Goal: Task Accomplishment & Management: Use online tool/utility

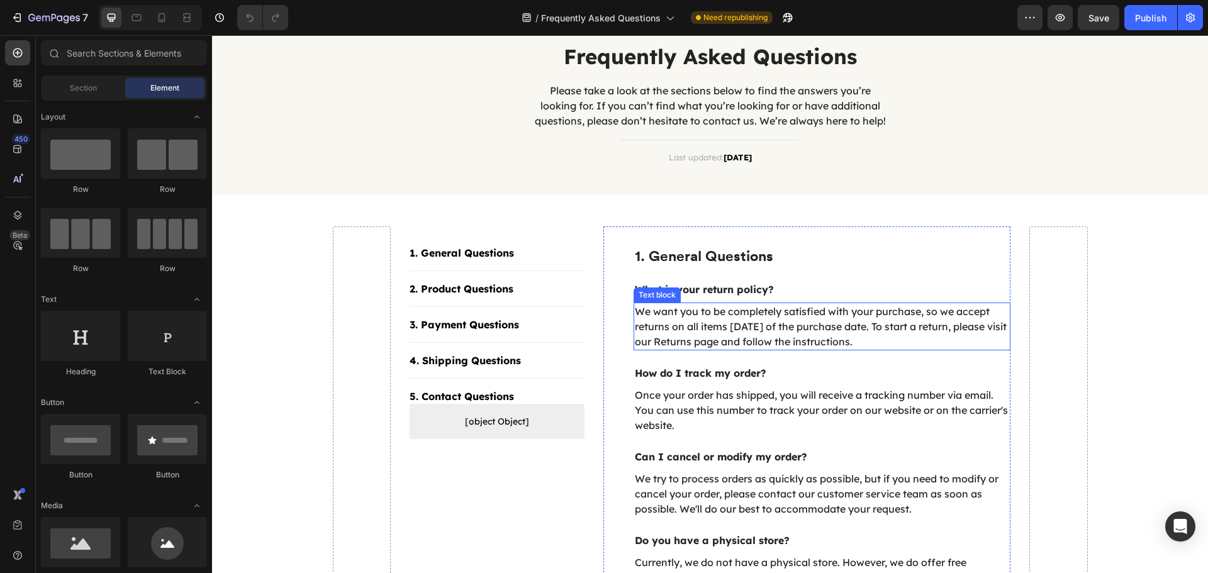
scroll to position [126, 0]
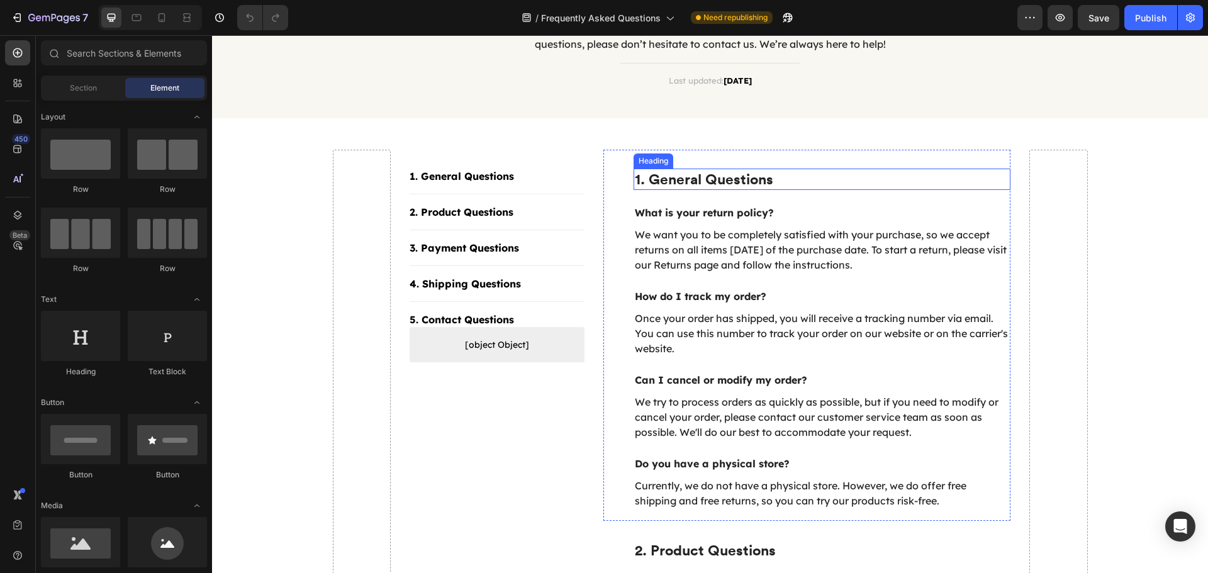
click at [664, 184] on p "1. General Questions" at bounding box center [822, 179] width 375 height 19
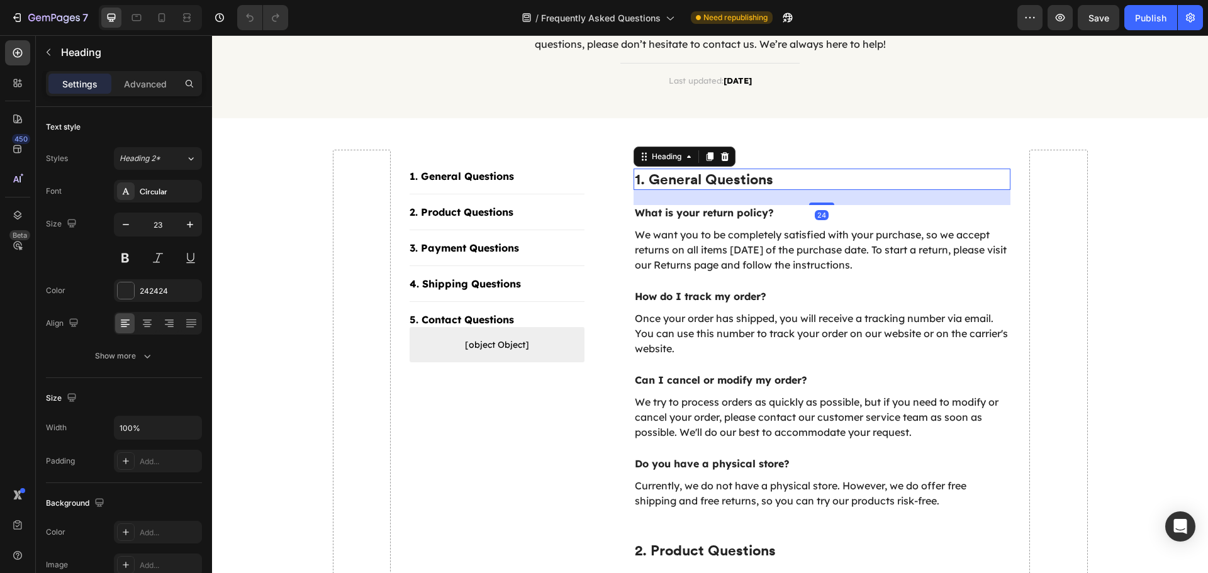
click at [663, 184] on p "1. General Questions" at bounding box center [822, 179] width 375 height 19
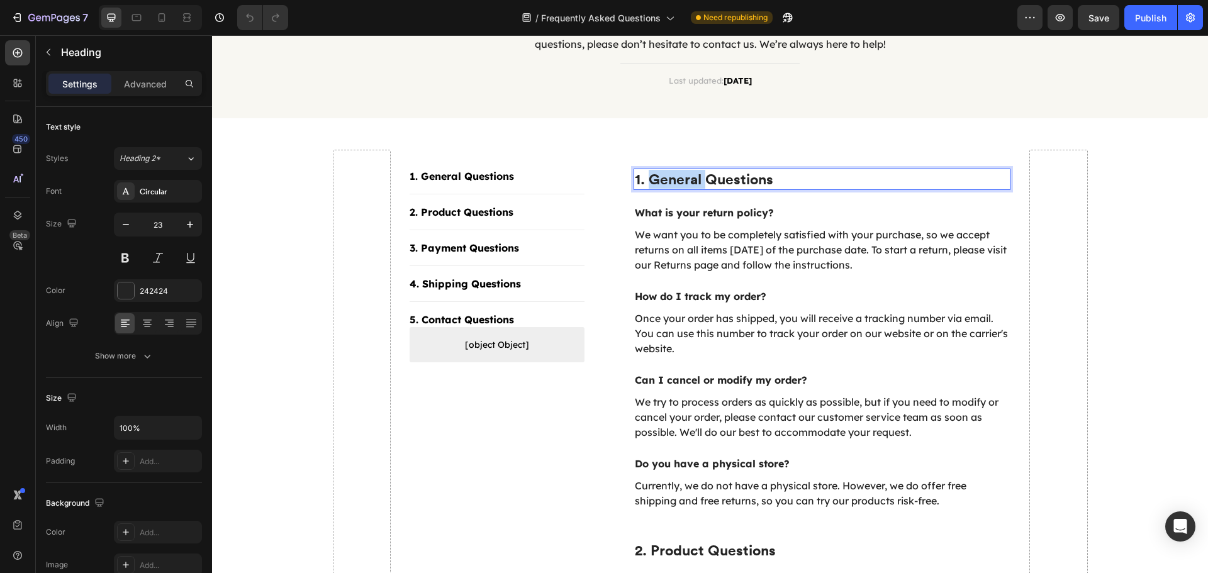
click at [663, 184] on p "1. General Questions" at bounding box center [822, 179] width 375 height 19
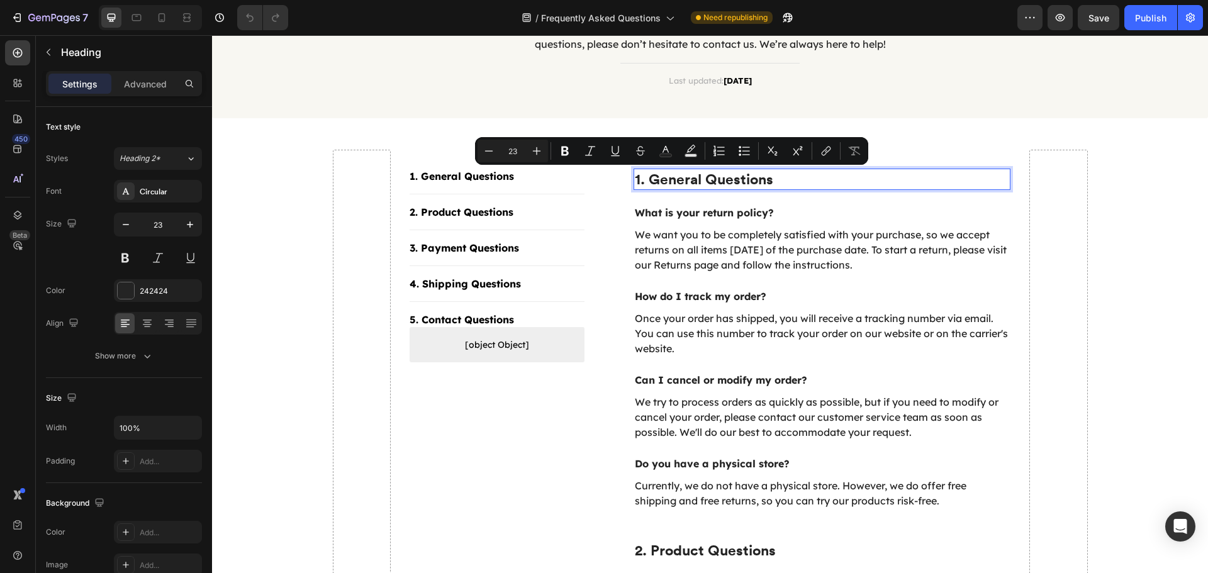
click at [715, 183] on p "1. General Questions" at bounding box center [822, 179] width 375 height 19
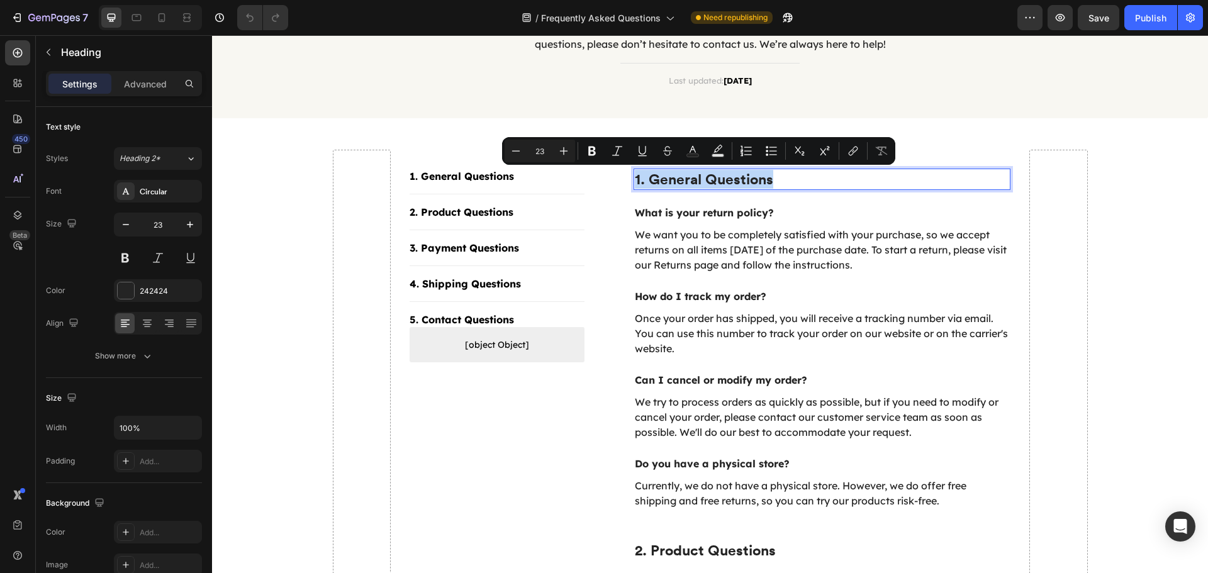
drag, startPoint x: 784, startPoint y: 183, endPoint x: 631, endPoint y: 183, distance: 152.8
click at [635, 183] on p "1. General Questions" at bounding box center [822, 179] width 375 height 19
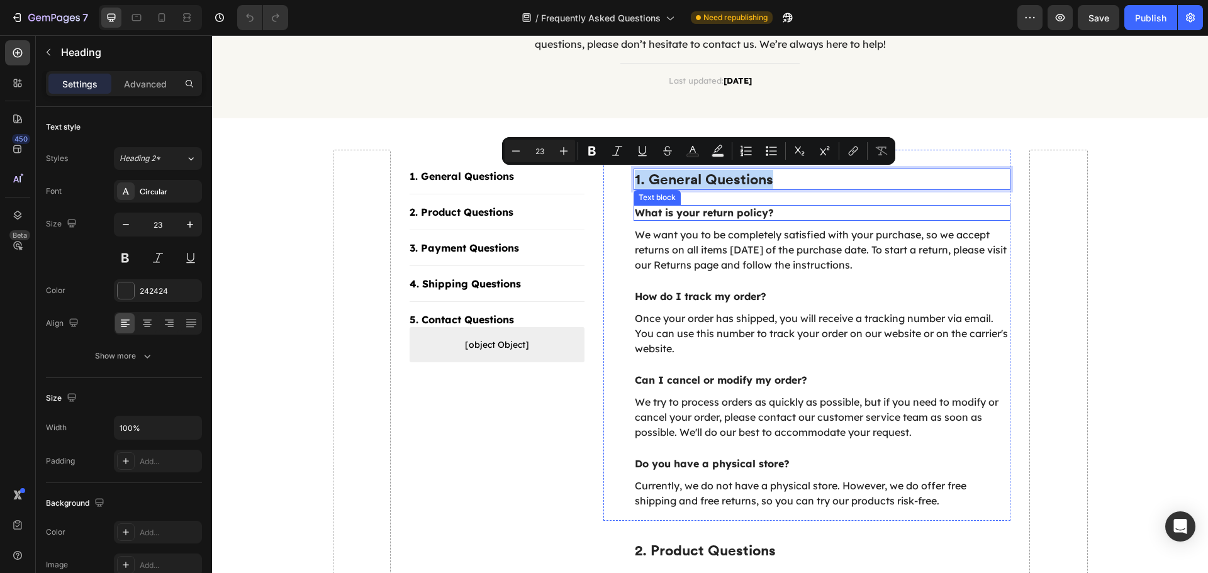
click at [684, 214] on p "What is your return policy?" at bounding box center [822, 212] width 375 height 13
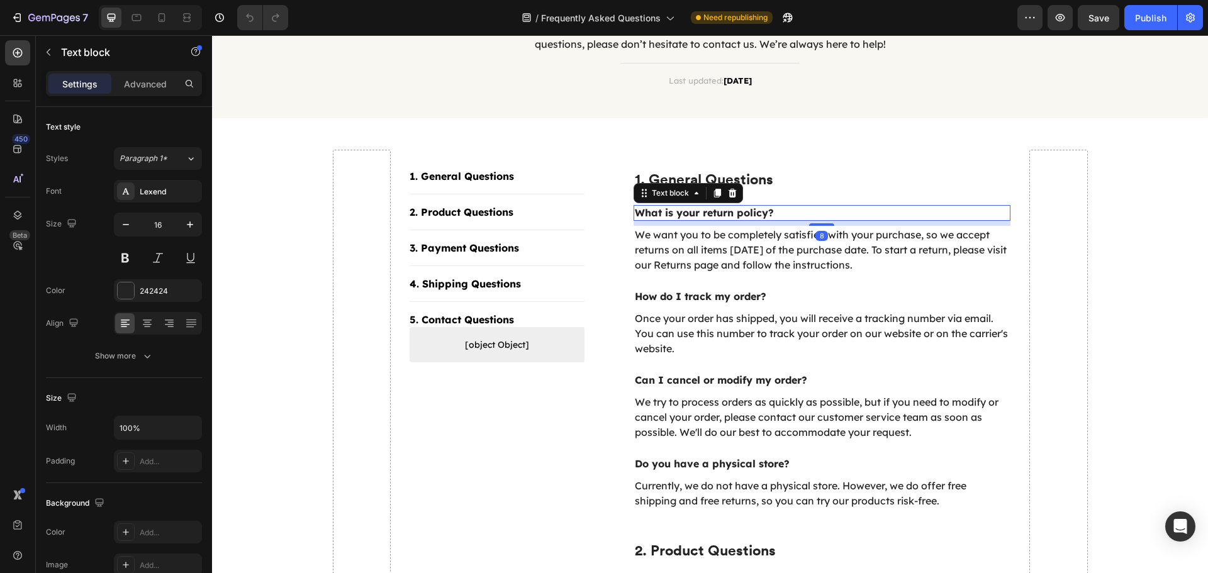
click at [654, 213] on p "What is your return policy?" at bounding box center [822, 212] width 375 height 13
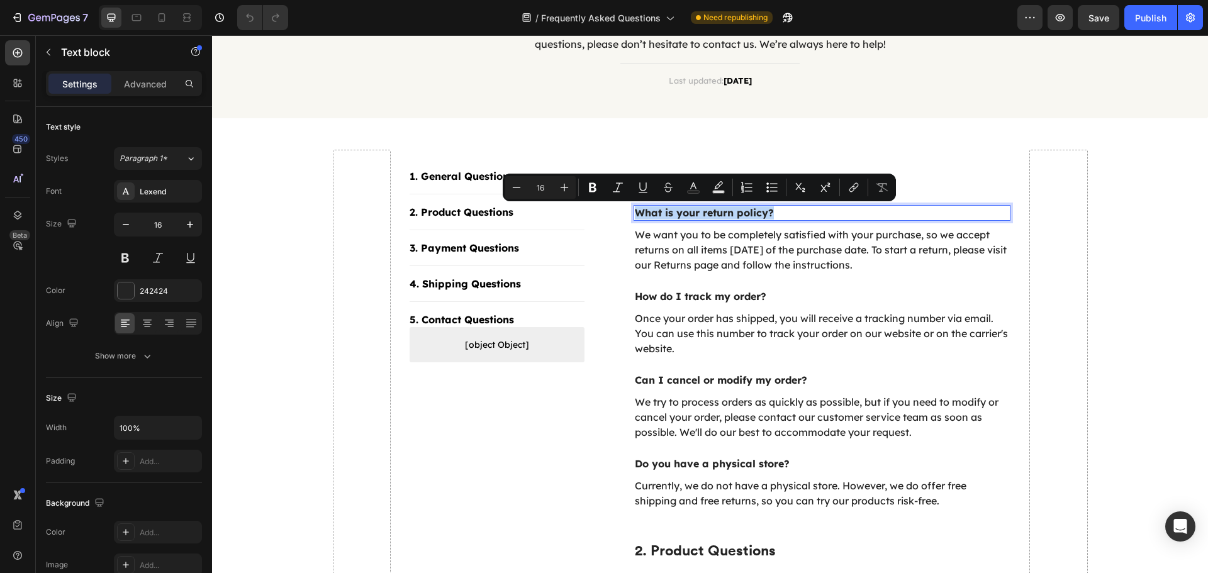
drag, startPoint x: 777, startPoint y: 212, endPoint x: 632, endPoint y: 215, distance: 145.3
click at [635, 215] on p "What is your return policy?" at bounding box center [822, 212] width 375 height 13
copy p "What is your return policy?"
click at [760, 282] on div "1. General Questions Heading What is your return policy? Text block 8 We want y…" at bounding box center [821, 339] width 377 height 340
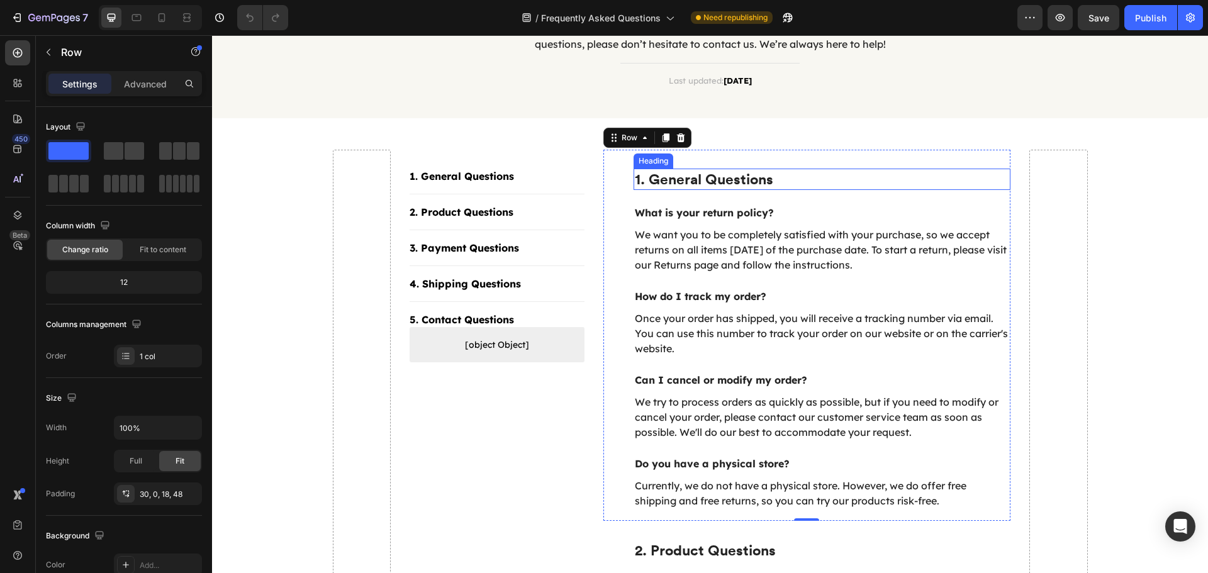
click at [722, 177] on p "1. General Questions" at bounding box center [822, 179] width 375 height 19
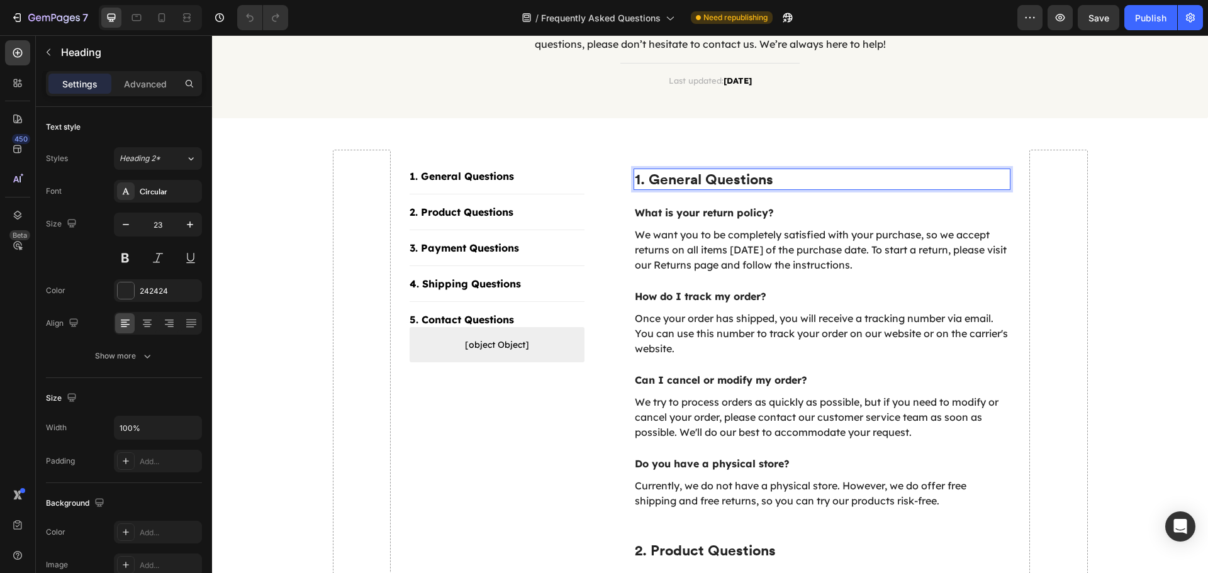
click at [720, 177] on p "1. General Questions" at bounding box center [822, 179] width 375 height 19
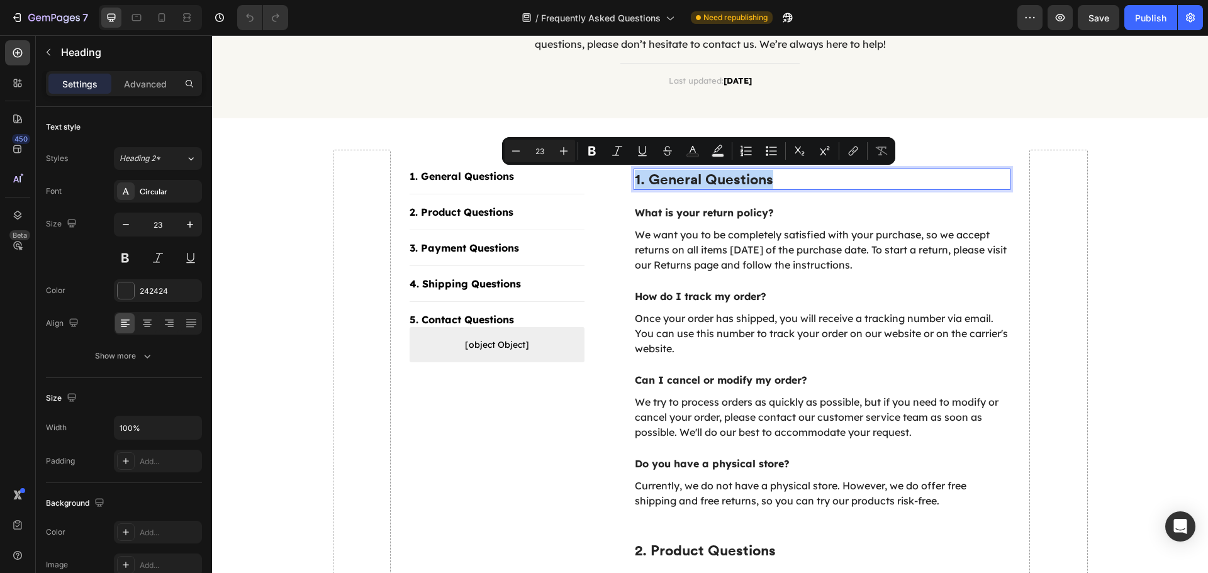
drag, startPoint x: 632, startPoint y: 179, endPoint x: 773, endPoint y: 187, distance: 141.1
click at [773, 187] on p "1. General Questions" at bounding box center [822, 179] width 375 height 19
copy p "1. General Questions"
click at [669, 294] on p "How do I track my order?" at bounding box center [822, 296] width 375 height 13
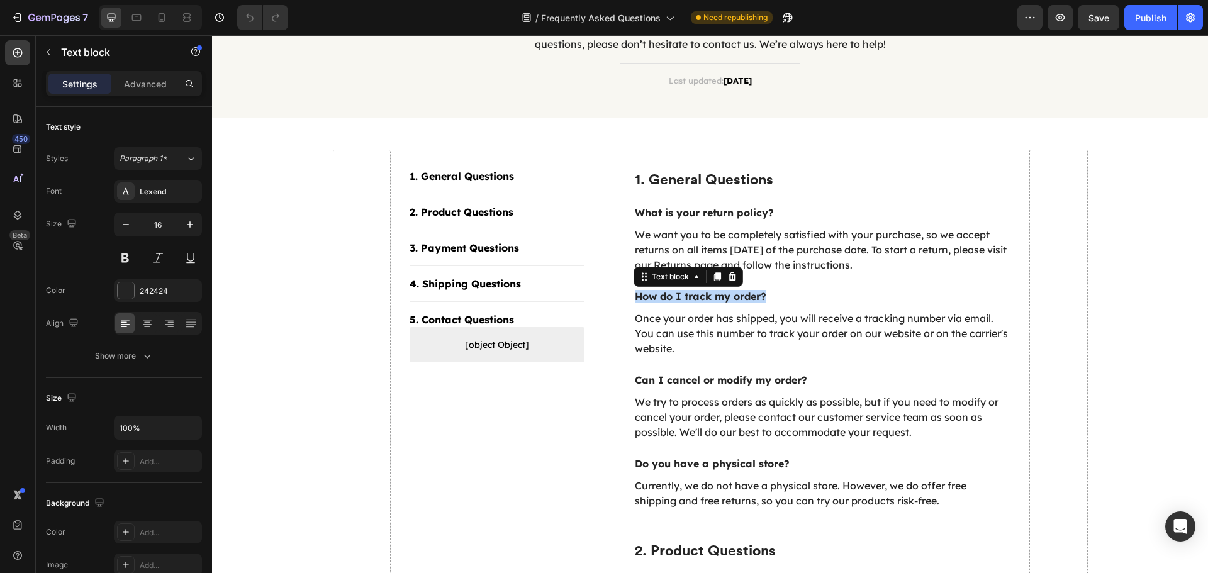
click at [669, 294] on p "How do I track my order?" at bounding box center [822, 296] width 375 height 13
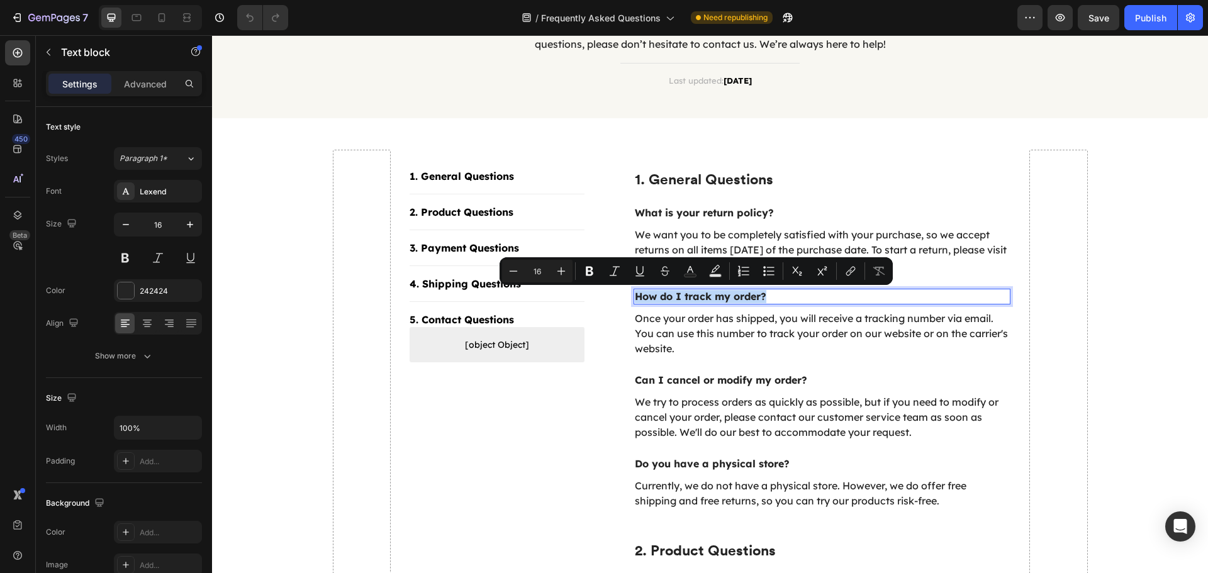
copy p "How do I track my order?"
click at [661, 382] on p "Can I cancel or modify my order?" at bounding box center [822, 380] width 375 height 13
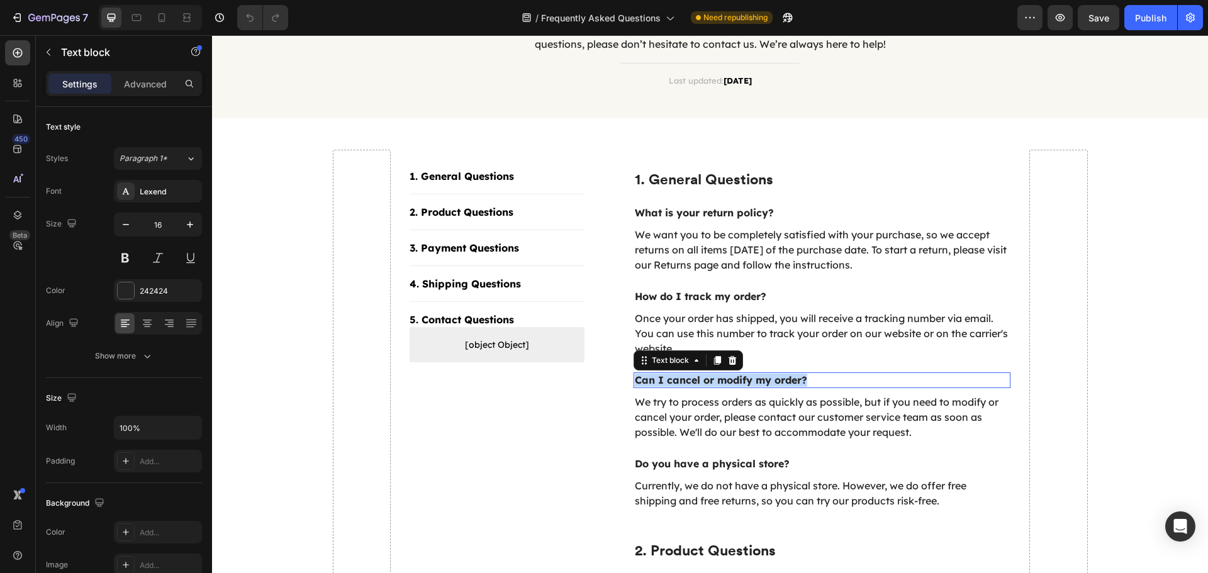
click at [661, 382] on p "Can I cancel or modify my order?" at bounding box center [822, 380] width 375 height 13
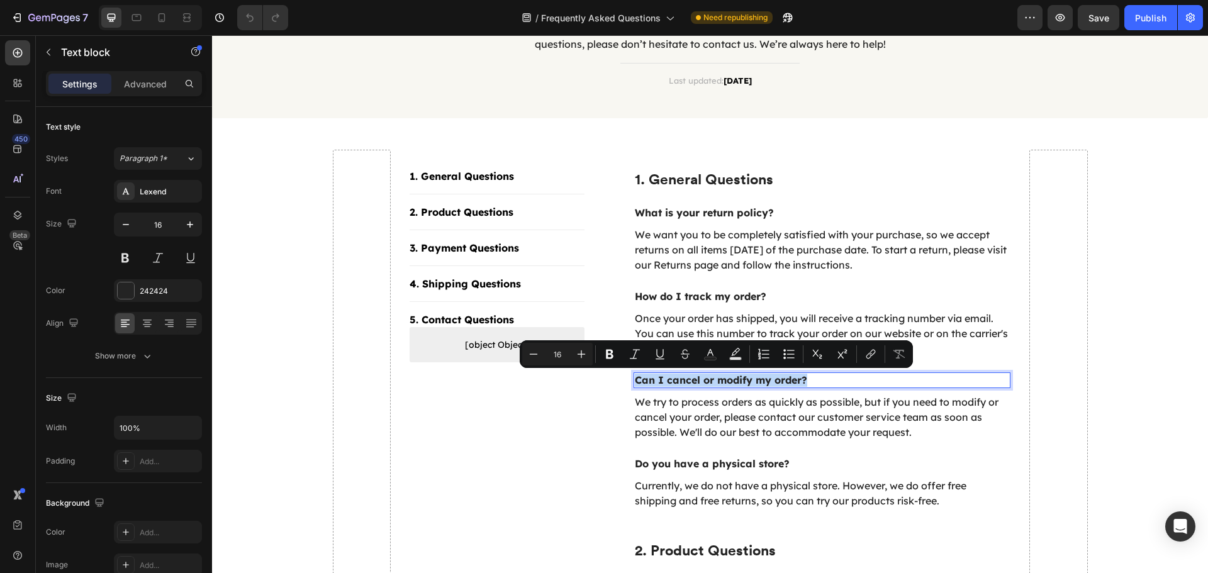
copy p "Can I cancel or modify my order?"
click at [689, 464] on p "Do you have a physical store?" at bounding box center [822, 463] width 375 height 13
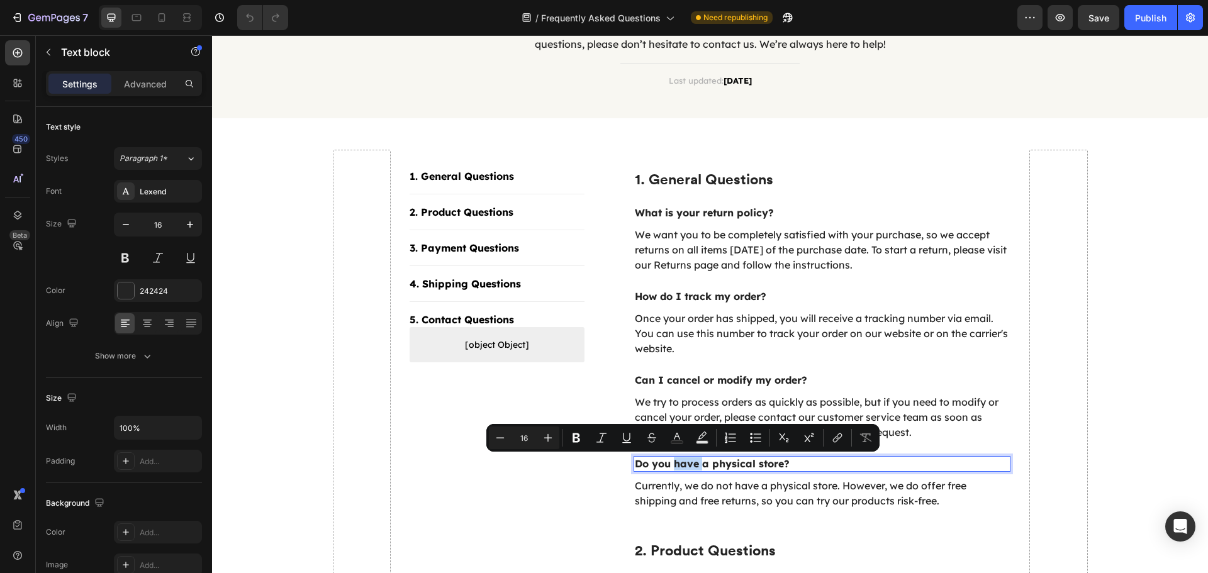
click at [689, 464] on p "Do you have a physical store?" at bounding box center [822, 463] width 375 height 13
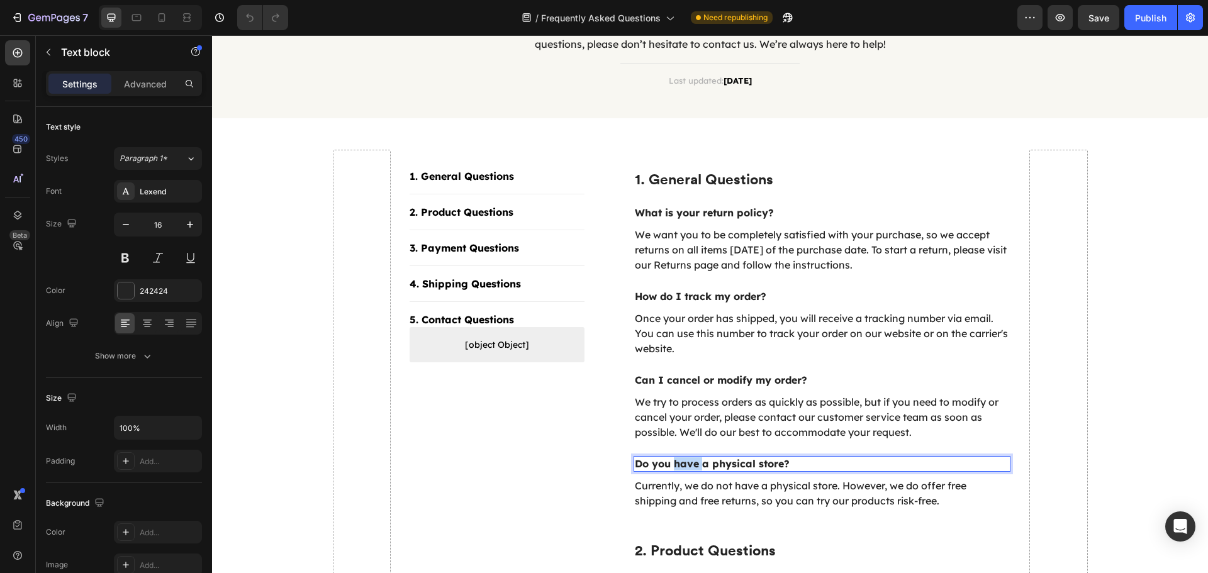
click at [689, 464] on p "Do you have a physical store?" at bounding box center [822, 463] width 375 height 13
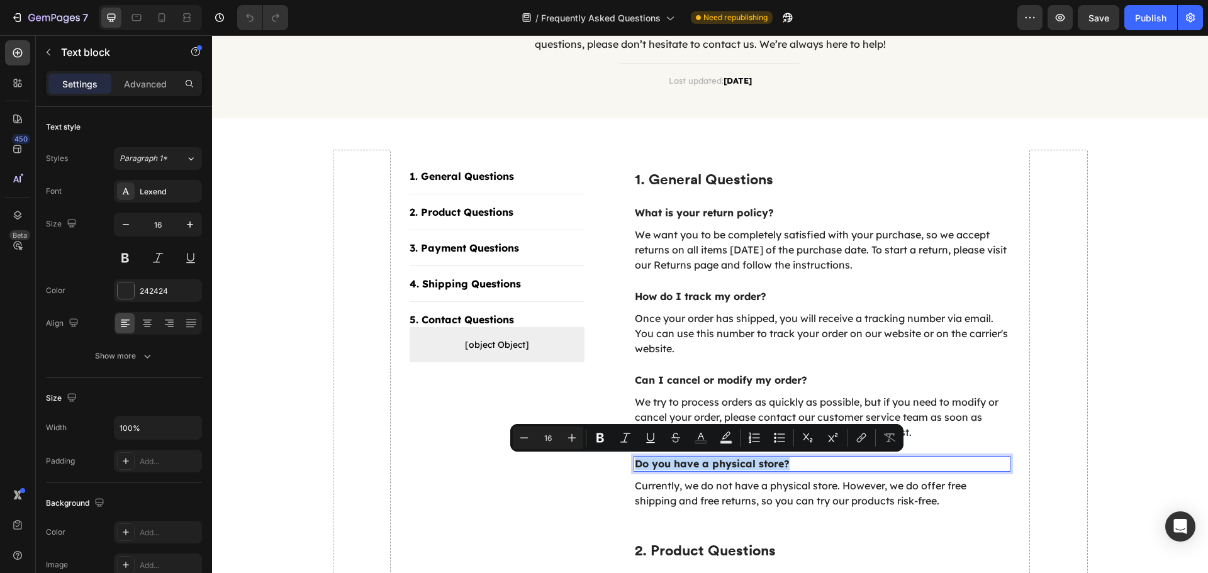
copy p "Do you have a physical store?"
click at [669, 247] on p "We want you to be completely satisfied with your purchase, so we accept returns…" at bounding box center [822, 249] width 375 height 45
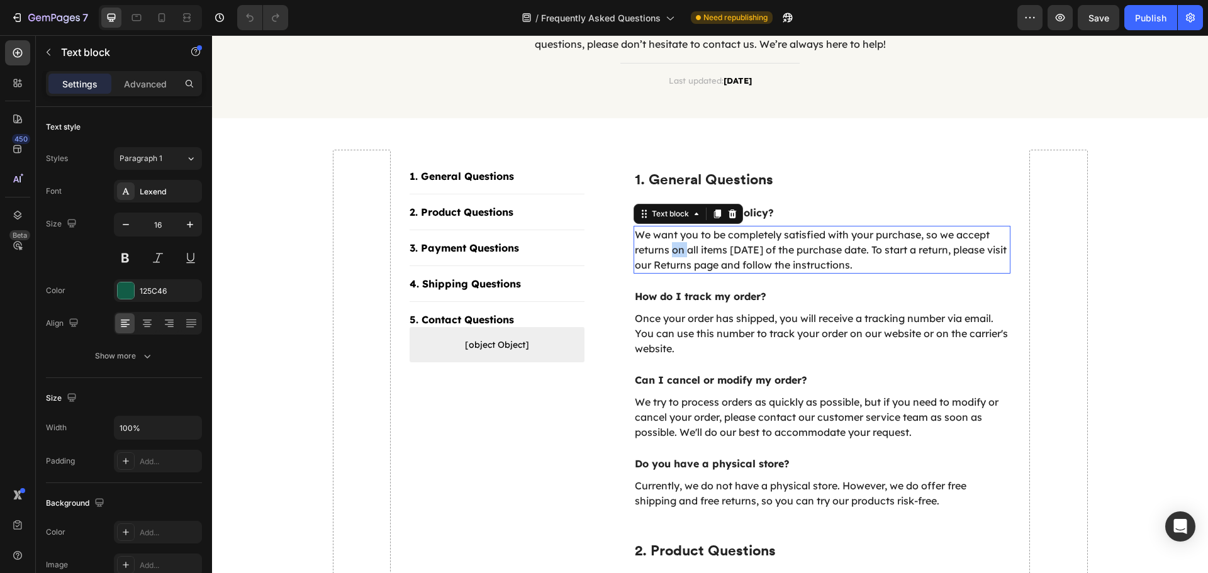
click at [669, 247] on p "We want you to be completely satisfied with your purchase, so we accept returns…" at bounding box center [822, 249] width 375 height 45
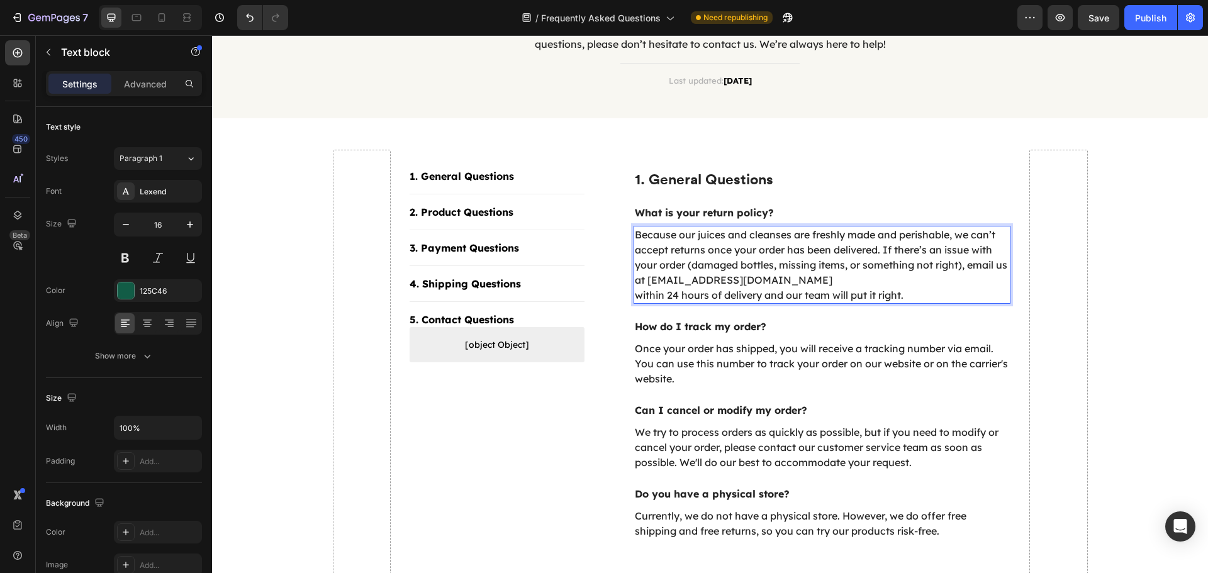
click at [829, 284] on p "Because our juices and cleanses are freshly made and perishable, we can’t accep…" at bounding box center [822, 264] width 375 height 75
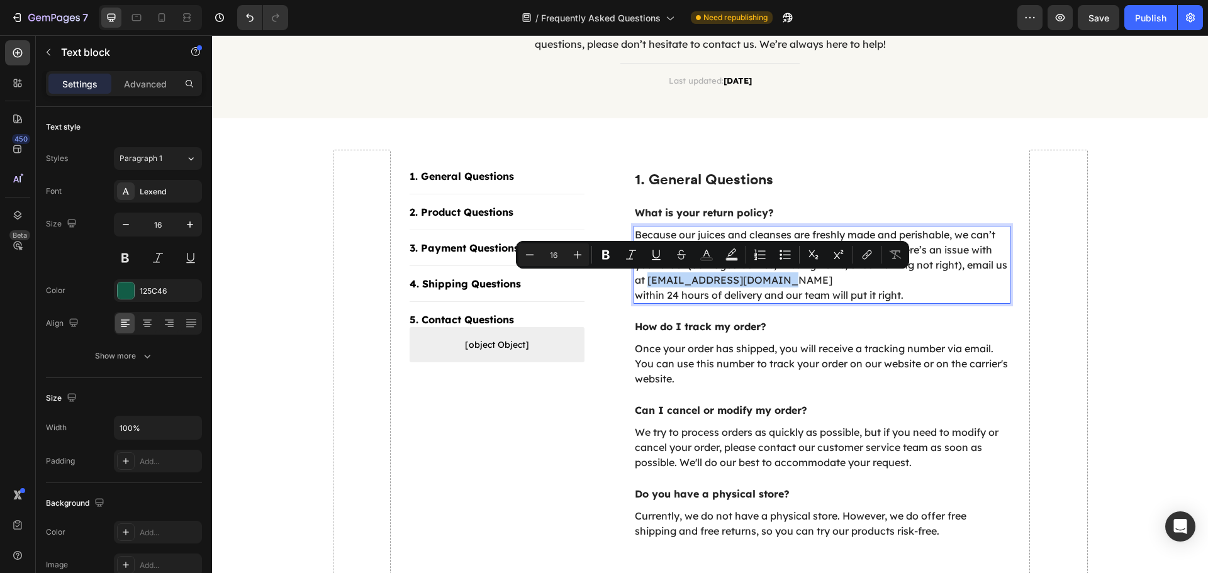
drag, startPoint x: 784, startPoint y: 283, endPoint x: 655, endPoint y: 287, distance: 129.0
click at [655, 287] on p "Because our juices and cleanses are freshly made and perishable, we can’t accep…" at bounding box center [822, 264] width 375 height 75
click at [609, 257] on icon "Editor contextual toolbar" at bounding box center [605, 254] width 13 height 13
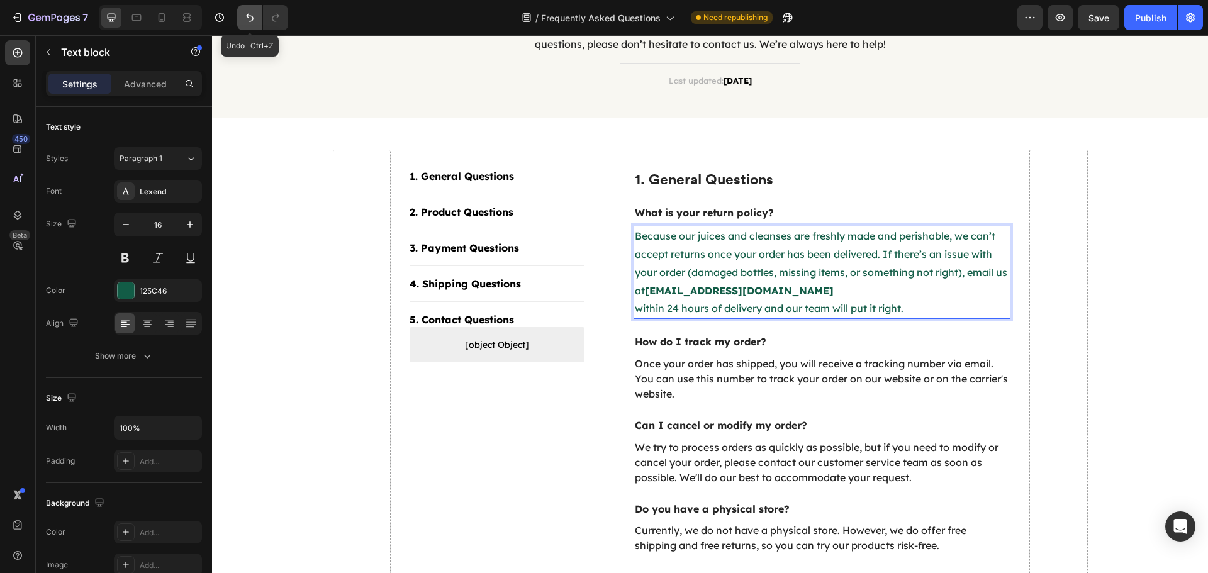
click at [244, 19] on icon "Undo/Redo" at bounding box center [249, 17] width 13 height 13
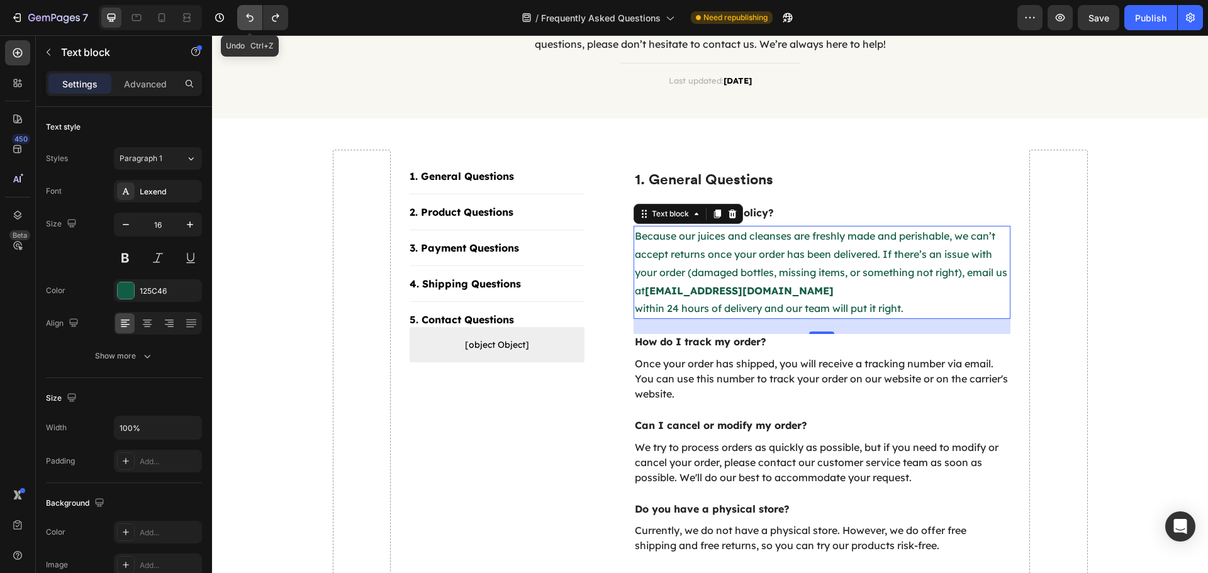
click at [244, 19] on icon "Undo/Redo" at bounding box center [249, 17] width 13 height 13
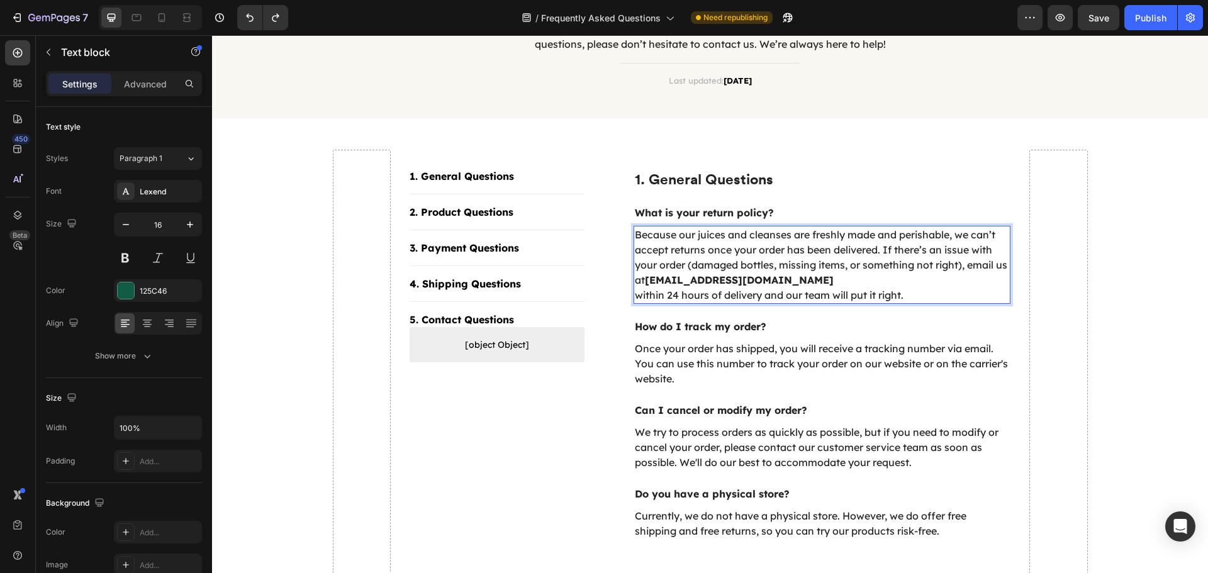
click at [706, 277] on strong "[EMAIL_ADDRESS][DOMAIN_NAME]" at bounding box center [739, 280] width 189 height 13
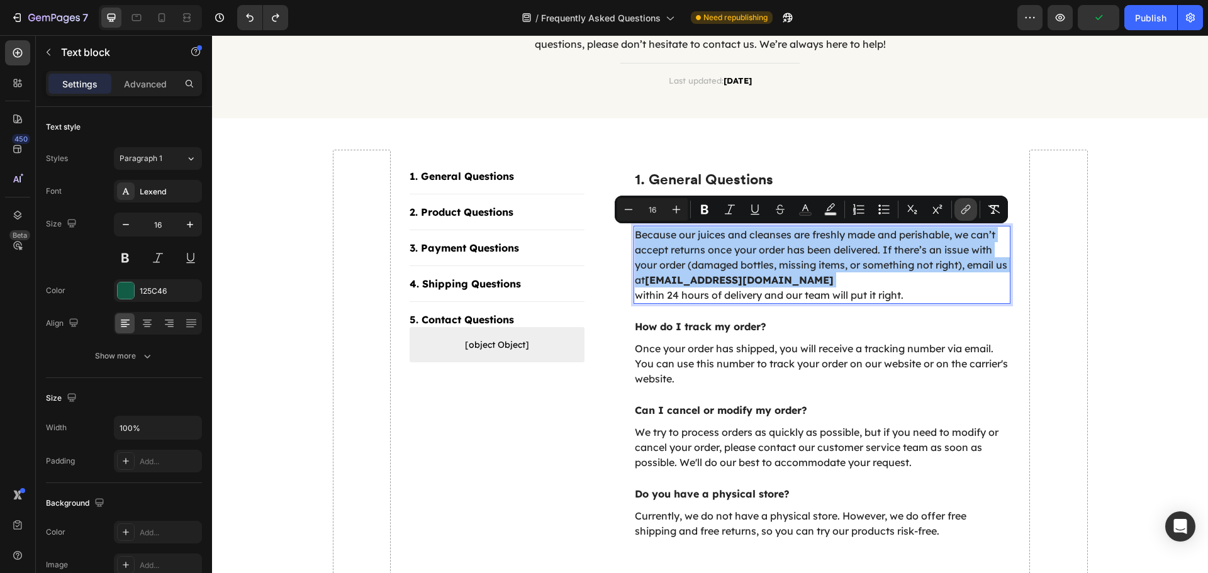
click at [960, 214] on icon "Editor contextual toolbar" at bounding box center [965, 209] width 13 height 13
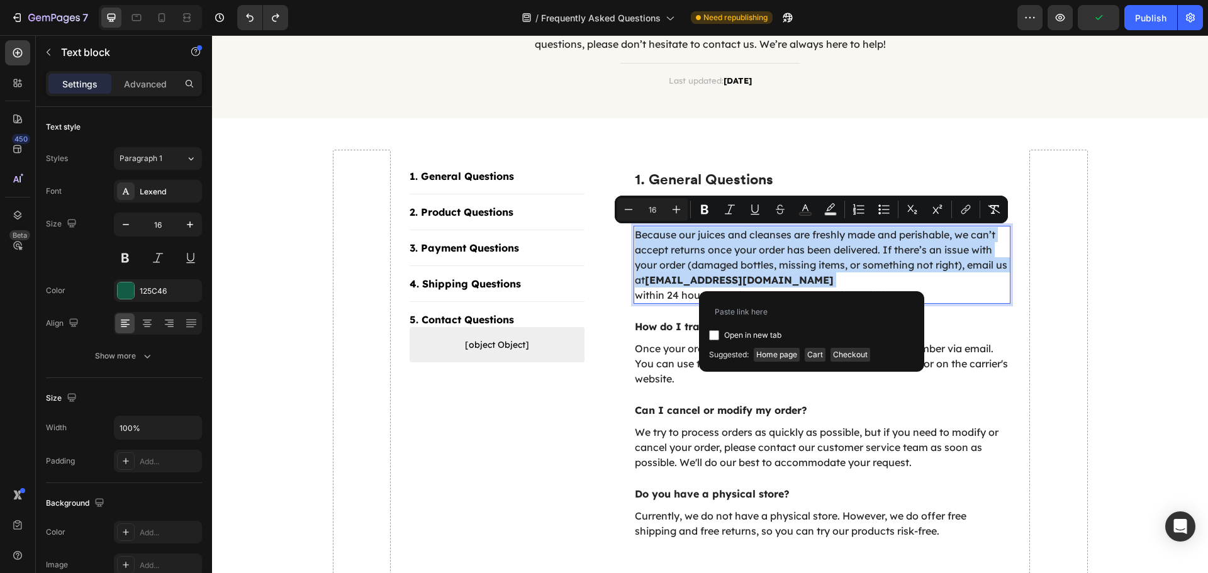
click at [906, 264] on p "Because our juices and cleanses are freshly made and perishable, we can’t accep…" at bounding box center [822, 264] width 375 height 75
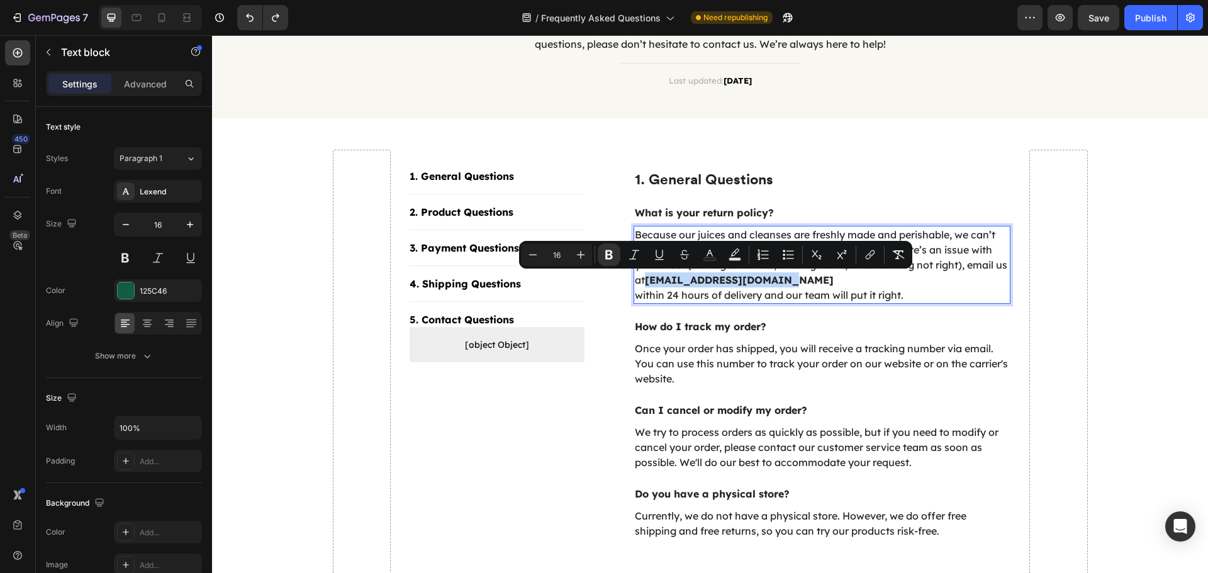
drag, startPoint x: 785, startPoint y: 284, endPoint x: 655, endPoint y: 279, distance: 129.6
click at [655, 279] on p "Because our juices and cleanses are freshly made and perishable, we can’t accep…" at bounding box center [822, 264] width 375 height 75
drag, startPoint x: 747, startPoint y: 277, endPoint x: 674, endPoint y: 275, distance: 72.4
click at [674, 275] on strong "[EMAIL_ADDRESS][DOMAIN_NAME]" at bounding box center [739, 280] width 189 height 13
drag, startPoint x: 786, startPoint y: 280, endPoint x: 657, endPoint y: 279, distance: 128.9
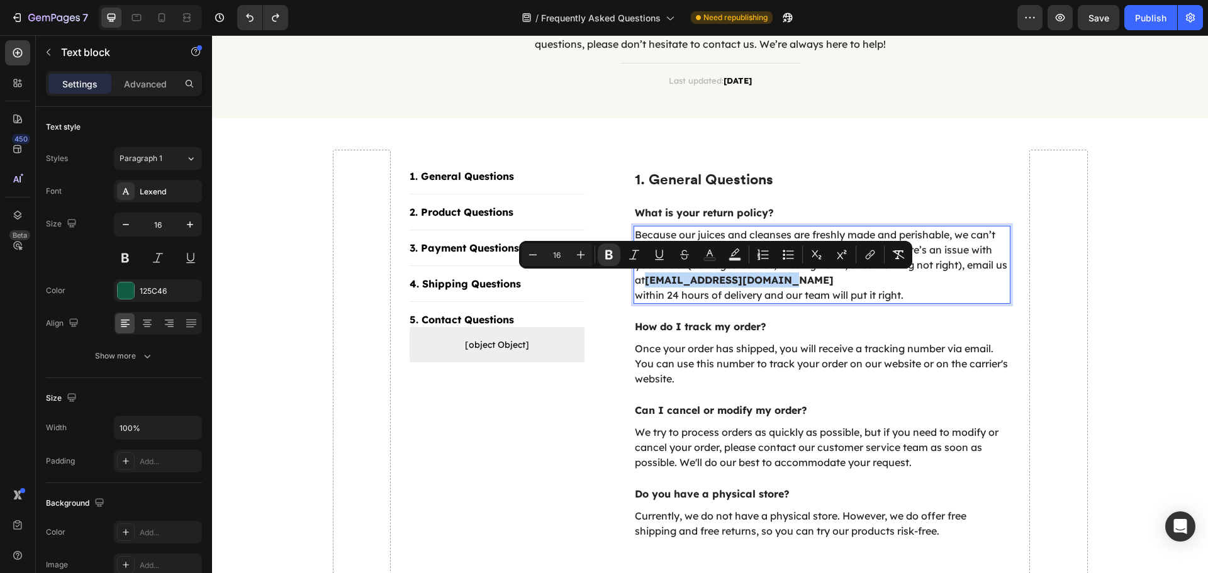
click at [657, 279] on p "Because our juices and cleanses are freshly made and perishable, we can’t accep…" at bounding box center [822, 264] width 375 height 75
click at [860, 259] on button "link" at bounding box center [870, 254] width 23 height 23
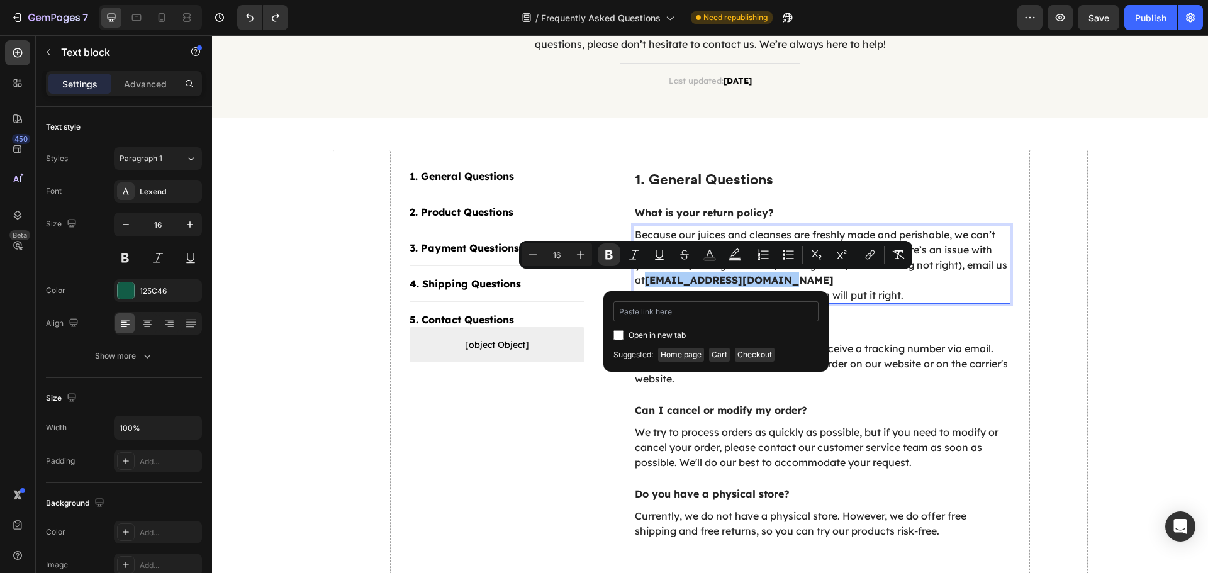
click at [726, 309] on input "Editor contextual toolbar" at bounding box center [715, 311] width 205 height 20
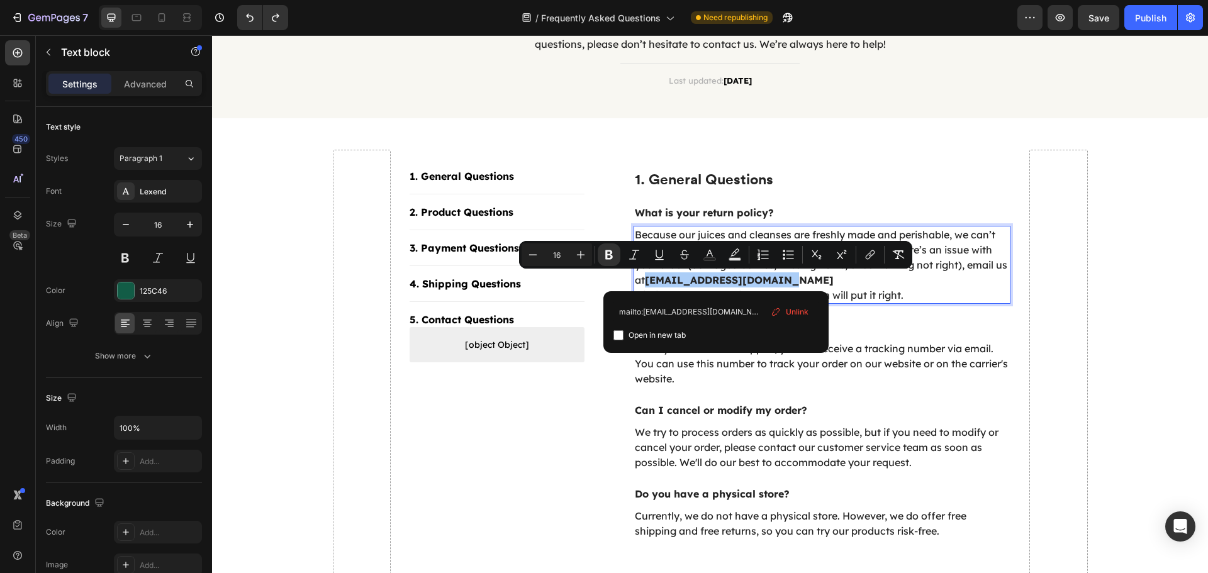
type input "mailto:[EMAIL_ADDRESS][DOMAIN_NAME]"
click at [685, 333] on span "Open in new tab" at bounding box center [656, 335] width 57 height 15
checkbox input "true"
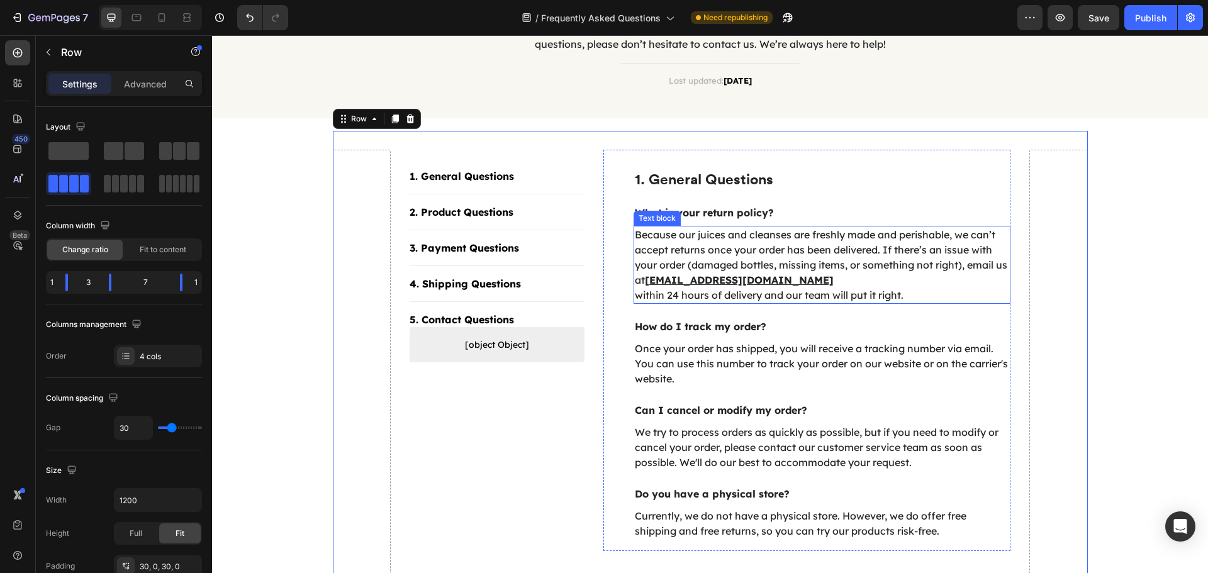
click at [826, 279] on p "Because our juices and cleanses are freshly made and perishable, we can’t accep…" at bounding box center [822, 264] width 375 height 75
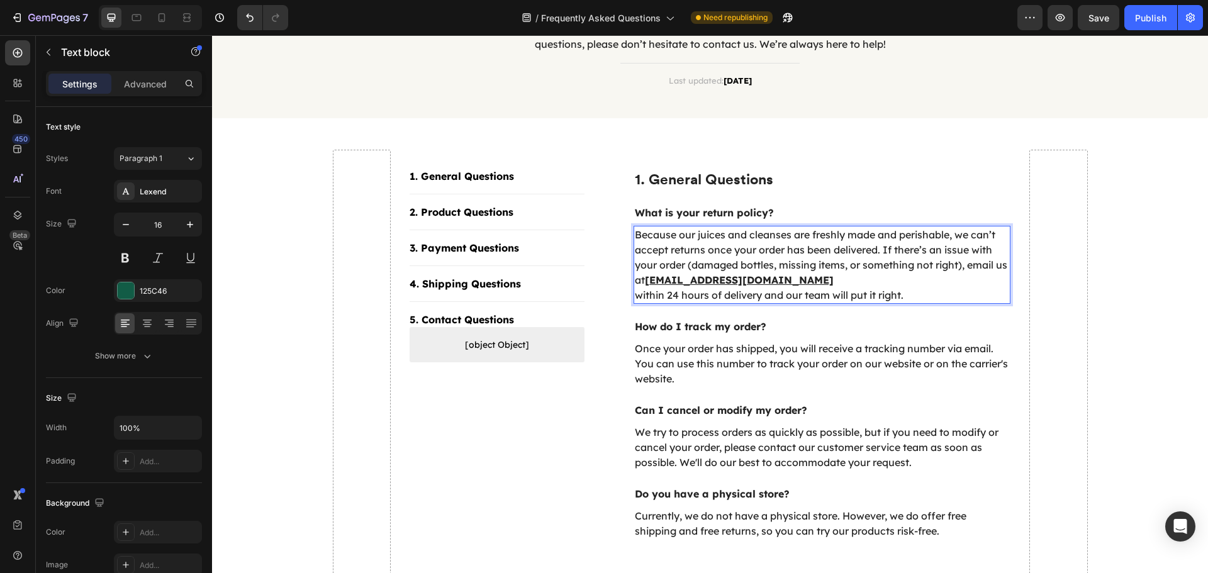
click at [786, 280] on p "Because our juices and cleanses are freshly made and perishable, we can’t accep…" at bounding box center [822, 264] width 375 height 75
click at [635, 294] on p "Because our juices and cleanses are freshly made and perishable, we can’t accep…" at bounding box center [822, 264] width 375 height 75
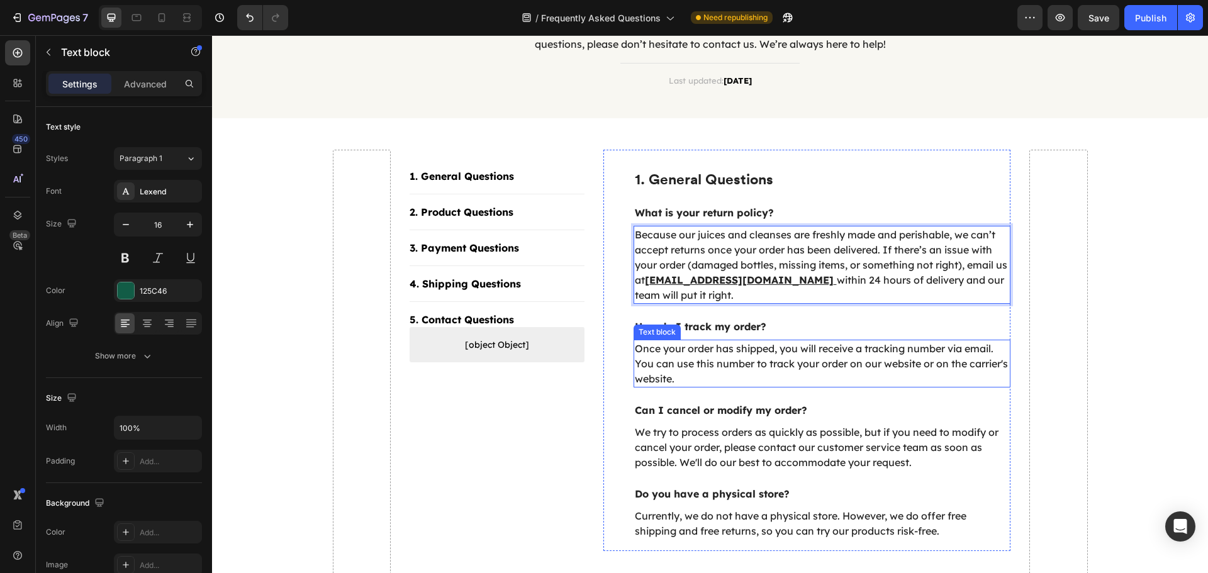
click at [802, 357] on p "Once your order has shipped, you will receive a tracking number via email. You …" at bounding box center [822, 363] width 375 height 45
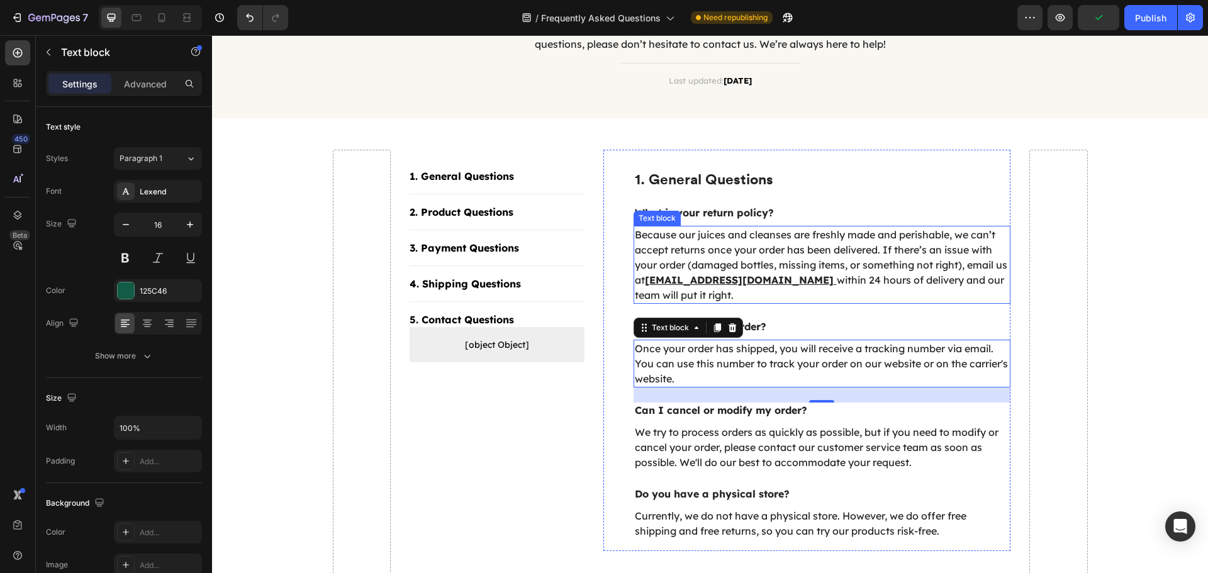
click at [664, 238] on p "Because our juices and cleanses are freshly made and perishable, we can’t accep…" at bounding box center [822, 264] width 375 height 75
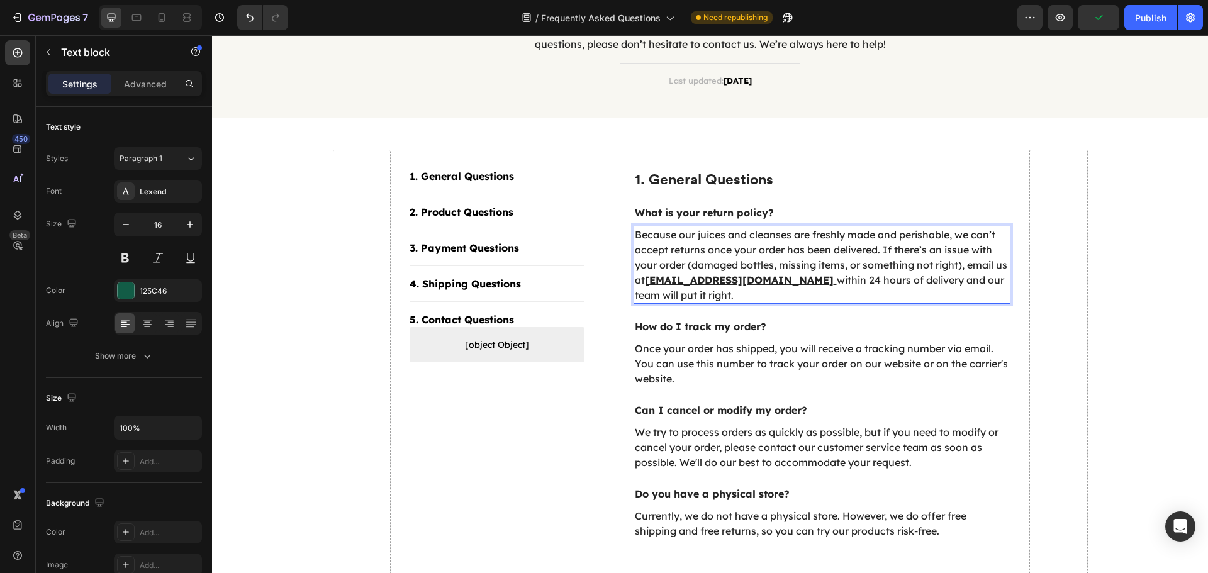
click at [682, 240] on p "Because our juices and cleanses are freshly made and perishable, we can’t accep…" at bounding box center [822, 264] width 375 height 75
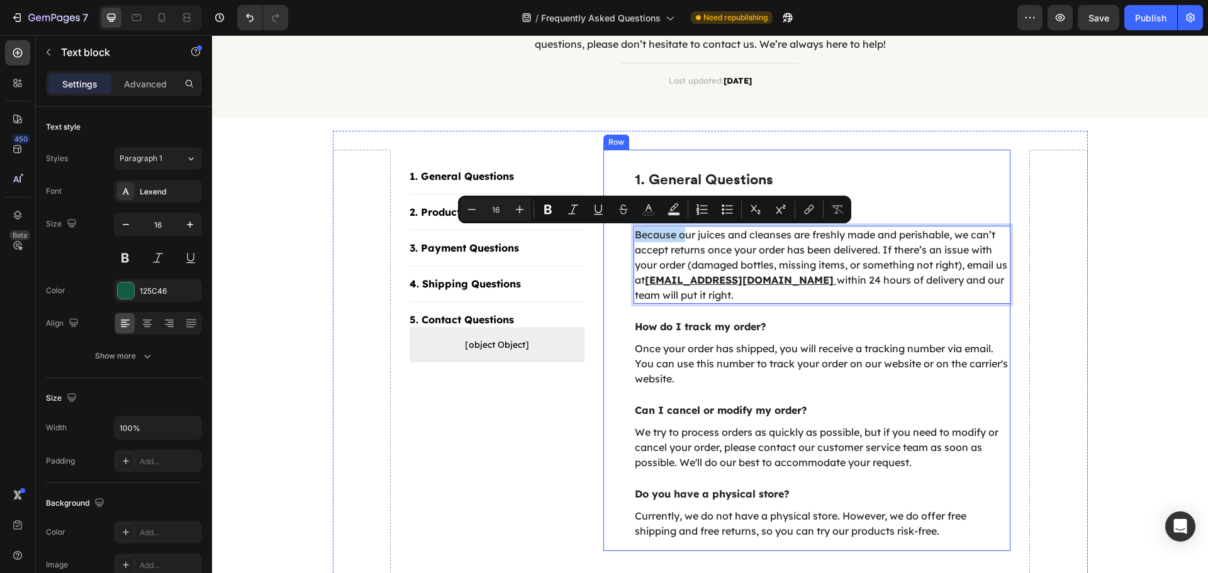
drag, startPoint x: 679, startPoint y: 237, endPoint x: 616, endPoint y: 238, distance: 62.3
click at [616, 238] on div "1. General Questions Heading What is your return policy? Text block Because our…" at bounding box center [807, 350] width 408 height 401
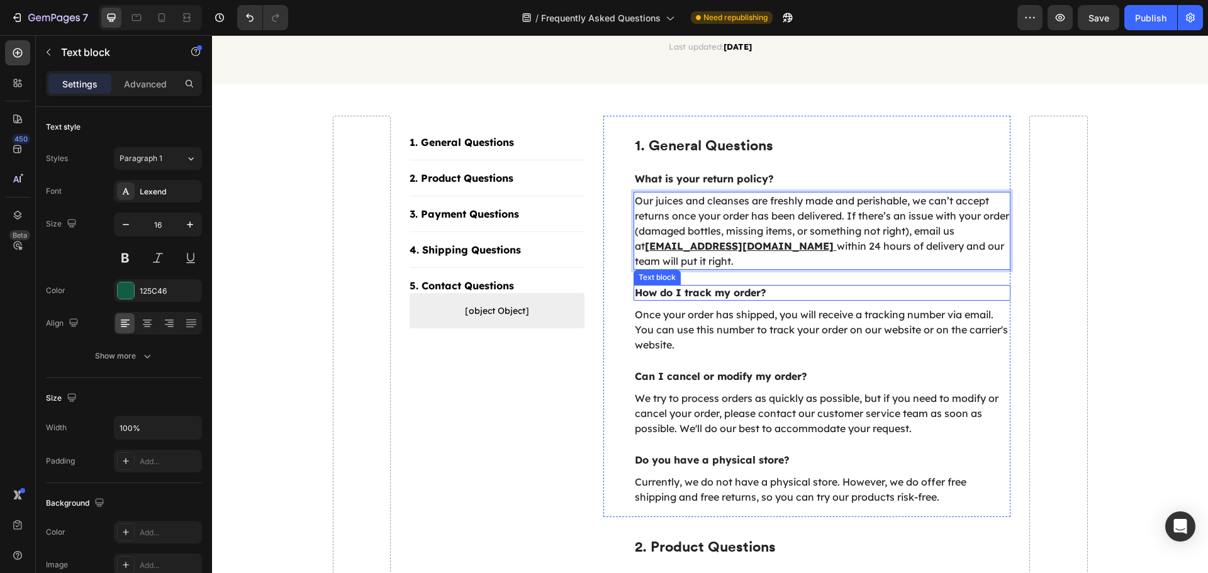
scroll to position [189, 0]
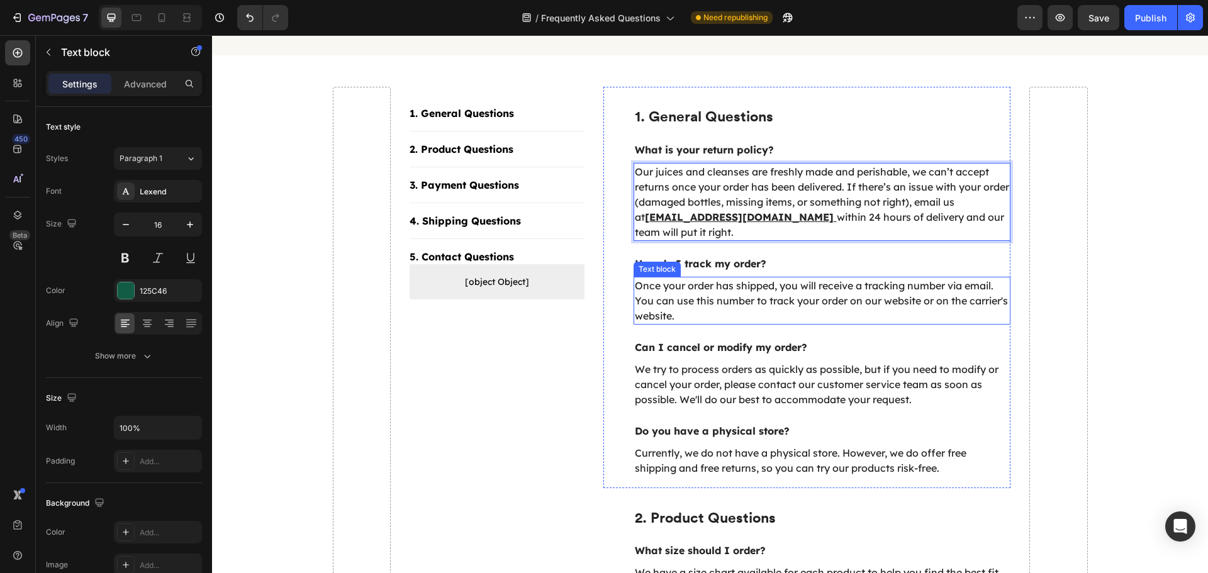
click at [720, 291] on p "Once your order has shipped, you will receive a tracking number via email. You …" at bounding box center [822, 300] width 375 height 45
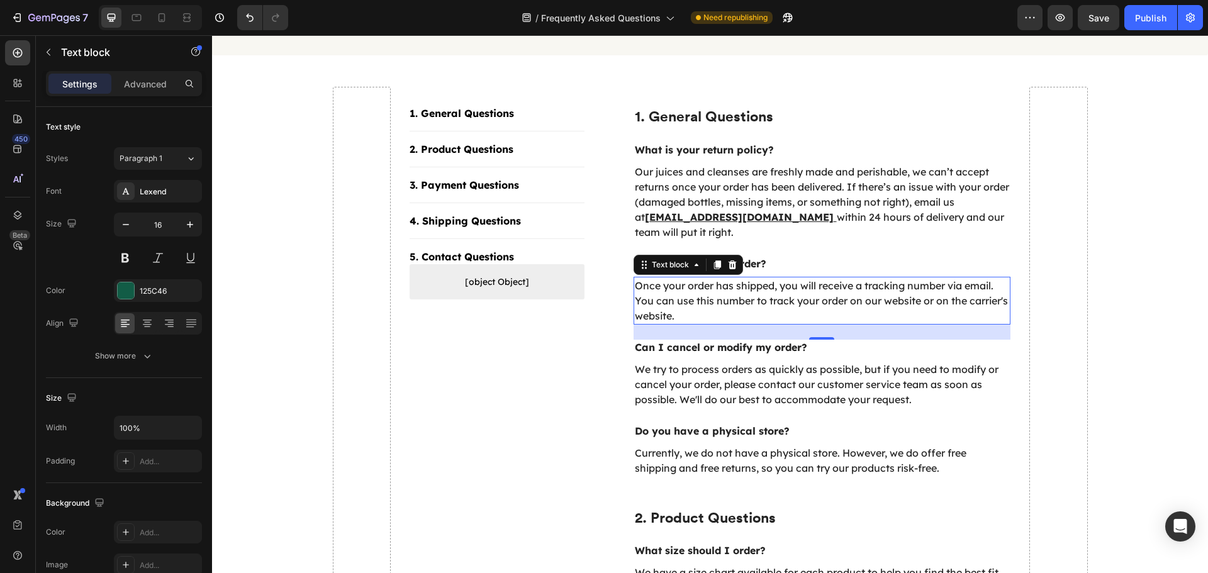
click at [654, 295] on p "Once your order has shipped, you will receive a tracking number via email. You …" at bounding box center [822, 300] width 375 height 45
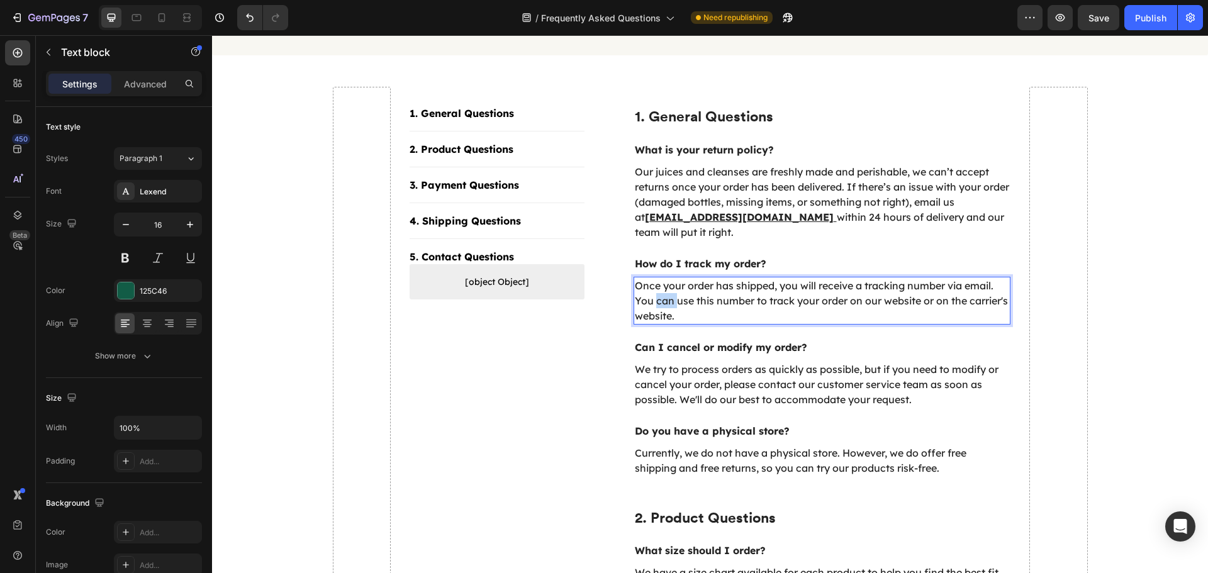
click at [654, 295] on p "Once your order has shipped, you will receive a tracking number via email. You …" at bounding box center [822, 300] width 375 height 45
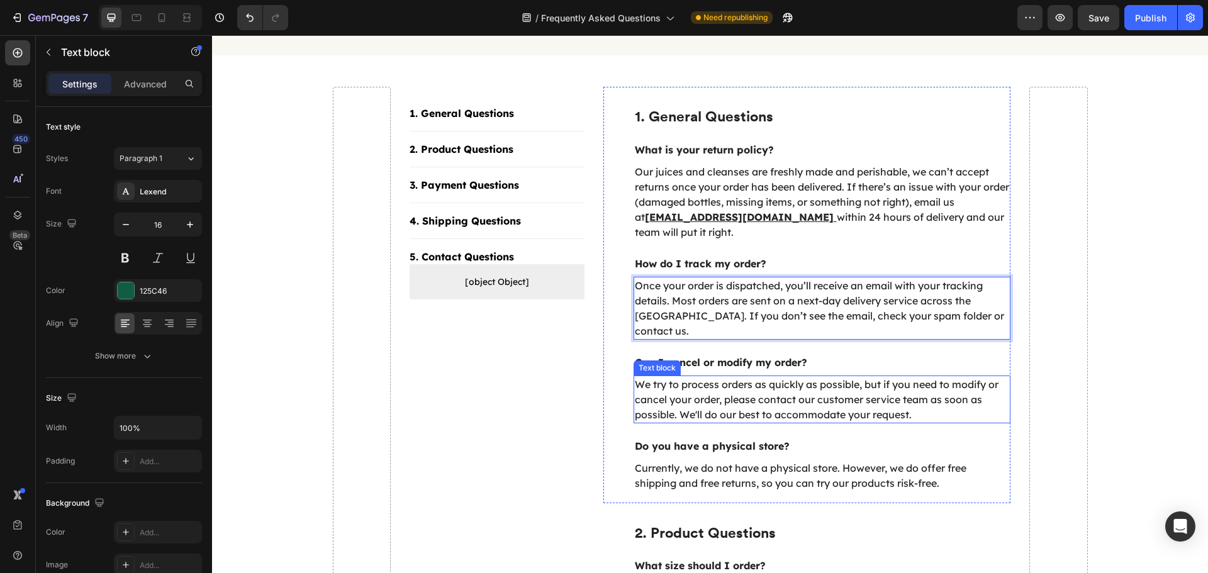
click at [713, 377] on p "We try to process orders as quickly as possible, but if you need to modify or c…" at bounding box center [822, 399] width 375 height 45
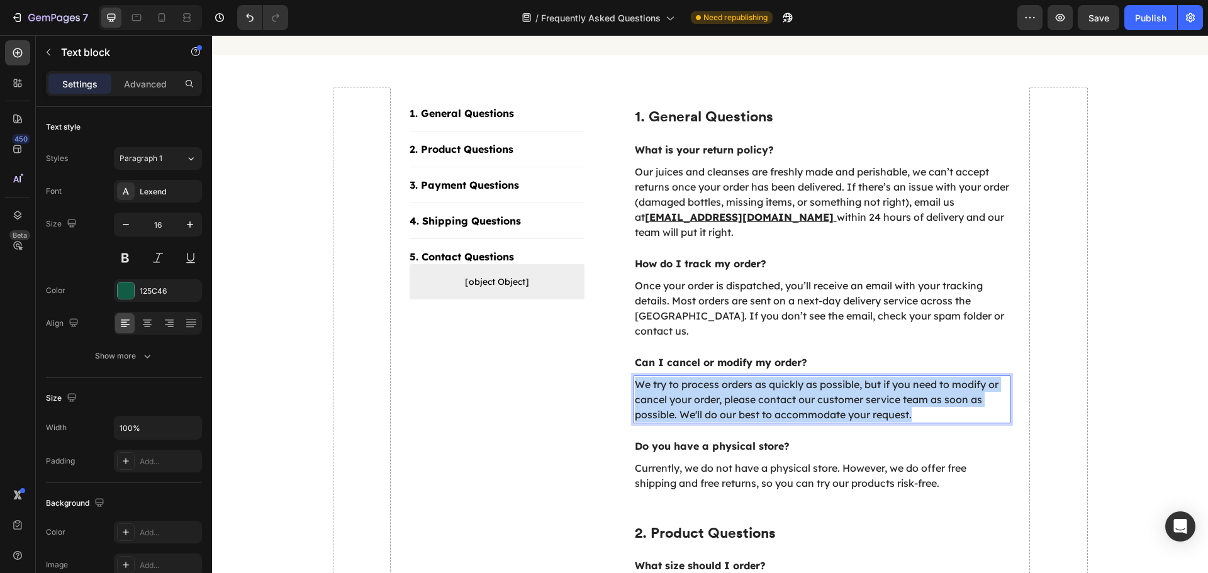
click at [713, 377] on p "We try to process orders as quickly as possible, but if you need to modify or c…" at bounding box center [822, 399] width 375 height 45
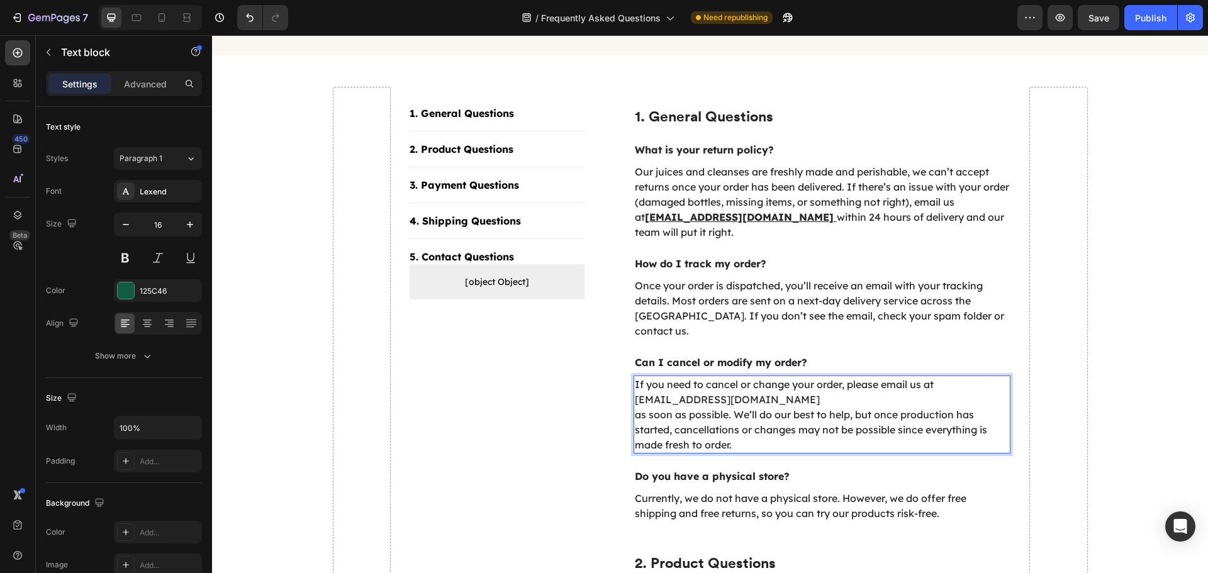
click at [715, 379] on p "If you need to cancel or change your order, please email us at [EMAIL_ADDRESS][…" at bounding box center [822, 414] width 375 height 75
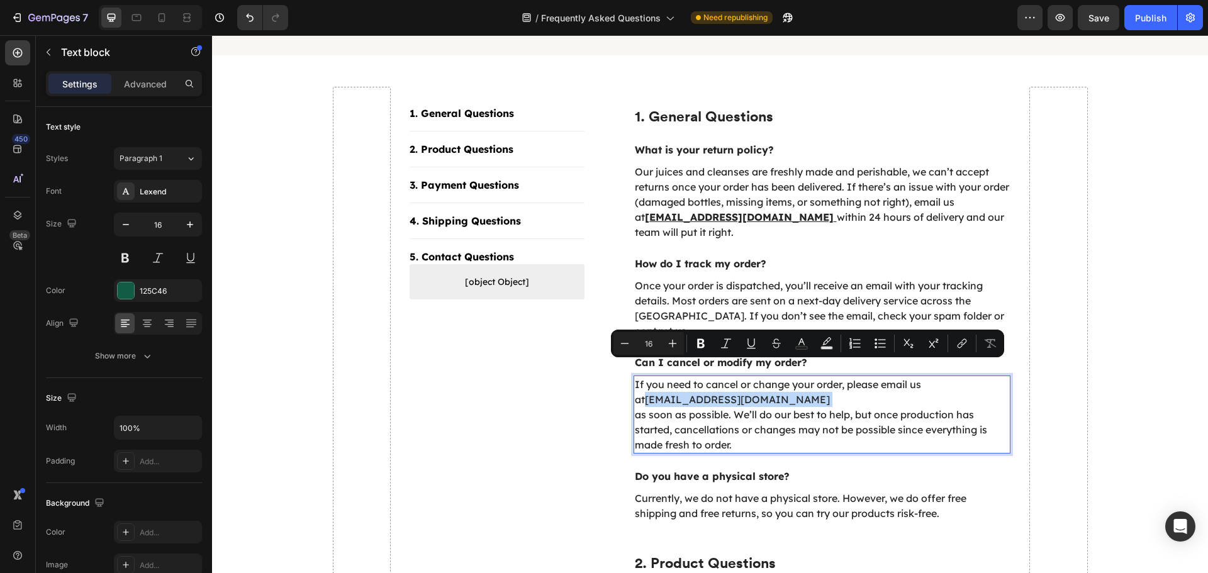
drag, startPoint x: 691, startPoint y: 385, endPoint x: 935, endPoint y: 370, distance: 245.1
click at [935, 377] on p "If you need to cancel or change your order, please email us at [EMAIL_ADDRESS][…" at bounding box center [822, 414] width 375 height 75
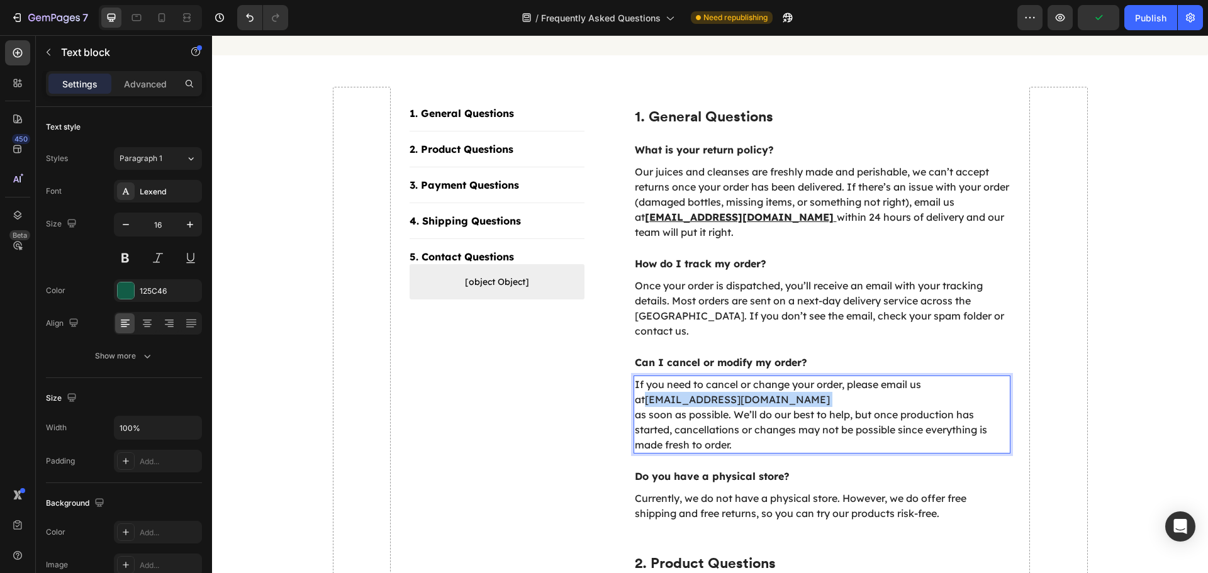
click at [693, 387] on p "If you need to cancel or change your order, please email us at [EMAIL_ADDRESS][…" at bounding box center [822, 414] width 375 height 75
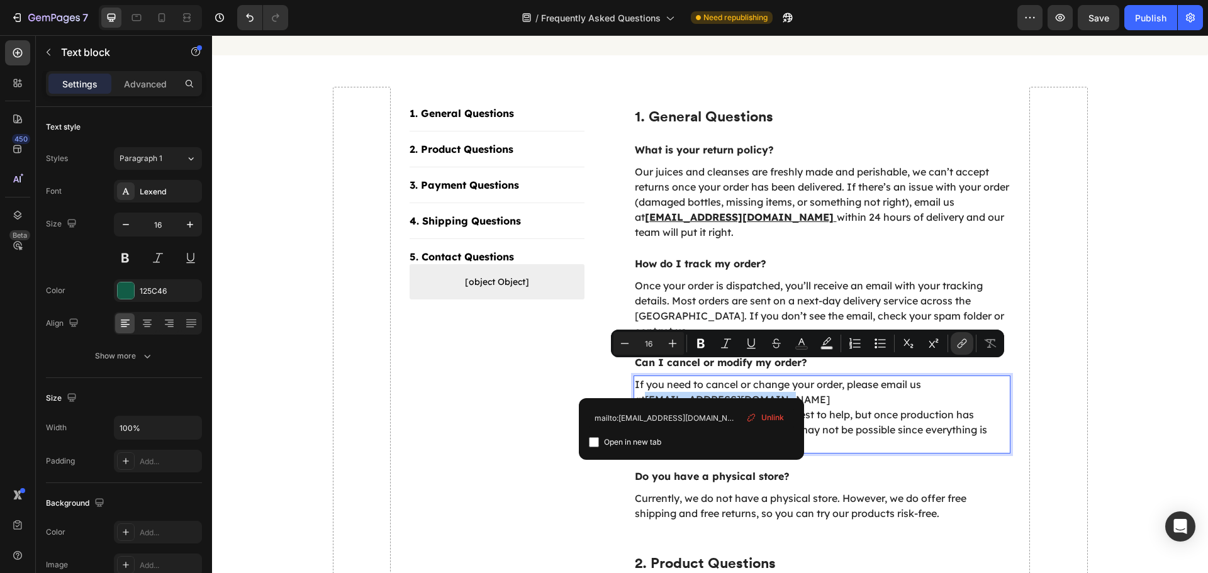
drag, startPoint x: 693, startPoint y: 386, endPoint x: 937, endPoint y: 372, distance: 244.4
click at [937, 377] on p "If you need to cancel or change your order, please email us at [EMAIL_ADDRESS][…" at bounding box center [822, 414] width 375 height 75
click at [595, 441] on input "checkbox" at bounding box center [594, 442] width 10 height 10
checkbox input "true"
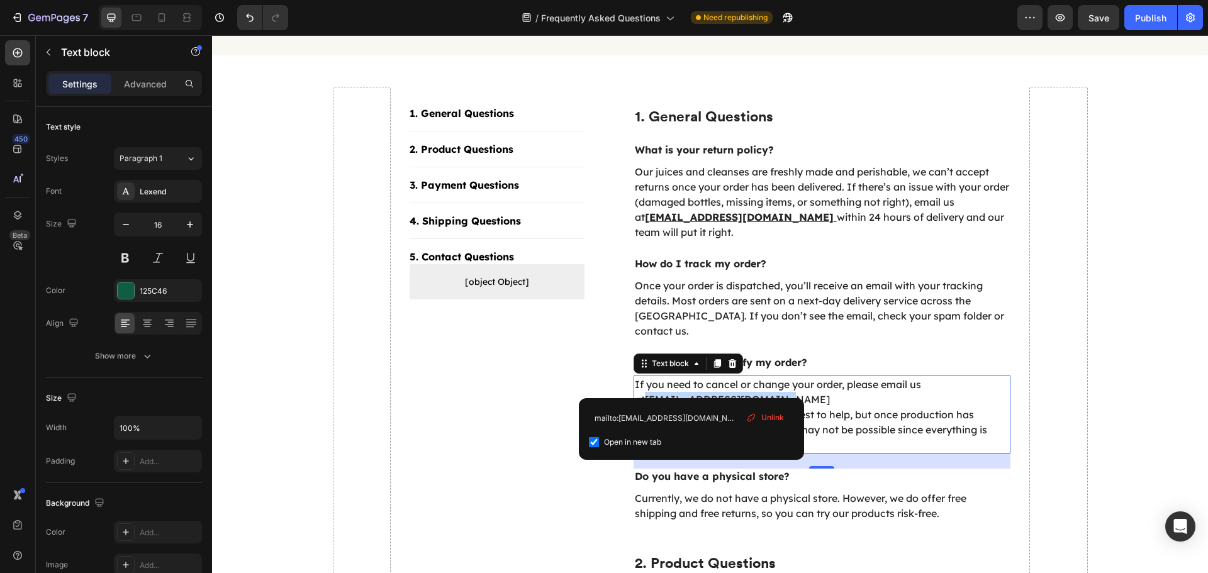
click at [898, 391] on p "If you need to cancel or change your order, please email us at [EMAIL_ADDRESS][…" at bounding box center [822, 414] width 375 height 75
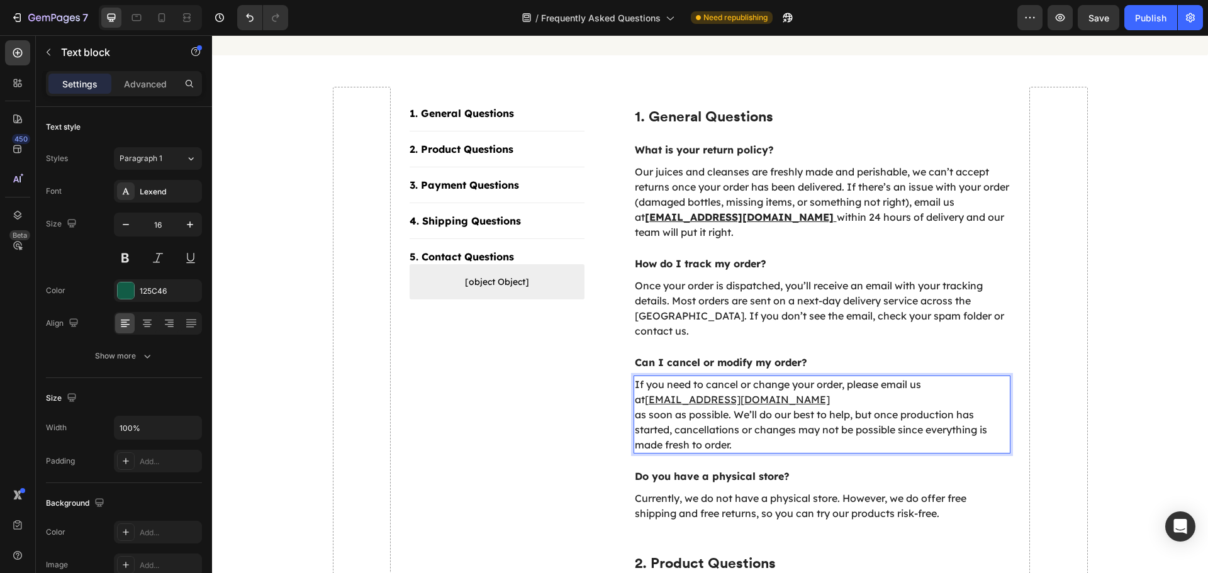
click at [635, 401] on p "If you need to cancel or change your order, please email us at [EMAIL_ADDRESS][…" at bounding box center [822, 414] width 375 height 75
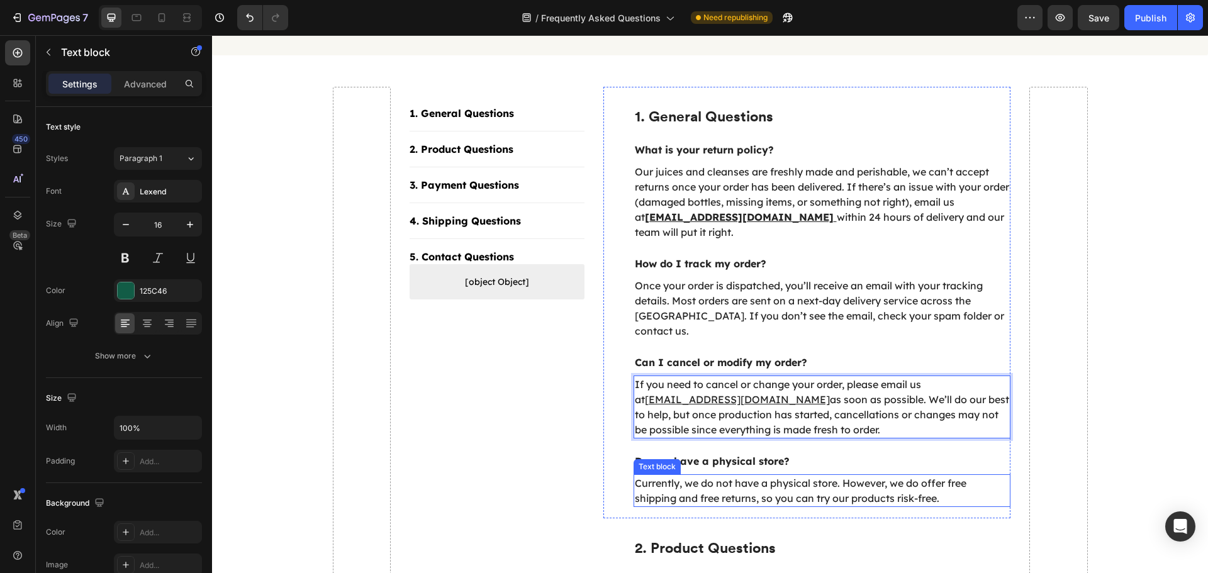
click at [760, 477] on p "Currently, we do not have a physical store. However, we do offer free shipping …" at bounding box center [822, 491] width 375 height 30
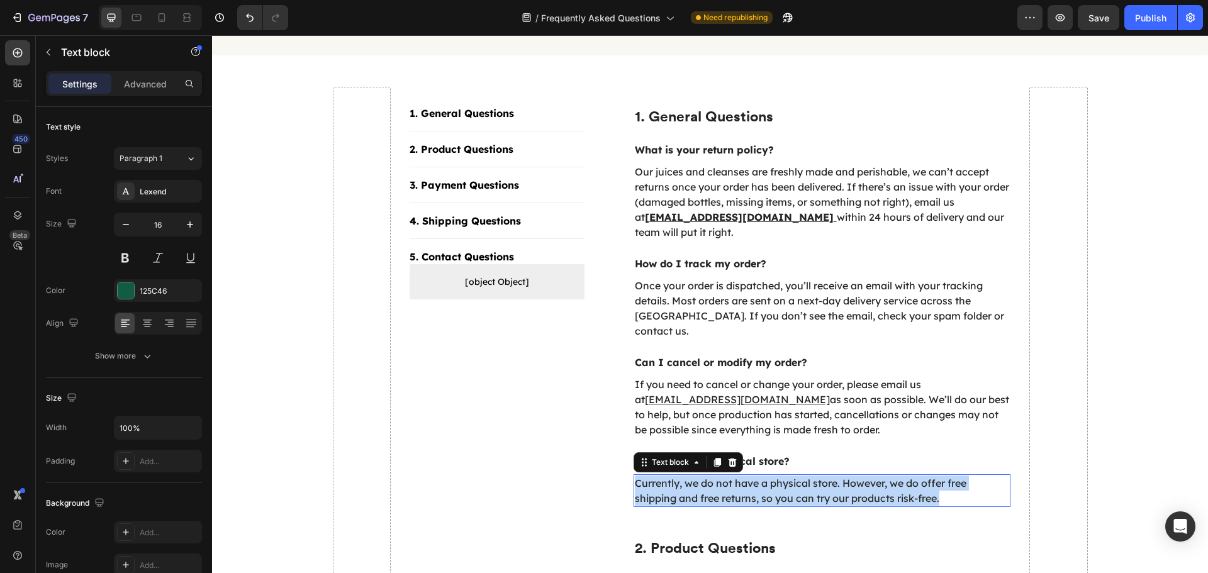
click at [760, 477] on p "Currently, we do not have a physical store. However, we do offer free shipping …" at bounding box center [822, 491] width 375 height 30
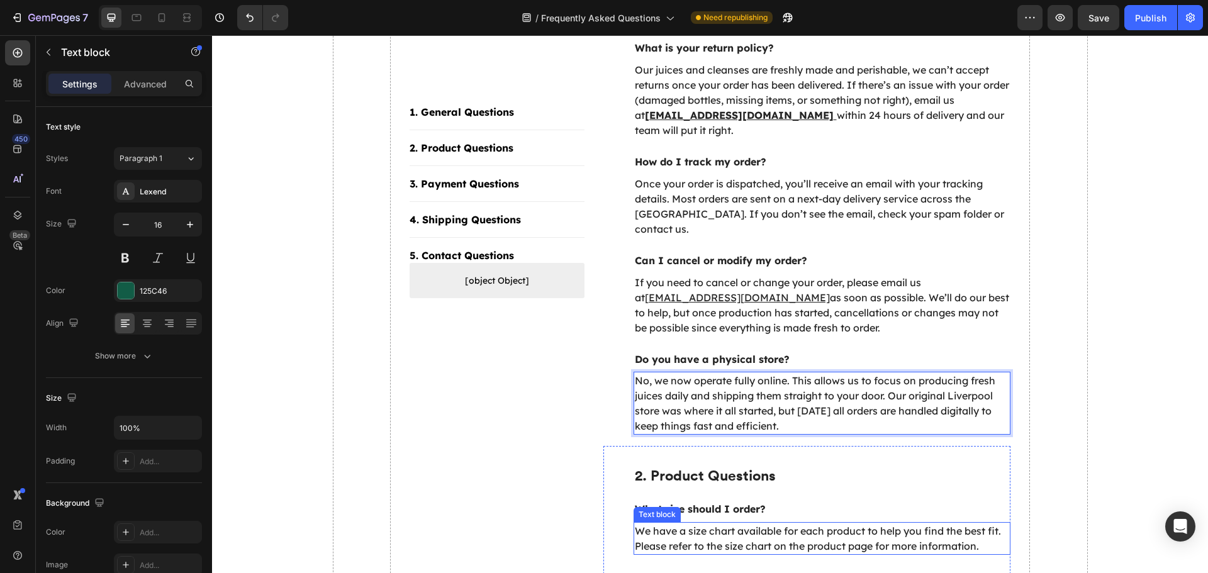
scroll to position [503, 0]
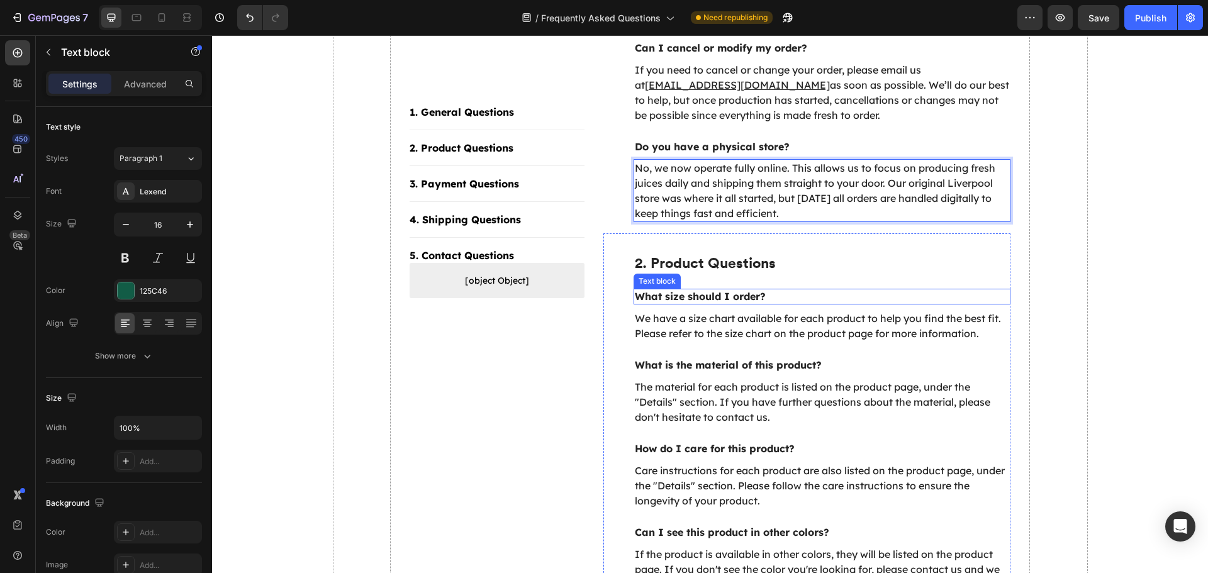
click at [696, 290] on p "What size should I order?" at bounding box center [822, 296] width 375 height 13
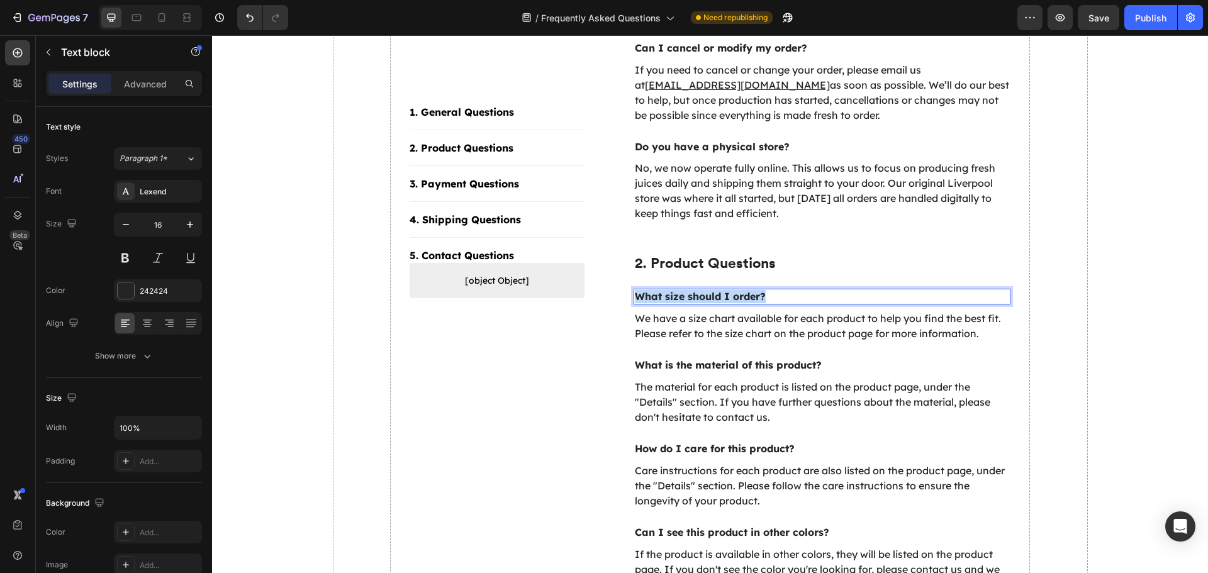
click at [696, 290] on p "What size should I order?" at bounding box center [822, 296] width 375 height 13
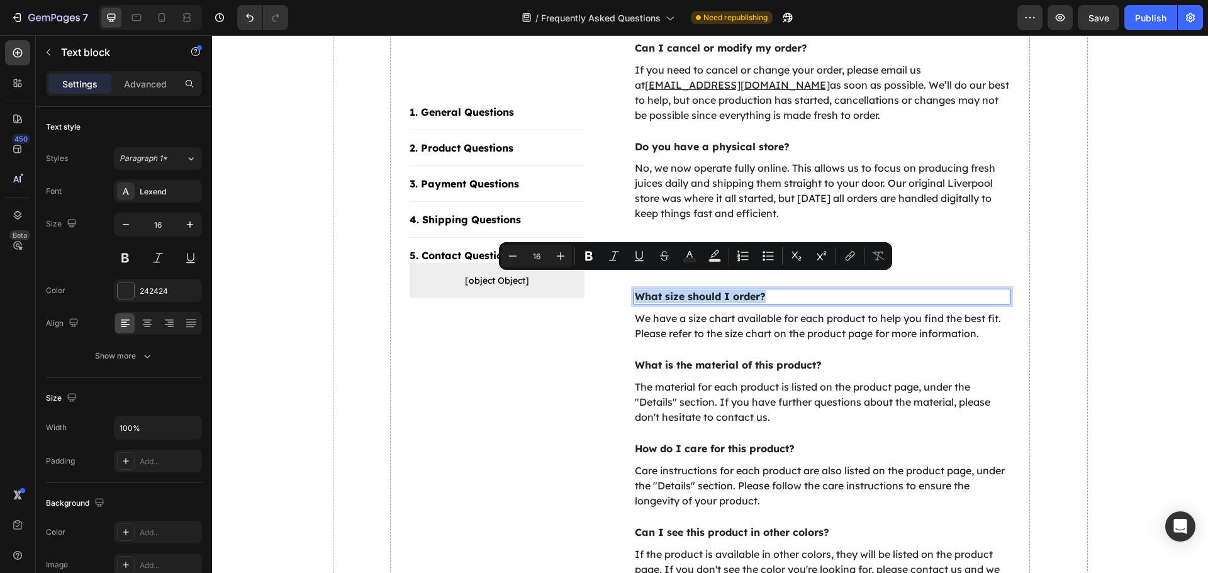
copy p "What size should I order?"
click at [773, 359] on p "What is the material of this product?" at bounding box center [822, 365] width 375 height 13
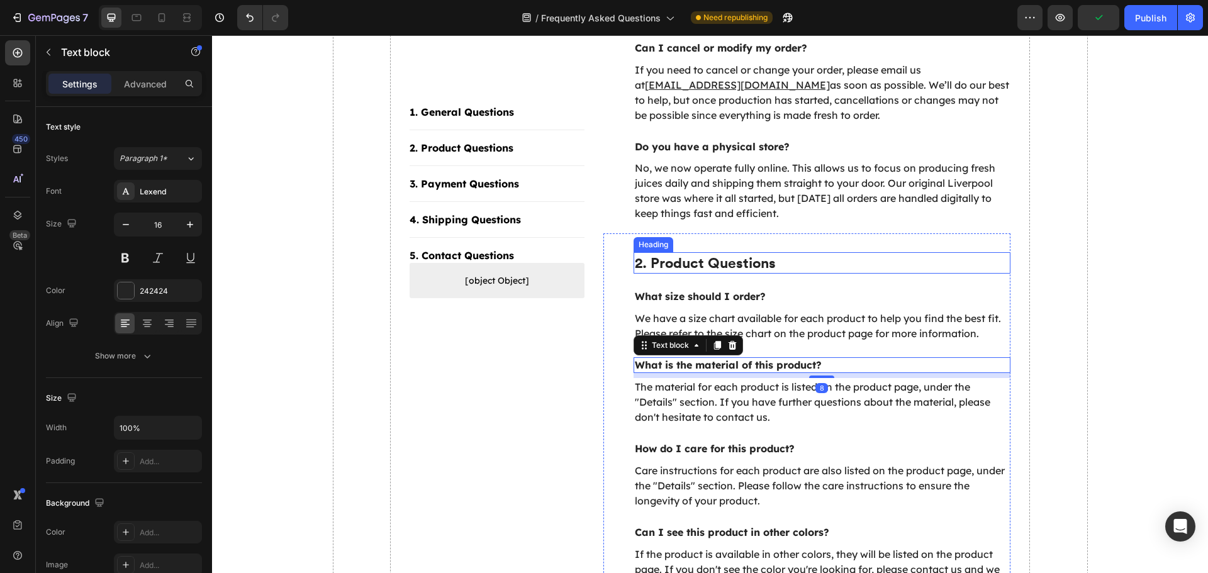
click at [720, 254] on p "2. Product Questions" at bounding box center [822, 262] width 375 height 19
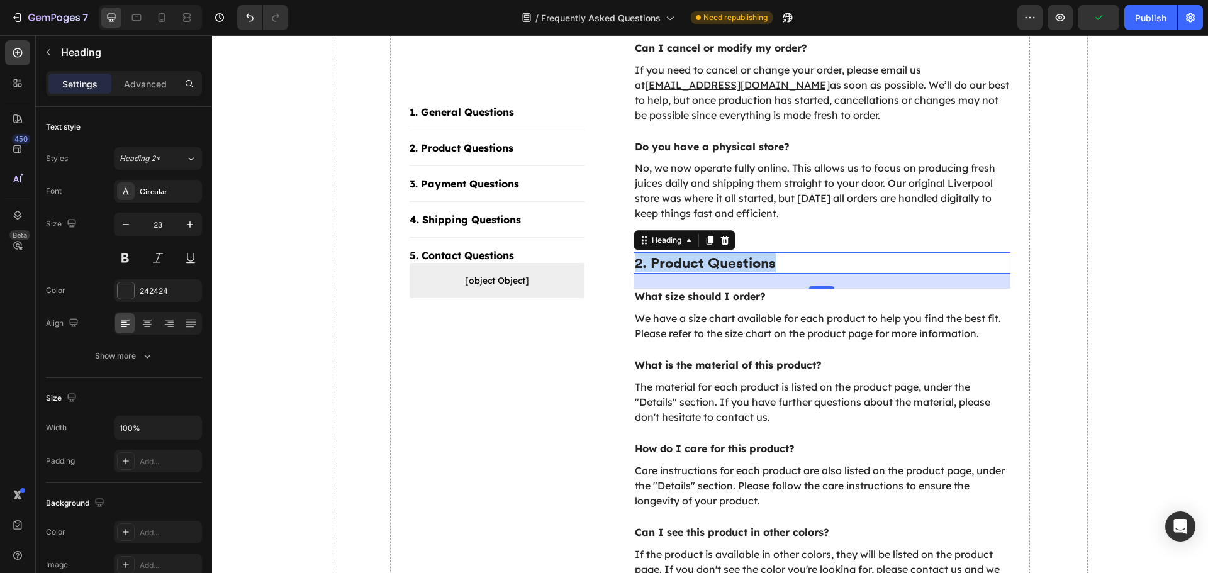
click at [720, 254] on p "2. Product Questions" at bounding box center [822, 262] width 375 height 19
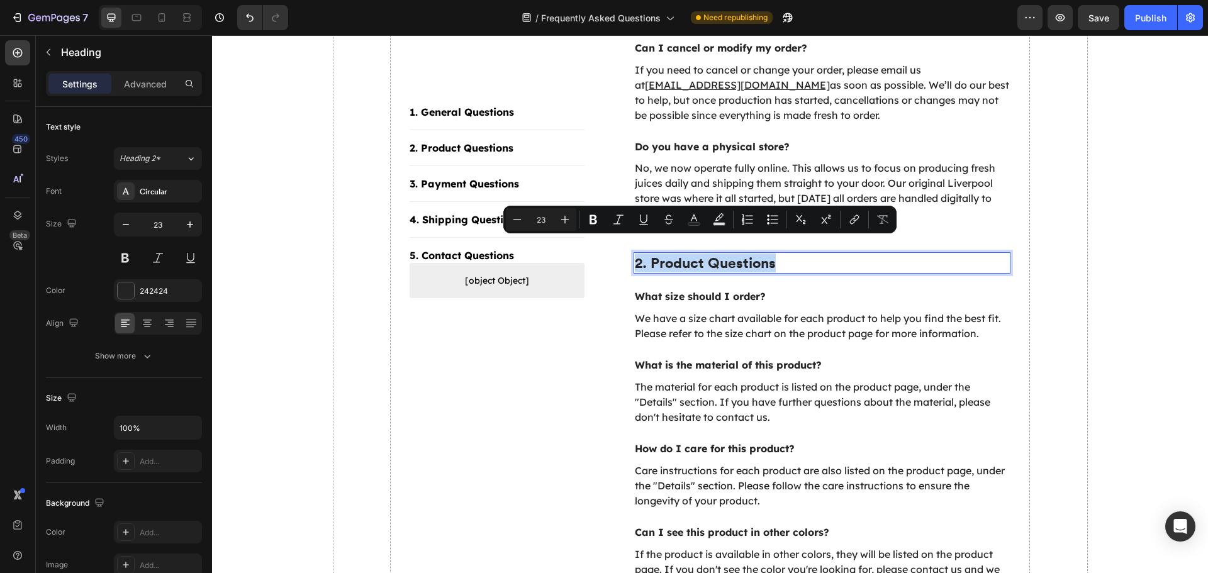
copy p "2. Product Questions"
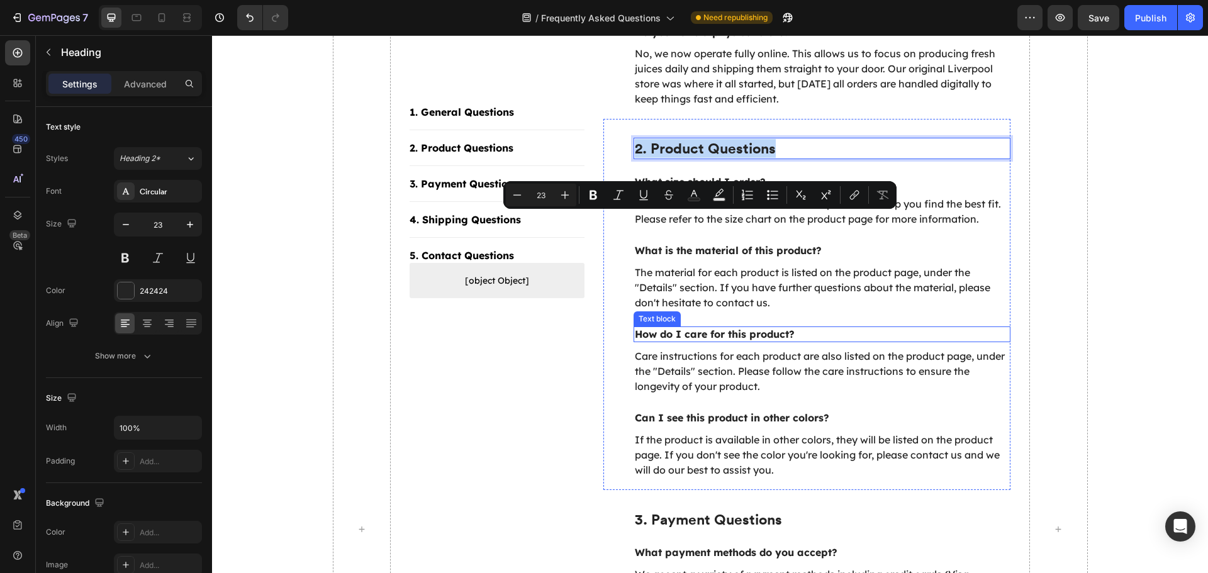
scroll to position [629, 0]
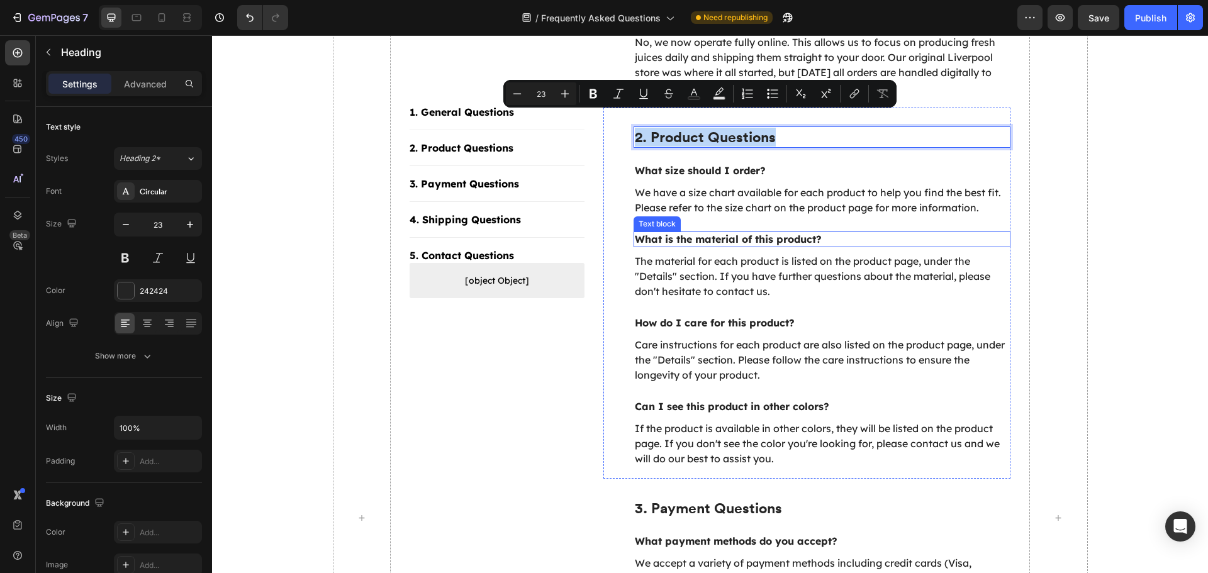
click at [721, 233] on p "What is the material of this product?" at bounding box center [822, 239] width 375 height 13
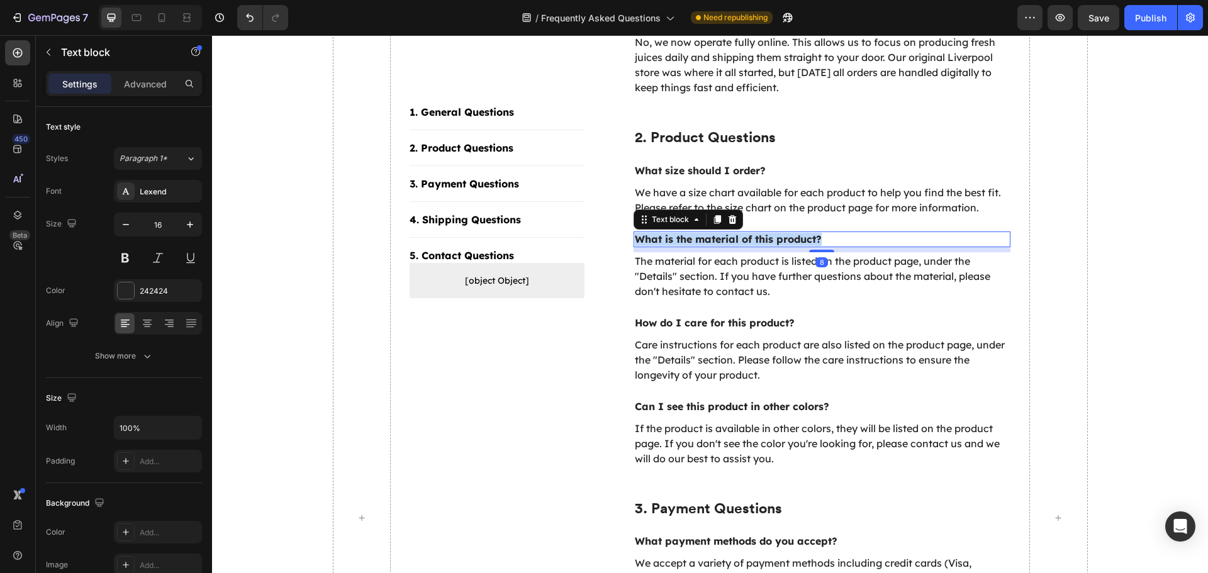
click at [721, 233] on p "What is the material of this product?" at bounding box center [822, 239] width 375 height 13
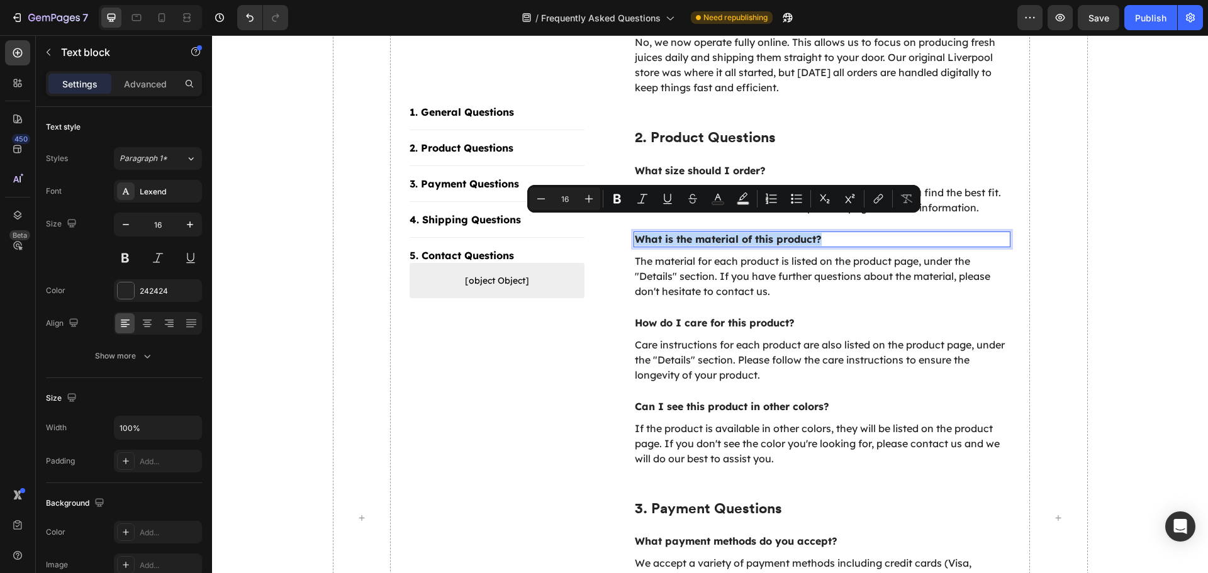
copy p "What is the material of this product?"
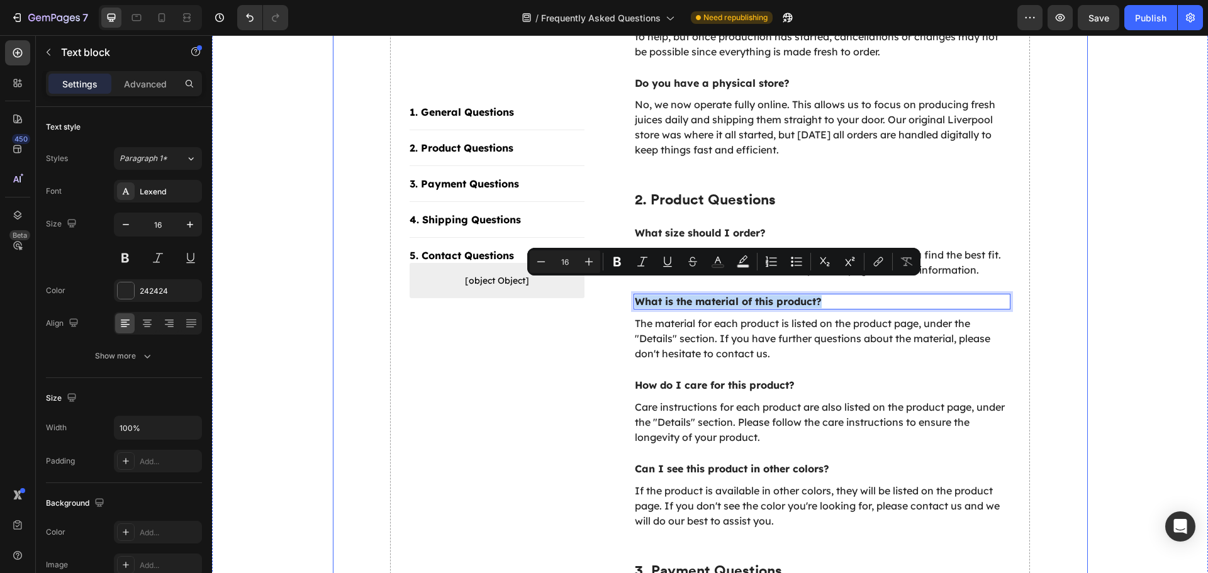
scroll to position [566, 0]
click at [747, 227] on p "What size should I order?" at bounding box center [822, 233] width 375 height 13
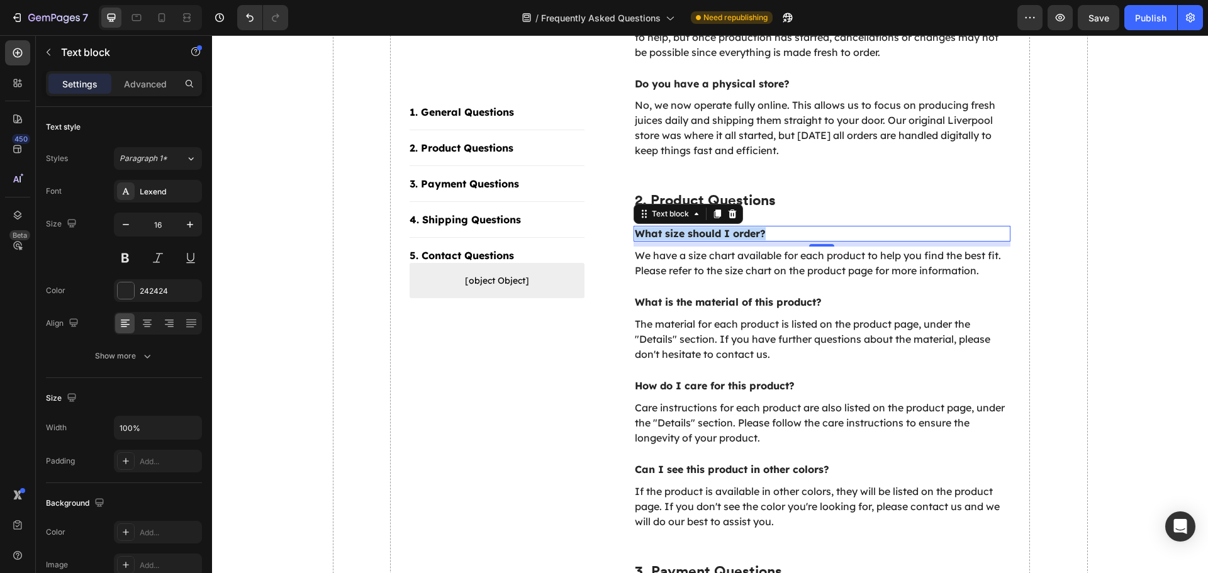
click at [747, 227] on p "What size should I order?" at bounding box center [822, 233] width 375 height 13
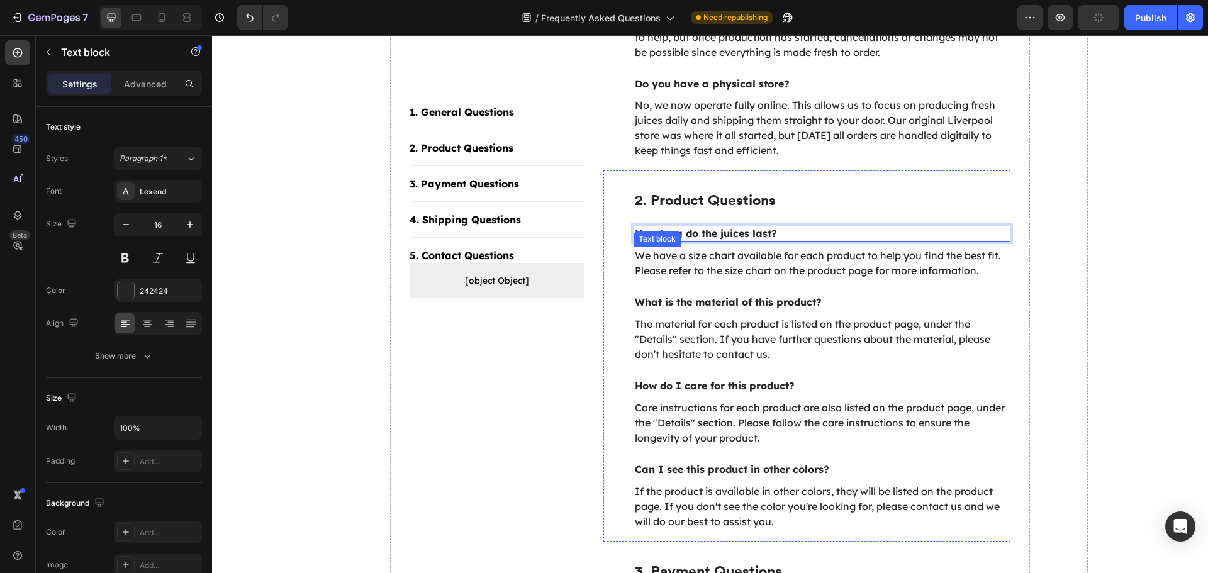
click at [652, 249] on p "We have a size chart available for each product to help you find the best fit. …" at bounding box center [822, 263] width 375 height 30
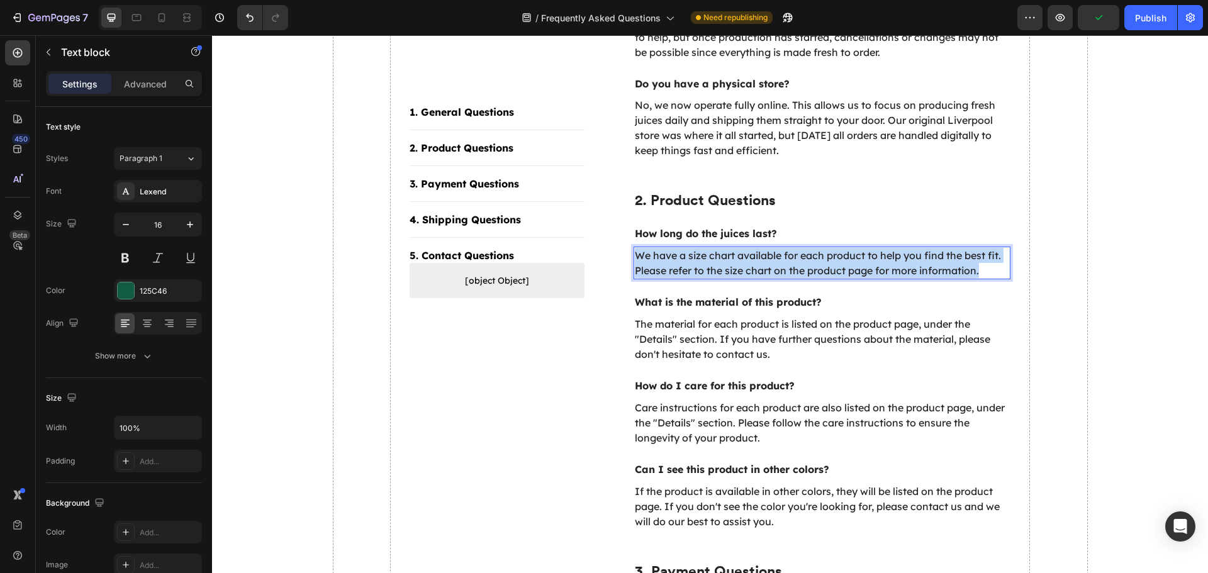
click at [652, 249] on p "We have a size chart available for each product to help you find the best fit. …" at bounding box center [822, 263] width 375 height 30
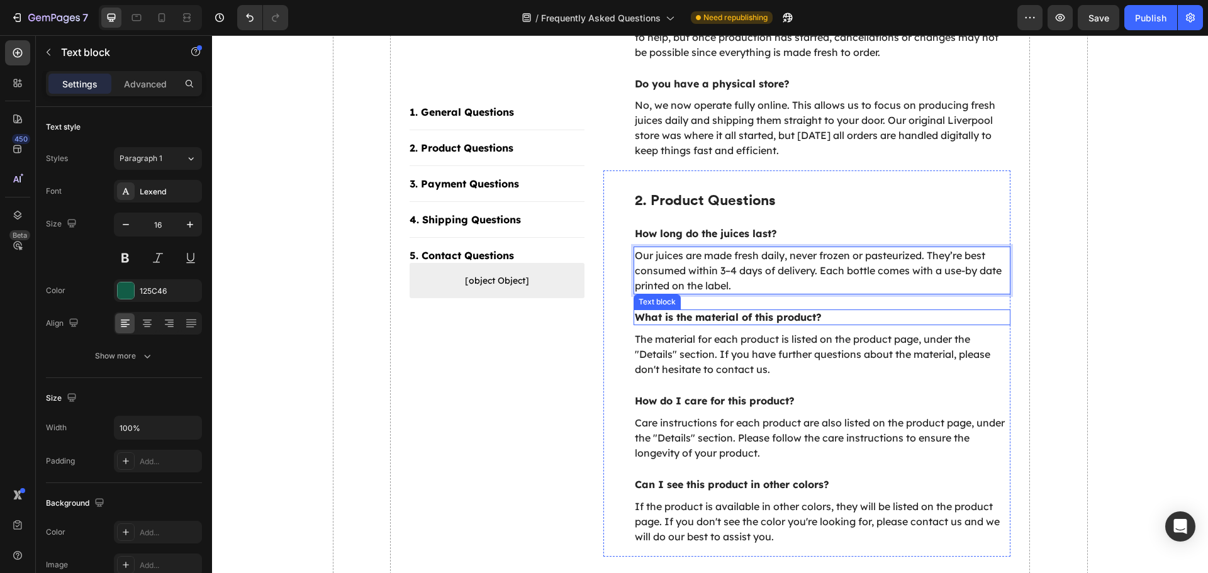
click at [693, 311] on p "What is the material of this product?" at bounding box center [822, 317] width 375 height 13
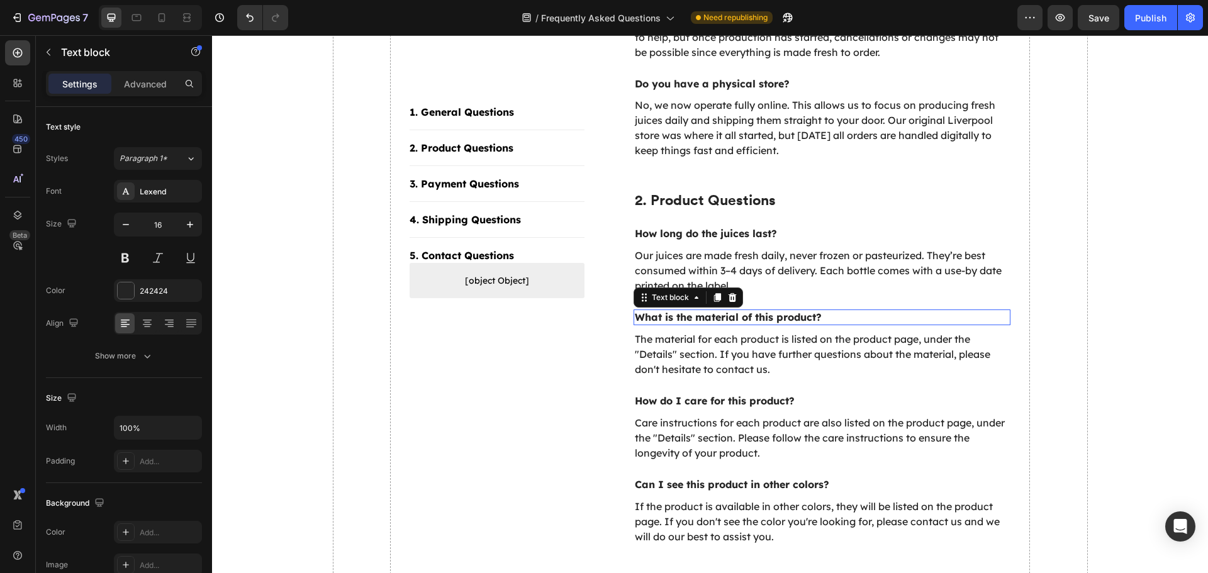
click at [693, 311] on p "What is the material of this product?" at bounding box center [822, 317] width 375 height 13
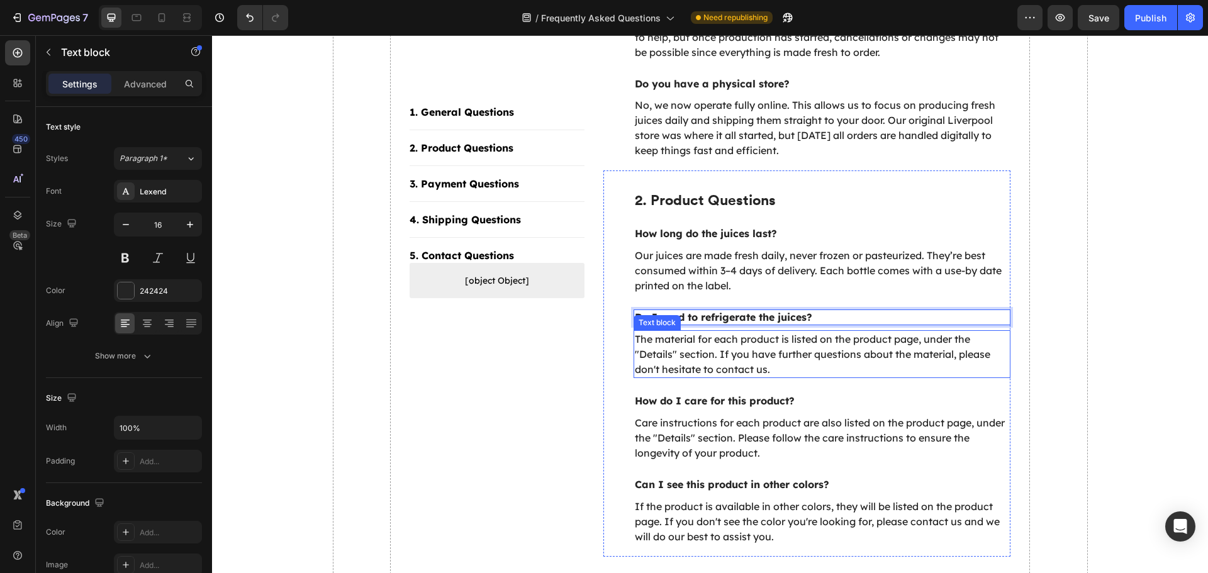
click at [662, 335] on p "The material for each product is listed on the product page, under the "Details…" at bounding box center [822, 353] width 375 height 45
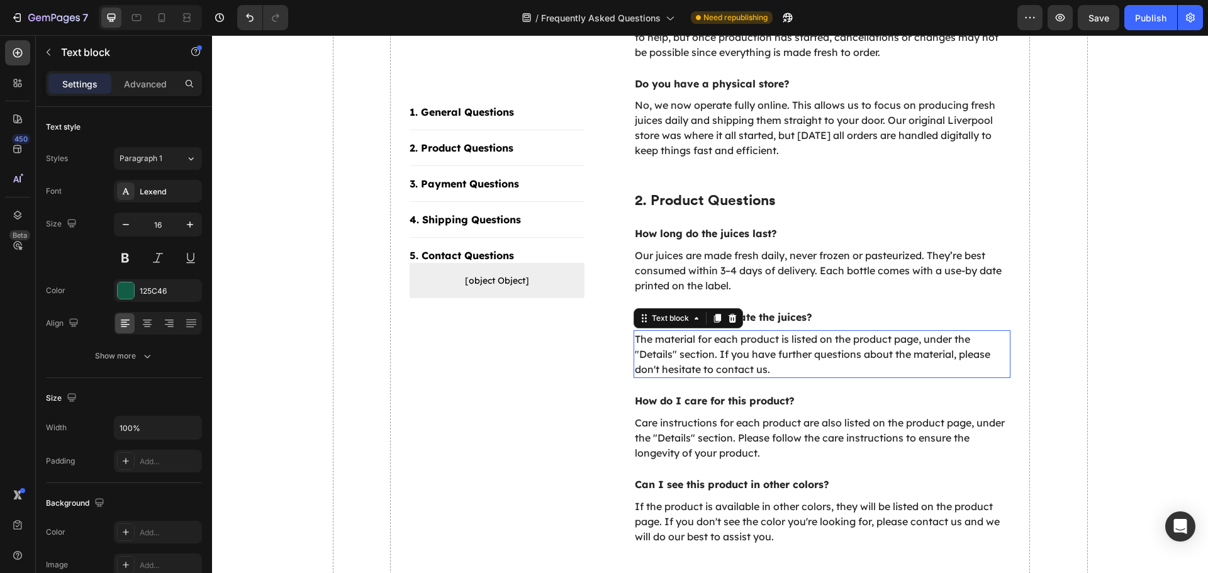
click at [662, 335] on p "The material for each product is listed on the product page, under the "Details…" at bounding box center [822, 353] width 375 height 45
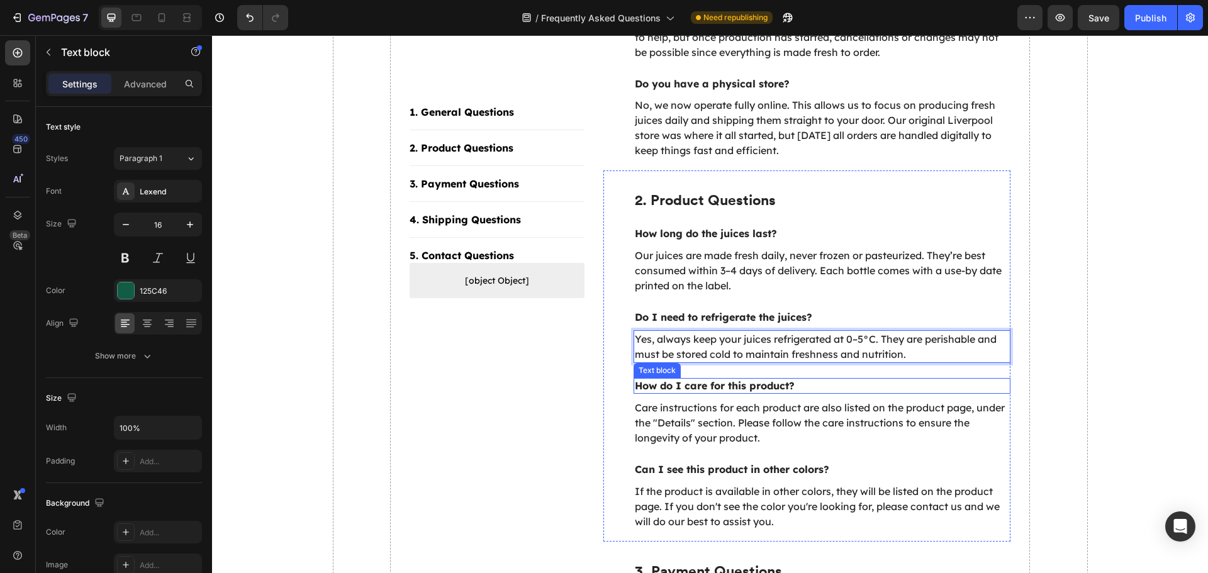
click at [699, 379] on p "How do I care for this product?" at bounding box center [822, 385] width 375 height 13
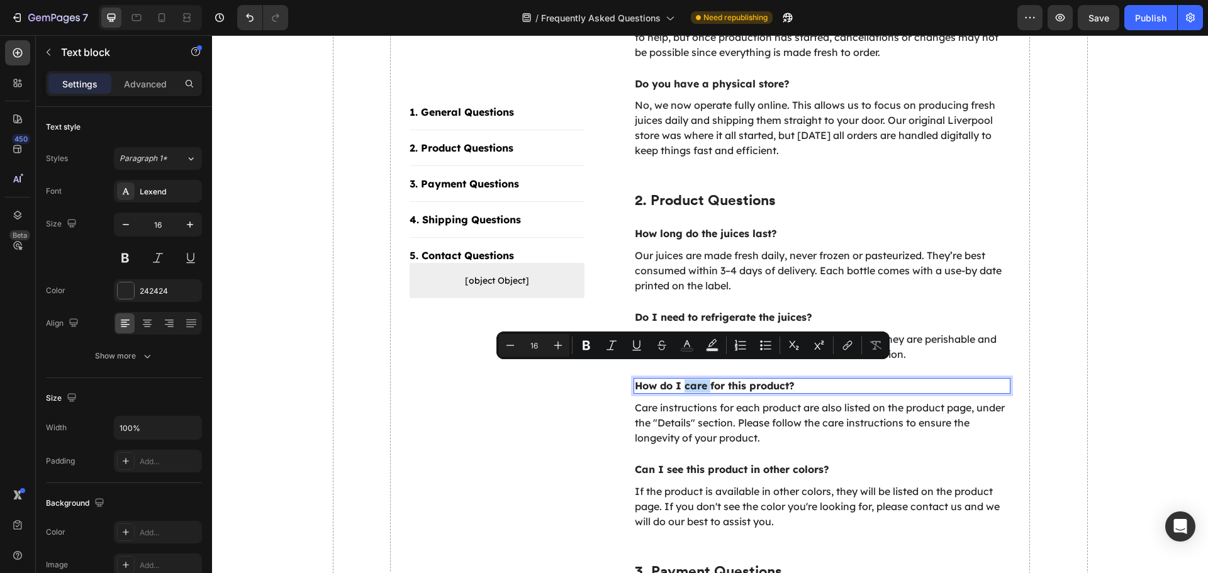
click at [699, 379] on p "How do I care for this product?" at bounding box center [822, 385] width 375 height 13
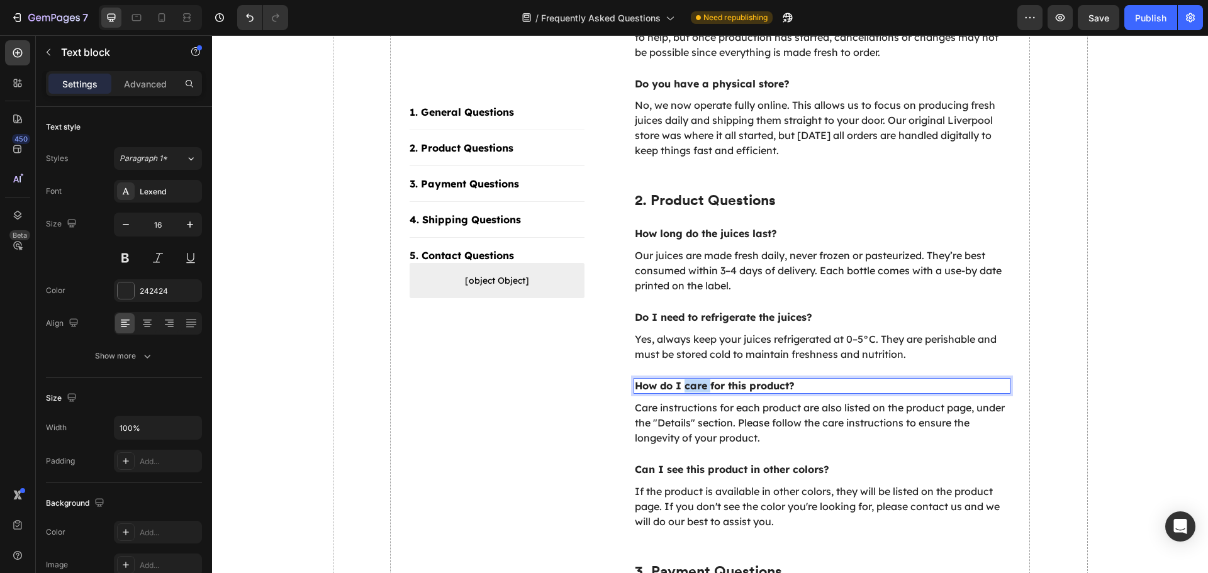
click at [699, 379] on p "How do I care for this product?" at bounding box center [822, 385] width 375 height 13
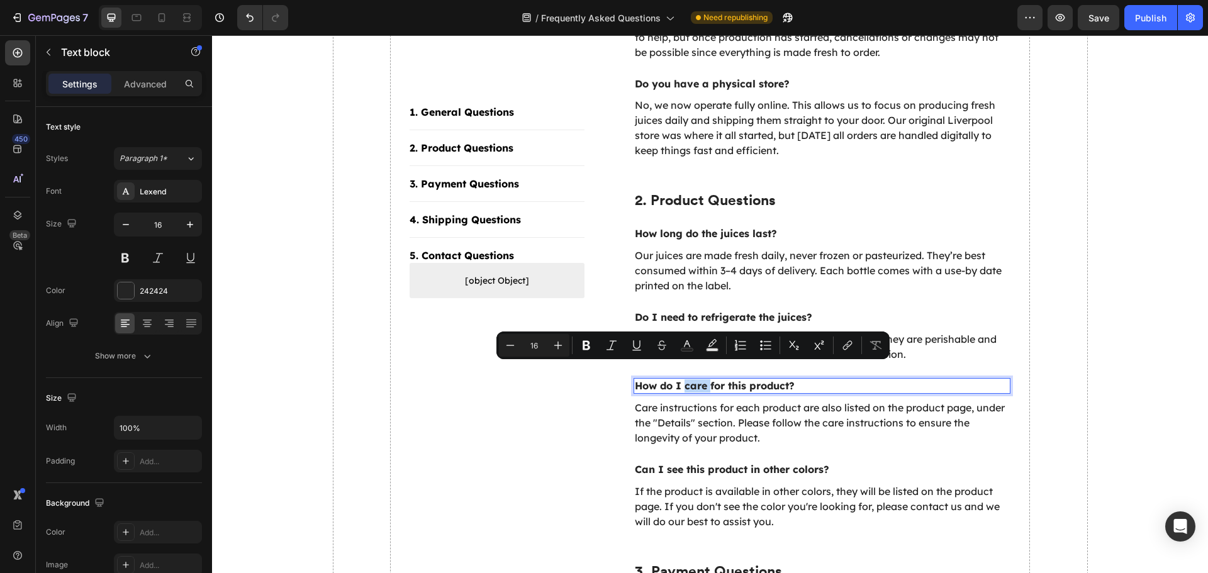
click at [699, 379] on p "How do I care for this product?" at bounding box center [822, 385] width 375 height 13
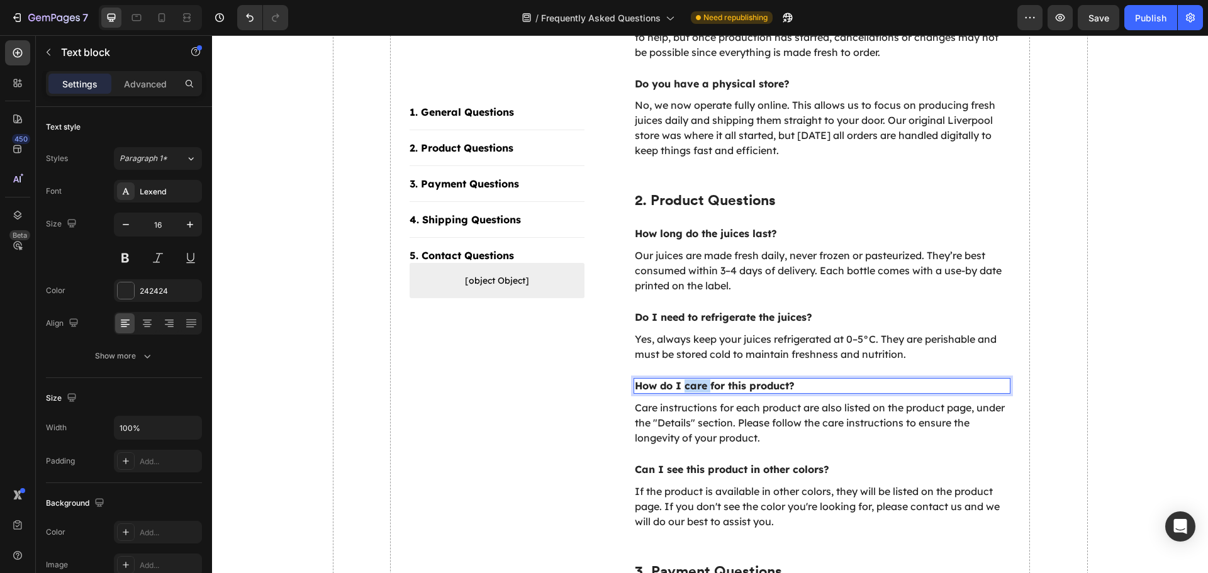
click at [699, 379] on p "How do I care for this product?" at bounding box center [822, 385] width 375 height 13
click at [692, 400] on p "Care instructions for each product are also listed on the product page, under t…" at bounding box center [822, 422] width 375 height 45
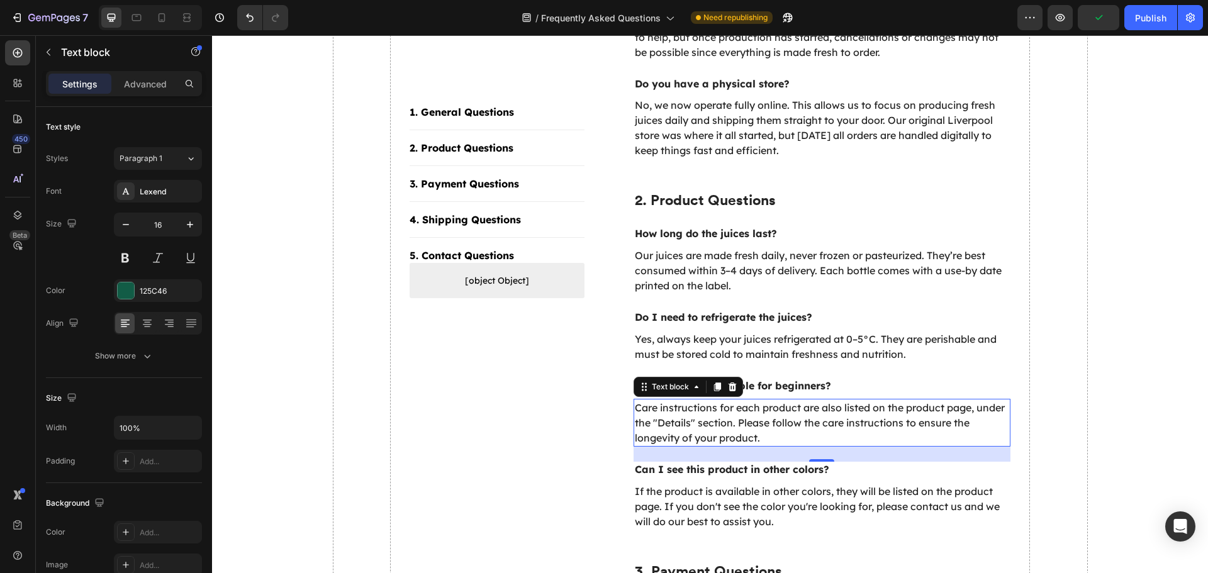
click at [692, 400] on p "Care instructions for each product are also listed on the product page, under t…" at bounding box center [822, 422] width 375 height 45
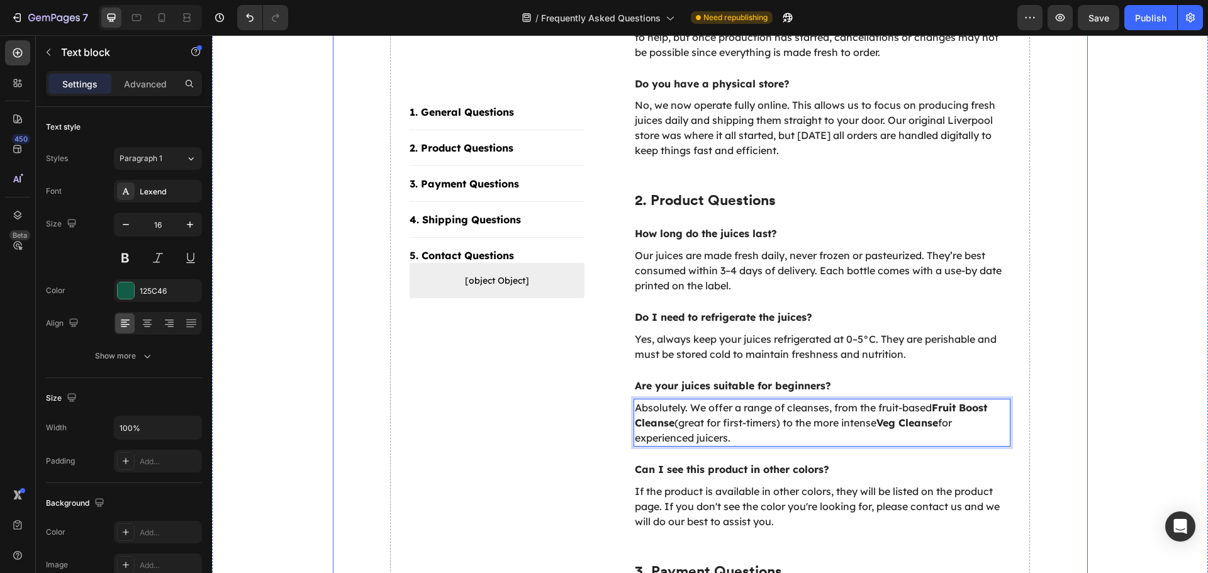
click at [593, 387] on div "1. General Questions Button Title Line 2. Product Questions Button Title Line 3…" at bounding box center [710, 581] width 755 height 1781
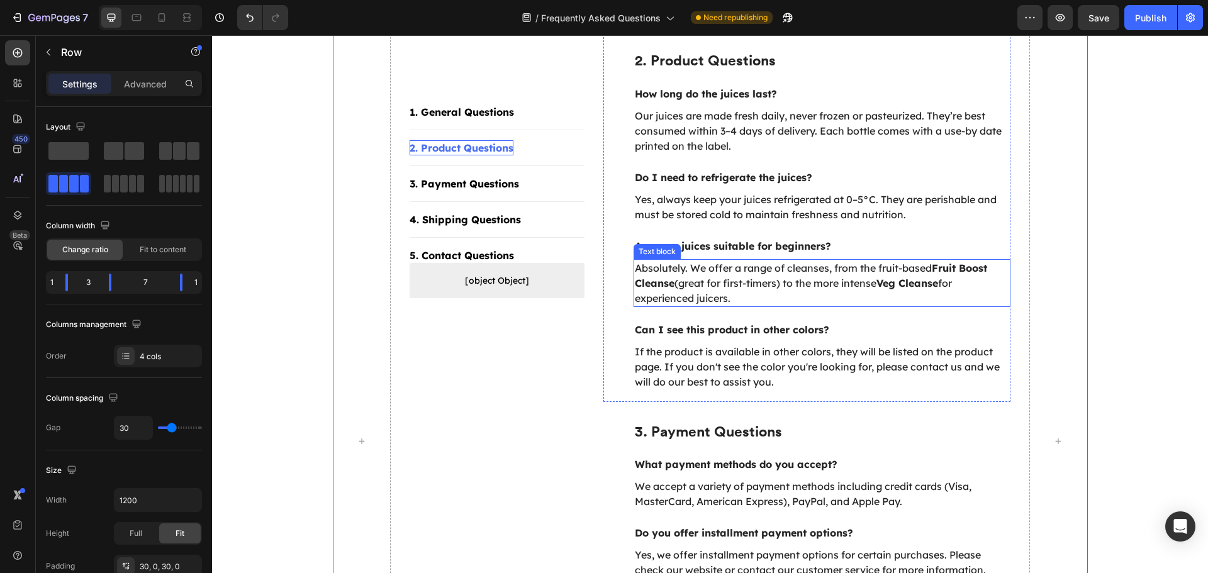
scroll to position [692, 0]
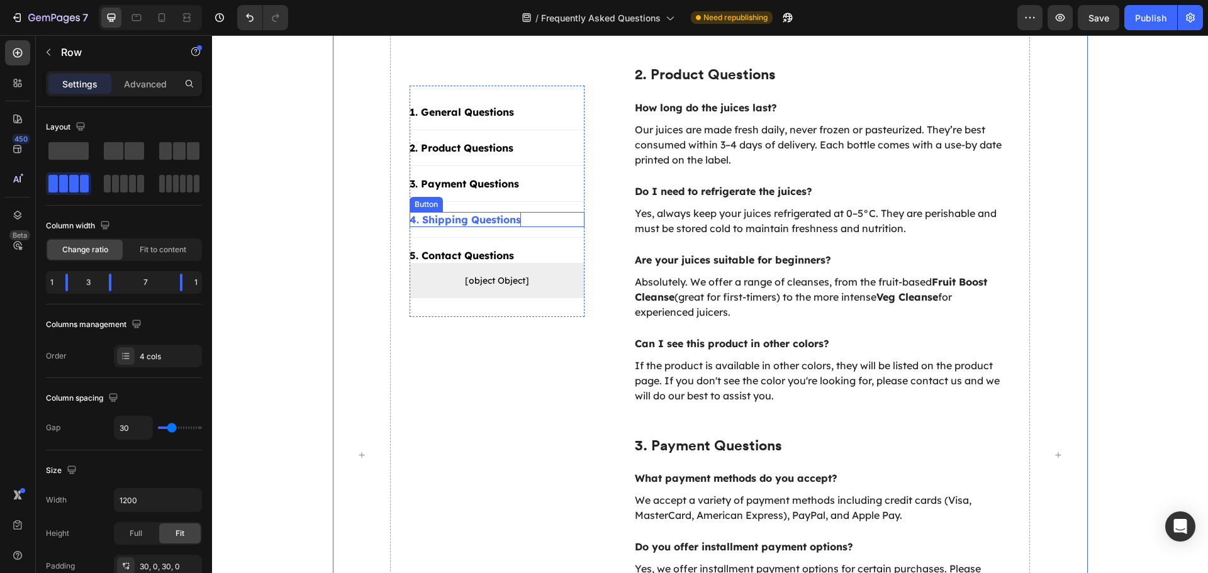
click at [500, 217] on div "4. Shipping Questions" at bounding box center [464, 219] width 111 height 15
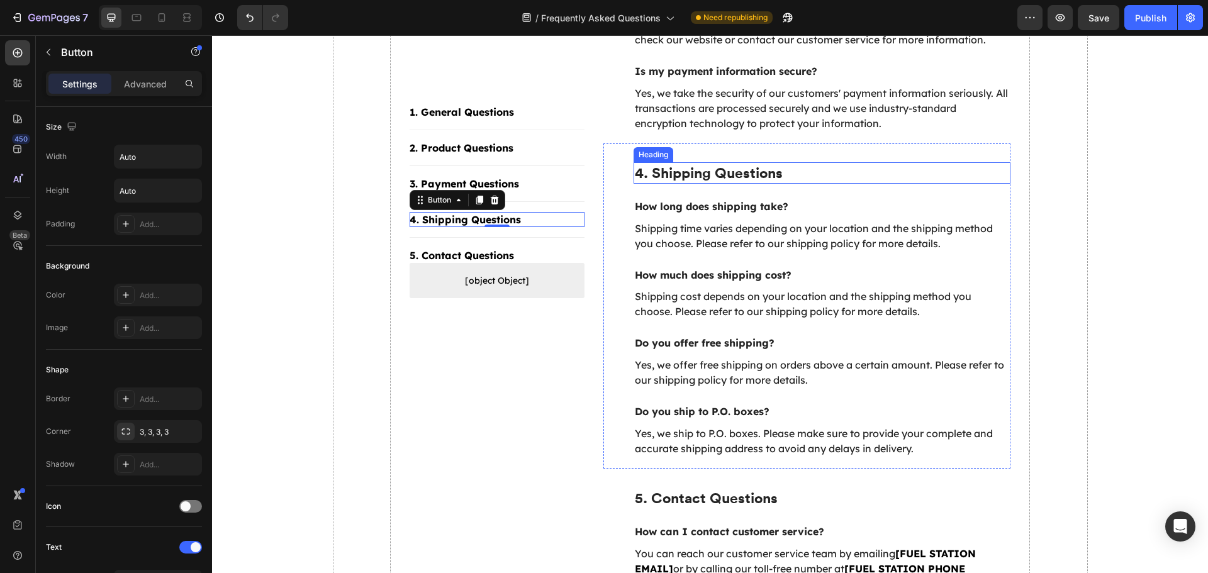
scroll to position [1258, 0]
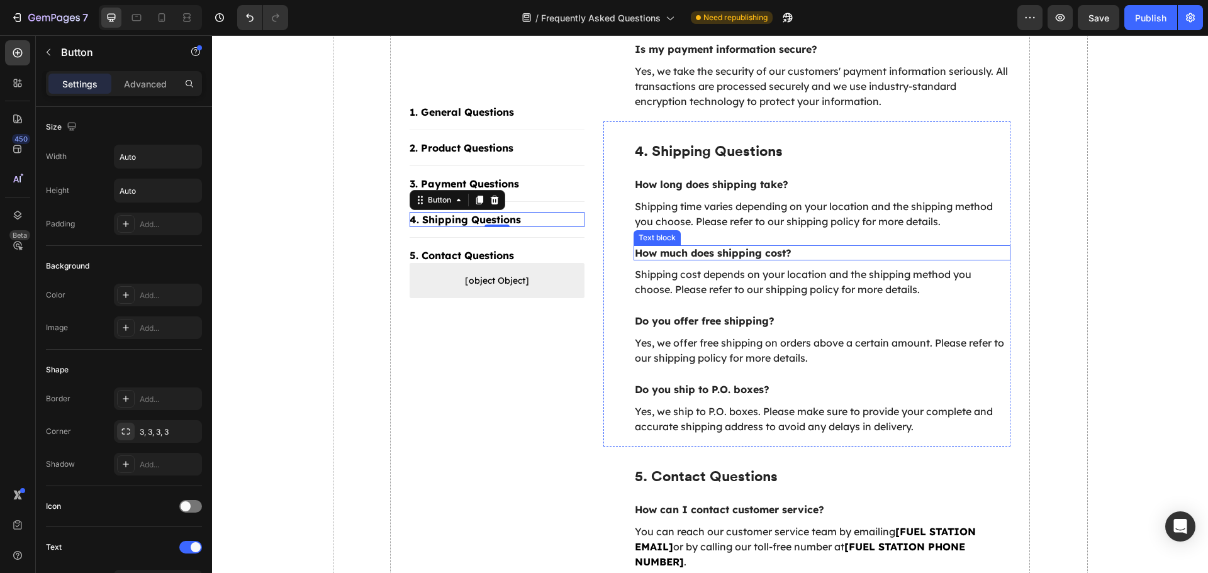
click at [708, 247] on p "How much does shipping cost?" at bounding box center [822, 253] width 375 height 13
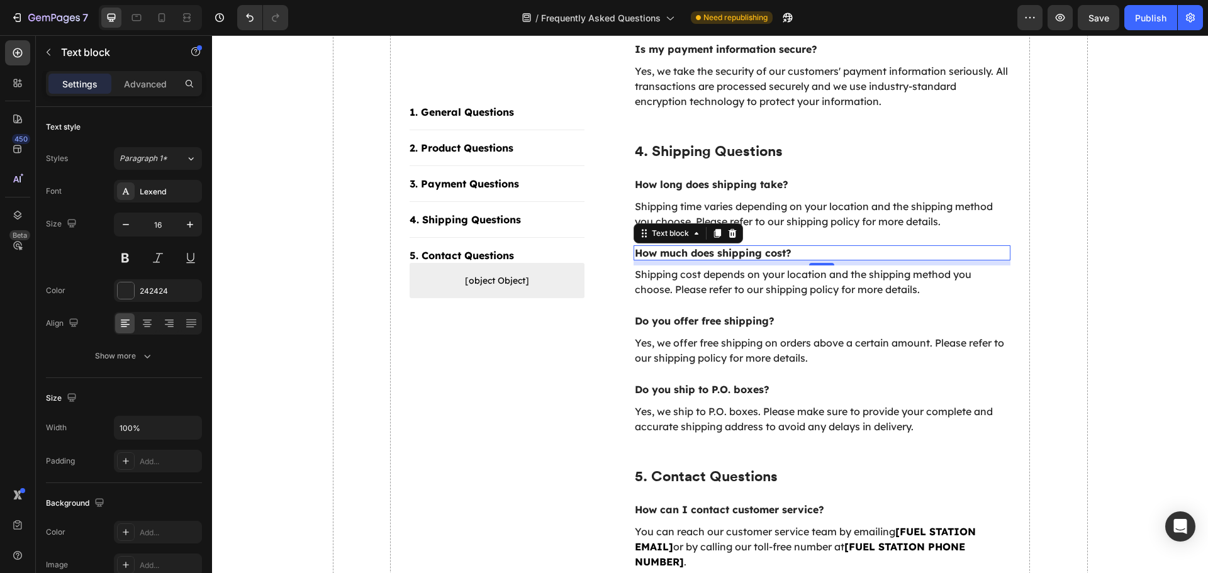
click at [708, 247] on p "How much does shipping cost?" at bounding box center [822, 253] width 375 height 13
click at [780, 267] on p "Shipping cost depends on your location and the shipping method you choose. Plea…" at bounding box center [822, 282] width 375 height 30
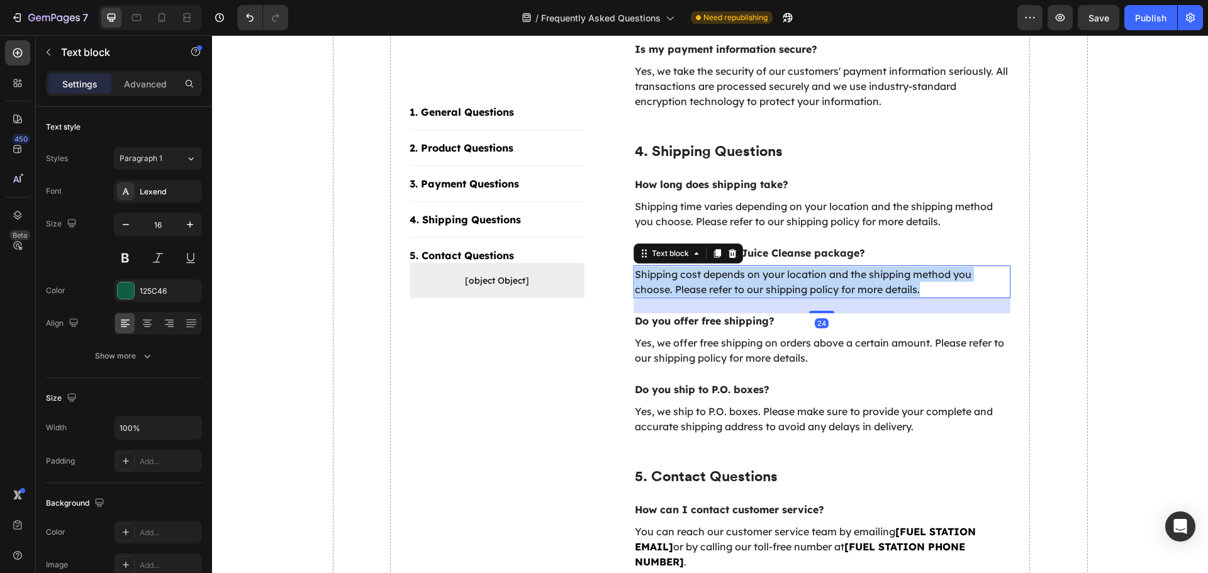
click at [780, 267] on p "Shipping cost depends on your location and the shipping method you choose. Plea…" at bounding box center [822, 282] width 375 height 30
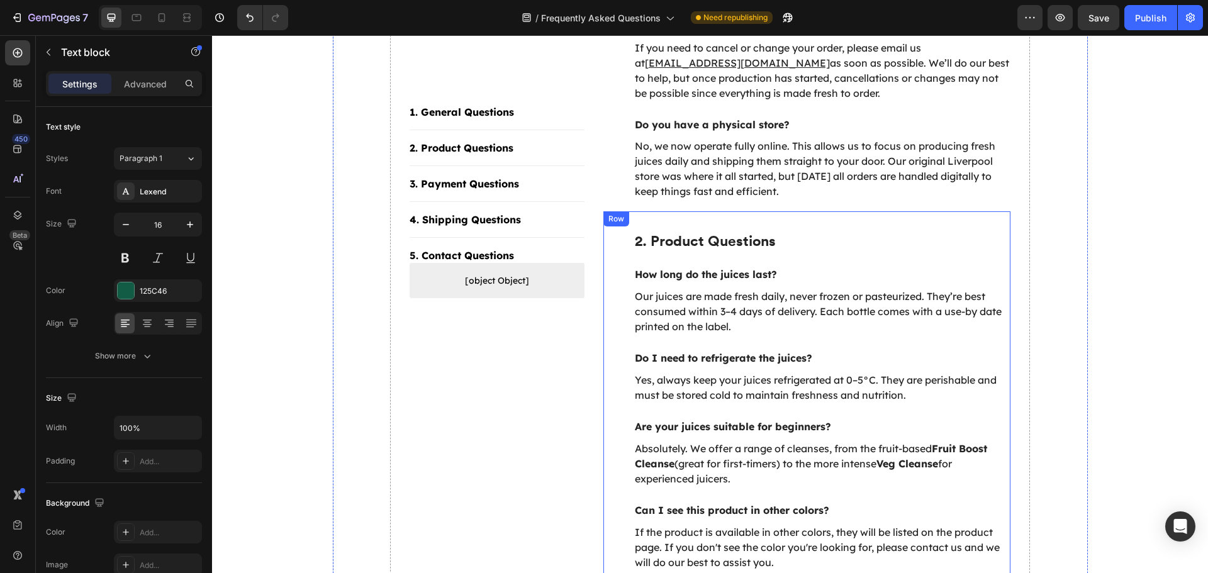
scroll to position [503, 0]
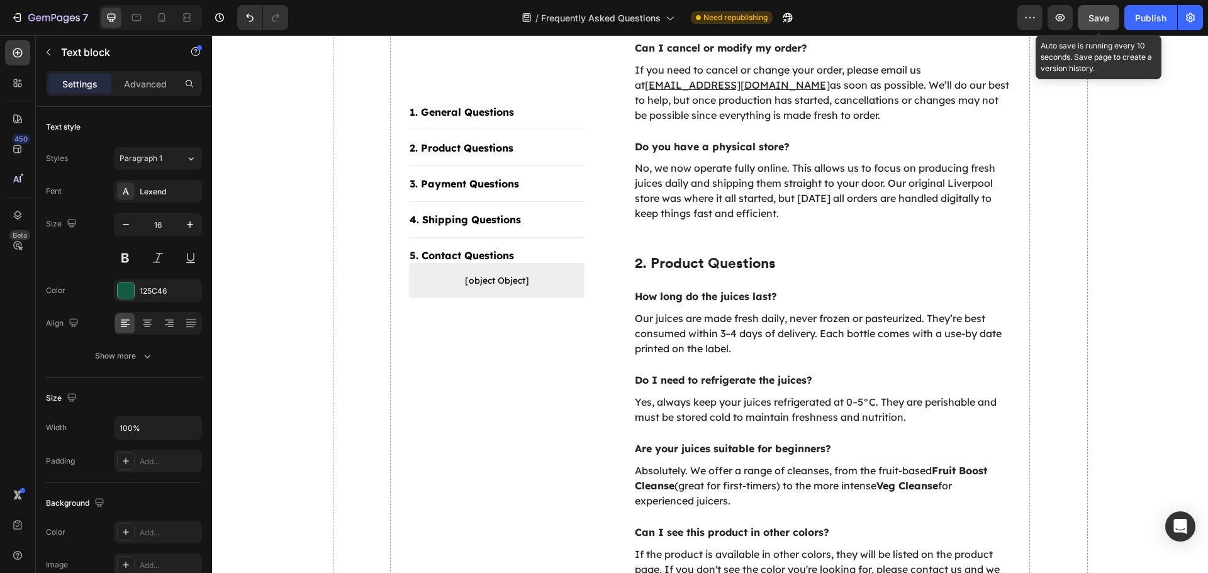
click at [1089, 16] on span "Save" at bounding box center [1098, 18] width 21 height 11
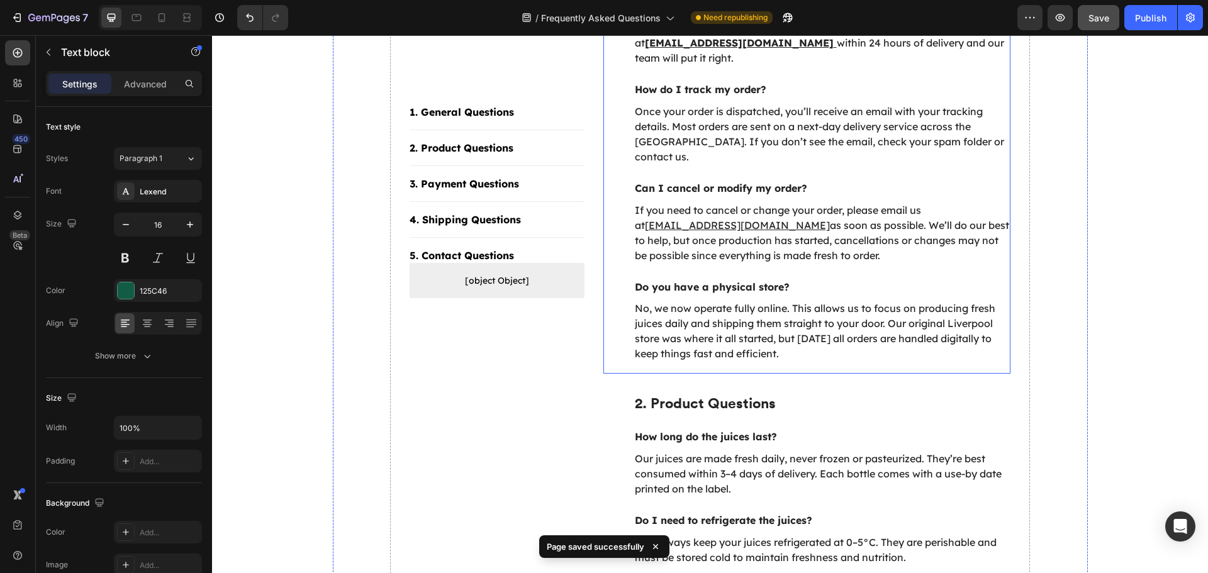
scroll to position [377, 0]
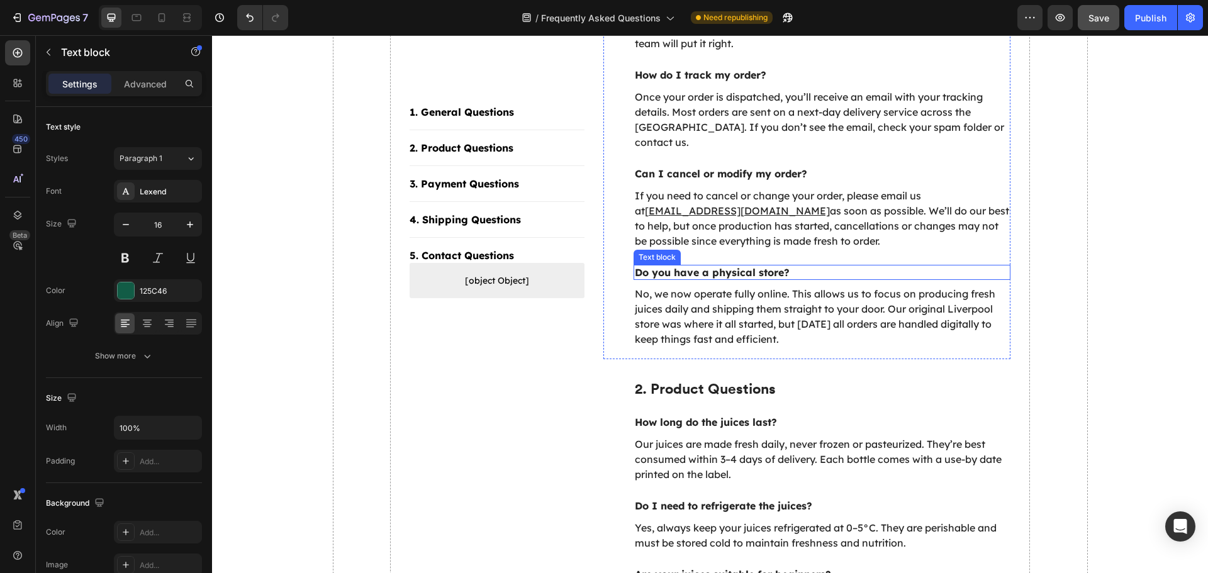
click at [726, 266] on p "Do you have a physical store?" at bounding box center [822, 272] width 375 height 13
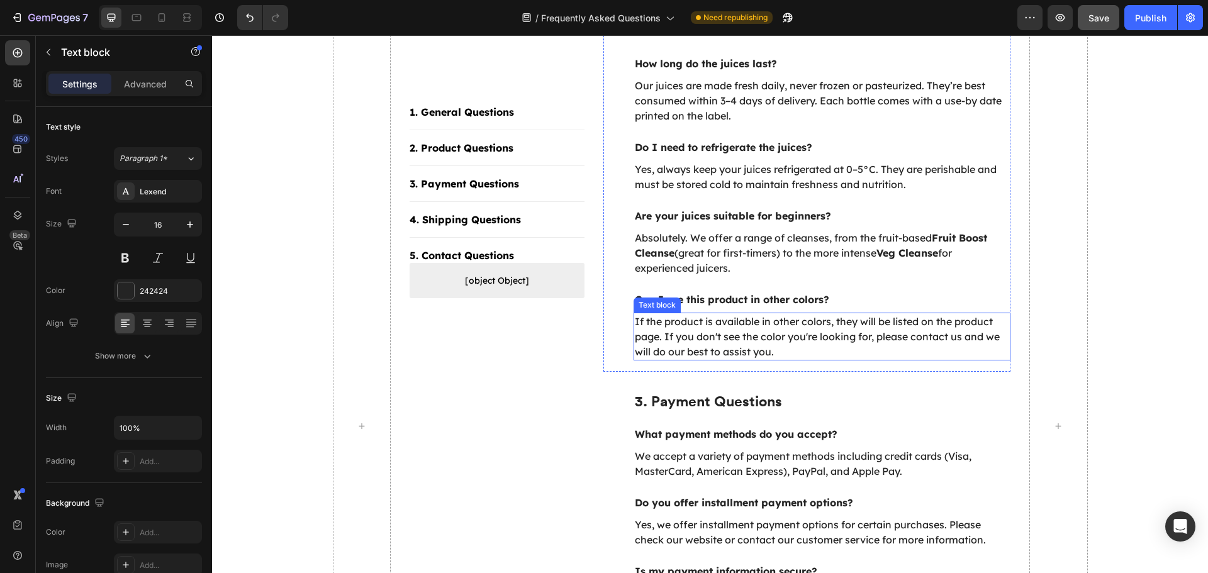
scroll to position [755, 0]
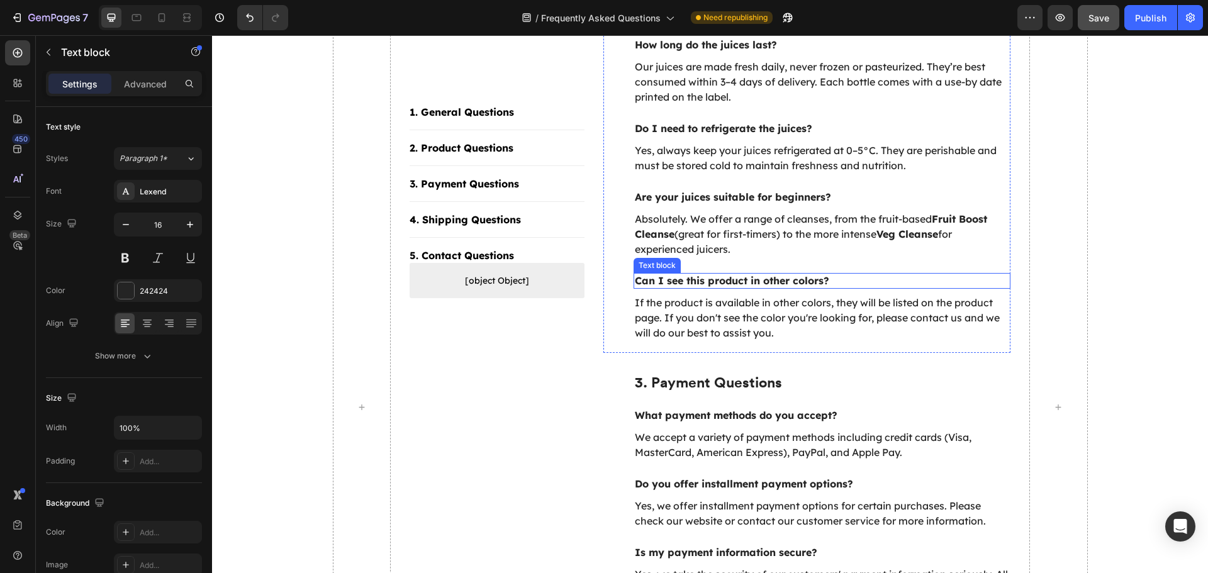
click at [786, 274] on p "Can I see this product in other colors?" at bounding box center [822, 280] width 375 height 13
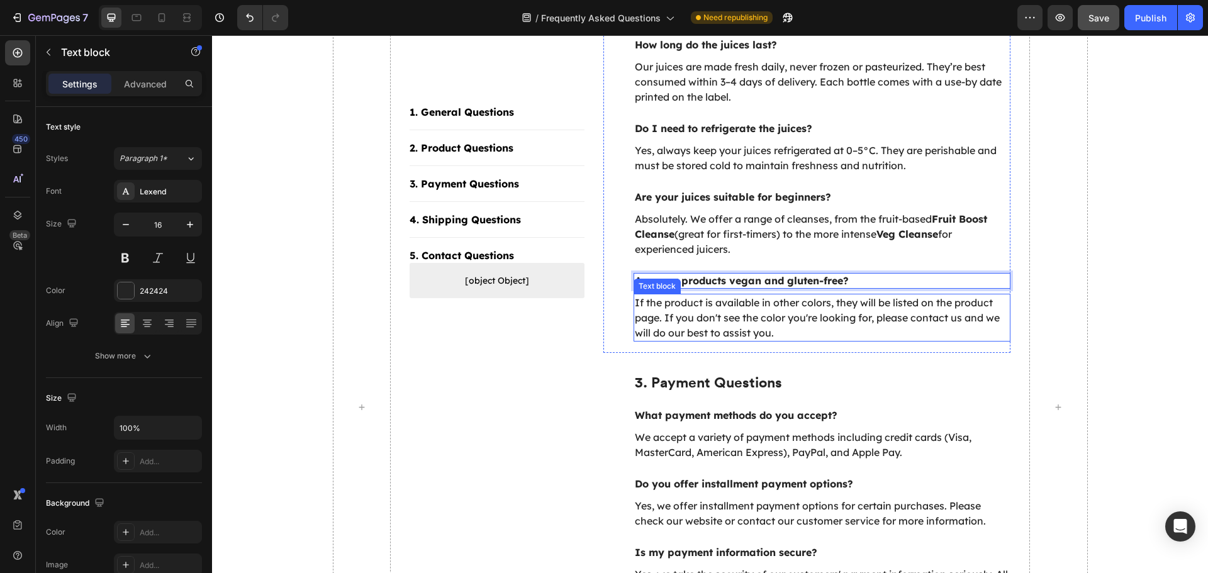
click at [720, 302] on p "If the product is available in other colors, they will be listed on the product…" at bounding box center [822, 317] width 375 height 45
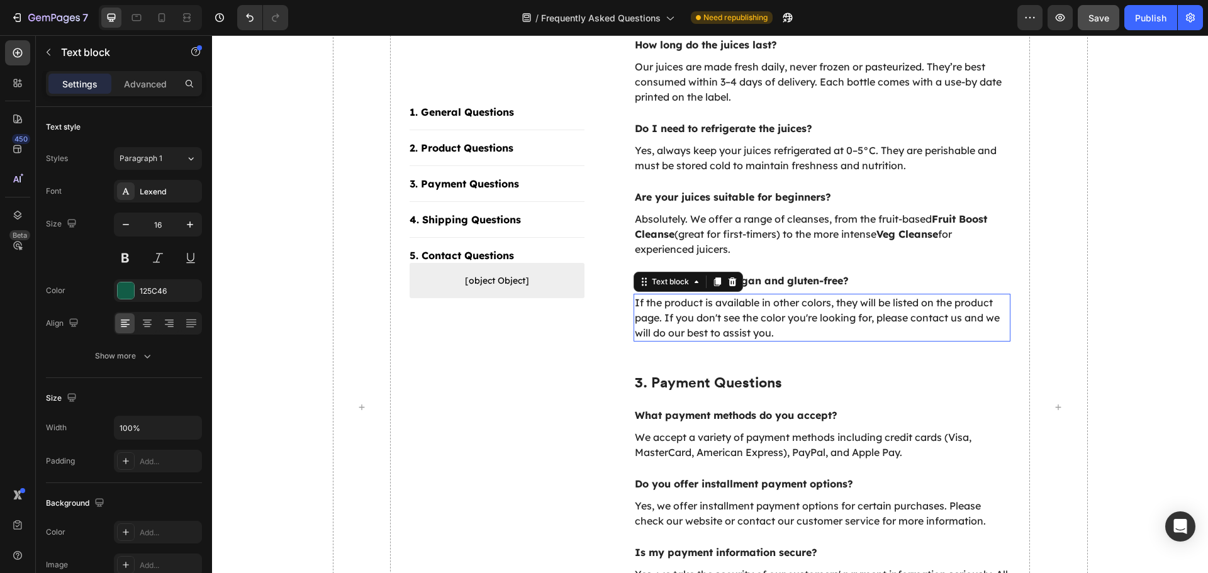
click at [720, 302] on p "If the product is available in other colors, they will be listed on the product…" at bounding box center [822, 317] width 375 height 45
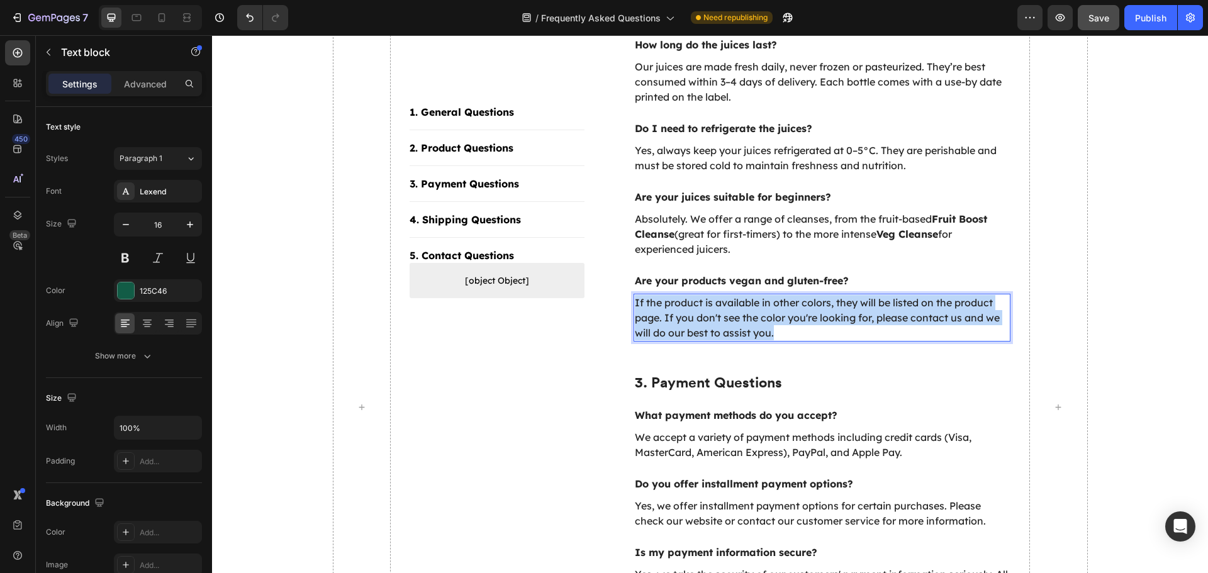
click at [720, 302] on p "If the product is available in other colors, they will be listed on the product…" at bounding box center [822, 317] width 375 height 45
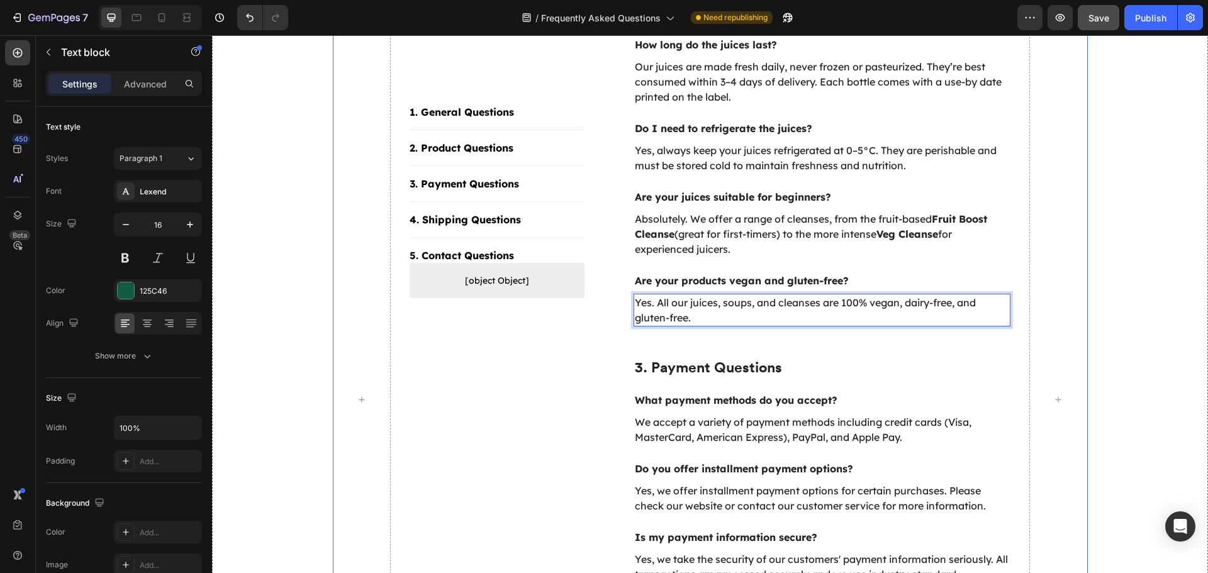
click at [577, 364] on div "1. General Questions Button Title Line 2. Product Questions Button Title Line 3…" at bounding box center [496, 400] width 175 height 1758
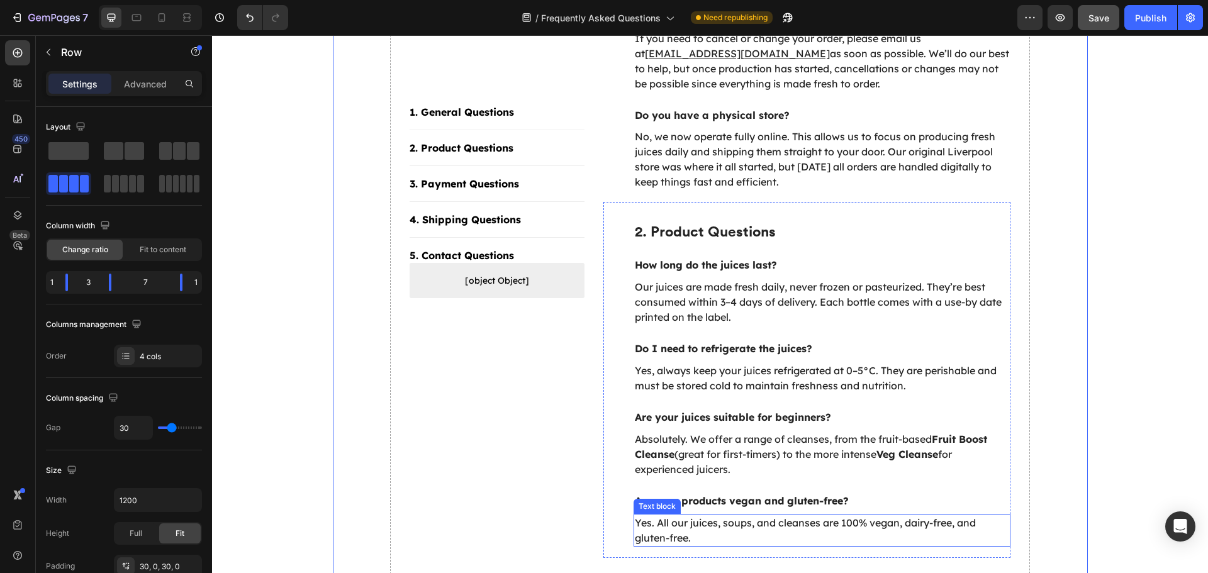
scroll to position [503, 0]
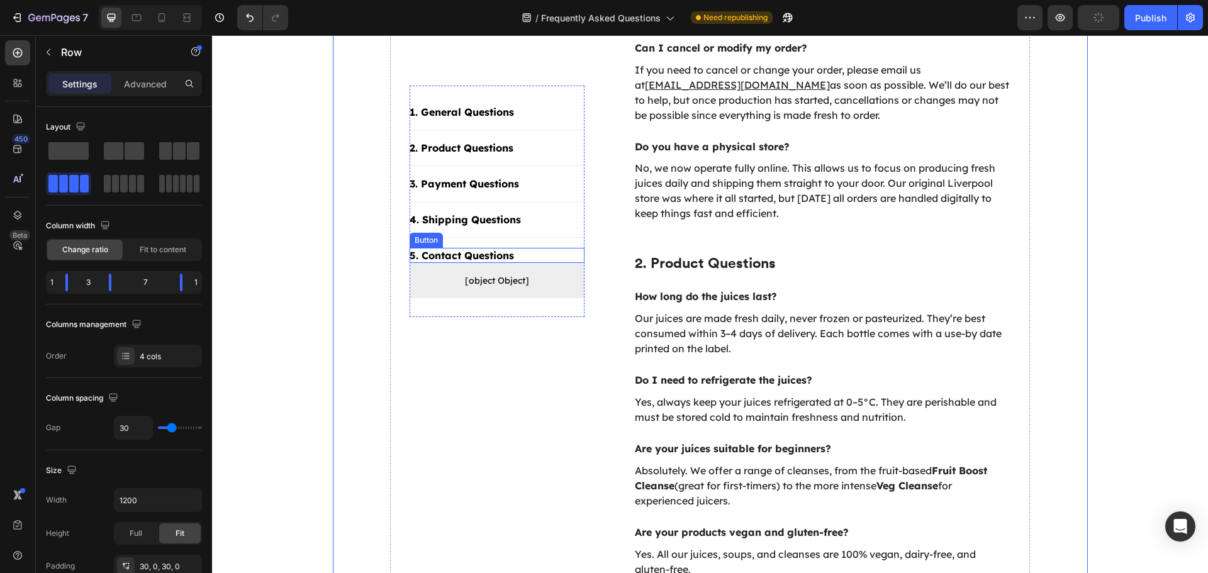
click at [515, 257] on div "5. Contact Questions Button" at bounding box center [496, 255] width 175 height 15
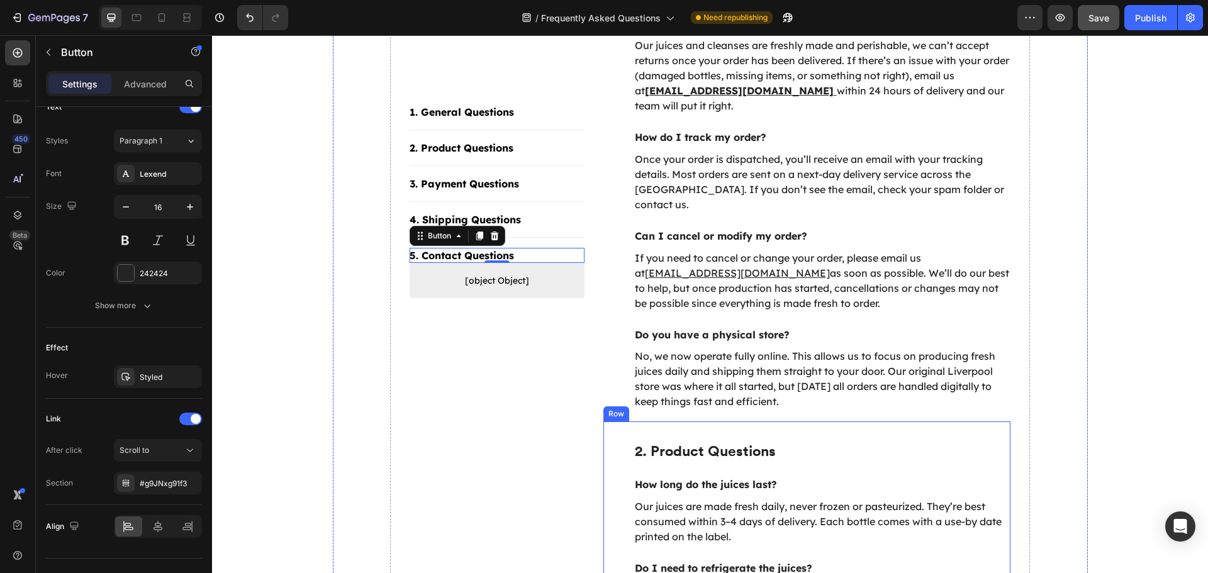
scroll to position [314, 0]
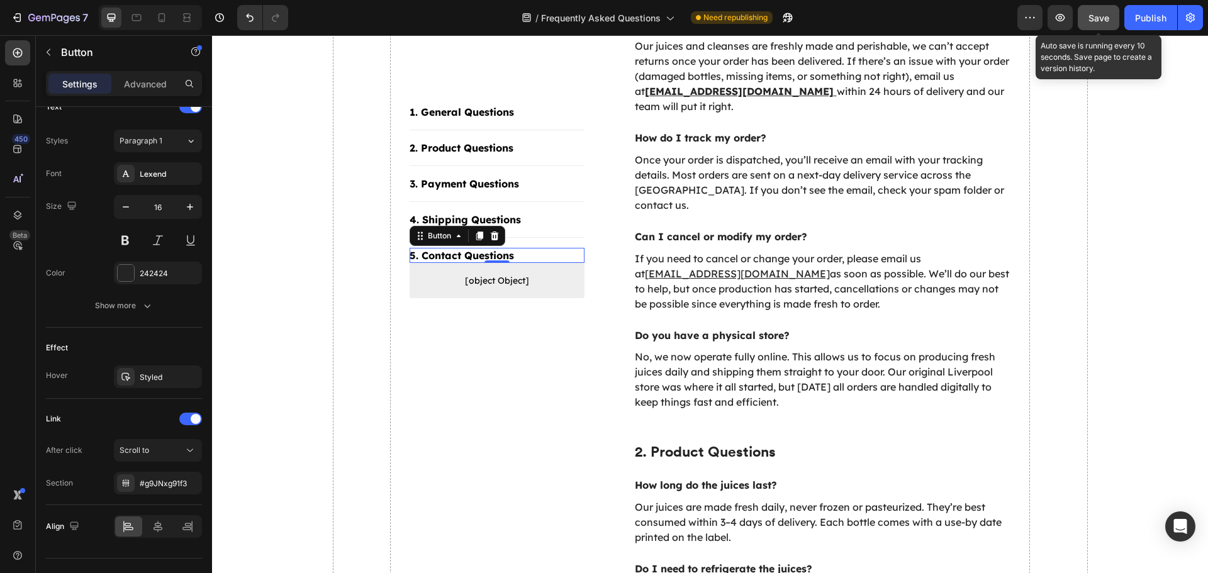
click at [1090, 23] on div "Save" at bounding box center [1098, 17] width 21 height 13
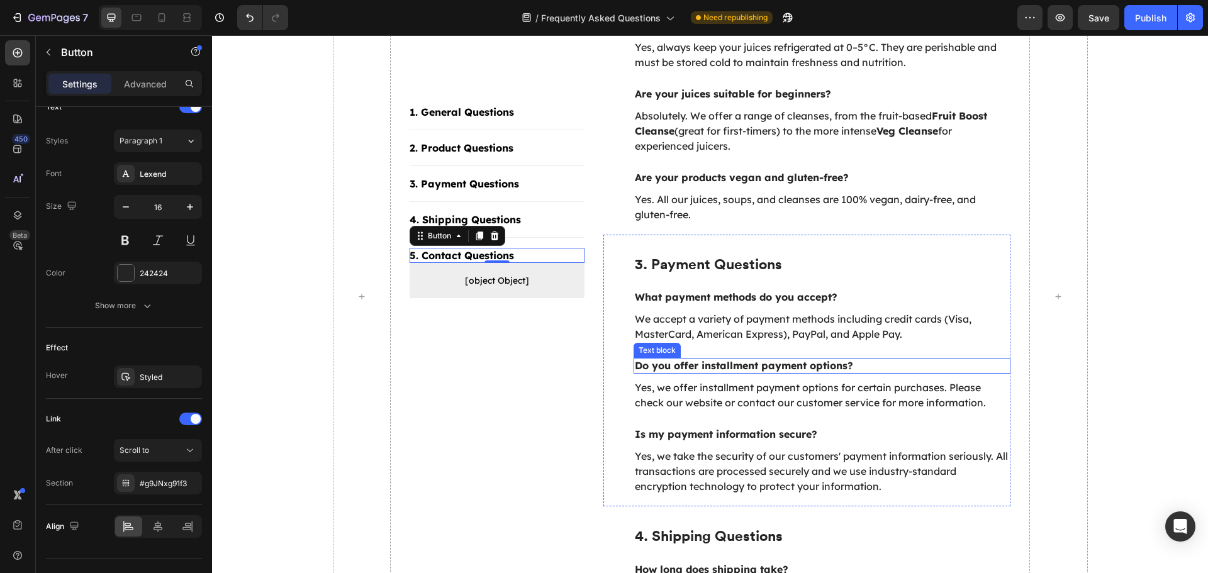
scroll to position [859, 0]
click at [686, 253] on p "3. Payment Questions" at bounding box center [822, 262] width 375 height 19
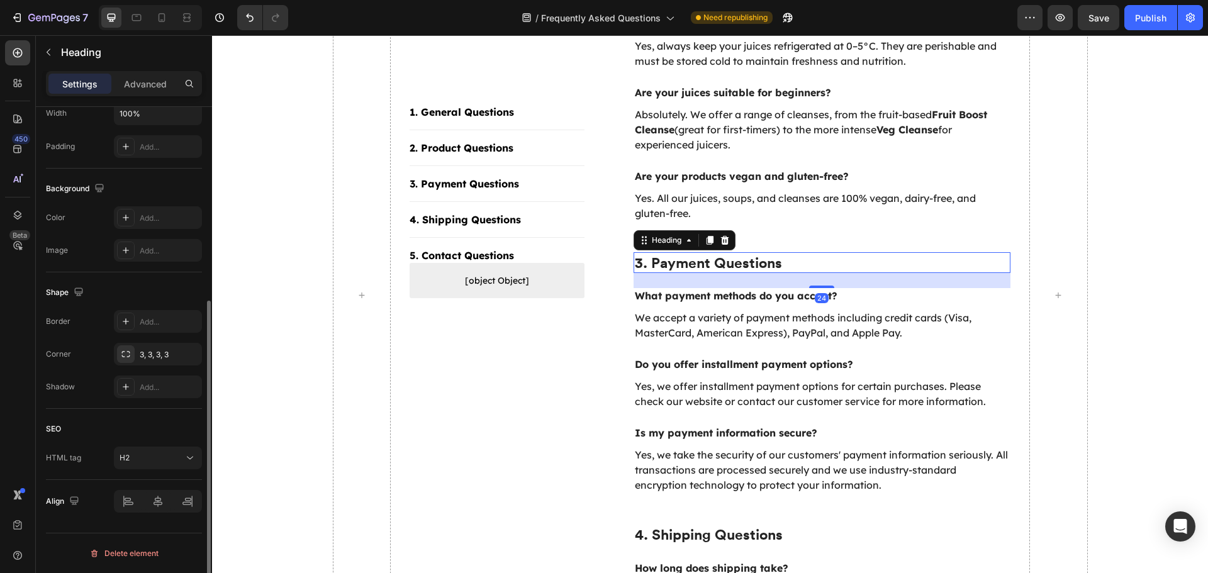
click at [686, 253] on p "3. Payment Questions" at bounding box center [822, 262] width 375 height 19
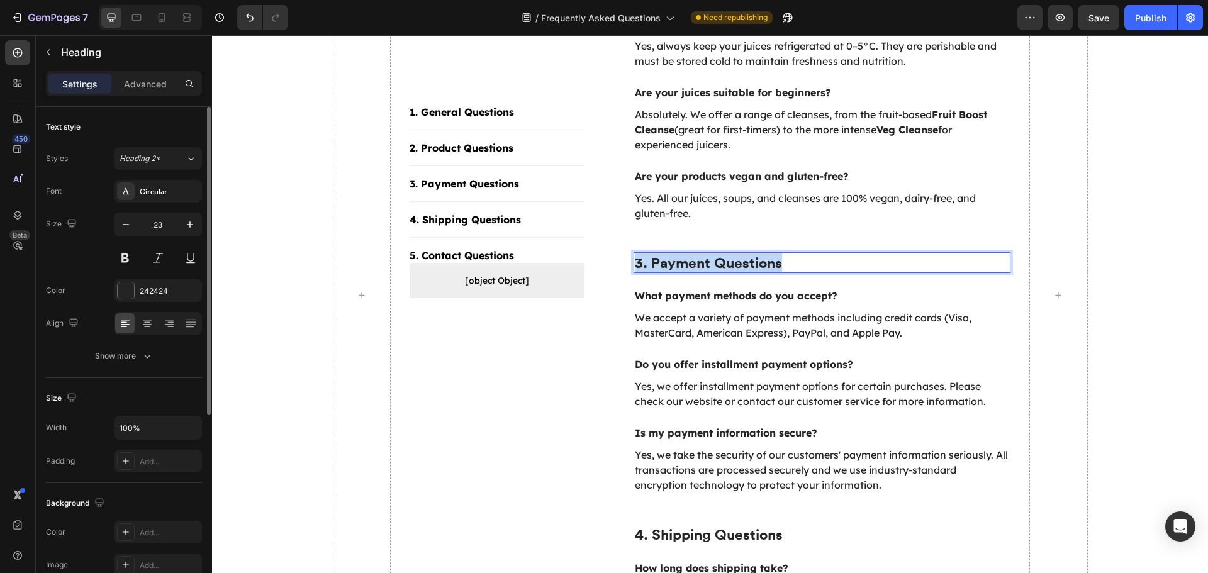
click at [686, 253] on p "3. Payment Questions" at bounding box center [822, 262] width 375 height 19
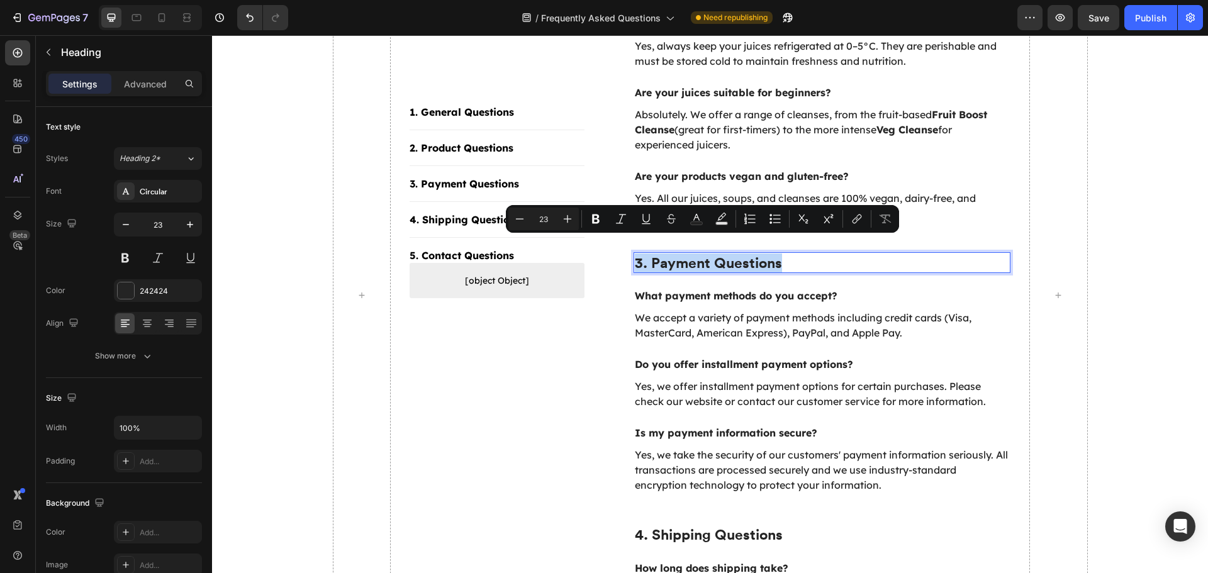
copy p "3. Payment Questions"
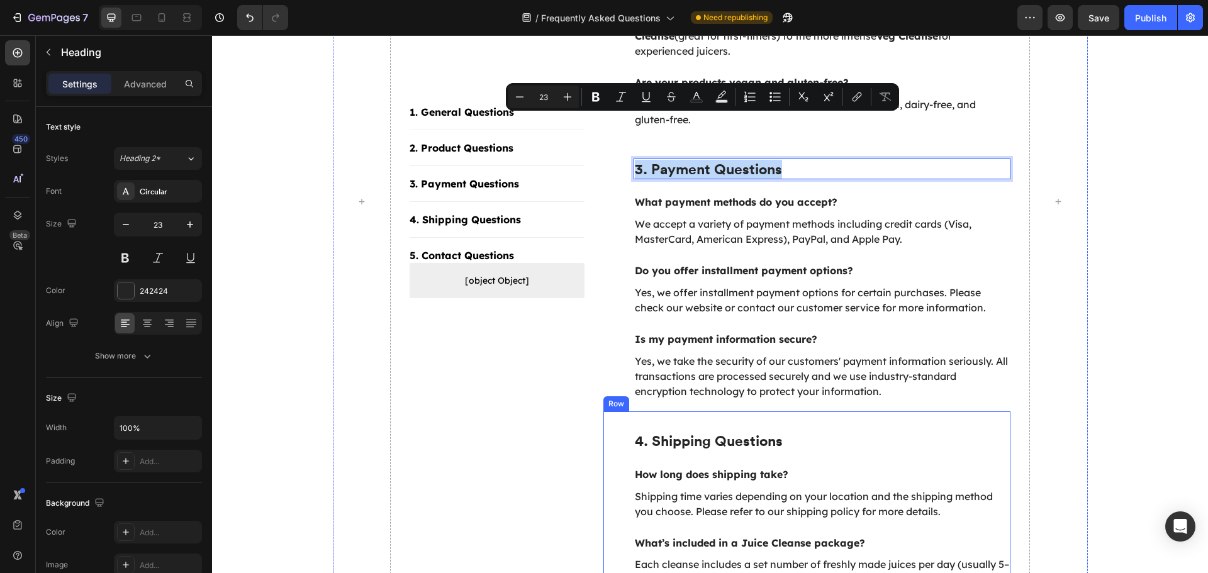
scroll to position [922, 0]
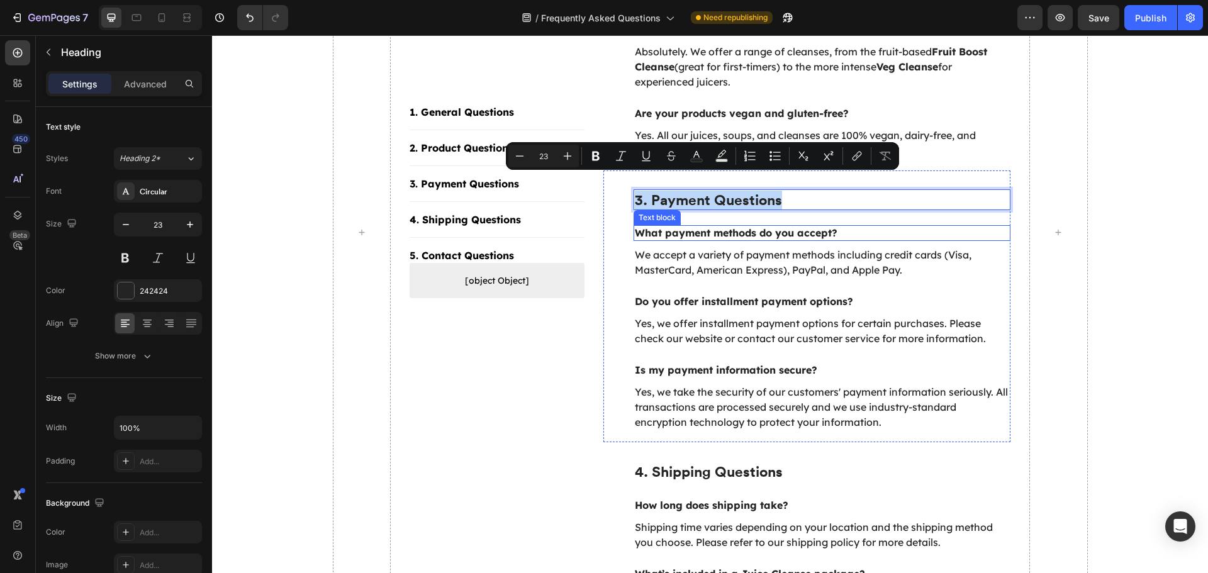
click at [715, 226] on p "What payment methods do you accept?" at bounding box center [822, 232] width 375 height 13
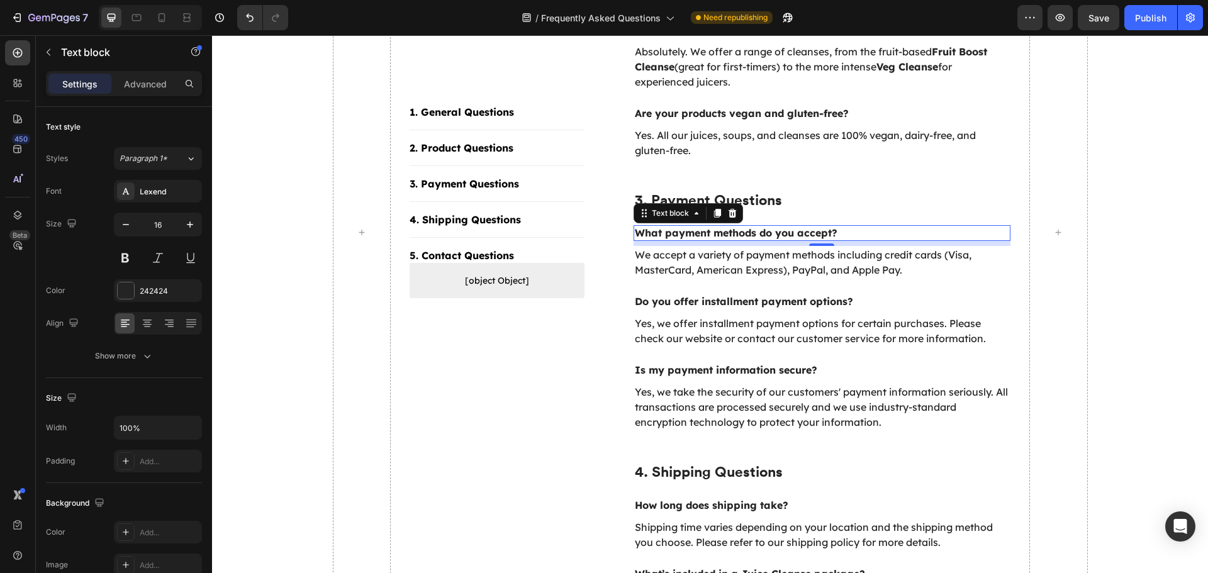
click at [715, 226] on p "What payment methods do you accept?" at bounding box center [822, 232] width 375 height 13
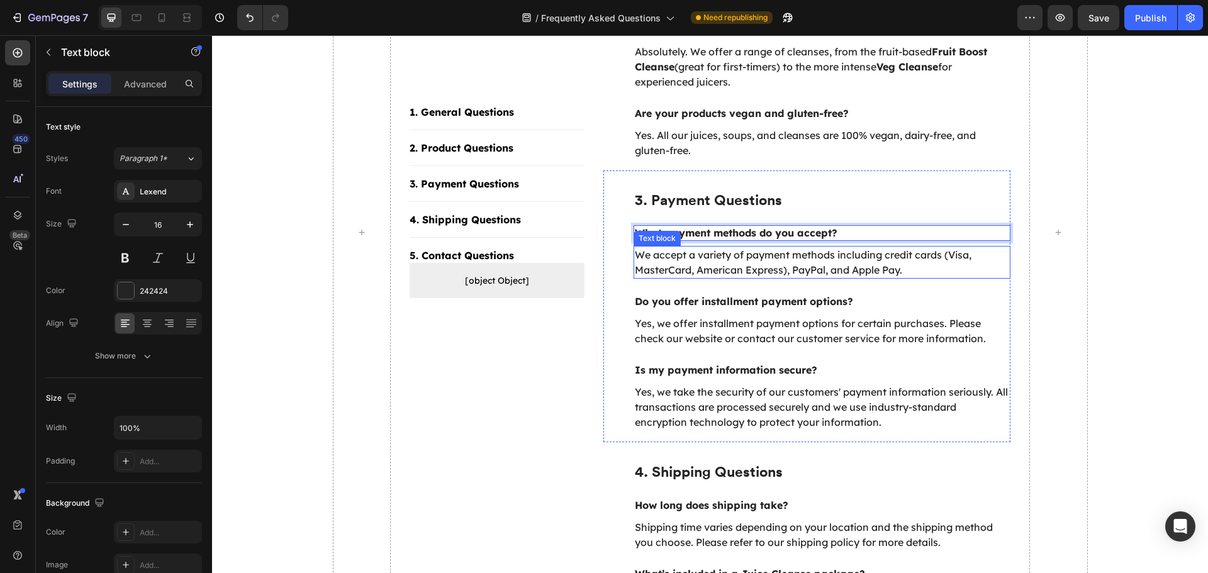
click at [791, 253] on p "We accept a variety of payment methods including credit cards (Visa, MasterCard…" at bounding box center [822, 262] width 375 height 30
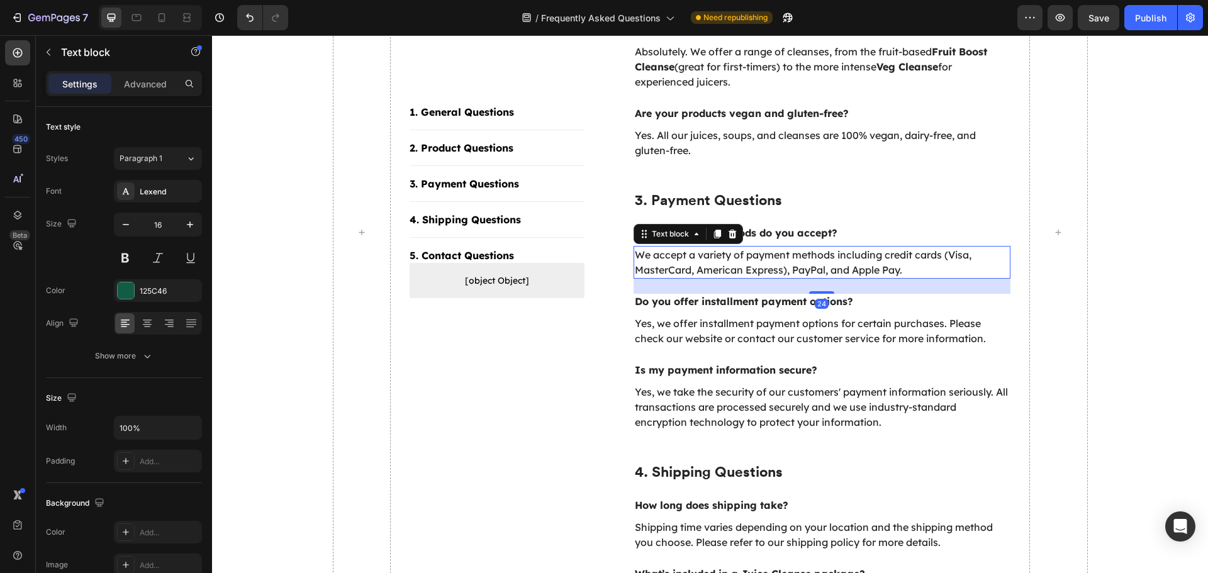
click at [731, 247] on p "We accept a variety of payment methods including credit cards (Visa, MasterCard…" at bounding box center [822, 262] width 375 height 30
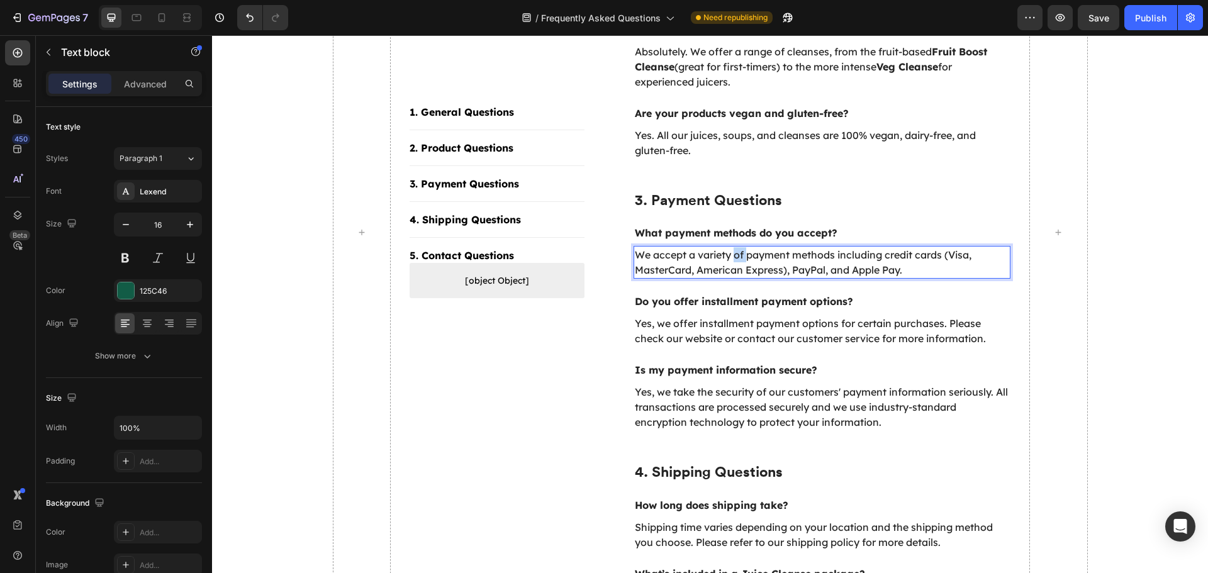
click at [731, 247] on p "We accept a variety of payment methods including credit cards (Visa, MasterCard…" at bounding box center [822, 262] width 375 height 30
click at [834, 247] on p "We accept a variety of payment methods including credit cards (Visa, MasterCard…" at bounding box center [822, 262] width 375 height 30
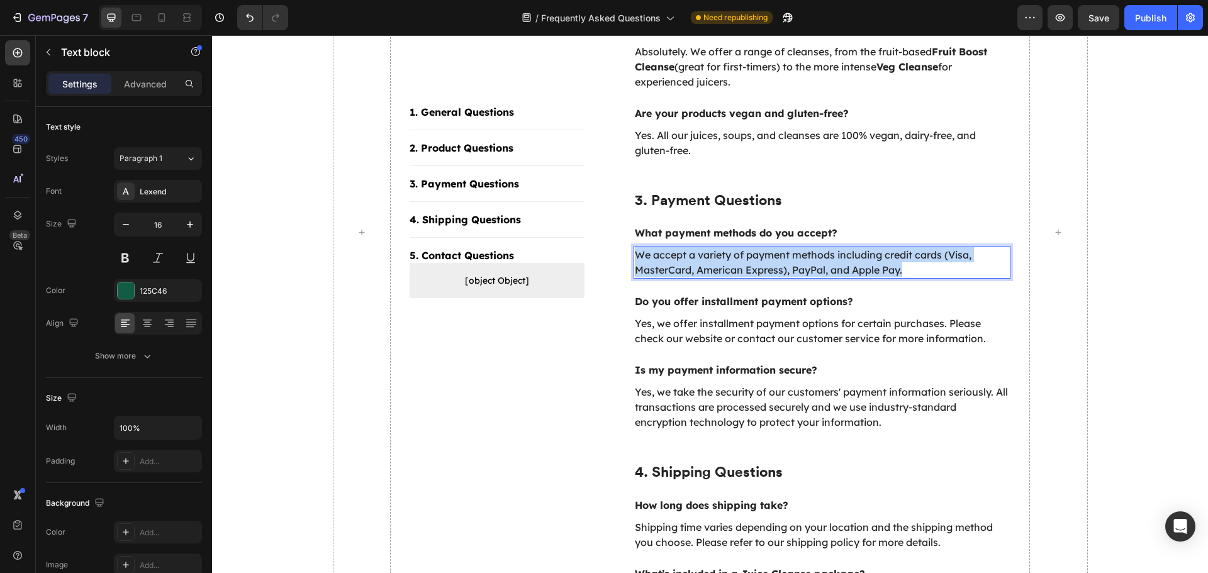
click at [834, 247] on p "We accept a variety of payment methods including credit cards (Visa, MasterCard…" at bounding box center [822, 262] width 375 height 30
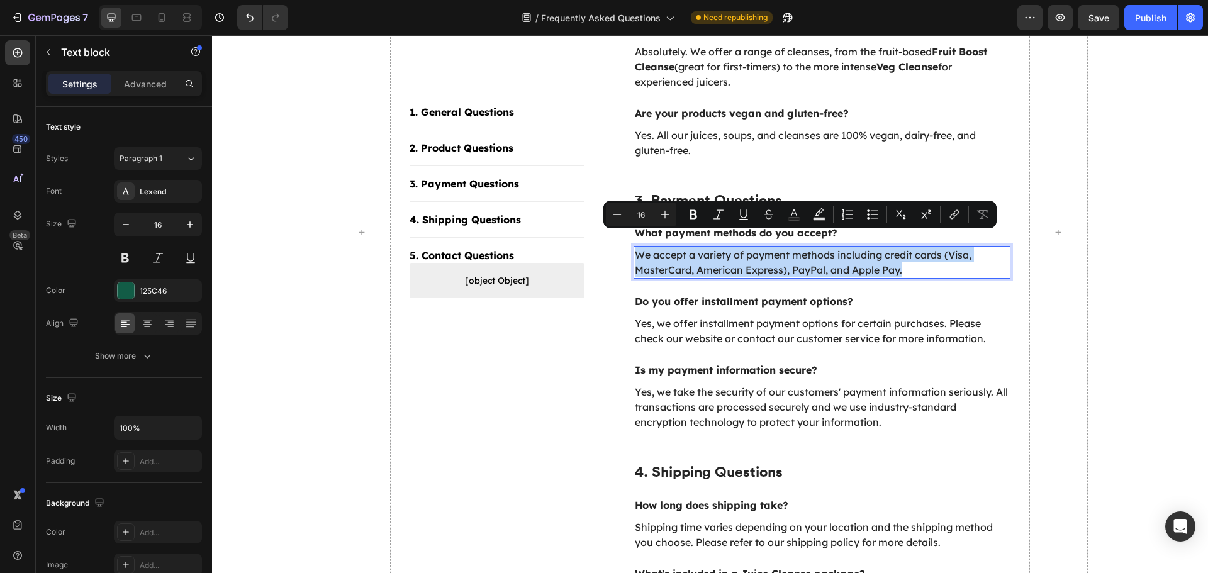
click at [904, 253] on p "We accept a variety of payment methods including credit cards (Visa, MasterCard…" at bounding box center [822, 262] width 375 height 30
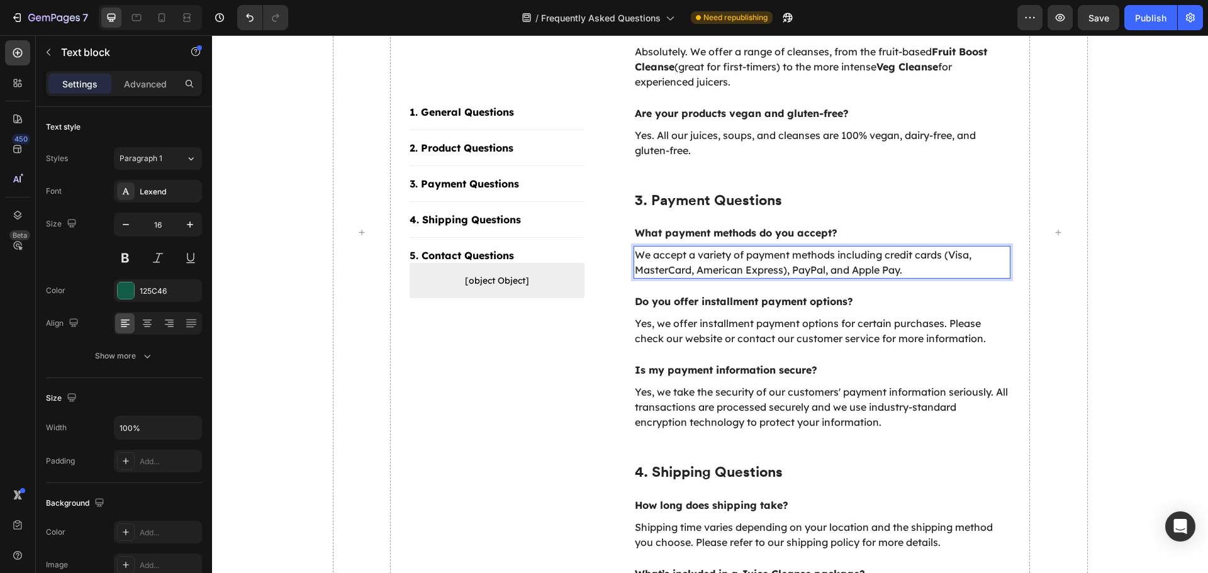
click at [837, 252] on p "We accept a variety of payment methods including credit cards (Visa, MasterCard…" at bounding box center [822, 262] width 375 height 30
click at [878, 259] on p "We accept a variety of payment methods including credit cards (Visa, MasterCard…" at bounding box center [822, 262] width 375 height 30
click at [876, 257] on p "We accept a variety of payment methods including credit cards (Visa, MasterCard…" at bounding box center [822, 262] width 375 height 30
click at [795, 316] on p "Yes, we offer installment payment options for certain purchases. Please check o…" at bounding box center [822, 331] width 375 height 30
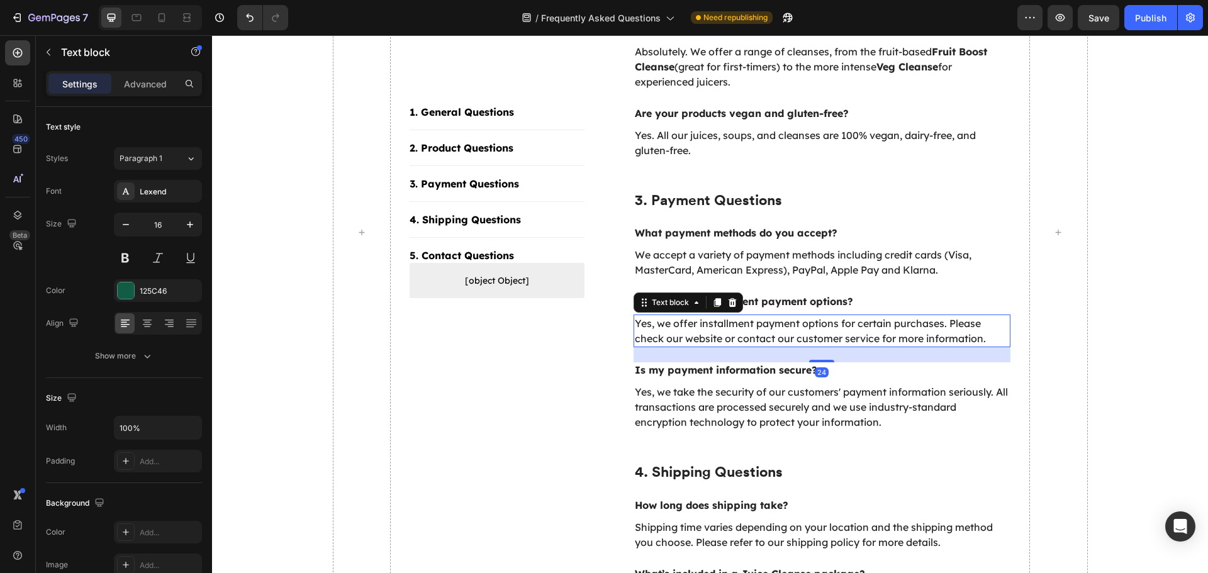
click at [795, 316] on p "Yes, we offer installment payment options for certain purchases. Please check o…" at bounding box center [822, 331] width 375 height 30
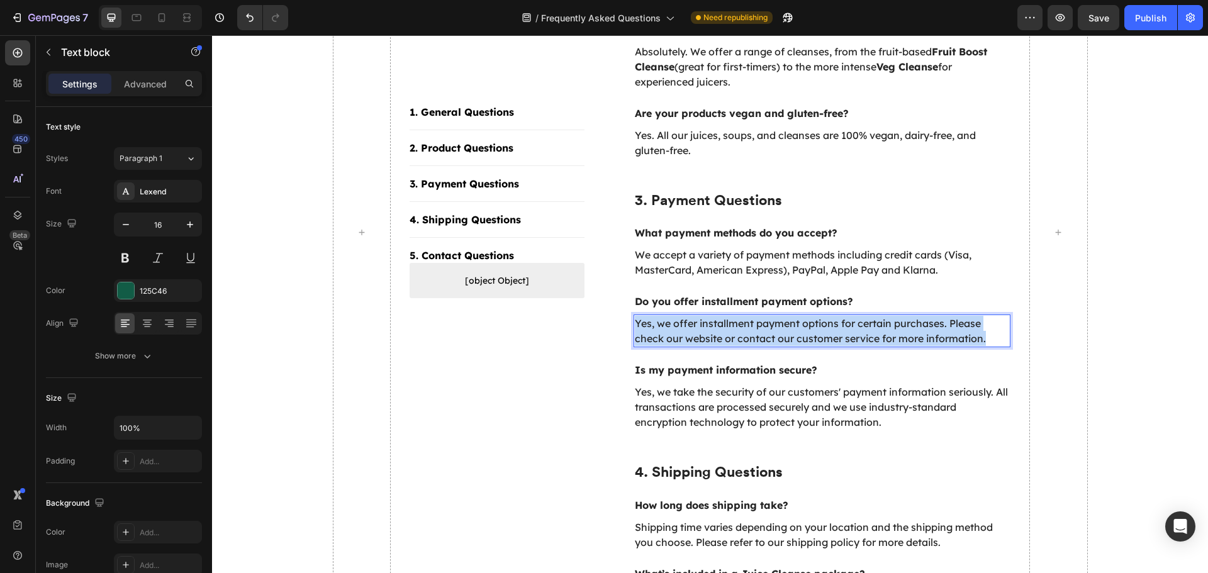
click at [795, 316] on p "Yes, we offer installment payment options for certain purchases. Please check o…" at bounding box center [822, 331] width 375 height 30
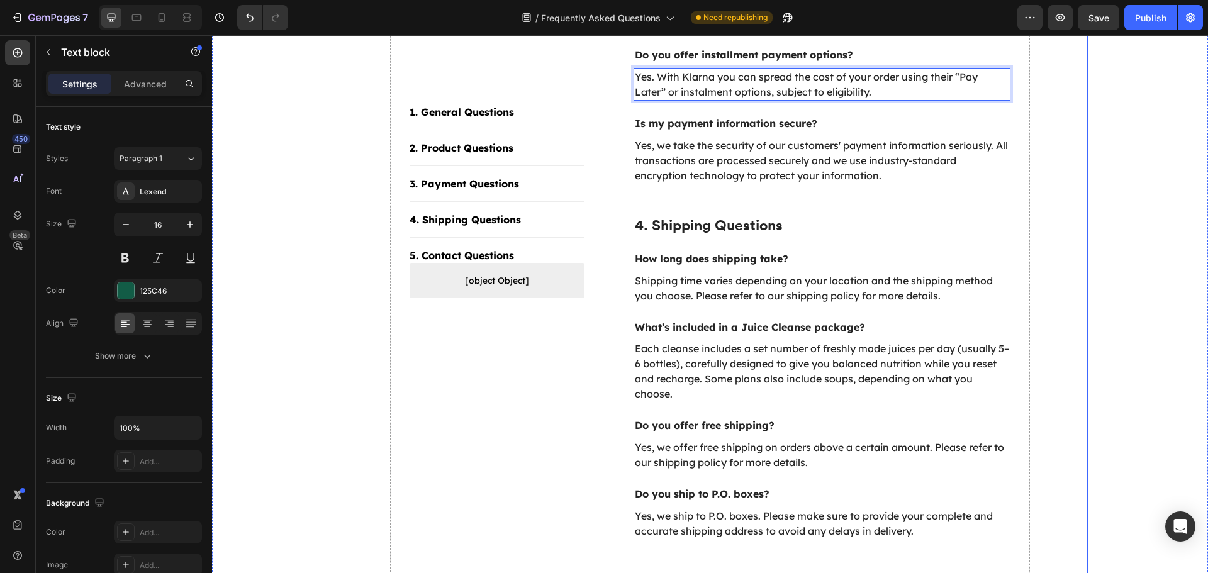
scroll to position [1174, 0]
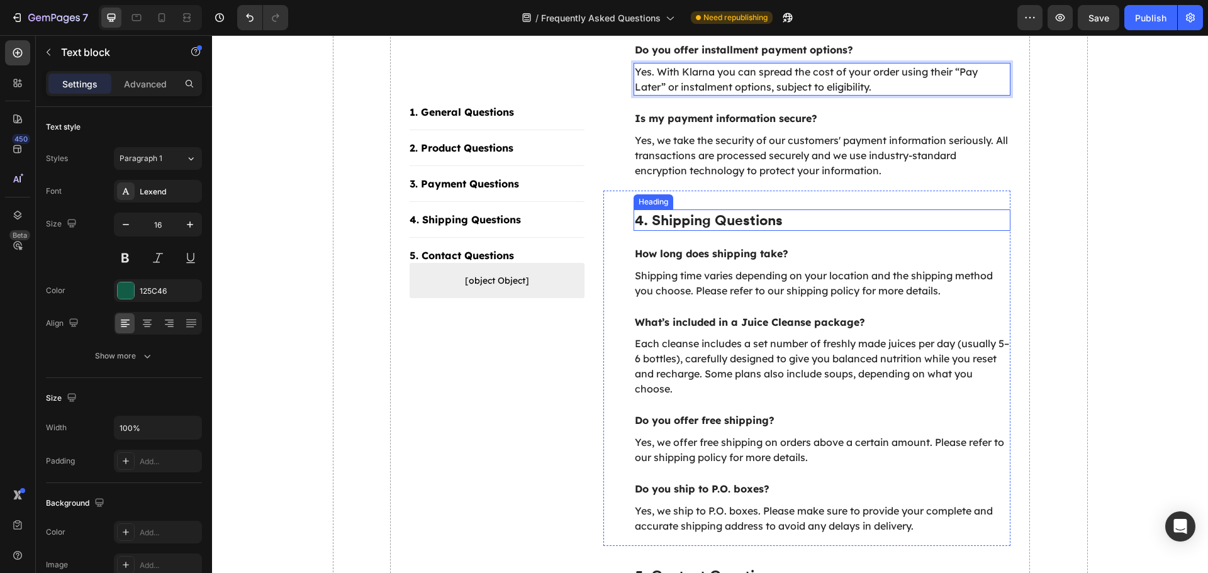
click at [717, 211] on p "4. Shipping Questions" at bounding box center [822, 220] width 375 height 19
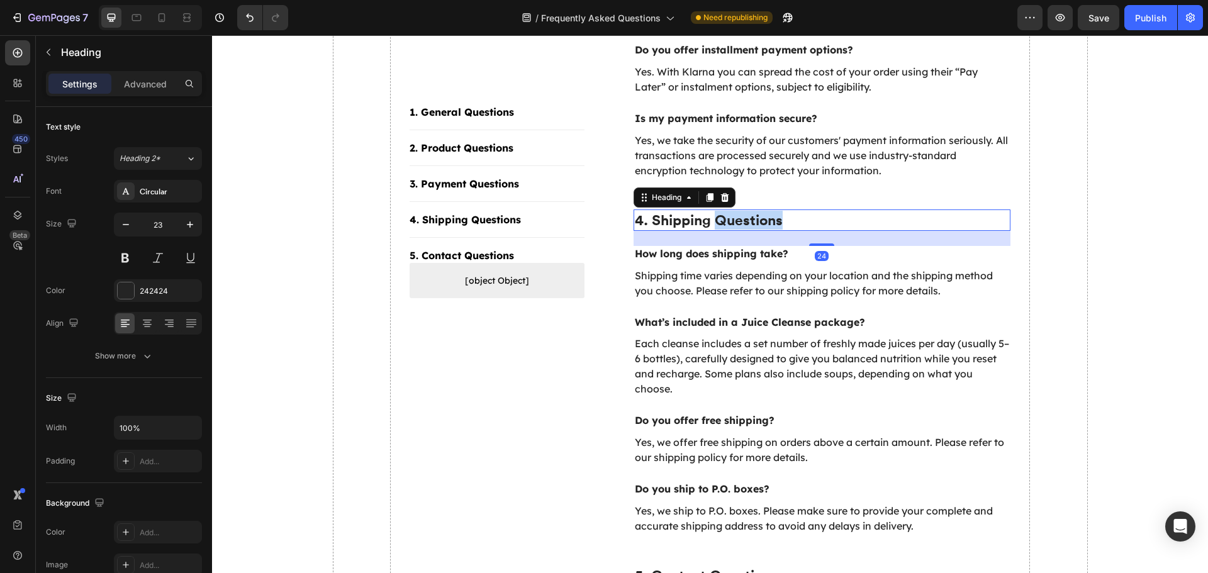
click at [717, 211] on p "4. Shipping Questions" at bounding box center [822, 220] width 375 height 19
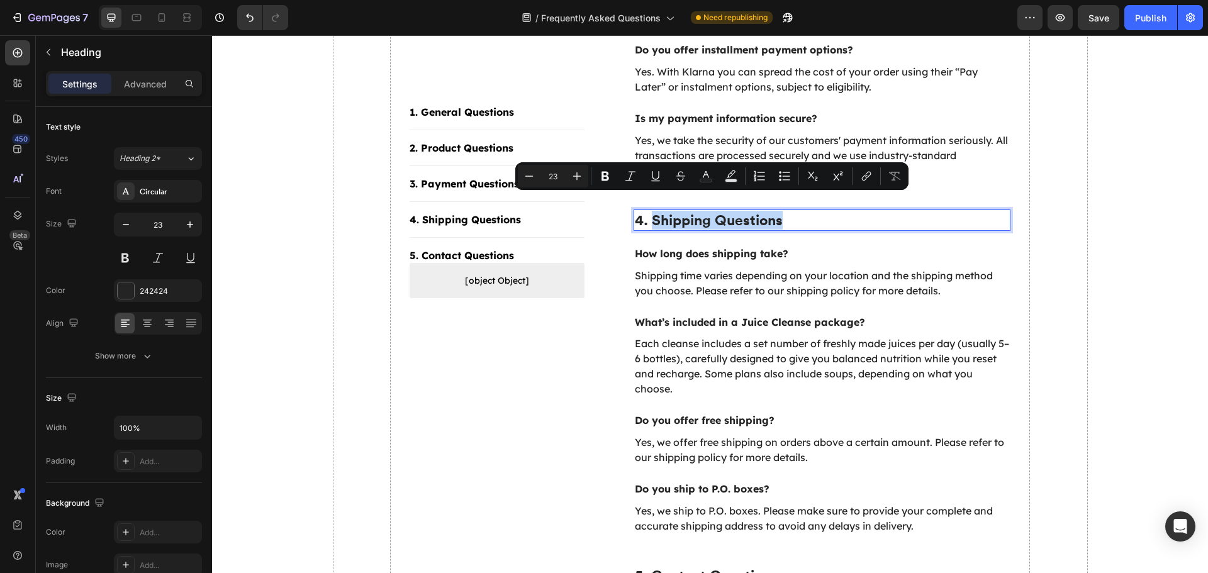
drag, startPoint x: 648, startPoint y: 206, endPoint x: 778, endPoint y: 206, distance: 129.6
click at [778, 211] on p "4. Shipping Questions" at bounding box center [822, 220] width 375 height 19
copy p "Shipping Questions"
click at [694, 247] on p "How long does shipping take?" at bounding box center [822, 253] width 375 height 13
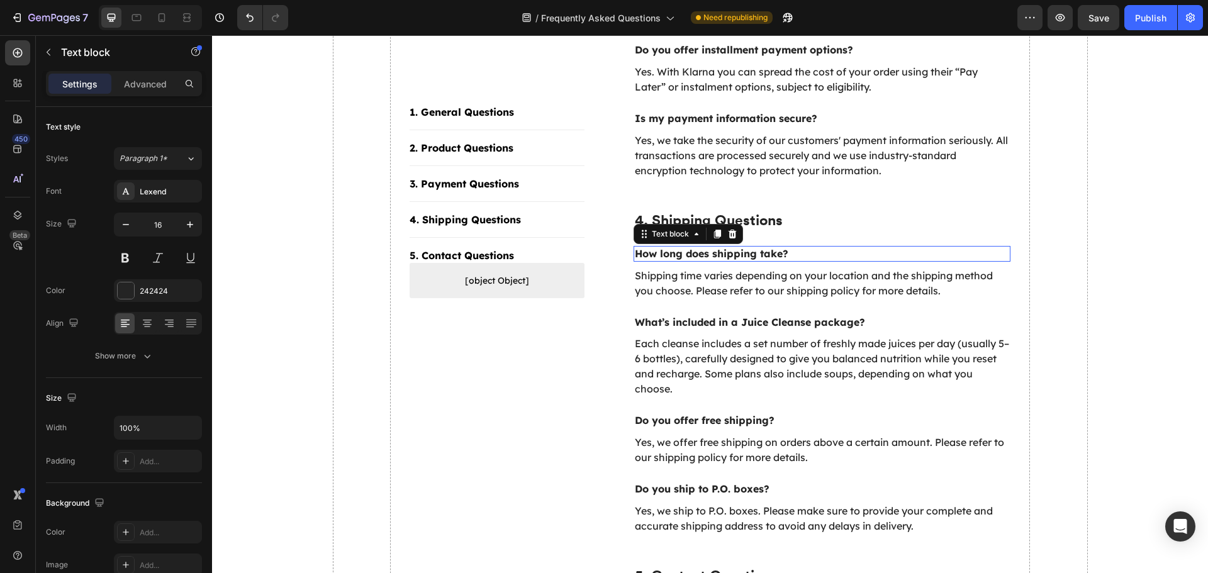
click at [694, 247] on p "How long does shipping take?" at bounding box center [822, 253] width 375 height 13
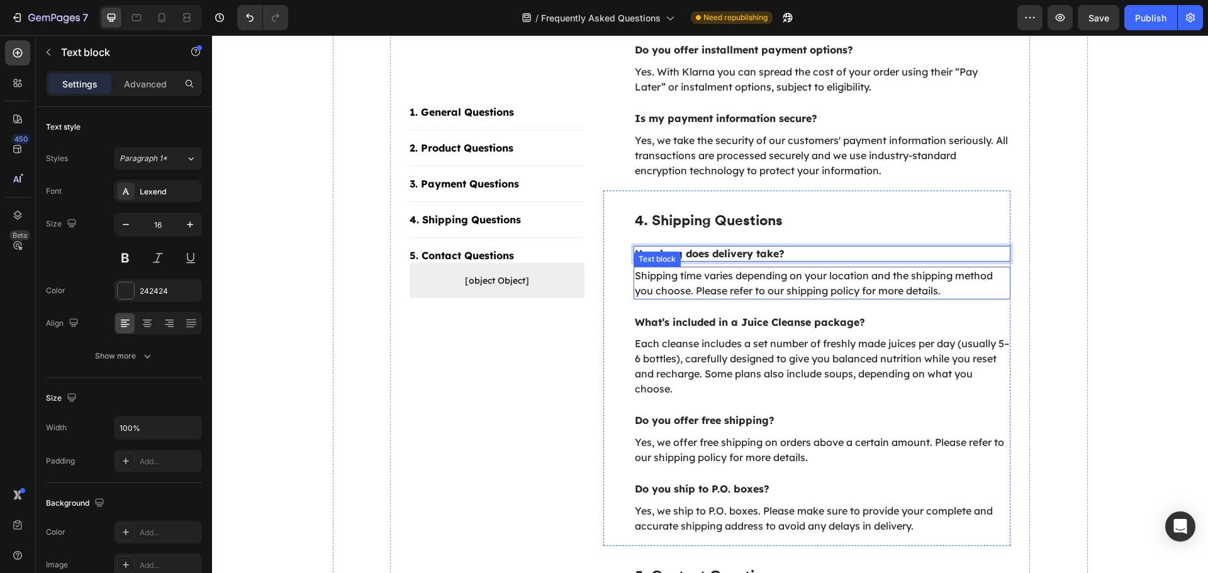
click at [666, 273] on p "Shipping time varies depending on your location and the shipping method you cho…" at bounding box center [822, 283] width 375 height 30
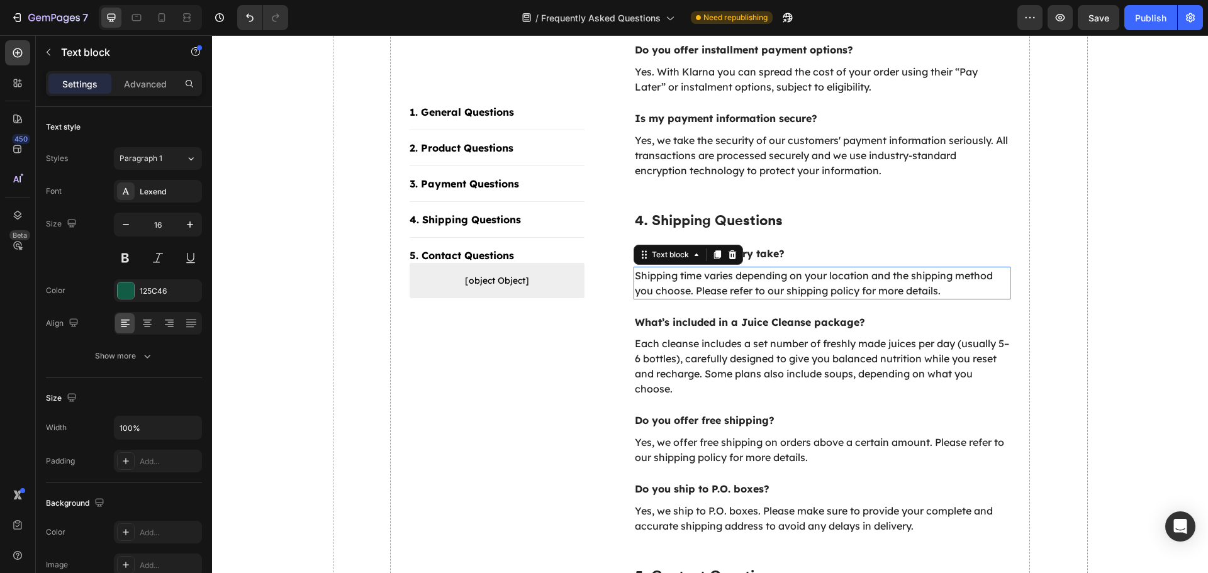
click at [666, 273] on p "Shipping time varies depending on your location and the shipping method you cho…" at bounding box center [822, 283] width 375 height 30
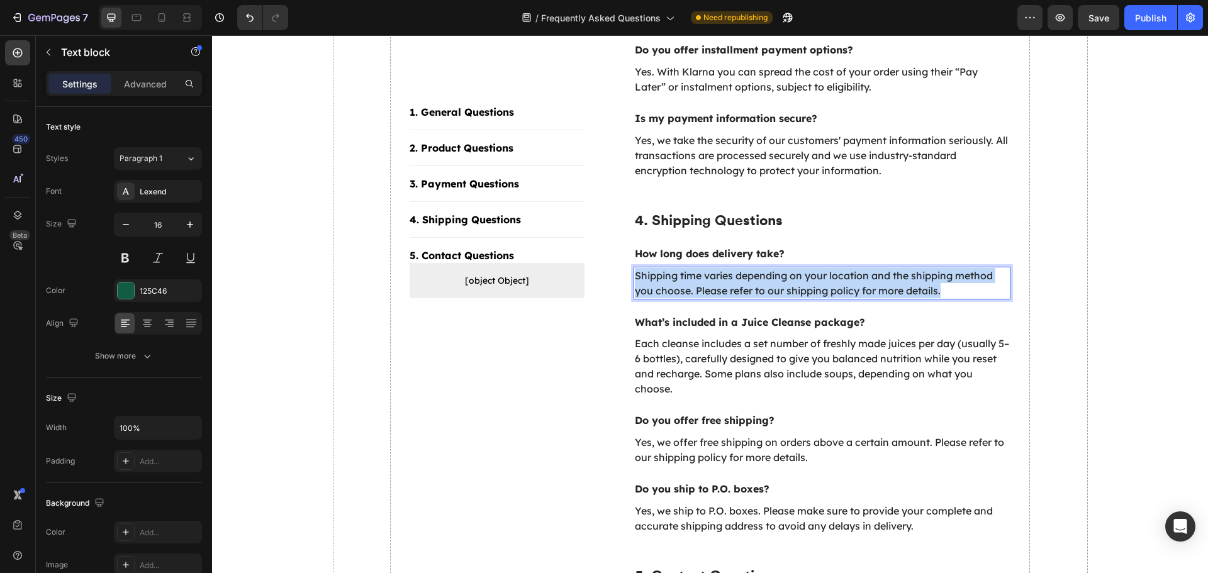
click at [666, 273] on p "Shipping time varies depending on your location and the shipping method you cho…" at bounding box center [822, 283] width 375 height 30
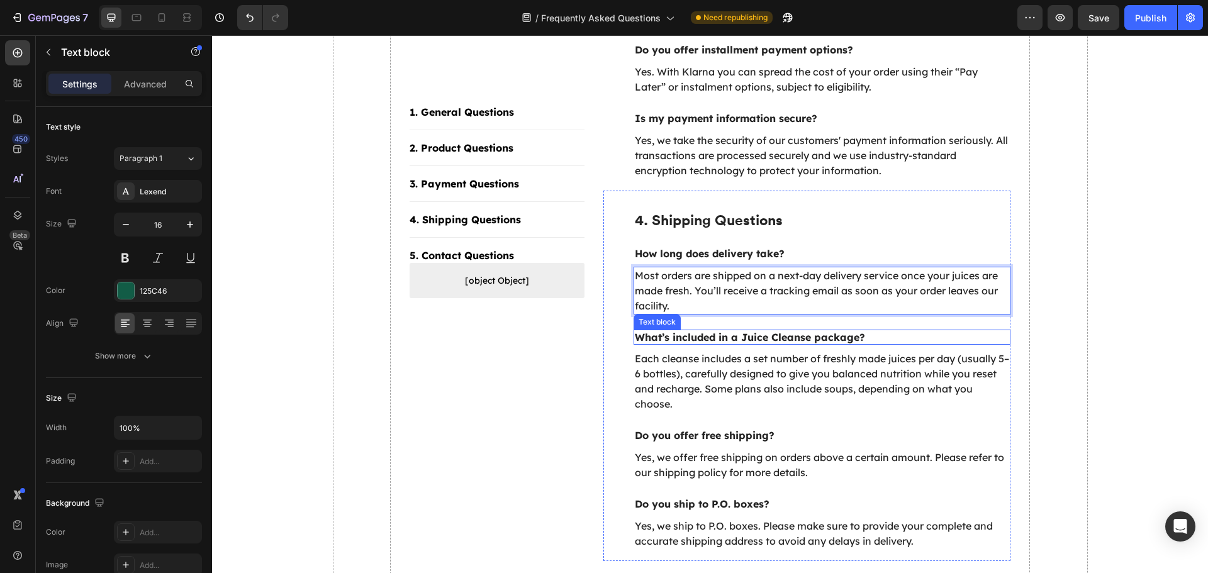
scroll to position [1237, 0]
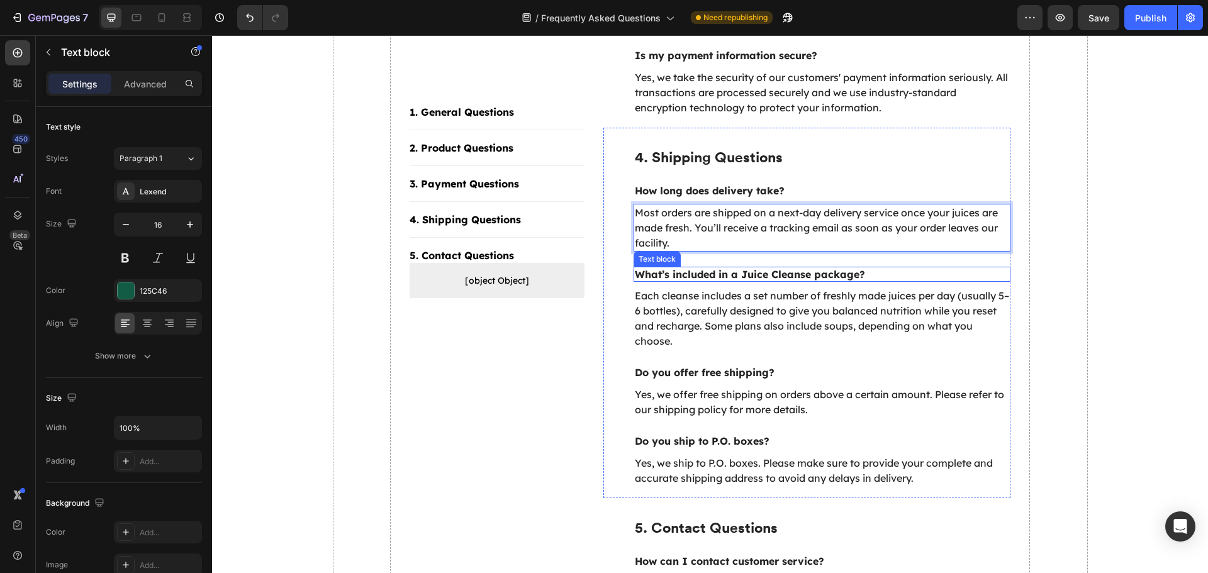
click at [783, 268] on p "What’s included in a Juice Cleanse package?" at bounding box center [822, 274] width 375 height 13
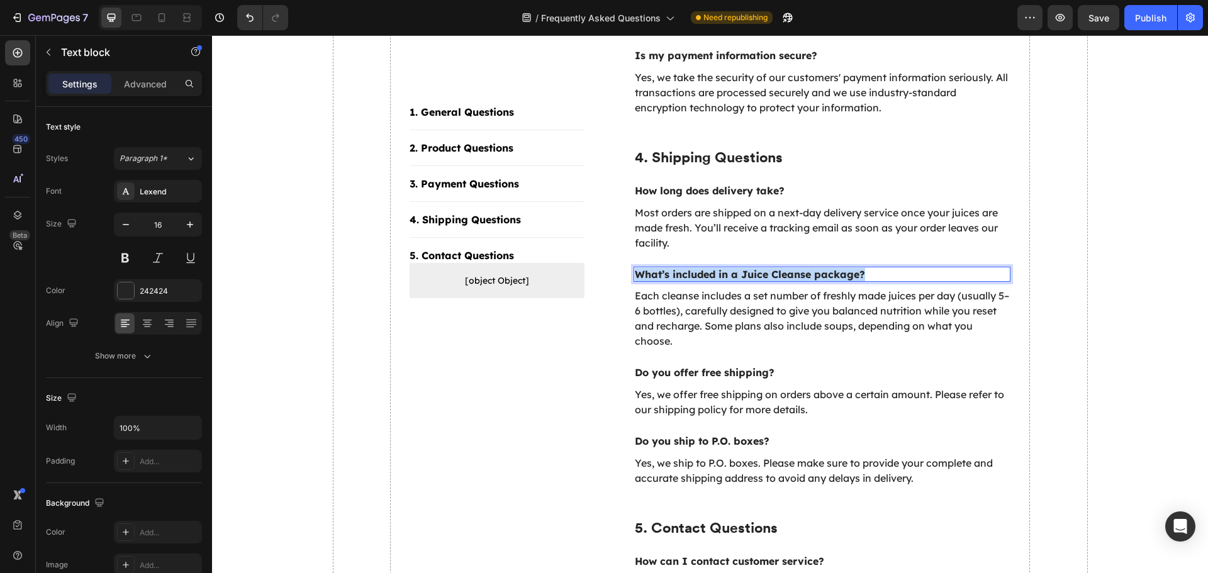
click at [783, 268] on p "What’s included in a Juice Cleanse package?" at bounding box center [822, 274] width 375 height 13
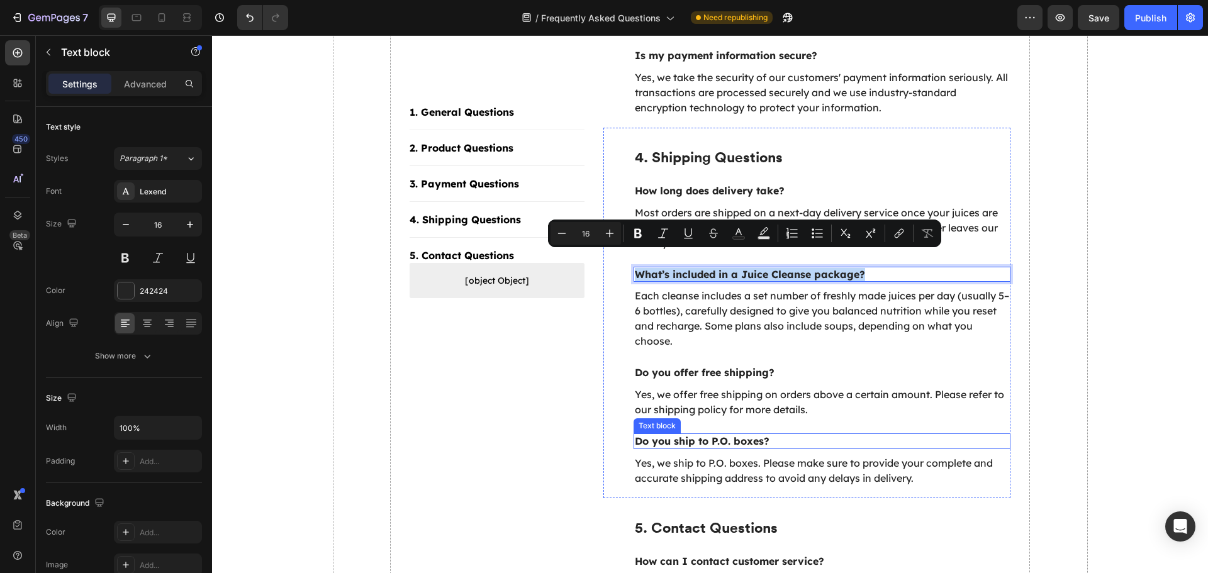
click at [707, 435] on p "Do you ship to P.O. boxes?" at bounding box center [822, 441] width 375 height 13
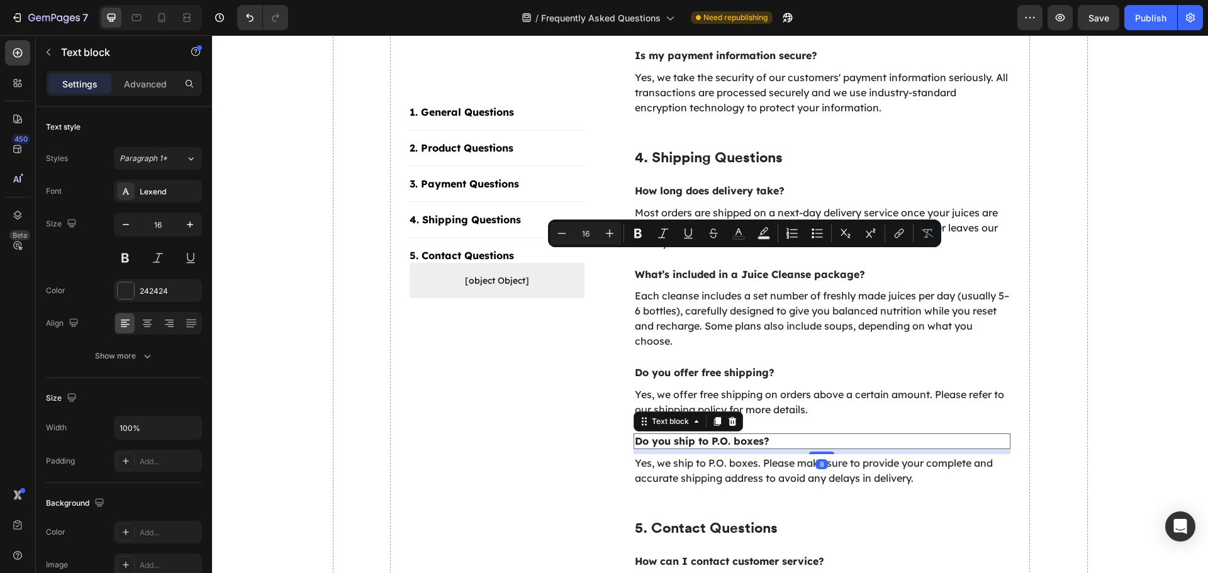
click at [707, 435] on p "Do you ship to P.O. boxes?" at bounding box center [822, 441] width 375 height 13
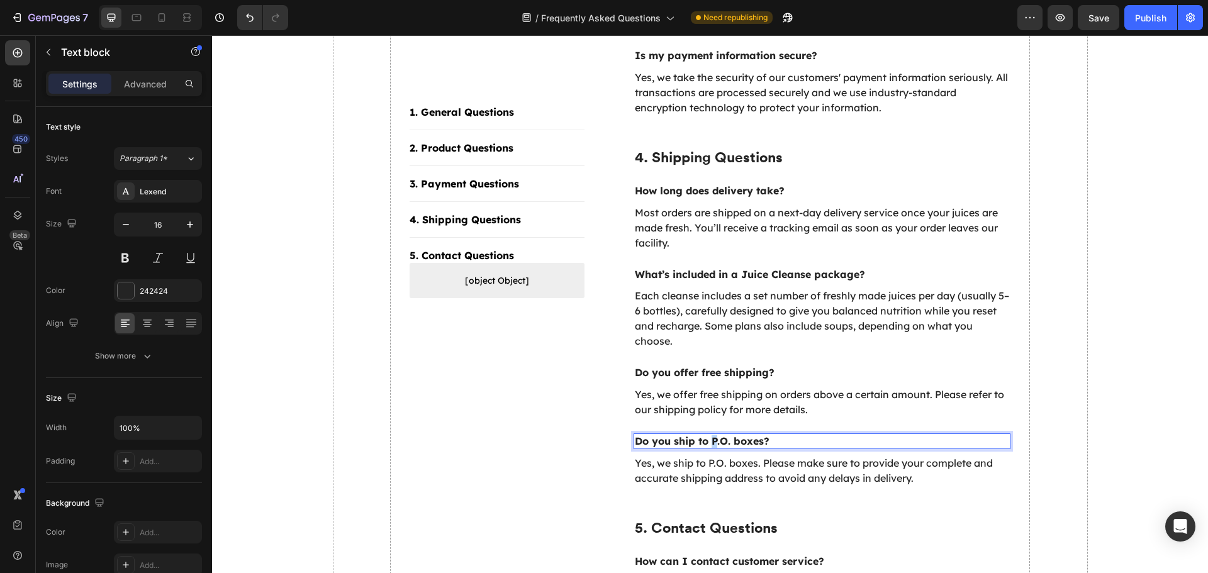
click at [707, 435] on p "Do you ship to P.O. boxes?" at bounding box center [822, 441] width 375 height 13
click at [770, 299] on p "Each cleanse includes a set number of freshly made juices per day (usually 5–6 …" at bounding box center [822, 318] width 375 height 60
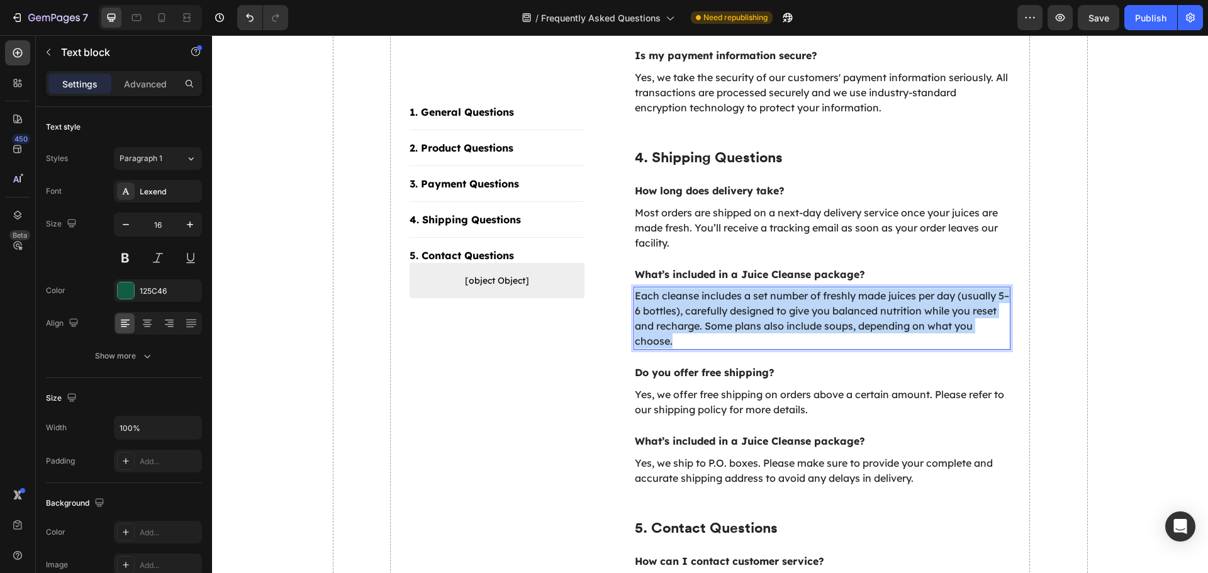
click at [770, 299] on p "Each cleanse includes a set number of freshly made juices per day (usually 5–6 …" at bounding box center [822, 318] width 375 height 60
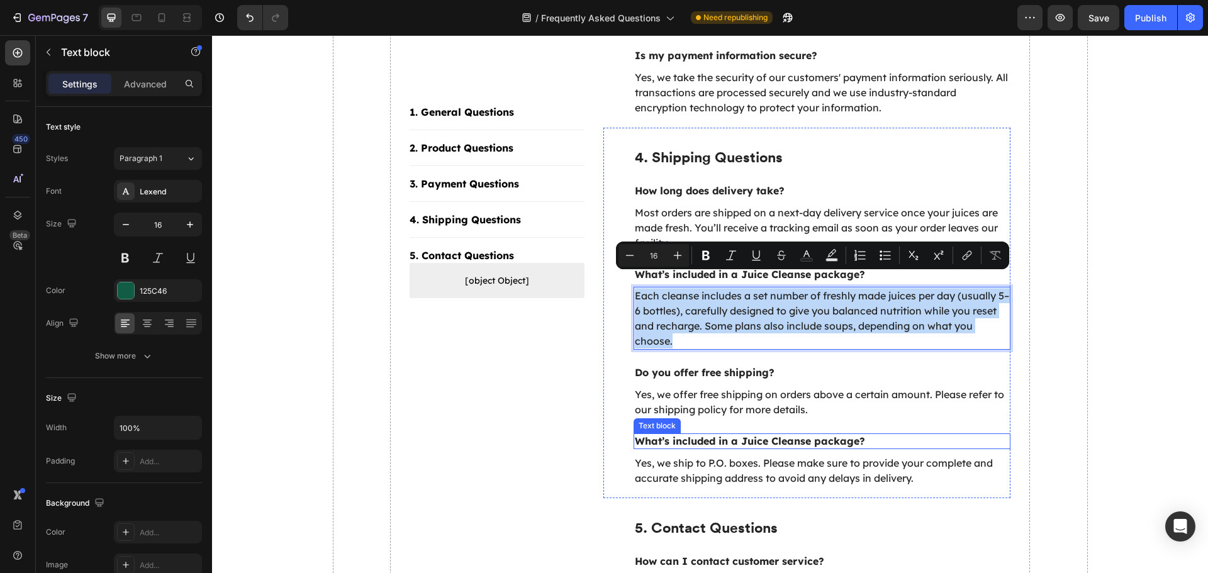
click at [763, 455] on p "Yes, we ship to P.O. boxes. Please make sure to provide your complete and accur…" at bounding box center [822, 470] width 375 height 30
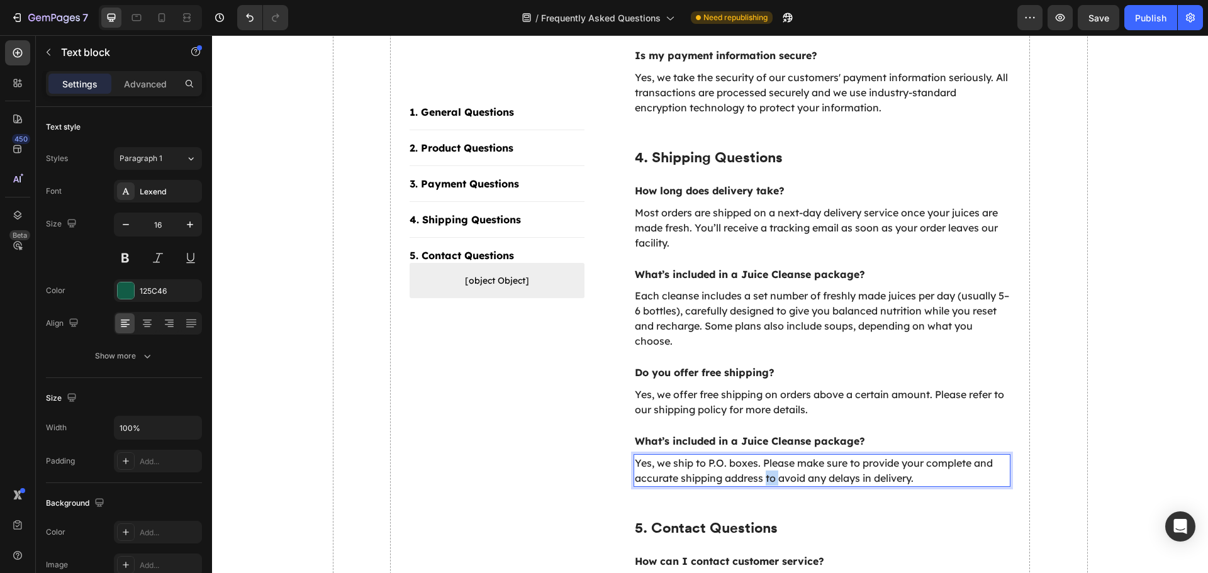
click at [763, 455] on p "Yes, we ship to P.O. boxes. Please make sure to provide your complete and accur…" at bounding box center [822, 470] width 375 height 30
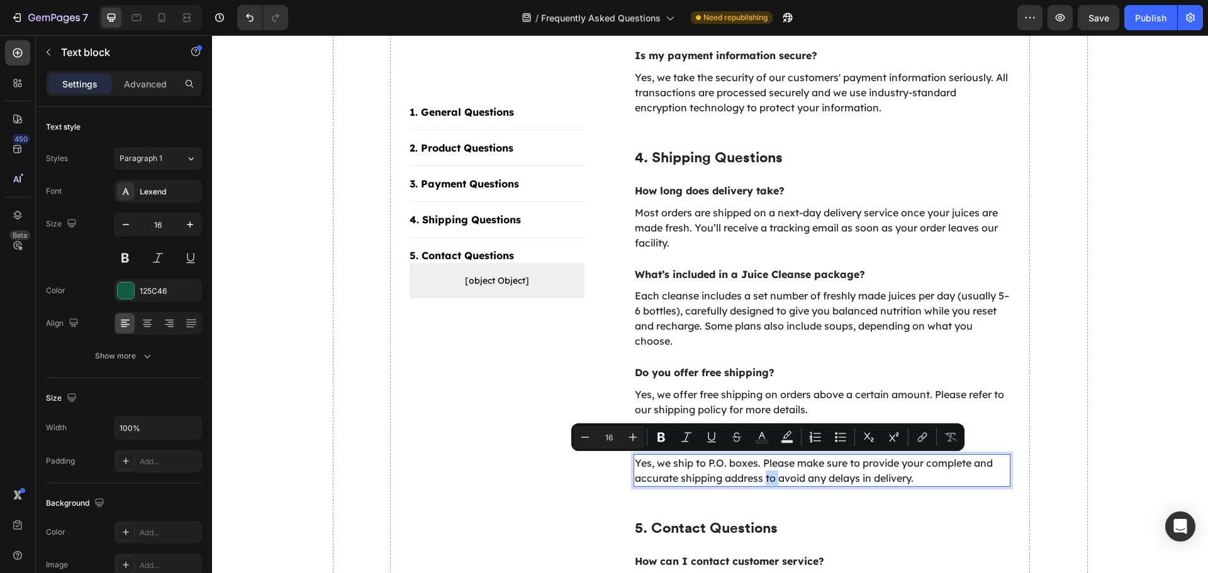
click at [763, 455] on p "Yes, we ship to P.O. boxes. Please make sure to provide your complete and accur…" at bounding box center [822, 470] width 375 height 30
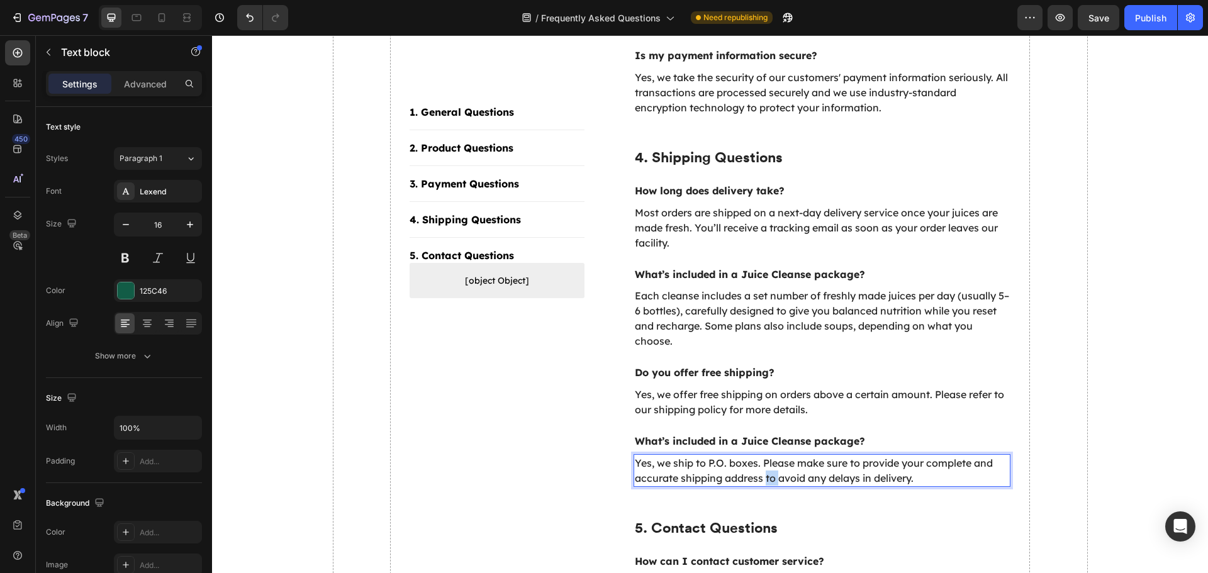
click at [763, 455] on p "Yes, we ship to P.O. boxes. Please make sure to provide your complete and accur…" at bounding box center [822, 470] width 375 height 30
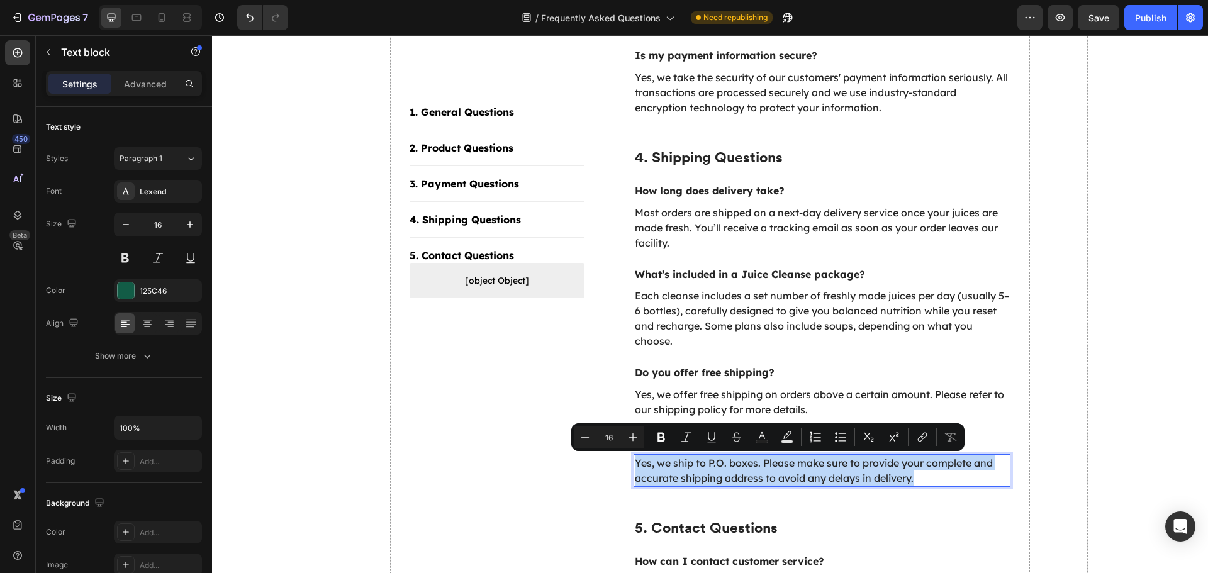
click at [763, 455] on p "Yes, we ship to P.O. boxes. Please make sure to provide your complete and accur…" at bounding box center [822, 470] width 375 height 30
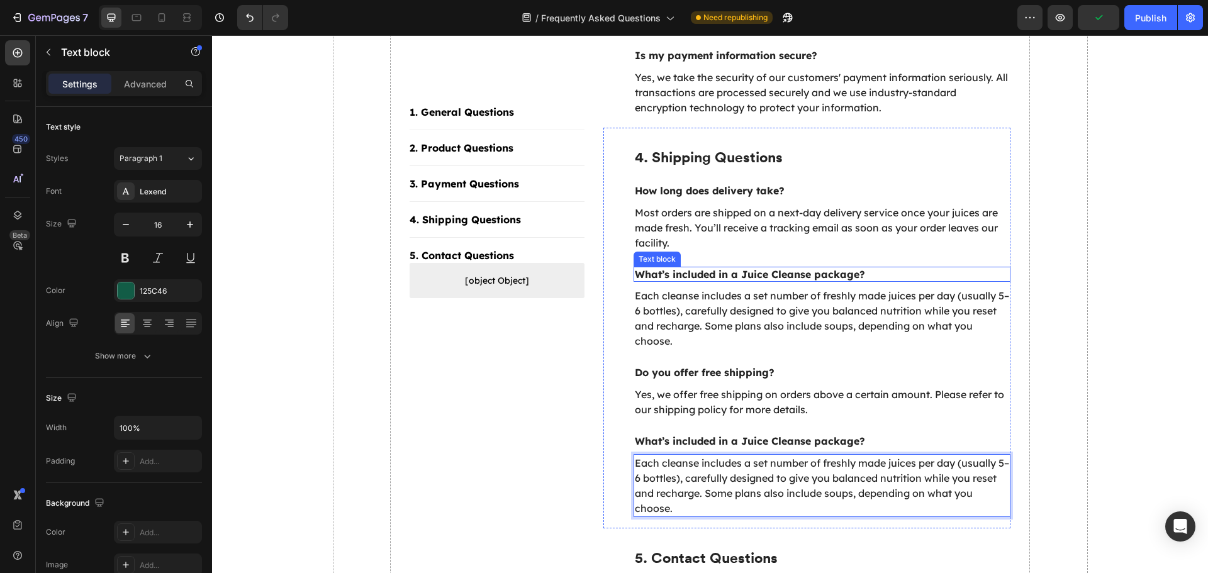
click at [736, 268] on p "What’s included in a Juice Cleanse package?" at bounding box center [822, 274] width 375 height 13
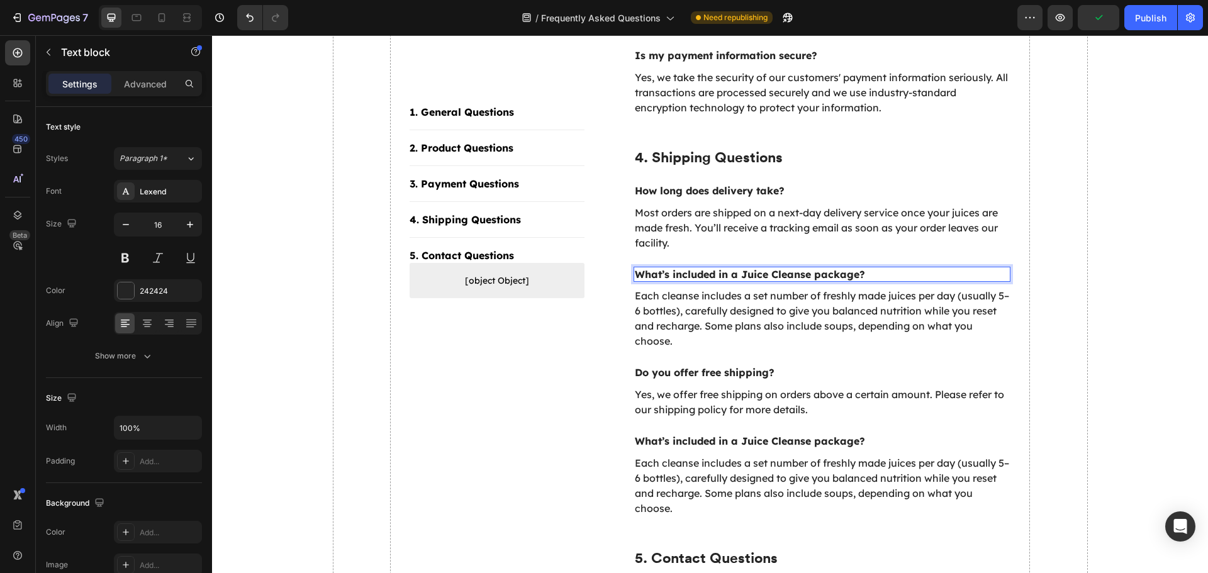
click at [742, 268] on p "What’s included in a Juice Cleanse package?" at bounding box center [822, 274] width 375 height 13
click at [745, 302] on p "Each cleanse includes a set number of freshly made juices per day (usually 5–6 …" at bounding box center [822, 318] width 375 height 60
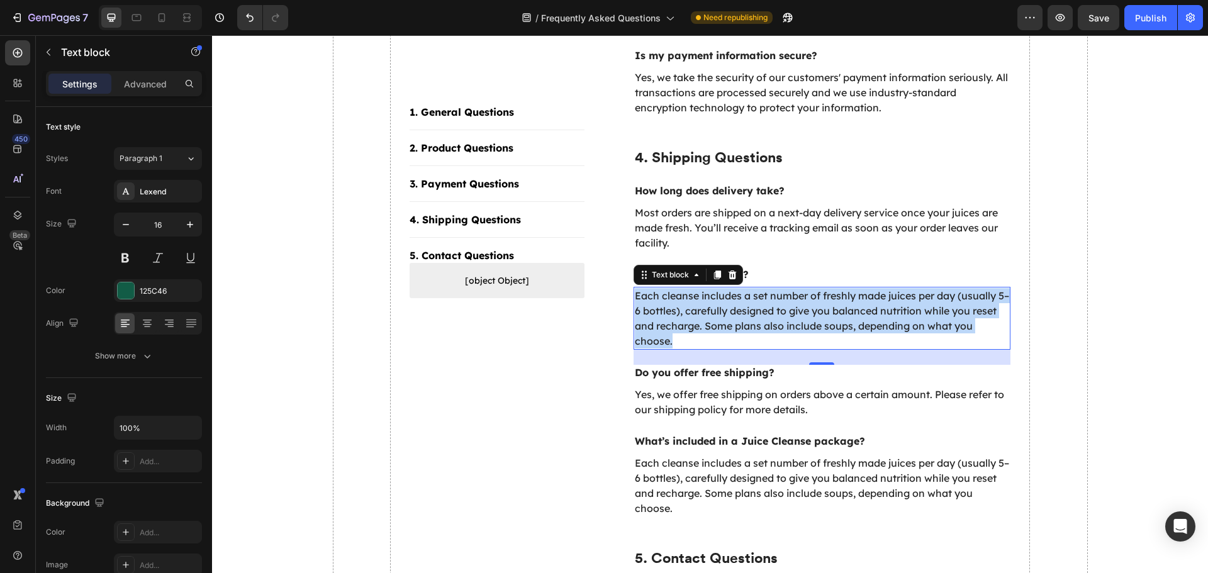
click at [745, 302] on p "Each cleanse includes a set number of freshly made juices per day (usually 5–6 …" at bounding box center [822, 318] width 375 height 60
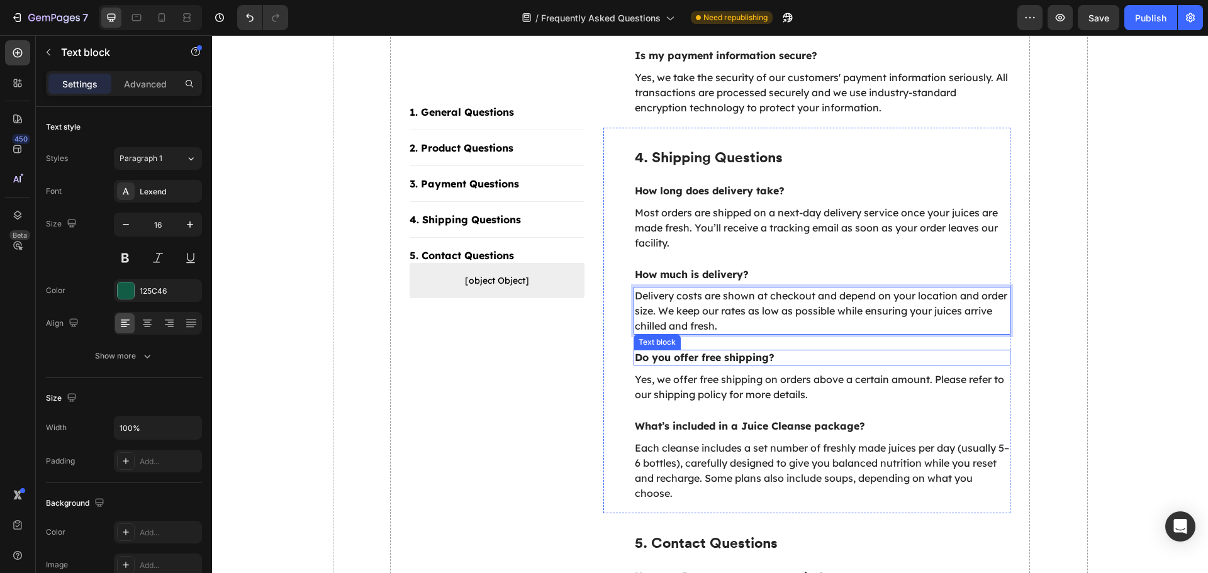
click at [726, 351] on p "Do you offer free shipping?" at bounding box center [822, 357] width 375 height 13
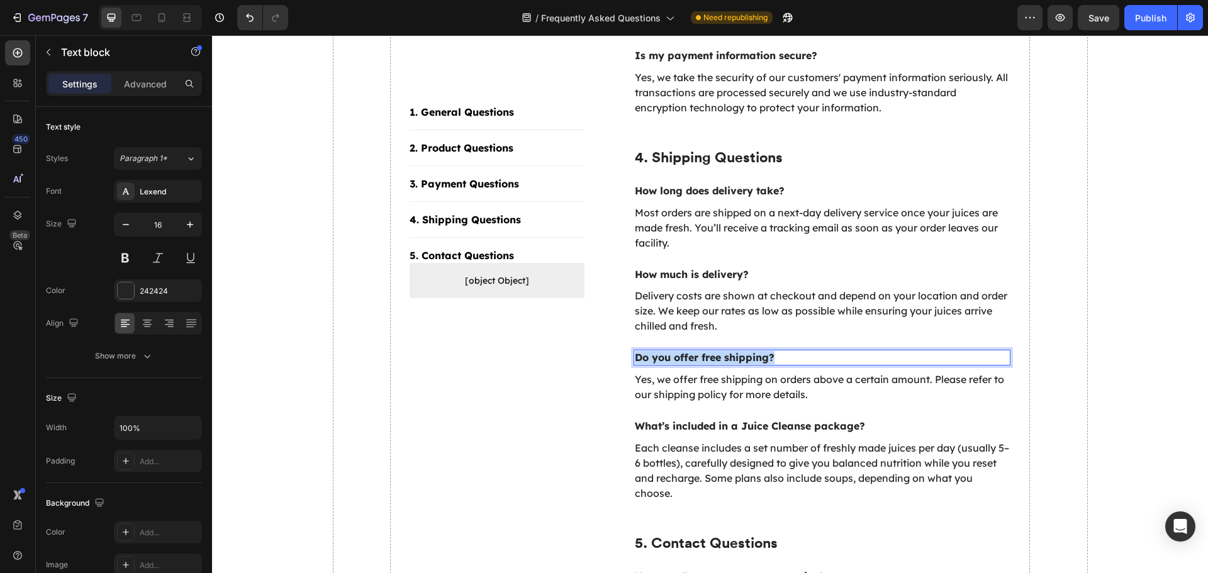
click at [726, 351] on p "Do you offer free shipping?" at bounding box center [822, 357] width 375 height 13
click at [692, 372] on p "Yes, we offer free shipping on orders above a certain amount. Please refer to o…" at bounding box center [822, 387] width 375 height 30
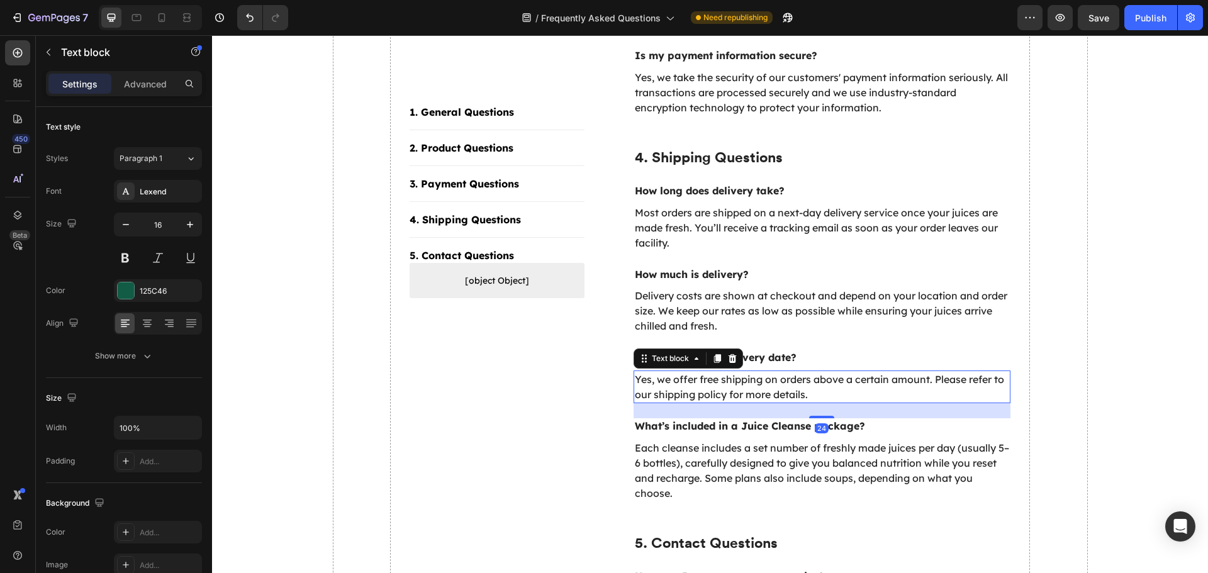
click at [692, 372] on p "Yes, we offer free shipping on orders above a certain amount. Please refer to o…" at bounding box center [822, 387] width 375 height 30
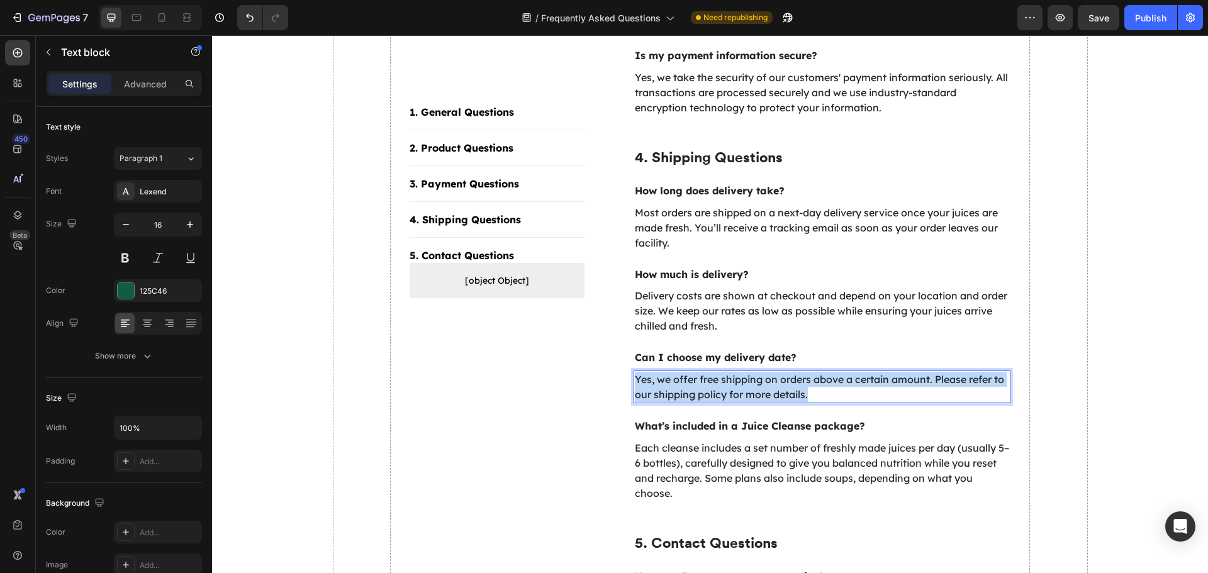
click at [692, 372] on p "Yes, we offer free shipping on orders above a certain amount. Please refer to o…" at bounding box center [822, 387] width 375 height 30
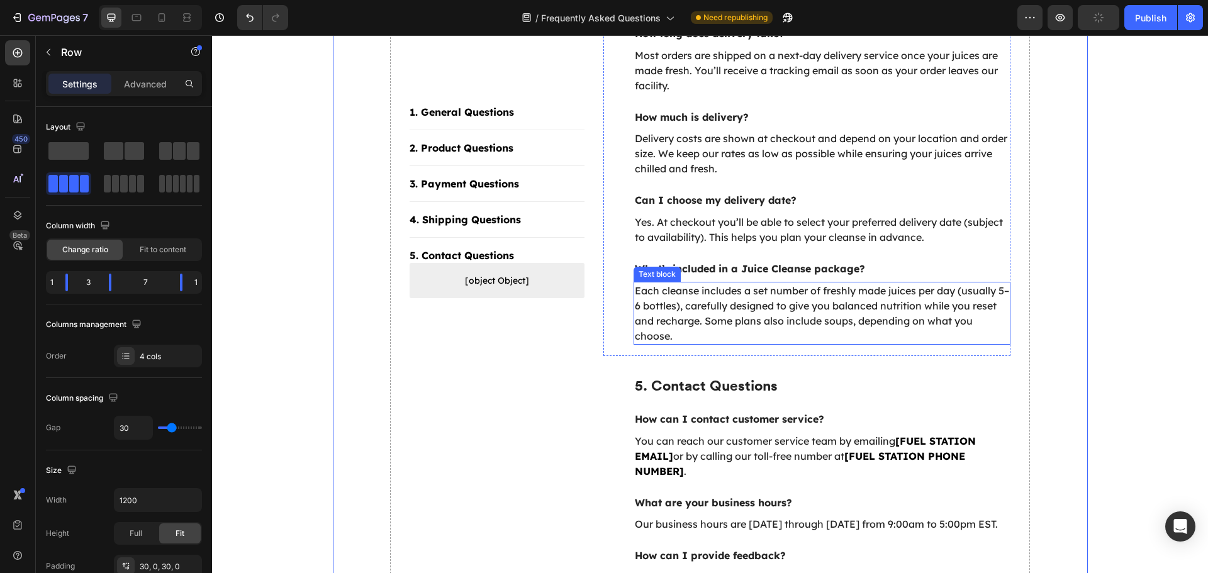
scroll to position [1488, 0]
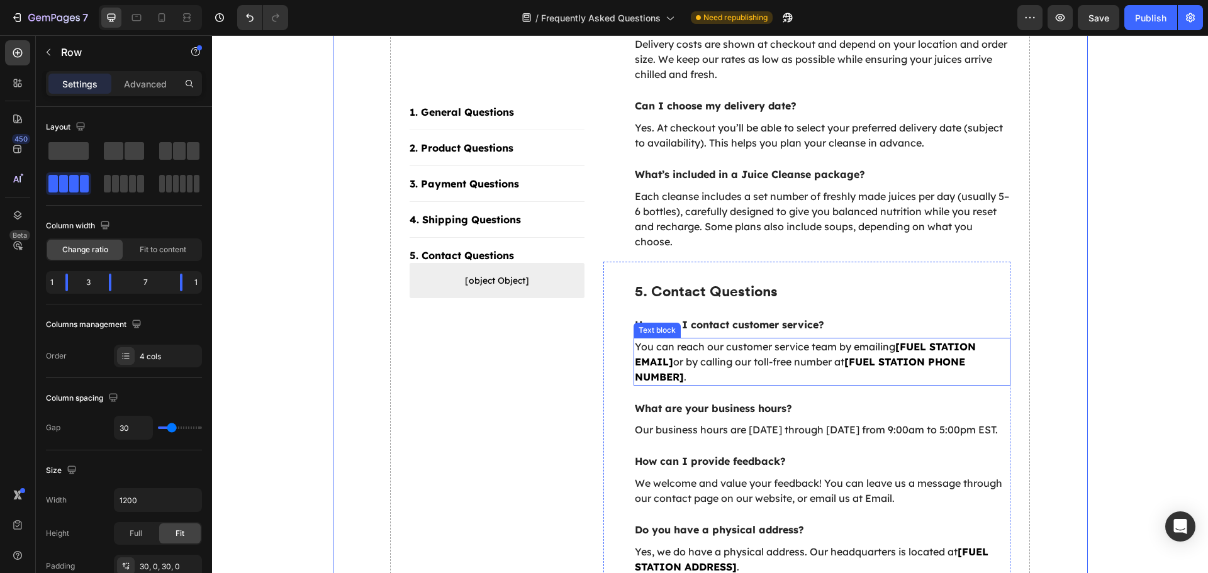
click at [641, 339] on p "You can reach our customer service team by emailing [FUEL STATION EMAIL] or by …" at bounding box center [822, 361] width 375 height 45
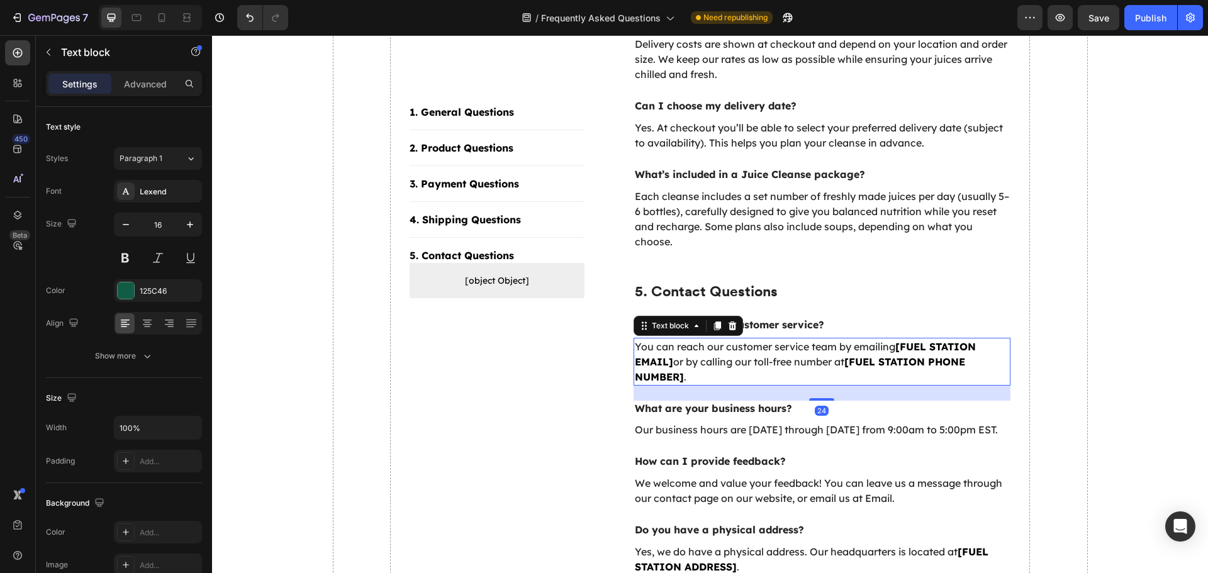
click at [641, 339] on p "You can reach our customer service team by emailing [FUEL STATION EMAIL] or by …" at bounding box center [822, 361] width 375 height 45
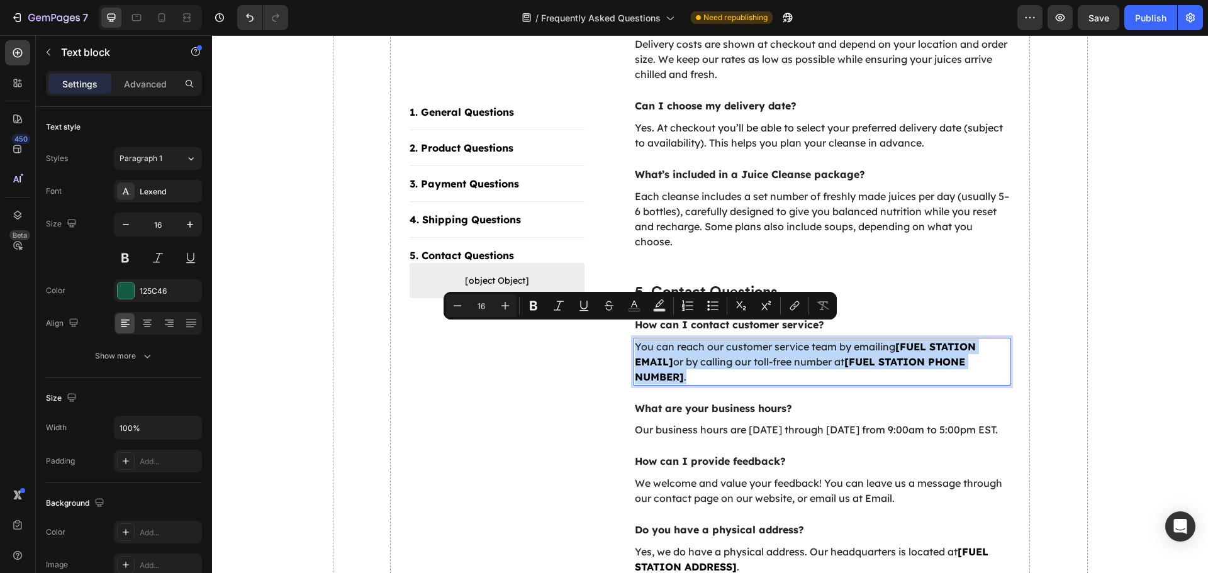
click at [641, 339] on p "You can reach our customer service team by emailing [FUEL STATION EMAIL] or by …" at bounding box center [822, 361] width 375 height 45
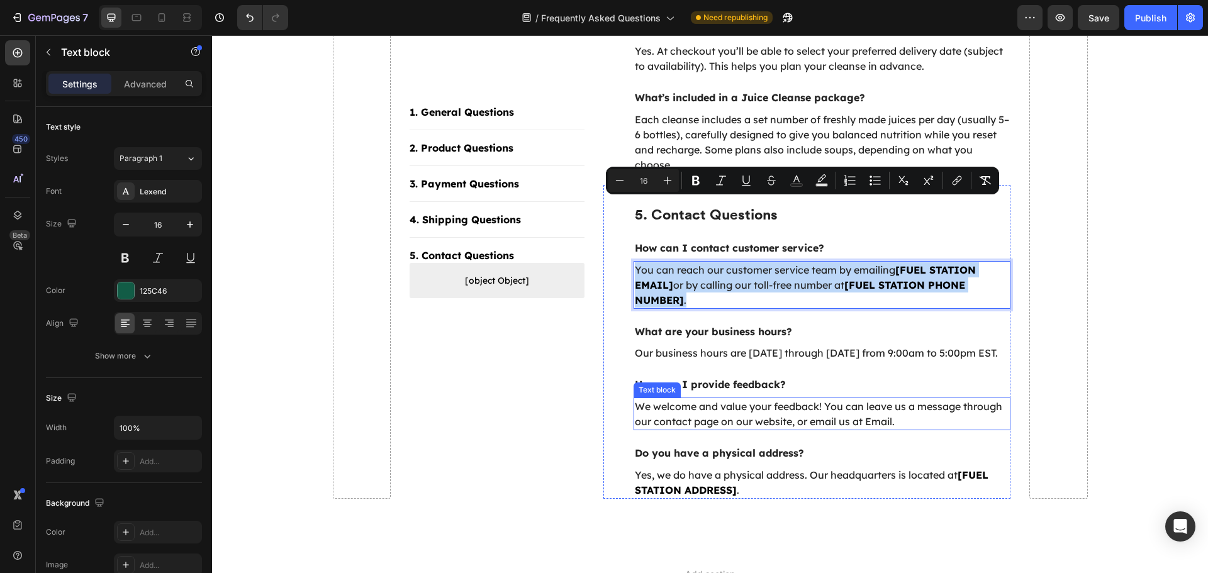
scroll to position [1551, 0]
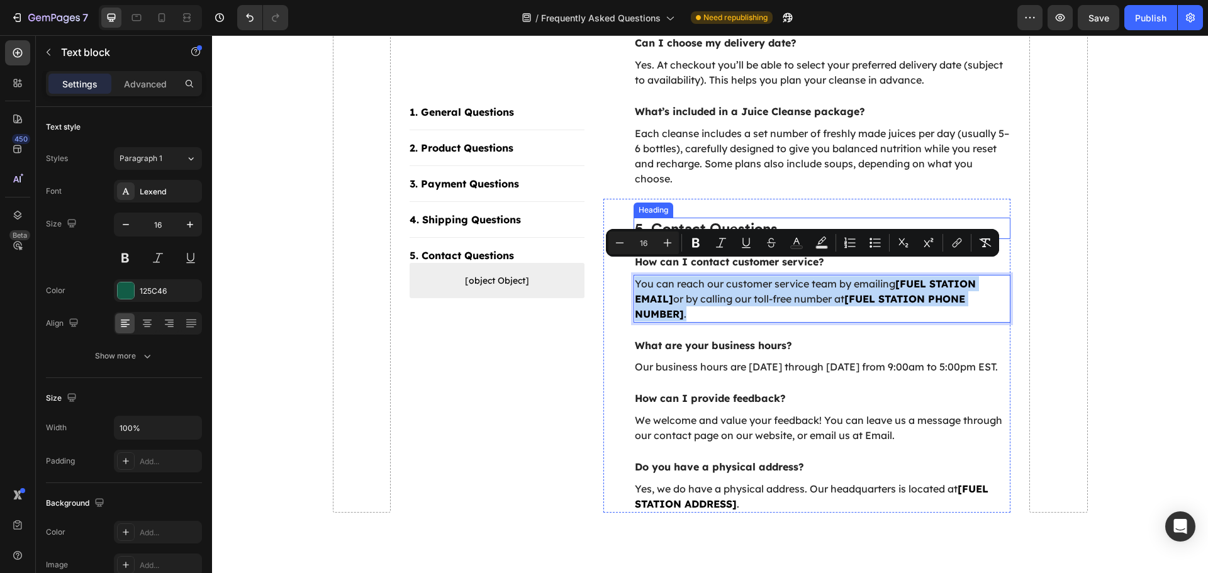
click at [705, 219] on p "5. Contact Questions" at bounding box center [822, 228] width 375 height 19
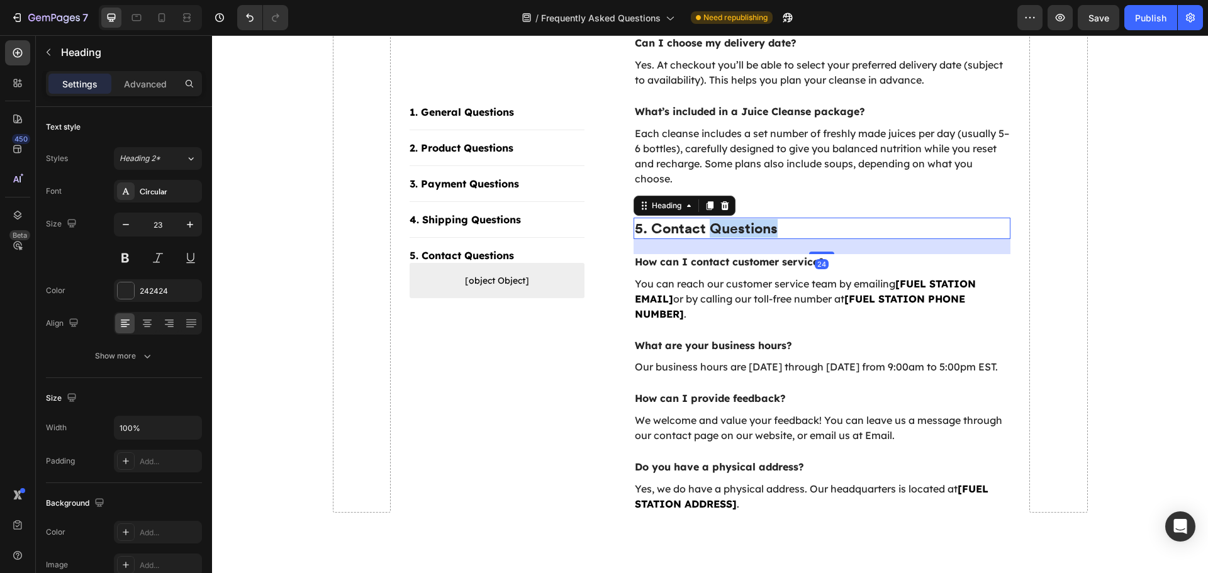
click at [705, 219] on p "5. Contact Questions" at bounding box center [822, 228] width 375 height 19
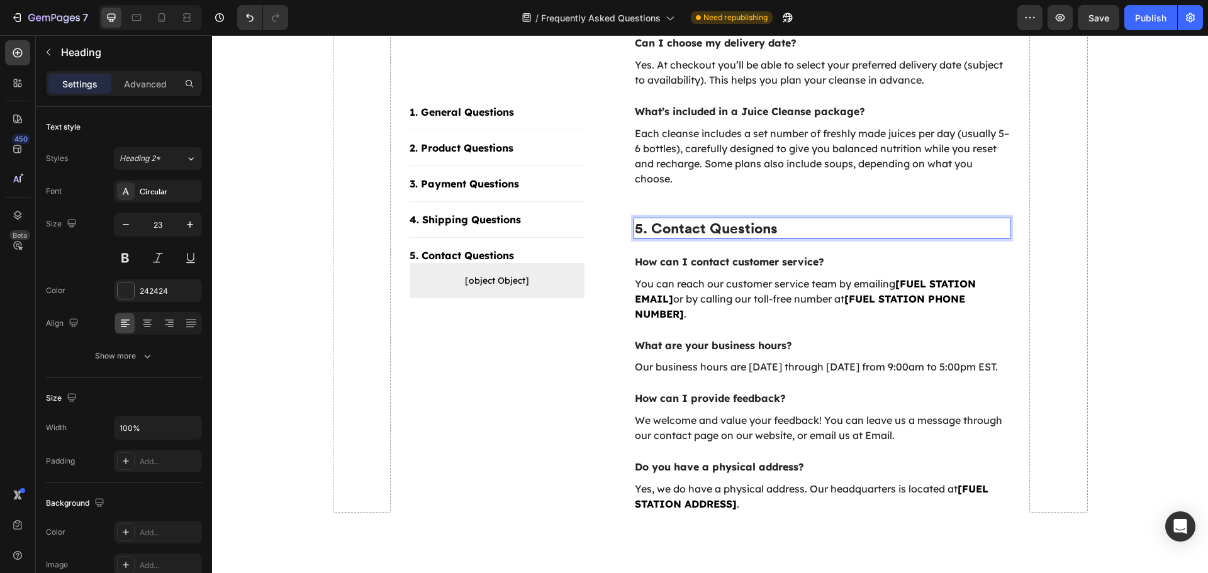
click at [670, 219] on p "5. Contact Questions" at bounding box center [822, 228] width 375 height 19
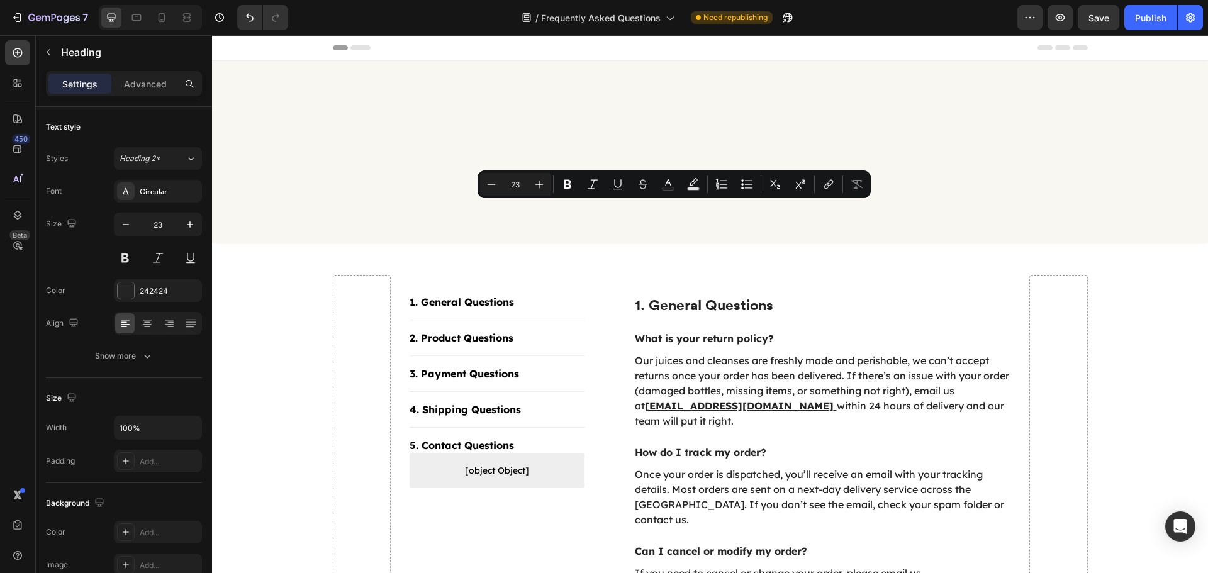
scroll to position [1551, 0]
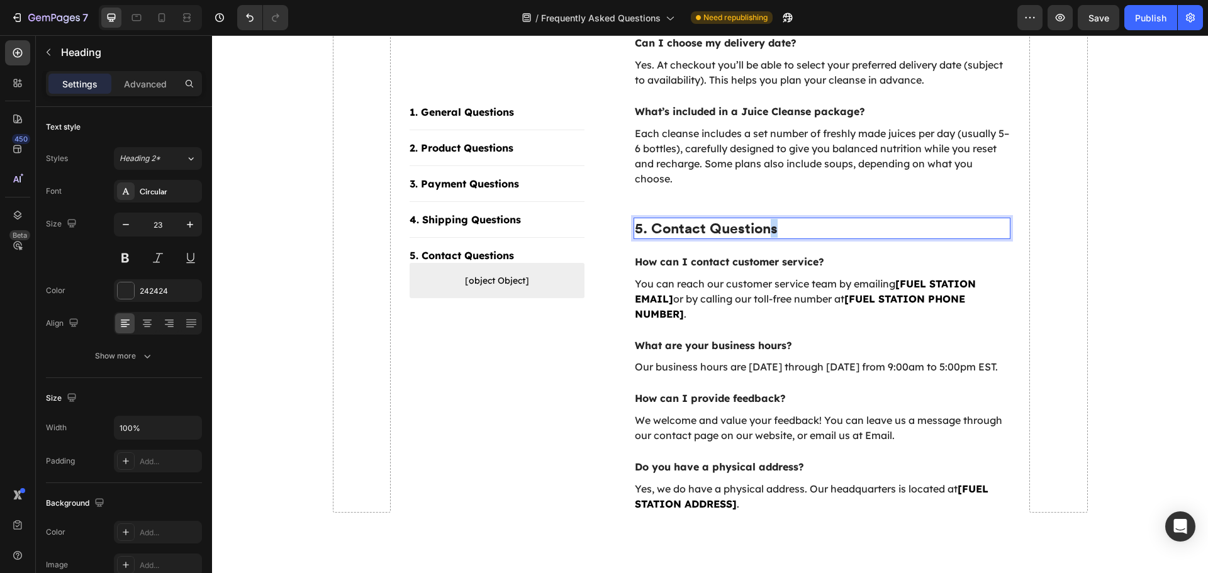
click at [764, 219] on p "5. Contact Questions" at bounding box center [822, 228] width 375 height 19
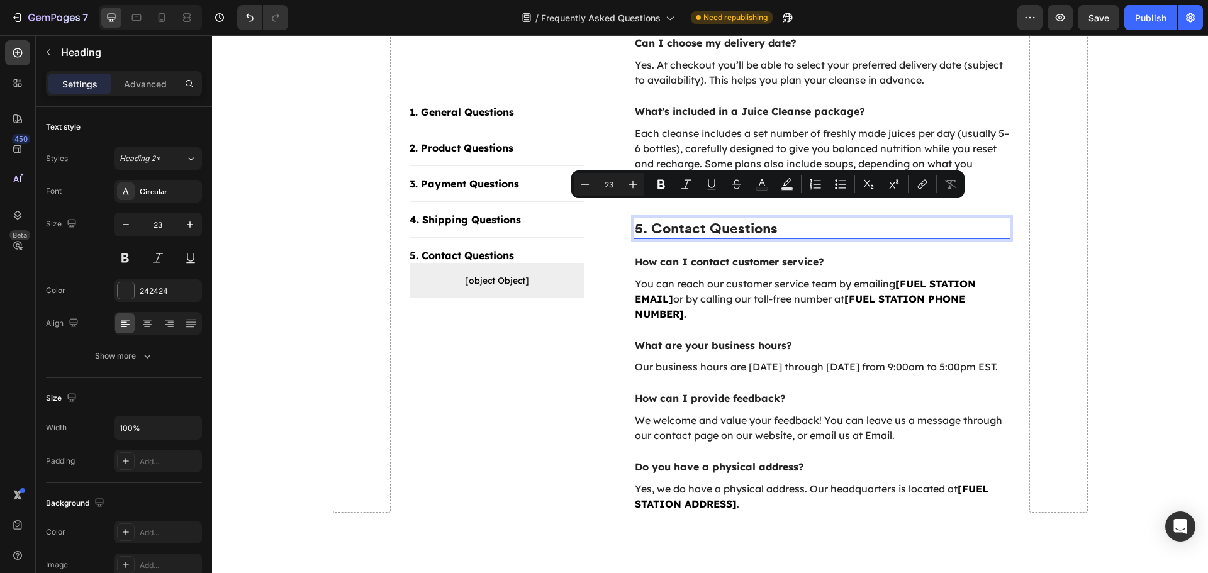
click at [672, 219] on p "5. Contact Questions" at bounding box center [822, 228] width 375 height 19
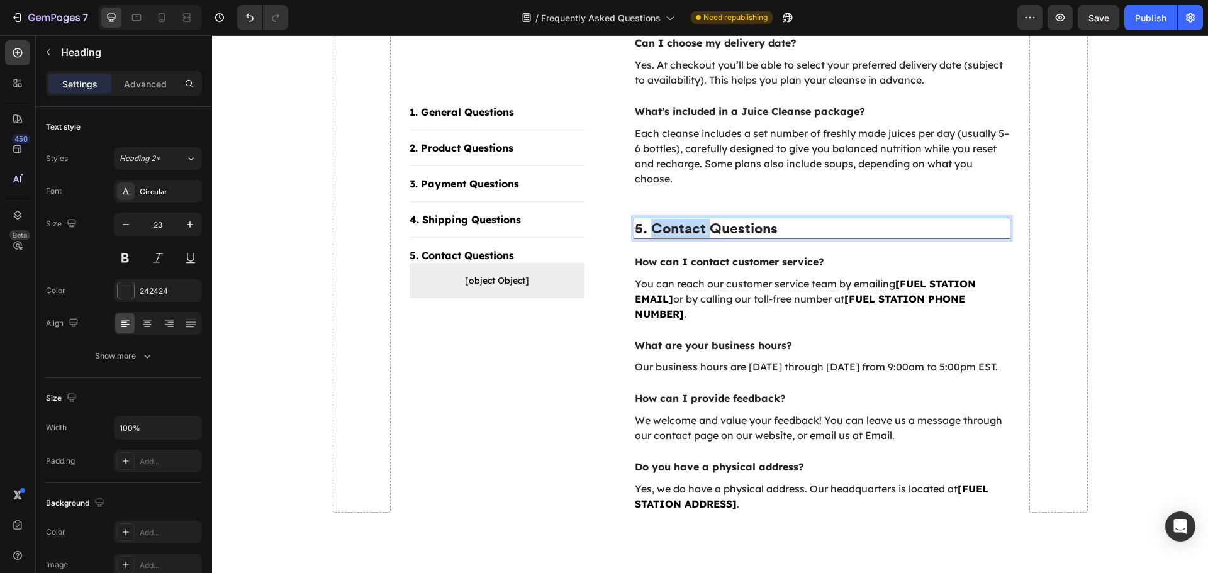
click at [672, 219] on p "5. Contact Questions" at bounding box center [822, 228] width 375 height 19
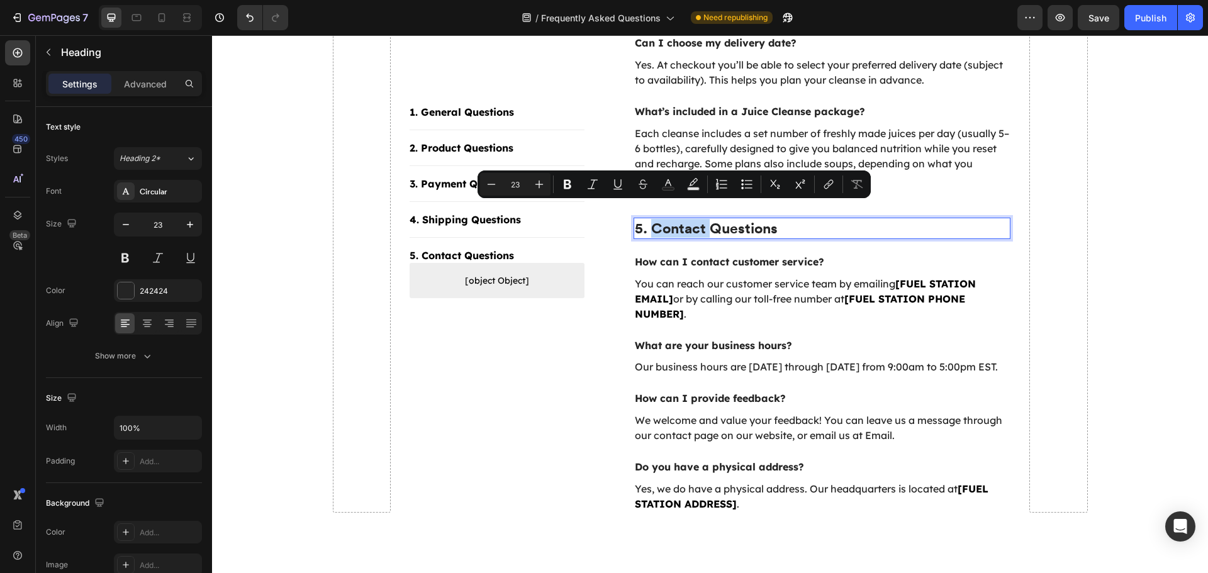
copy p "Contact"
click at [686, 276] on p "You can reach our customer service team by emailing [FUEL STATION EMAIL] or by …" at bounding box center [822, 298] width 375 height 45
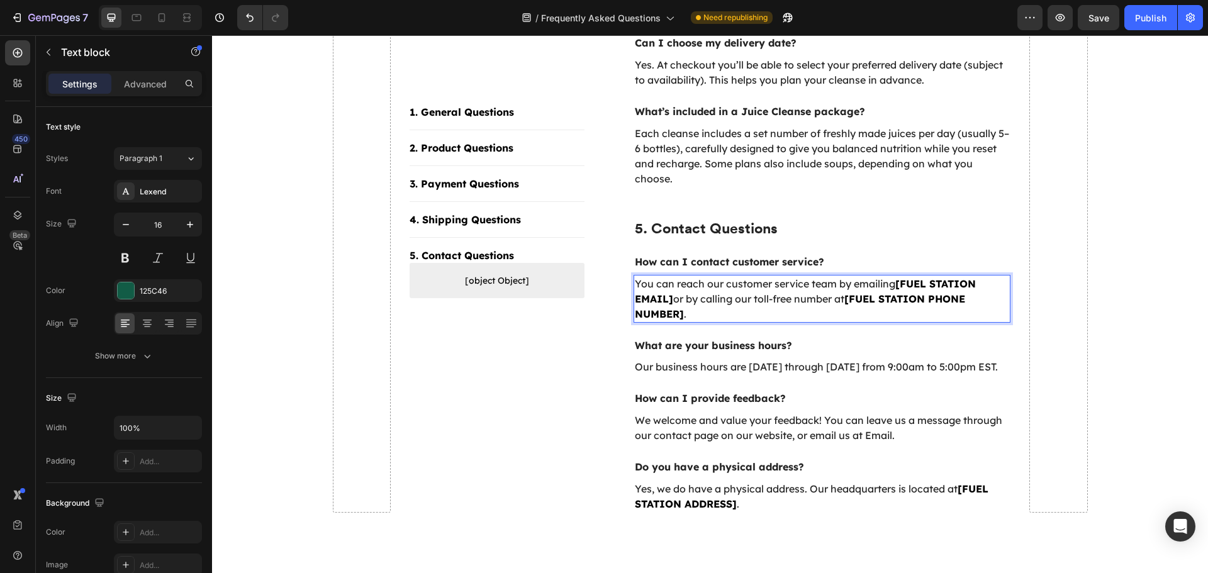
click at [687, 276] on p "You can reach our customer service team by emailing [FUEL STATION EMAIL] or by …" at bounding box center [822, 298] width 375 height 45
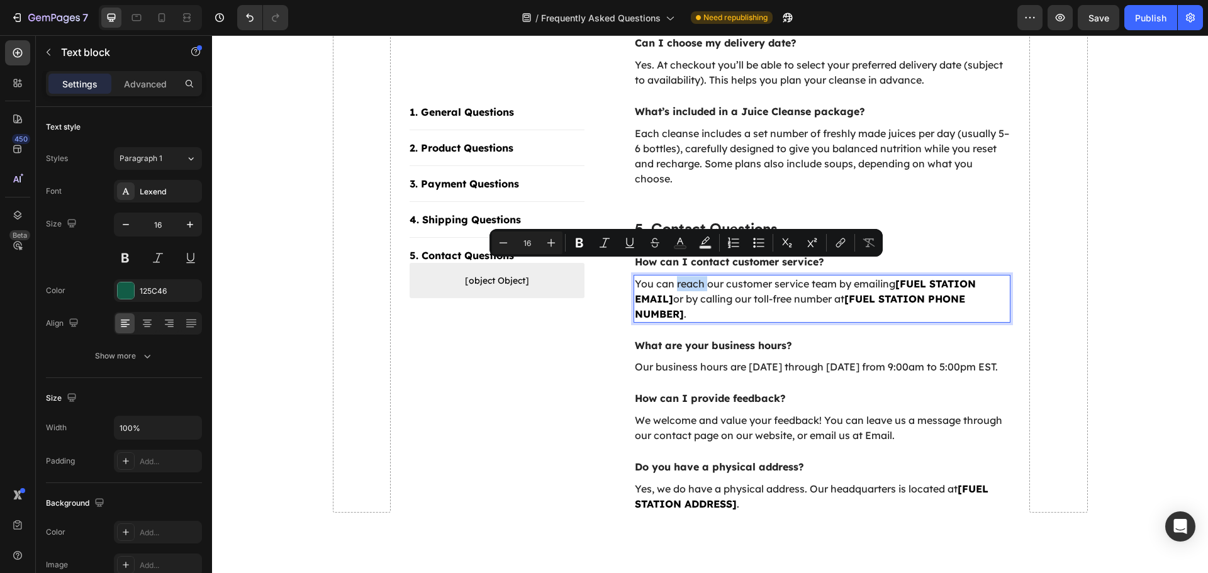
click at [687, 276] on p "You can reach our customer service team by emailing [FUEL STATION EMAIL] or by …" at bounding box center [822, 298] width 375 height 45
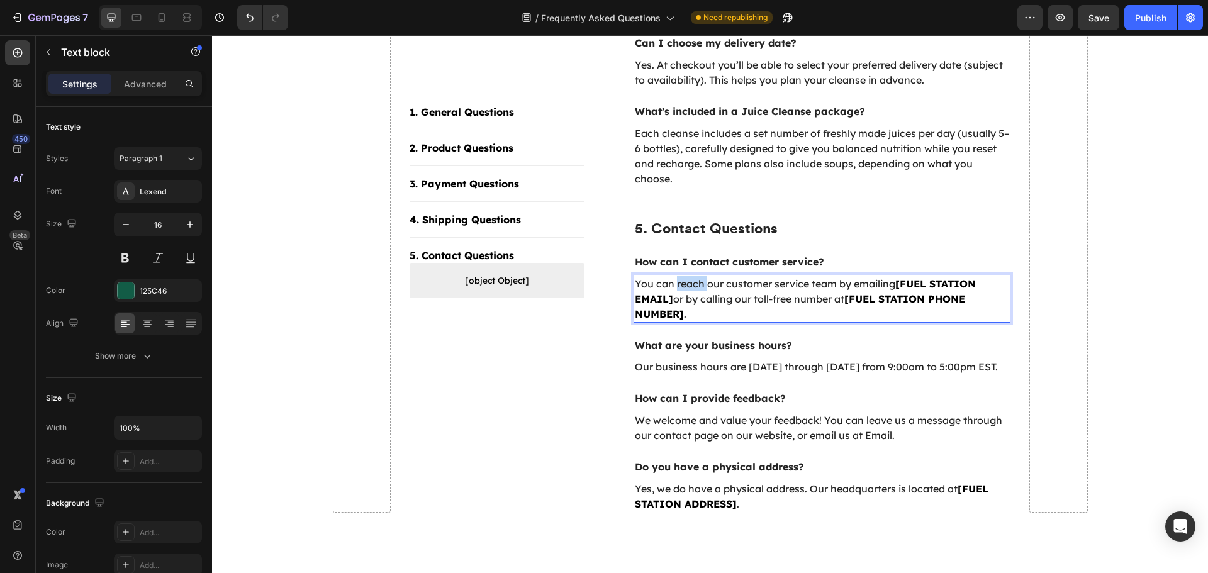
click at [687, 276] on p "You can reach our customer service team by emailing [FUEL STATION EMAIL] or by …" at bounding box center [822, 298] width 375 height 45
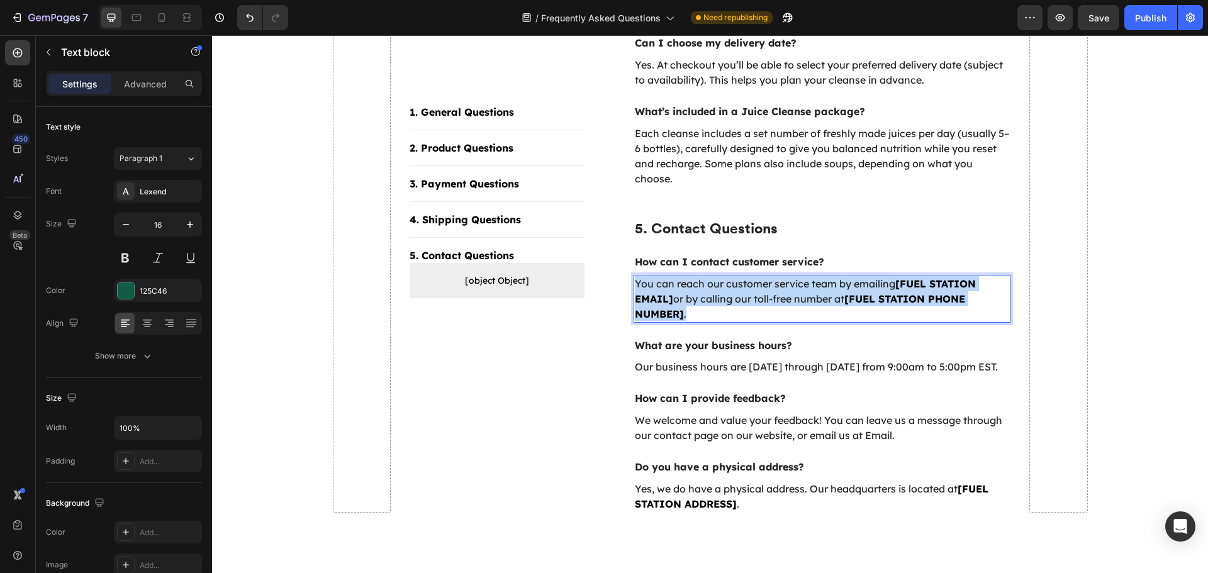
click at [687, 276] on p "You can reach our customer service team by emailing [FUEL STATION EMAIL] or by …" at bounding box center [822, 298] width 375 height 45
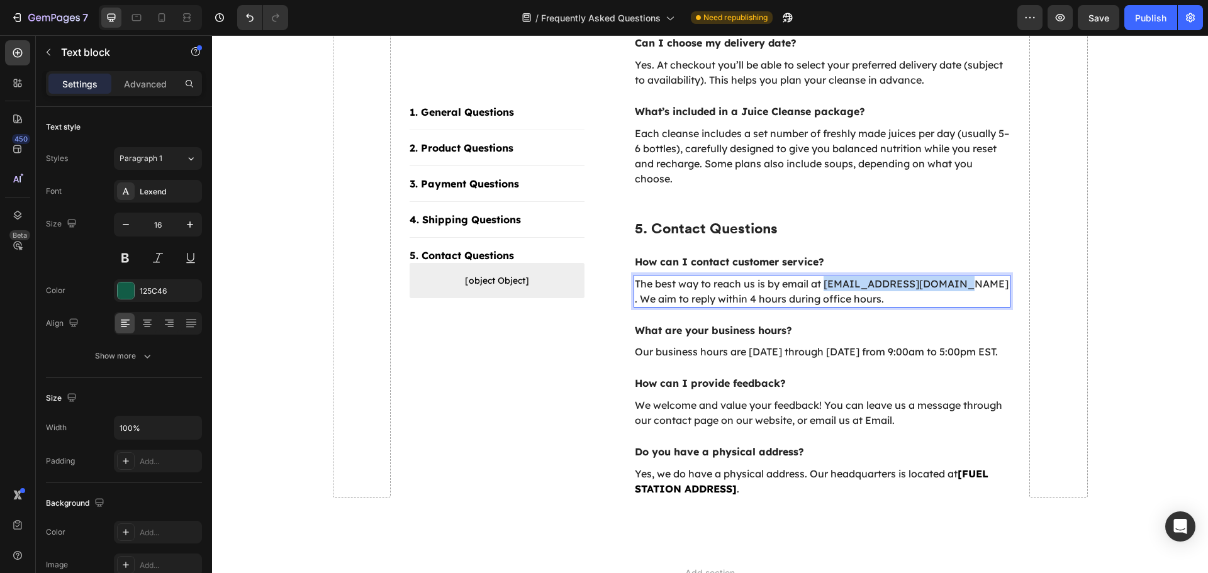
drag, startPoint x: 823, startPoint y: 272, endPoint x: 936, endPoint y: 271, distance: 113.2
click at [936, 276] on p "The best way to reach us is by email at info@fuel-station.co.uk . We aim to rep…" at bounding box center [822, 291] width 375 height 30
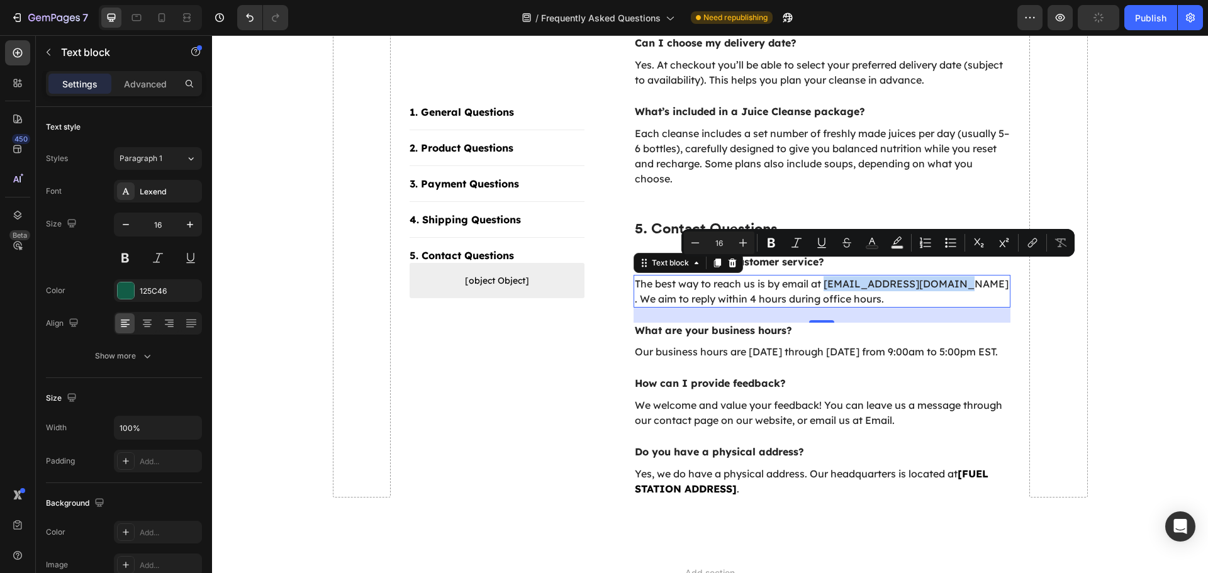
click at [849, 276] on p "The best way to reach us is by email at info@fuel-station.co.uk . We aim to rep…" at bounding box center [822, 291] width 375 height 30
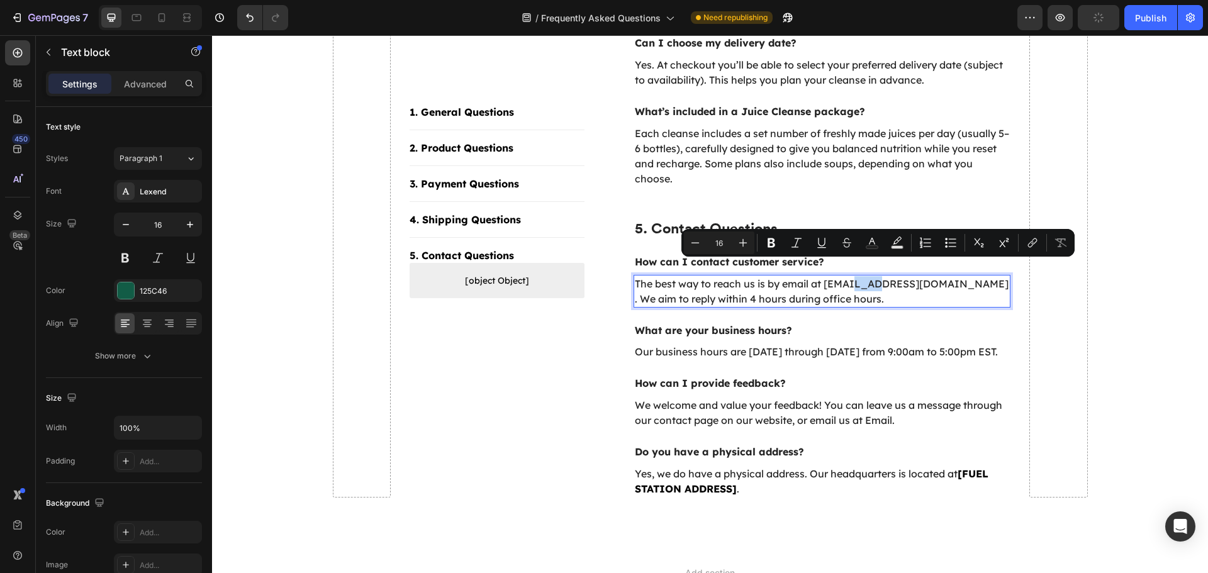
click at [849, 276] on p "The best way to reach us is by email at info@fuel-station.co.uk . We aim to rep…" at bounding box center [822, 291] width 375 height 30
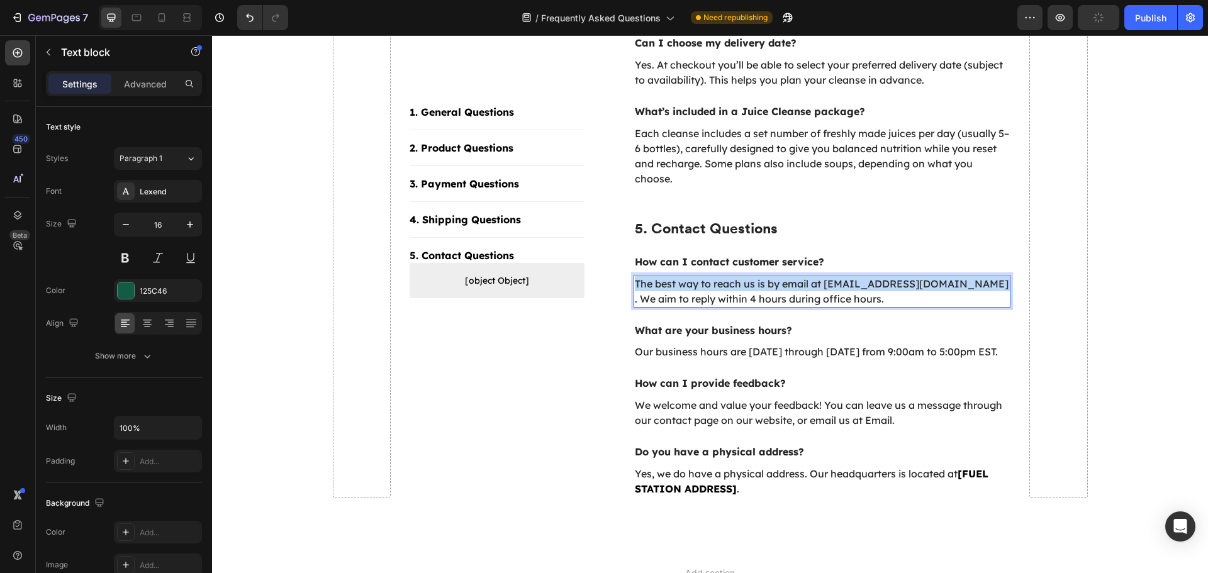
click at [849, 276] on p "The best way to reach us is by email at info@fuel-station.co.uk . We aim to rep…" at bounding box center [822, 291] width 375 height 30
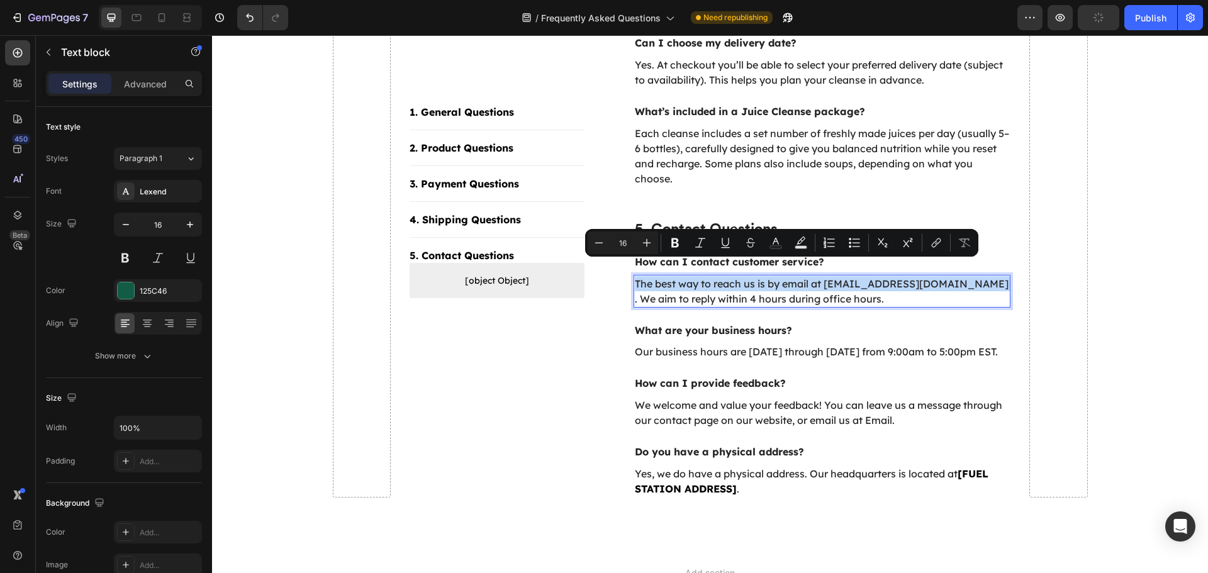
click at [824, 276] on p "The best way to reach us is by email at info@fuel-station.co.uk . We aim to rep…" at bounding box center [822, 291] width 375 height 30
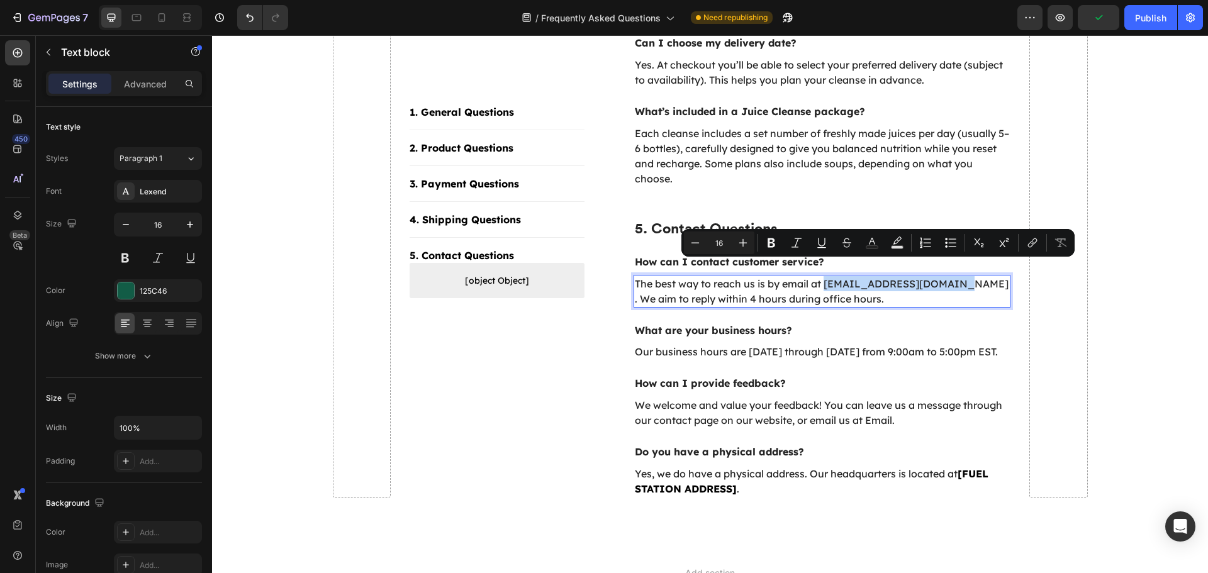
drag, startPoint x: 826, startPoint y: 269, endPoint x: 941, endPoint y: 272, distance: 114.5
click at [941, 276] on p "The best way to reach us is by email at info@fuel-station.co.uk . We aim to rep…" at bounding box center [822, 291] width 375 height 30
click at [1026, 241] on icon "Editor contextual toolbar" at bounding box center [1032, 243] width 13 height 13
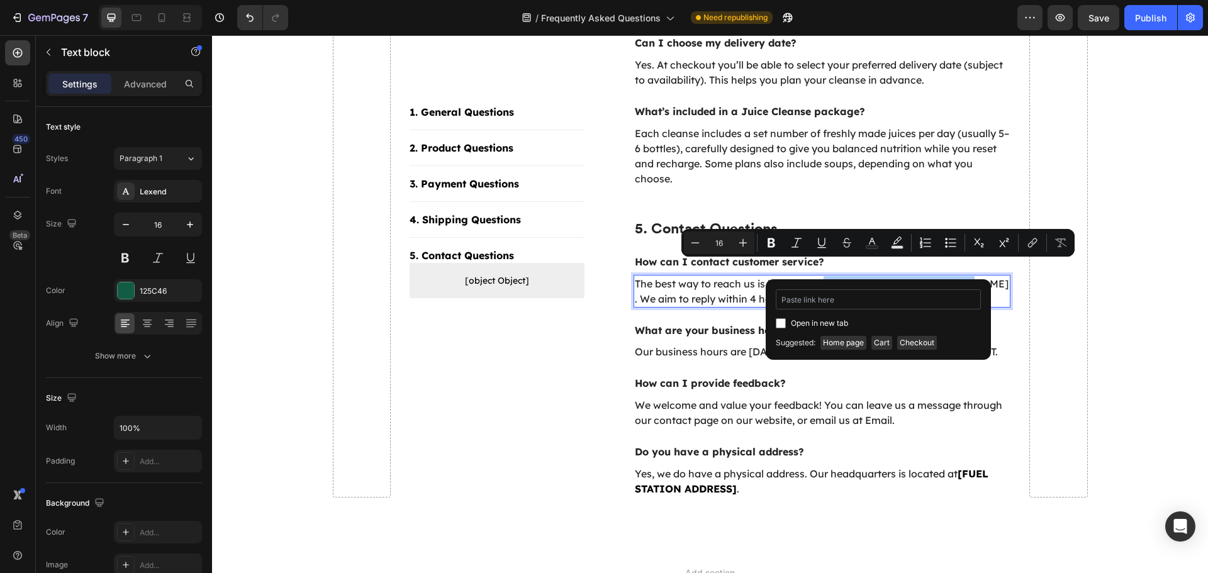
click at [802, 304] on input "Editor contextual toolbar" at bounding box center [878, 299] width 205 height 20
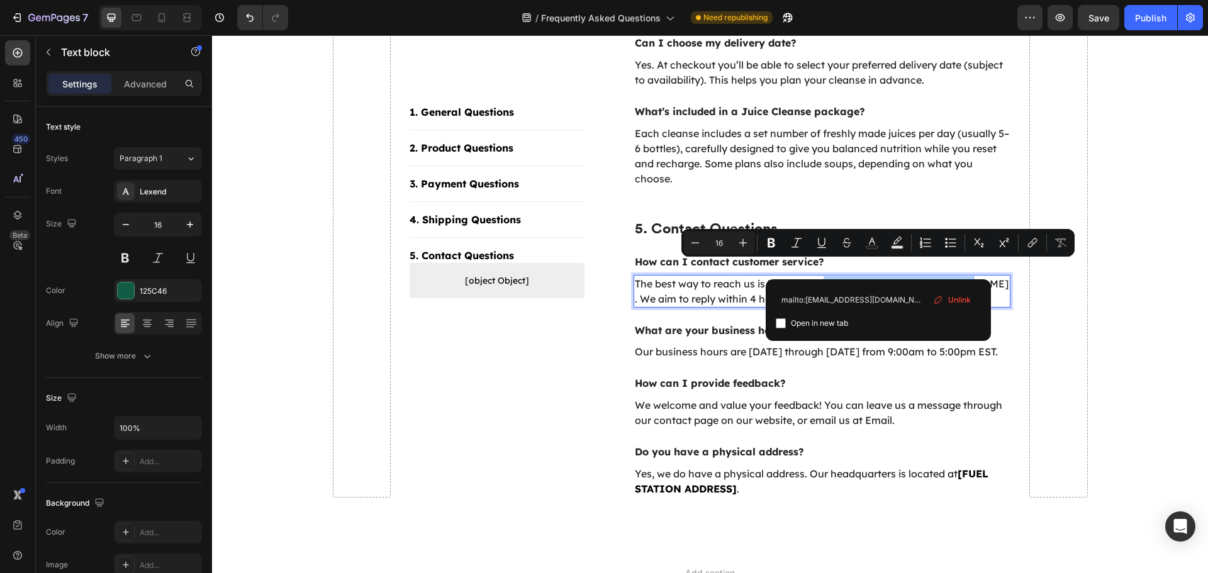
type input "mailto:[EMAIL_ADDRESS][DOMAIN_NAME]"
click at [784, 321] on input "Editor contextual toolbar" at bounding box center [781, 323] width 10 height 10
checkbox input "true"
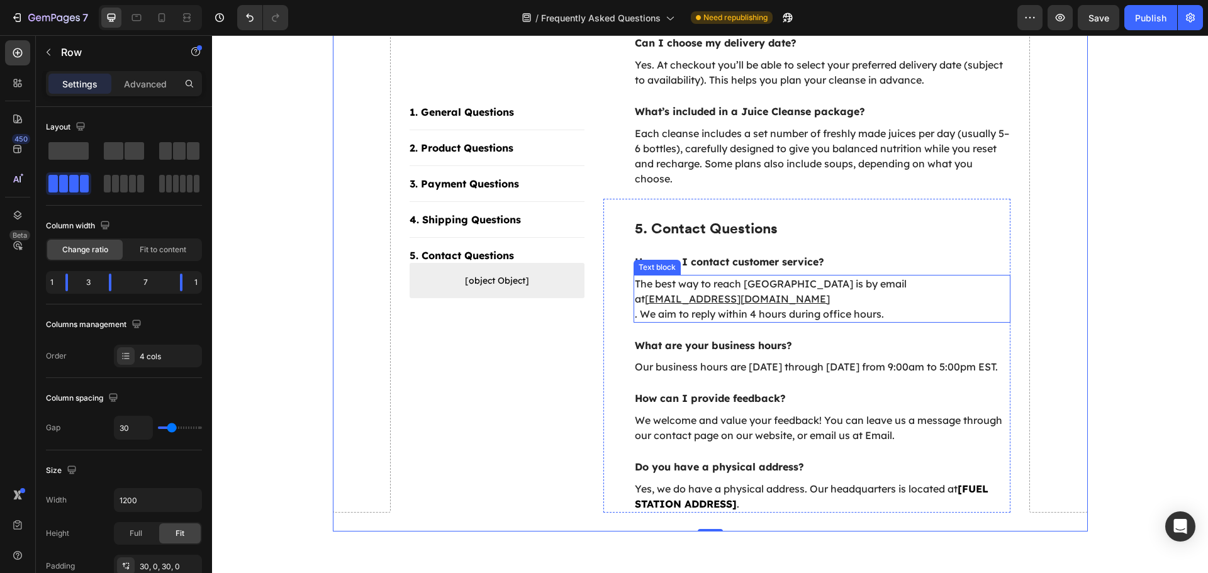
click at [638, 283] on p "The best way to reach us is by email at info@fuel-station.co.uk . We aim to rep…" at bounding box center [822, 298] width 375 height 45
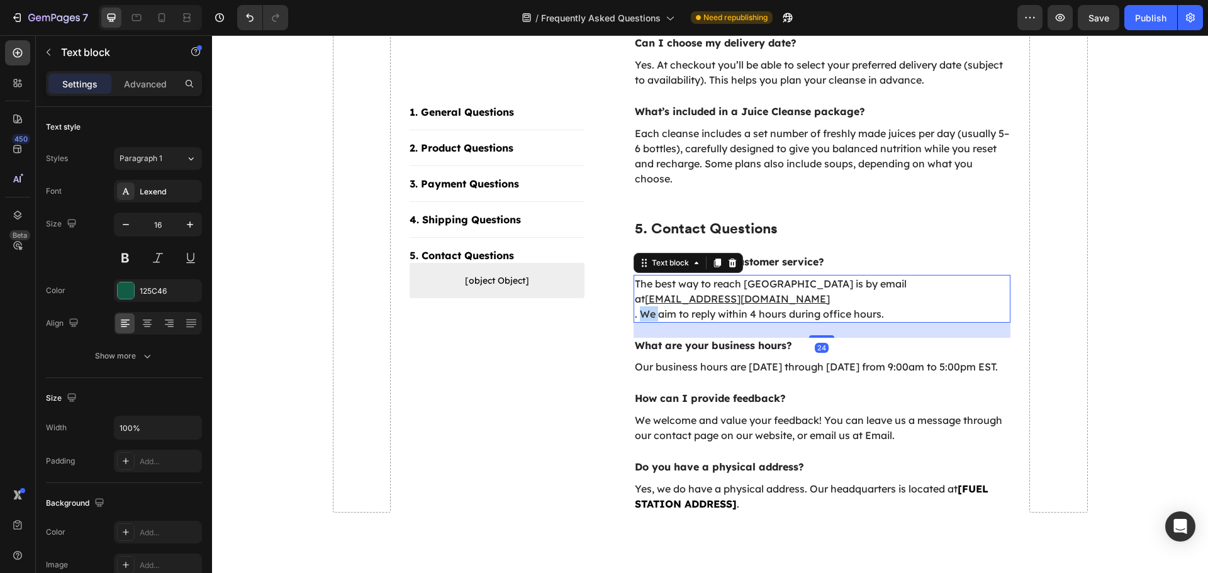
click at [636, 284] on p "The best way to reach us is by email at info@fuel-station.co.uk . We aim to rep…" at bounding box center [822, 298] width 375 height 45
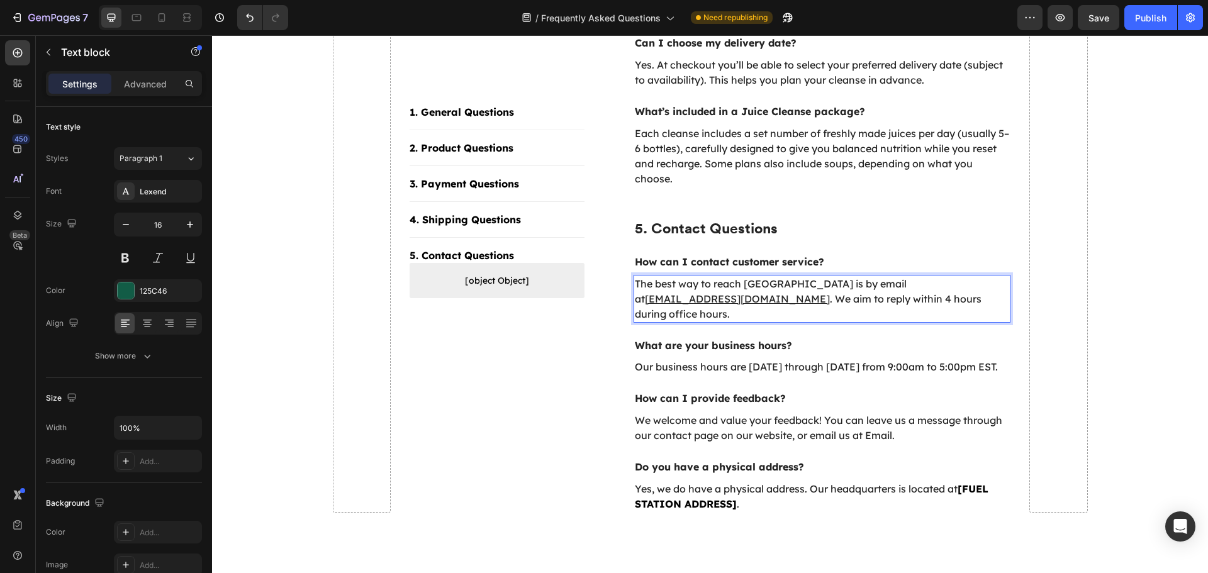
click at [840, 283] on p "The best way to reach us is by email at info@fuel-station.co.uk . We aim to rep…" at bounding box center [822, 298] width 375 height 45
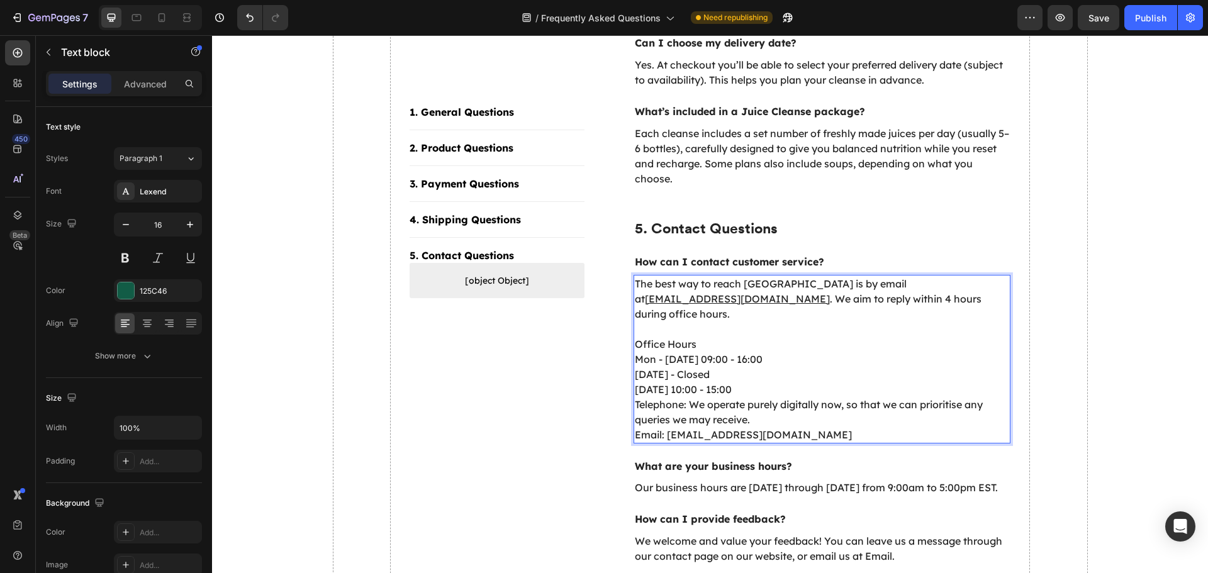
click at [640, 397] on p "Telephone: We operate purely digitally now, so that we can prioritise any queri…" at bounding box center [822, 412] width 375 height 30
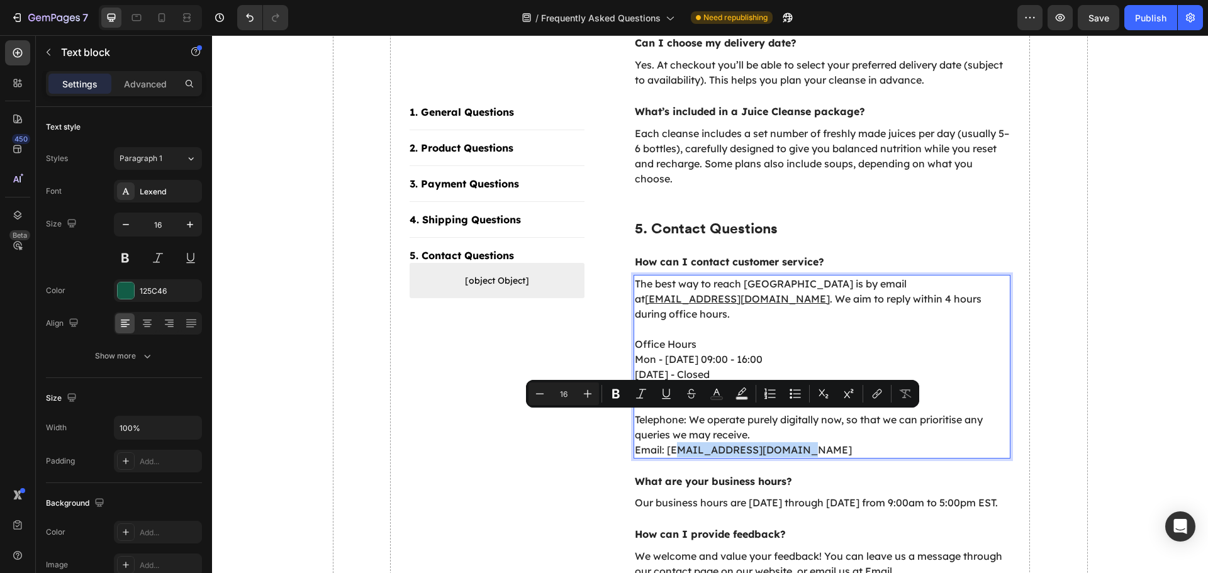
drag, startPoint x: 790, startPoint y: 421, endPoint x: 672, endPoint y: 420, distance: 117.6
click at [672, 442] on p "Email: info@fuel-station.co.uk" at bounding box center [822, 449] width 375 height 15
click at [806, 442] on p "Email: info@fuel-station.co.uk" at bounding box center [822, 449] width 375 height 15
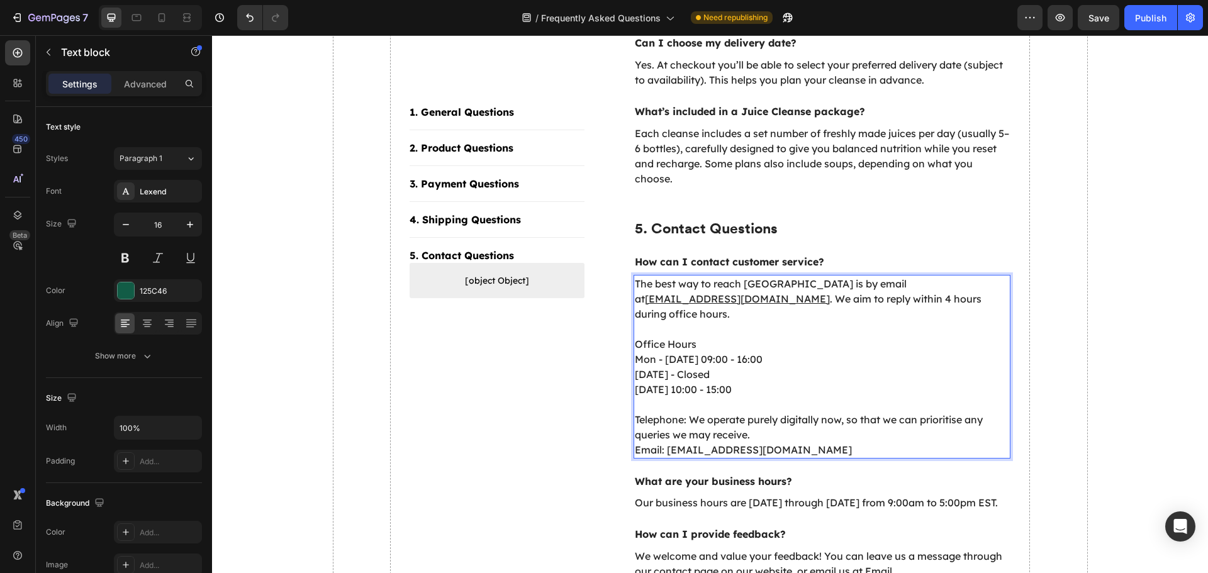
click at [769, 401] on p "Telephone: We operate purely digitally now, so that we can prioritise any queri…" at bounding box center [822, 419] width 375 height 45
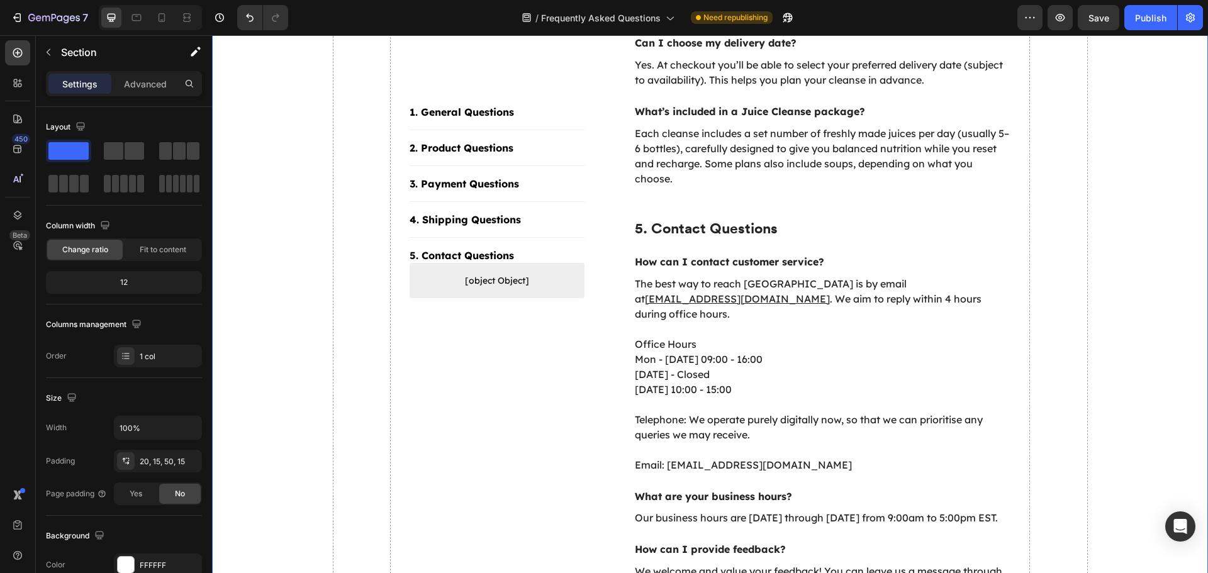
scroll to position [1614, 0]
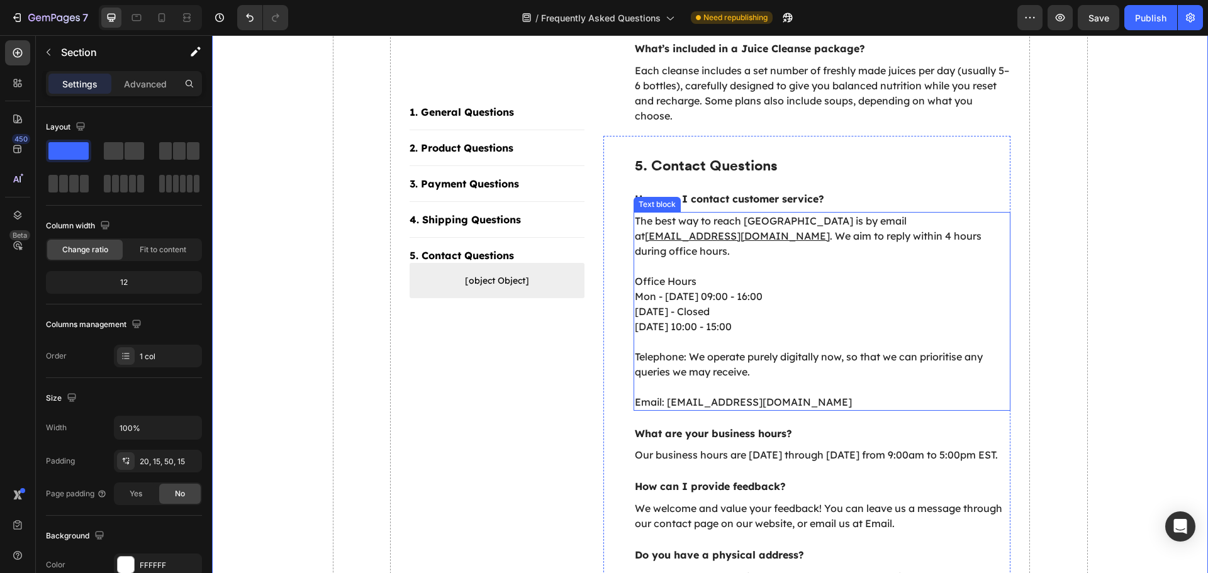
click at [713, 334] on p "Telephone: We operate purely digitally now, so that we can prioritise any queri…" at bounding box center [822, 364] width 375 height 60
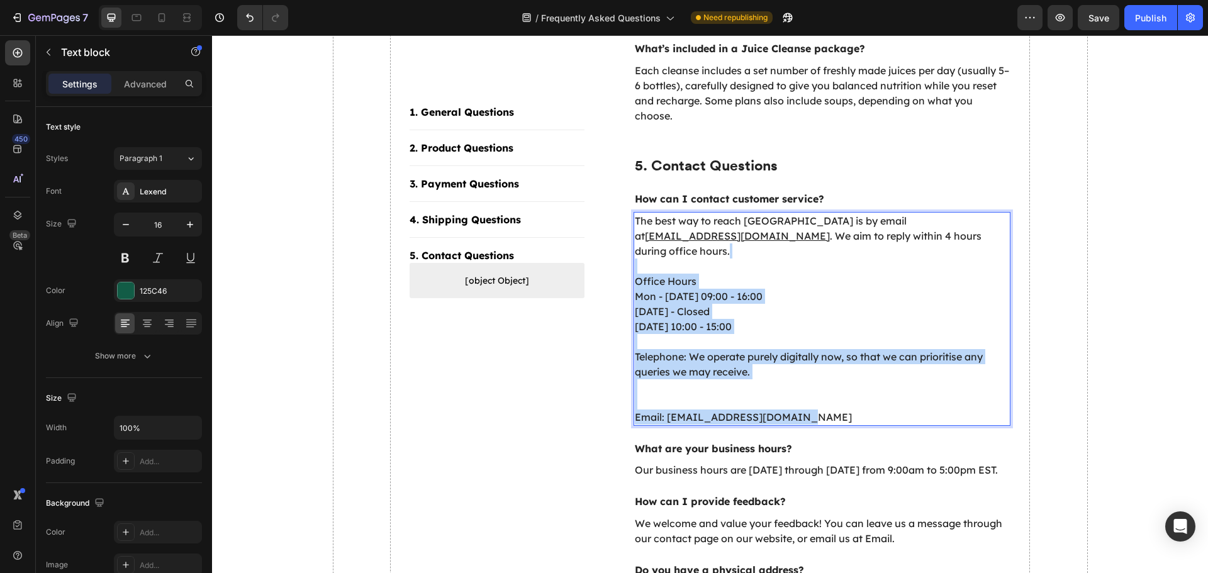
drag, startPoint x: 659, startPoint y: 243, endPoint x: 803, endPoint y: 382, distance: 201.1
click at [803, 382] on div "The best way to reach us is by email at info@fuel-station.co.uk . We aim to rep…" at bounding box center [821, 319] width 377 height 214
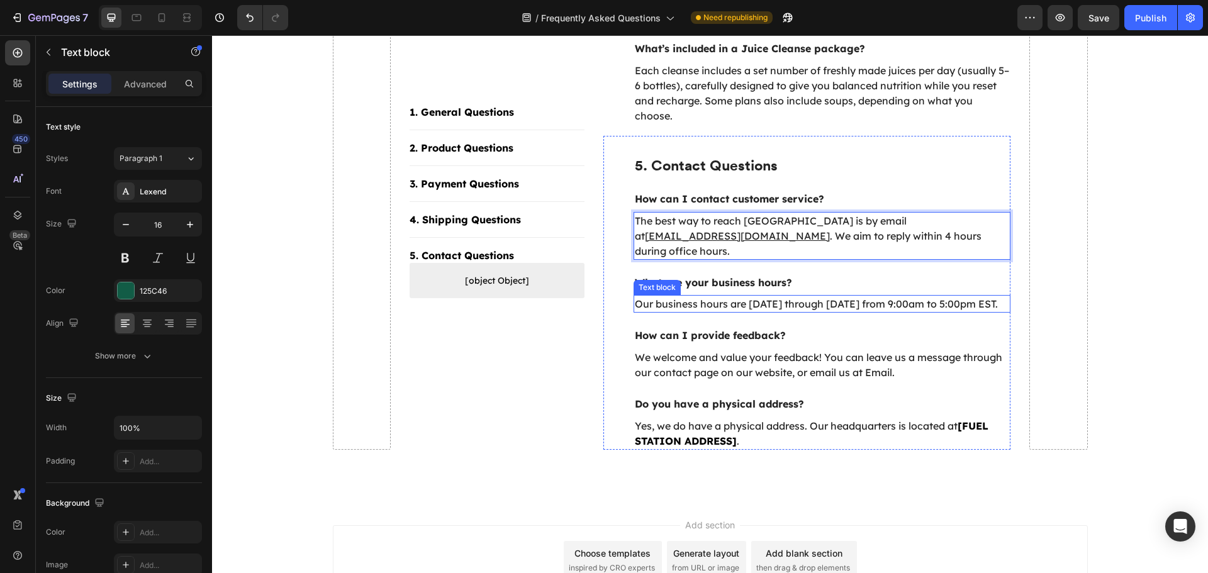
click at [711, 296] on p "Our business hours are [DATE] through [DATE] from 9:00am to 5:00pm EST." at bounding box center [822, 303] width 375 height 15
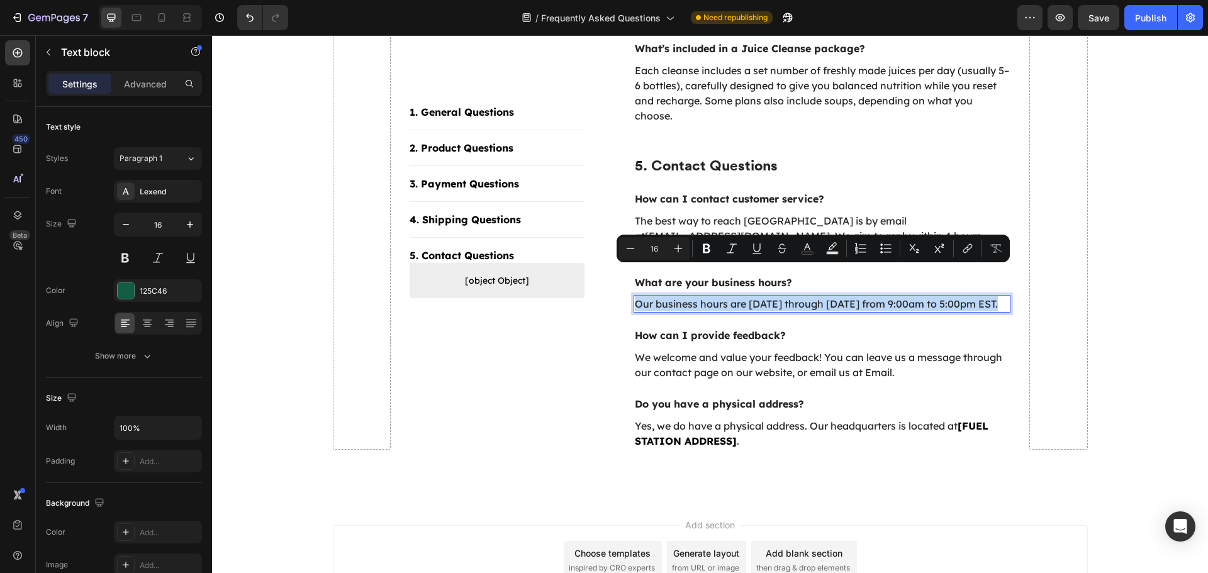
click at [648, 296] on p "Our business hours are [DATE] through [DATE] from 9:00am to 5:00pm EST." at bounding box center [822, 303] width 375 height 15
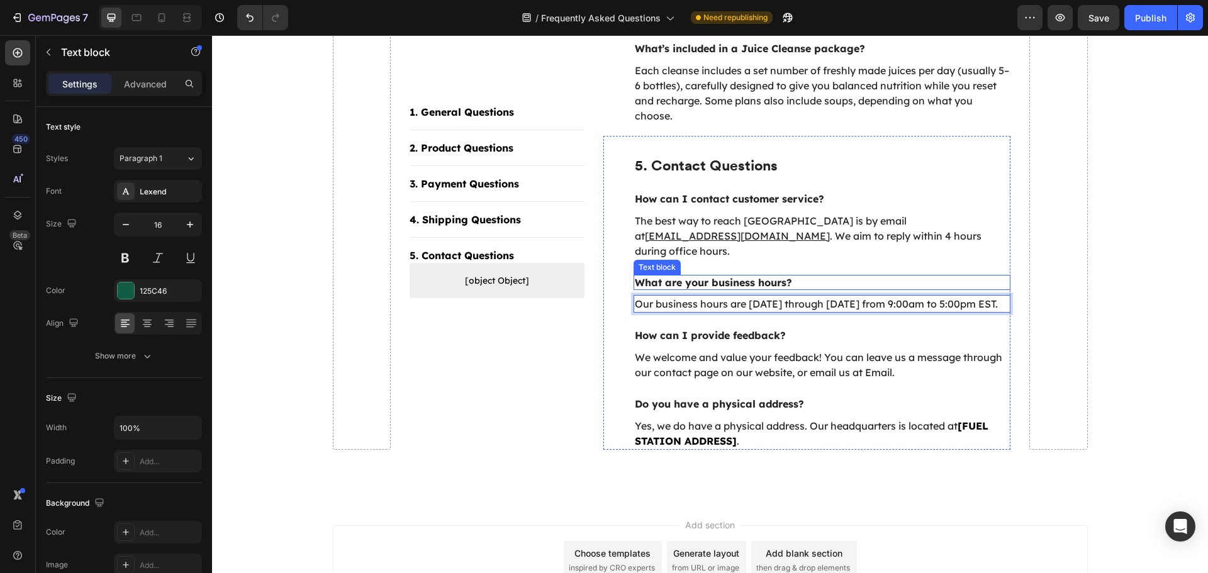
click at [689, 276] on p "What are your business hours?" at bounding box center [822, 282] width 375 height 13
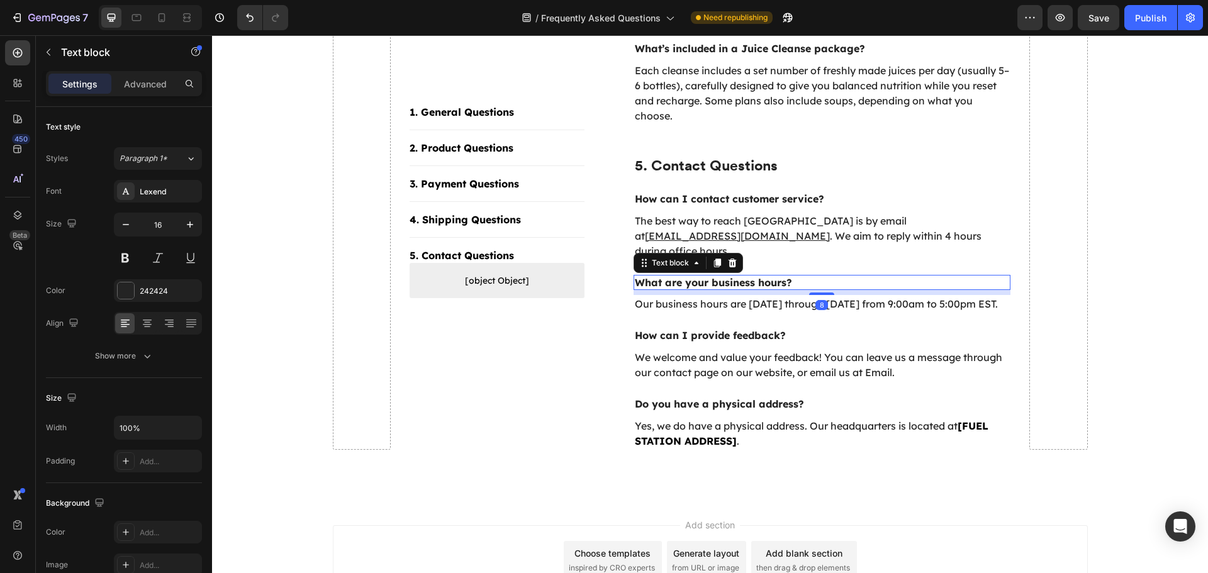
click at [689, 276] on p "What are your business hours?" at bounding box center [822, 282] width 375 height 13
click at [747, 296] on p "Our business hours are [DATE] through [DATE] from 9:00am to 5:00pm EST." at bounding box center [822, 303] width 375 height 15
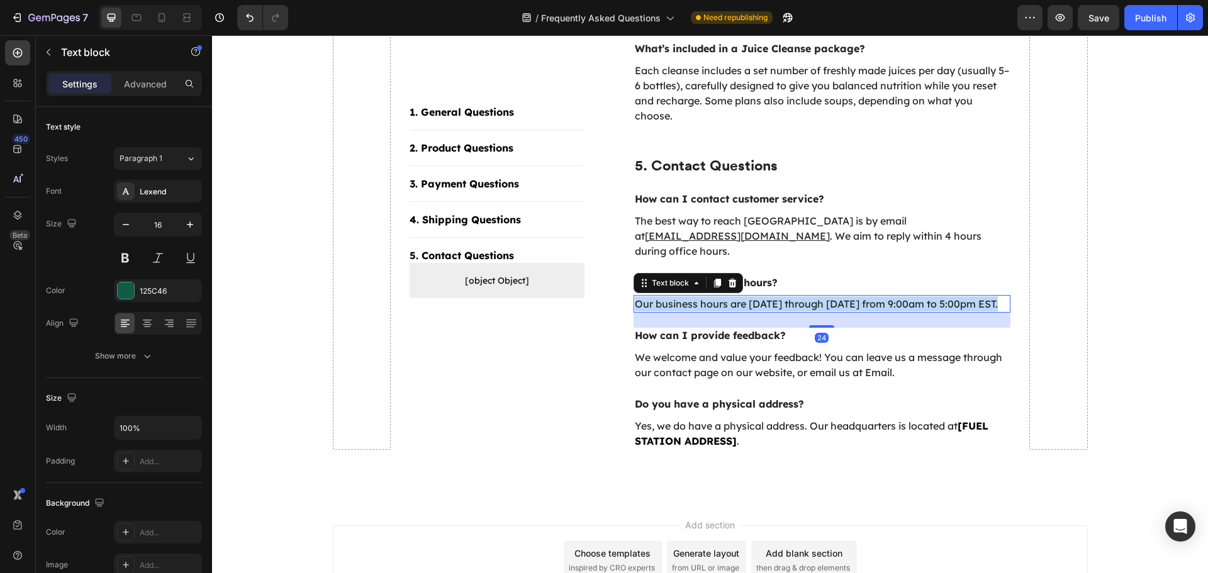
click at [747, 296] on p "Our business hours are [DATE] through [DATE] from 9:00am to 5:00pm EST." at bounding box center [822, 303] width 375 height 15
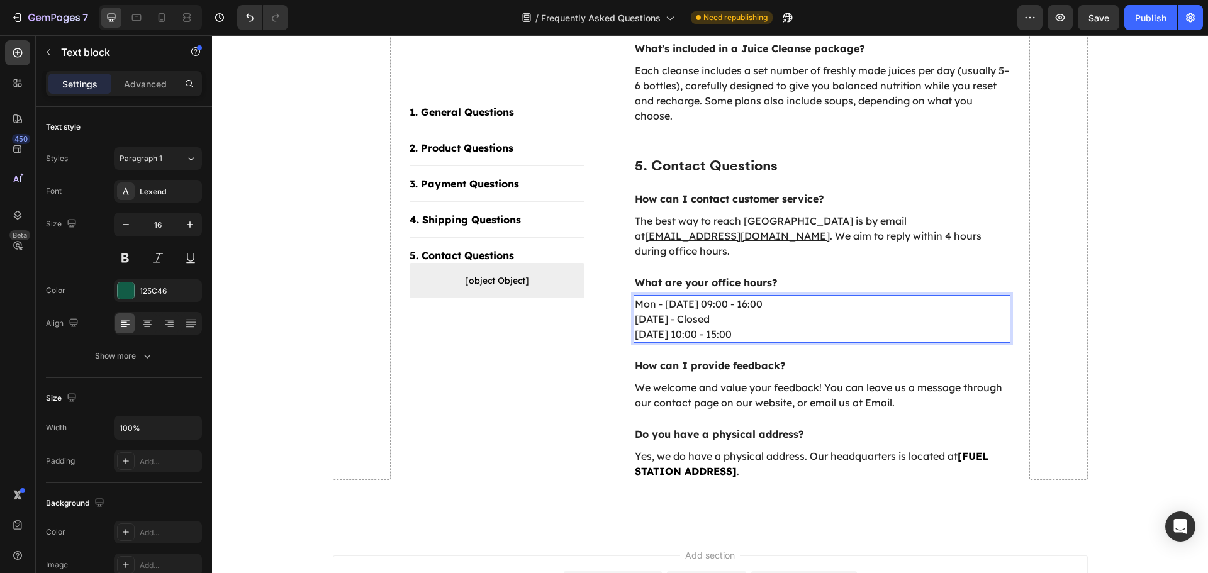
click at [700, 311] on p "Saturday - Closed" at bounding box center [822, 318] width 375 height 15
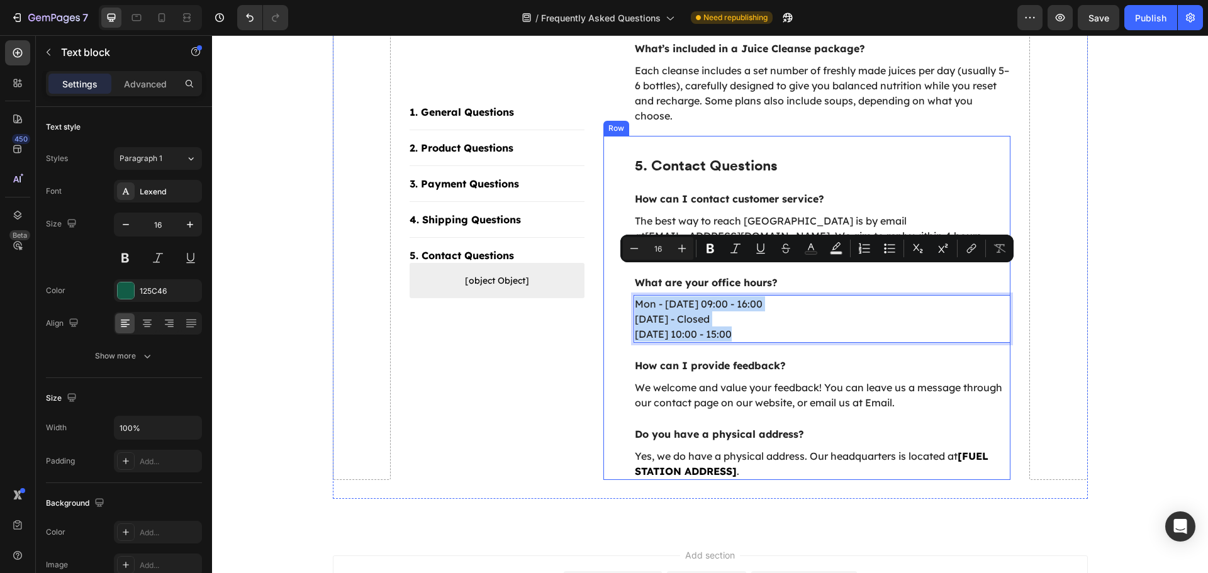
drag, startPoint x: 745, startPoint y: 302, endPoint x: 620, endPoint y: 268, distance: 129.1
click at [620, 268] on div "5. Contact Questions Heading How can I contact customer service? Text block The…" at bounding box center [807, 308] width 408 height 344
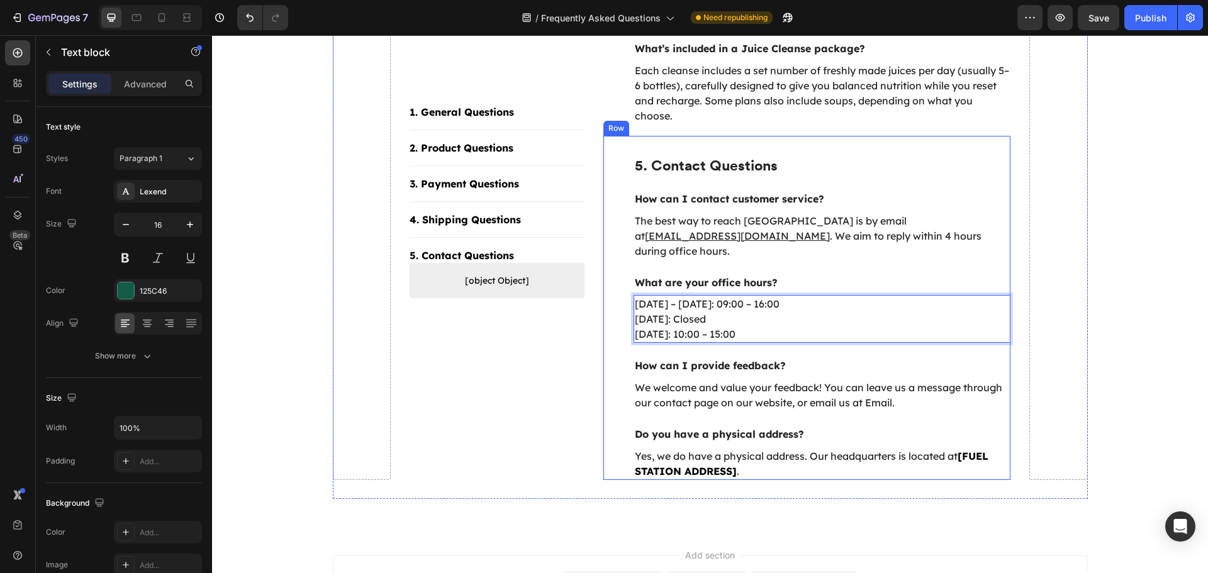
click at [607, 300] on div "5. Contact Questions Heading How can I contact customer service? Text block The…" at bounding box center [807, 308] width 408 height 344
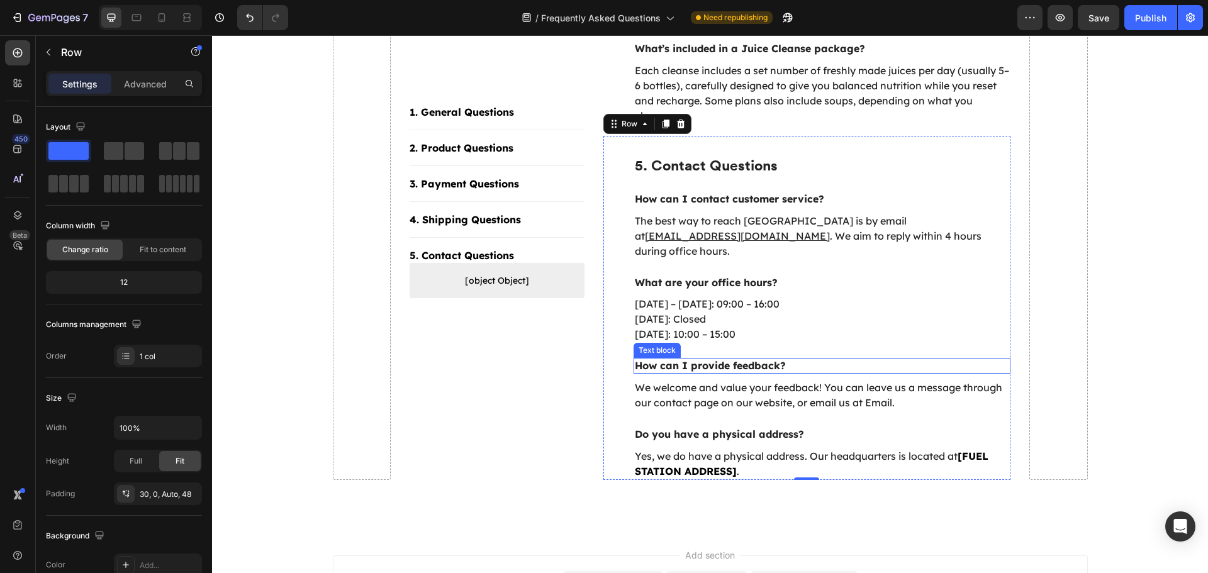
click at [749, 359] on p "How can I provide feedback?" at bounding box center [822, 365] width 375 height 13
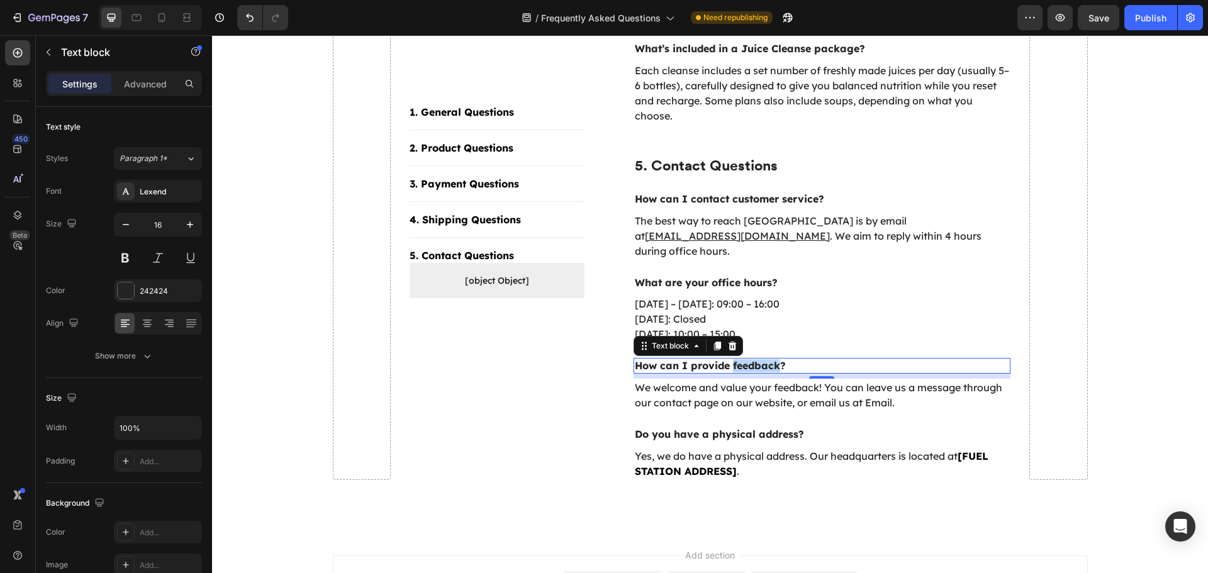
click at [736, 359] on p "How can I provide feedback?" at bounding box center [822, 365] width 375 height 13
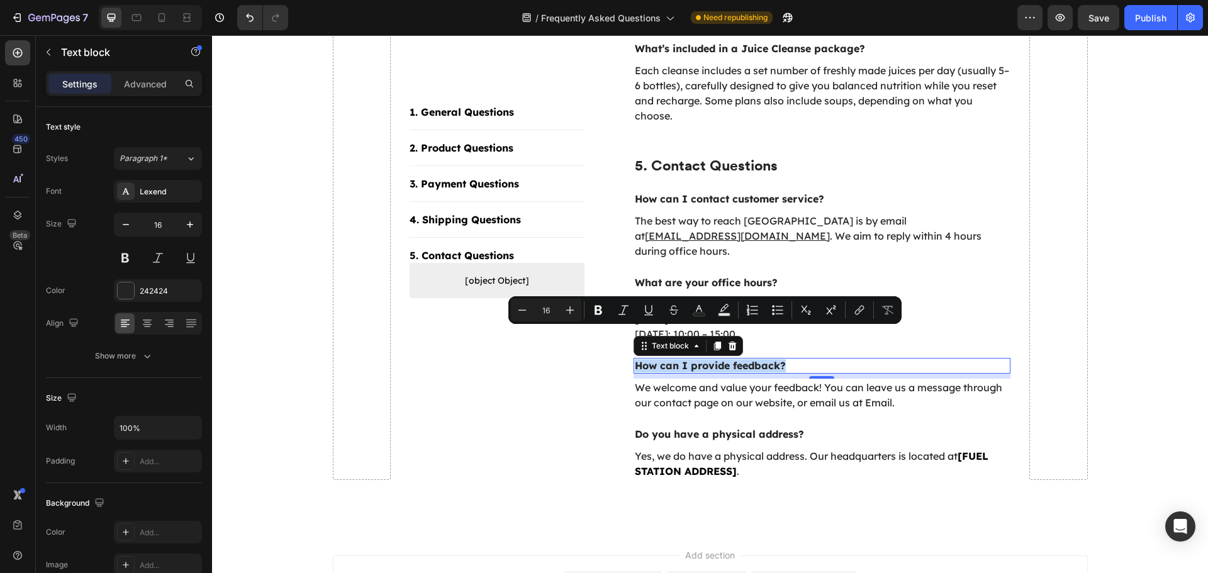
copy p "How can I provide feedback?"
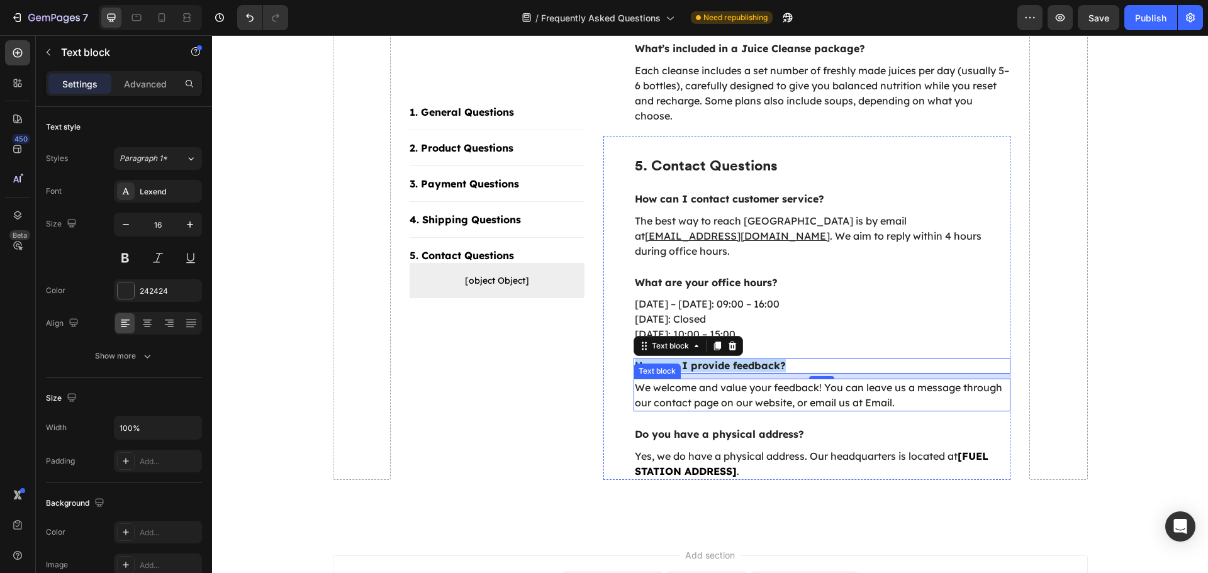
click at [652, 380] on p "We welcome and value your feedback! You can leave us a message through our cont…" at bounding box center [822, 395] width 375 height 30
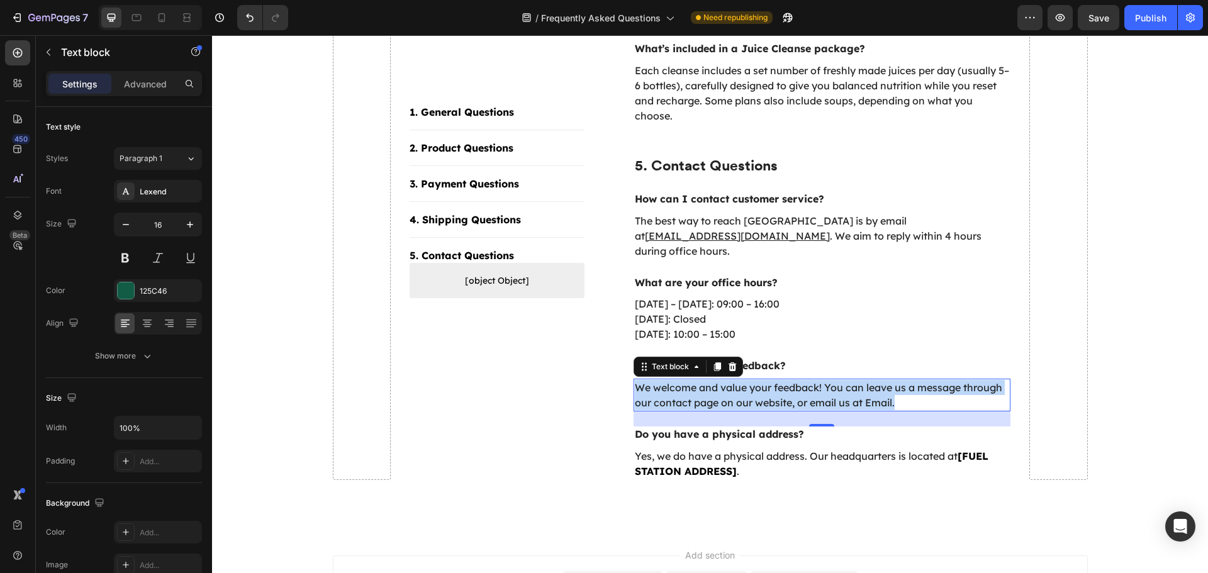
click at [652, 380] on p "We welcome and value your feedback! You can leave us a message through our cont…" at bounding box center [822, 395] width 375 height 30
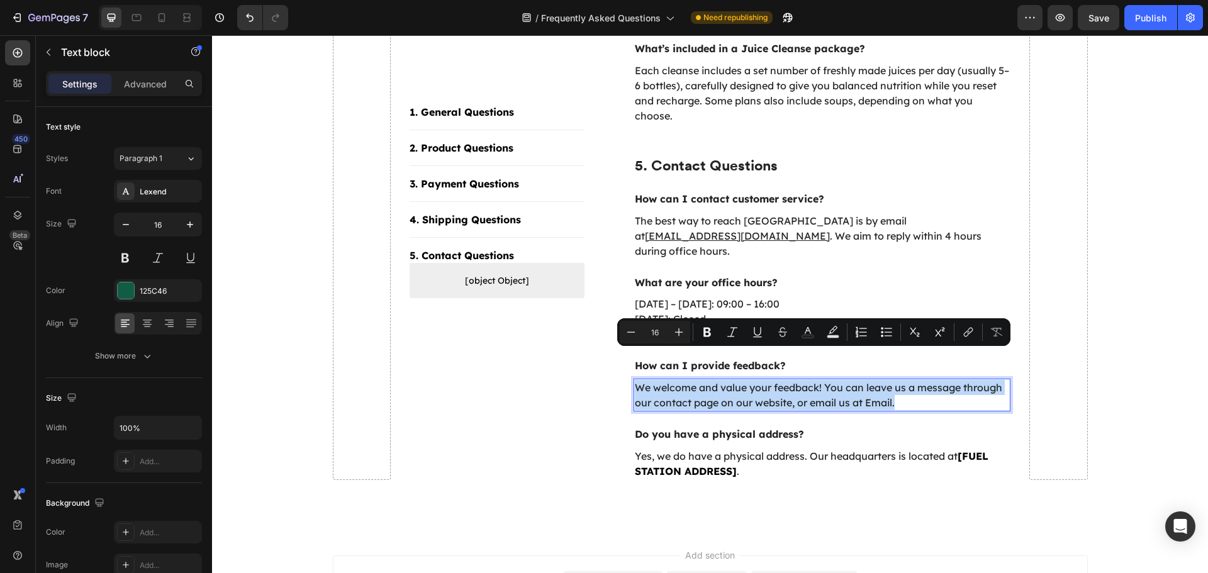
copy p "We welcome and value your feedback! You can leave us a message through our cont…"
click at [648, 296] on p "Monday – Friday: 09:00 – 16:00 Saturday: Closed Sunday: 10:00 – 15:00" at bounding box center [822, 318] width 375 height 45
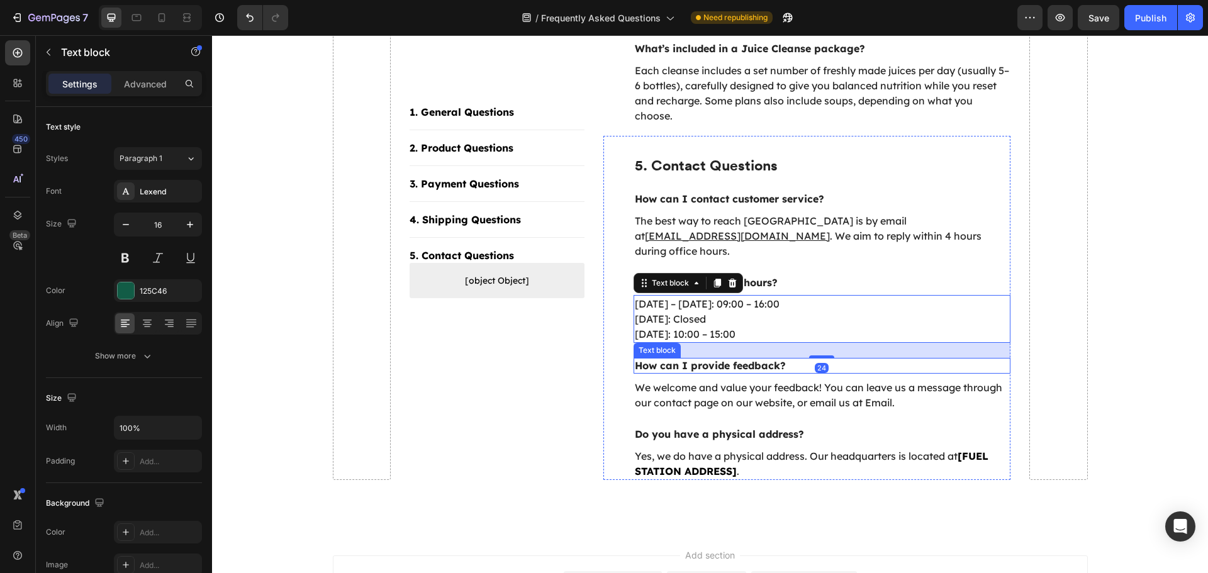
click at [676, 359] on p "How can I provide feedback?" at bounding box center [822, 365] width 375 height 13
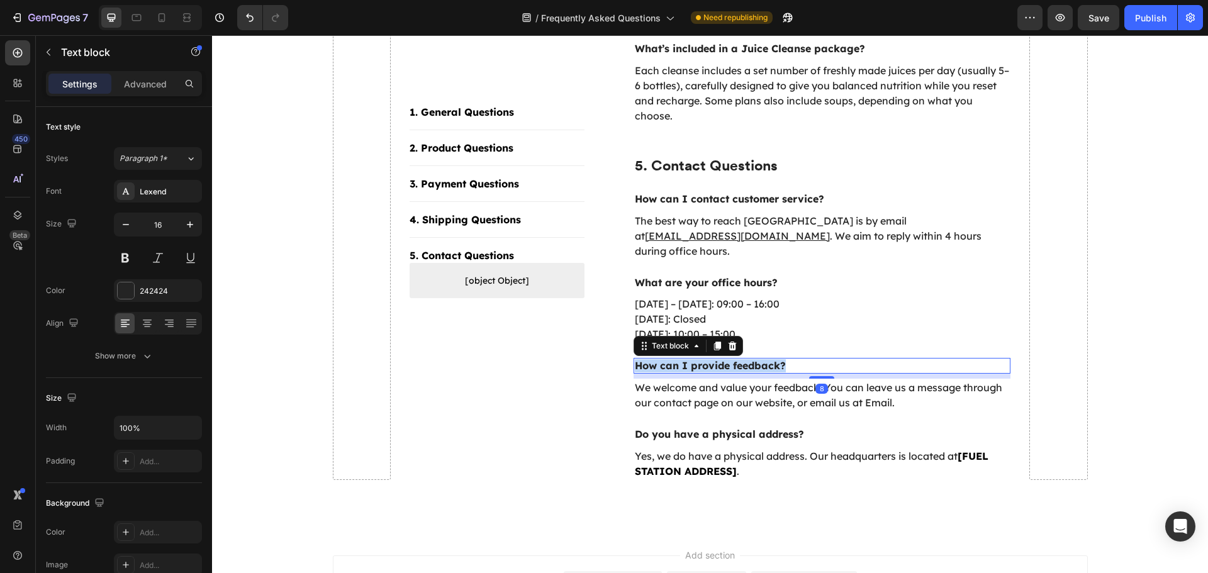
click at [676, 359] on p "How can I provide feedback?" at bounding box center [822, 365] width 375 height 13
click at [708, 380] on p "We welcome and value your feedback! You can leave us a message through our cont…" at bounding box center [822, 395] width 375 height 30
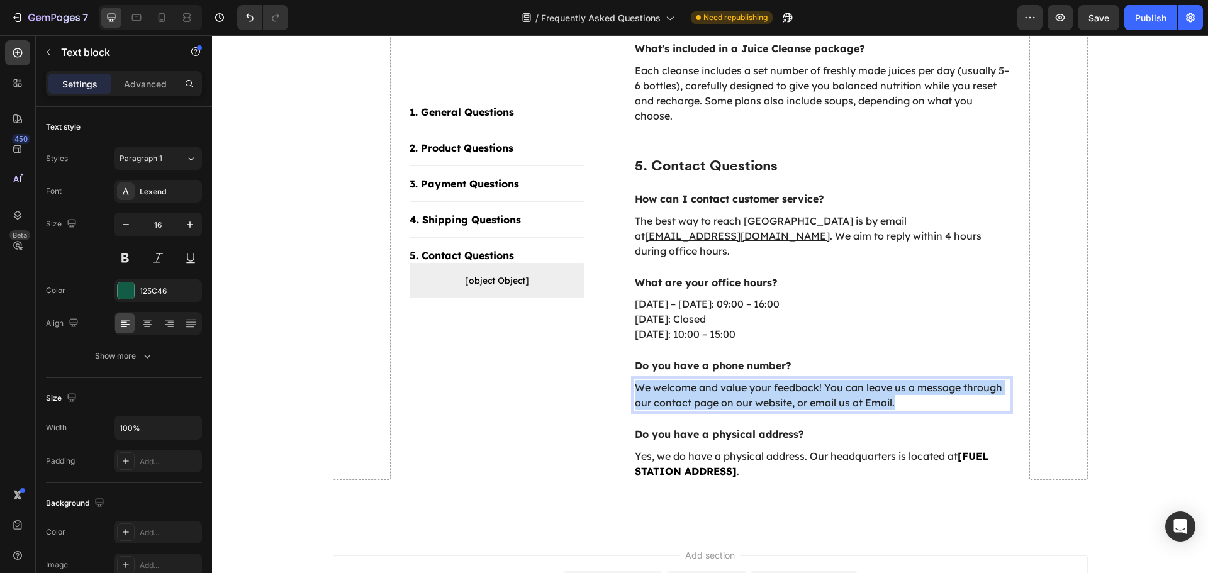
click at [708, 380] on p "We welcome and value your feedback! You can leave us a message through our cont…" at bounding box center [822, 395] width 375 height 30
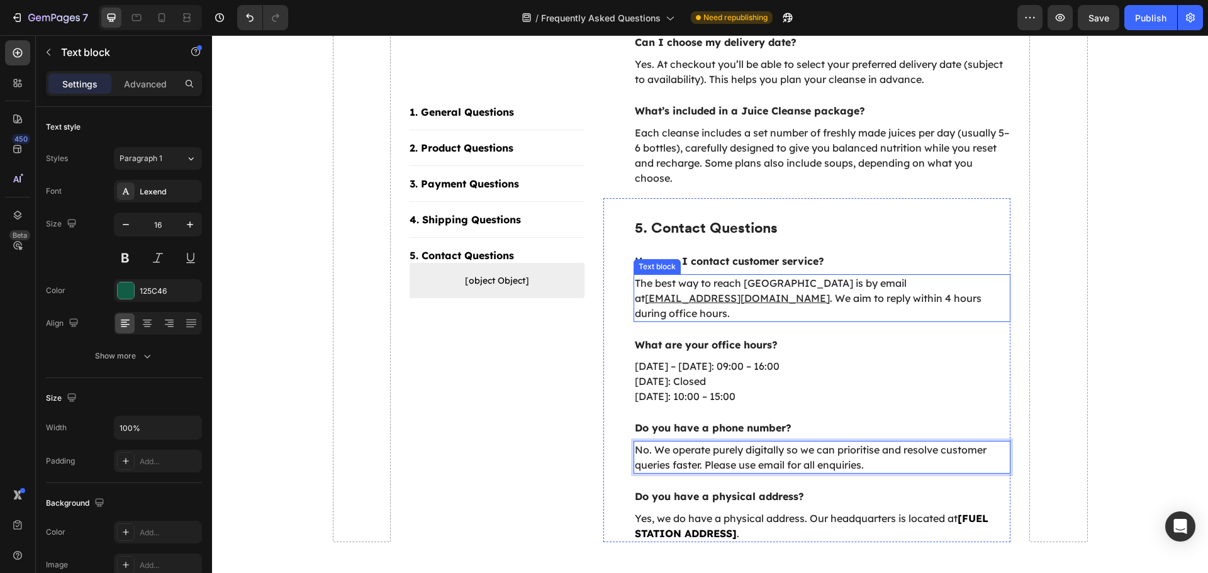
scroll to position [1551, 0]
click at [830, 292] on u "[EMAIL_ADDRESS][DOMAIN_NAME]" at bounding box center [737, 298] width 185 height 13
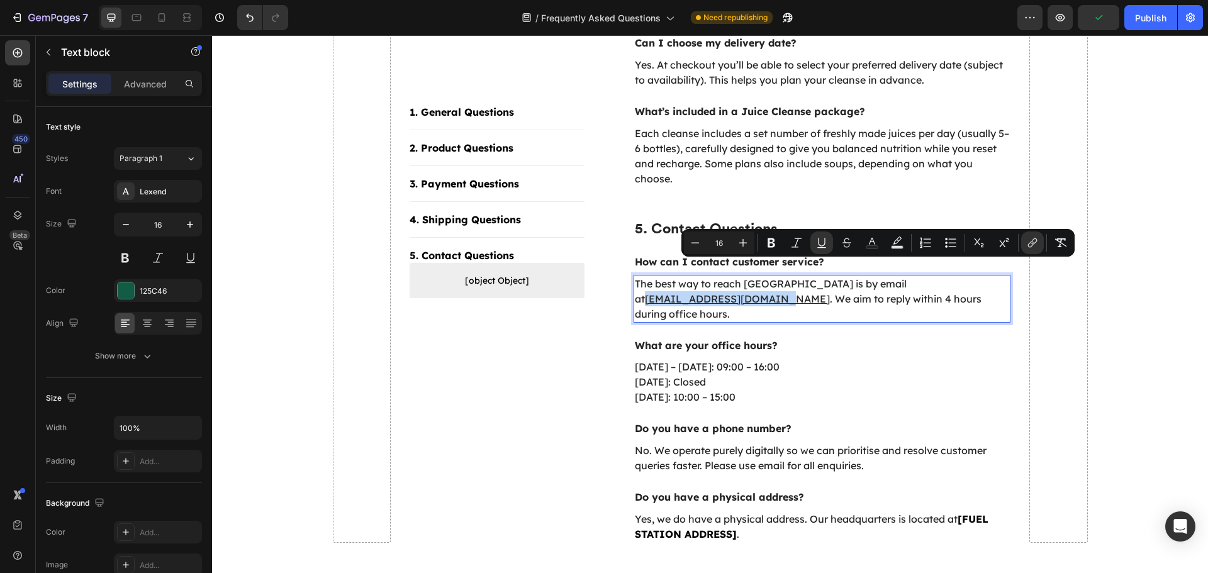
drag, startPoint x: 821, startPoint y: 268, endPoint x: 933, endPoint y: 272, distance: 112.0
click at [933, 276] on p "The best way to reach us is by email at info@fuel-station.co.uk . We aim to rep…" at bounding box center [822, 298] width 375 height 45
click at [772, 241] on icon "Editor contextual toolbar" at bounding box center [771, 242] width 8 height 9
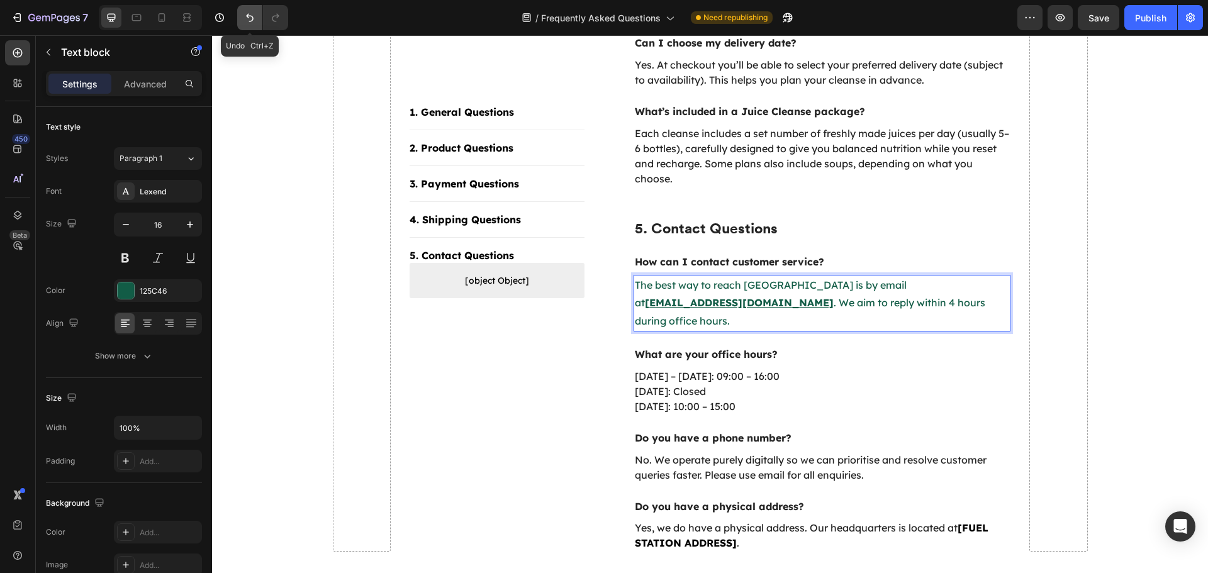
click at [249, 14] on icon "Undo/Redo" at bounding box center [249, 17] width 13 height 13
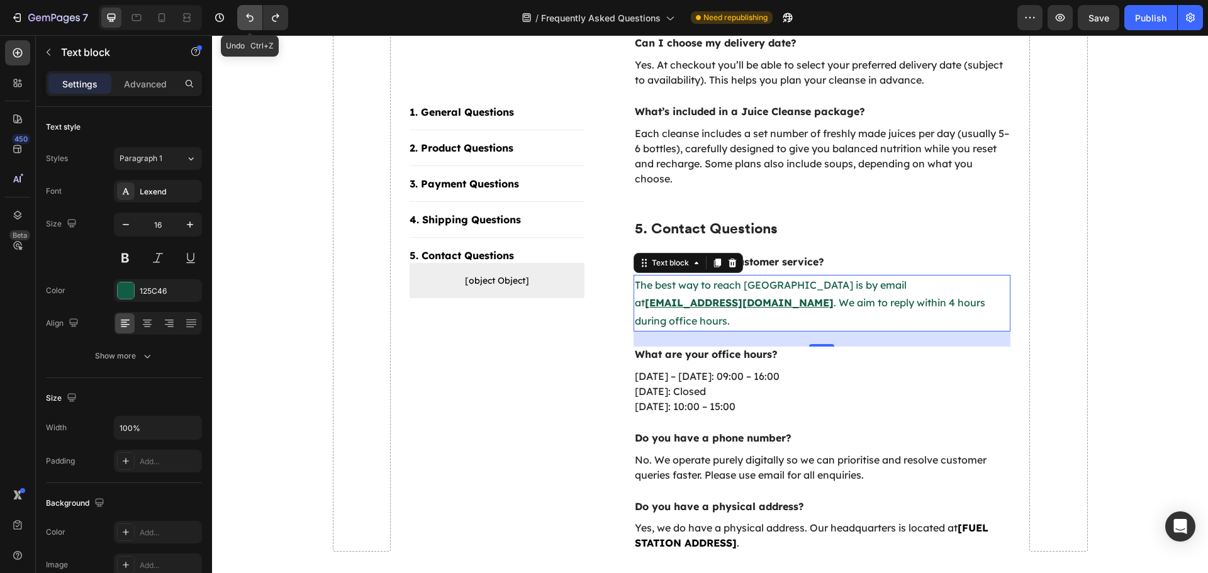
click at [249, 14] on icon "Undo/Redo" at bounding box center [249, 17] width 13 height 13
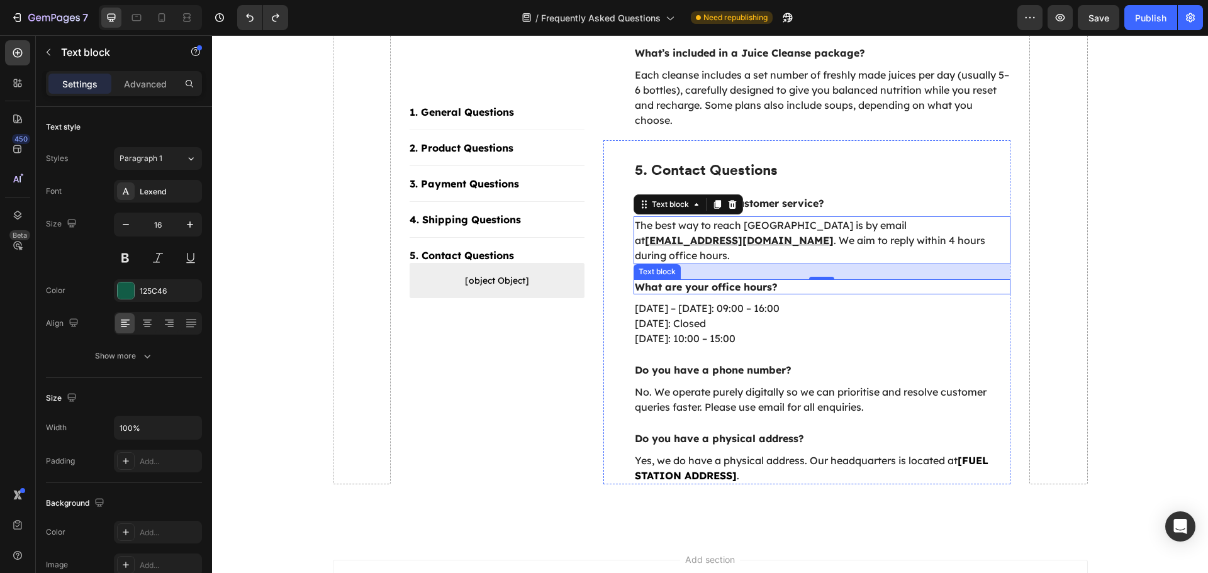
scroll to position [1677, 0]
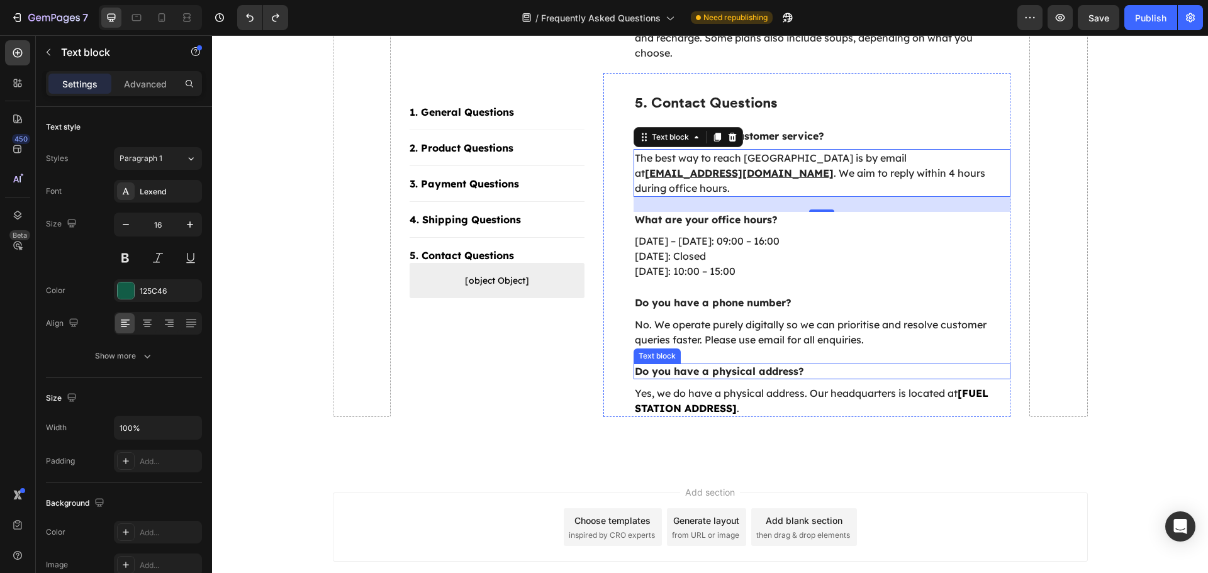
click at [721, 365] on p "Do you have a physical address?" at bounding box center [822, 371] width 375 height 13
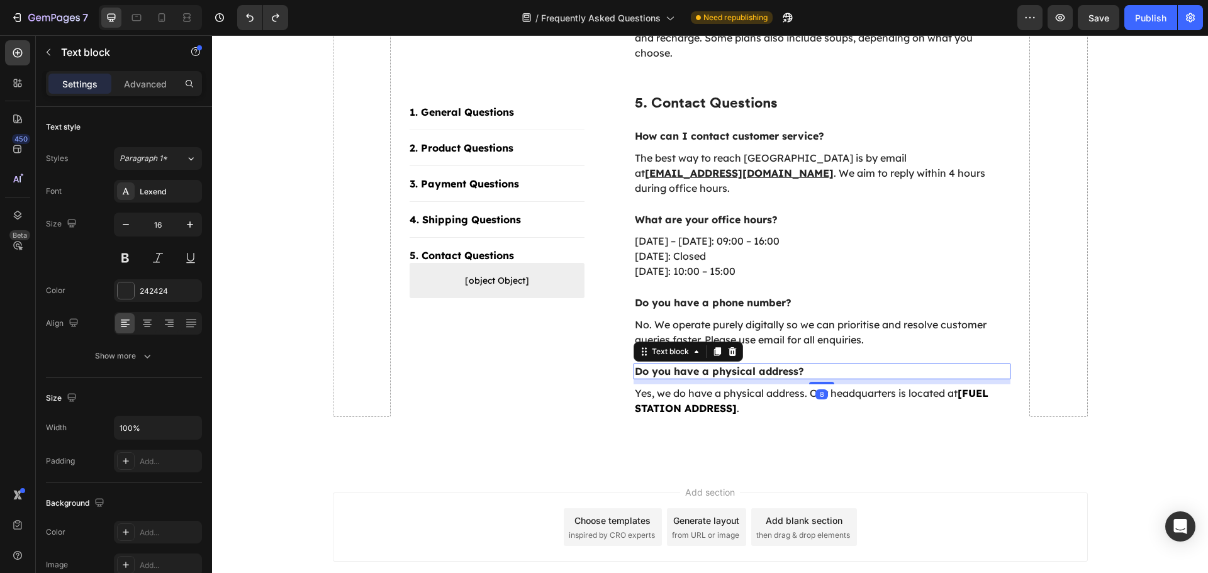
click at [721, 365] on p "Do you have a physical address?" at bounding box center [822, 371] width 375 height 13
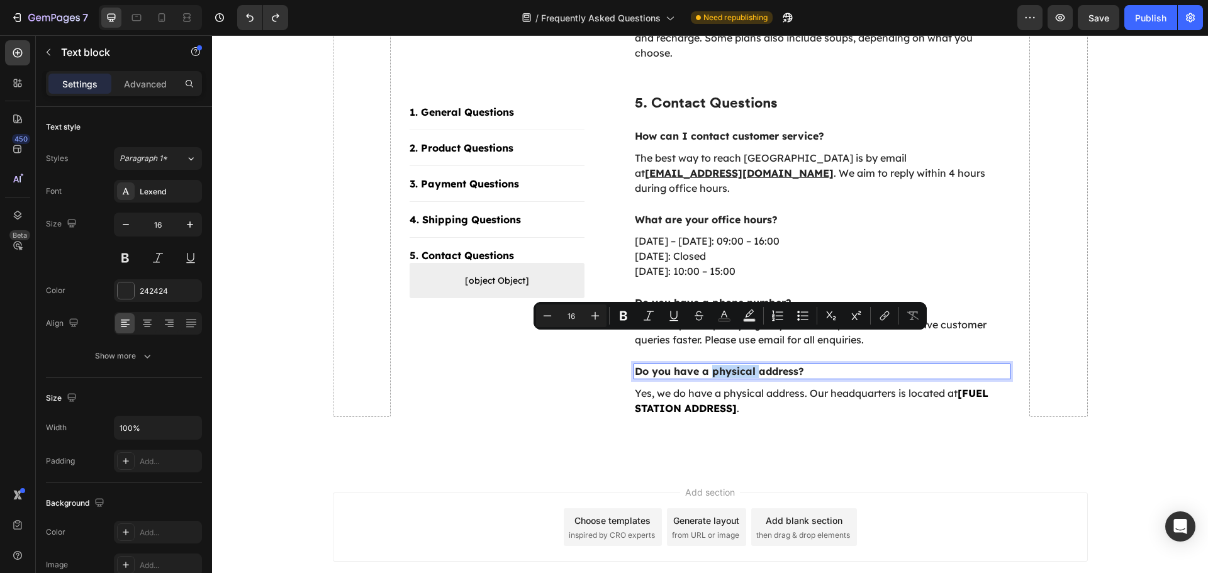
click at [721, 365] on p "Do you have a physical address?" at bounding box center [822, 371] width 375 height 13
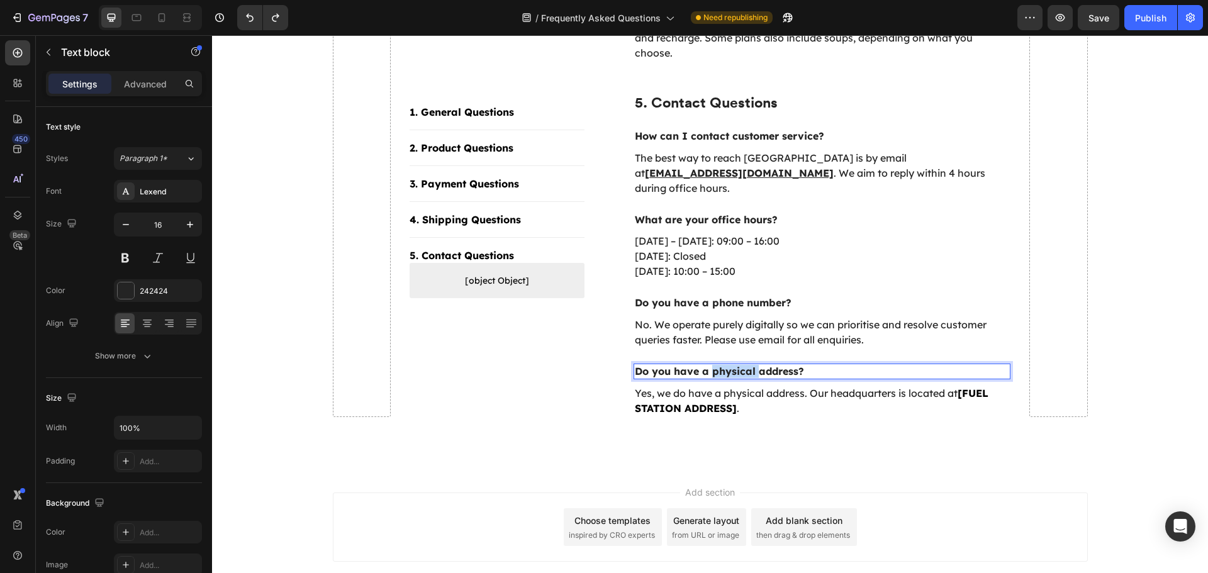
click at [721, 365] on p "Do you have a physical address?" at bounding box center [822, 371] width 375 height 13
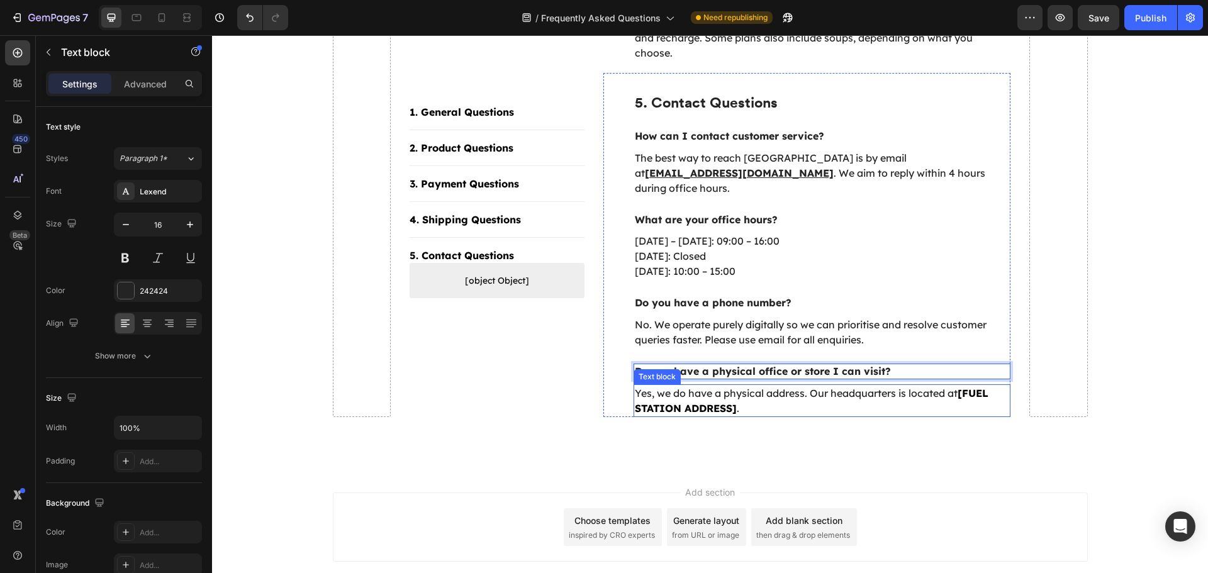
click at [696, 386] on p "Yes, we do have a physical address. Our headquarters is located at [FUEL STATIO…" at bounding box center [822, 401] width 375 height 30
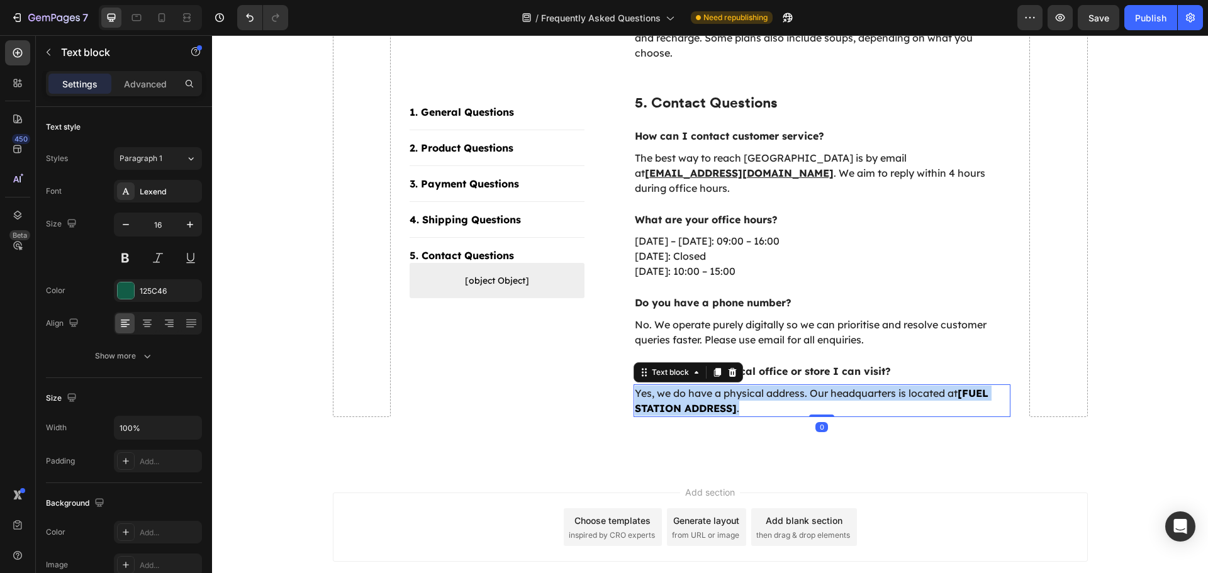
click at [696, 386] on p "Yes, we do have a physical address. Our headquarters is located at [FUEL STATIO…" at bounding box center [822, 401] width 375 height 30
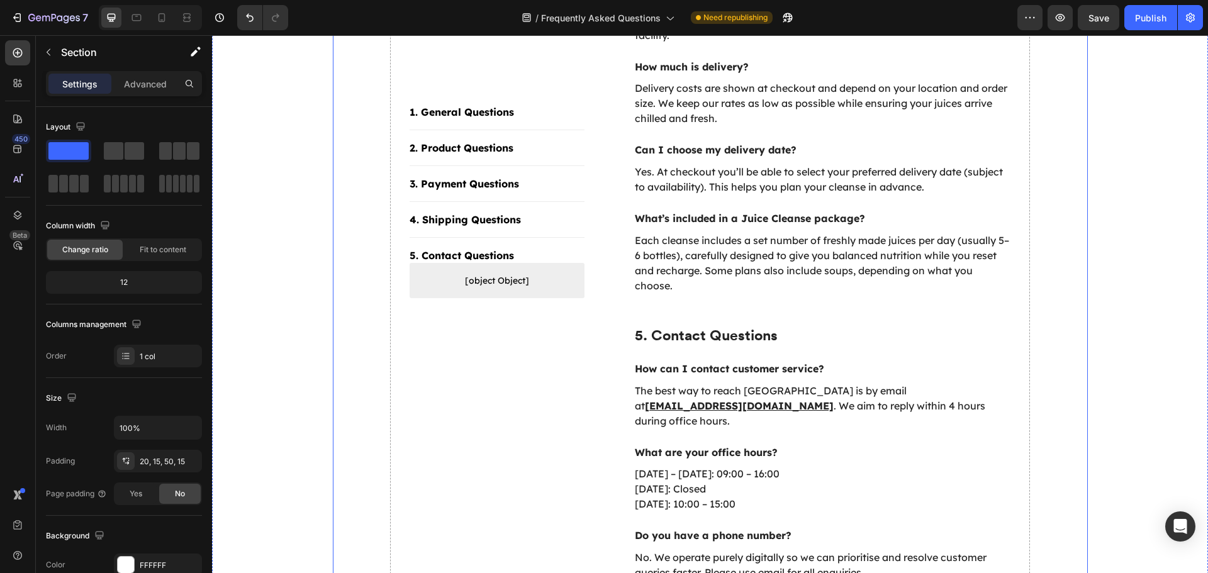
scroll to position [1425, 0]
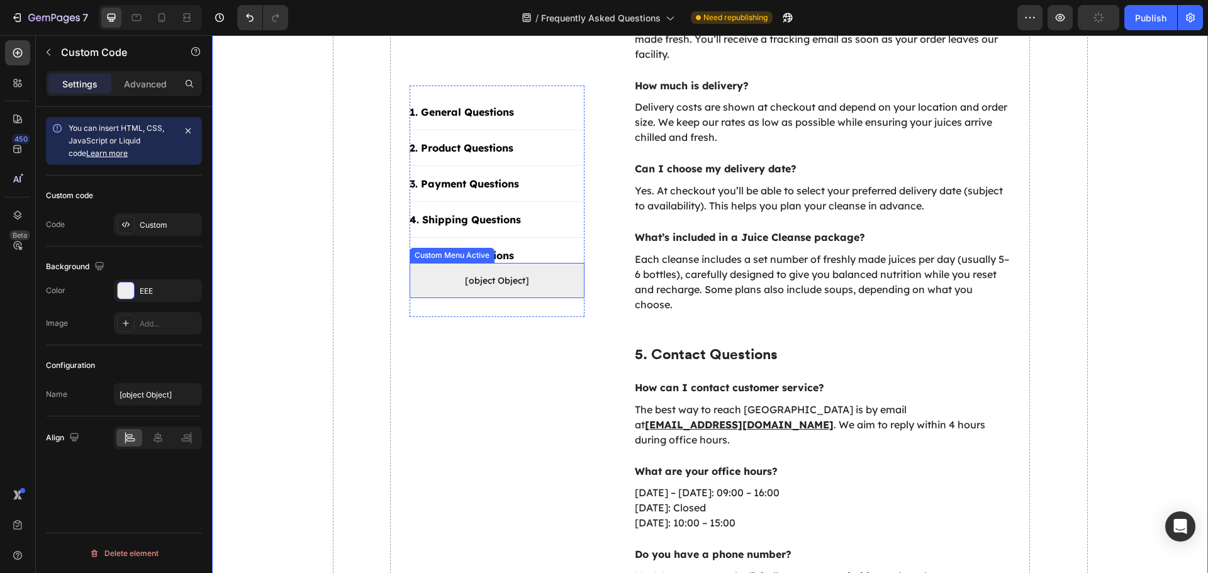
click at [535, 270] on p "[object Object]" at bounding box center [496, 280] width 175 height 35
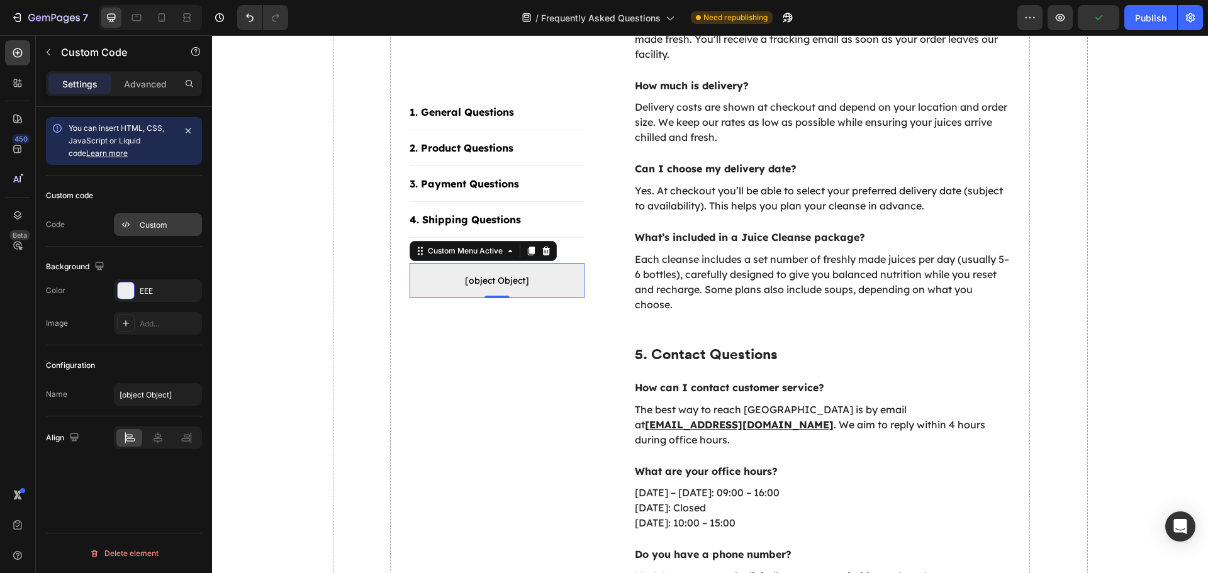
click at [152, 221] on div "Custom" at bounding box center [169, 225] width 59 height 11
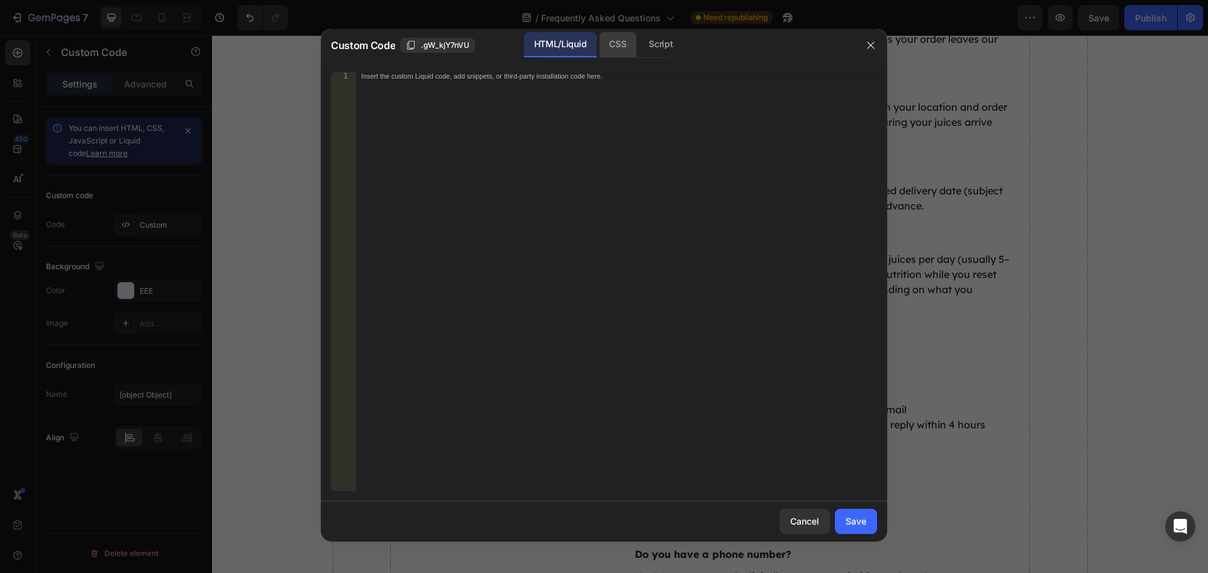
click at [617, 46] on div "CSS" at bounding box center [617, 44] width 37 height 25
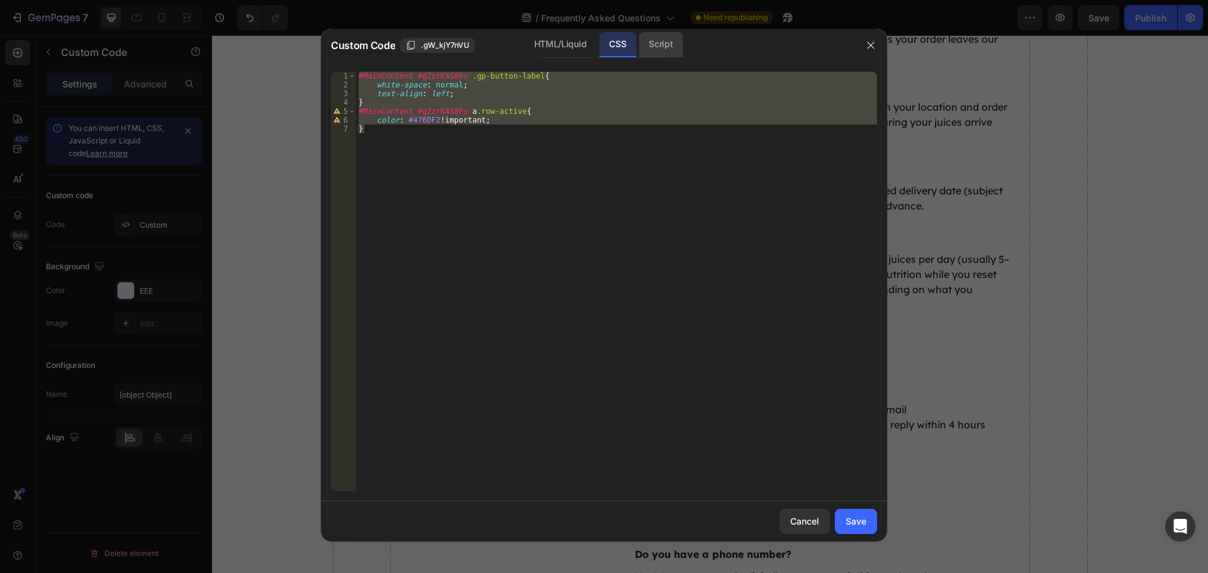
click at [655, 45] on div "Script" at bounding box center [660, 44] width 44 height 25
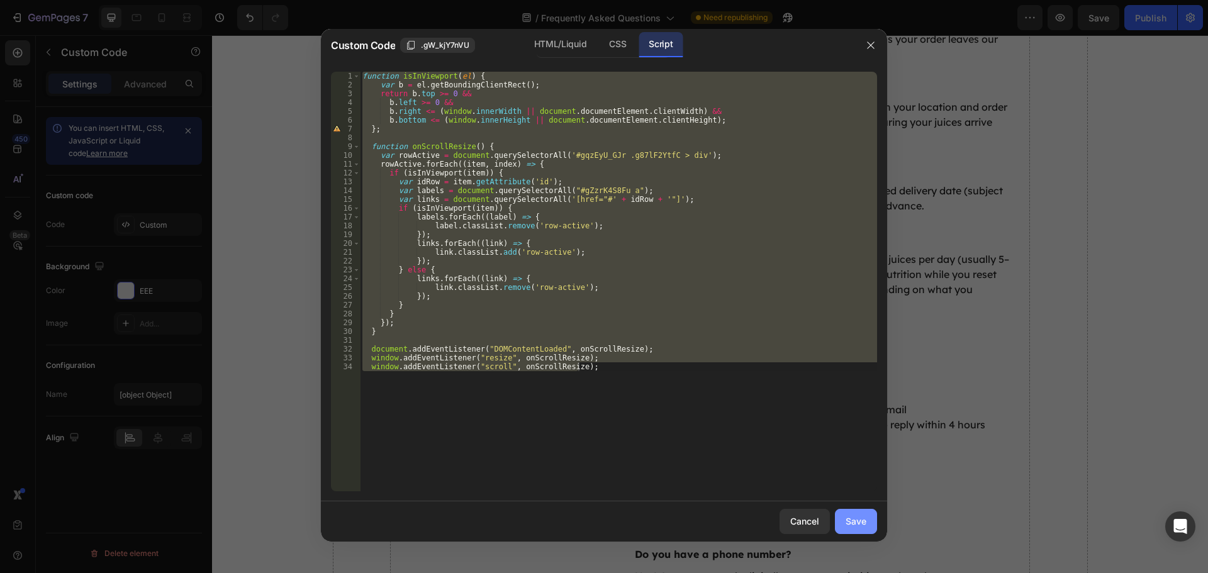
click at [864, 526] on div "Save" at bounding box center [855, 521] width 21 height 13
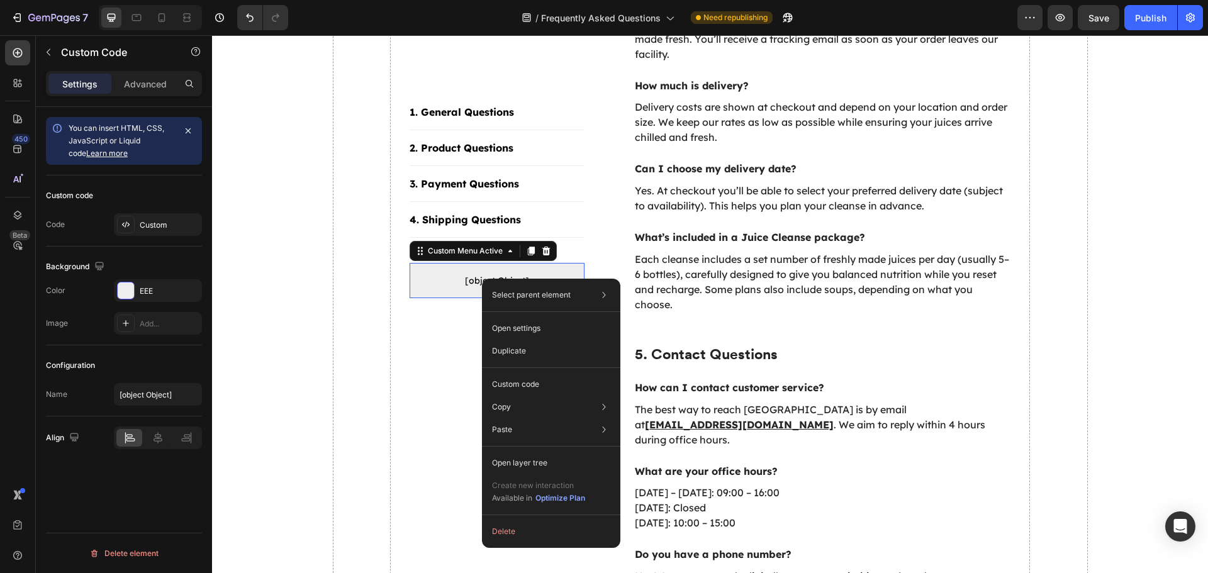
click at [462, 282] on span "[object Object]" at bounding box center [496, 280] width 175 height 15
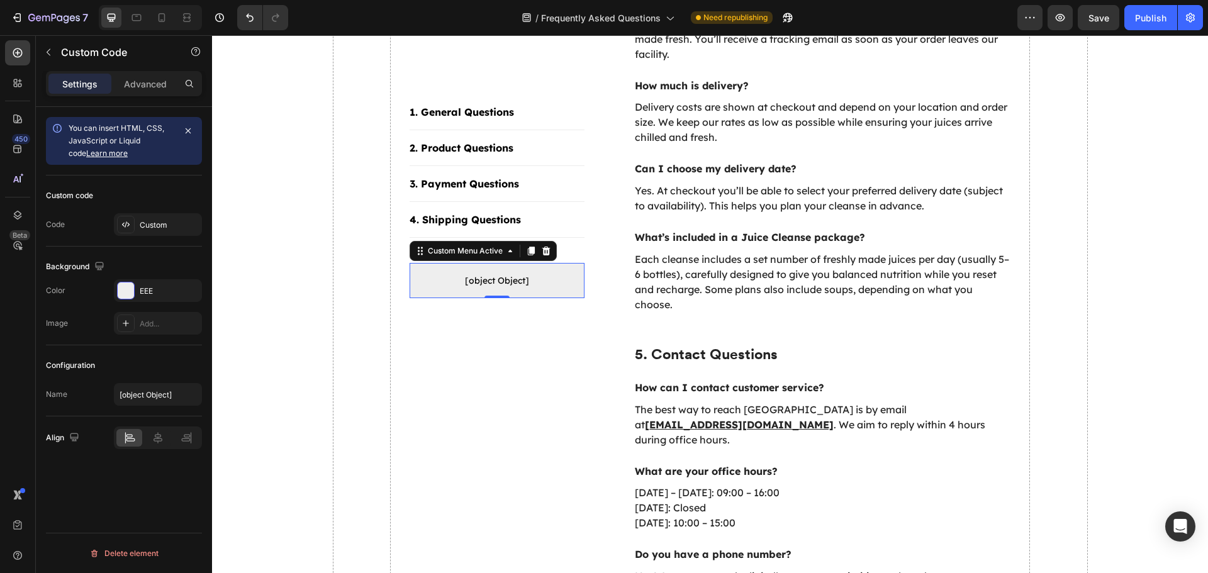
click at [462, 282] on span "[object Object]" at bounding box center [496, 280] width 175 height 15
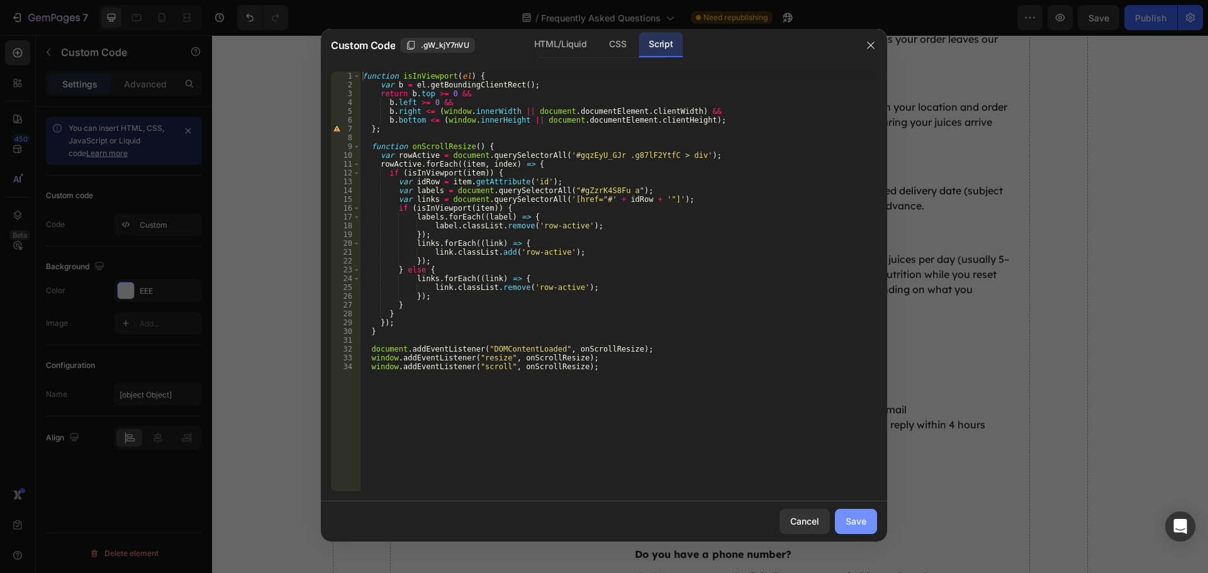
click at [854, 519] on div "Save" at bounding box center [855, 521] width 21 height 13
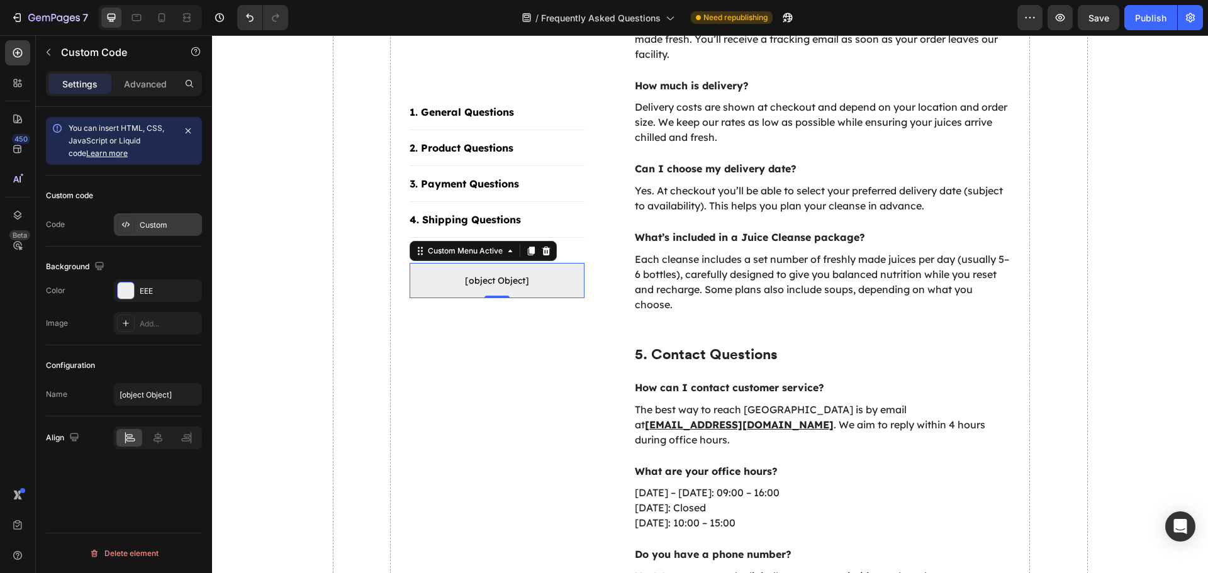
click at [160, 226] on div "Custom" at bounding box center [169, 225] width 59 height 11
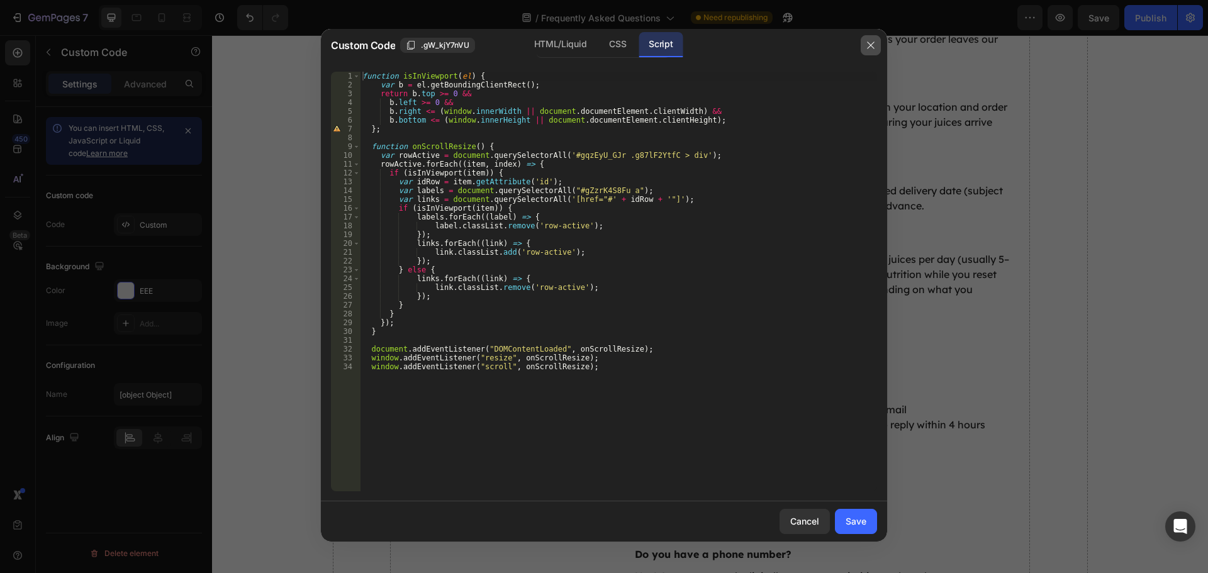
click at [867, 39] on button "button" at bounding box center [870, 45] width 20 height 20
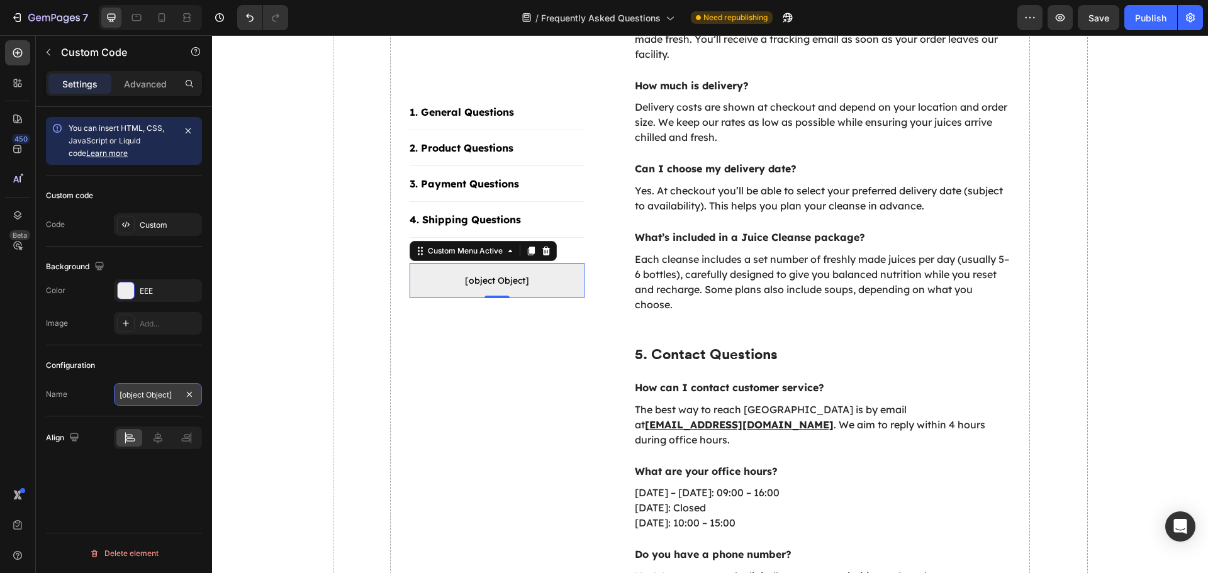
click at [174, 395] on input "[object Object]" at bounding box center [158, 394] width 88 height 23
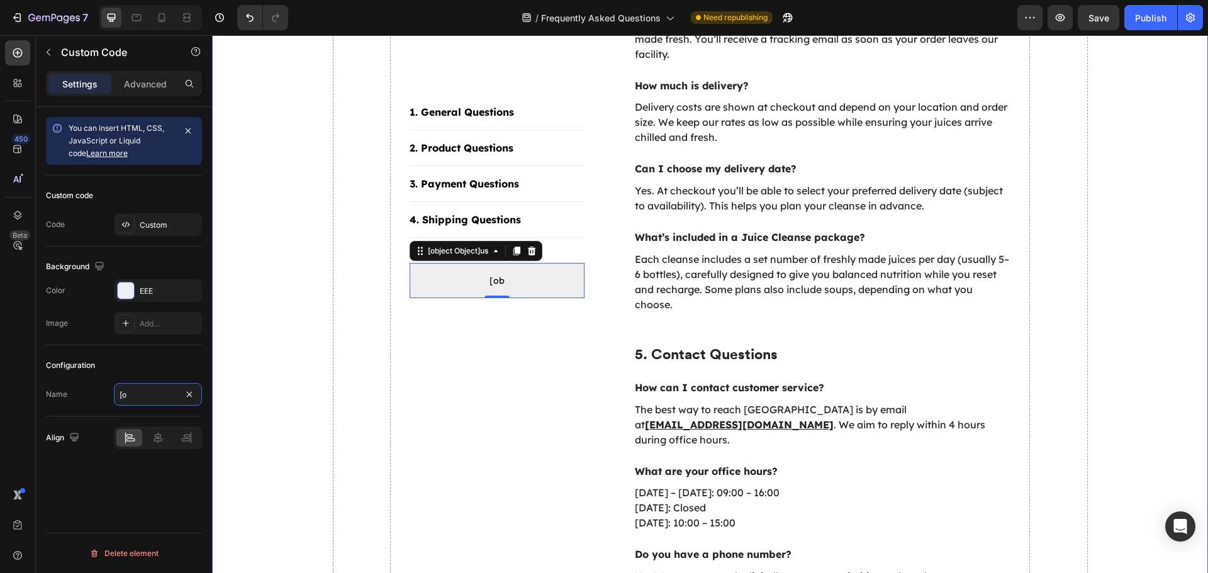
type input "["
type input "[object Object]"
click at [147, 366] on div "Configuration" at bounding box center [124, 365] width 156 height 20
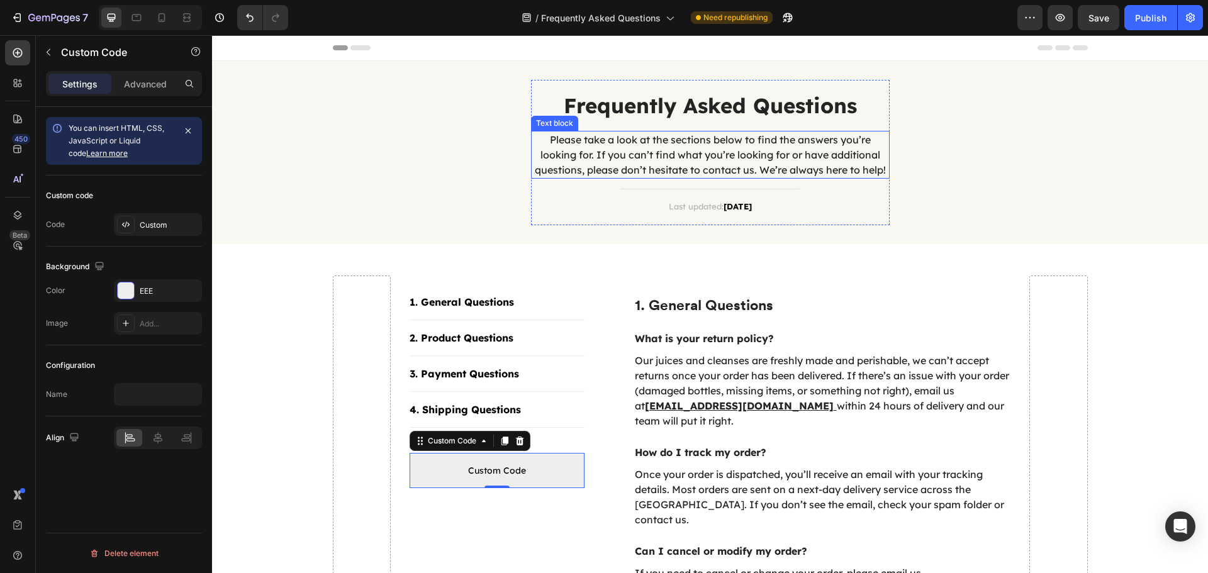
click at [623, 144] on p "Please take a look at the sections below to find the answers you’re looking for…" at bounding box center [710, 154] width 356 height 45
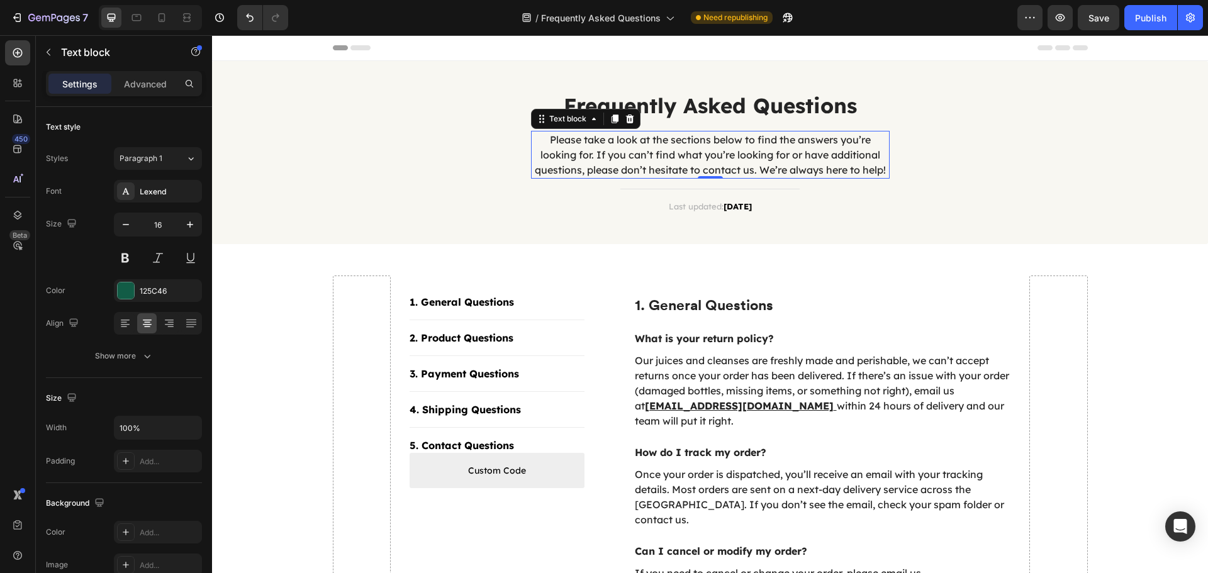
click at [623, 144] on p "Please take a look at the sections below to find the answers you’re looking for…" at bounding box center [710, 154] width 356 height 45
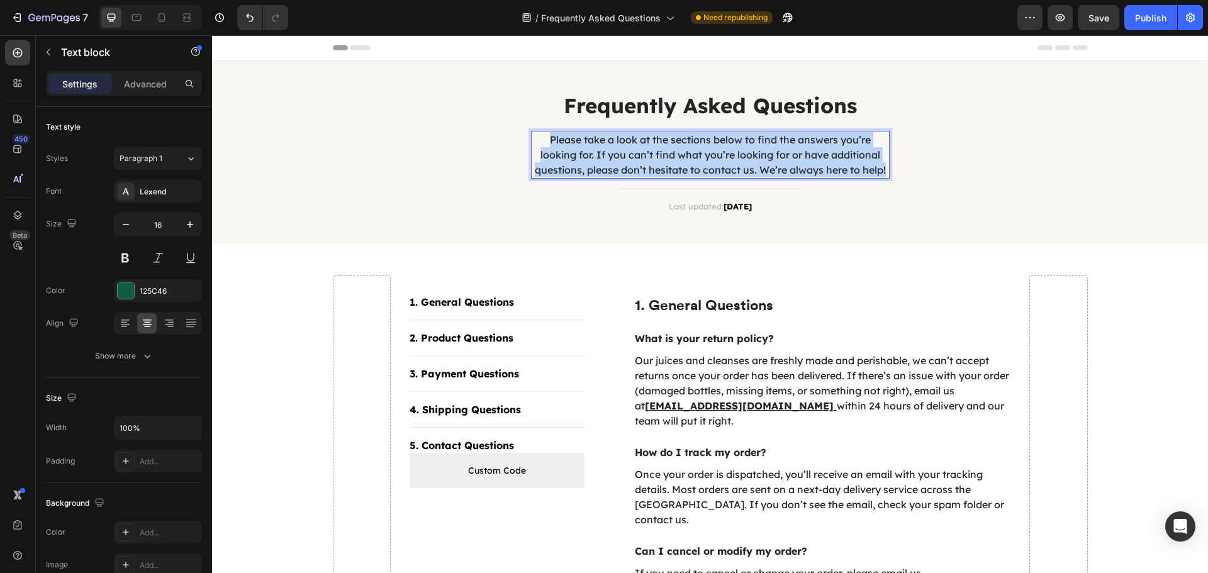
click at [623, 144] on p "Please take a look at the sections below to find the answers you’re looking for…" at bounding box center [710, 154] width 356 height 45
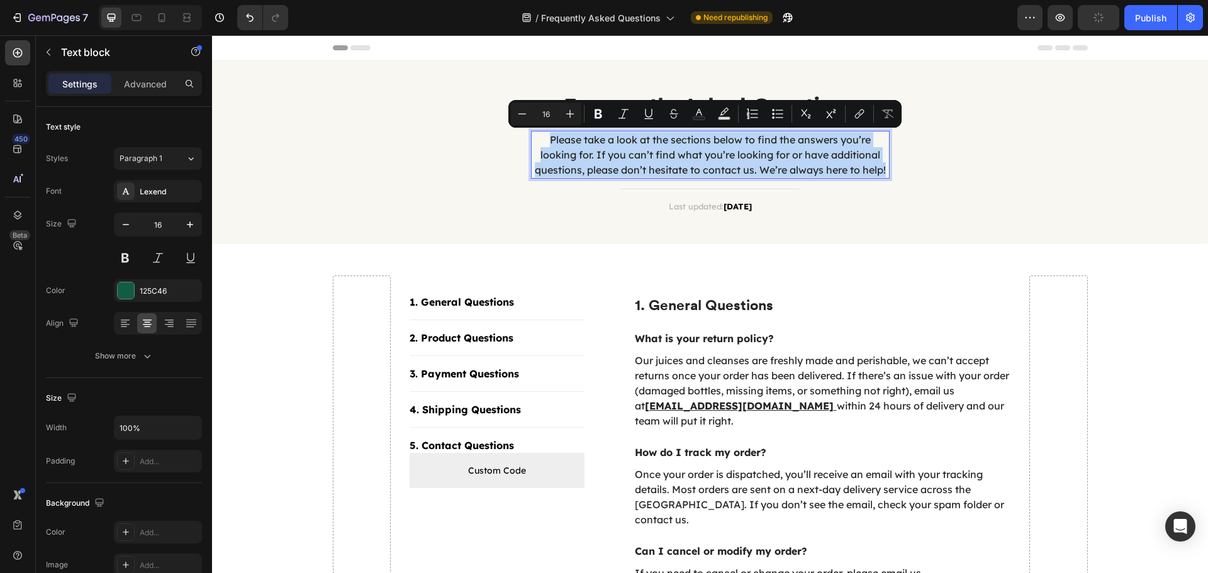
copy p "Please take a look at the sections below to find the answers you’re looking for…"
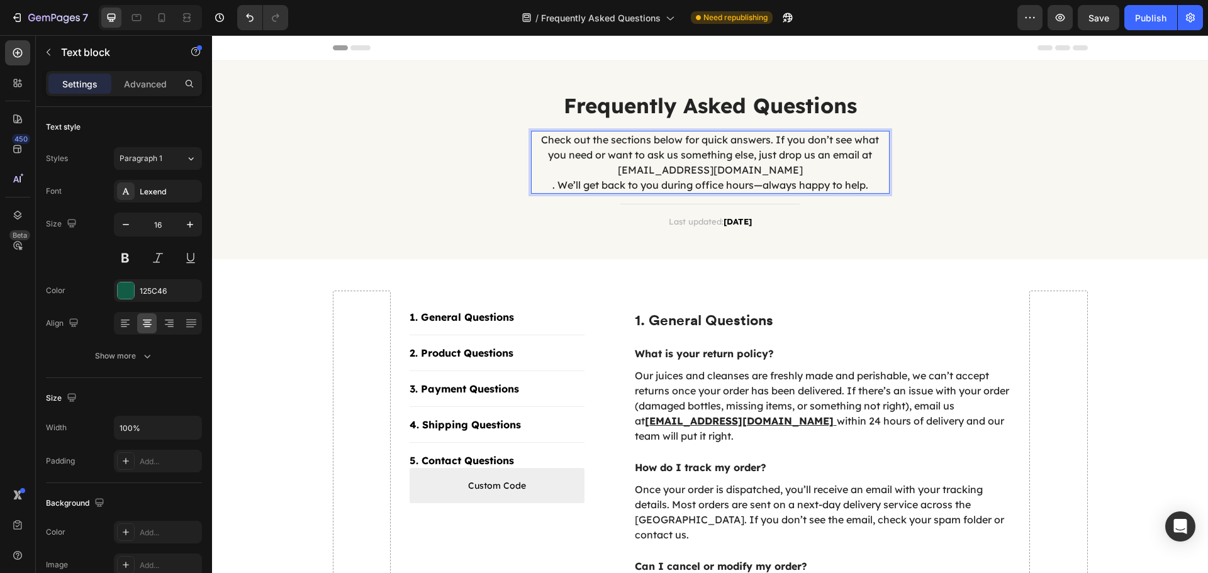
click at [537, 183] on p "Check out the sections below for quick answers. If you don’t see what you need …" at bounding box center [710, 162] width 356 height 60
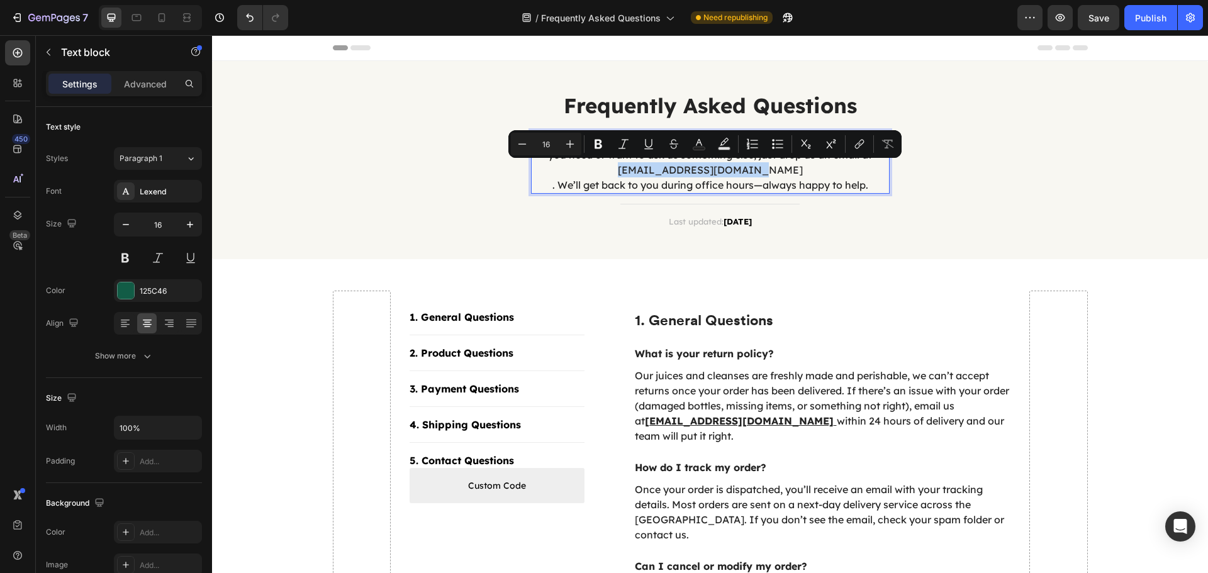
drag, startPoint x: 772, startPoint y: 169, endPoint x: 647, endPoint y: 168, distance: 125.2
click at [647, 168] on p "Check out the sections below for quick answers. If you don’t see what you need …" at bounding box center [710, 162] width 356 height 60
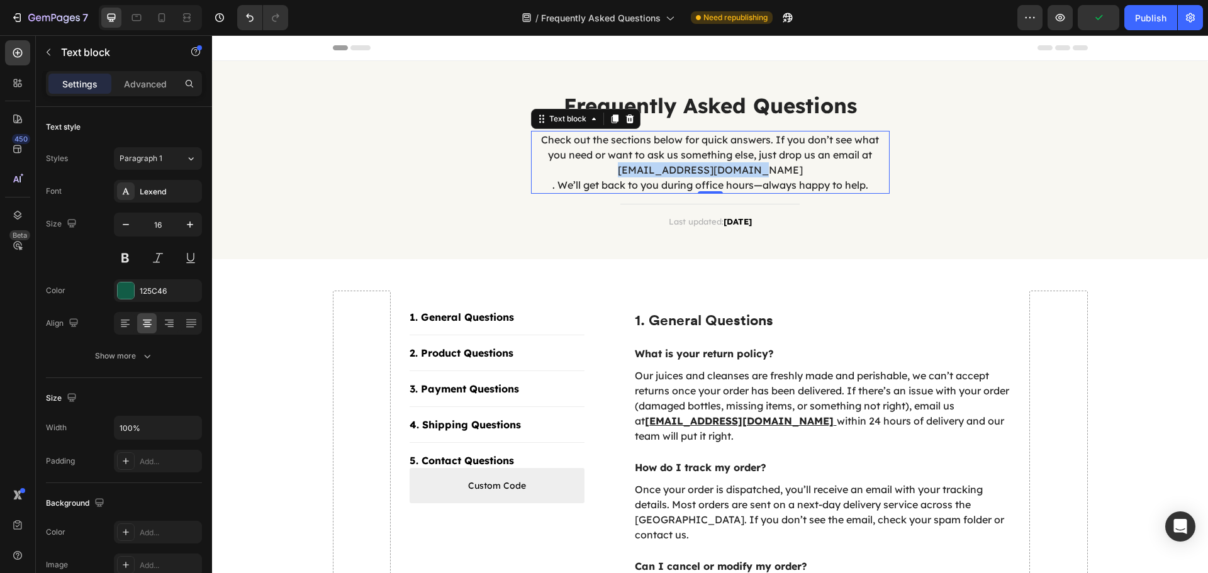
click at [699, 165] on p "Check out the sections below for quick answers. If you don’t see what you need …" at bounding box center [710, 162] width 356 height 60
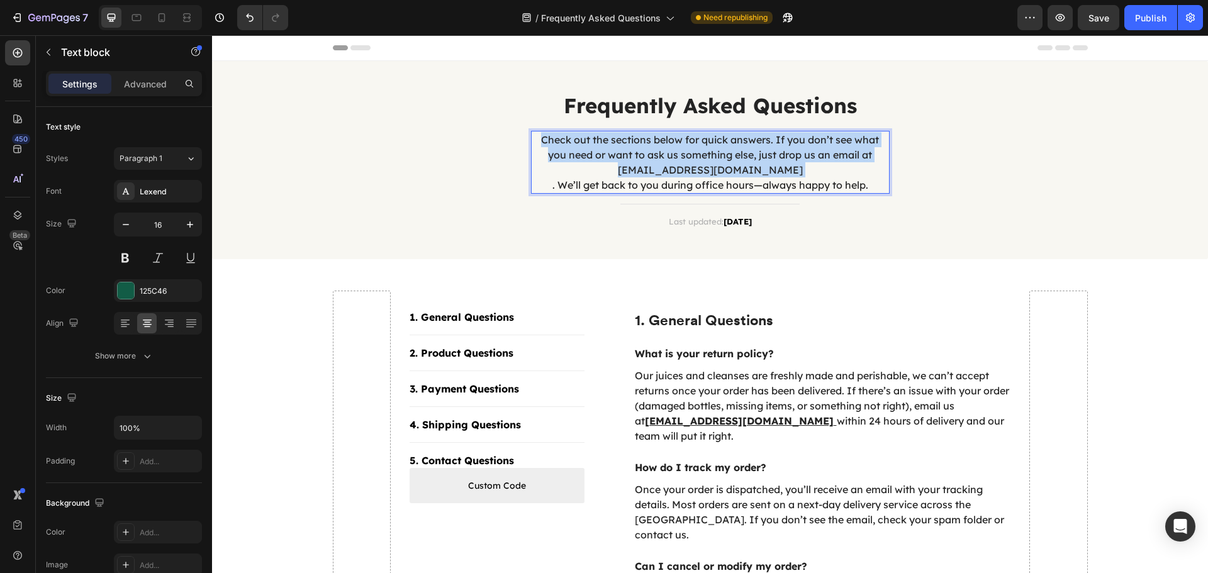
click at [699, 165] on p "Check out the sections below for quick answers. If you don’t see what you need …" at bounding box center [710, 162] width 356 height 60
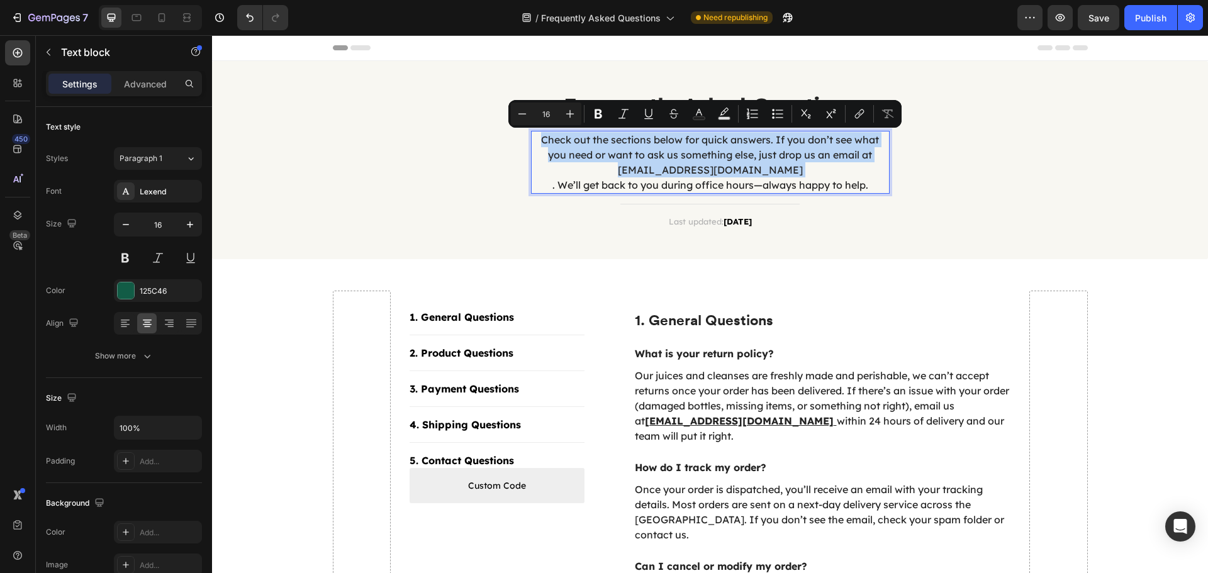
click at [728, 170] on p "Check out the sections below for quick answers. If you don’t see what you need …" at bounding box center [710, 162] width 356 height 60
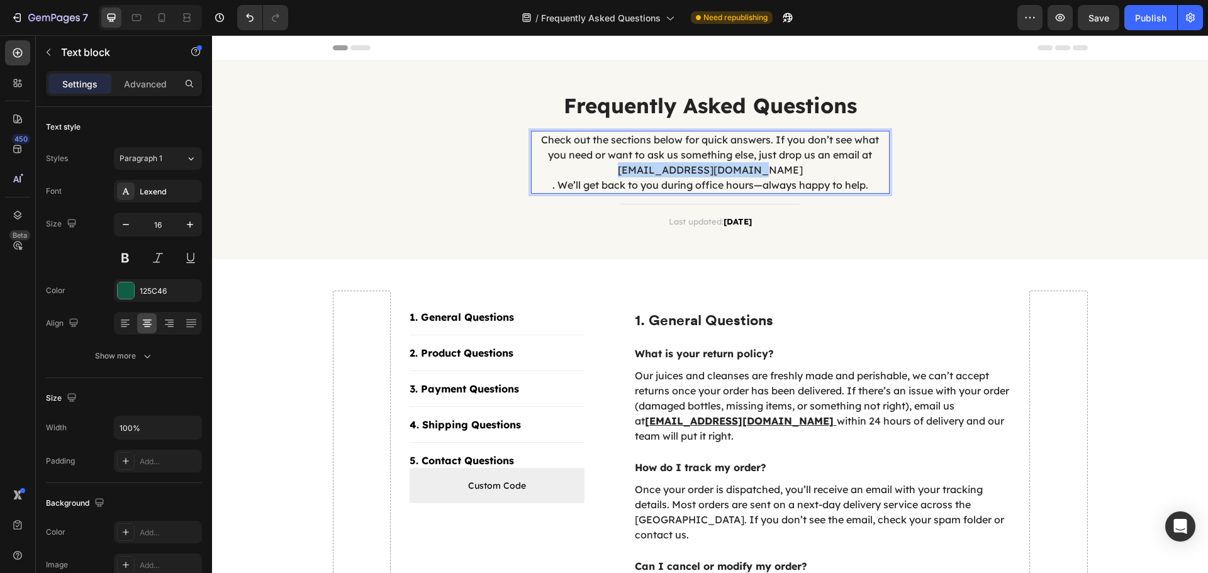
drag, startPoint x: 771, startPoint y: 169, endPoint x: 645, endPoint y: 172, distance: 125.8
click at [645, 172] on p "Check out the sections below for quick answers. If you don’t see what you need …" at bounding box center [710, 162] width 356 height 60
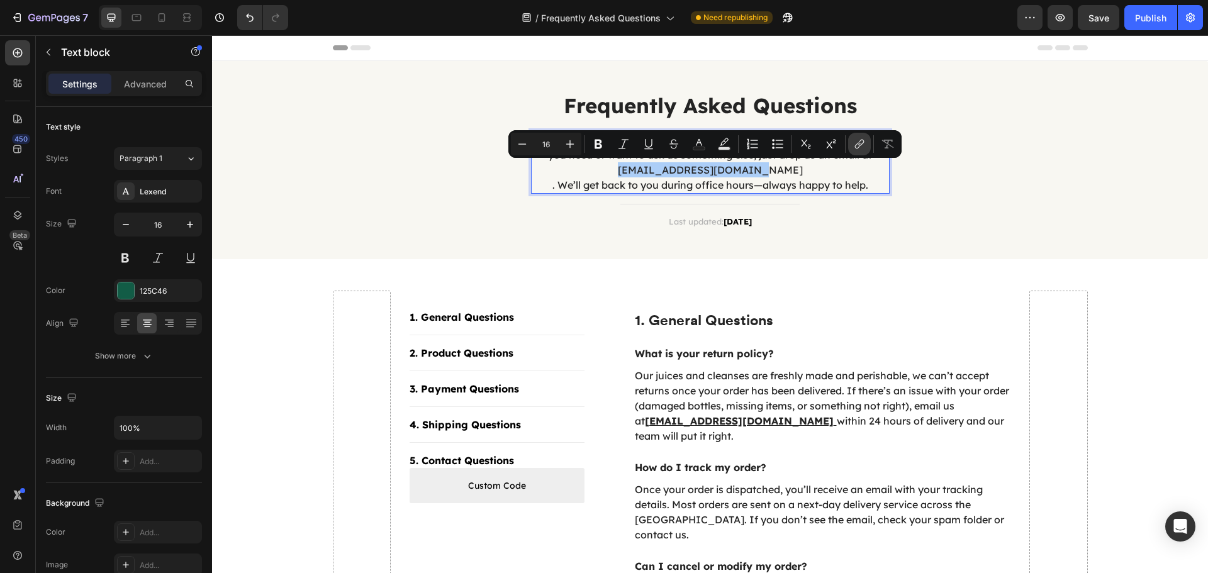
click at [851, 147] on button "link" at bounding box center [859, 144] width 23 height 23
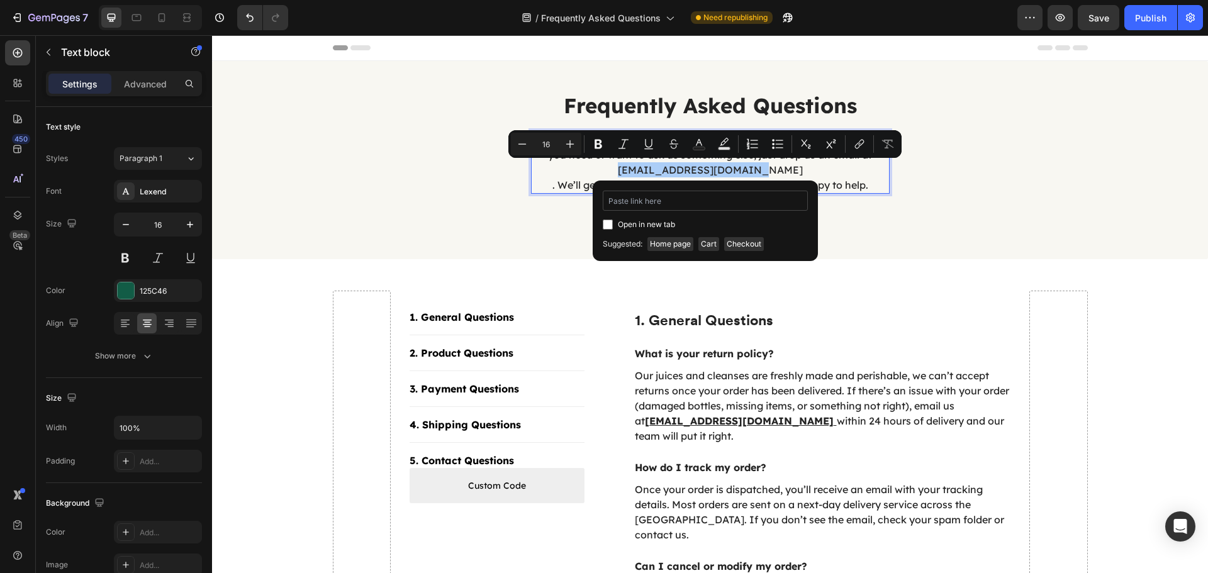
click at [709, 203] on input "Editor contextual toolbar" at bounding box center [705, 201] width 205 height 20
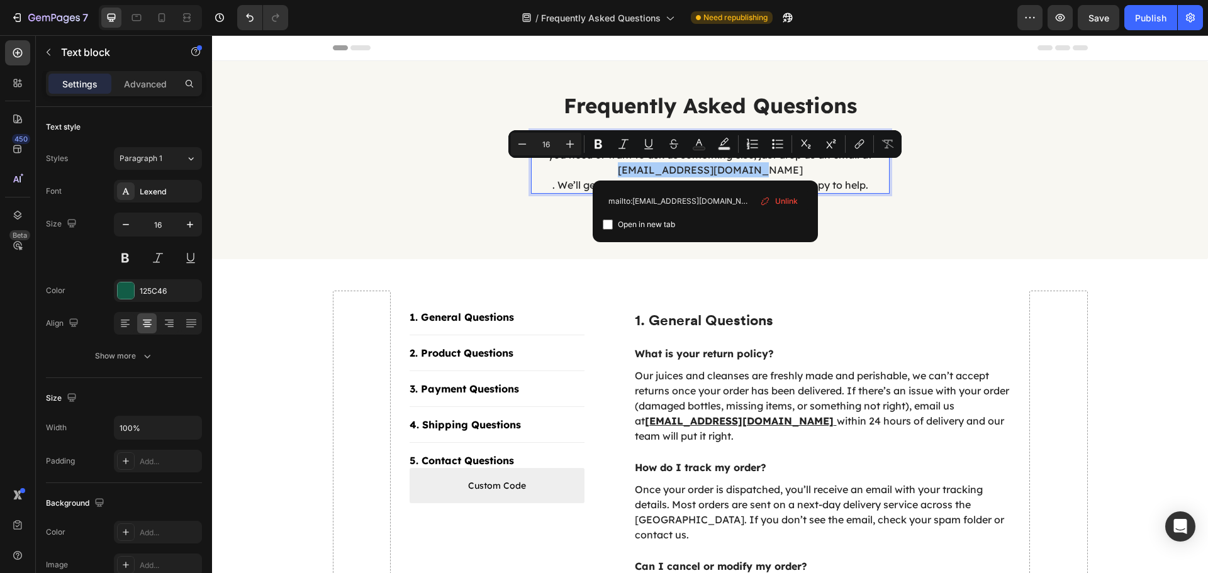
type input "mailto:[EMAIL_ADDRESS][DOMAIN_NAME]"
click at [613, 222] on label "Open in new tab" at bounding box center [644, 224] width 62 height 15
checkbox input "true"
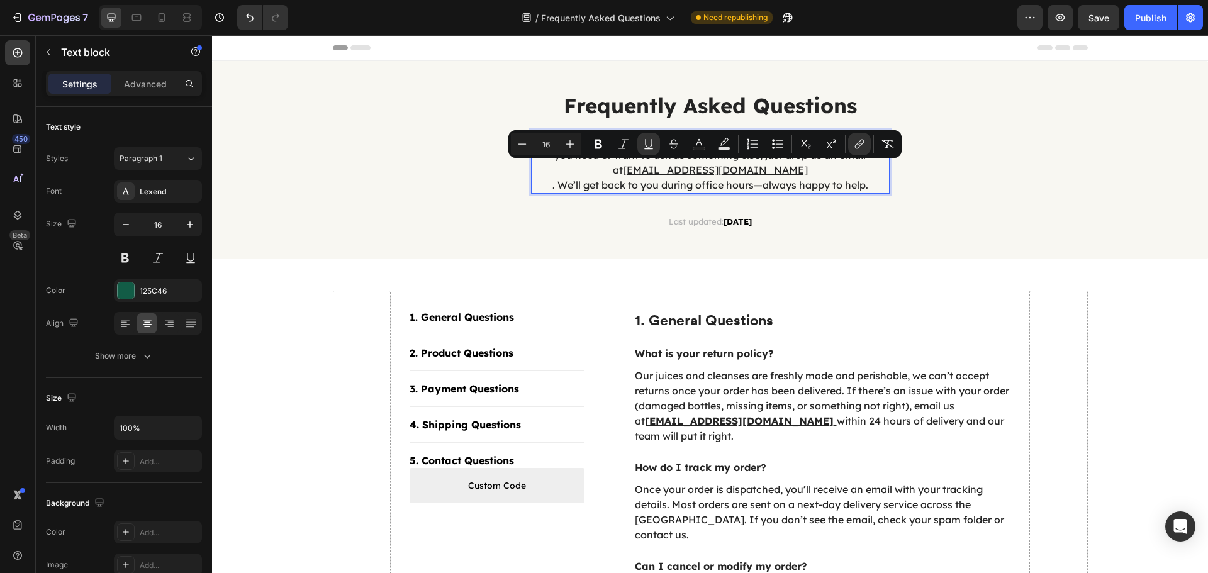
click at [798, 165] on p "Check out the sections below for quick answers. If you don’t see what you need …" at bounding box center [710, 162] width 356 height 60
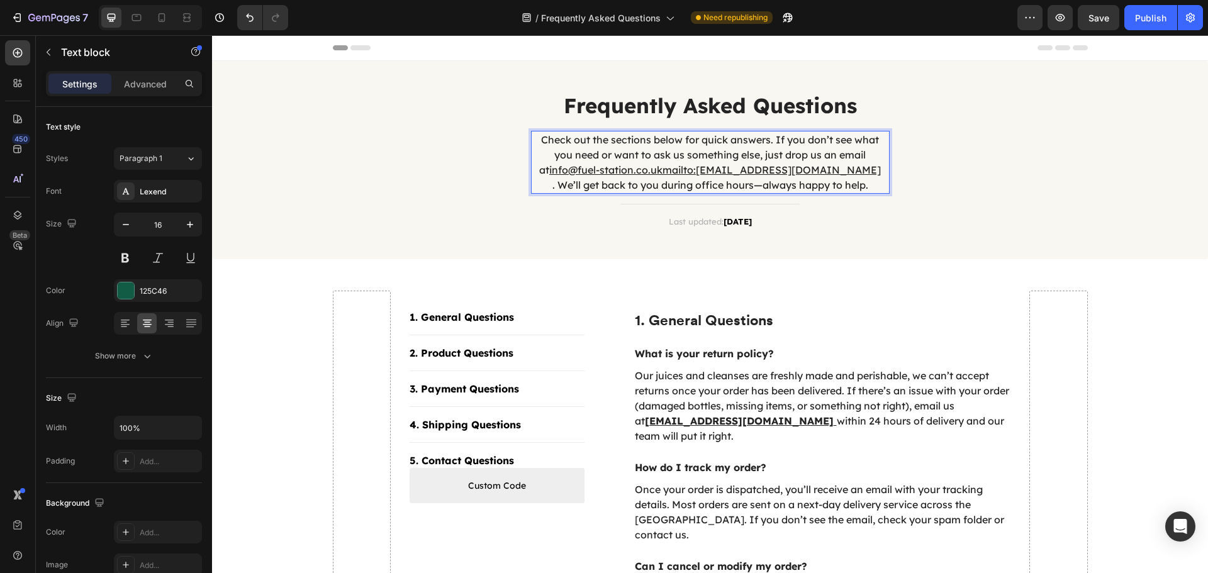
click at [540, 185] on p "Check out the sections below for quick answers. If you don’t see what you need …" at bounding box center [710, 162] width 356 height 60
click at [794, 170] on p "Check out the sections below for quick answers. If you don’t see what you need …" at bounding box center [710, 162] width 356 height 60
click at [692, 172] on u "[EMAIL_ADDRESS][DOMAIN_NAME]" at bounding box center [715, 170] width 185 height 13
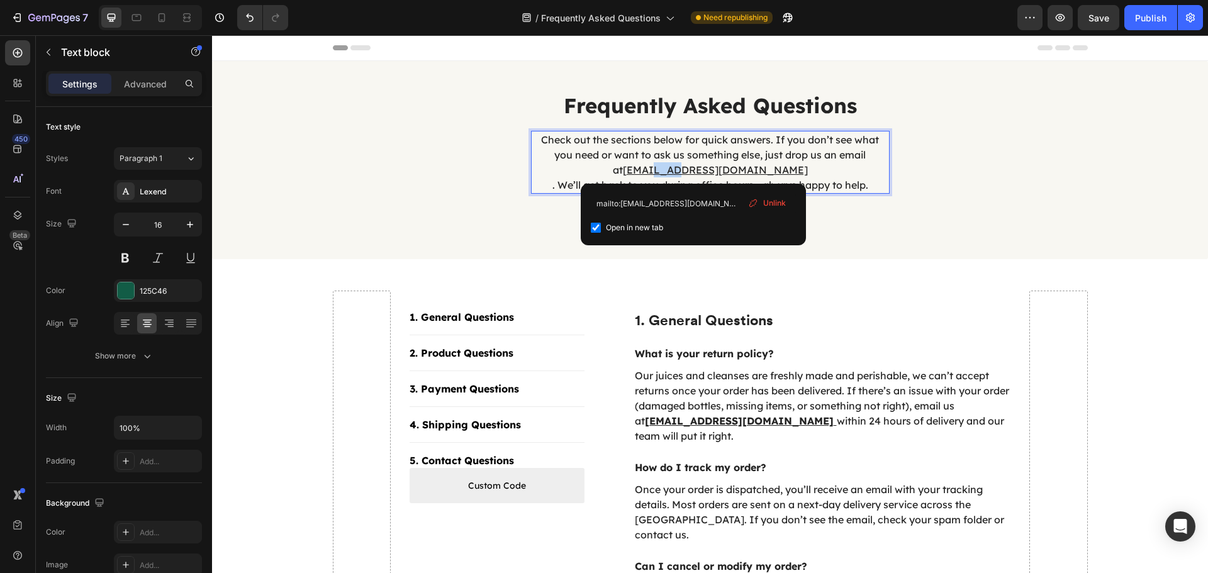
click at [692, 172] on u "[EMAIL_ADDRESS][DOMAIN_NAME]" at bounding box center [715, 170] width 185 height 13
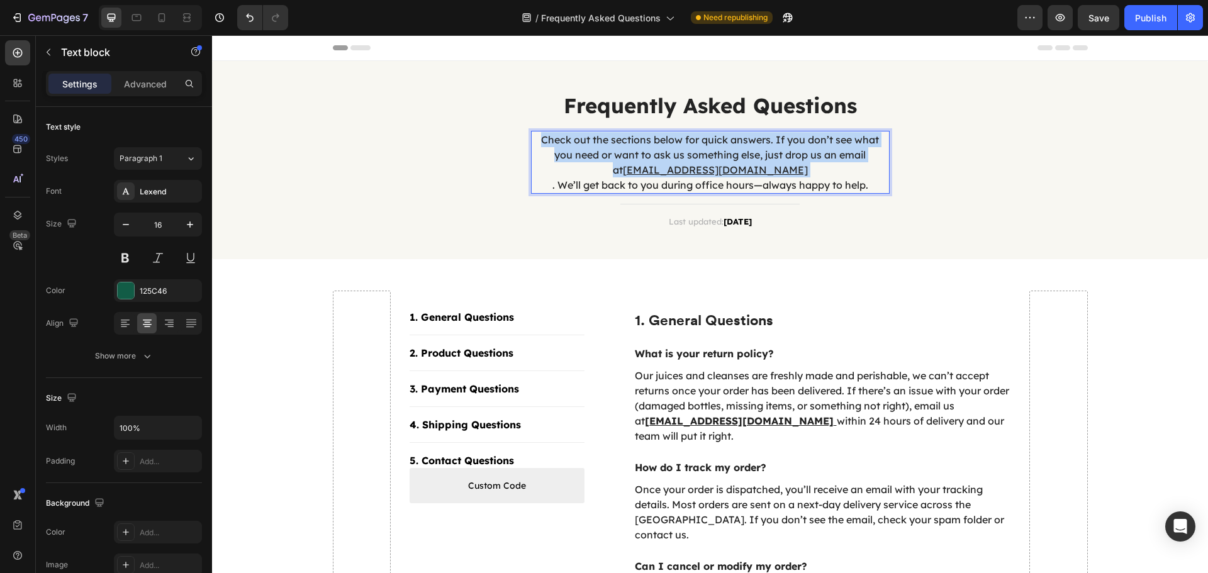
click at [692, 172] on u "[EMAIL_ADDRESS][DOMAIN_NAME]" at bounding box center [715, 170] width 185 height 13
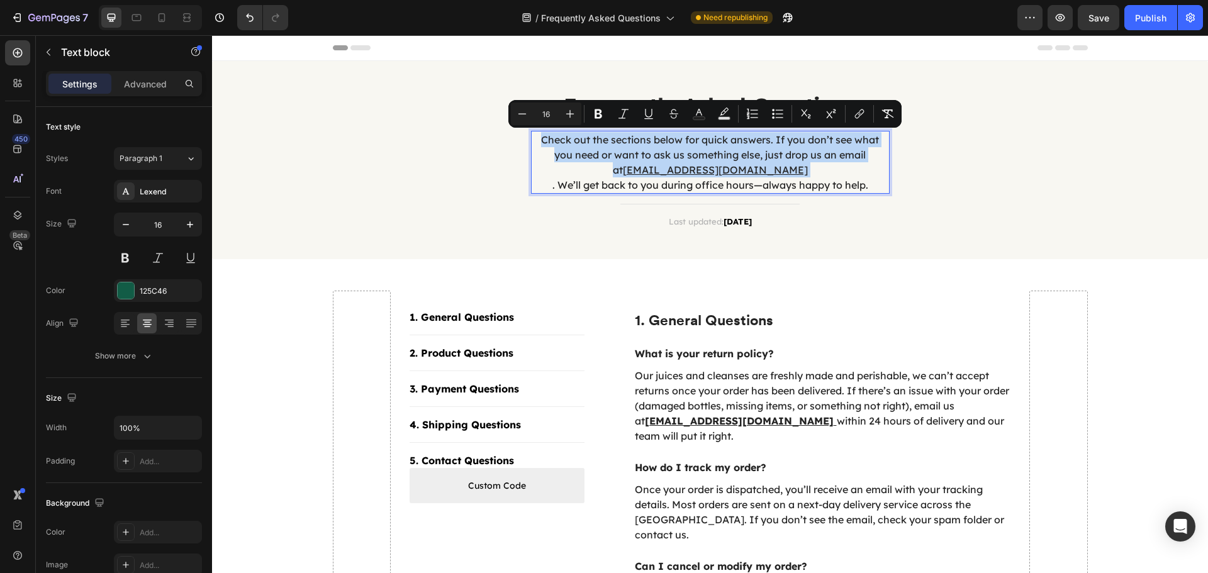
click at [743, 170] on u "[EMAIL_ADDRESS][DOMAIN_NAME]" at bounding box center [715, 170] width 185 height 13
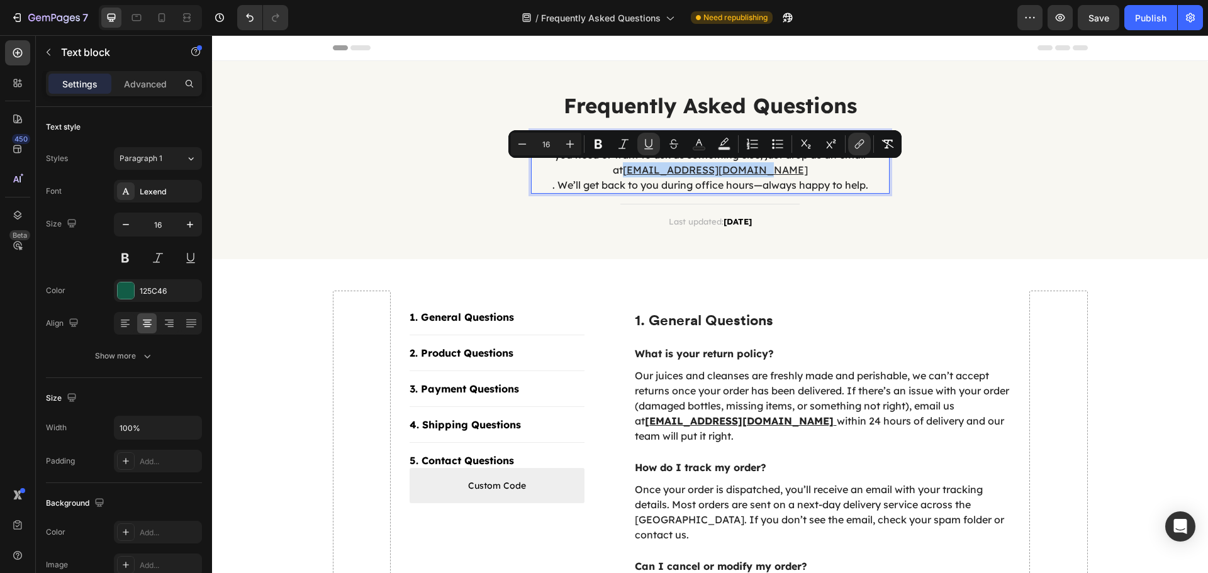
drag, startPoint x: 739, startPoint y: 170, endPoint x: 630, endPoint y: 167, distance: 108.9
click at [630, 167] on p "Check out the sections below for quick answers. If you don’t see what you need …" at bounding box center [710, 162] width 356 height 60
click at [865, 145] on button "link" at bounding box center [859, 144] width 23 height 23
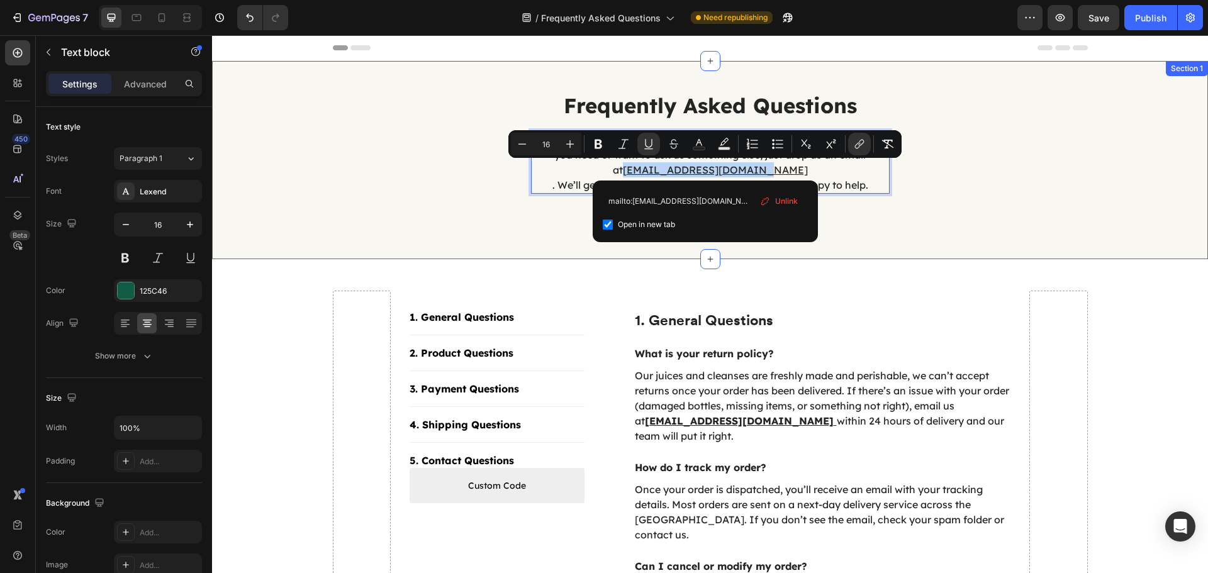
click at [1032, 228] on div "Frequently Asked Questions Heading Check out the sections below for quick answe…" at bounding box center [709, 160] width 977 height 160
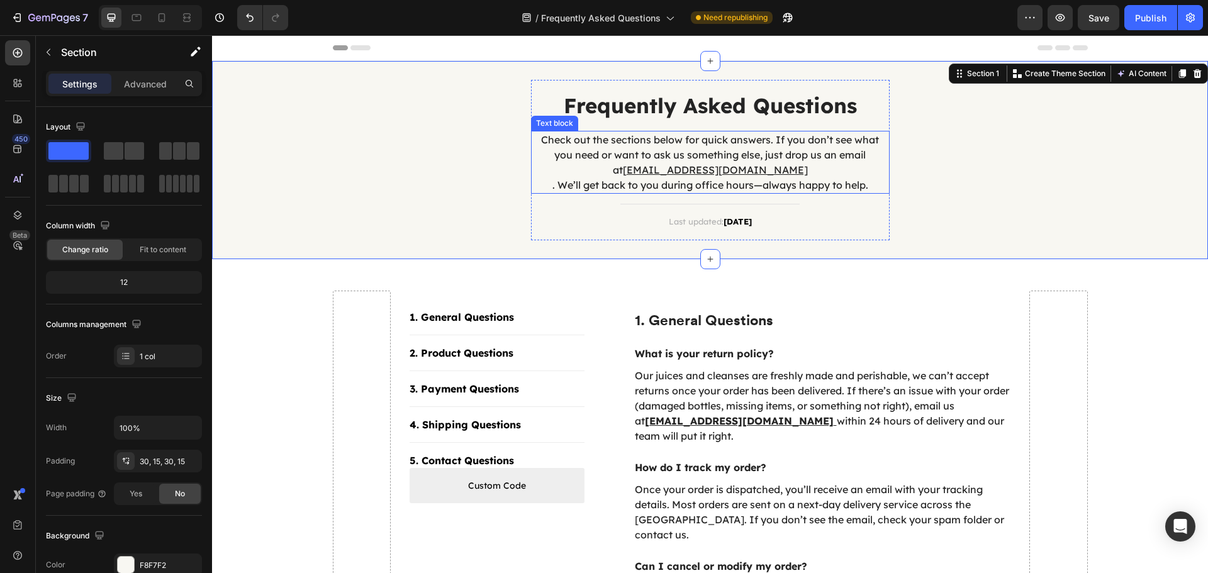
click at [569, 182] on p "Check out the sections below for quick answers. If you don’t see what you need …" at bounding box center [710, 162] width 356 height 60
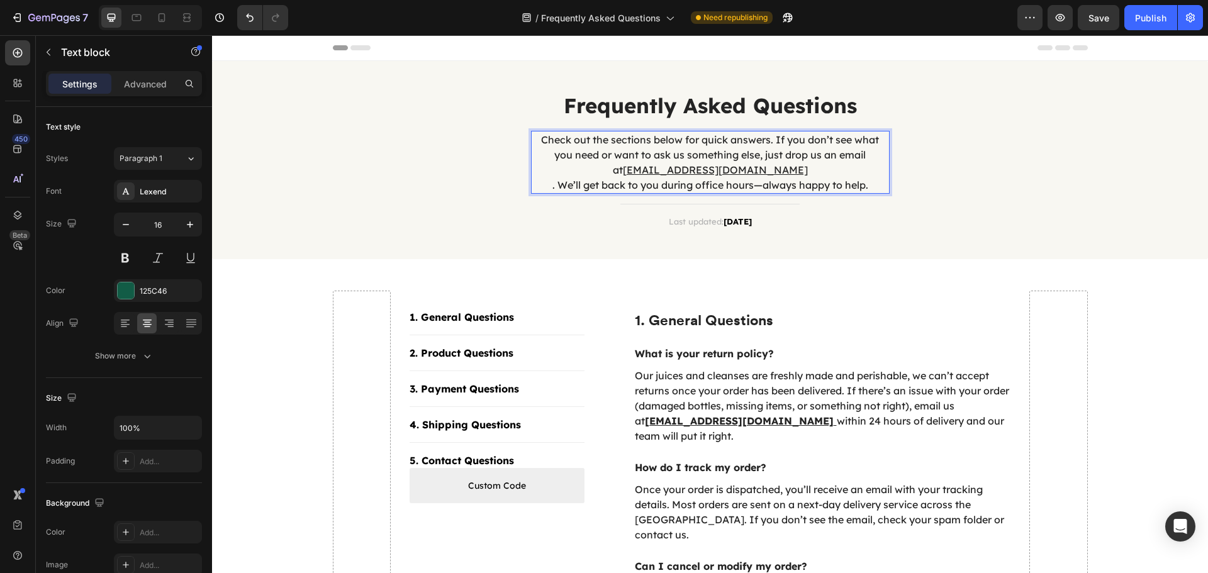
click at [573, 182] on p "Check out the sections below for quick answers. If you don’t see what you need …" at bounding box center [710, 162] width 356 height 60
click at [585, 140] on p "Check out the sections below for quick answers. If you don’t see what you need …" at bounding box center [710, 162] width 356 height 60
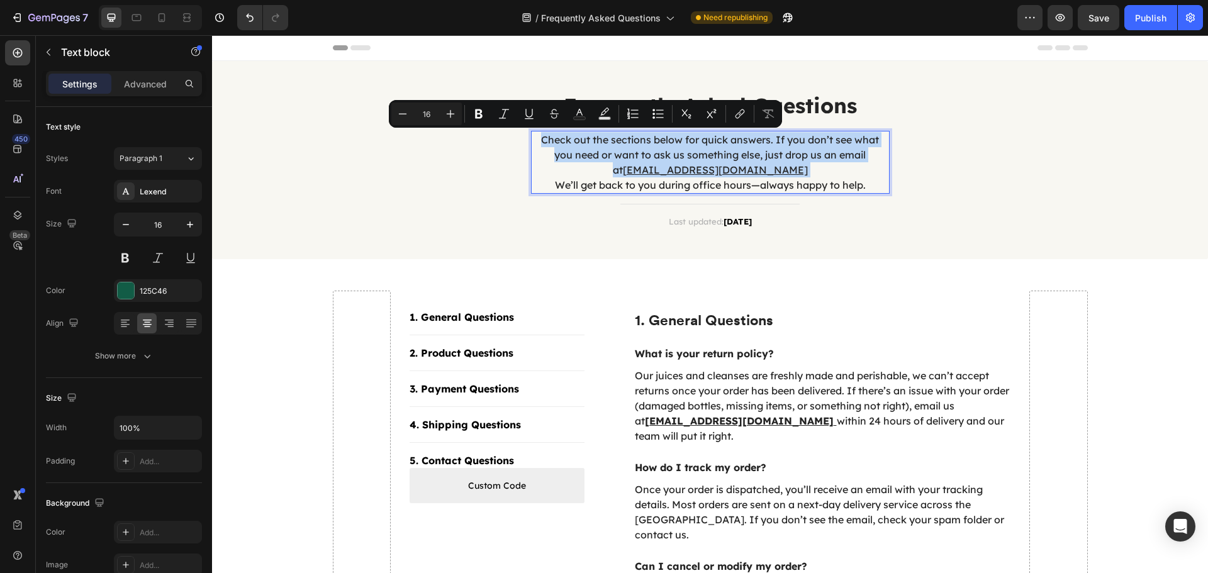
click at [585, 140] on p "Check out the sections below for quick answers. If you don’t see what you need …" at bounding box center [710, 162] width 356 height 60
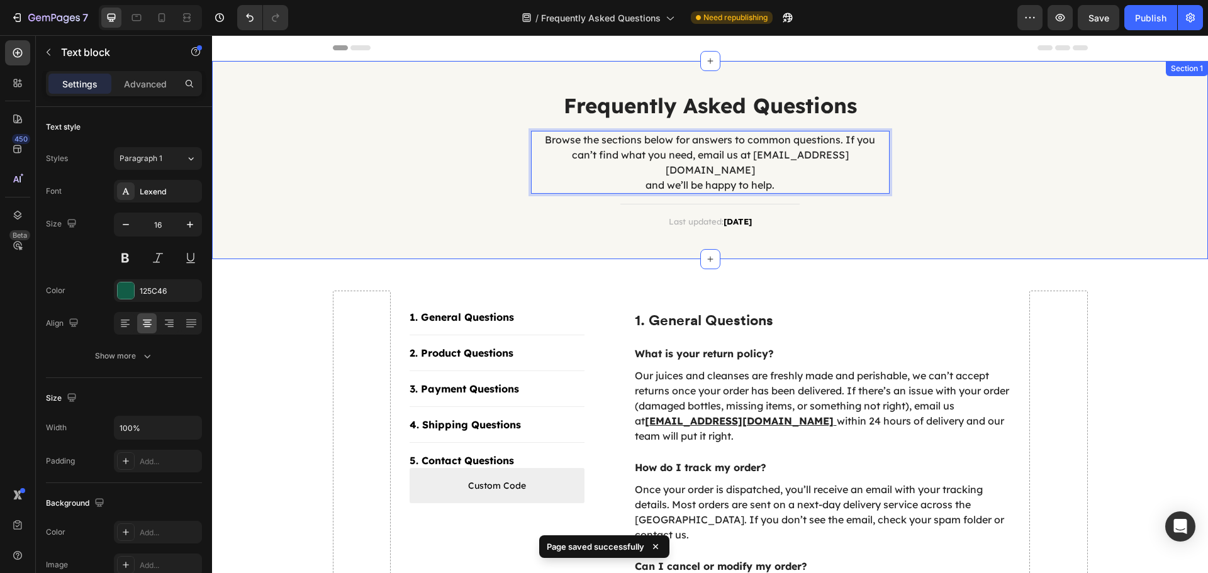
click at [957, 174] on div "Frequently Asked Questions Heading Browse the sections below for answers to com…" at bounding box center [709, 160] width 977 height 160
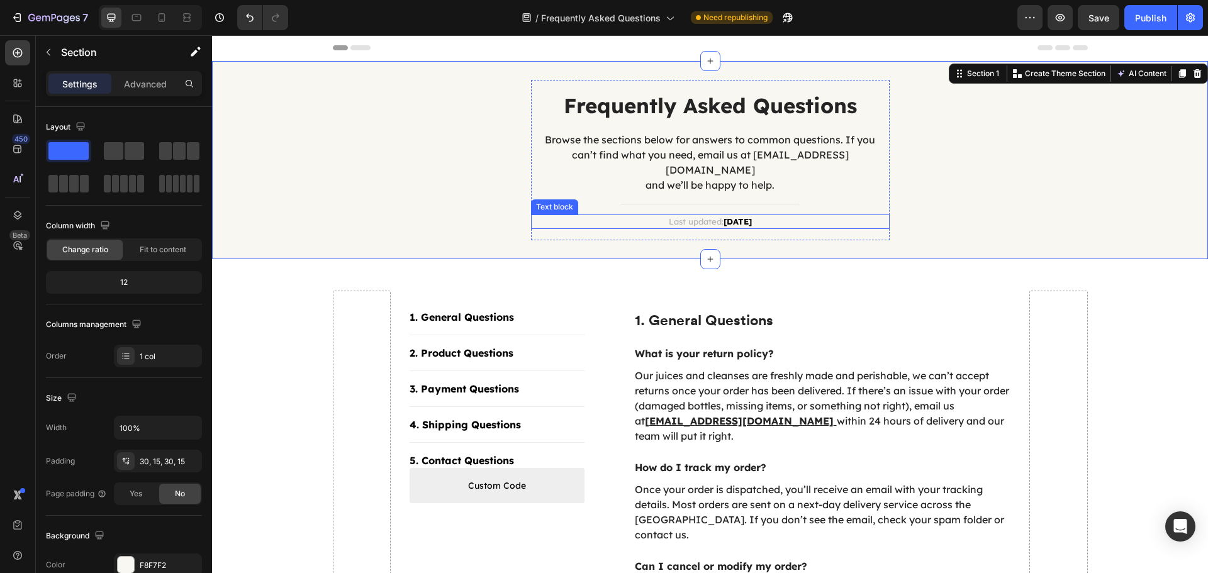
click at [726, 216] on strong "[DATE]" at bounding box center [737, 221] width 28 height 10
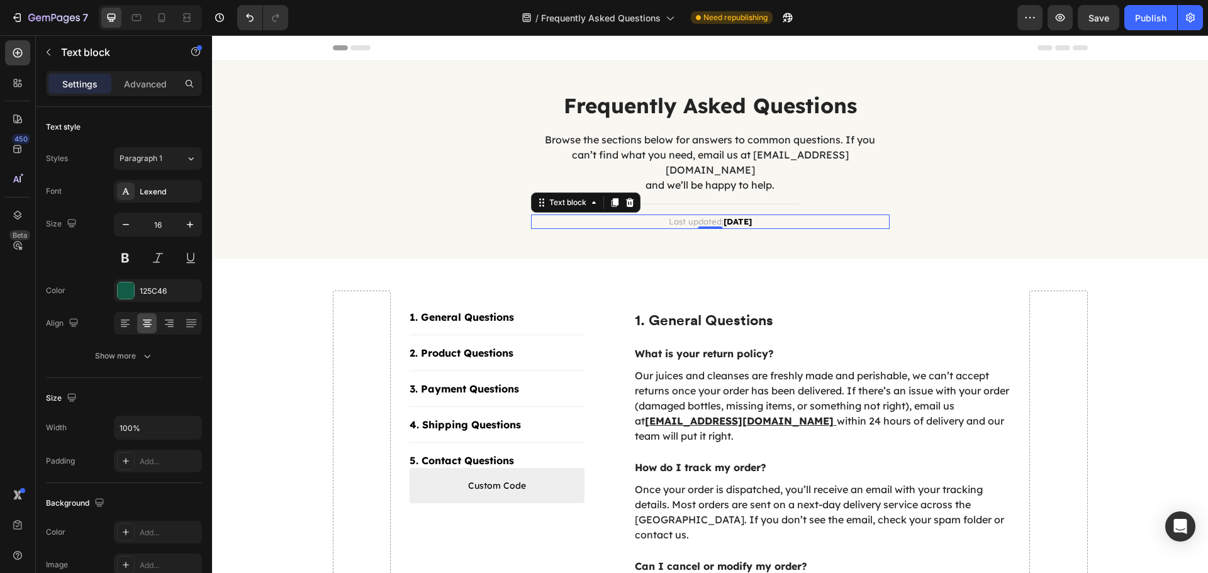
click at [726, 216] on strong "[DATE]" at bounding box center [737, 221] width 28 height 10
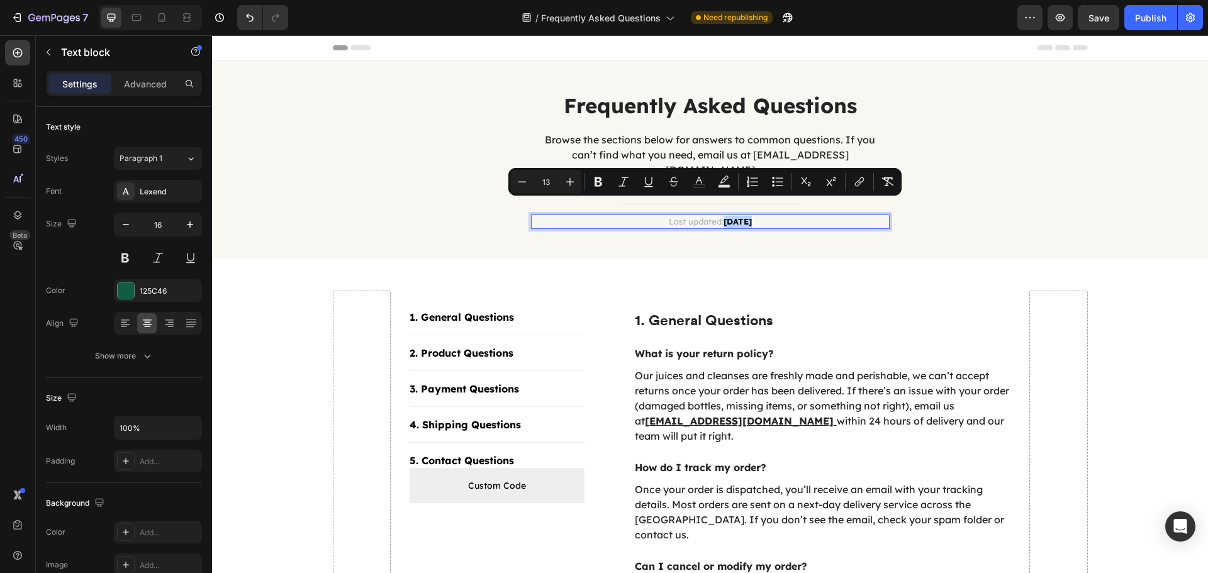
click at [725, 216] on strong "[DATE]" at bounding box center [737, 221] width 28 height 10
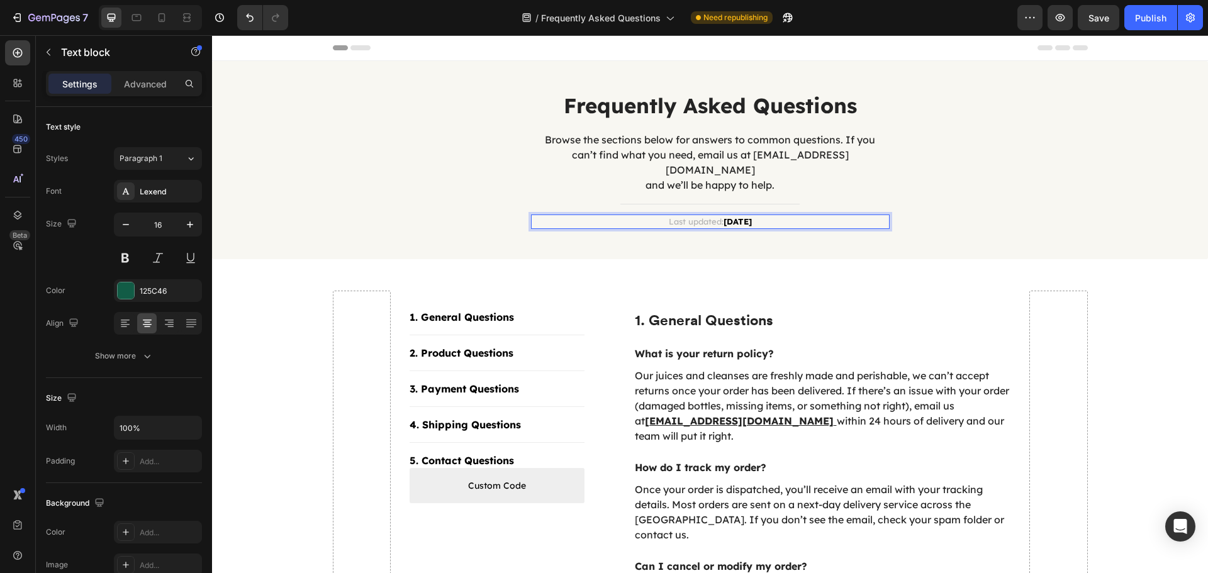
click at [725, 216] on strong "[DATE]" at bounding box center [737, 221] width 28 height 10
click at [723, 216] on strong "[DATE]" at bounding box center [737, 221] width 28 height 10
click at [632, 225] on div "Frequently Asked Questions Heading Browse the sections below for answers to com…" at bounding box center [710, 160] width 359 height 160
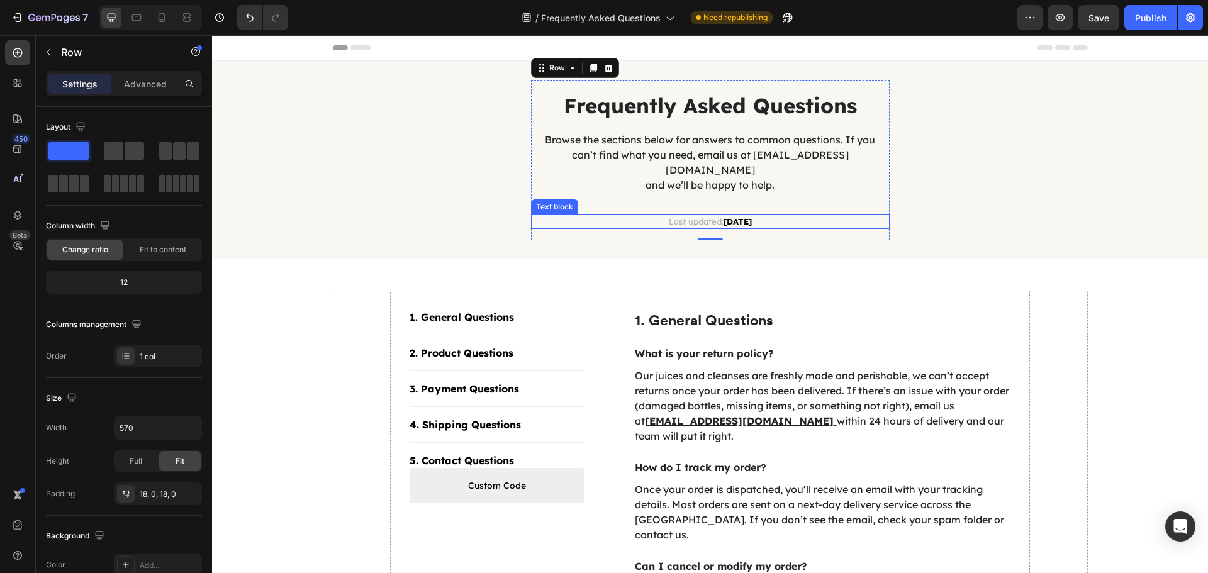
click at [655, 216] on p "Last updated: September 2025" at bounding box center [710, 222] width 356 height 13
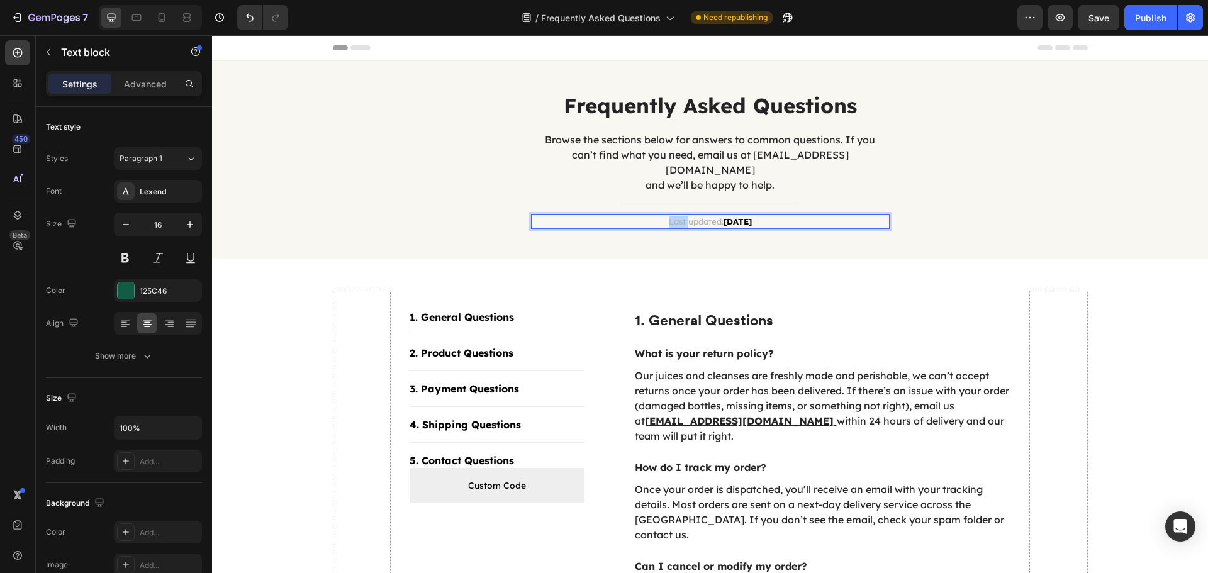
click at [655, 216] on p "Last updated: September 2025" at bounding box center [710, 222] width 356 height 13
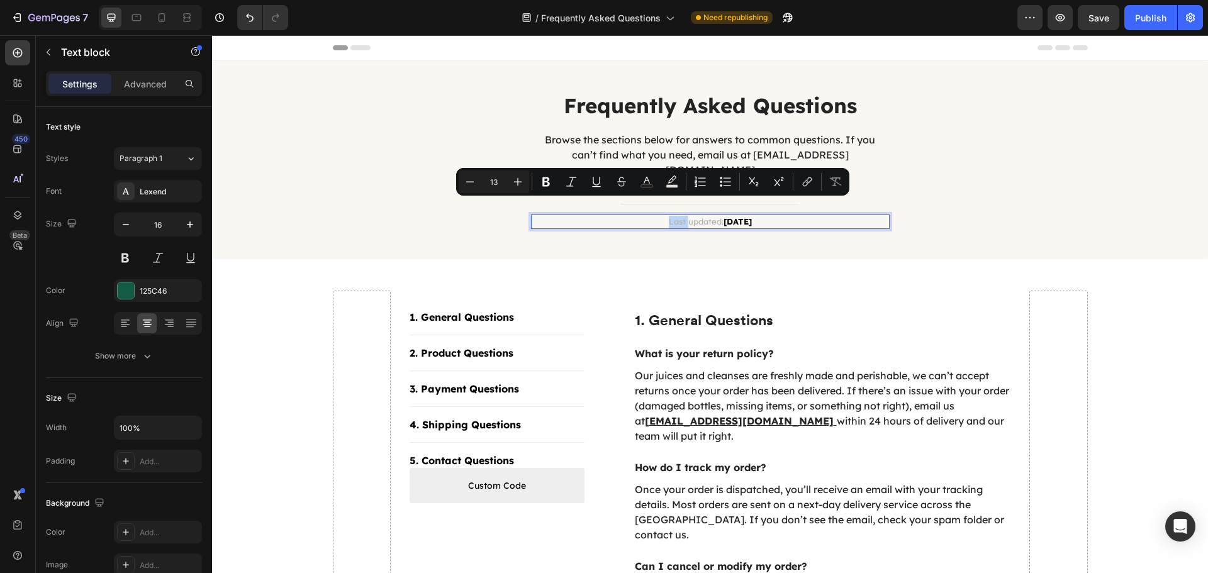
click at [635, 216] on p "Last updated: September 2025" at bounding box center [710, 222] width 356 height 13
drag, startPoint x: 635, startPoint y: 204, endPoint x: 697, endPoint y: 211, distance: 62.0
click at [697, 216] on p "Last updated: September 2025" at bounding box center [710, 222] width 356 height 13
click at [667, 182] on icon "Editor contextual toolbar" at bounding box center [665, 181] width 13 height 13
type input "B4B4B4"
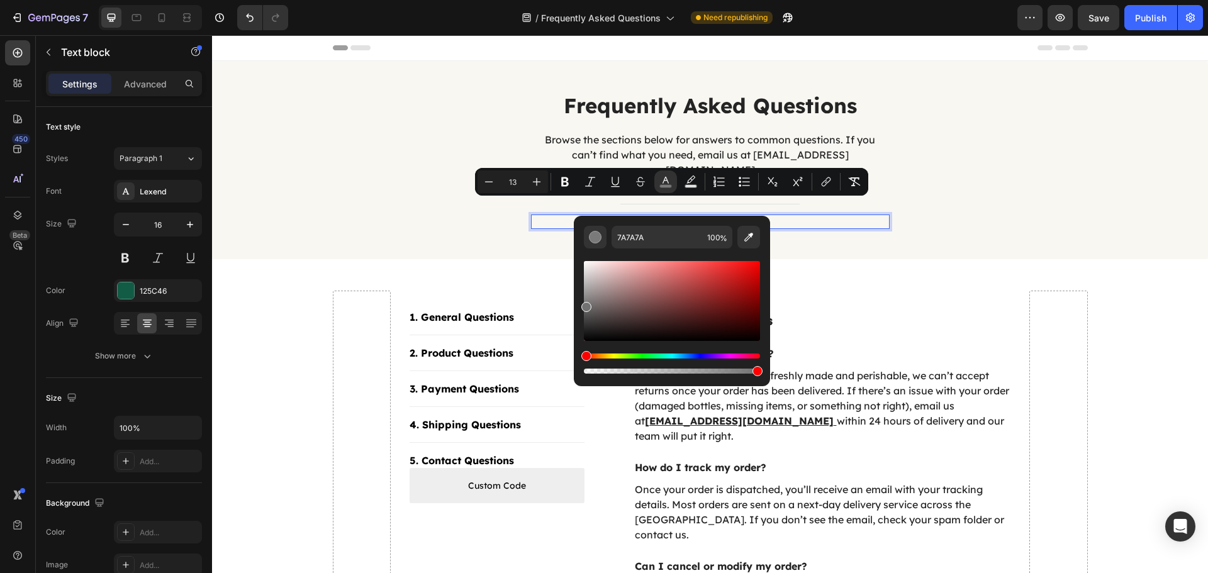
type input "707070"
drag, startPoint x: 589, startPoint y: 296, endPoint x: 581, endPoint y: 305, distance: 12.0
click at [581, 305] on div "707070 100 %" at bounding box center [672, 296] width 196 height 160
click at [967, 231] on div "Frequently Asked Questions Heading Browse the sections below for answers to com…" at bounding box center [710, 160] width 996 height 198
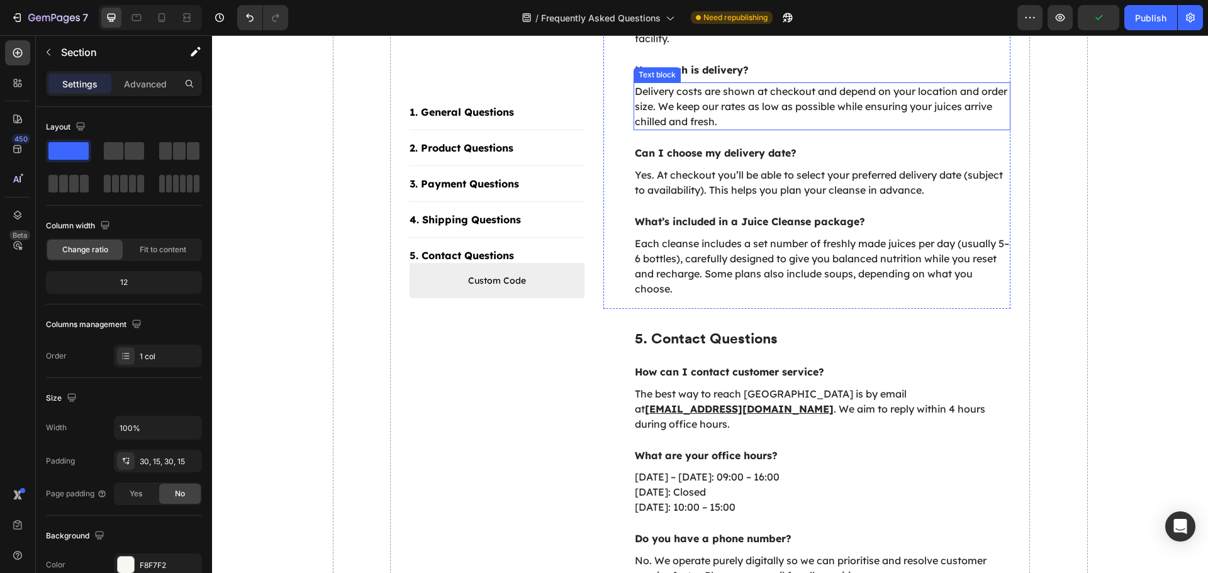
scroll to position [1722, 0]
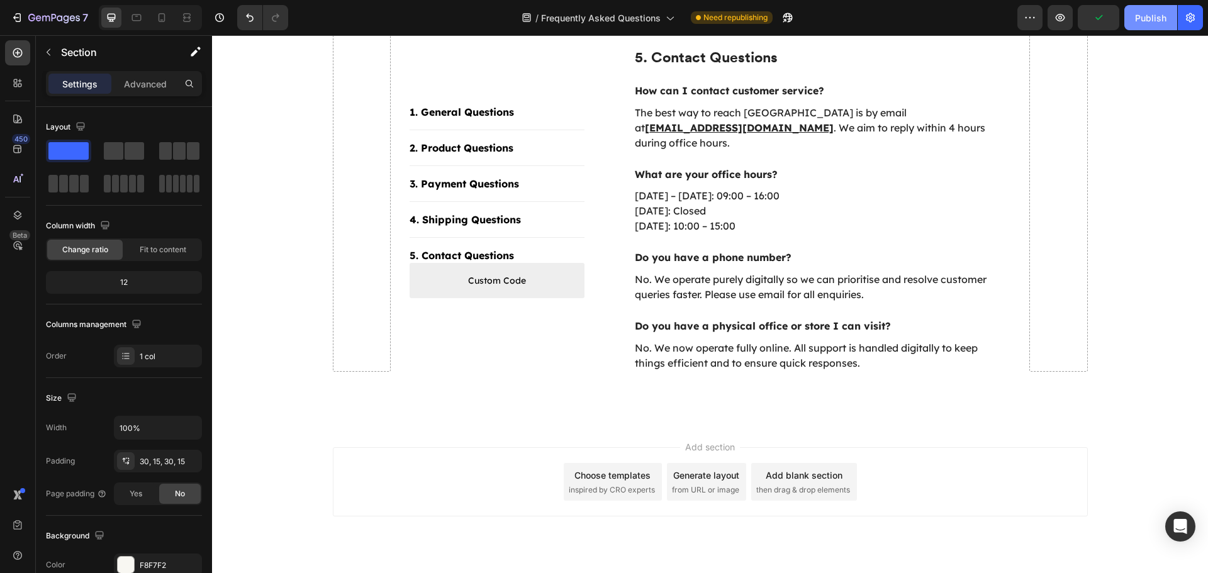
click at [1144, 21] on div "Publish" at bounding box center [1150, 17] width 31 height 13
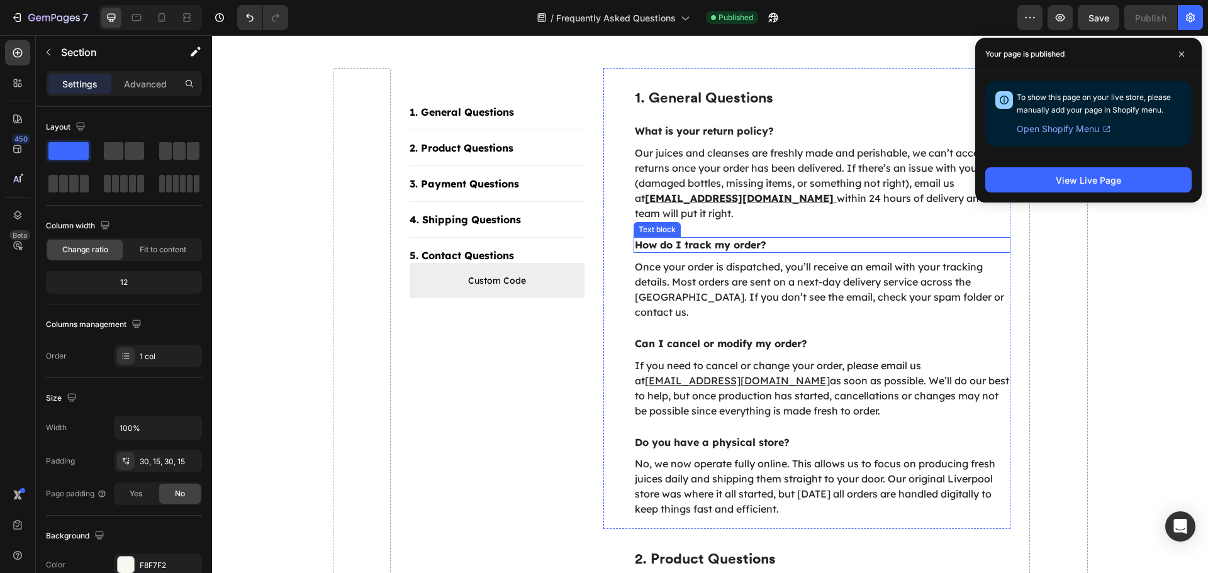
scroll to position [24, 0]
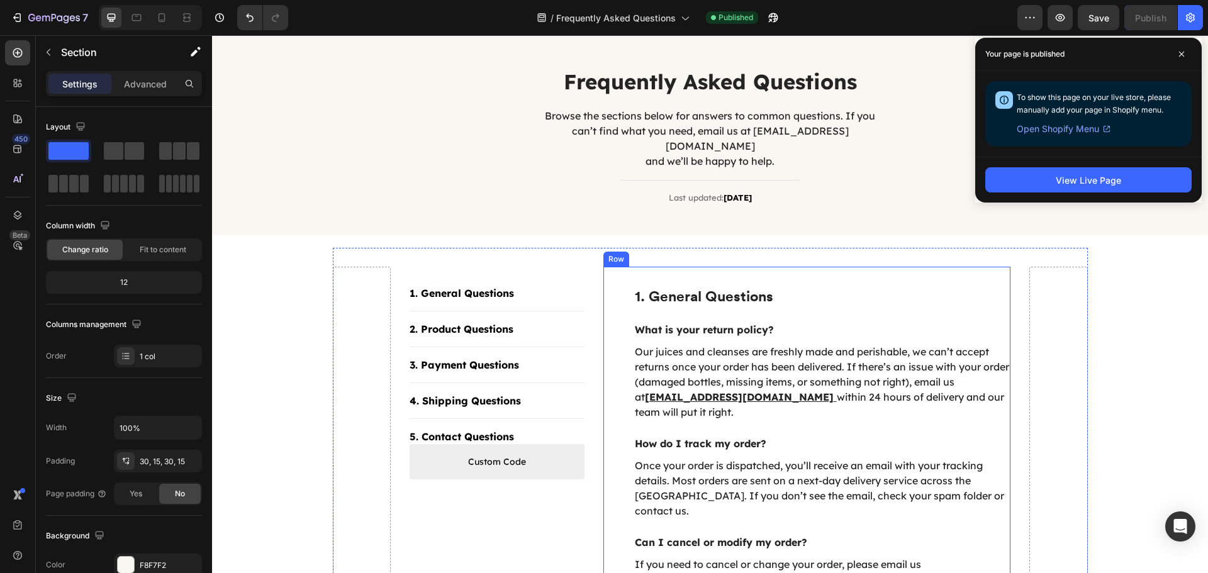
click at [803, 267] on div "1. General Questions Heading What is your return policy? Text block Our juices …" at bounding box center [807, 497] width 408 height 461
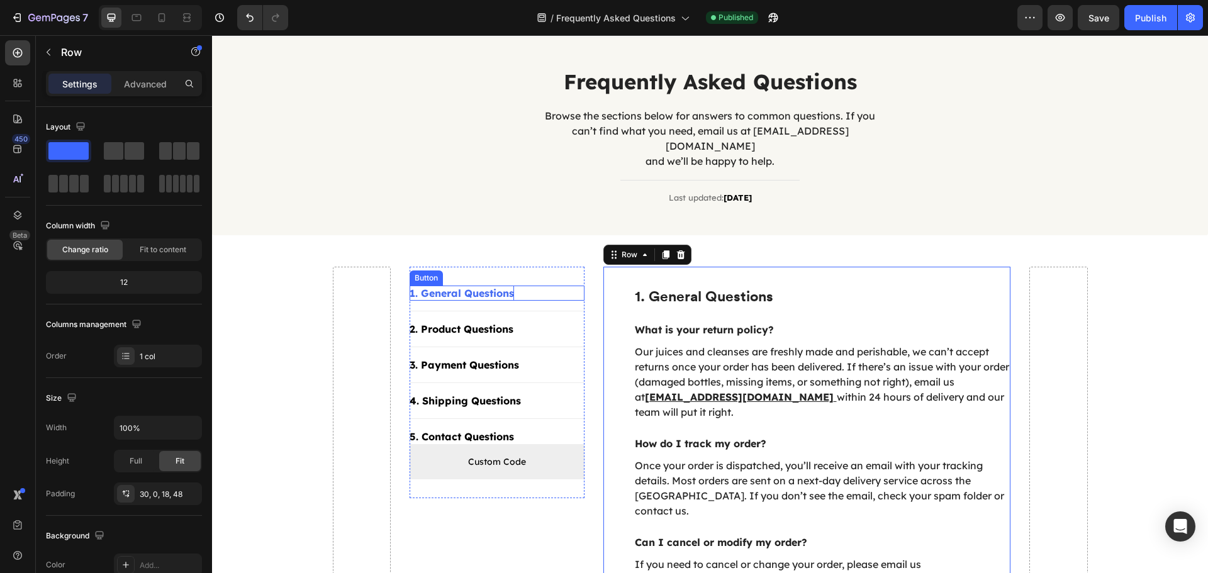
click at [467, 286] on div "1. General Questions" at bounding box center [461, 293] width 104 height 15
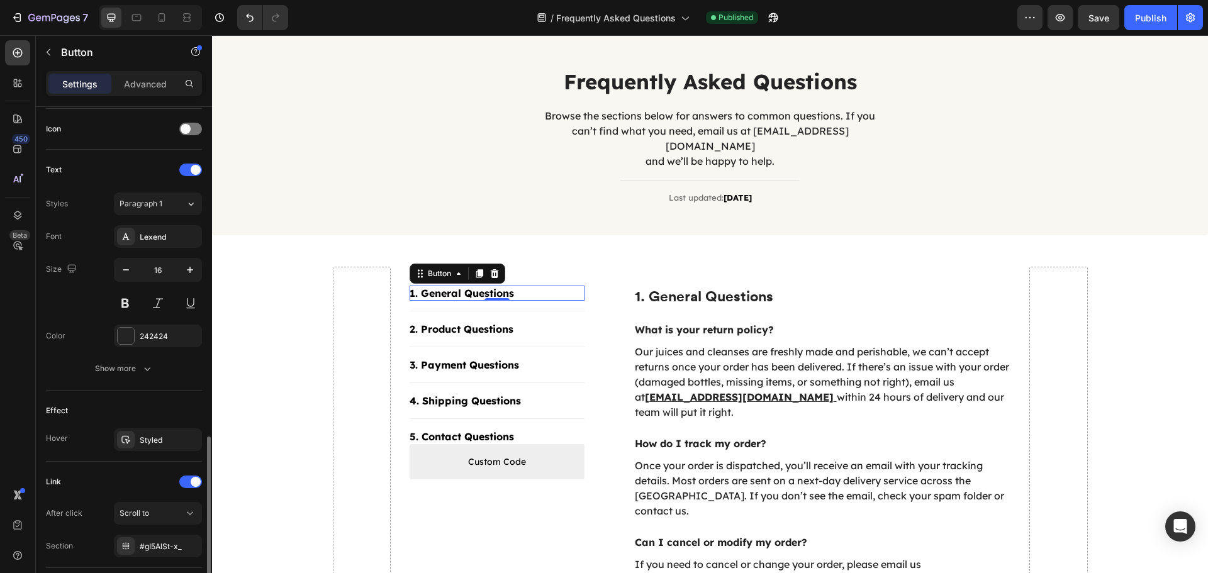
scroll to position [465, 0]
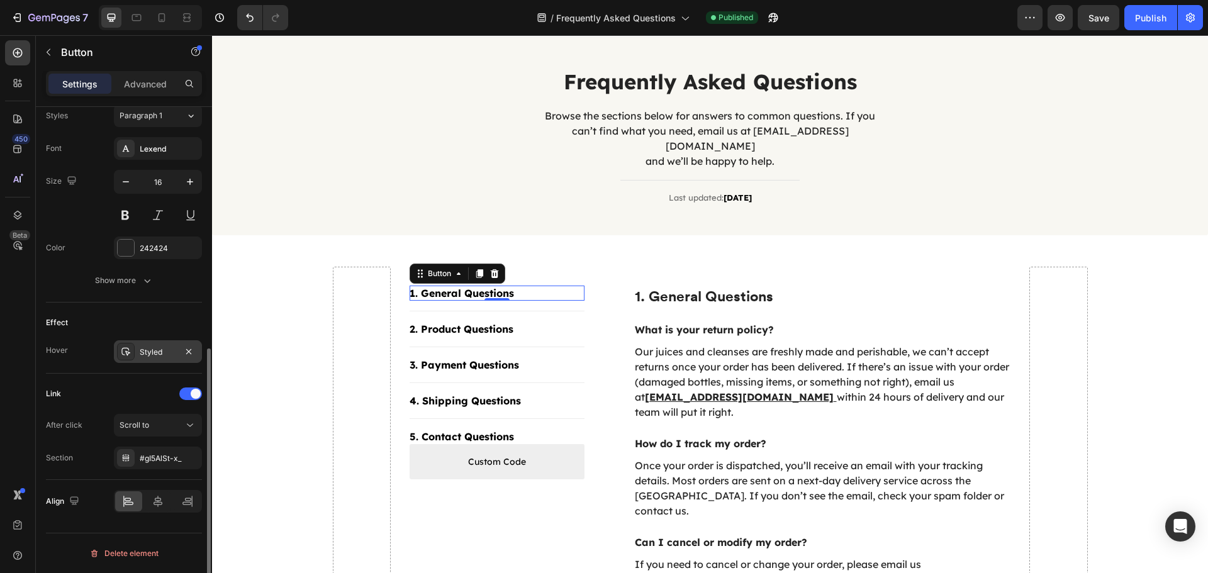
click at [142, 355] on div "Styled" at bounding box center [158, 352] width 36 height 11
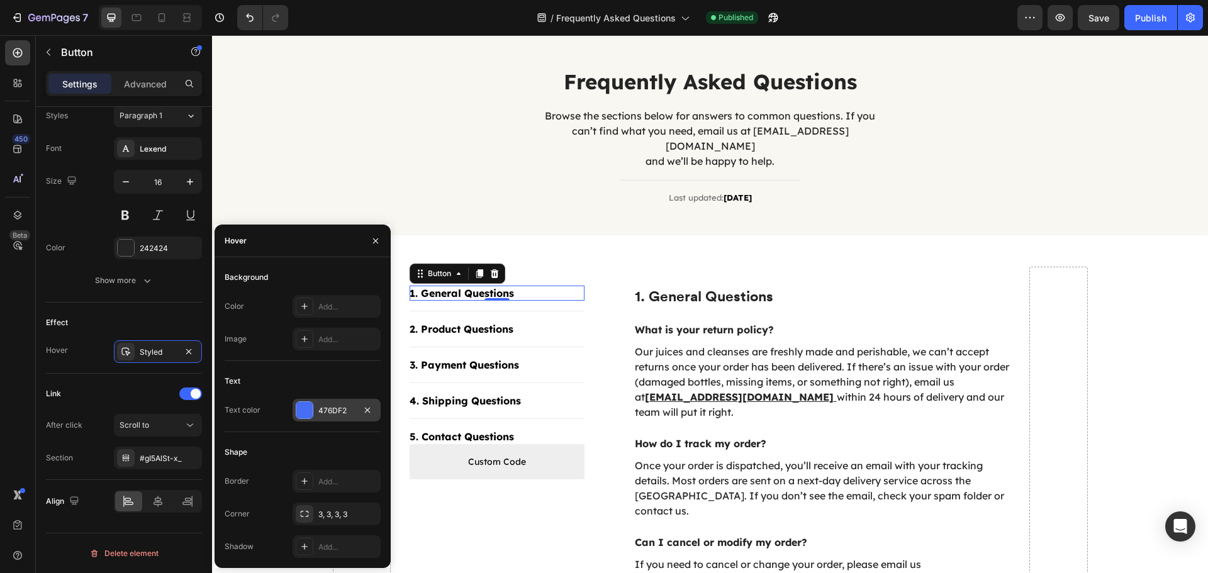
click at [335, 409] on div "476DF2" at bounding box center [336, 410] width 36 height 11
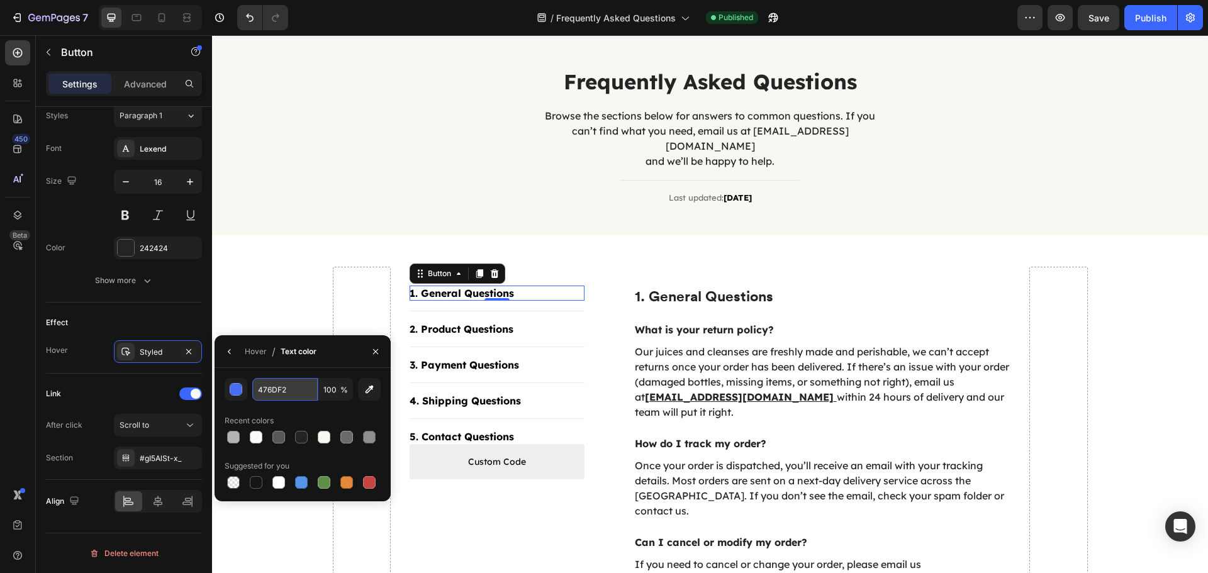
click at [292, 393] on input "476DF2" at bounding box center [284, 389] width 65 height 23
paste input "f36b3a"
type input "f36b3a"
click at [468, 321] on div "2. Product Questions" at bounding box center [461, 328] width 104 height 15
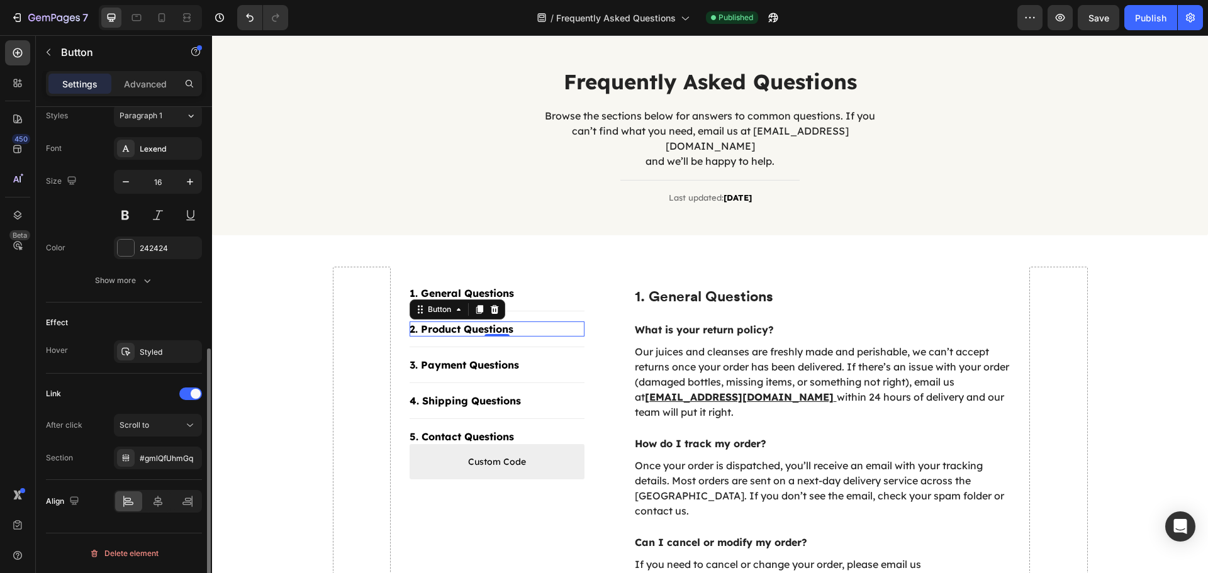
click at [151, 336] on div "Effect Hover Styled" at bounding box center [124, 338] width 156 height 71
click at [151, 350] on div "Styled" at bounding box center [158, 352] width 36 height 11
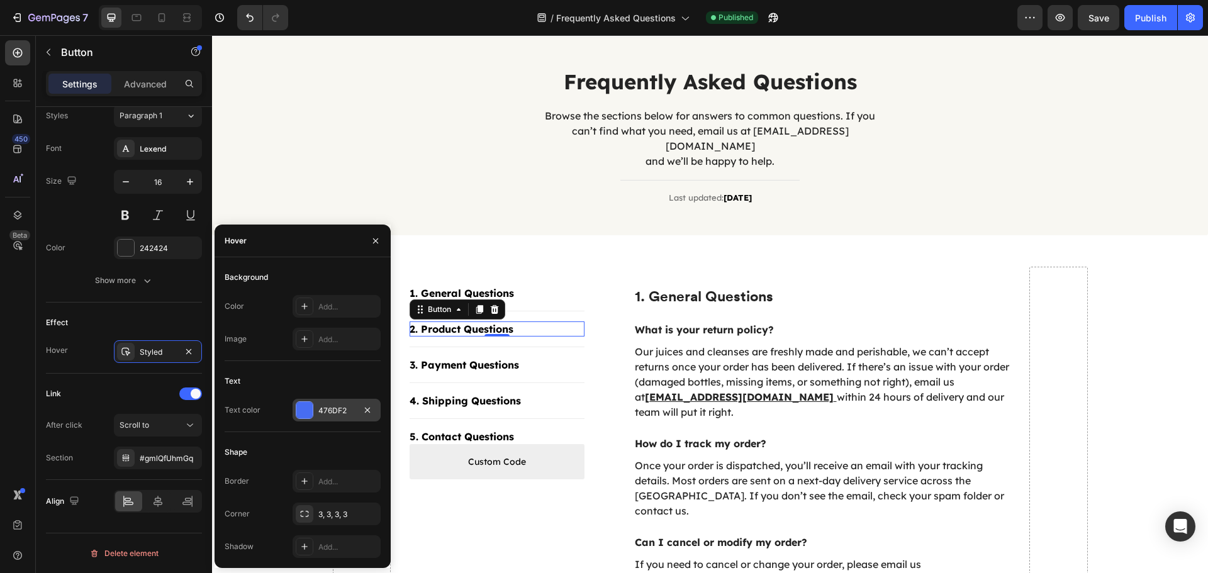
click at [313, 407] on div "476DF2" at bounding box center [336, 410] width 88 height 23
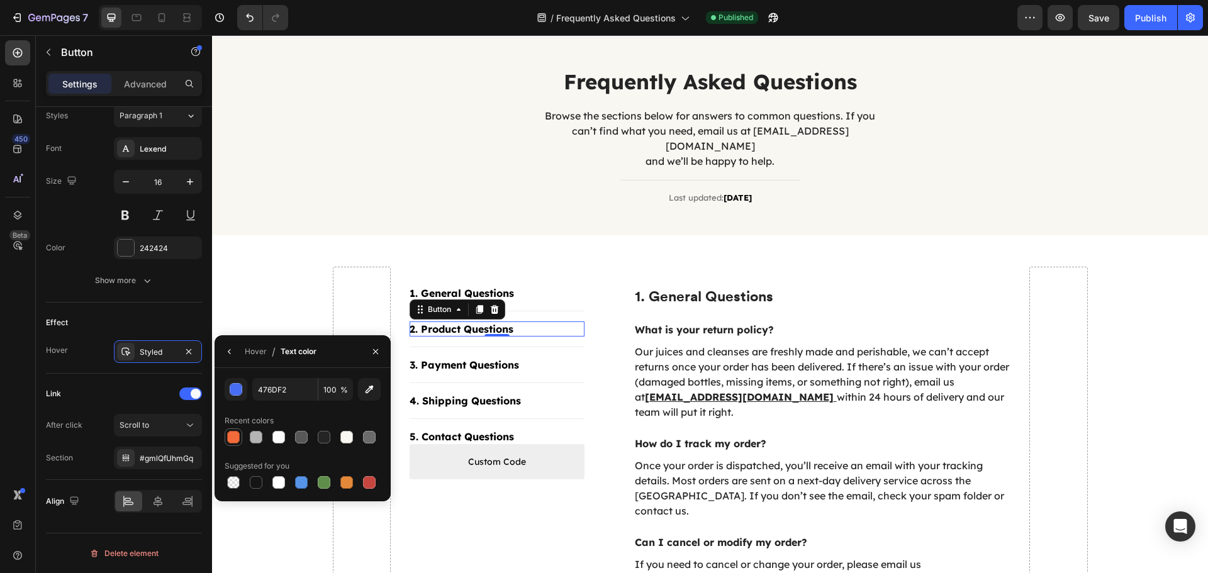
click at [231, 433] on div at bounding box center [233, 437] width 13 height 13
type input "F36B3A"
click at [464, 357] on div "3. Payment Questions" at bounding box center [463, 364] width 109 height 15
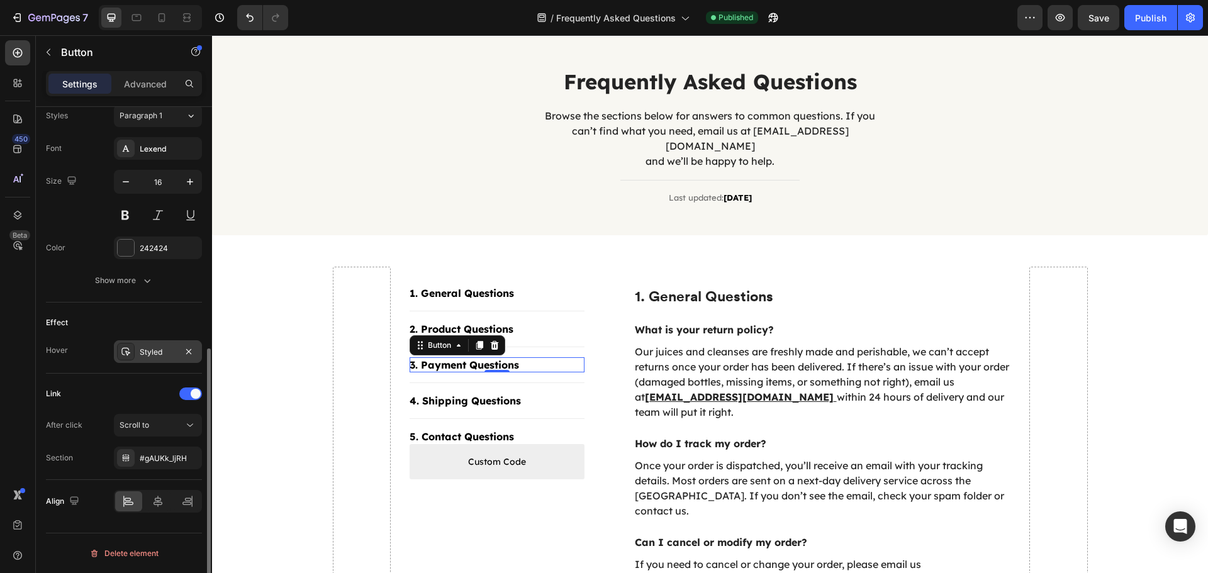
click at [143, 357] on div "Styled" at bounding box center [158, 352] width 36 height 11
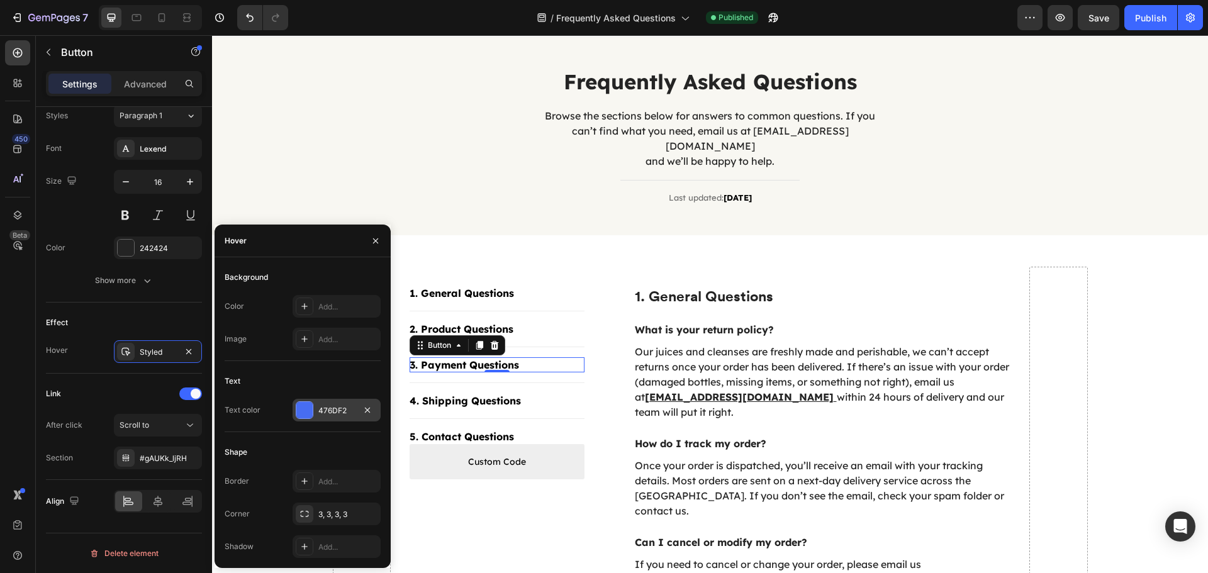
click at [325, 416] on div "476DF2" at bounding box center [336, 410] width 88 height 23
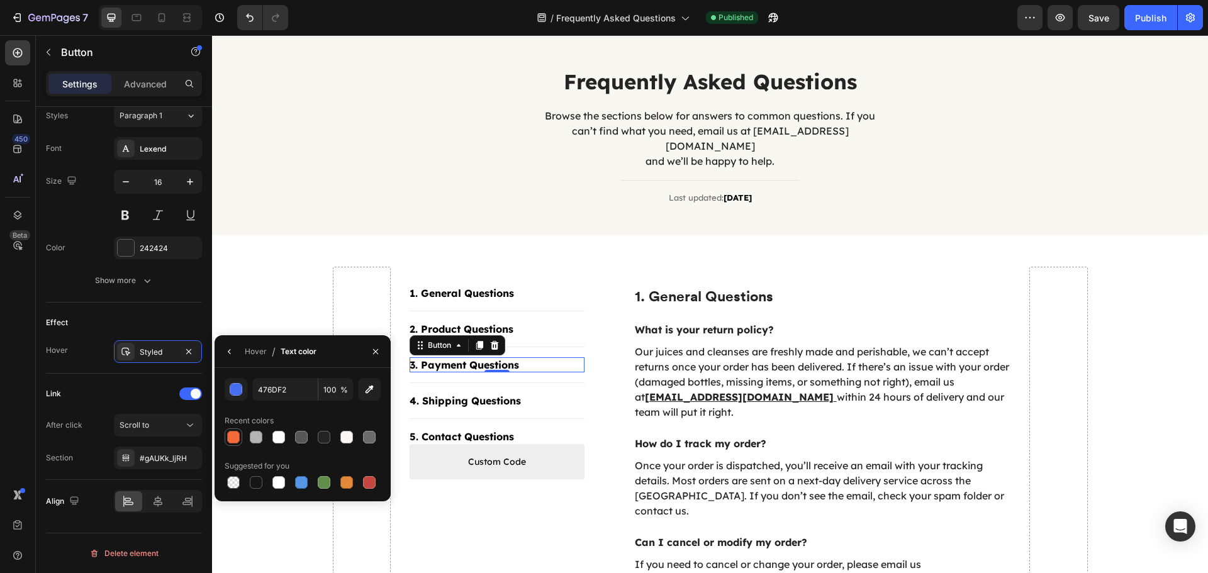
click at [230, 437] on div at bounding box center [233, 437] width 13 height 13
type input "F36B3A"
click at [484, 393] on div "4. Shipping Questions" at bounding box center [464, 400] width 111 height 15
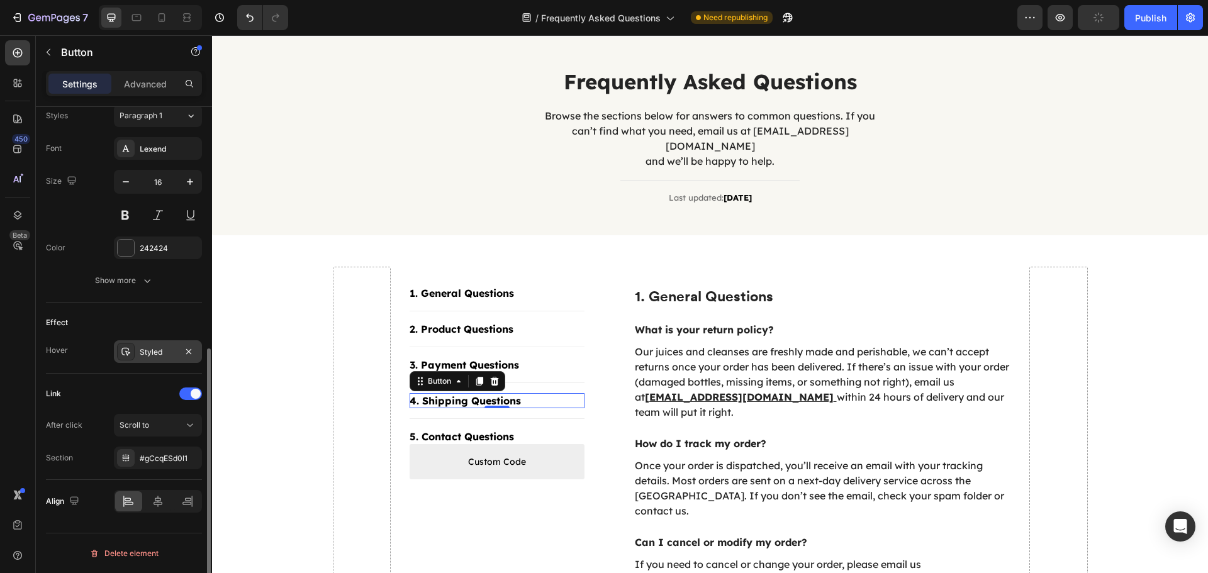
click at [145, 352] on div "Styled" at bounding box center [158, 352] width 36 height 11
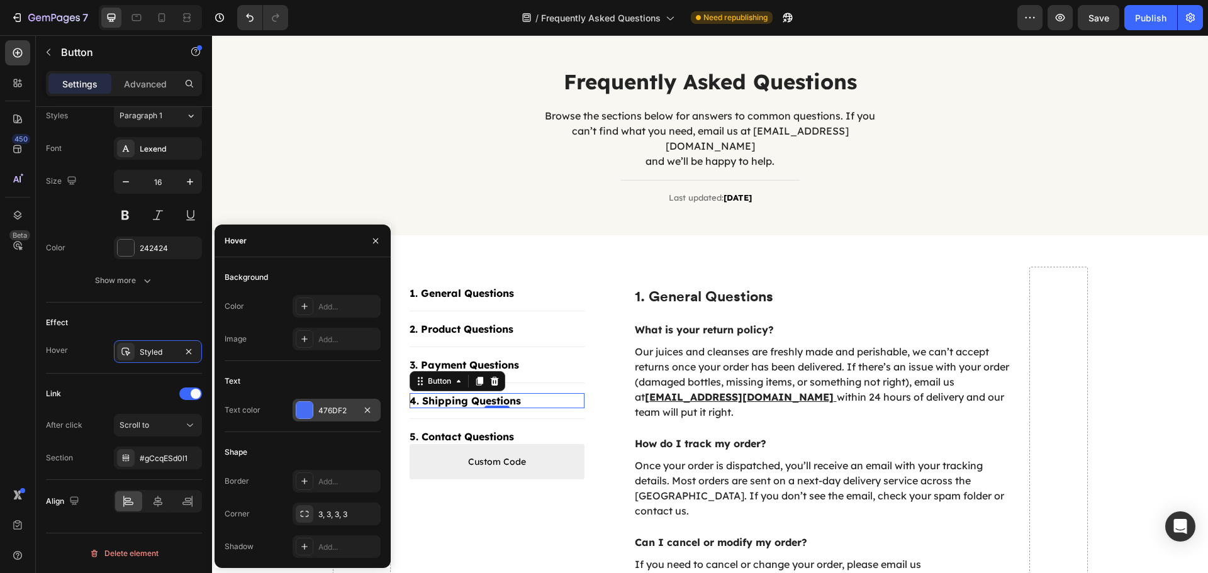
click at [313, 414] on div at bounding box center [305, 410] width 18 height 18
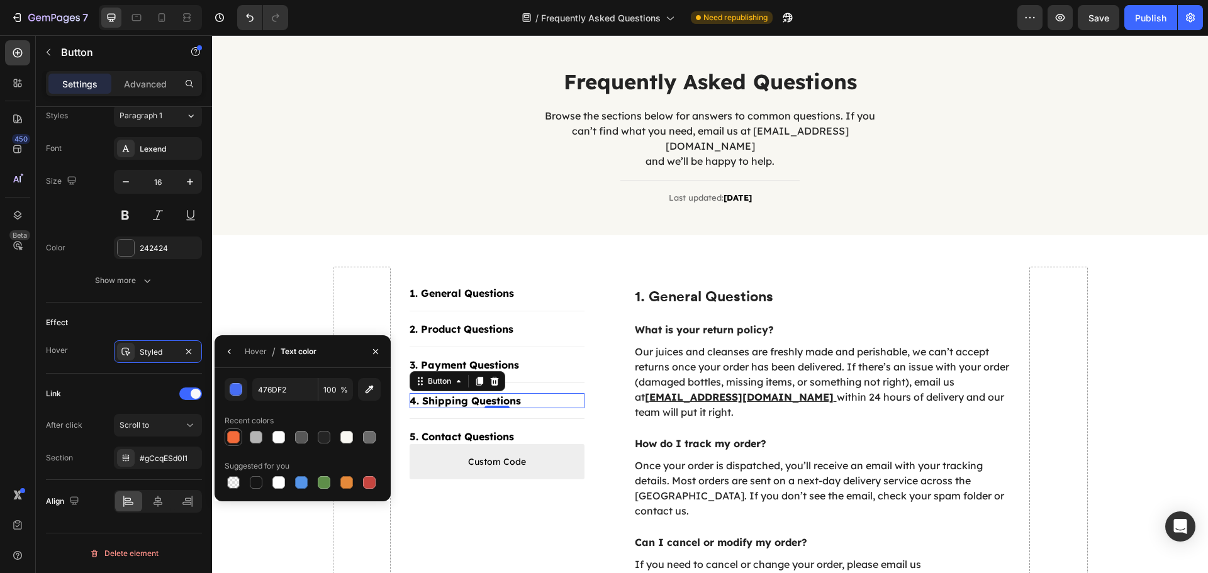
click at [231, 432] on div at bounding box center [233, 437] width 13 height 13
type input "F36B3A"
click at [450, 429] on div "5. Contact Questions" at bounding box center [461, 436] width 104 height 15
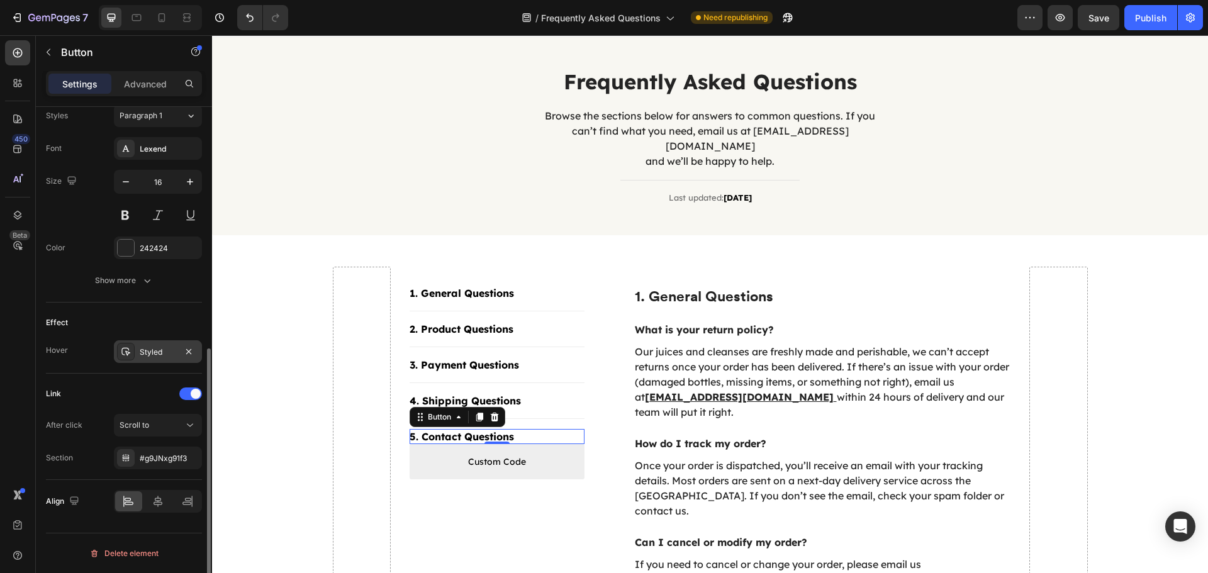
click at [153, 356] on div "Styled" at bounding box center [158, 352] width 36 height 11
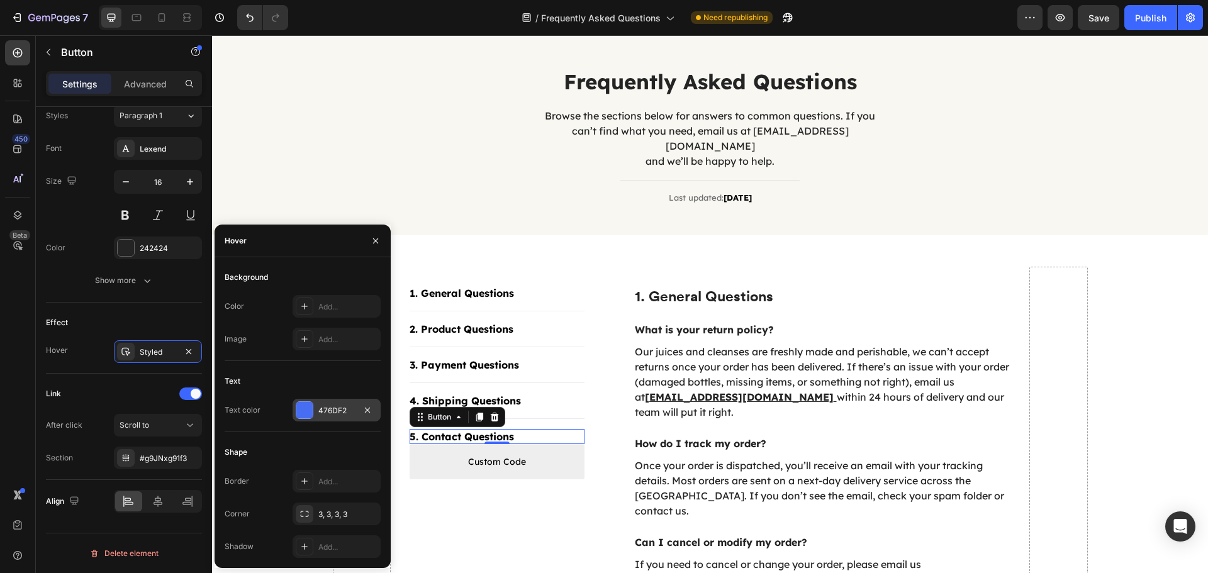
click at [322, 416] on div "476DF2" at bounding box center [336, 410] width 88 height 23
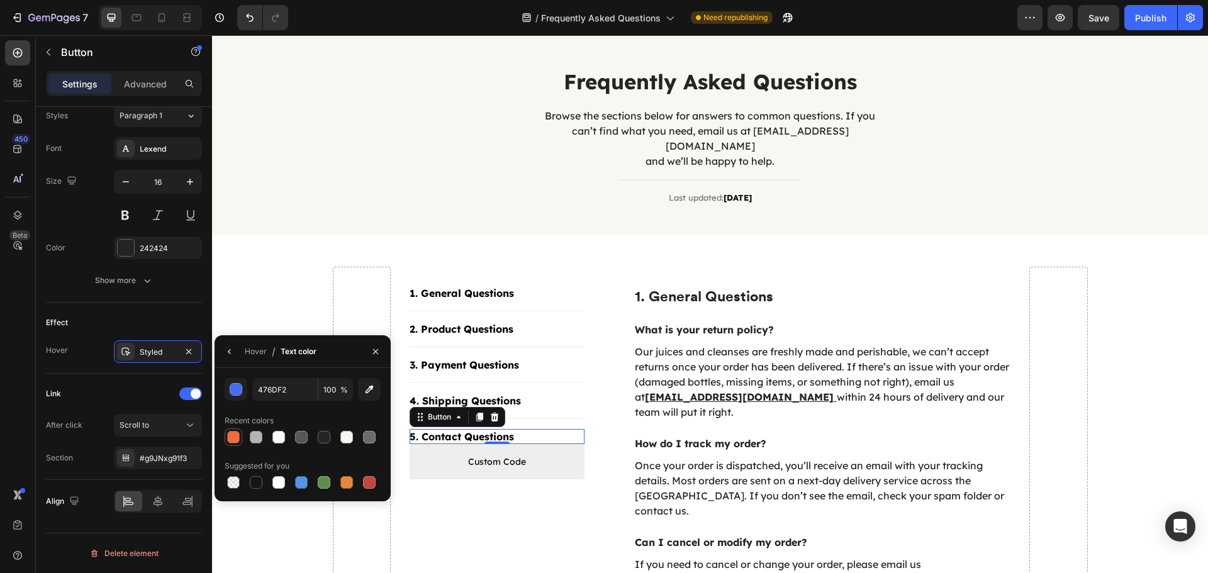
click at [235, 430] on div at bounding box center [233, 437] width 15 height 15
type input "F36B3A"
click at [735, 287] on p "1. General Questions" at bounding box center [822, 296] width 375 height 19
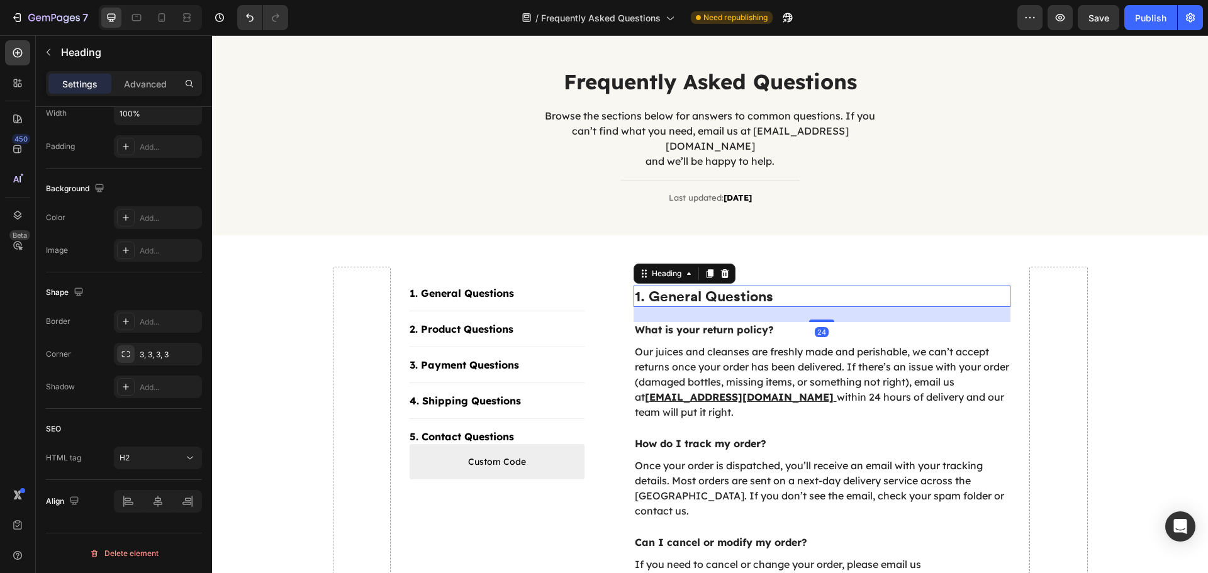
scroll to position [0, 0]
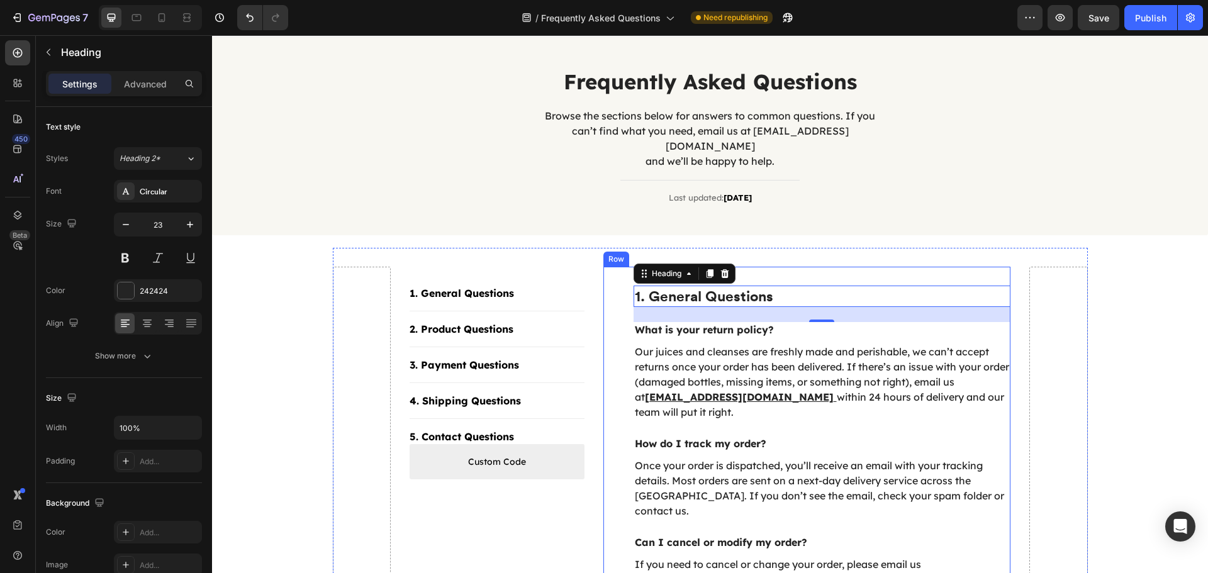
click at [877, 267] on div "1. General Questions Heading 24 What is your return policy? Text block Our juic…" at bounding box center [807, 497] width 408 height 461
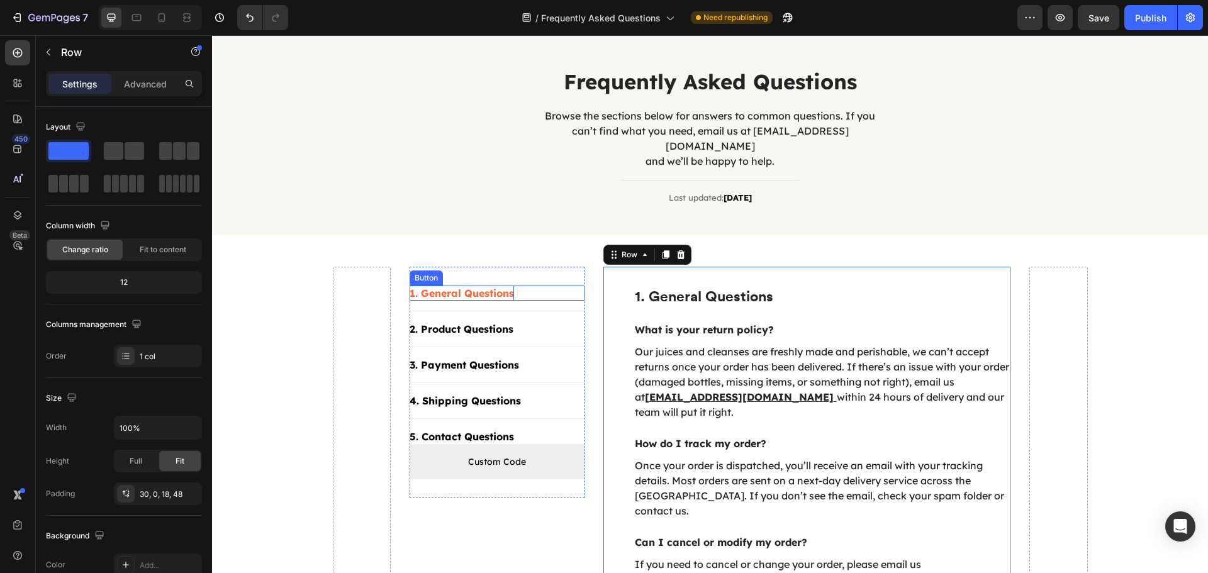
click at [487, 286] on div "1. General Questions" at bounding box center [461, 293] width 104 height 15
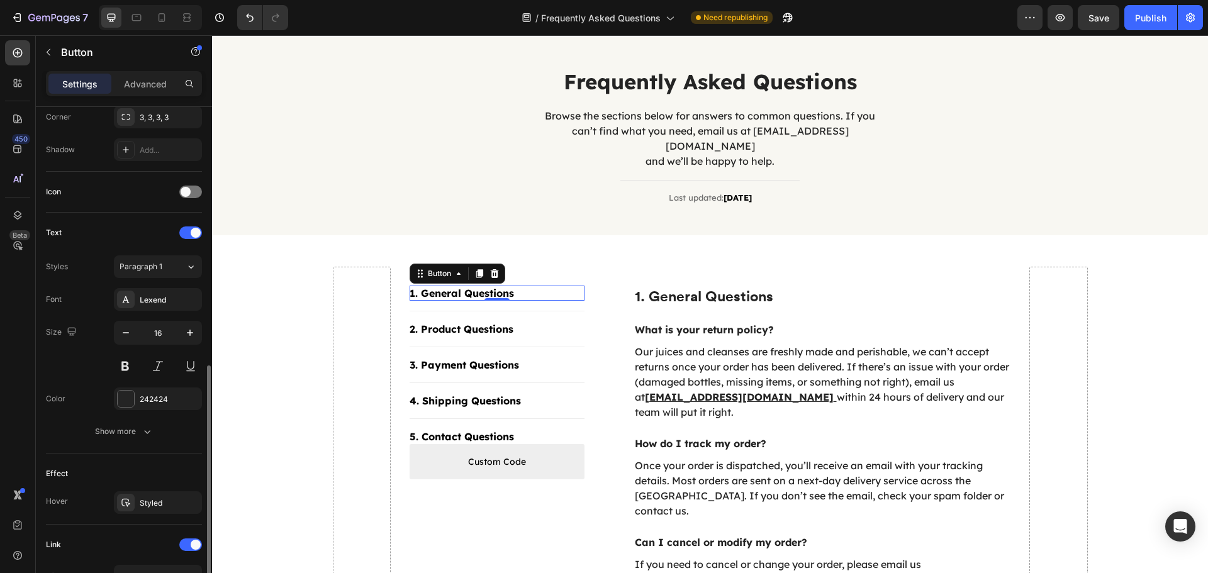
scroll to position [465, 0]
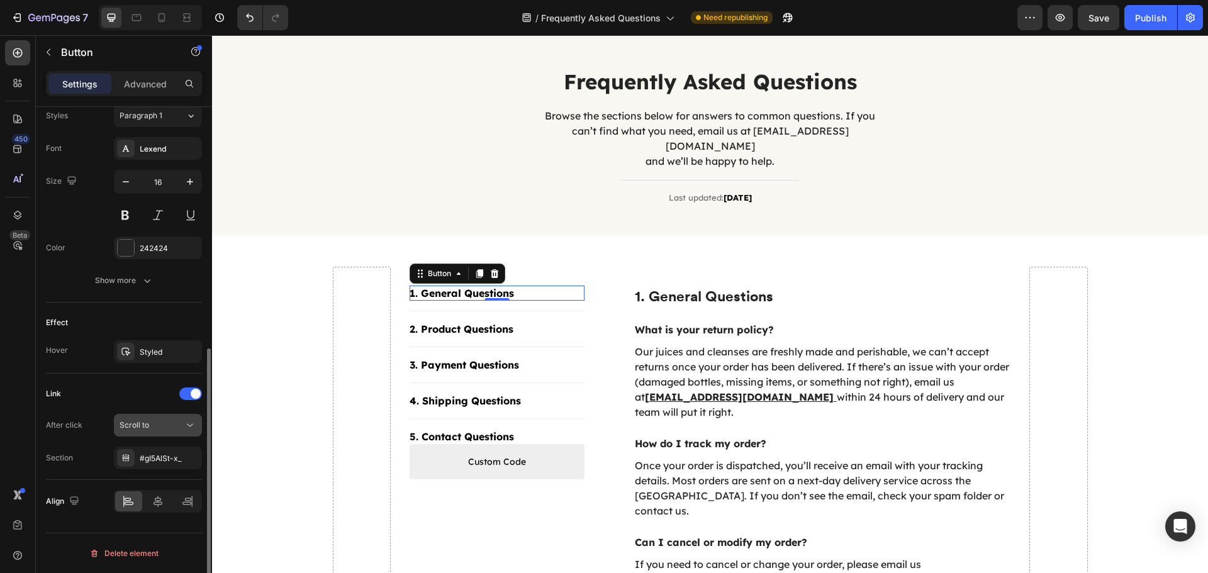
click at [147, 428] on span "Scroll to" at bounding box center [135, 424] width 30 height 9
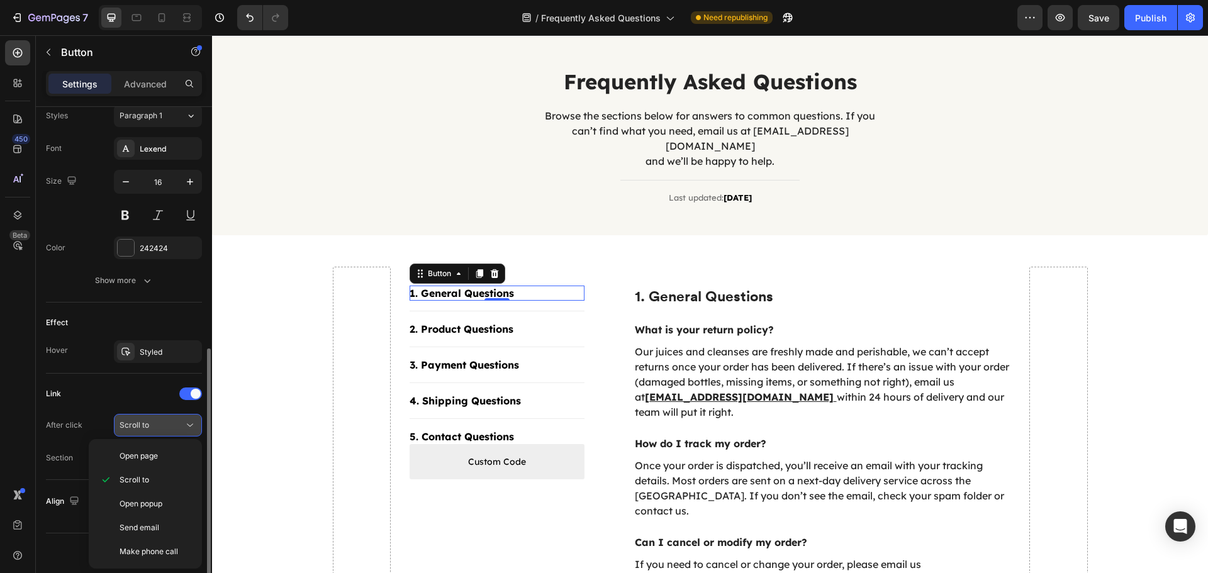
click at [147, 428] on span "Scroll to" at bounding box center [135, 424] width 30 height 9
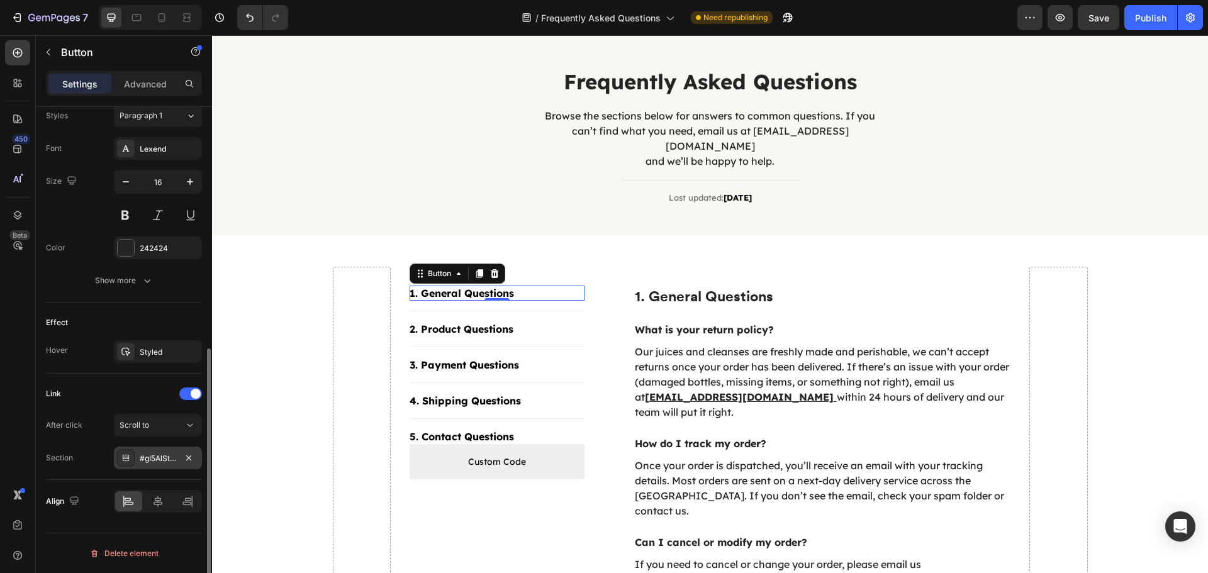
click at [147, 461] on div "#gI5AlSt-x_" at bounding box center [158, 458] width 36 height 11
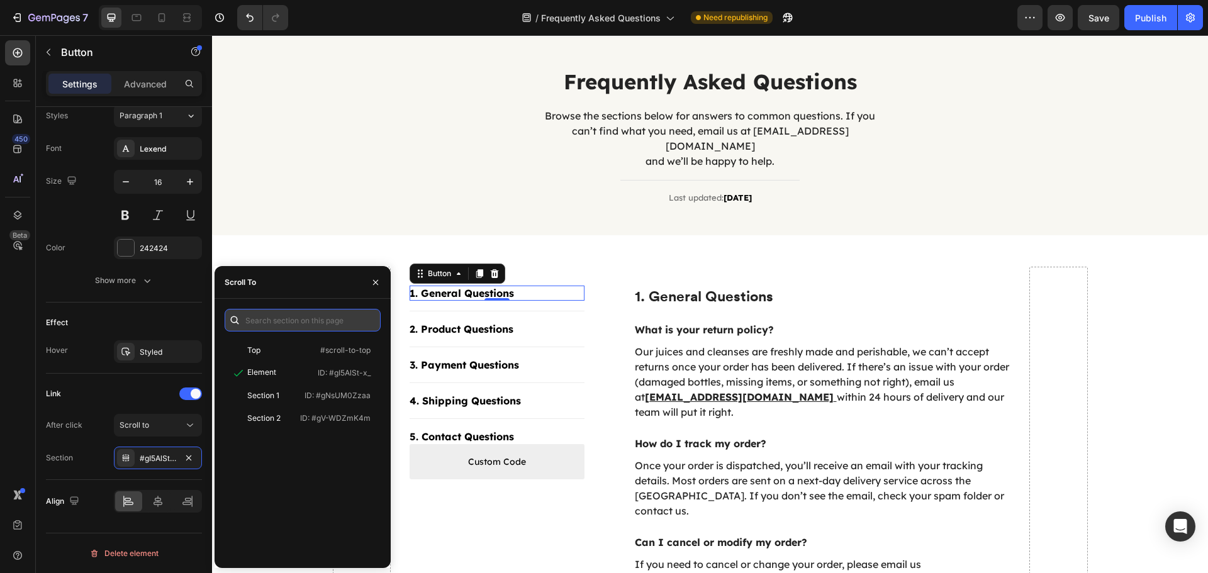
click at [305, 311] on input "text" at bounding box center [303, 320] width 156 height 23
click at [972, 289] on p "1. General Questions" at bounding box center [822, 296] width 375 height 19
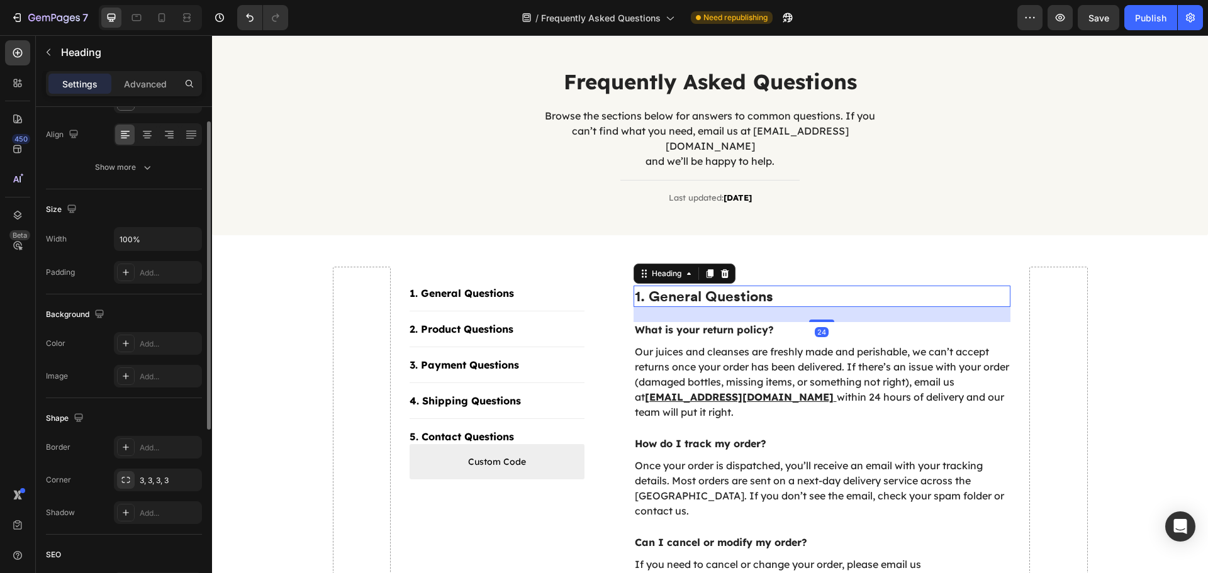
scroll to position [252, 0]
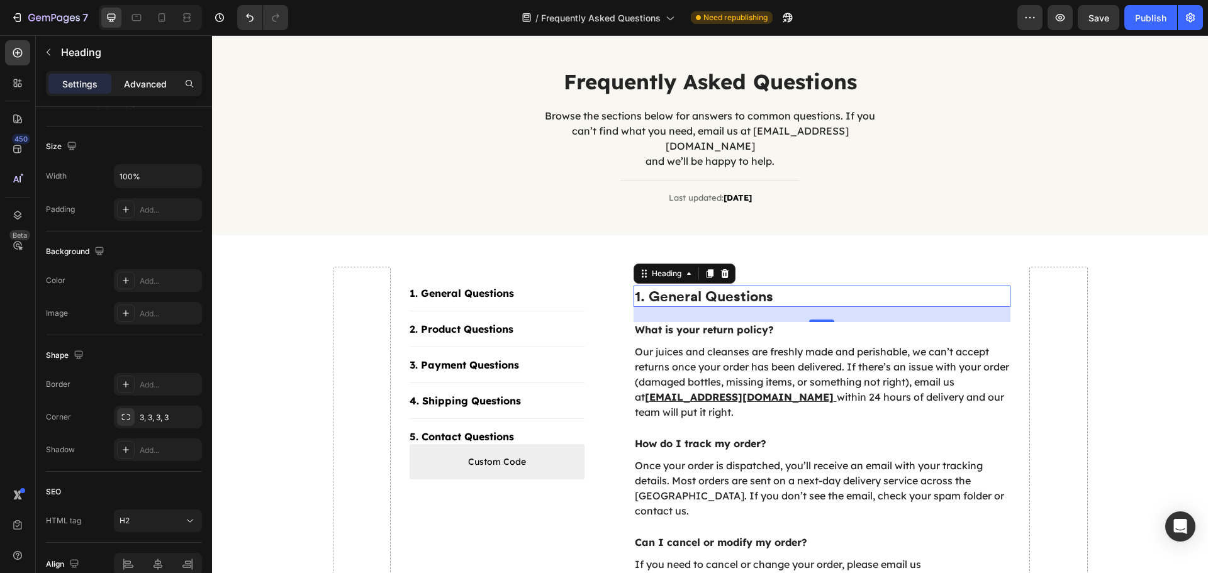
click at [125, 82] on p "Advanced" at bounding box center [145, 83] width 43 height 13
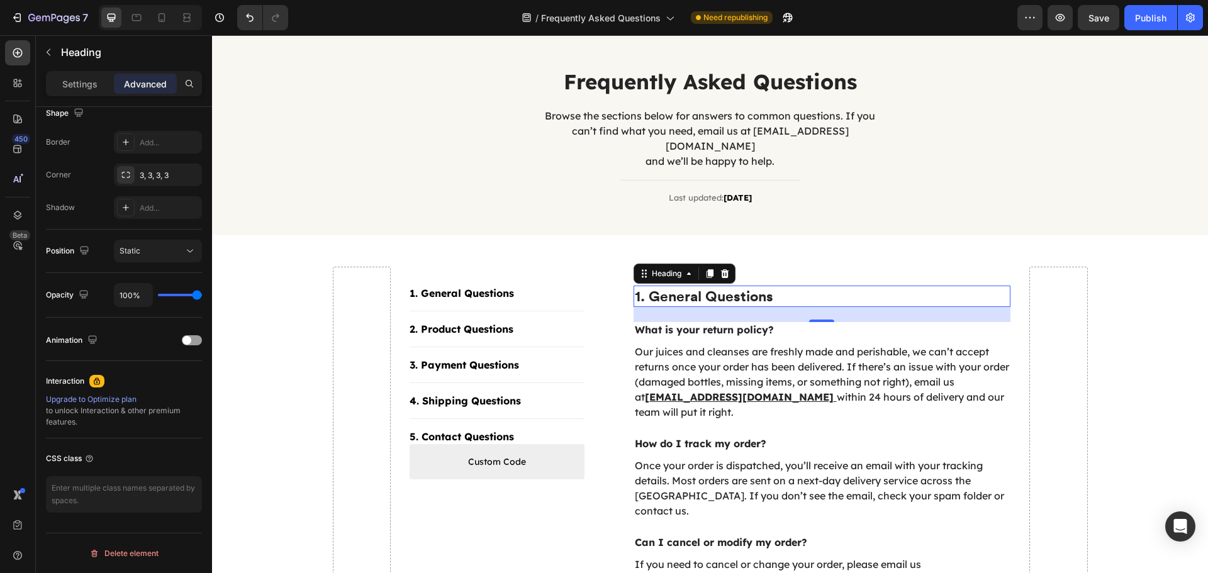
scroll to position [0, 0]
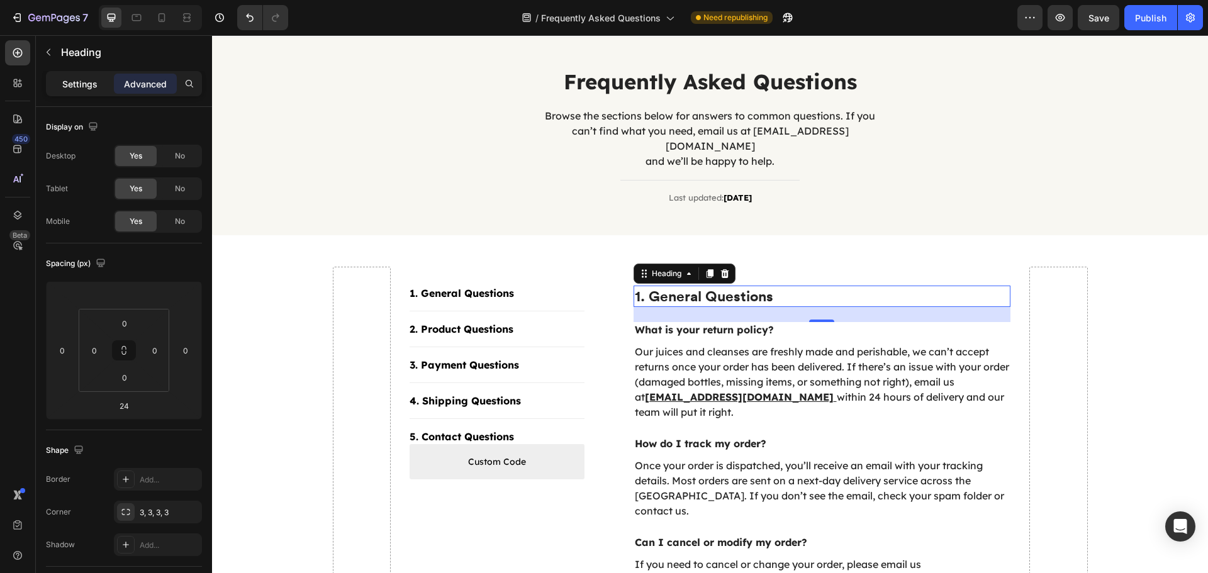
click at [86, 76] on div "Settings" at bounding box center [79, 84] width 63 height 20
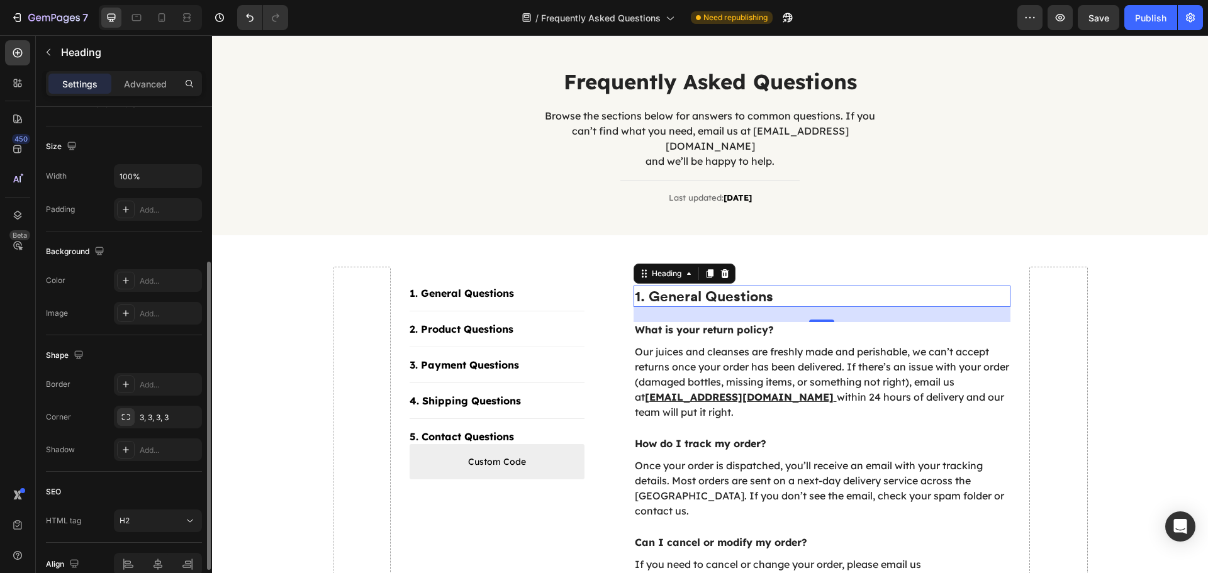
scroll to position [314, 0]
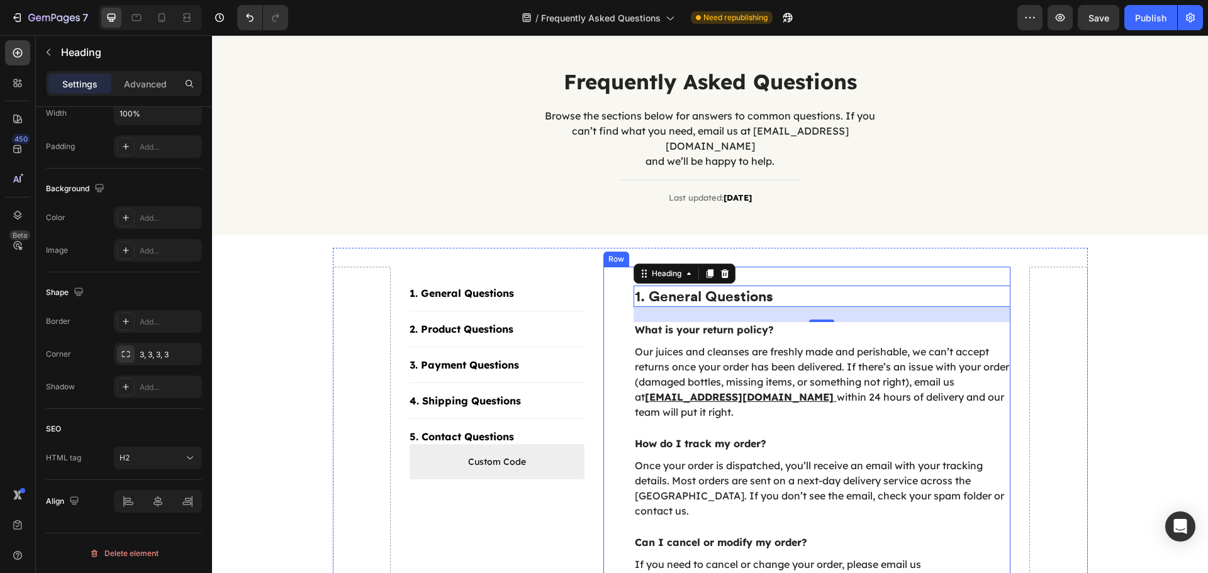
click at [989, 267] on div "1. General Questions Heading 24 What is your return policy? Text block Our juic…" at bounding box center [807, 497] width 408 height 461
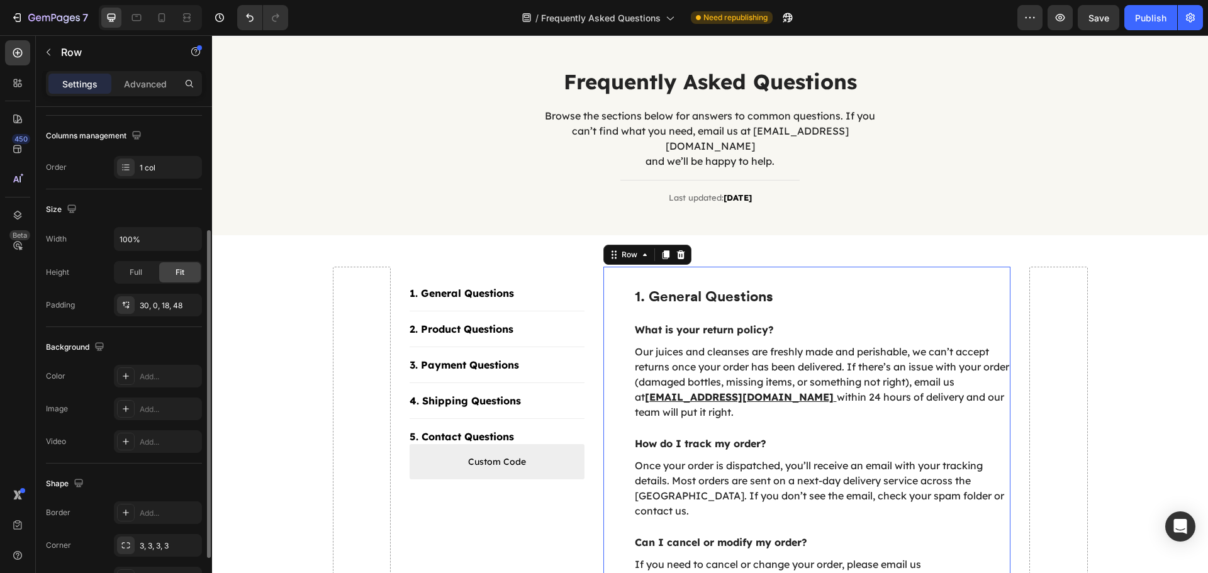
scroll to position [265, 0]
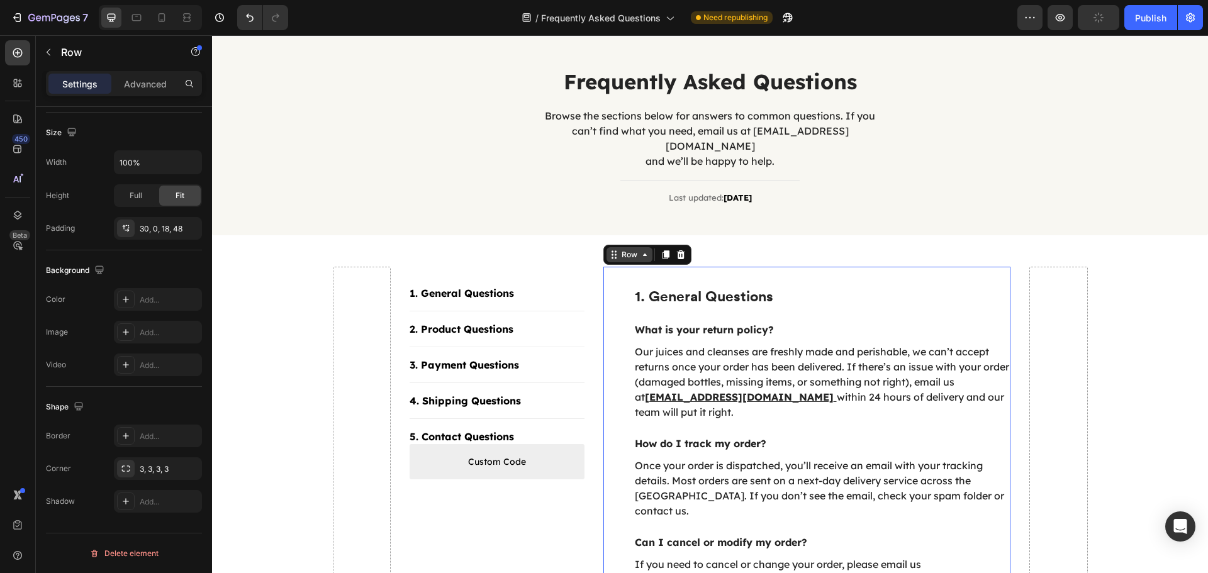
click at [632, 249] on div "Row" at bounding box center [629, 254] width 21 height 11
click at [626, 249] on div "Row" at bounding box center [629, 254] width 21 height 11
click at [523, 286] on div "1. General Questions Button" at bounding box center [496, 293] width 175 height 15
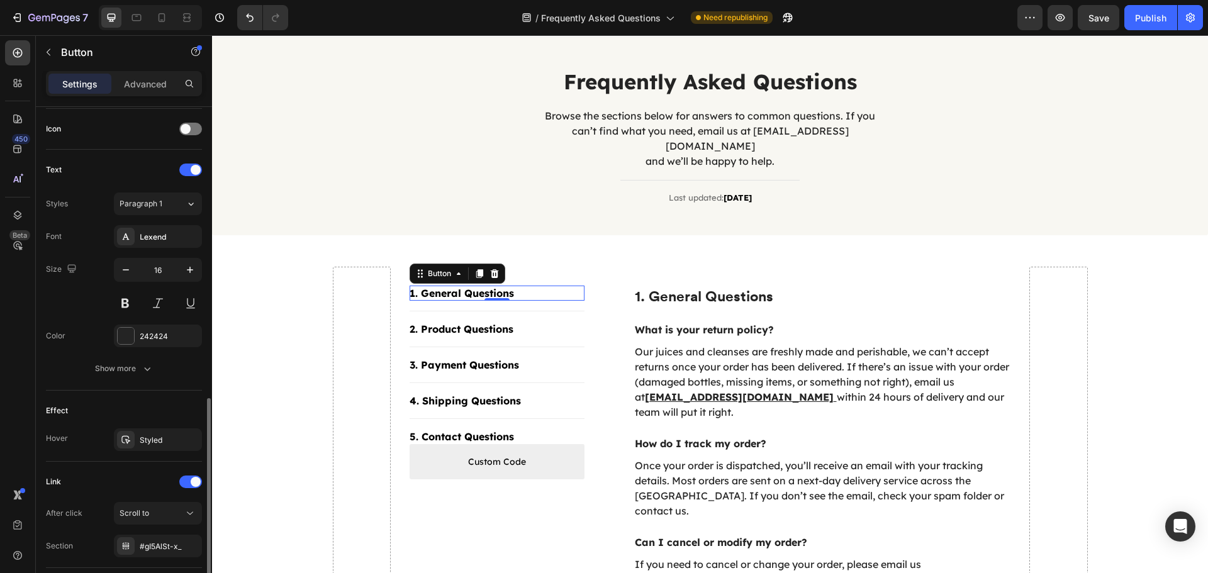
scroll to position [465, 0]
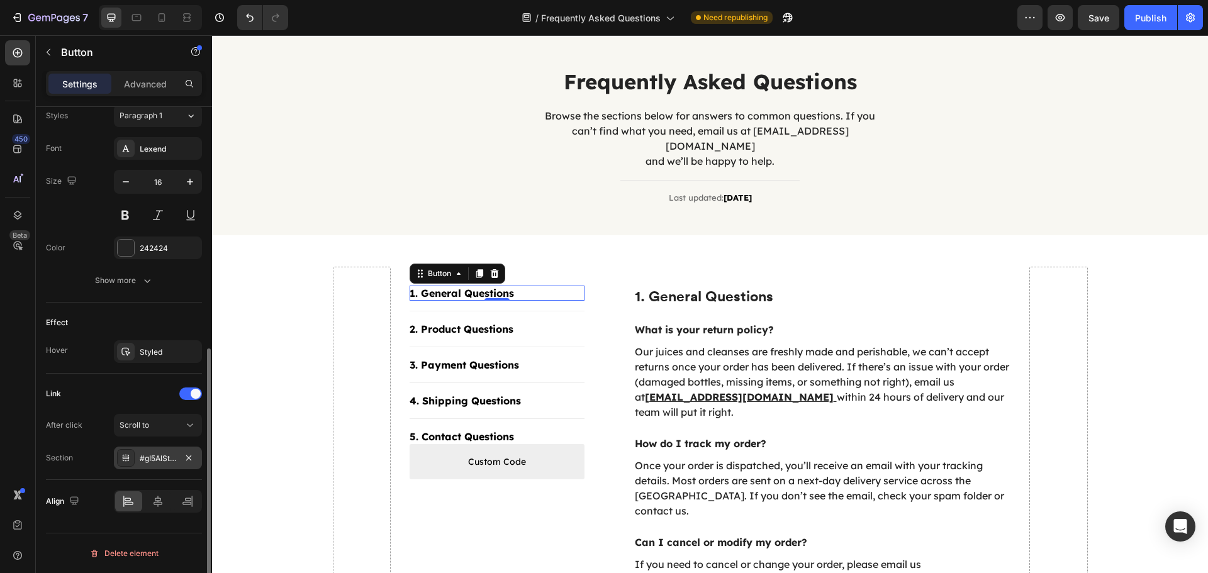
click at [143, 461] on div "#gI5AlSt-x_" at bounding box center [158, 458] width 36 height 11
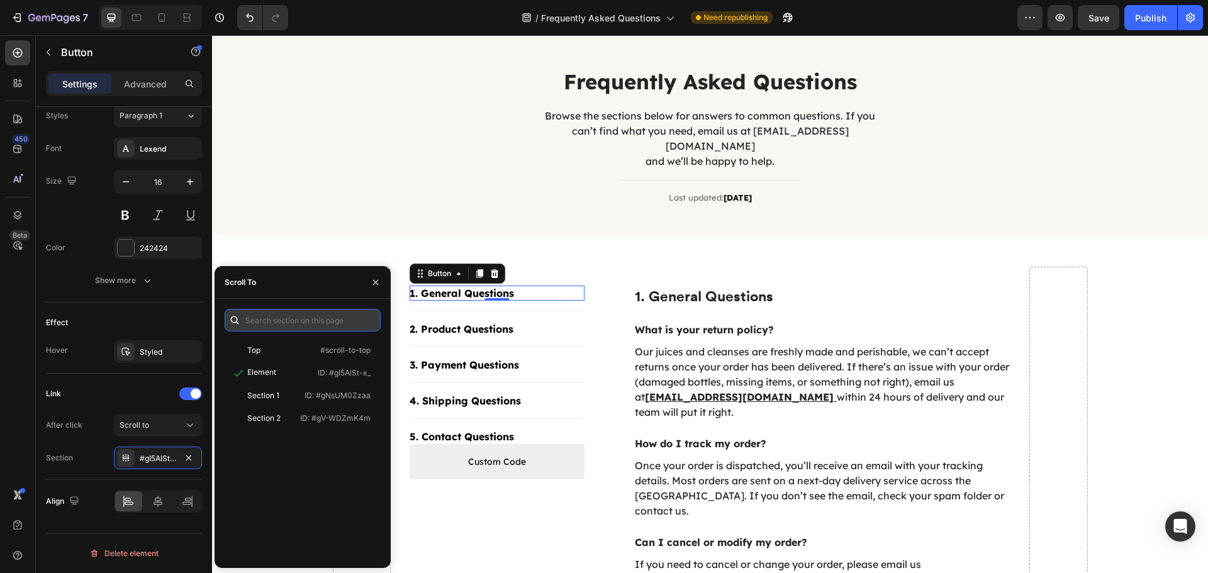
click at [302, 323] on input "text" at bounding box center [303, 320] width 156 height 23
paste input "#gD2EEj0aF5"
type input "#gD2EEj0aF5"
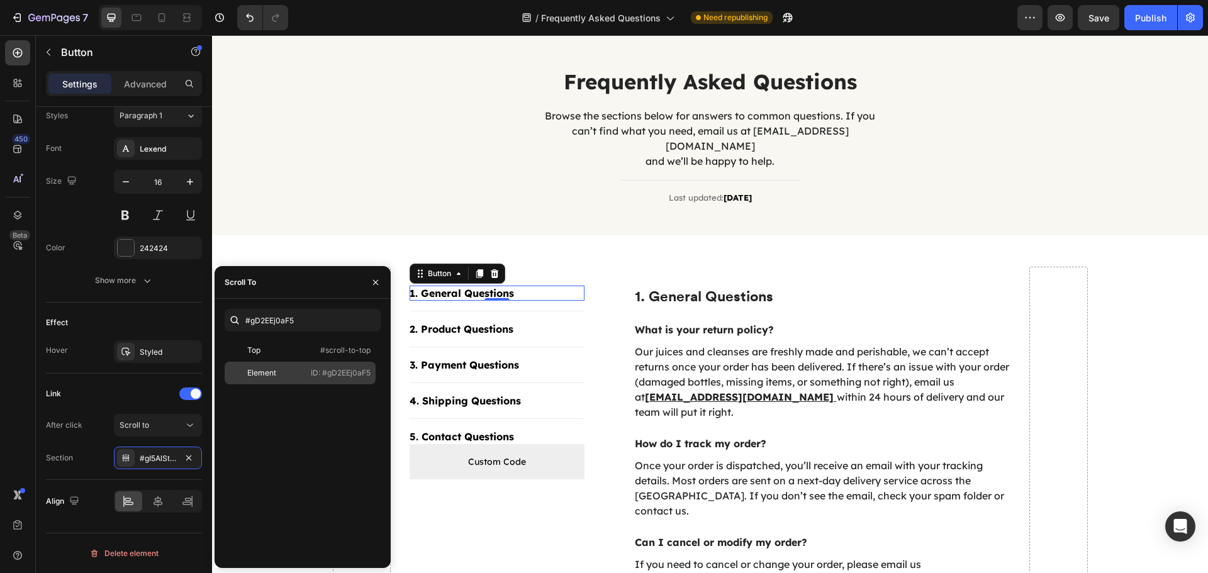
click at [308, 369] on div "Element ID: #gD2EEj0aF5" at bounding box center [300, 373] width 151 height 23
click at [1138, 21] on div "Publish" at bounding box center [1150, 17] width 31 height 13
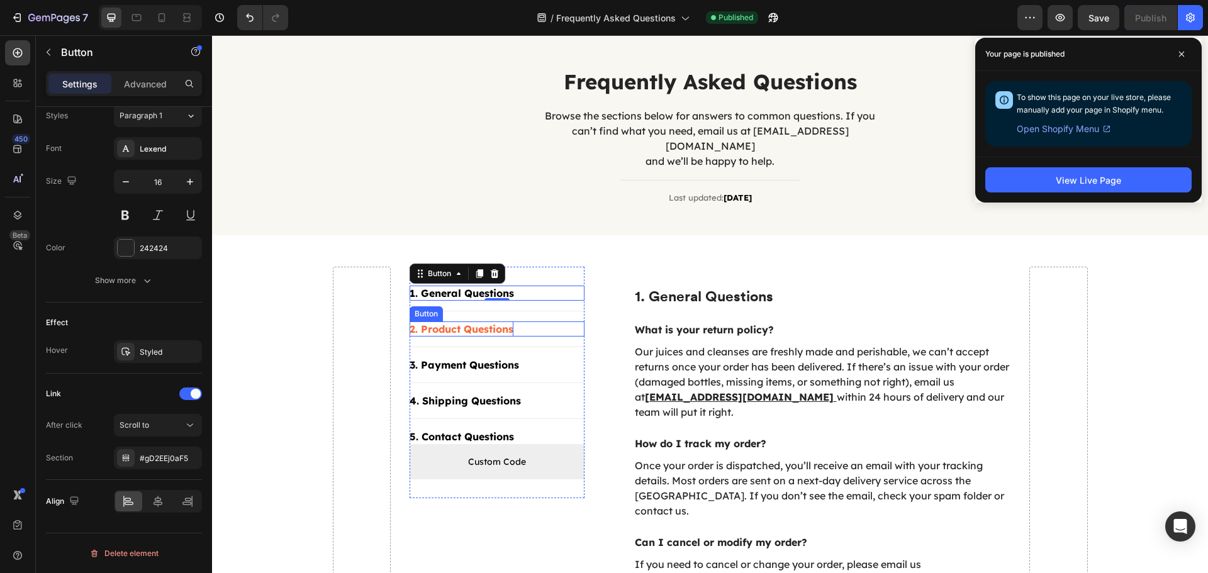
click at [501, 321] on div "2. Product Questions" at bounding box center [461, 328] width 104 height 15
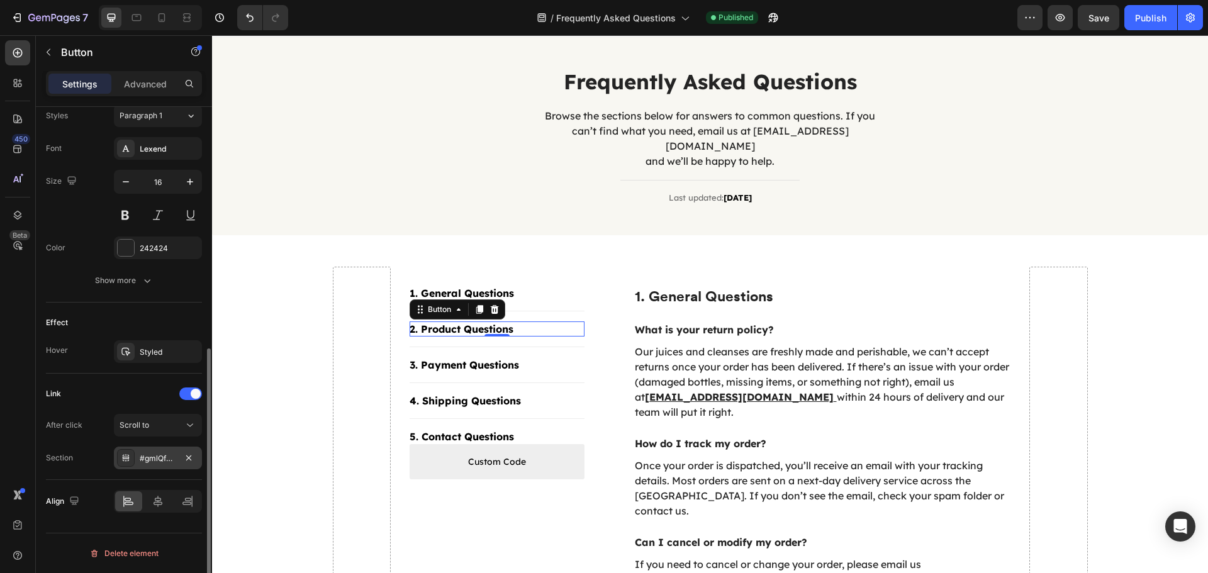
click at [150, 457] on div "#gmlQfUhmGq" at bounding box center [158, 458] width 36 height 11
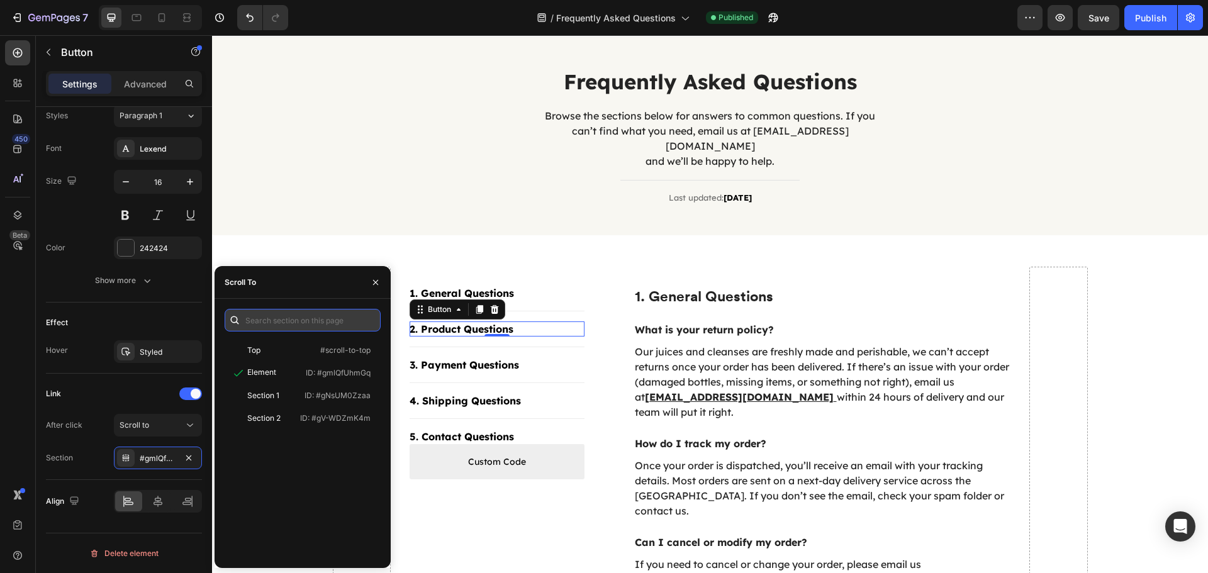
click at [283, 313] on input "text" at bounding box center [303, 320] width 156 height 23
paste input "#gEk6N4GiQ6"
type input "#gEk6N4GiQ6"
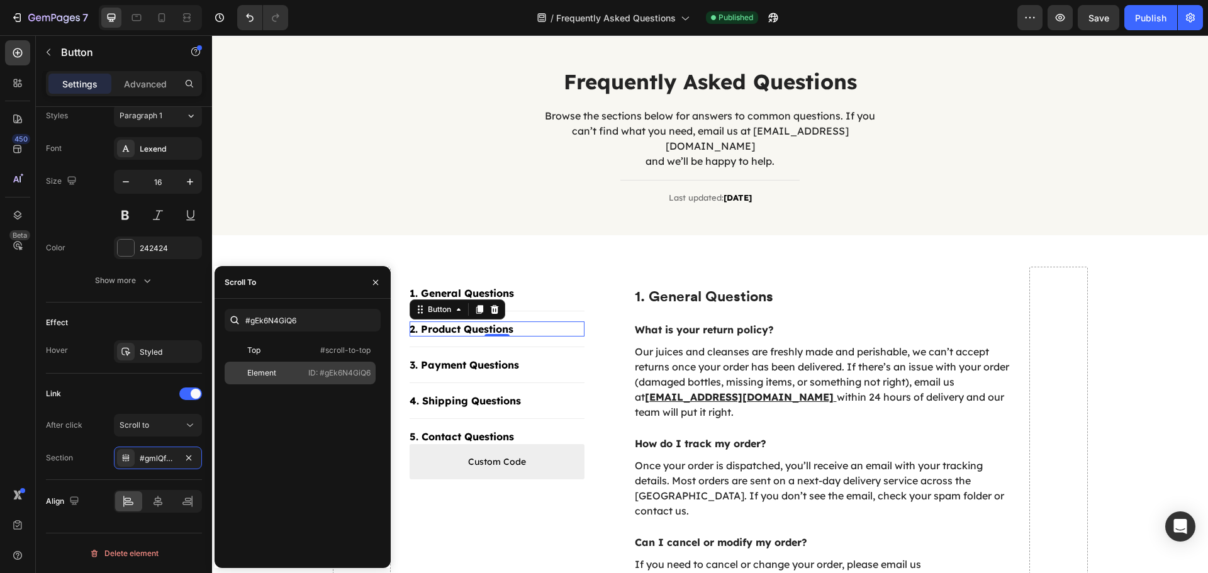
click at [320, 367] on p "ID: #gEk6N4GiQ6" at bounding box center [339, 372] width 62 height 11
click at [435, 357] on div "3. Payment Questions" at bounding box center [463, 364] width 109 height 15
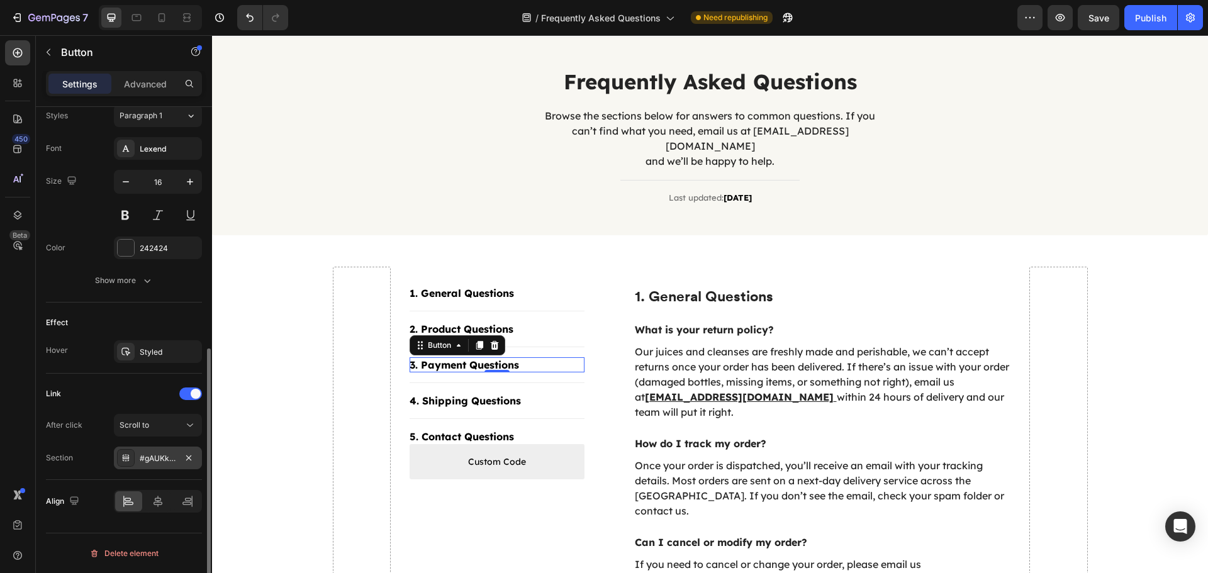
click at [143, 454] on div "#gAUKk_ljRH" at bounding box center [158, 458] width 36 height 11
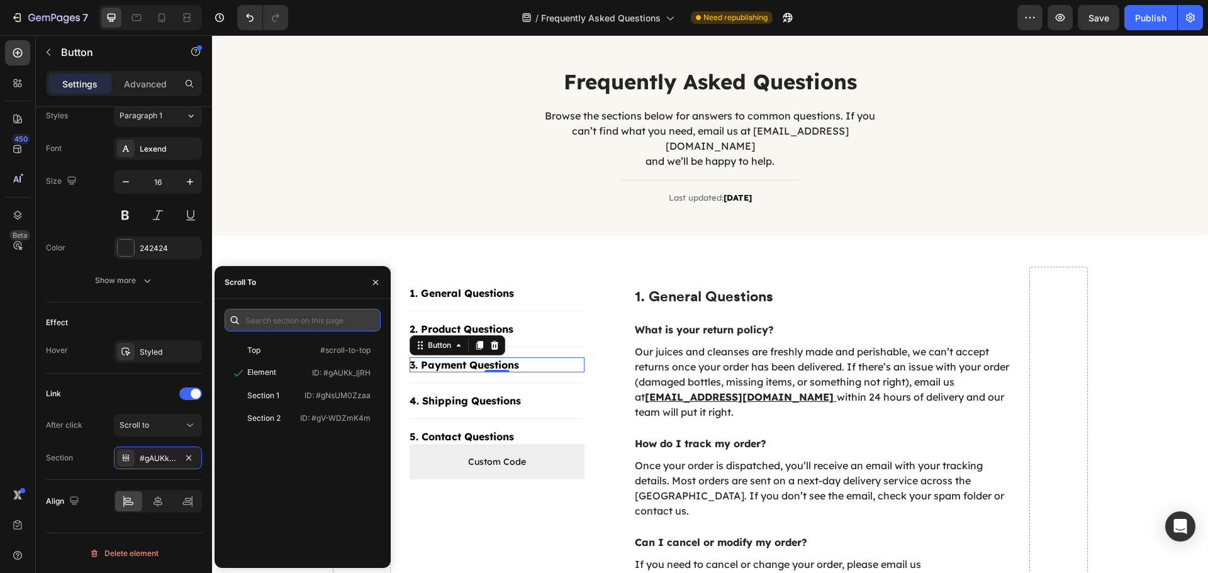
click at [298, 321] on input "text" at bounding box center [303, 320] width 156 height 23
paste input "#gJbwwOa76o"
type input "#gJbwwOa76o"
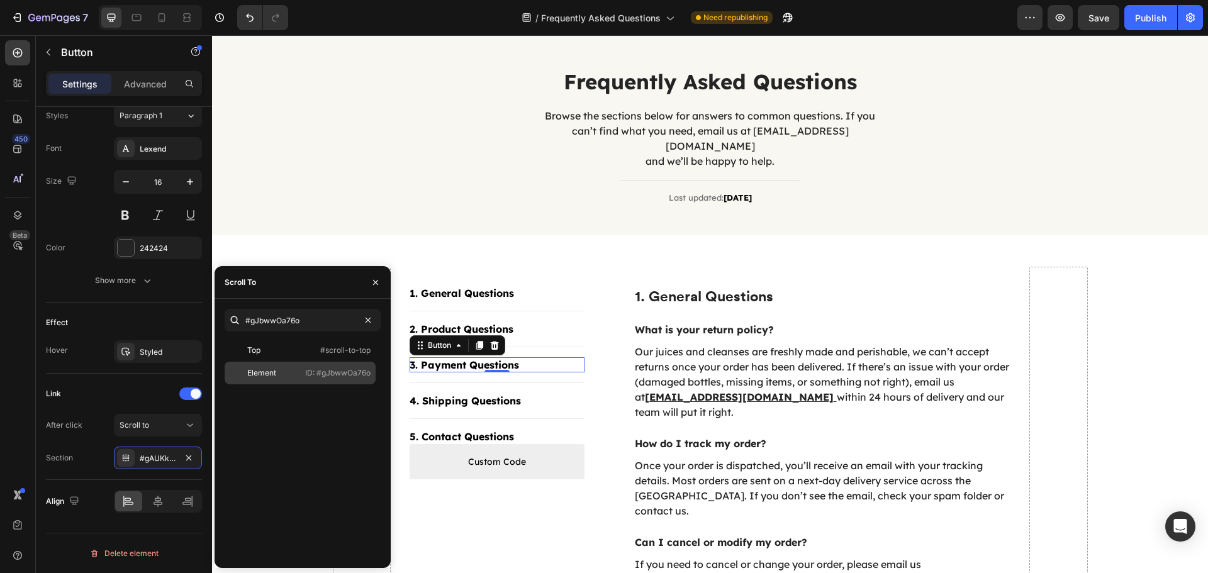
click at [329, 376] on p "ID: #gJbwwOa76o" at bounding box center [337, 372] width 65 height 11
click at [526, 393] on div "4. Shipping Questions Button" at bounding box center [496, 400] width 175 height 15
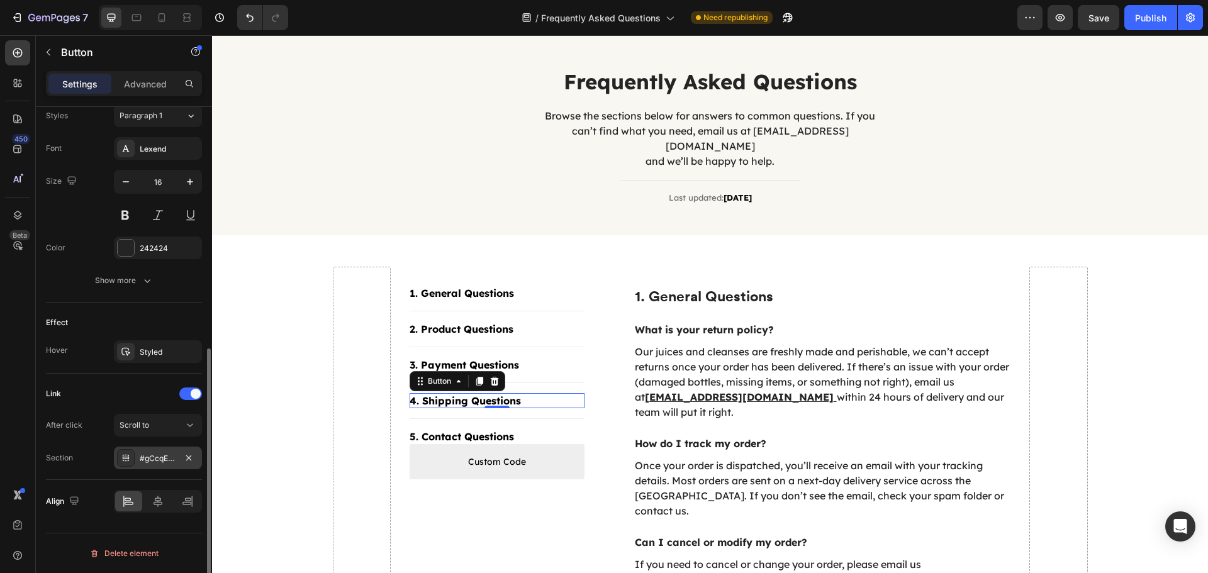
click at [152, 451] on div "#gCcqESd0l1" at bounding box center [158, 458] width 88 height 23
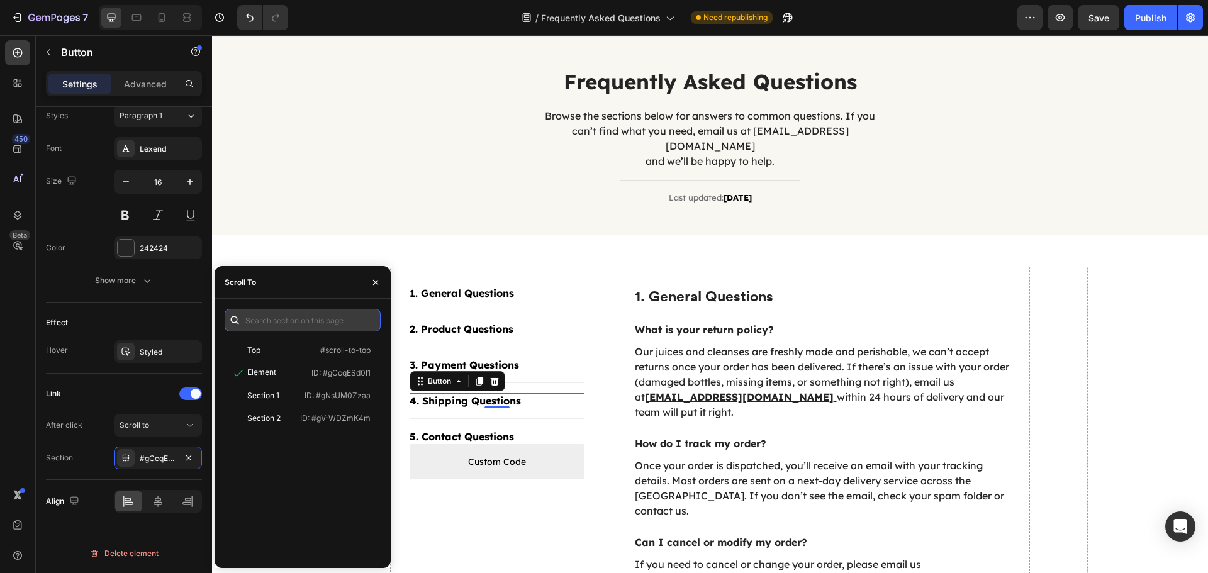
click at [289, 327] on input "text" at bounding box center [303, 320] width 156 height 23
paste input "#gYEREyMvVF"
type input "#gYEREyMvVF"
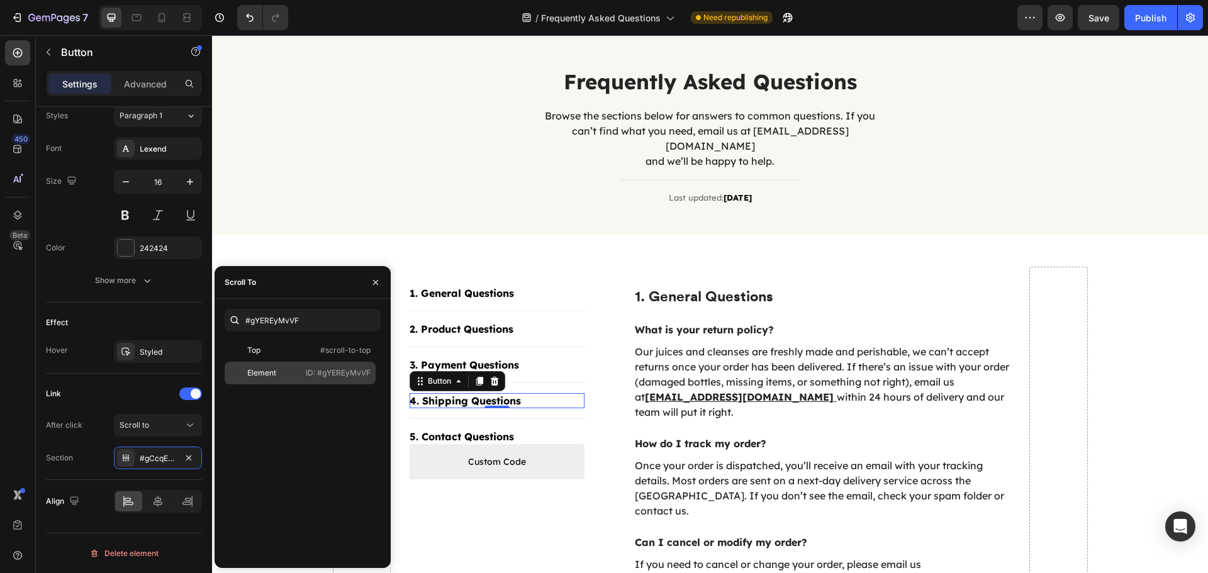
click at [345, 370] on p "ID: #gYEREyMvVF" at bounding box center [338, 372] width 65 height 11
click at [429, 429] on div "5. Contact Questions" at bounding box center [461, 436] width 104 height 15
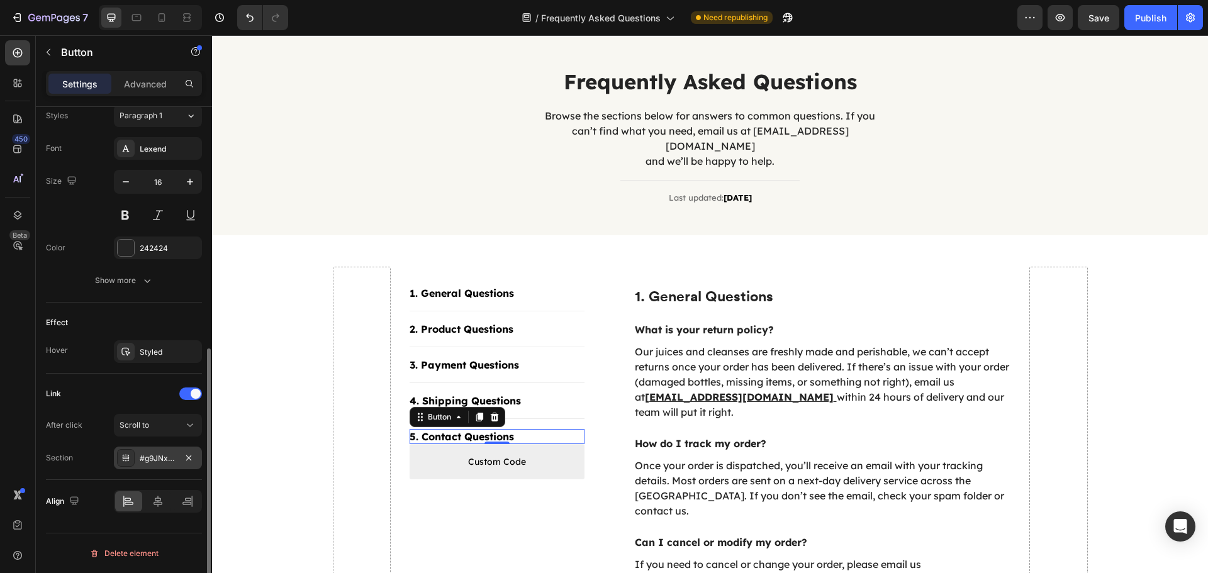
click at [141, 450] on div "#g9JNxg91f3" at bounding box center [158, 458] width 88 height 23
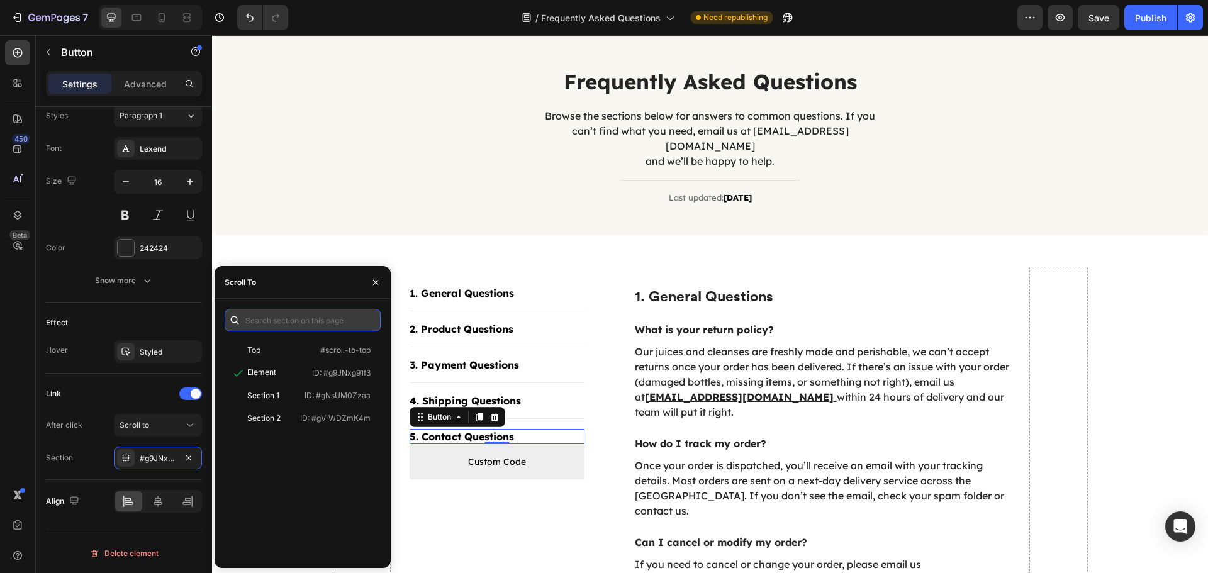
click at [308, 326] on input "text" at bounding box center [303, 320] width 156 height 23
paste input "#g1Icx5X2IS"
type input "#g1Icx5X2IS"
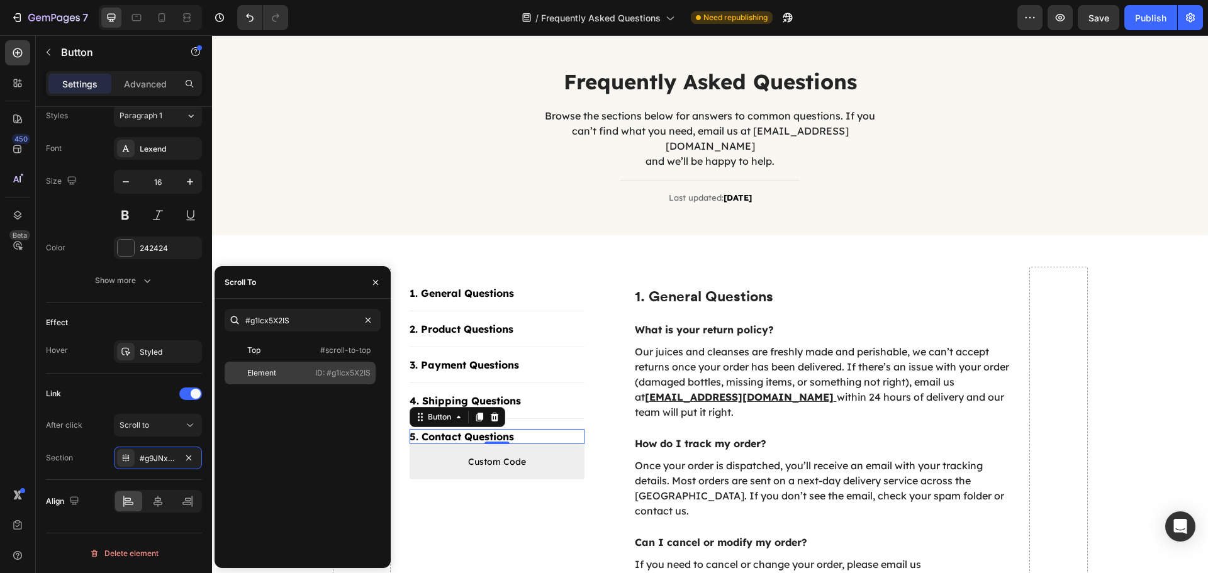
click at [281, 370] on div "Element" at bounding box center [266, 372] width 73 height 11
click at [1150, 3] on div "7 Version history / Frequently Asked Questions Need republishing Preview Save P…" at bounding box center [604, 18] width 1208 height 36
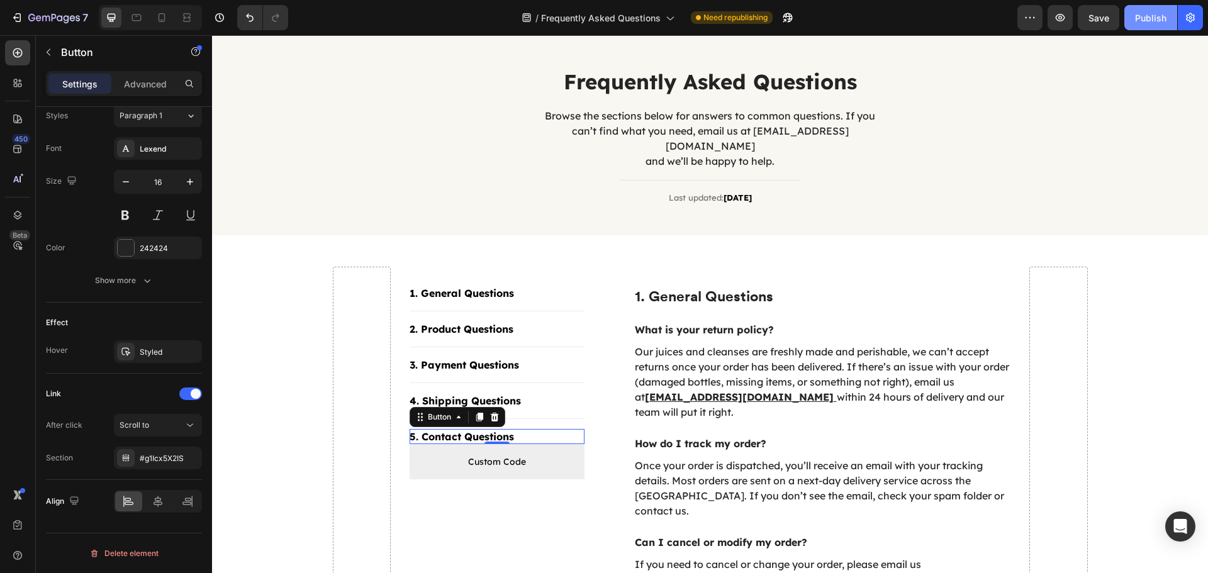
click at [1151, 14] on div "Publish" at bounding box center [1150, 17] width 31 height 13
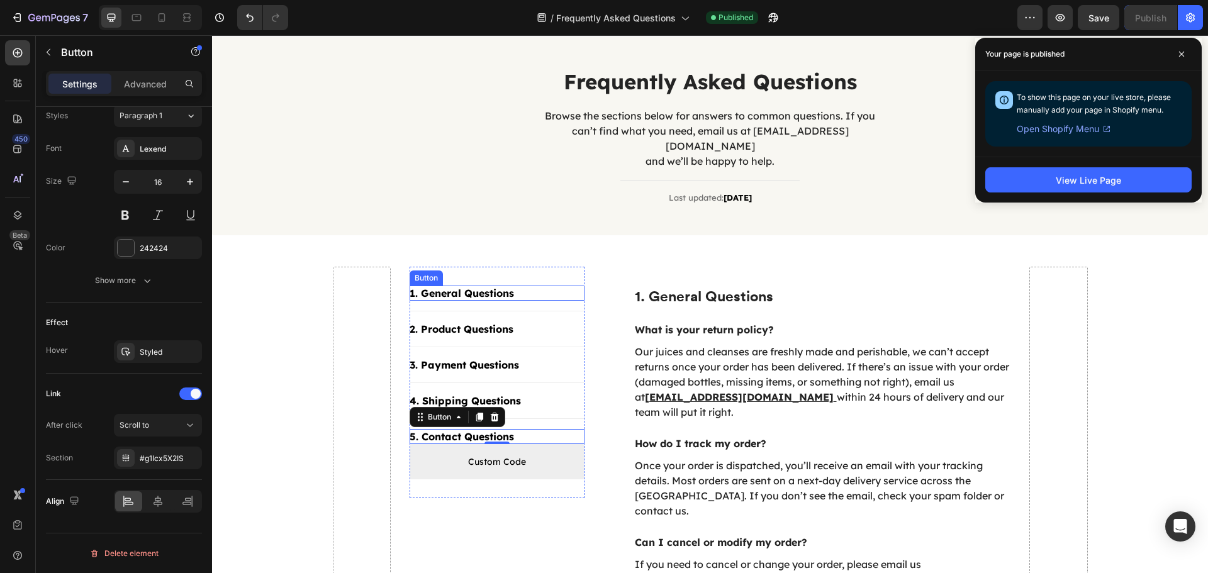
click at [524, 286] on div "1. General Questions Button" at bounding box center [496, 293] width 175 height 15
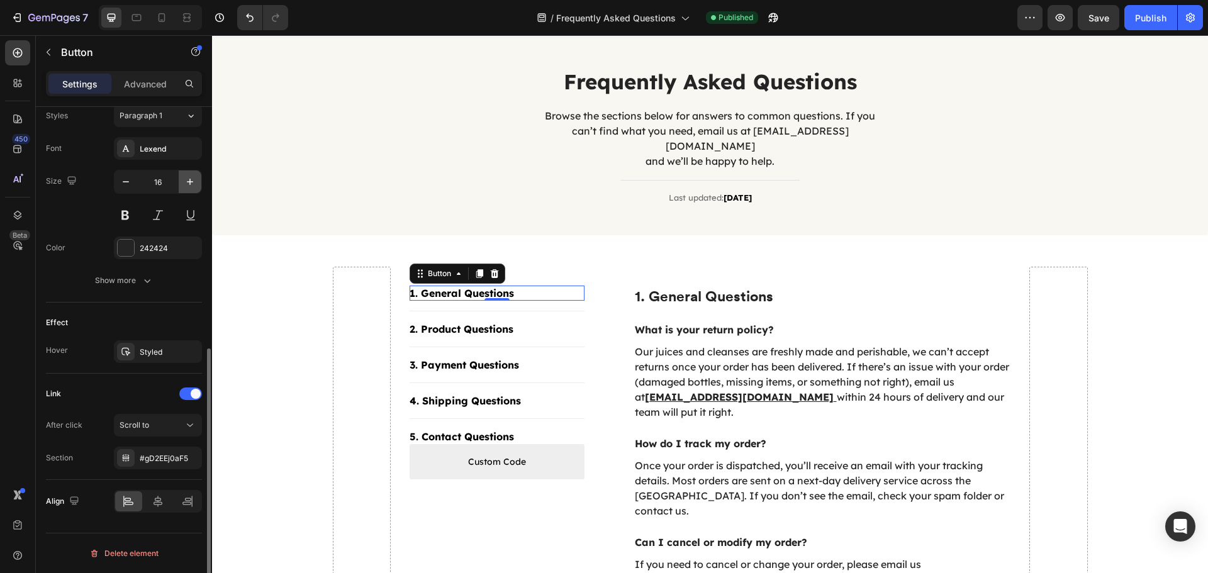
click at [184, 182] on icon "button" at bounding box center [190, 181] width 13 height 13
click at [184, 181] on icon "button" at bounding box center [190, 181] width 13 height 13
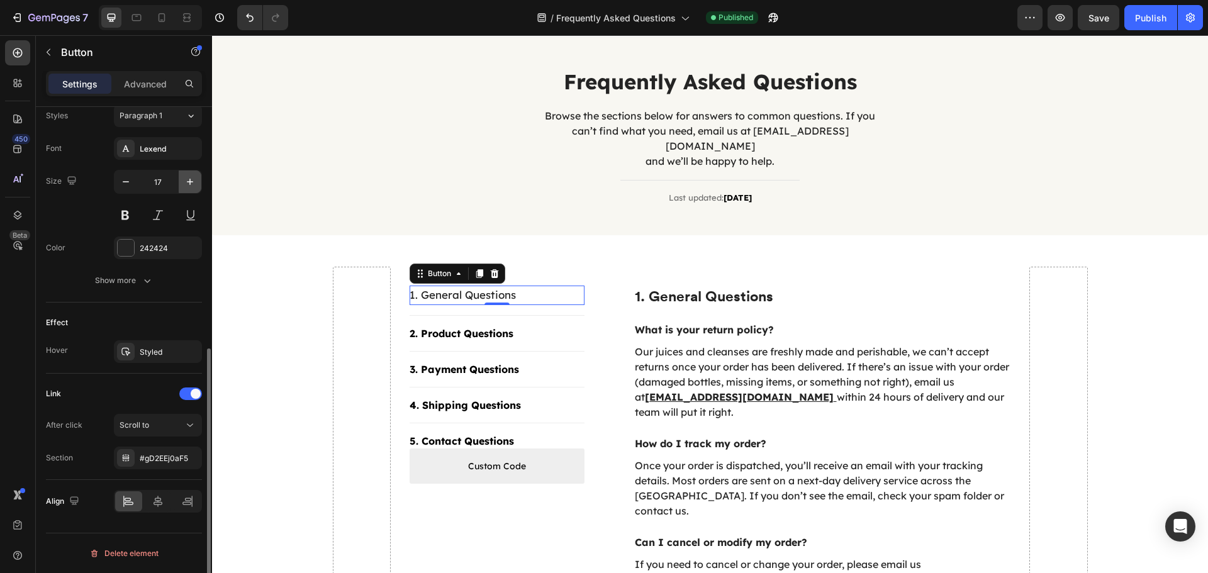
type input "18"
click at [130, 215] on button at bounding box center [125, 215] width 23 height 23
click at [552, 327] on div "2. Product Questions Button" at bounding box center [496, 334] width 175 height 15
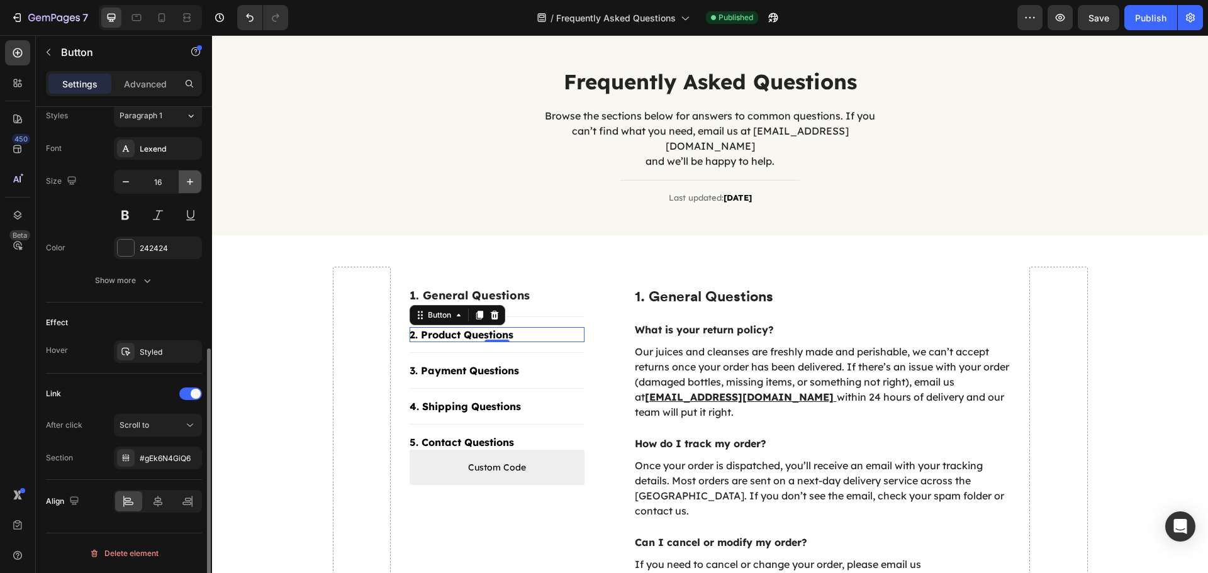
click at [186, 181] on icon "button" at bounding box center [190, 181] width 13 height 13
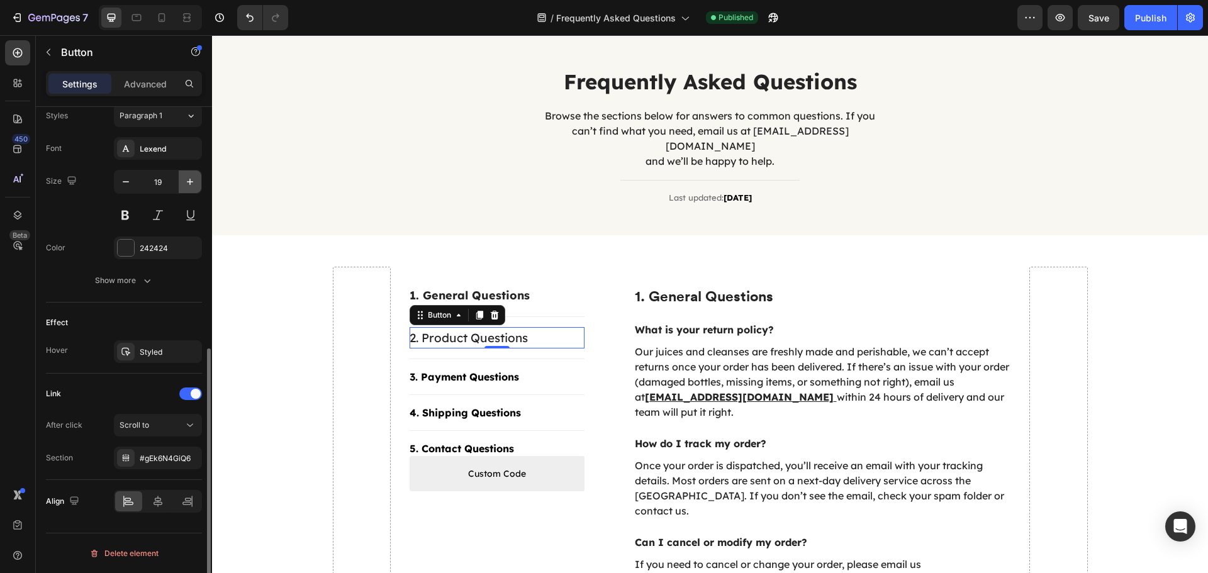
click at [186, 181] on icon "button" at bounding box center [190, 181] width 13 height 13
type input "20"
click at [129, 217] on button at bounding box center [125, 215] width 23 height 23
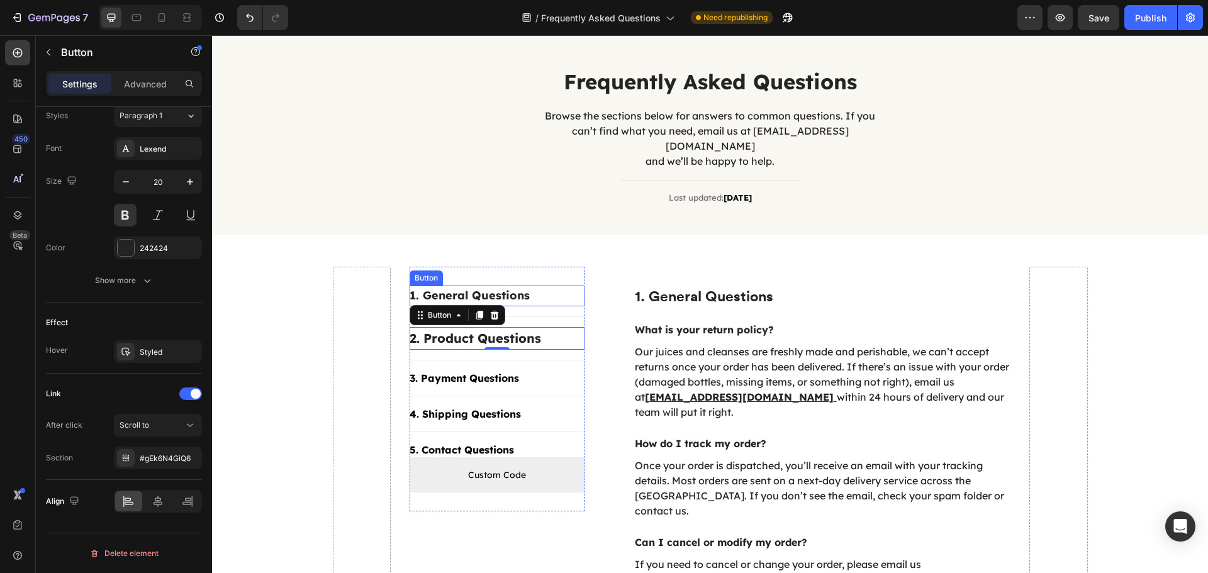
click at [559, 286] on div "1. General Questions Button" at bounding box center [496, 296] width 175 height 20
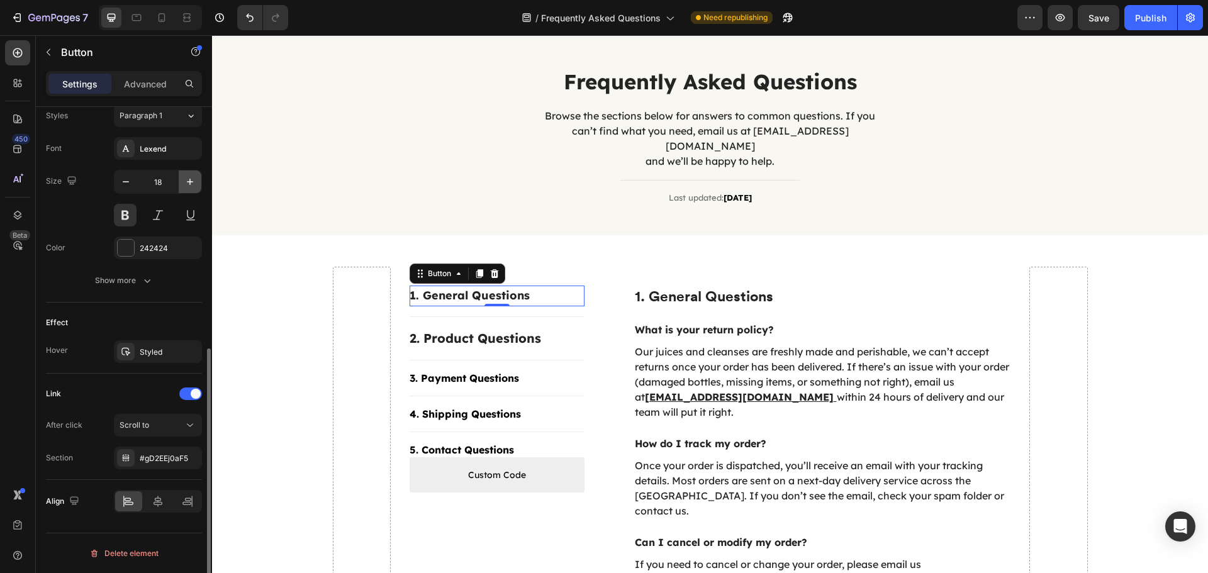
click at [196, 183] on button "button" at bounding box center [190, 181] width 23 height 23
type input "20"
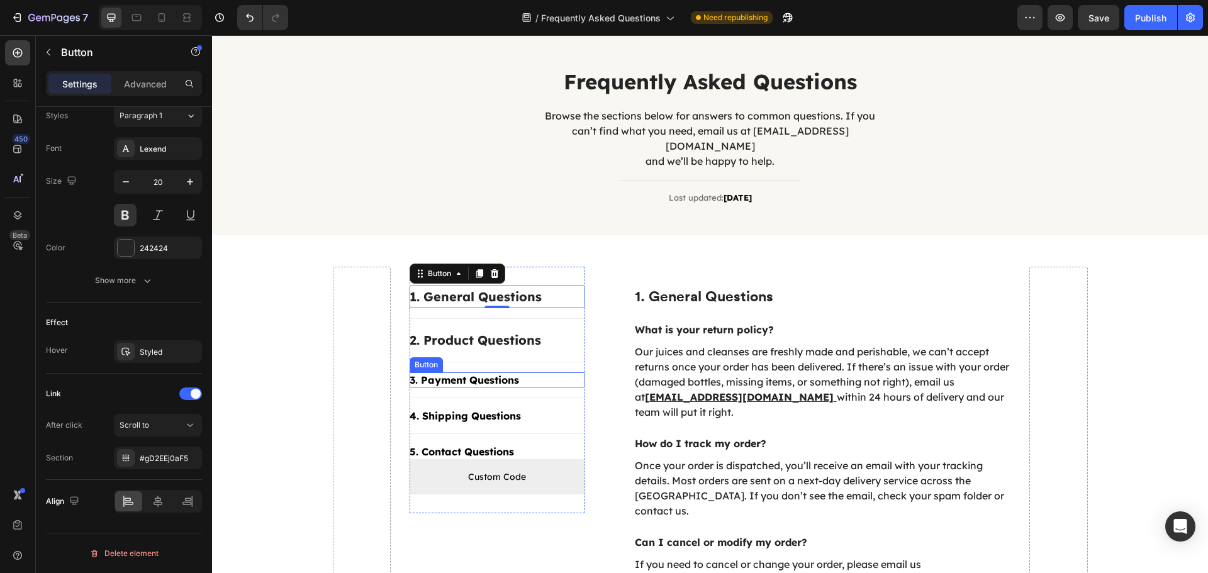
click at [547, 372] on div "3. Payment Questions Button" at bounding box center [496, 379] width 175 height 15
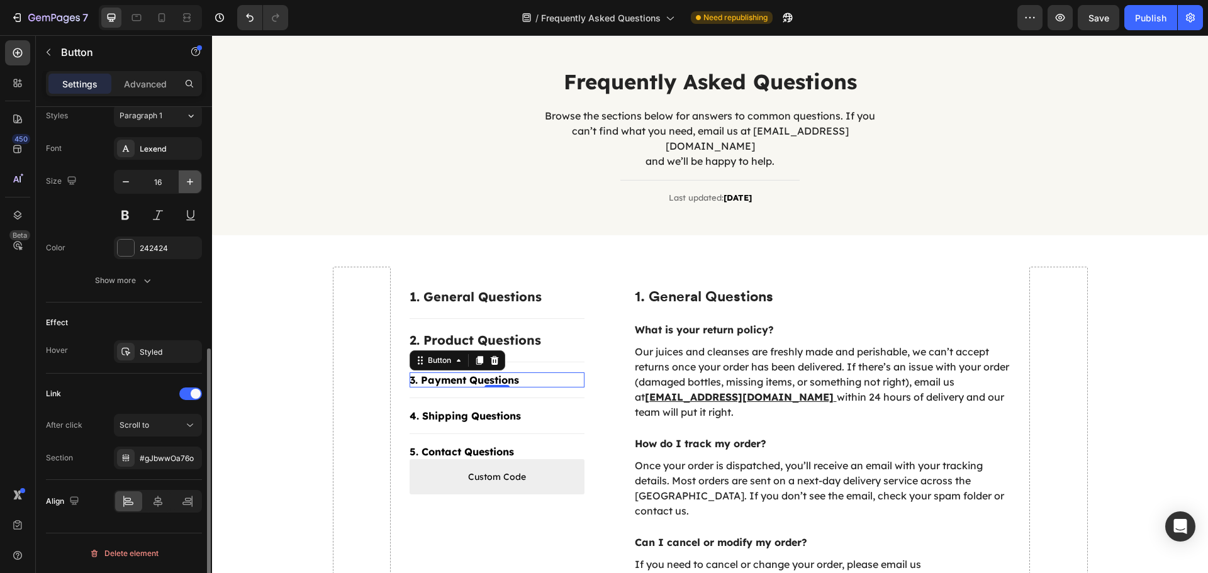
click at [184, 180] on icon "button" at bounding box center [190, 181] width 13 height 13
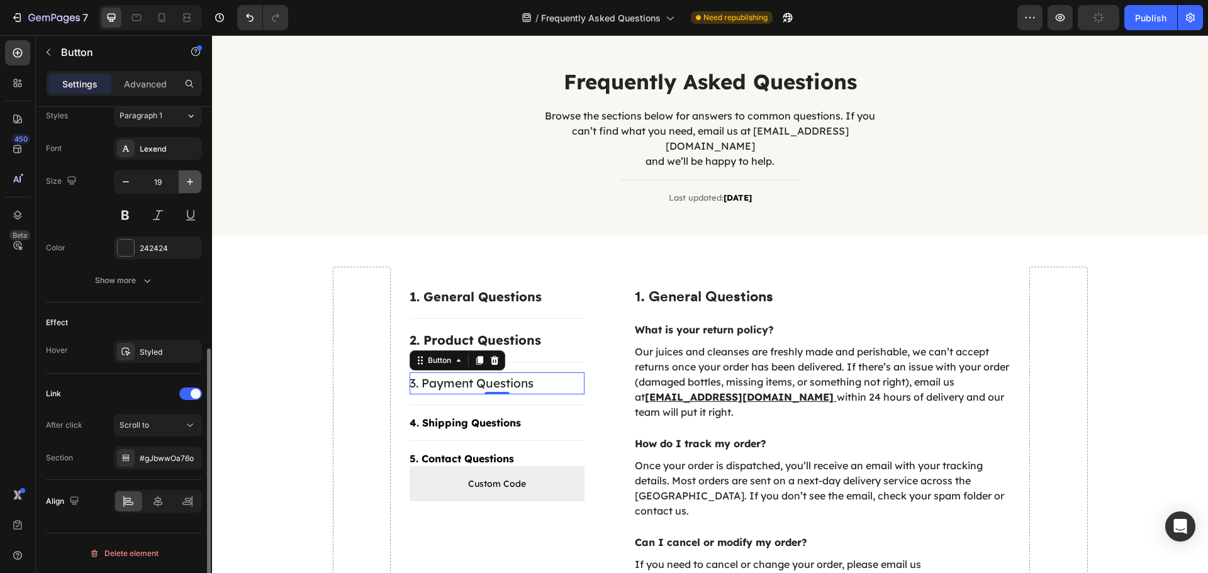
click at [184, 180] on icon "button" at bounding box center [190, 181] width 13 height 13
type input "20"
click at [121, 215] on button at bounding box center [125, 215] width 23 height 23
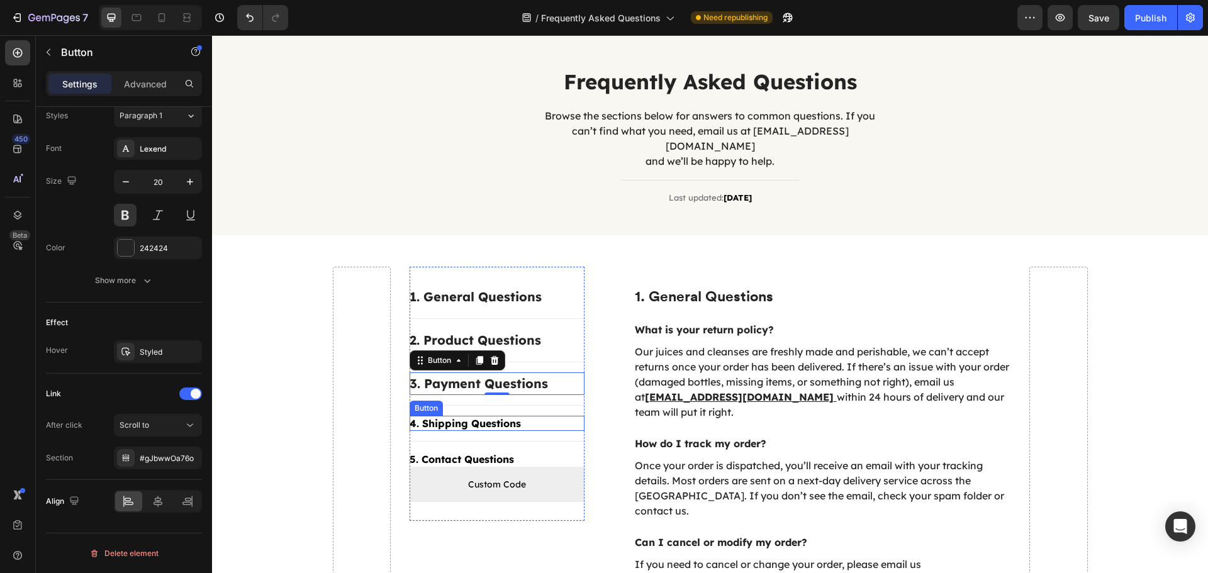
click at [538, 416] on div "4. Shipping Questions Button" at bounding box center [496, 423] width 175 height 15
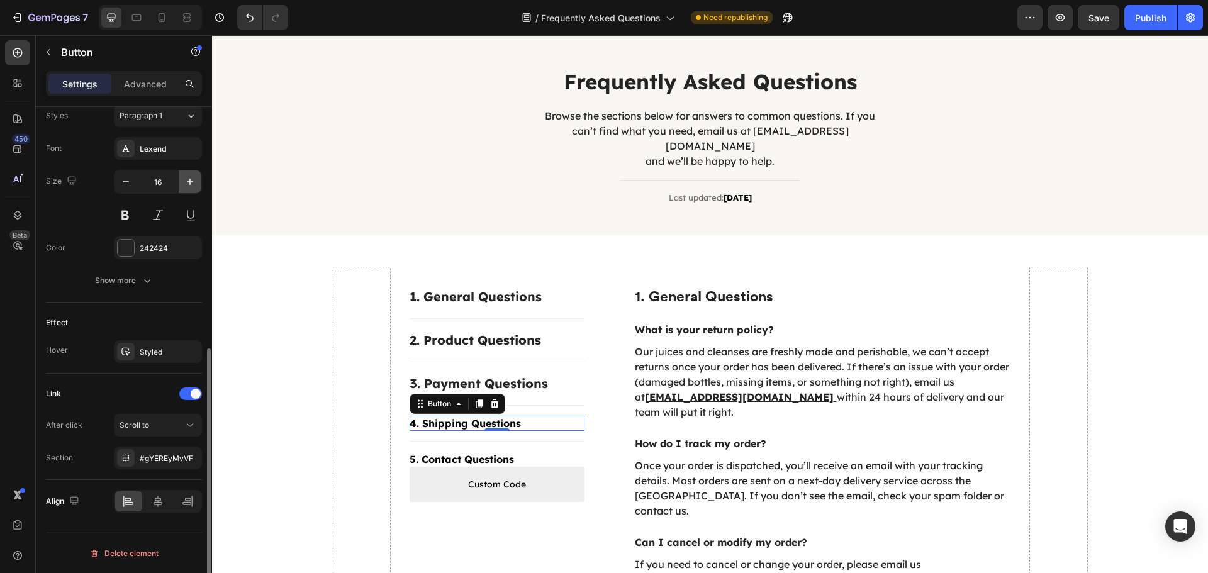
click at [181, 185] on button "button" at bounding box center [190, 181] width 23 height 23
type input "20"
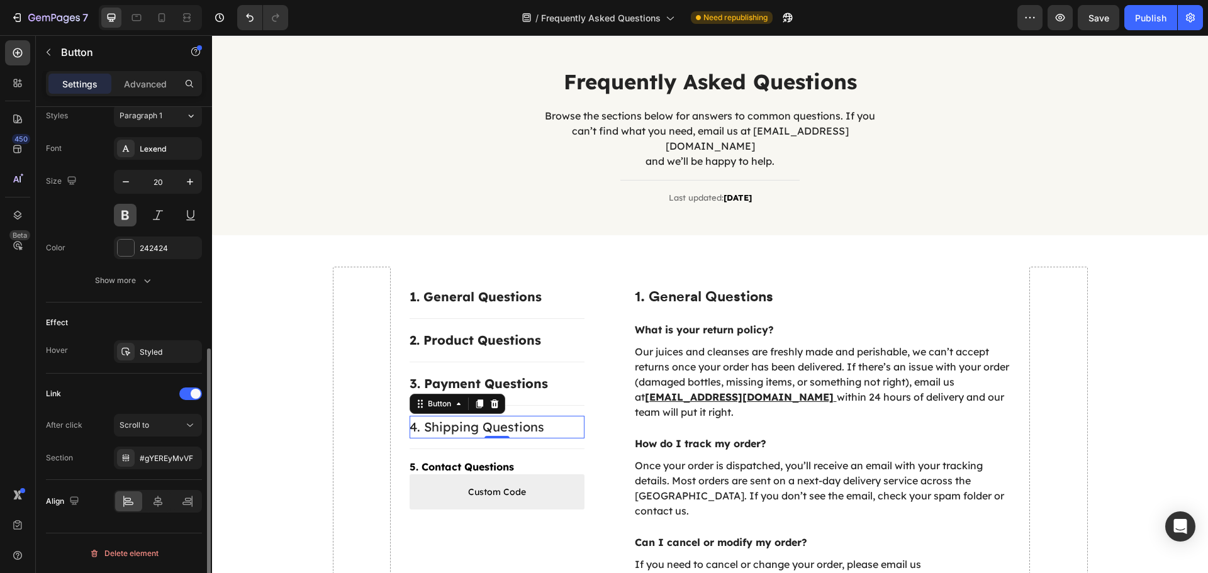
click at [126, 208] on button at bounding box center [125, 215] width 23 height 23
click at [537, 459] on div "5. Contact Questions Button" at bounding box center [496, 466] width 175 height 15
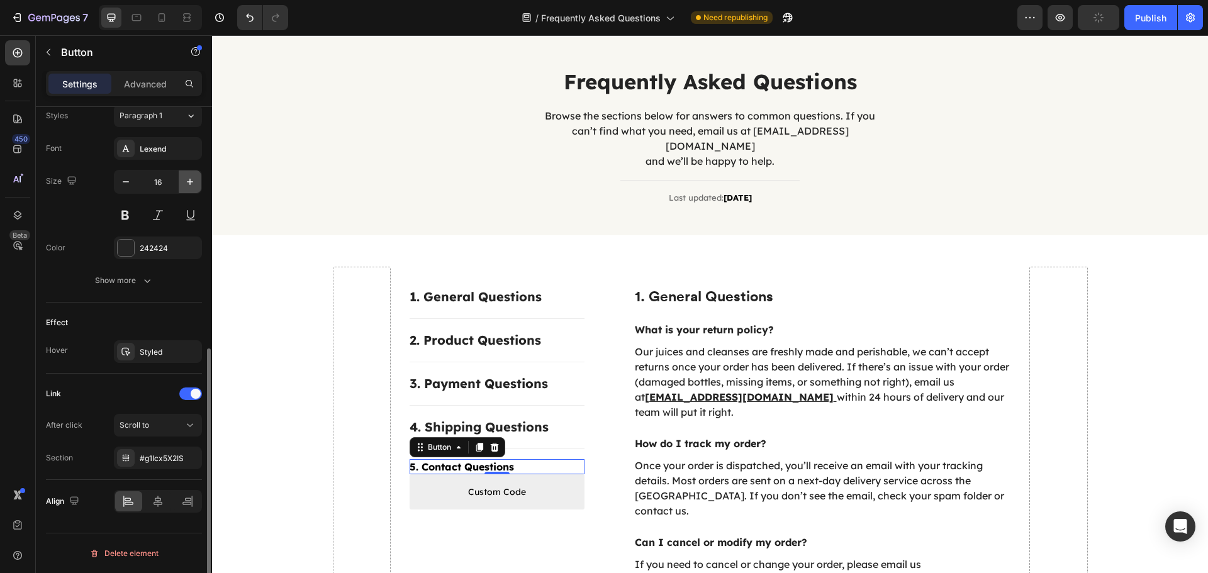
click at [182, 182] on button "button" at bounding box center [190, 181] width 23 height 23
type input "20"
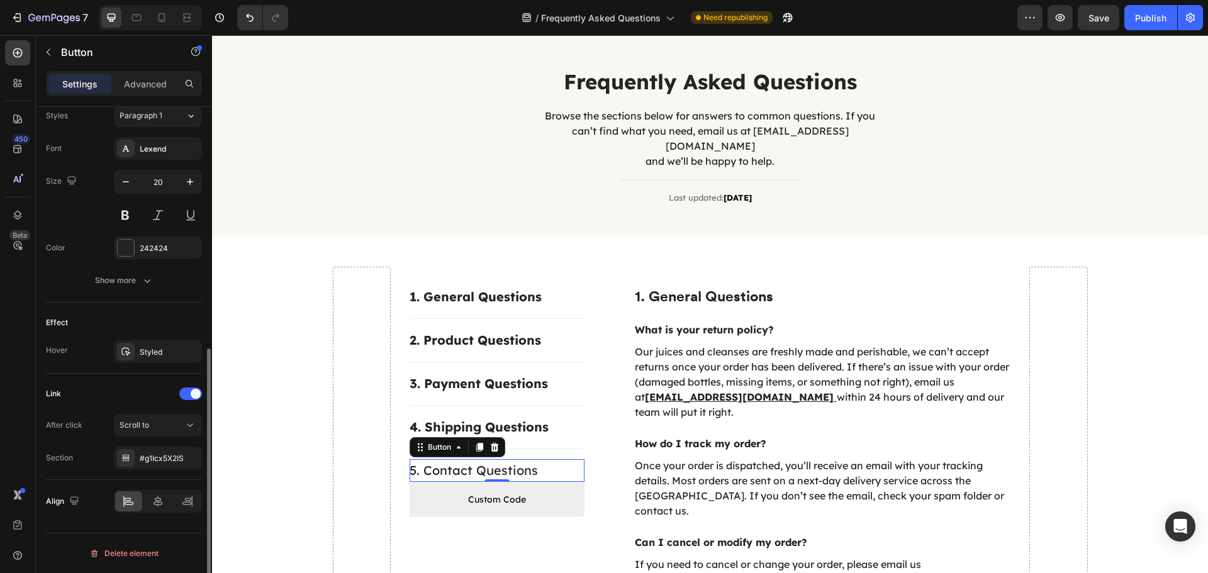
click at [112, 211] on div "Size 20" at bounding box center [124, 198] width 156 height 57
click at [121, 214] on button at bounding box center [125, 215] width 23 height 23
click at [1142, 12] on div "Publish" at bounding box center [1150, 17] width 31 height 13
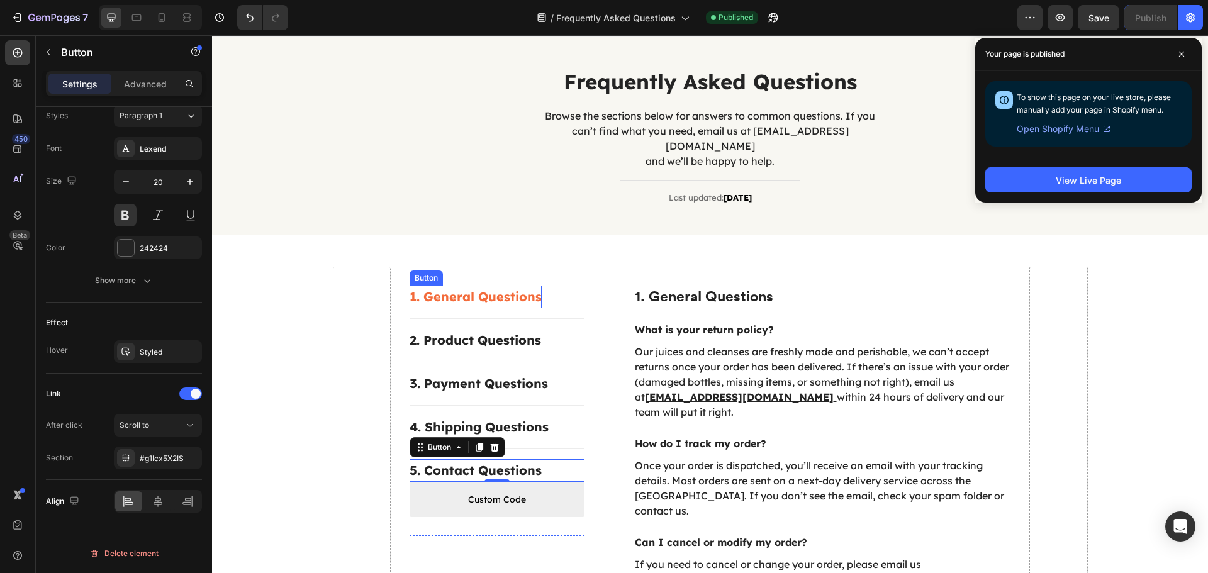
drag, startPoint x: 474, startPoint y: 275, endPoint x: 411, endPoint y: 279, distance: 62.3
click at [474, 286] on div "1. General Questions" at bounding box center [475, 297] width 132 height 23
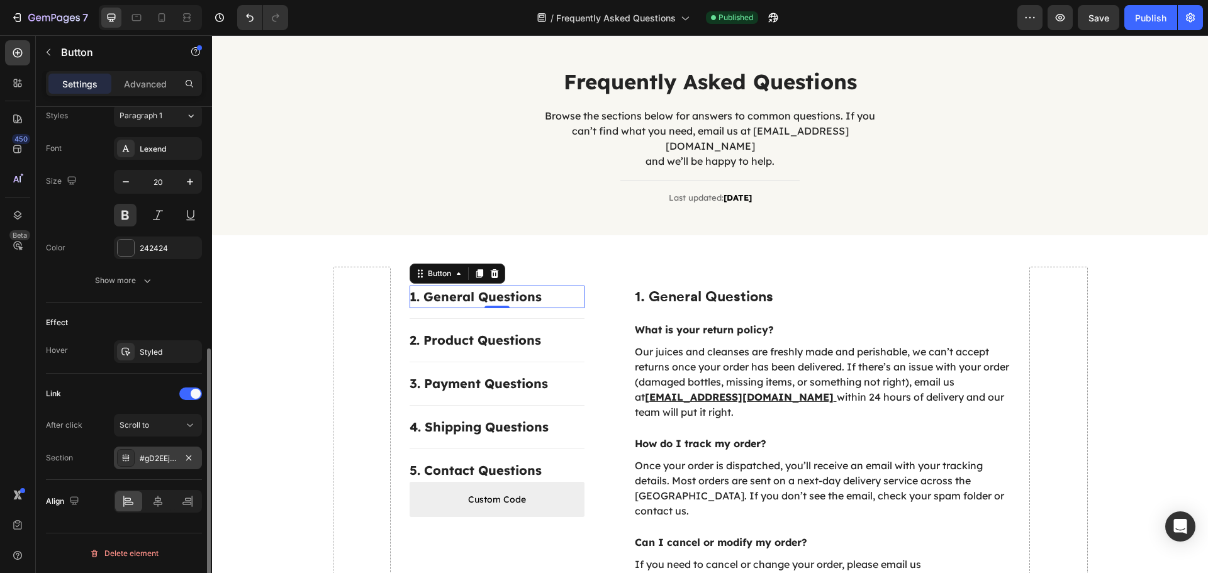
click at [157, 460] on div "#gD2EEj0aF5" at bounding box center [158, 458] width 36 height 11
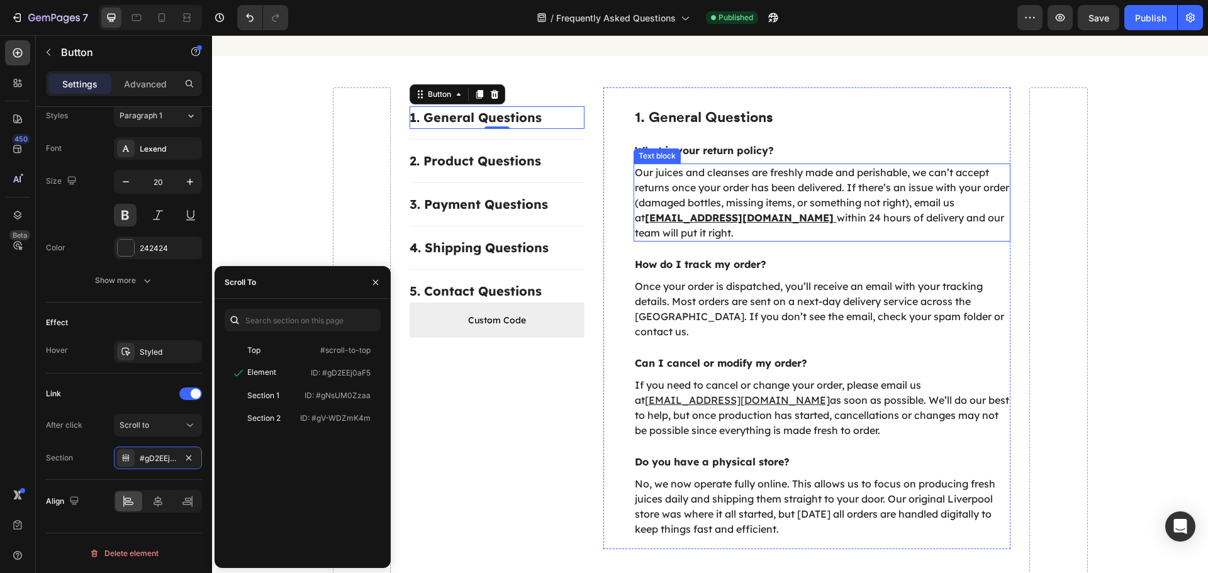
scroll to position [275, 0]
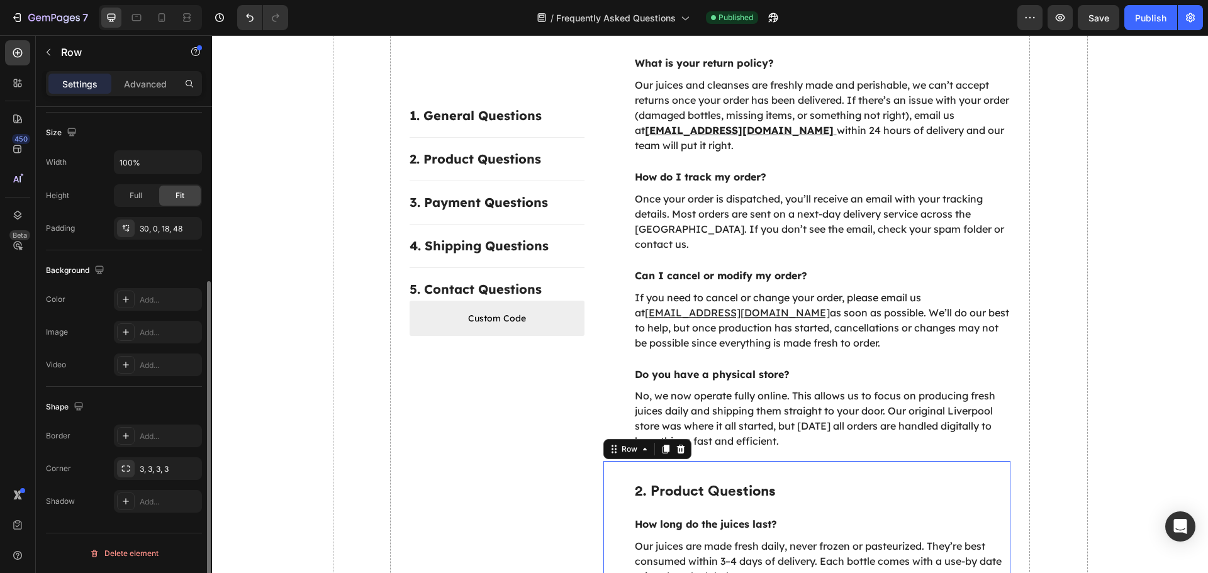
scroll to position [0, 0]
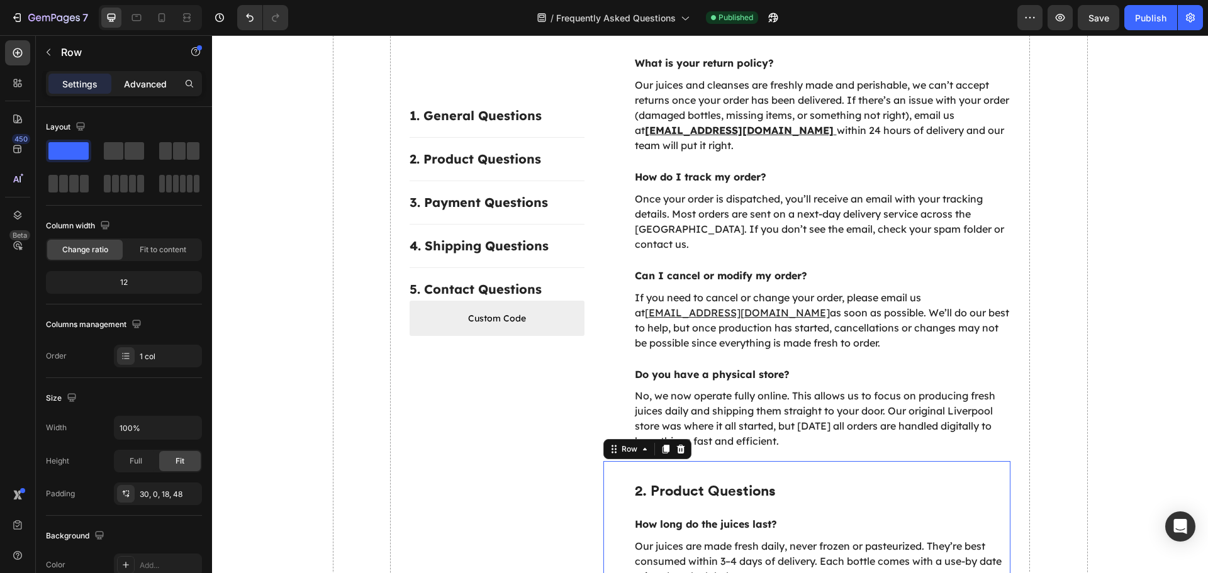
click at [140, 75] on div "Advanced" at bounding box center [145, 84] width 63 height 20
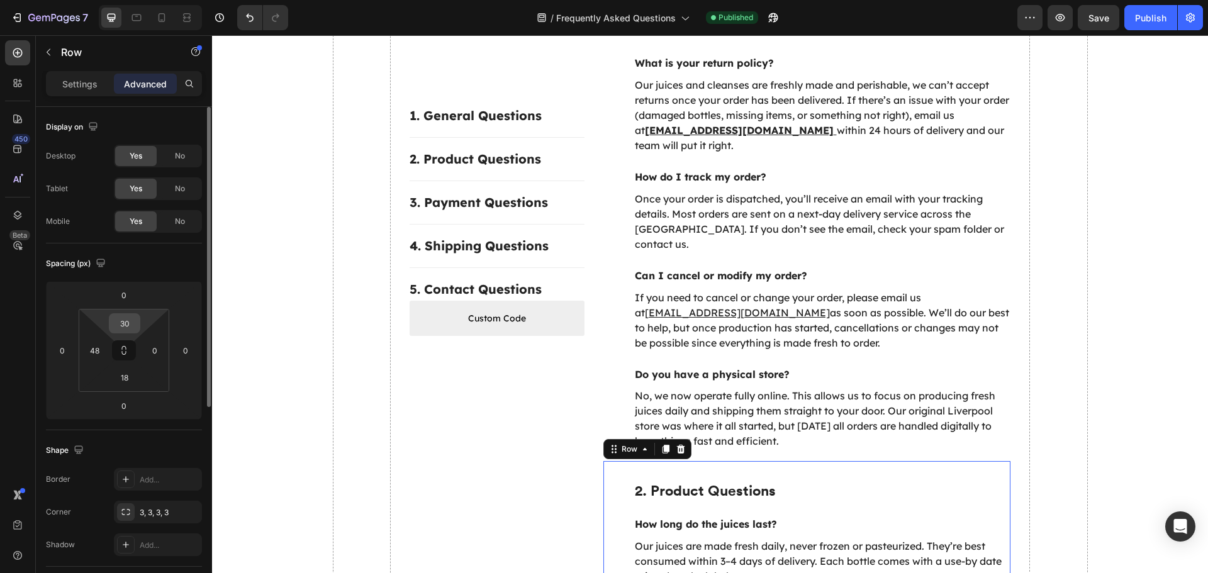
click at [123, 328] on input "30" at bounding box center [124, 323] width 25 height 19
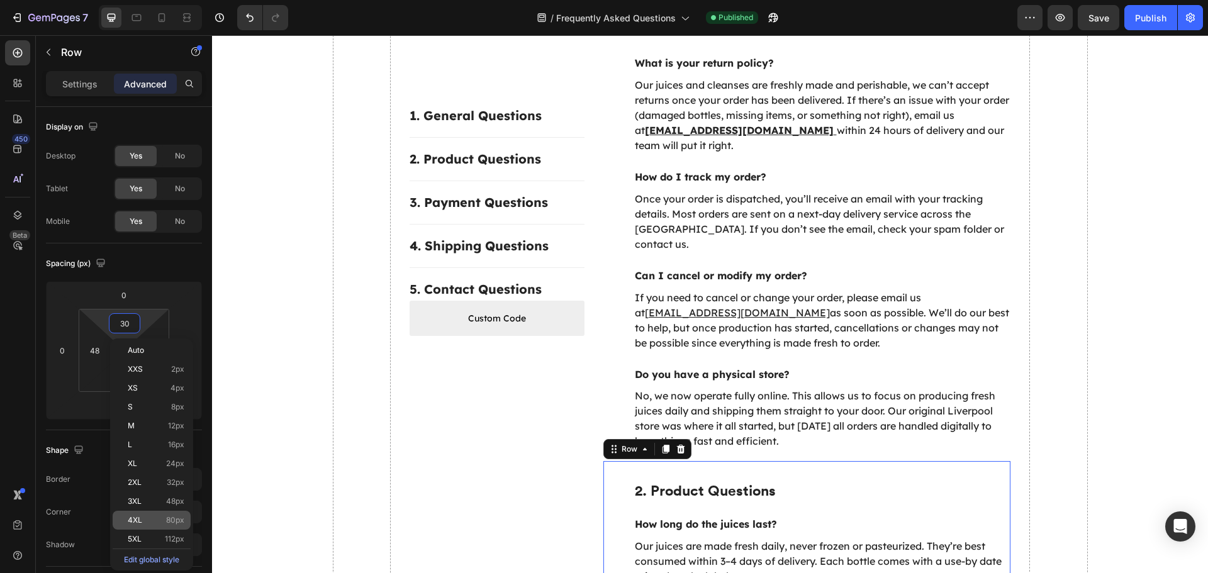
click at [174, 520] on span "80px" at bounding box center [175, 520] width 18 height 9
type input "80"
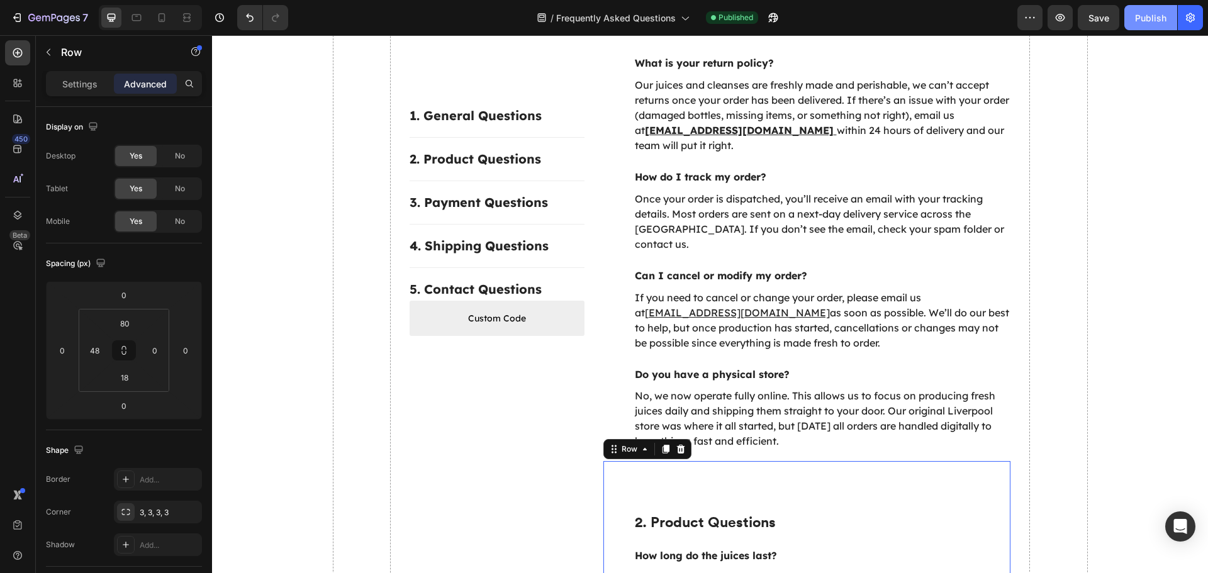
click at [1136, 26] on button "Publish" at bounding box center [1150, 17] width 53 height 25
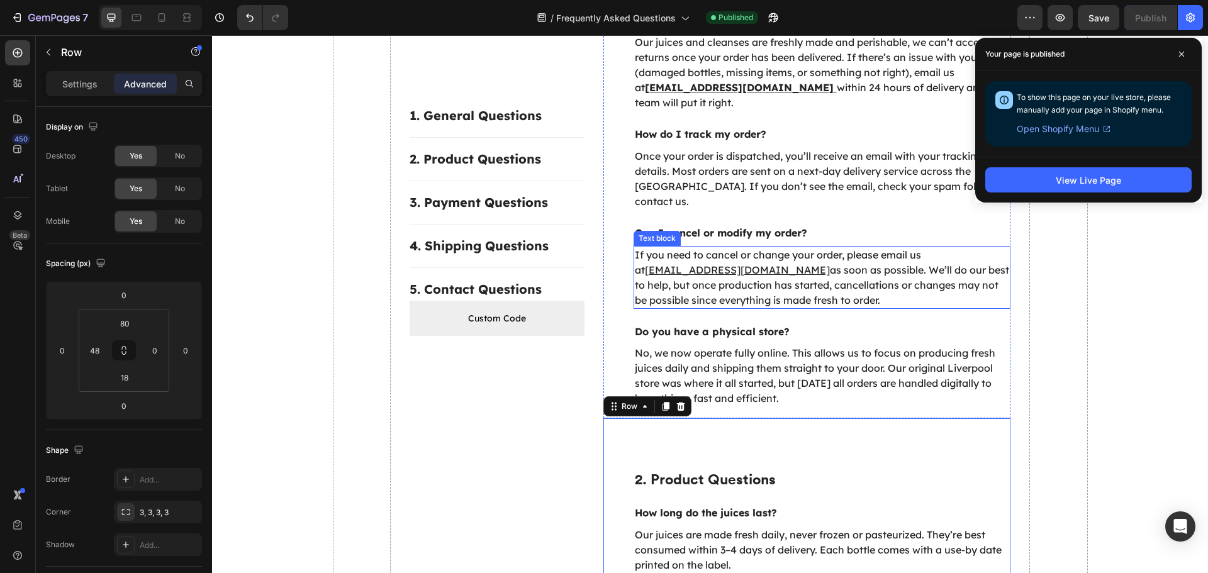
scroll to position [401, 0]
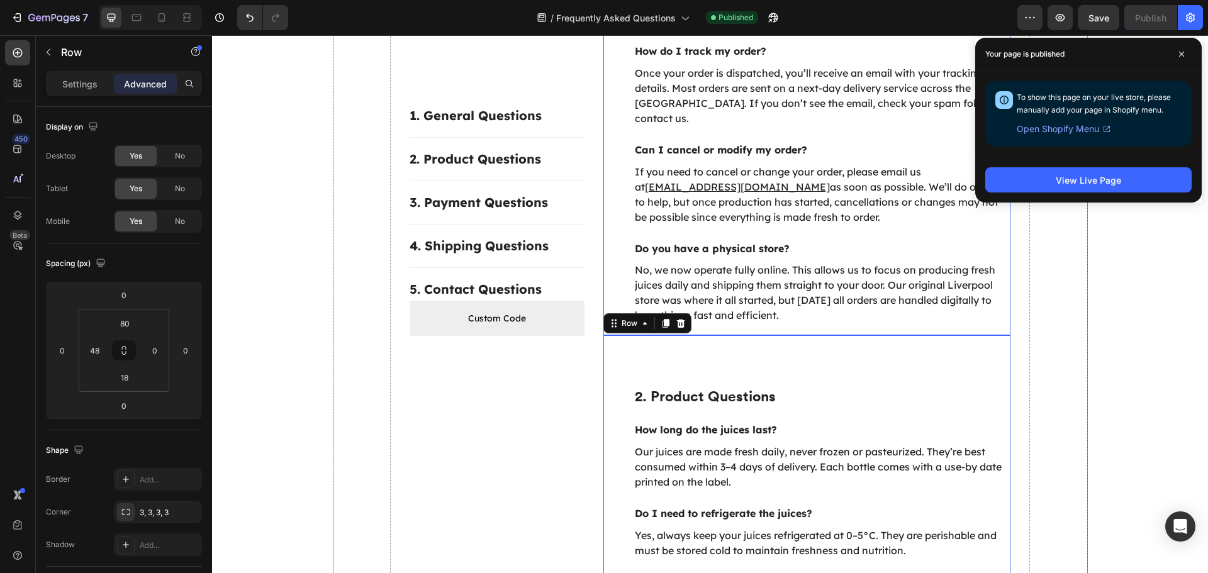
drag, startPoint x: 742, startPoint y: 316, endPoint x: 752, endPoint y: 316, distance: 10.7
click at [742, 316] on div "1. General Questions Heading What is your return policy? Text block Our juices …" at bounding box center [807, 104] width 408 height 461
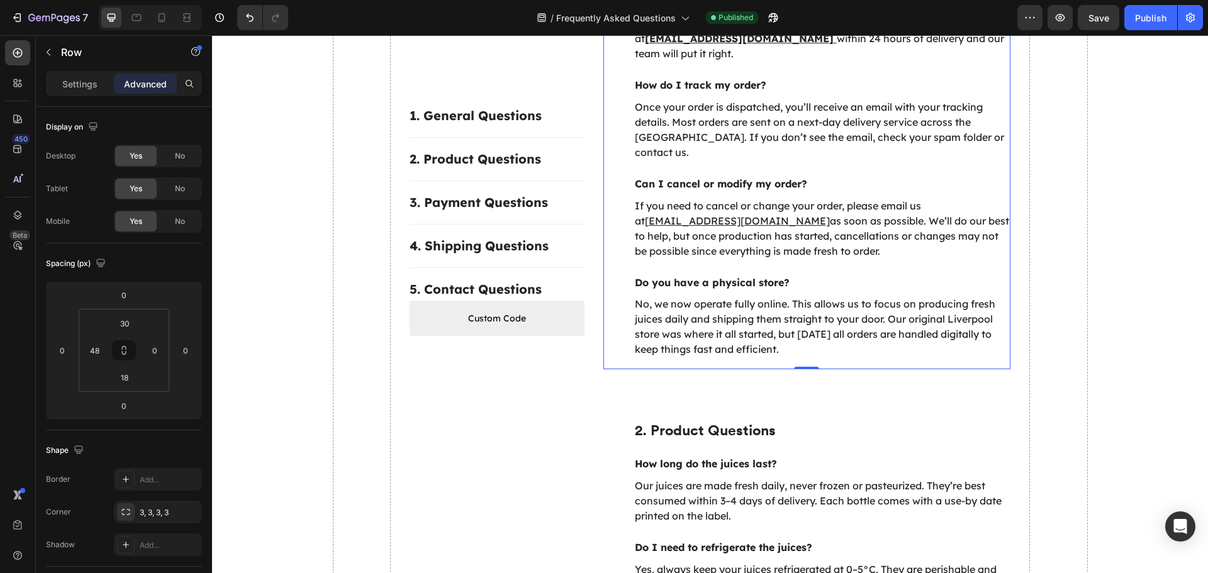
scroll to position [338, 0]
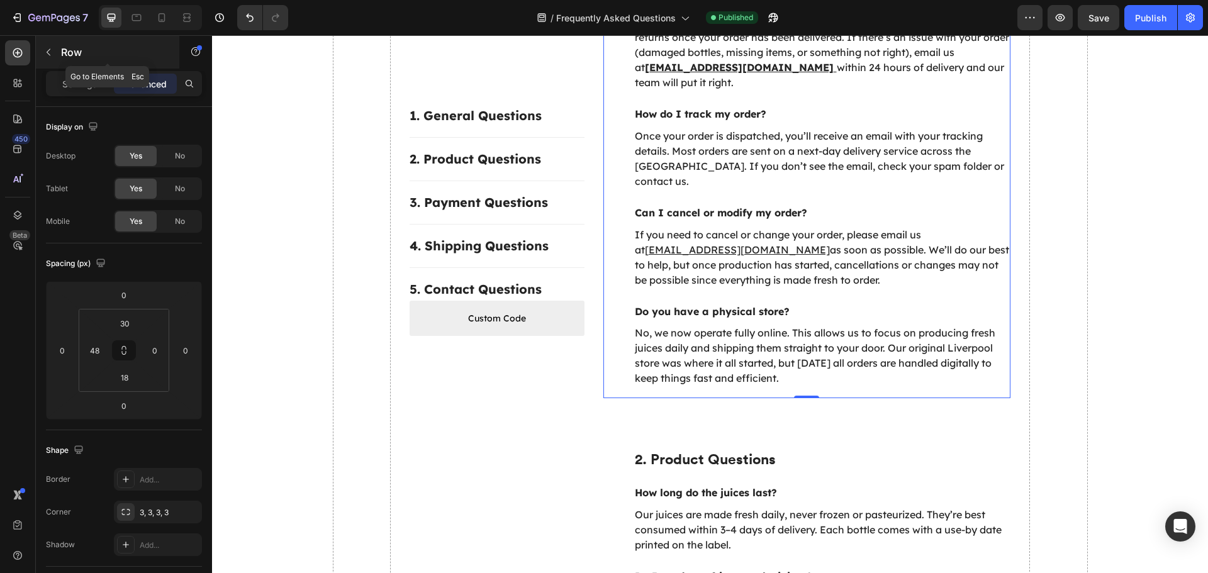
click at [44, 52] on icon "button" at bounding box center [48, 52] width 10 height 10
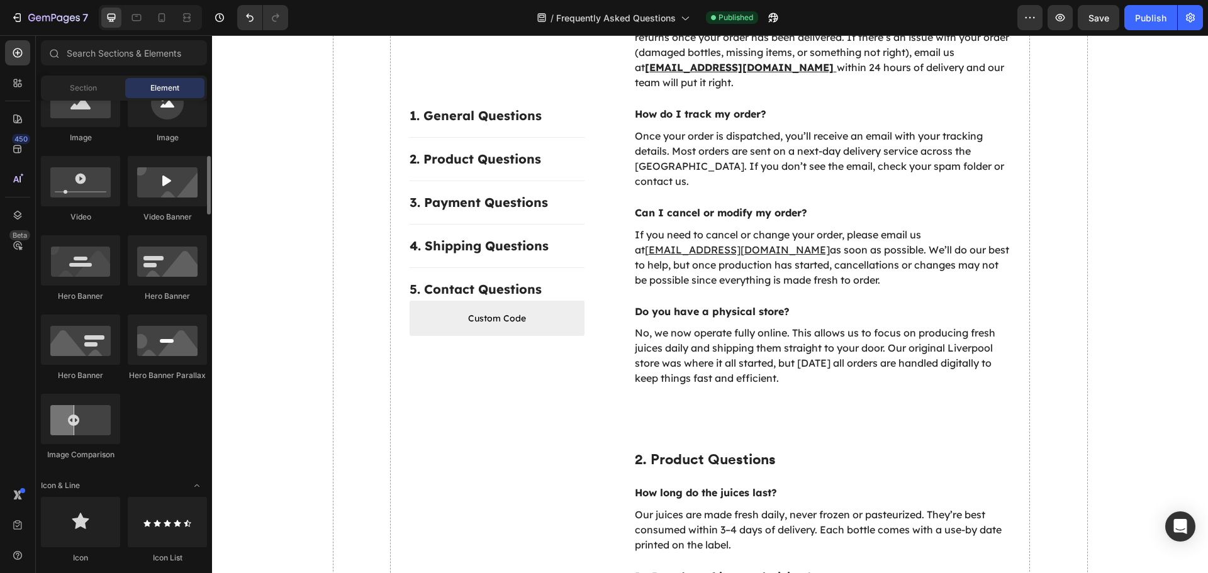
scroll to position [629, 0]
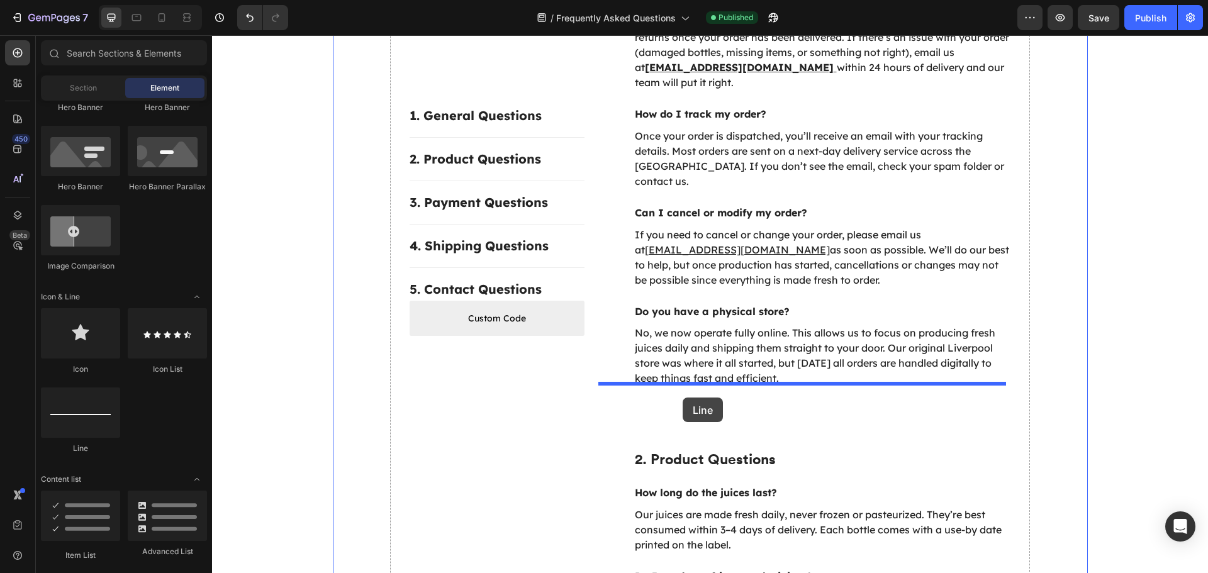
drag, startPoint x: 401, startPoint y: 441, endPoint x: 682, endPoint y: 398, distance: 285.1
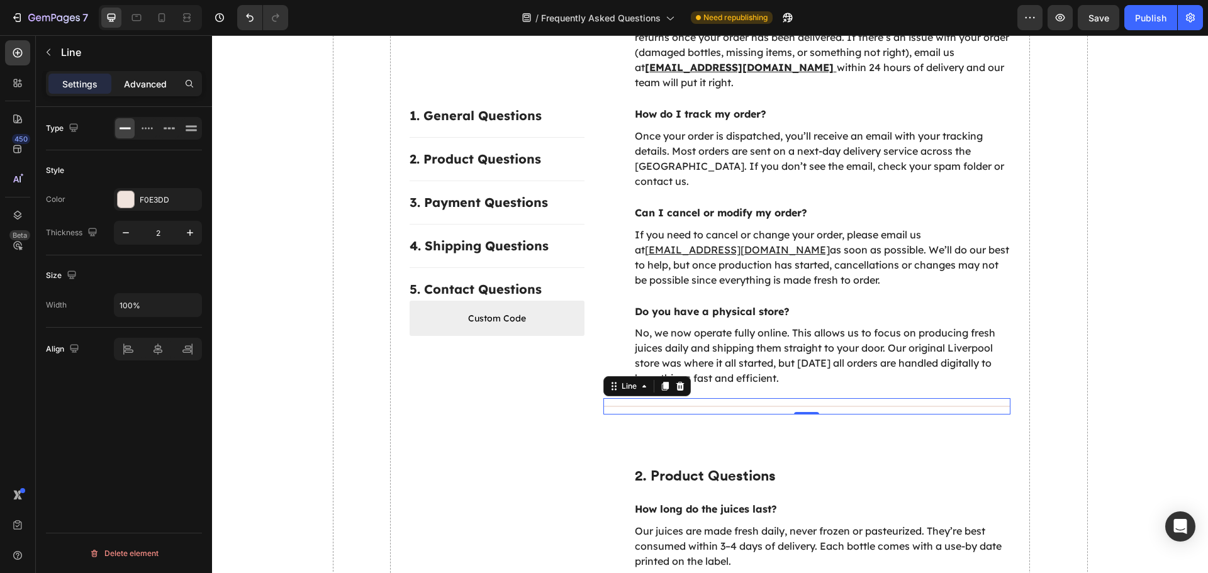
click at [136, 91] on div "Advanced" at bounding box center [145, 84] width 63 height 20
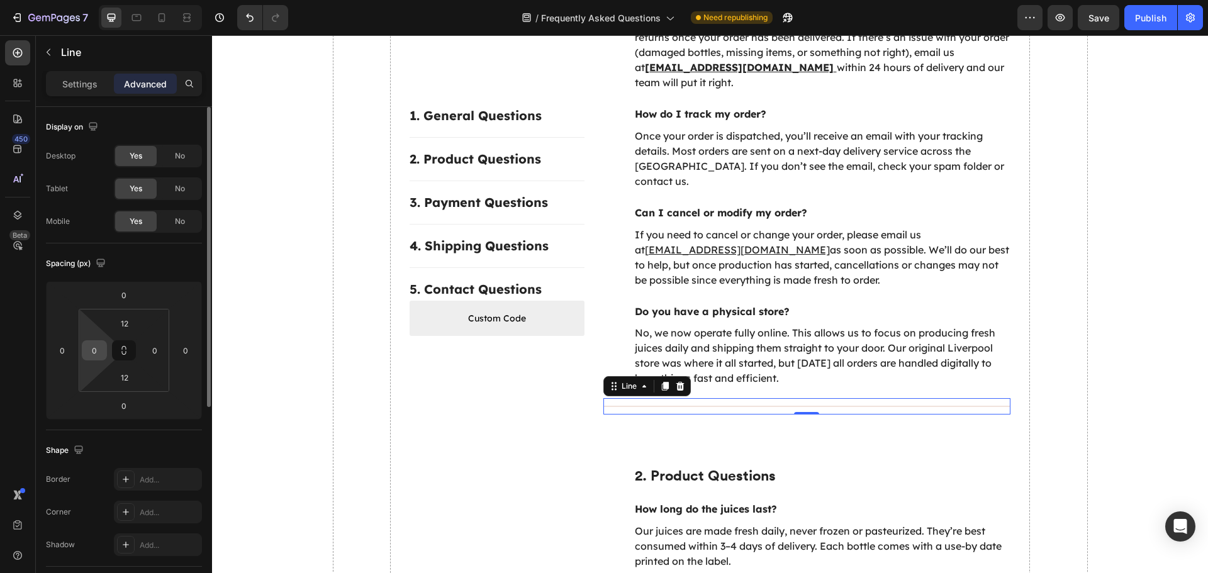
click at [102, 346] on input "0" at bounding box center [94, 350] width 19 height 19
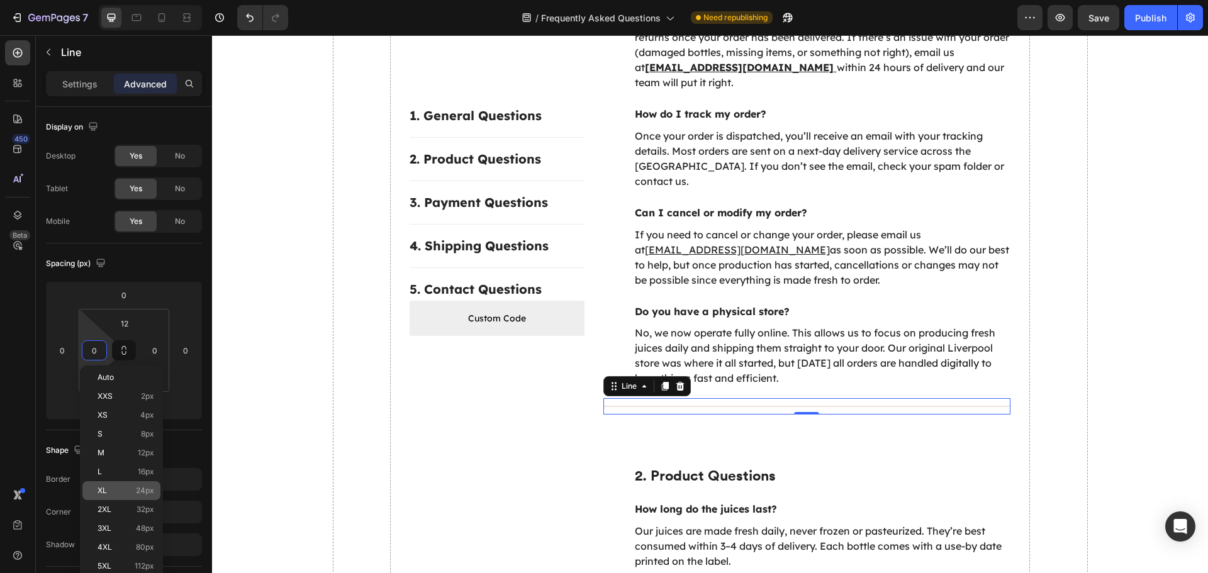
click at [140, 487] on span "24px" at bounding box center [145, 490] width 18 height 9
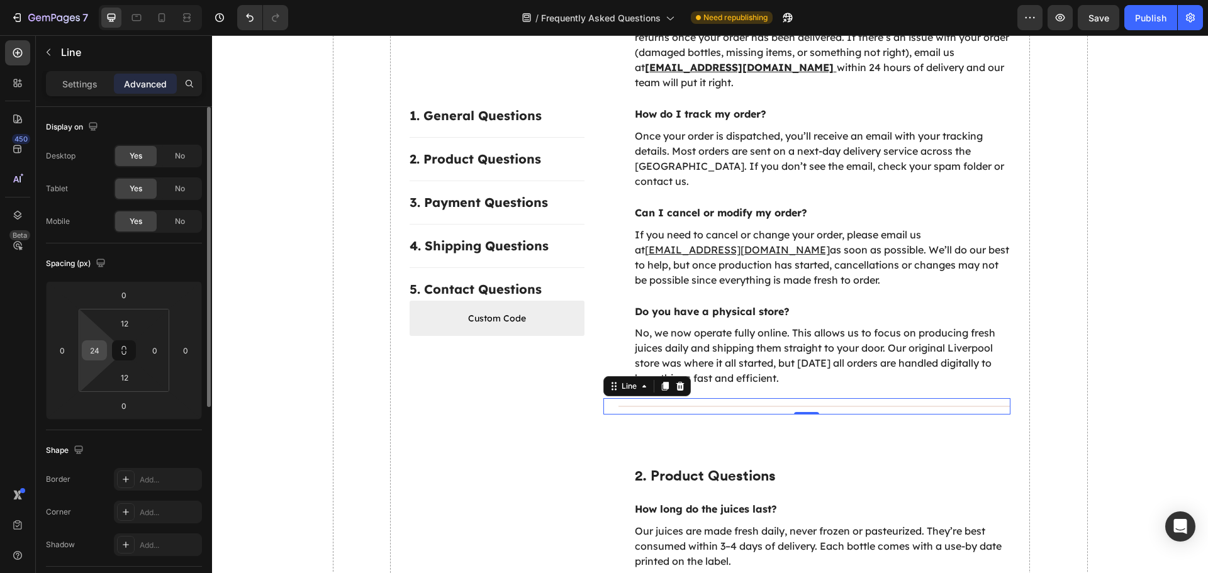
click at [104, 354] on div "24" at bounding box center [94, 350] width 25 height 20
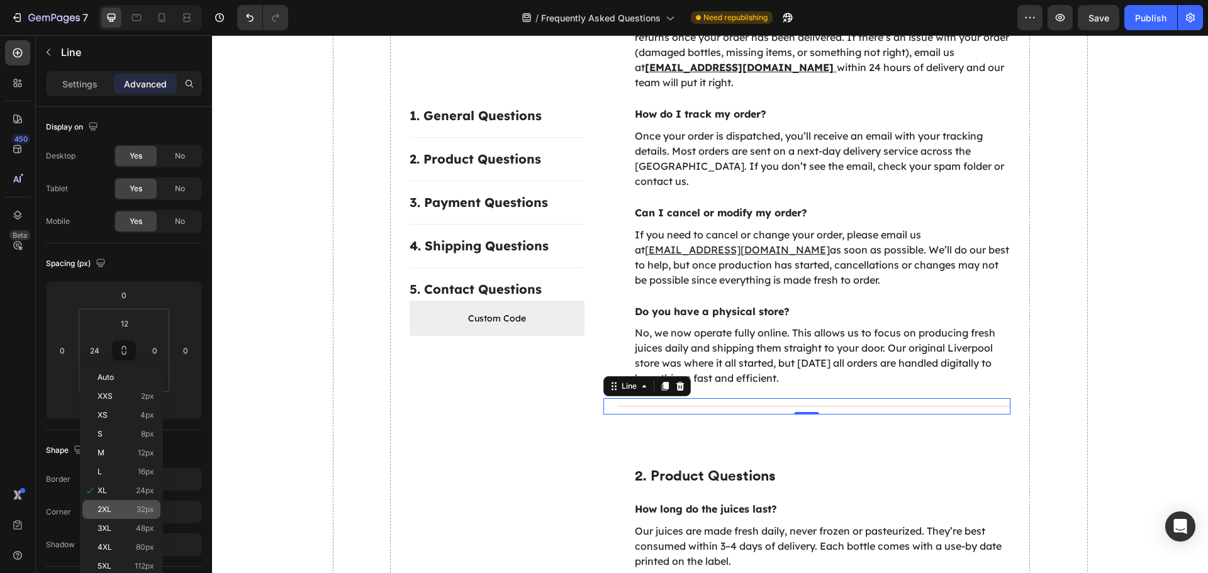
click at [155, 512] on div "2XL 32px" at bounding box center [121, 509] width 78 height 19
type input "32"
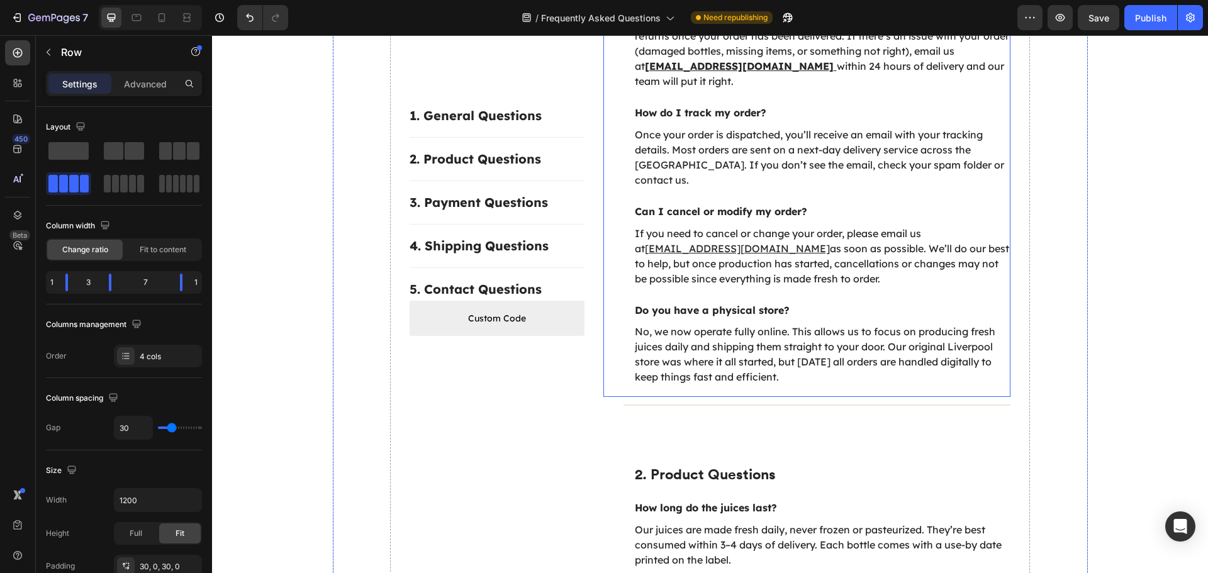
scroll to position [338, 0]
click at [622, 398] on div "Title Line" at bounding box center [807, 406] width 408 height 16
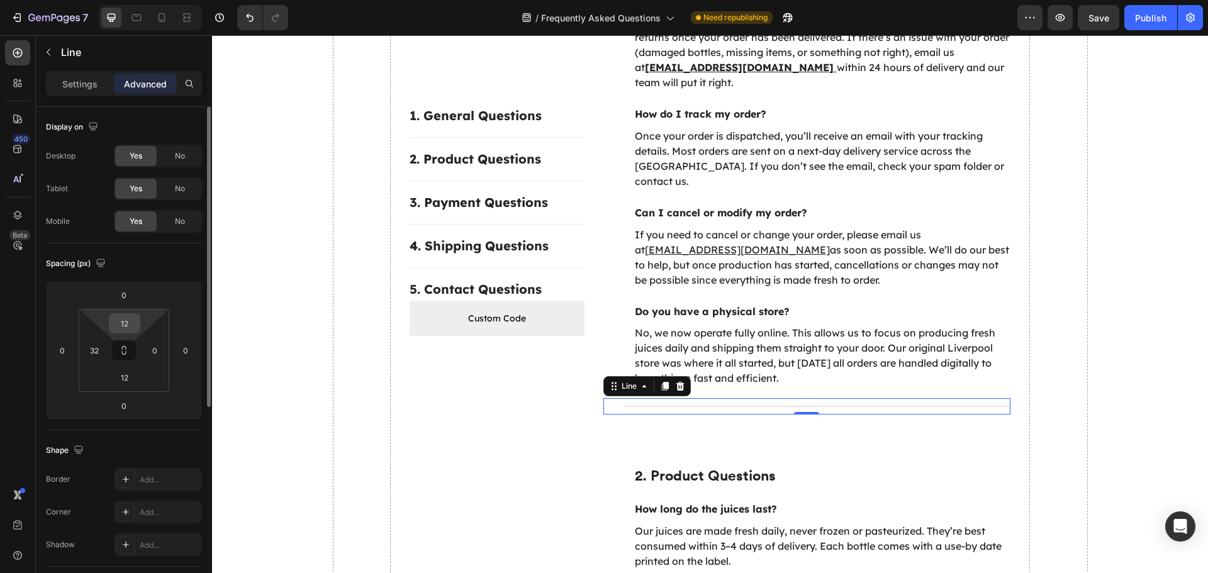
click at [134, 320] on input "12" at bounding box center [124, 323] width 25 height 19
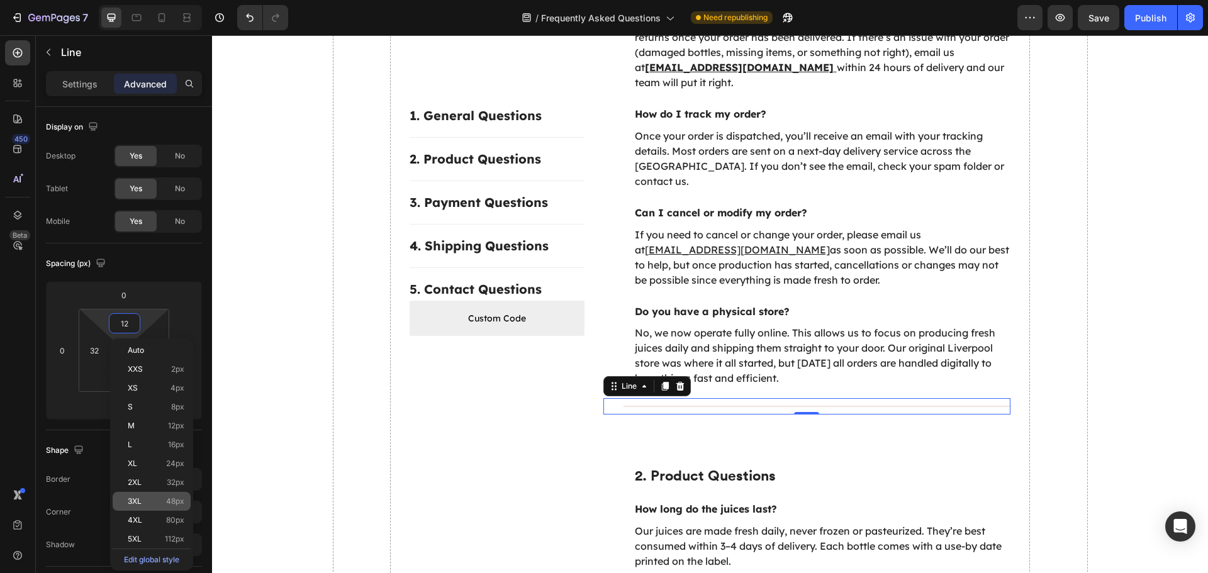
click at [179, 503] on span "48px" at bounding box center [175, 501] width 18 height 9
type input "48"
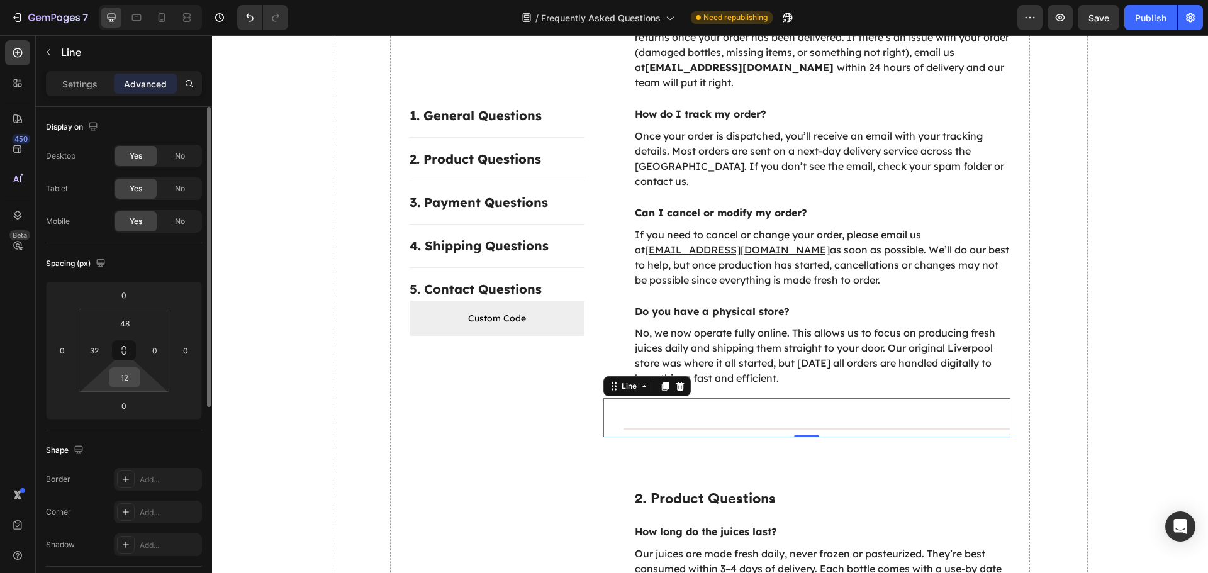
click at [130, 372] on input "12" at bounding box center [124, 377] width 25 height 19
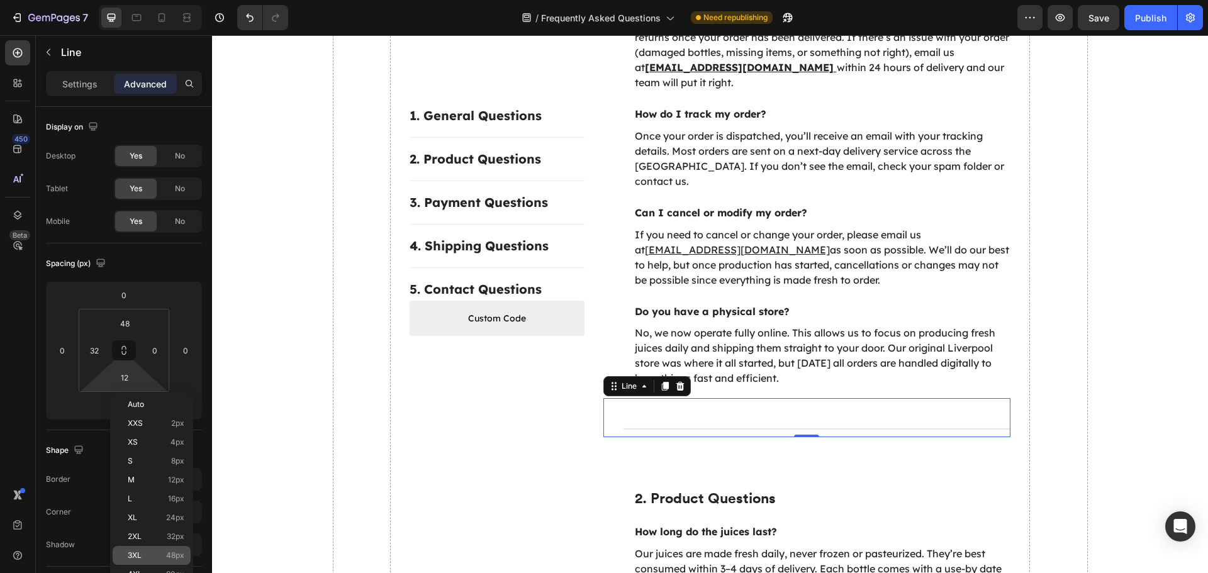
click at [182, 559] on span "48px" at bounding box center [175, 555] width 18 height 9
type input "48"
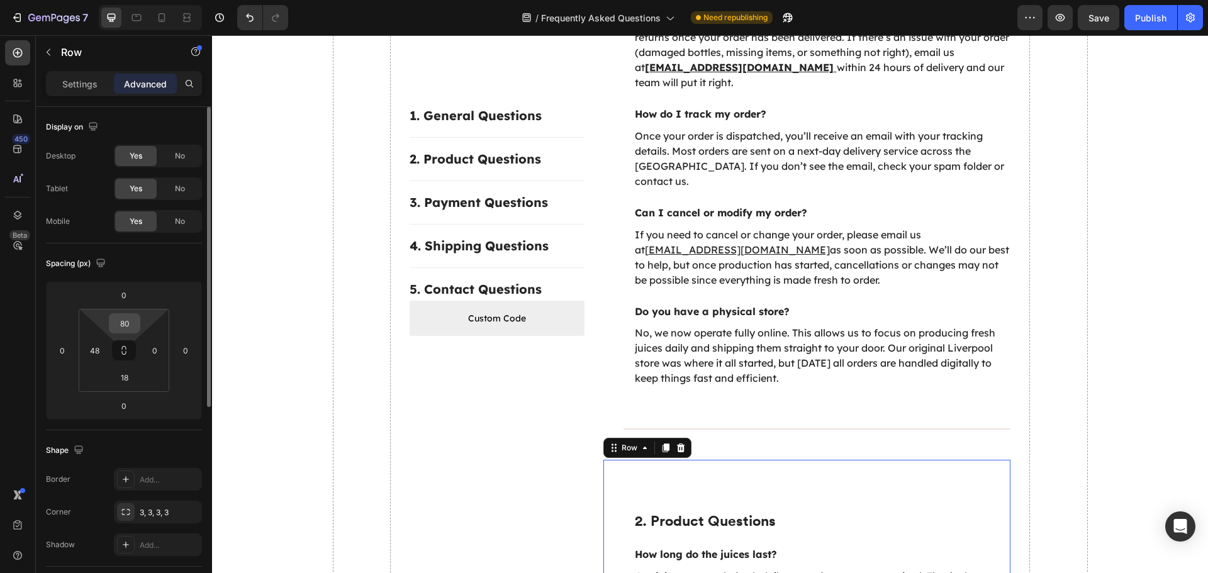
click at [121, 324] on input "80" at bounding box center [124, 323] width 25 height 19
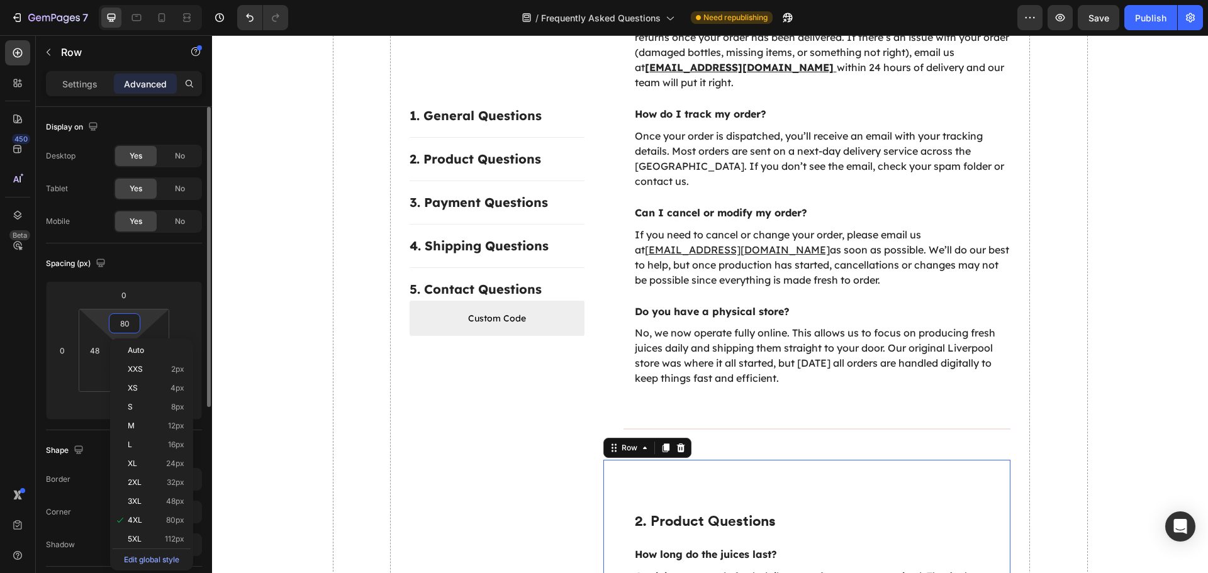
type input "0"
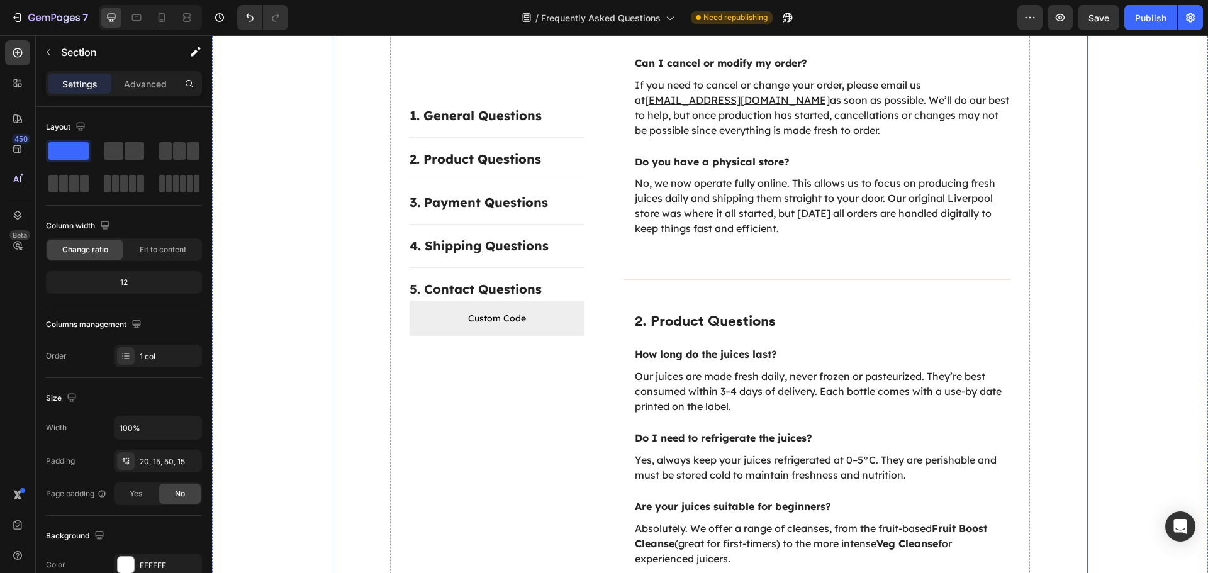
scroll to position [527, 0]
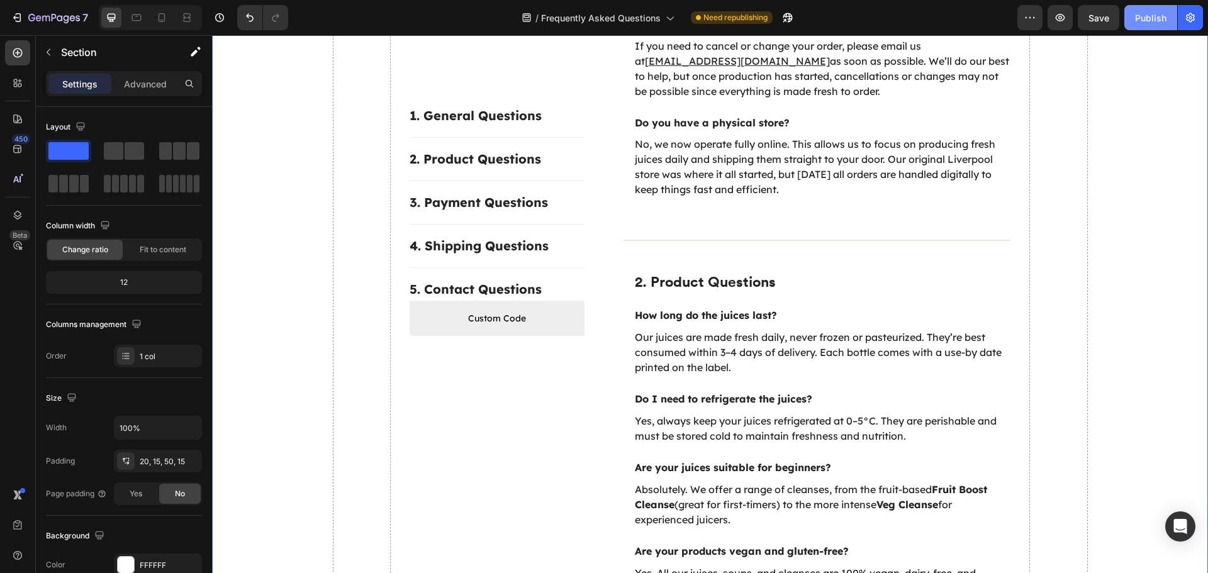
click at [1157, 19] on div "Publish" at bounding box center [1150, 17] width 31 height 13
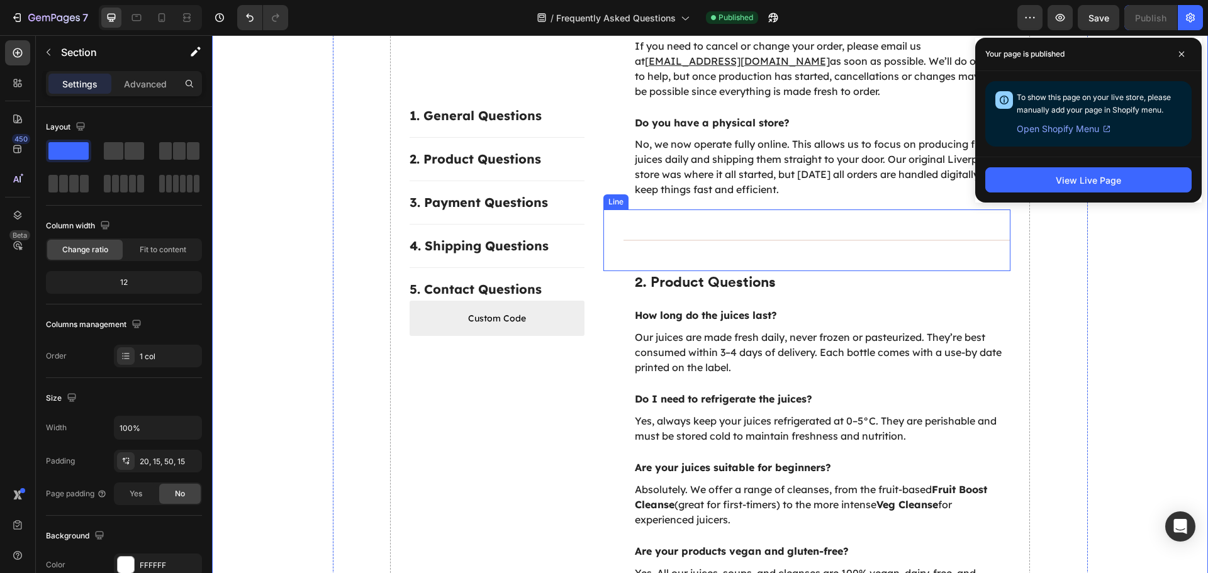
click at [715, 222] on div "Title Line" at bounding box center [807, 240] width 408 height 62
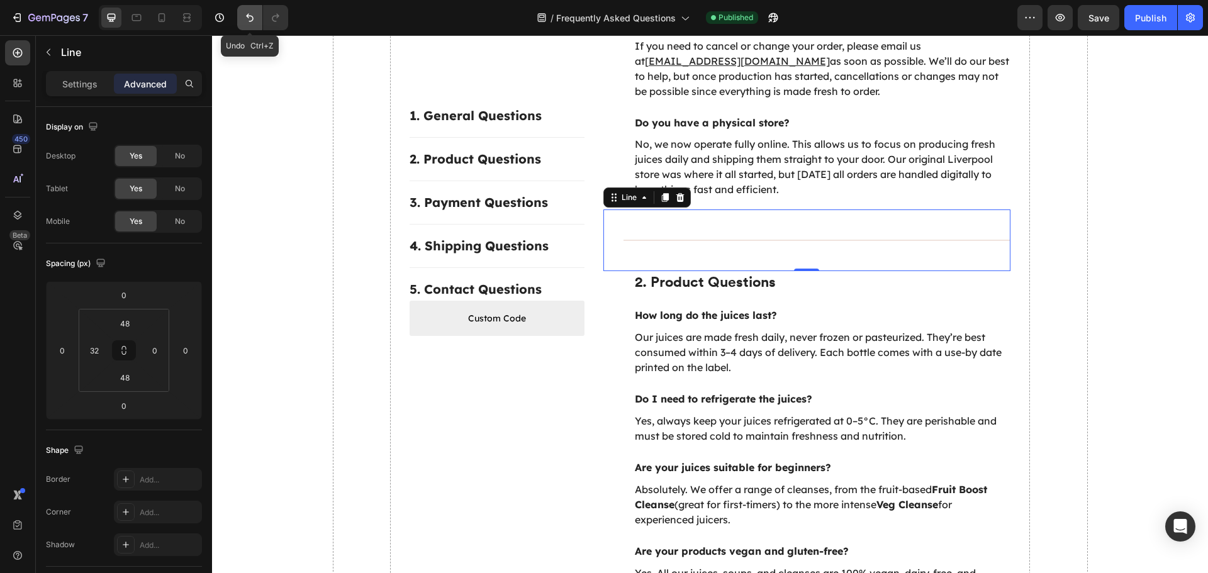
click at [255, 24] on button "Undo/Redo" at bounding box center [249, 17] width 25 height 25
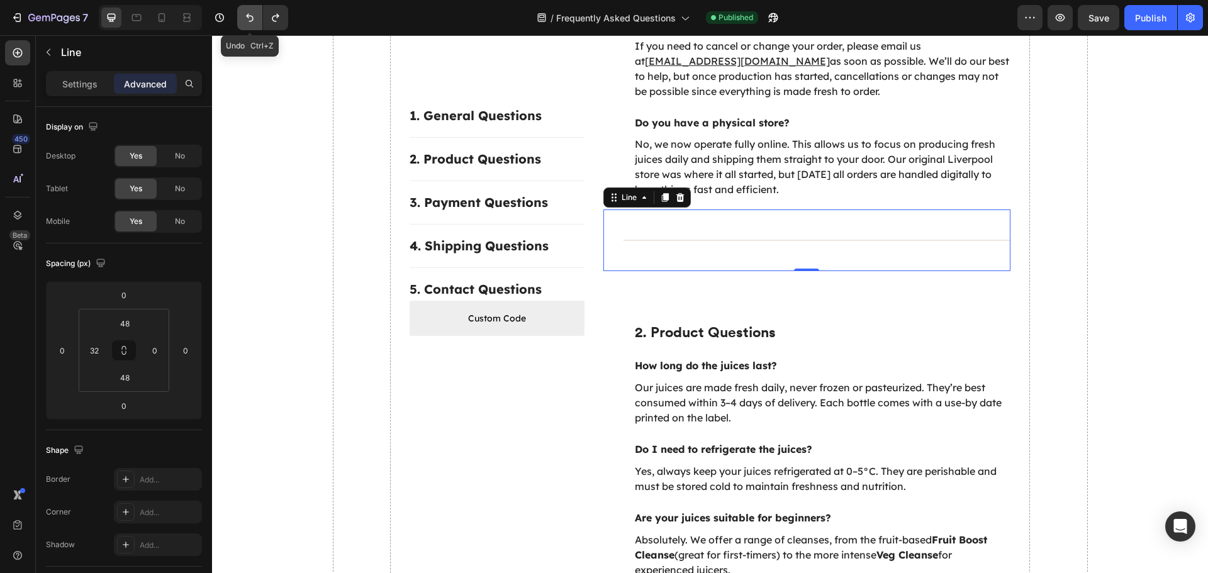
click at [255, 24] on button "Undo/Redo" at bounding box center [249, 17] width 25 height 25
type input "12"
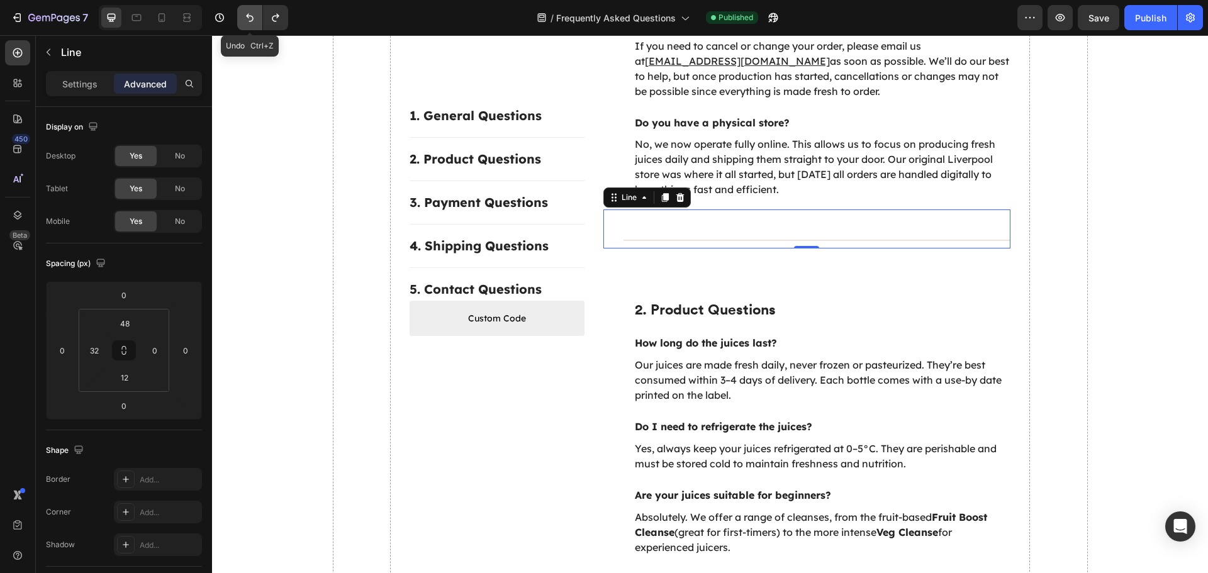
click at [255, 24] on button "Undo/Redo" at bounding box center [249, 17] width 25 height 25
type input "12"
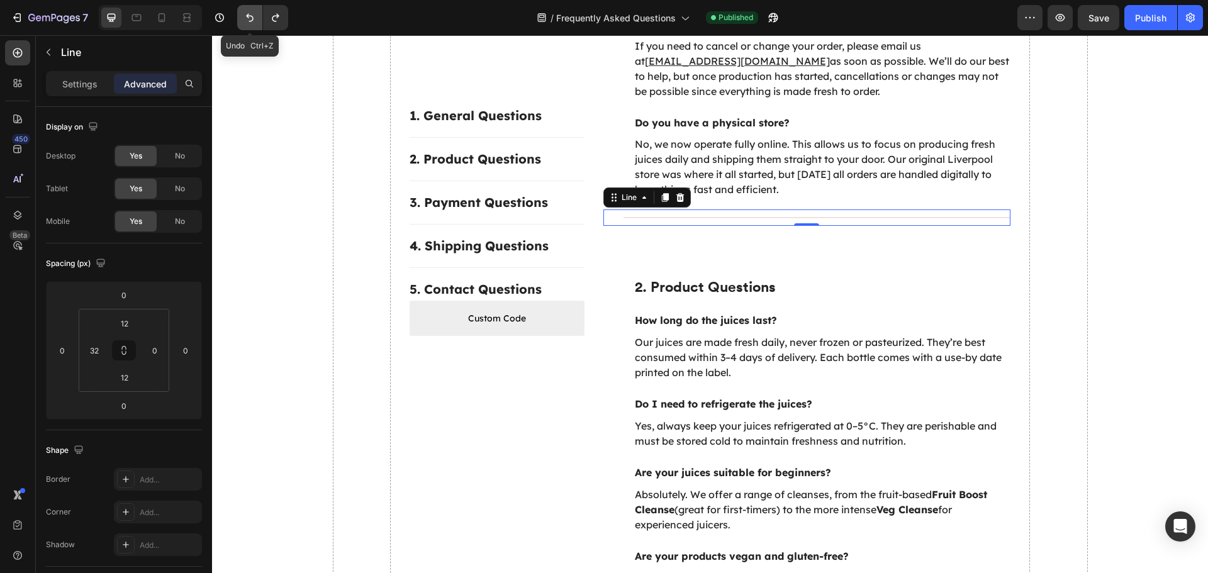
click at [255, 24] on button "Undo/Redo" at bounding box center [249, 17] width 25 height 25
type input "0"
click at [255, 24] on button "Undo/Redo" at bounding box center [249, 17] width 25 height 25
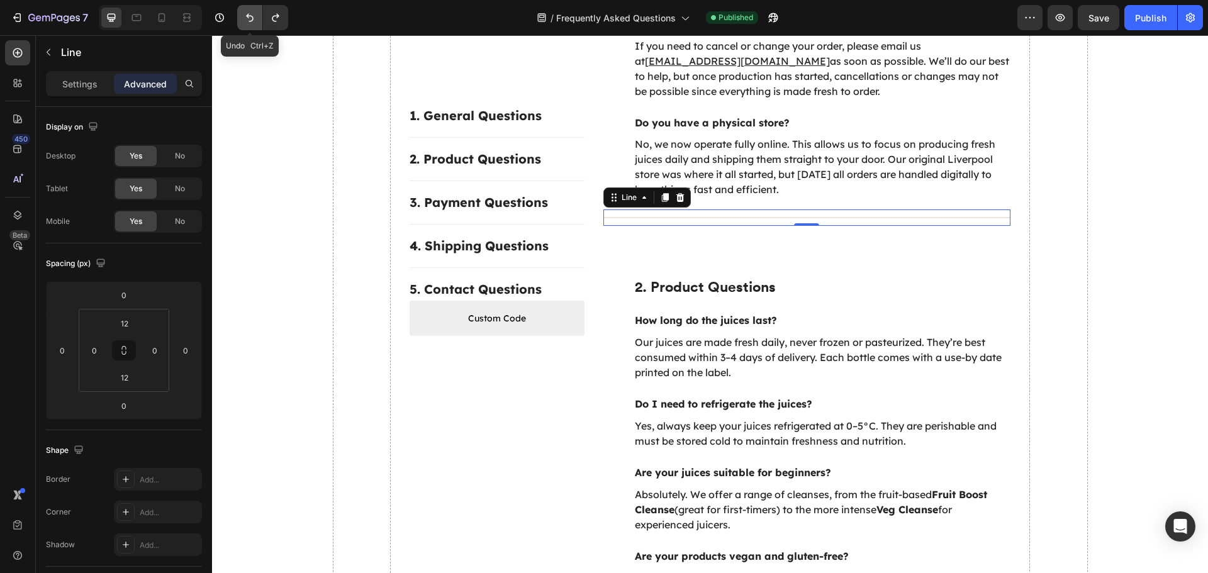
click at [248, 20] on icon "Undo/Redo" at bounding box center [249, 17] width 13 height 13
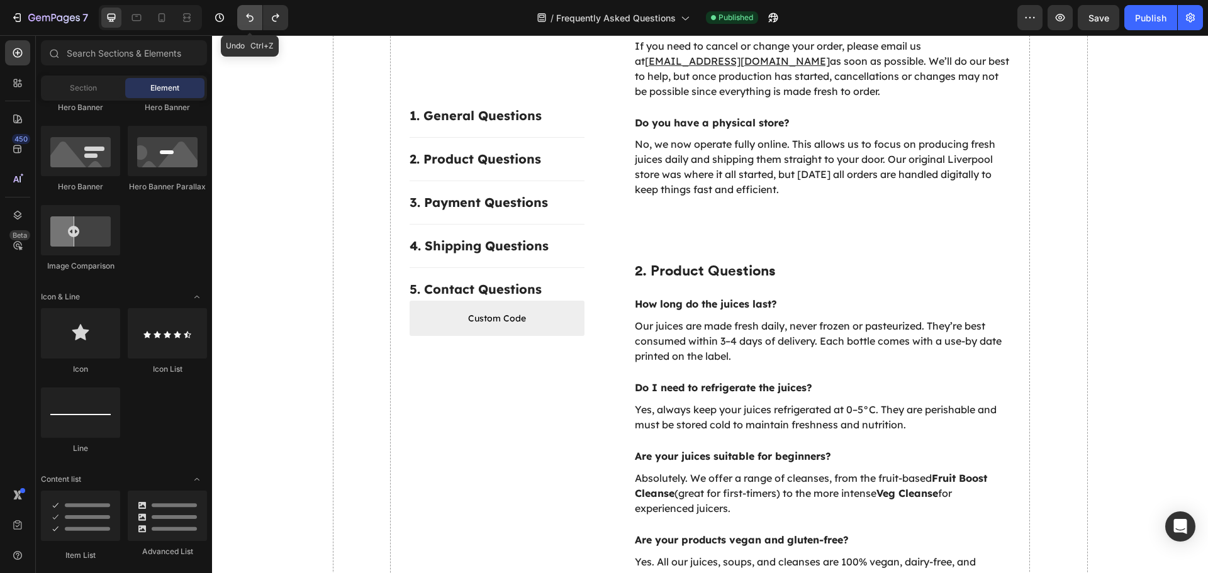
click at [248, 20] on icon "Undo/Redo" at bounding box center [249, 17] width 13 height 13
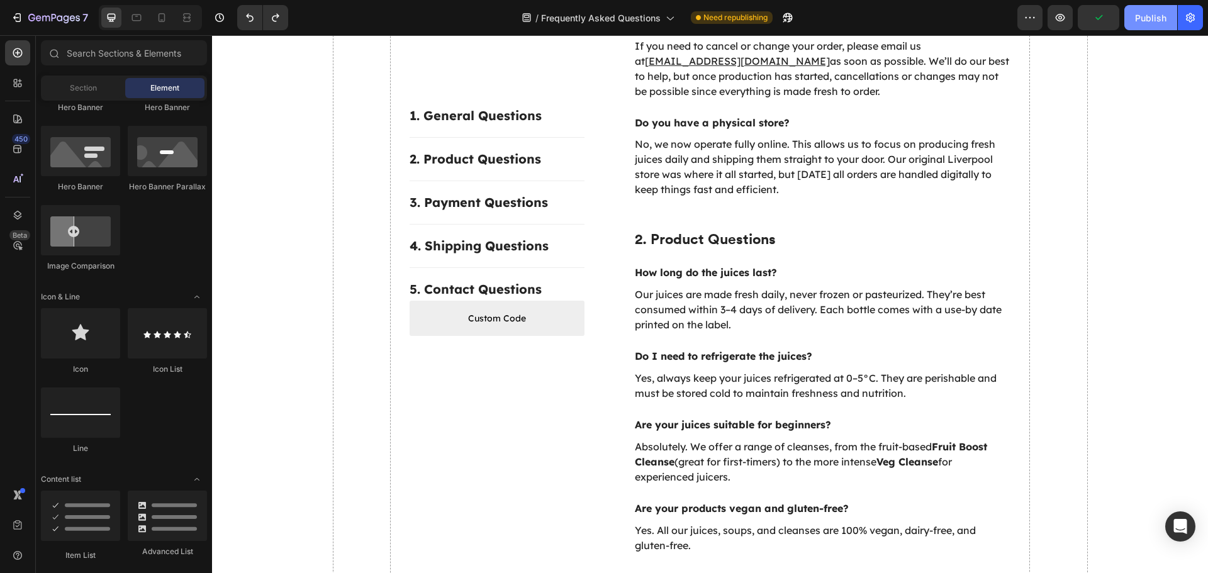
click at [1144, 17] on div "Publish" at bounding box center [1150, 17] width 31 height 13
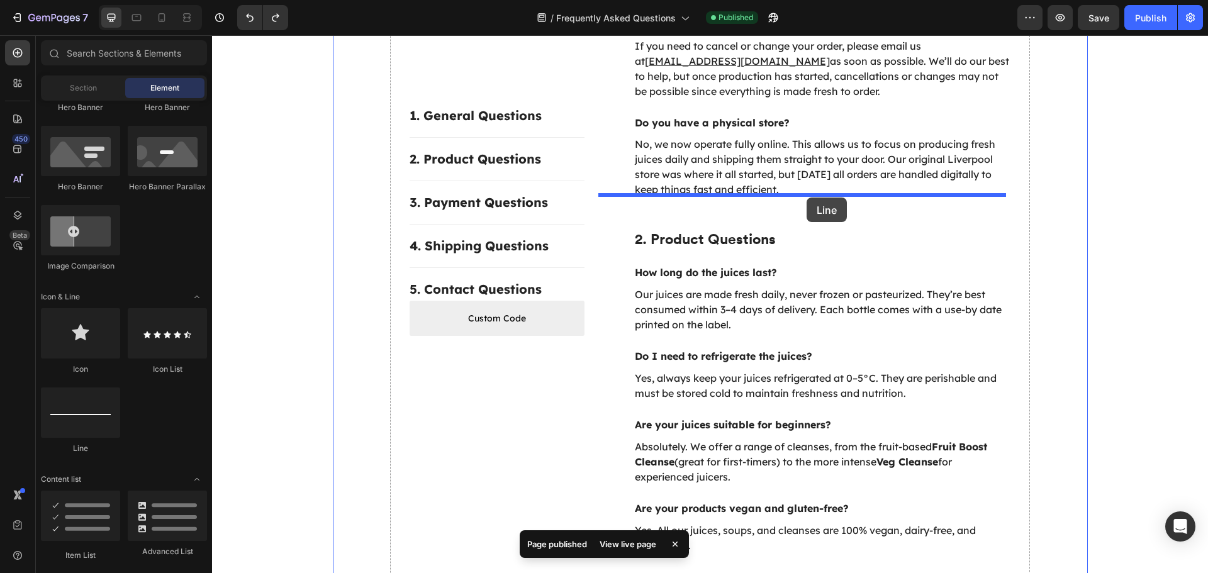
drag, startPoint x: 303, startPoint y: 441, endPoint x: 806, endPoint y: 198, distance: 559.0
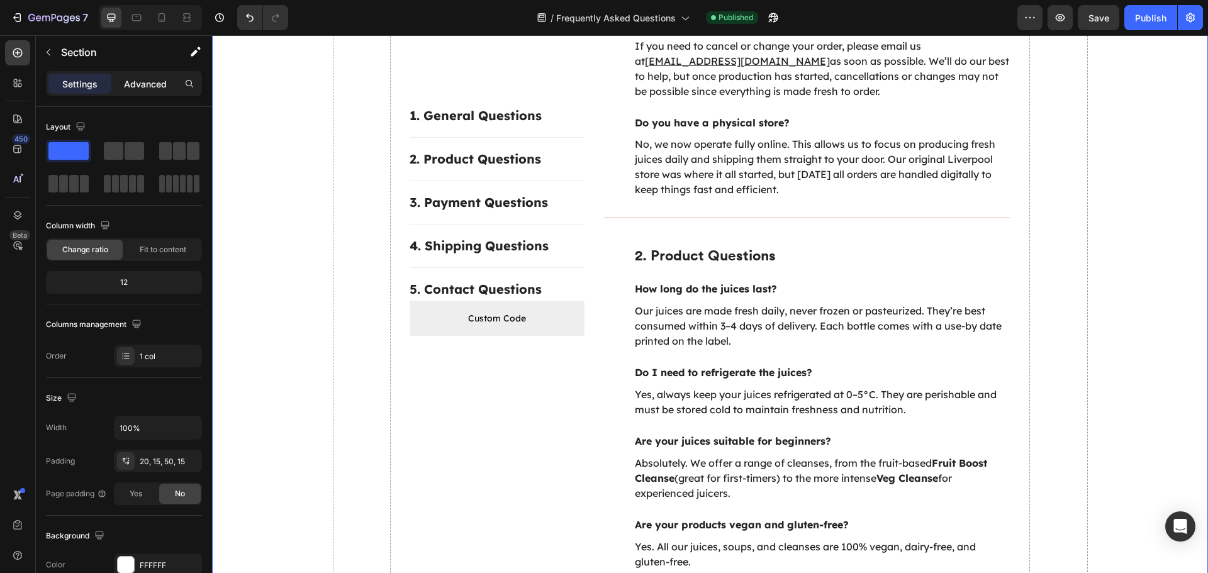
click at [133, 86] on p "Advanced" at bounding box center [145, 83] width 43 height 13
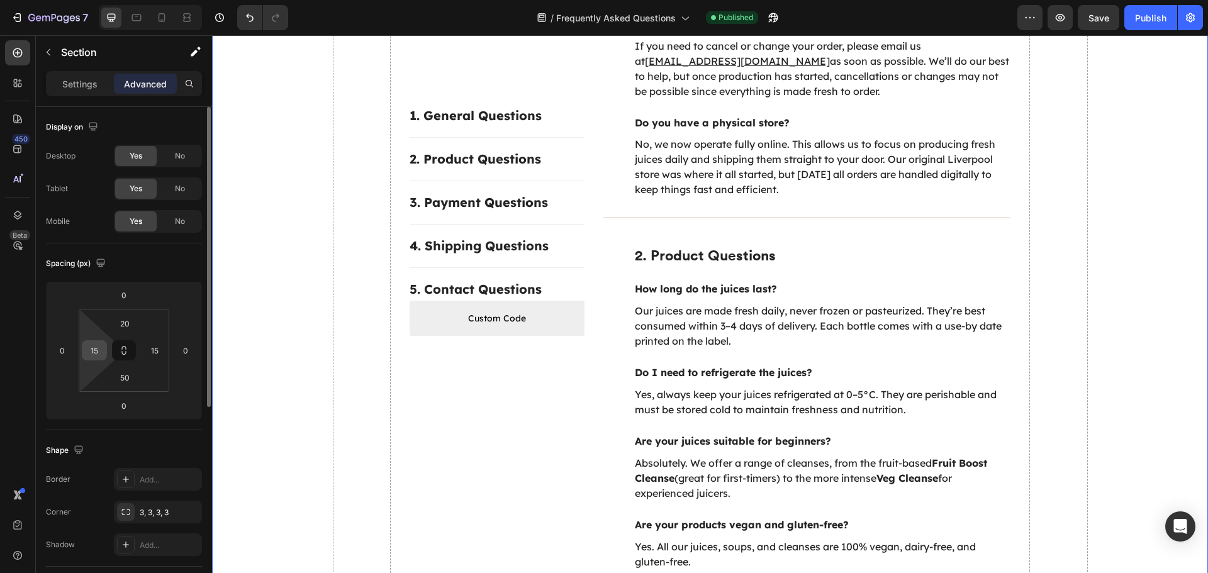
click at [99, 343] on input "15" at bounding box center [94, 350] width 19 height 19
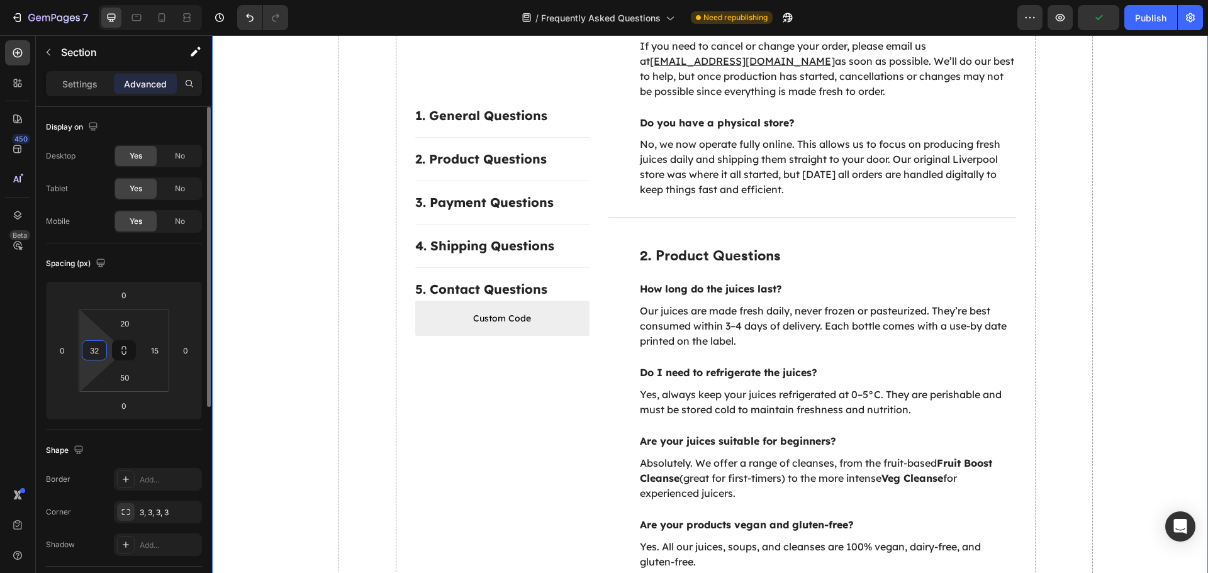
click at [86, 348] on input "32" at bounding box center [94, 350] width 19 height 19
click at [123, 369] on input "50" at bounding box center [124, 377] width 25 height 19
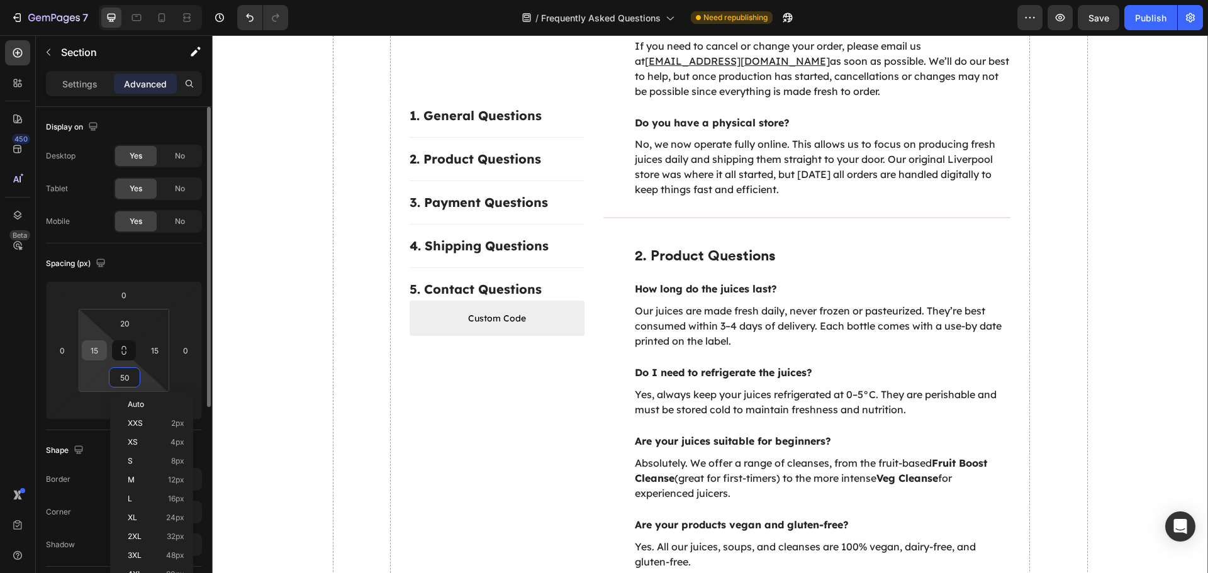
click at [101, 355] on input "15" at bounding box center [94, 350] width 19 height 19
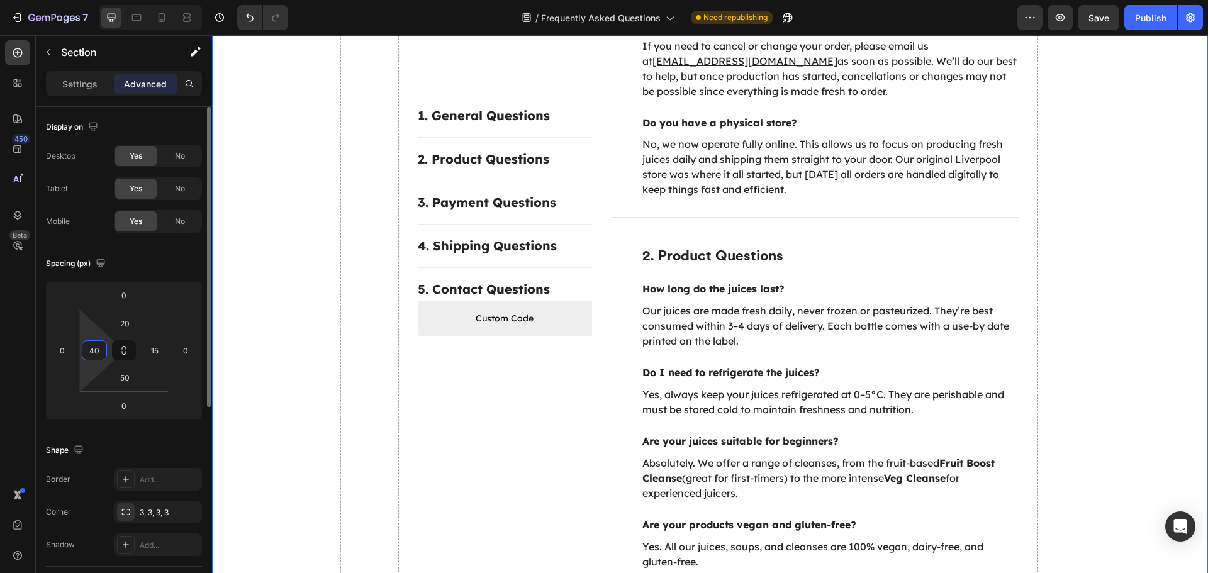
click at [81, 0] on html "7 Version history / Frequently Asked Questions Need republishing Preview Save P…" at bounding box center [604, 0] width 1208 height 0
click at [89, 352] on input "40" at bounding box center [94, 350] width 19 height 19
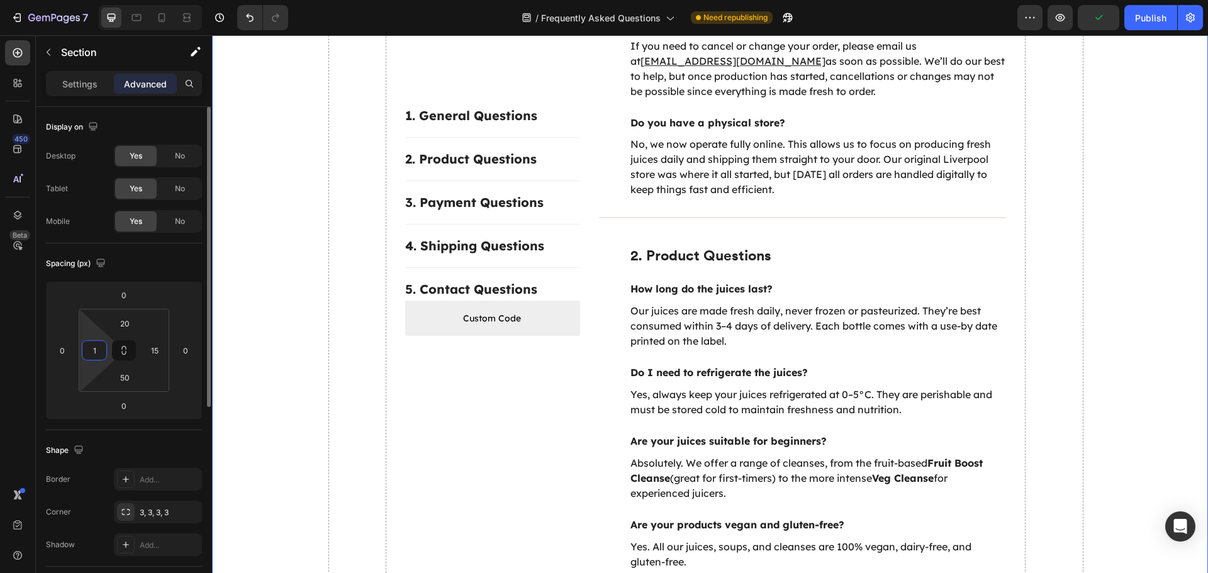
type input "15"
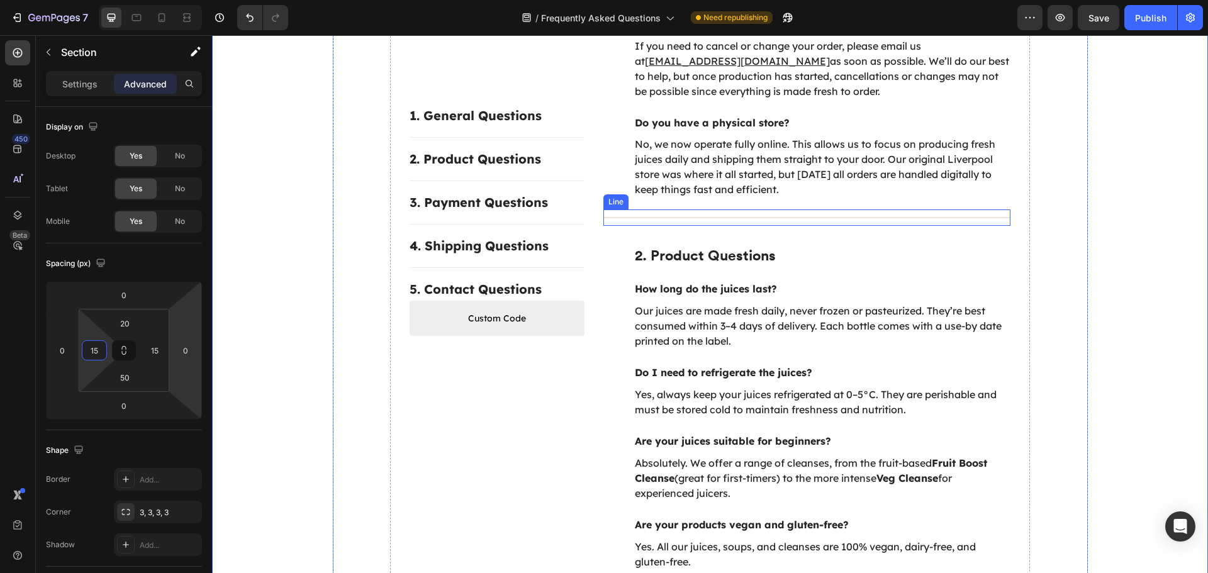
click at [743, 209] on div "Title Line" at bounding box center [807, 217] width 408 height 16
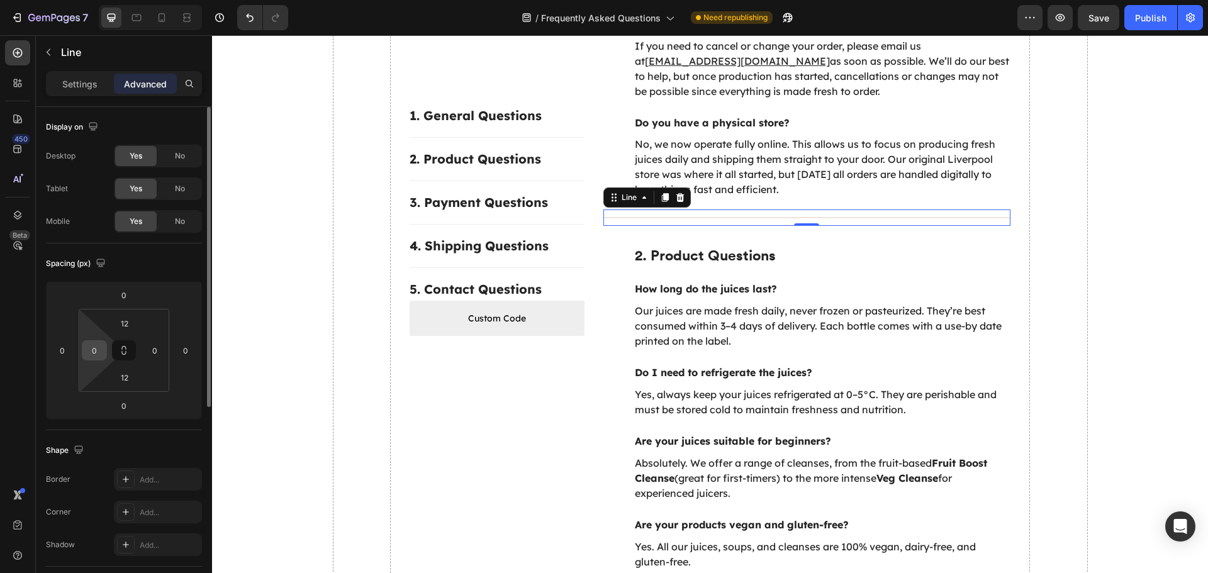
click at [101, 348] on input "0" at bounding box center [94, 350] width 19 height 19
type input "32"
click at [1134, 23] on button "Publish" at bounding box center [1150, 17] width 53 height 25
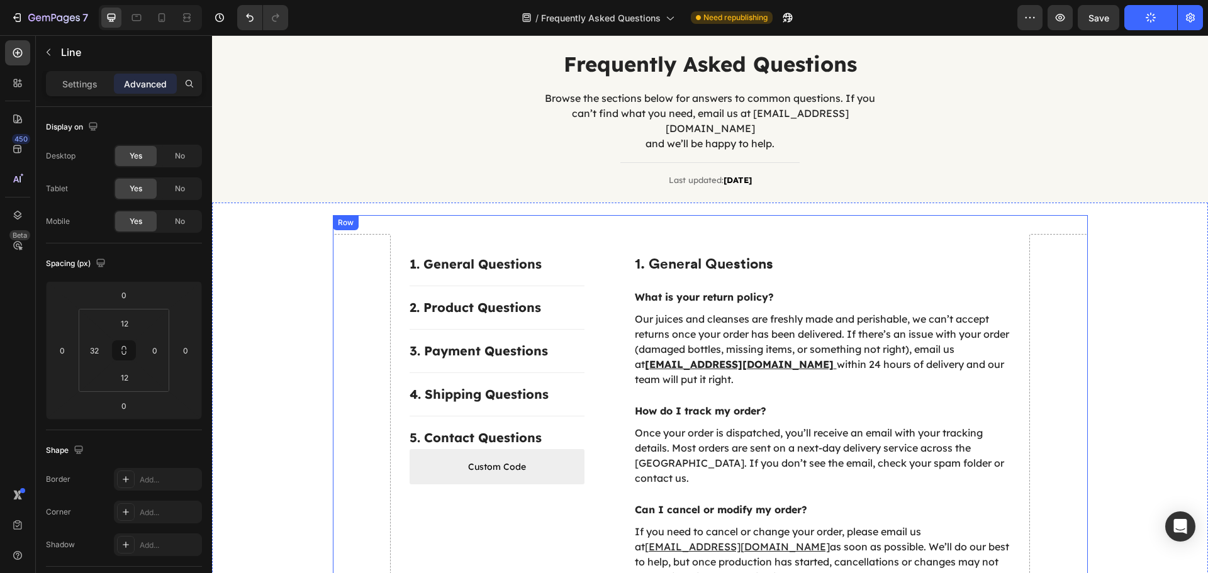
scroll to position [0, 0]
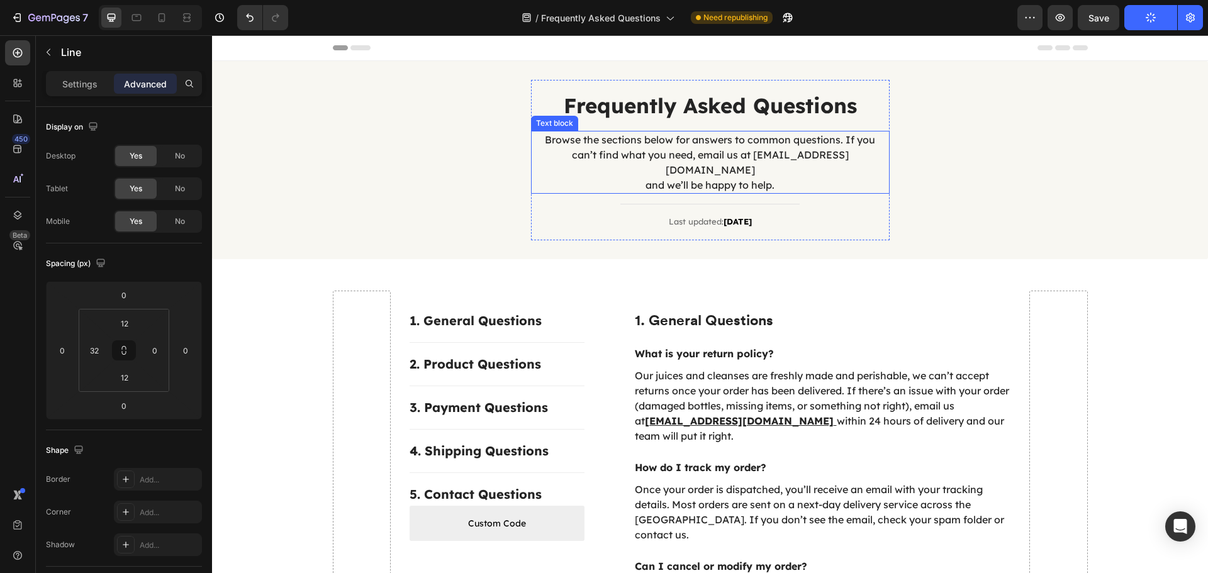
click at [854, 158] on p "Browse the sections below for answers to common questions. If you can’t find wh…" at bounding box center [710, 162] width 356 height 60
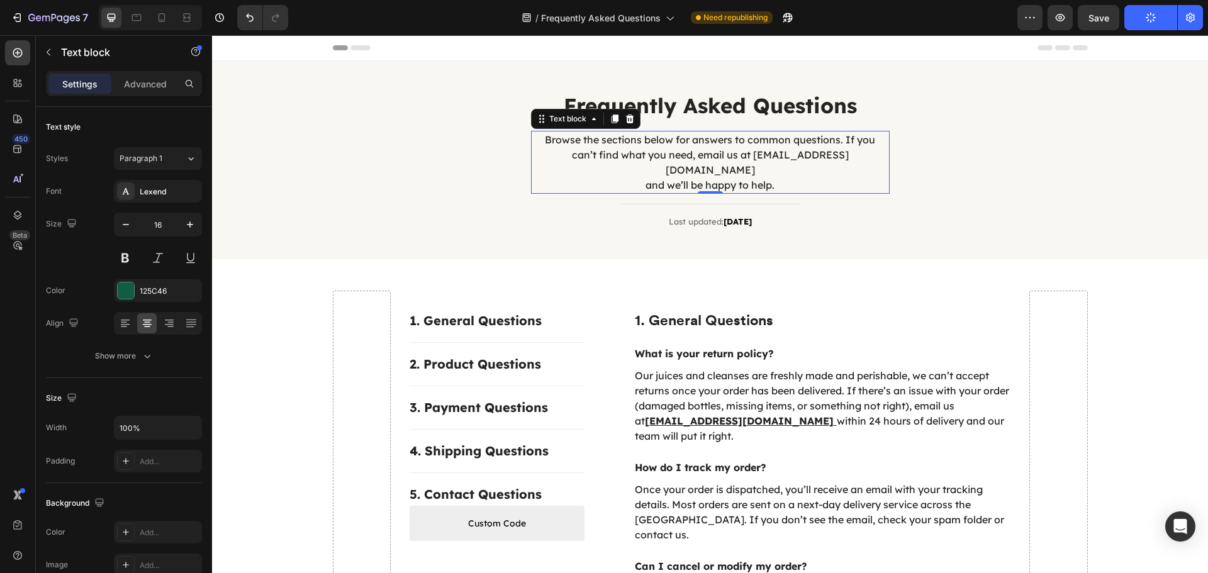
click at [637, 172] on p "Browse the sections below for answers to common questions. If you can’t find wh…" at bounding box center [710, 162] width 356 height 60
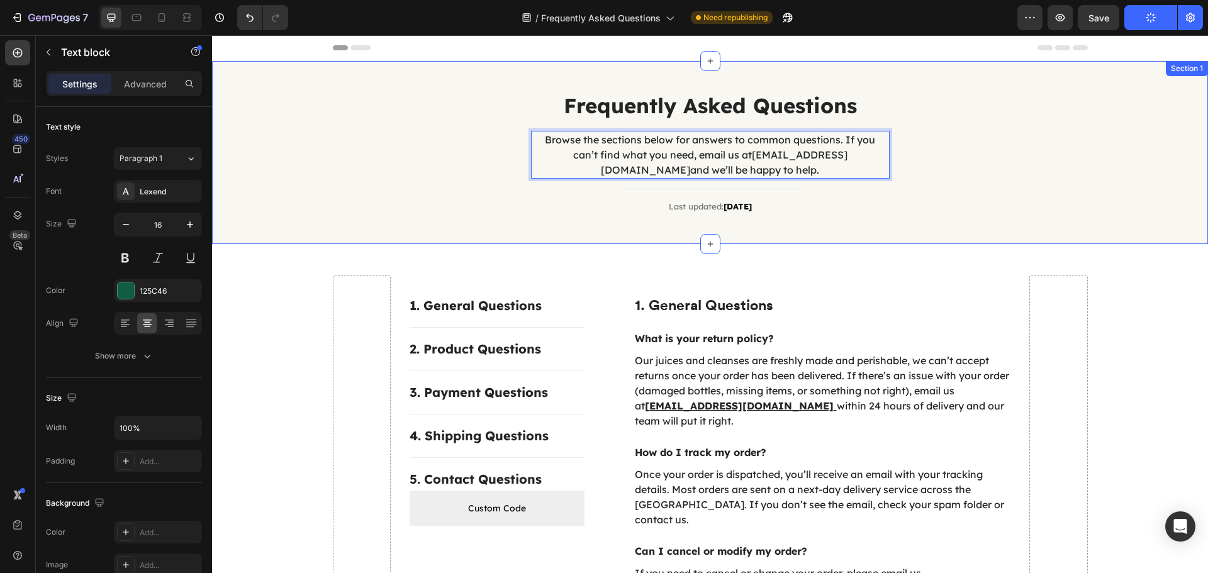
click at [969, 175] on div "Frequently Asked Questions Heading Browse the sections below for answers to com…" at bounding box center [709, 152] width 977 height 145
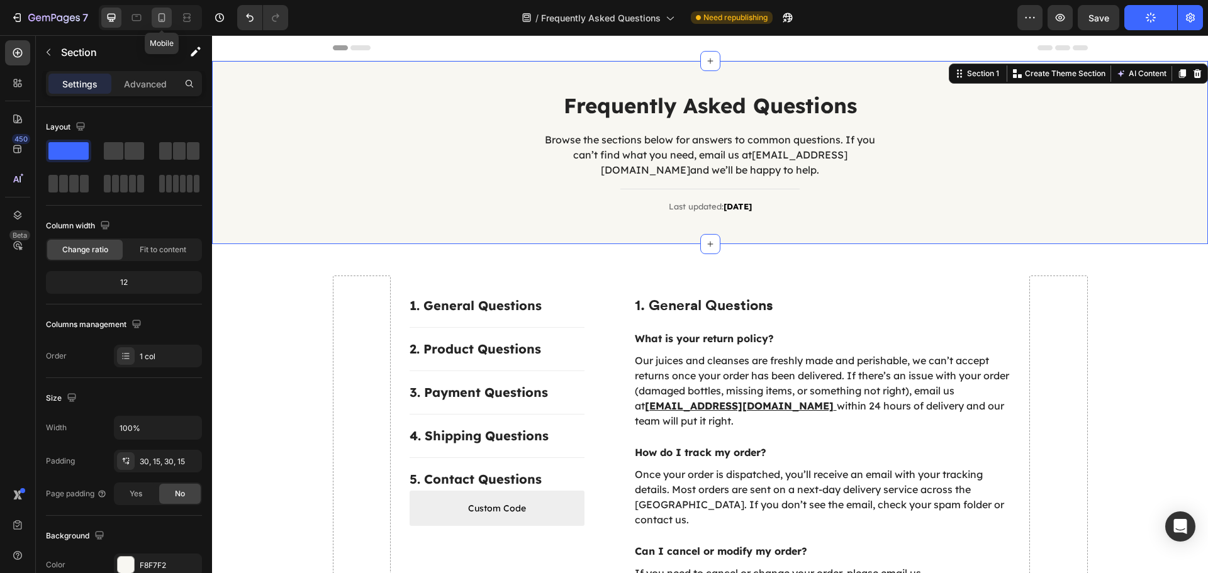
click at [155, 16] on icon at bounding box center [161, 17] width 13 height 13
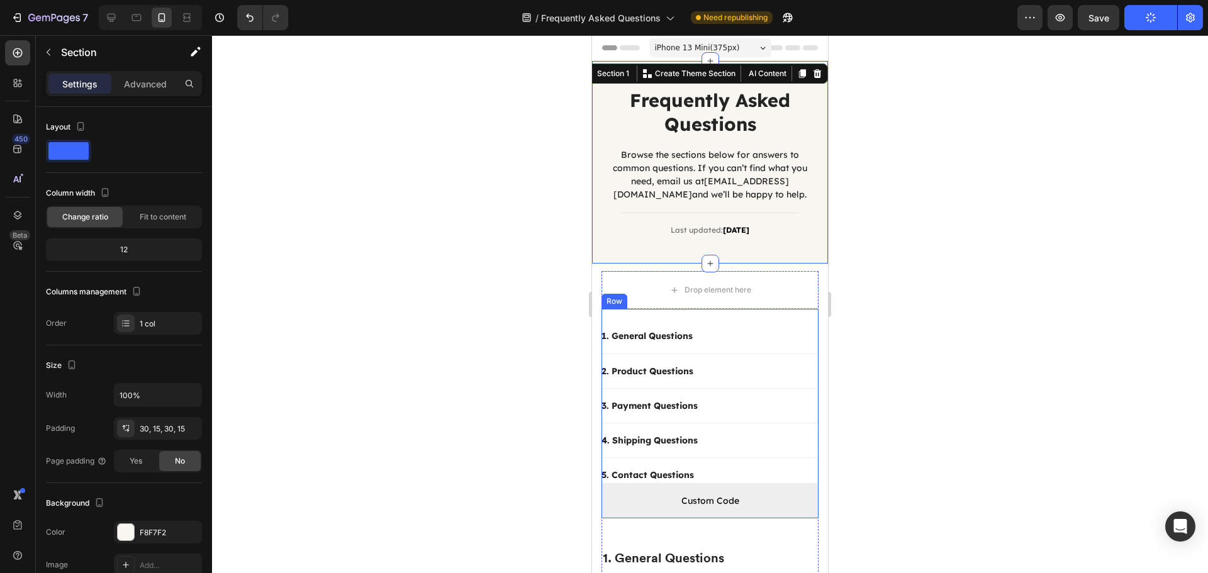
click at [759, 324] on div "1. General Questions Button Title Line 2. Product Questions Button Title Line 3…" at bounding box center [709, 413] width 217 height 209
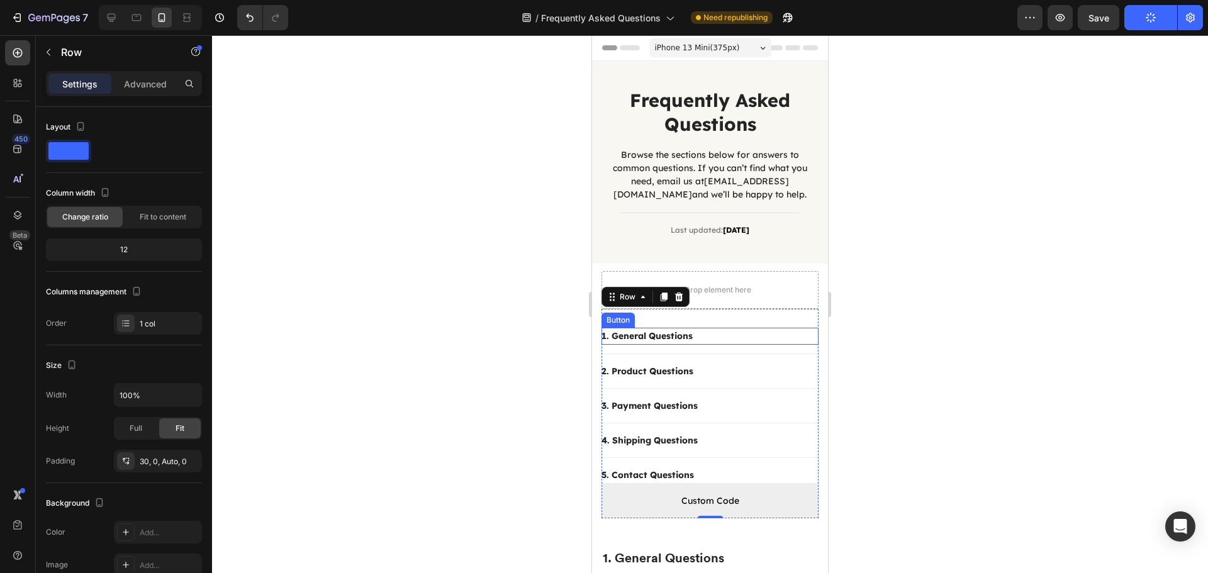
click at [696, 340] on div "1. General Questions Button" at bounding box center [709, 336] width 217 height 16
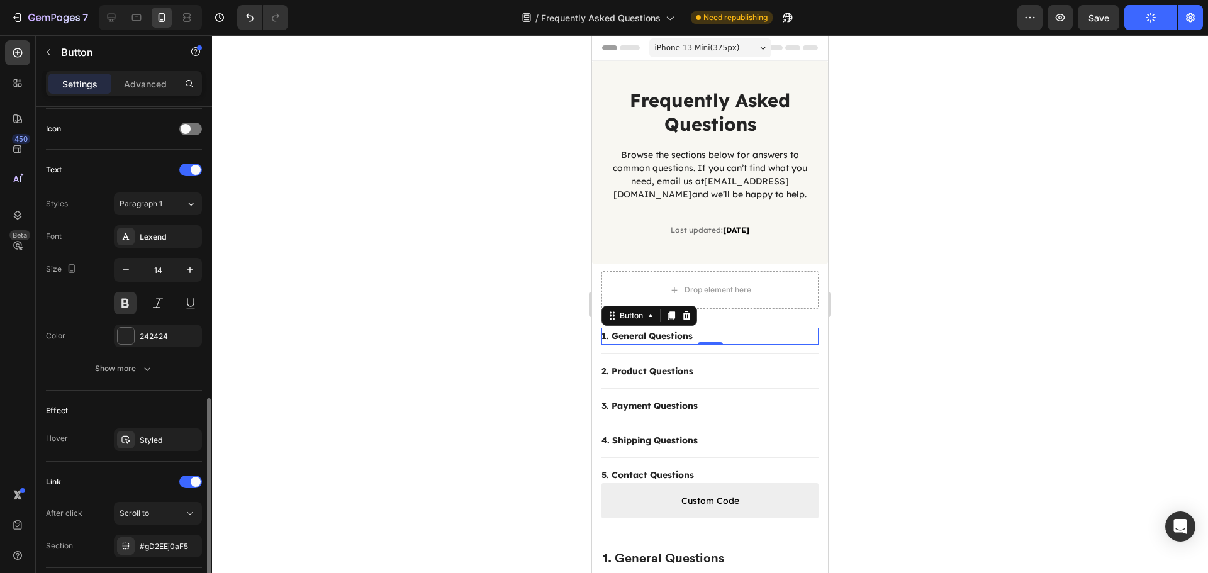
scroll to position [465, 0]
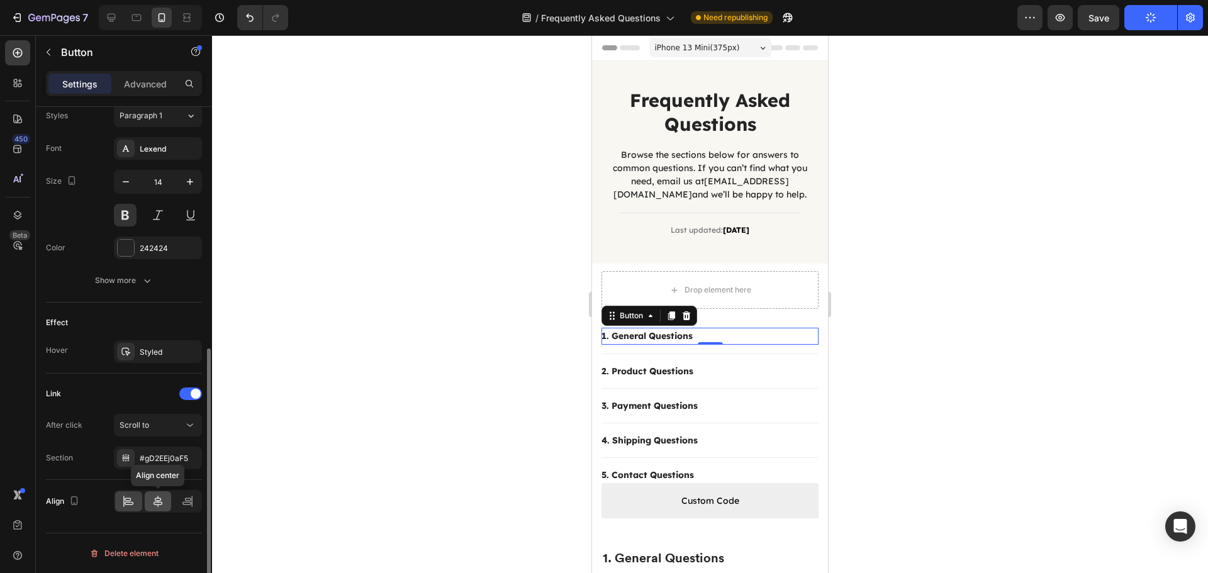
click at [154, 499] on icon at bounding box center [158, 501] width 13 height 13
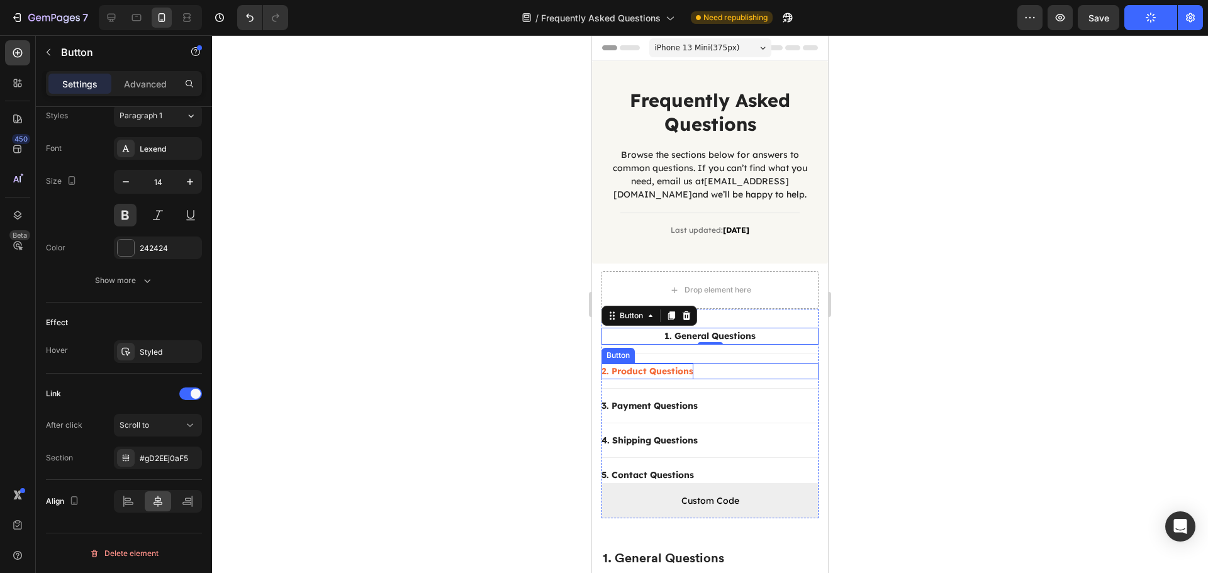
click at [688, 371] on div "2. Product Questions" at bounding box center [647, 372] width 92 height 16
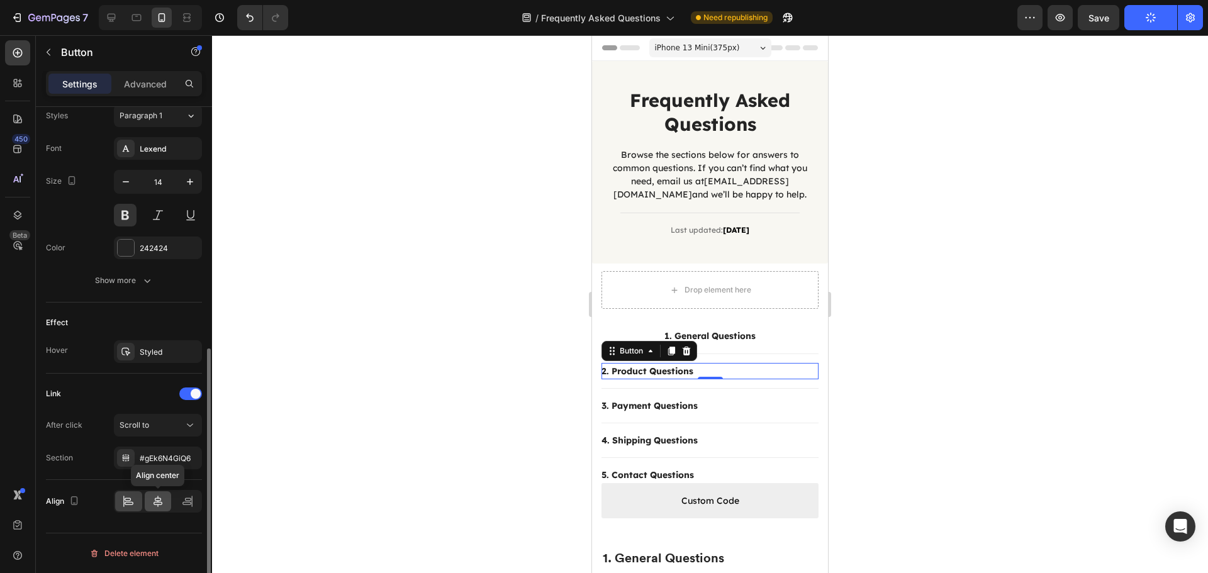
click at [155, 504] on icon at bounding box center [157, 501] width 9 height 11
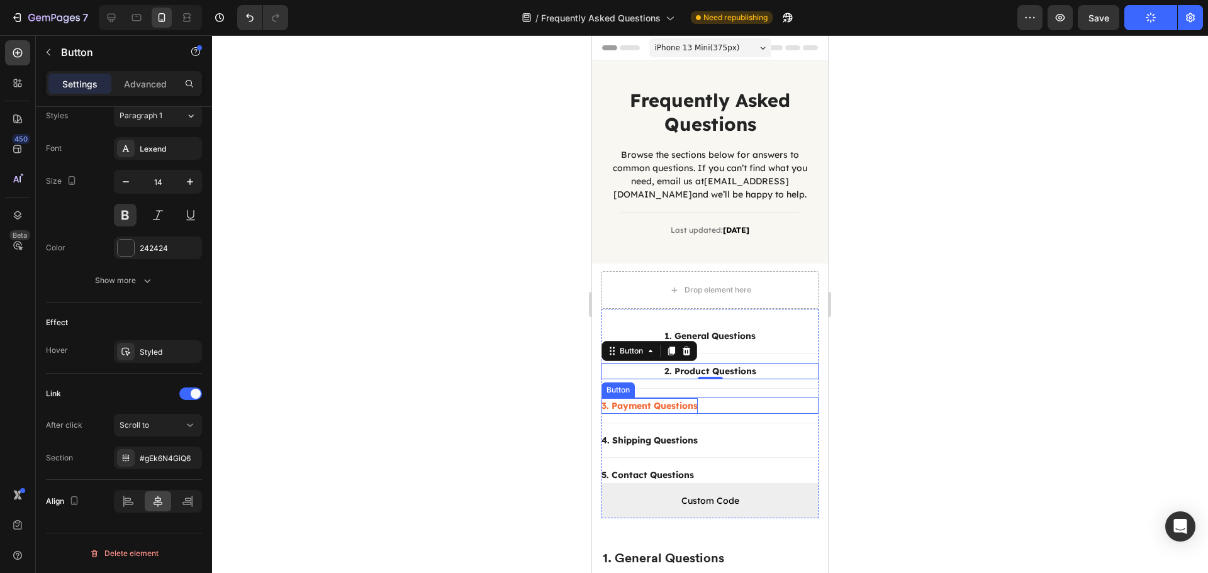
click at [687, 406] on div "3. Payment Questions" at bounding box center [649, 406] width 96 height 16
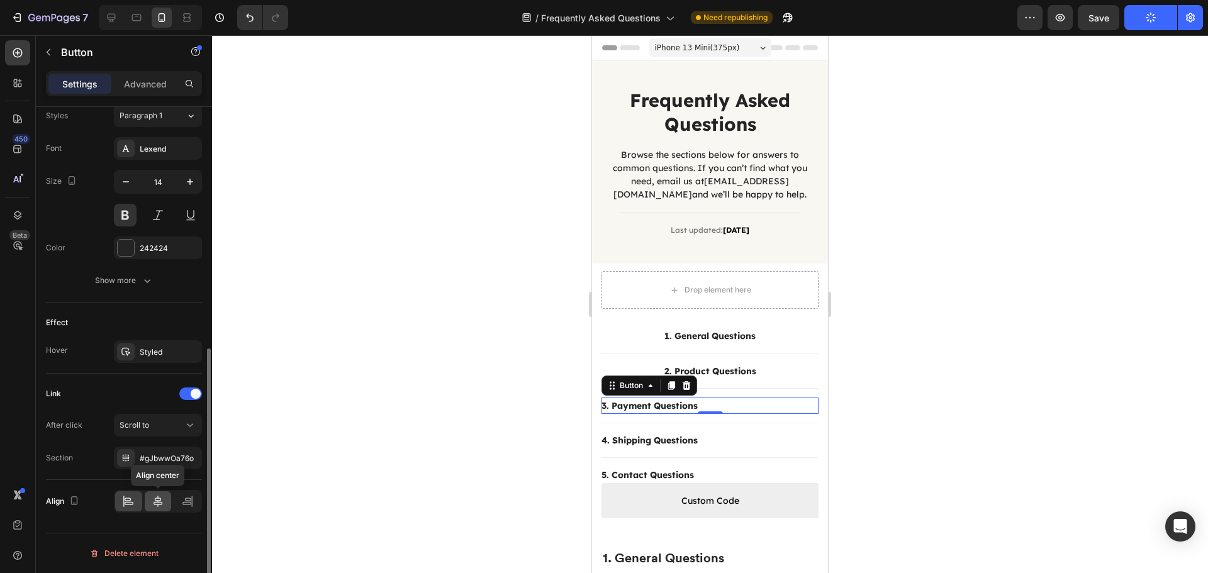
click at [160, 500] on icon at bounding box center [158, 501] width 13 height 13
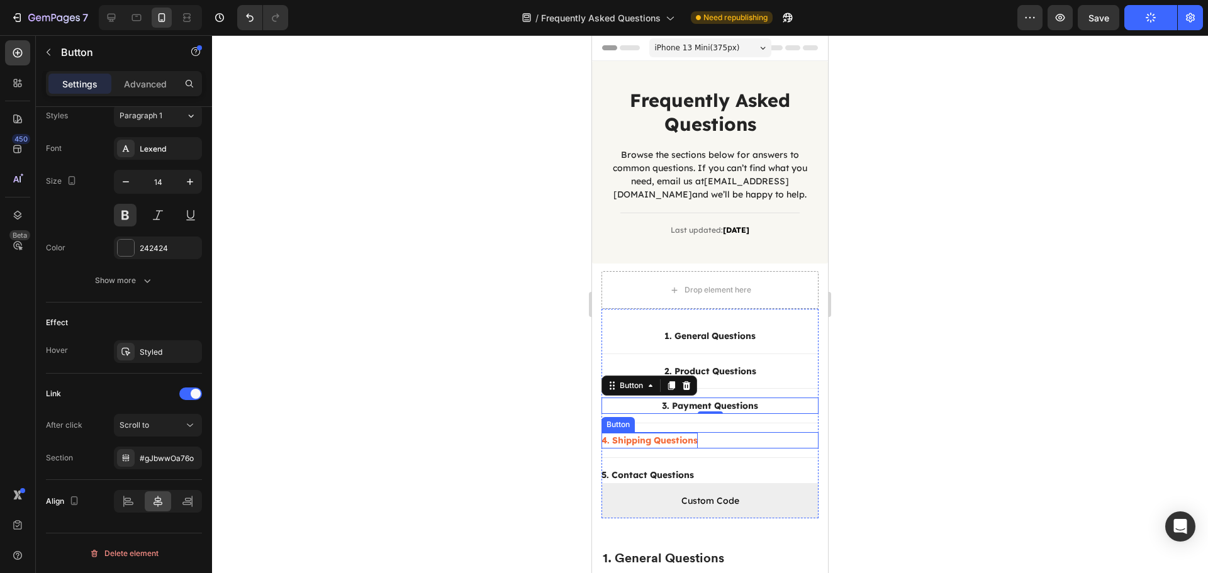
click at [673, 440] on div "4. Shipping Questions" at bounding box center [649, 441] width 96 height 16
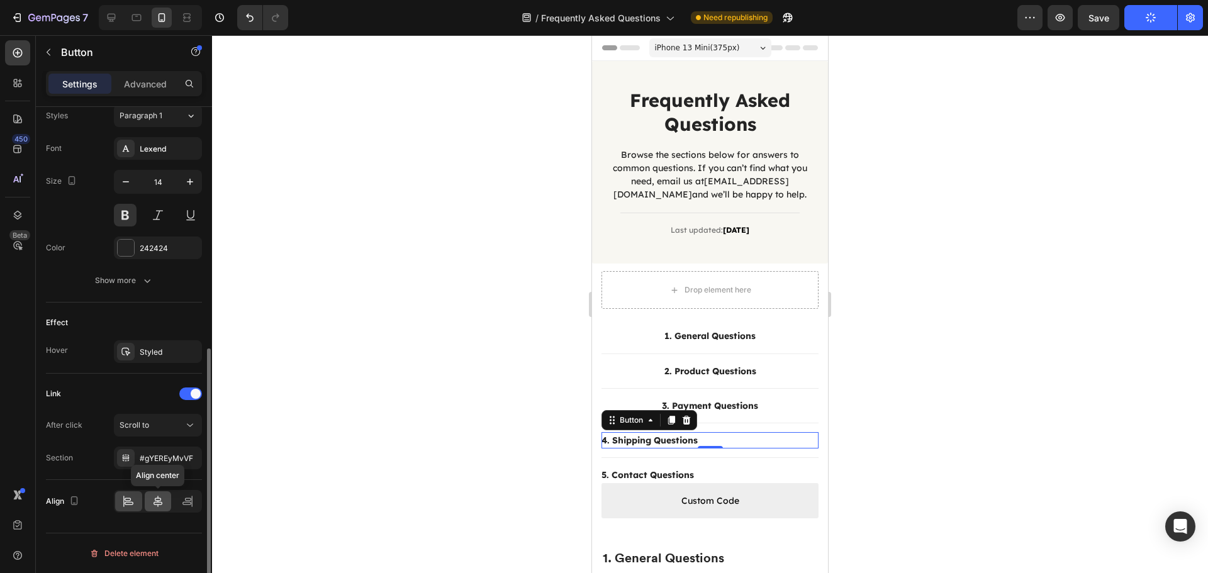
click at [156, 496] on icon at bounding box center [158, 501] width 13 height 13
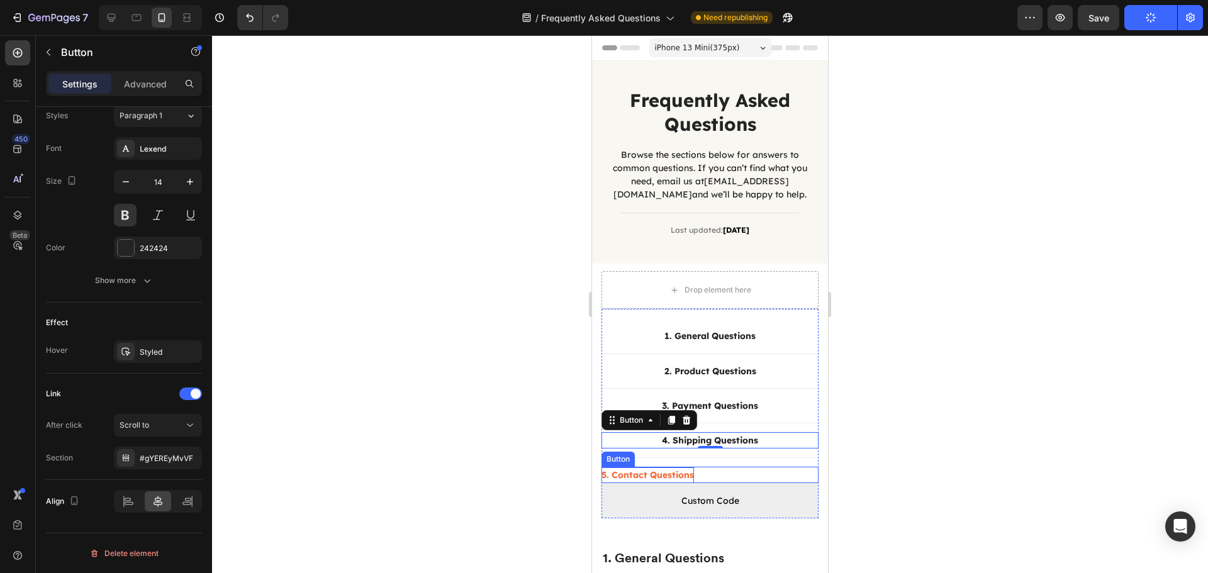
click at [659, 474] on div "5. Contact Questions" at bounding box center [647, 475] width 92 height 16
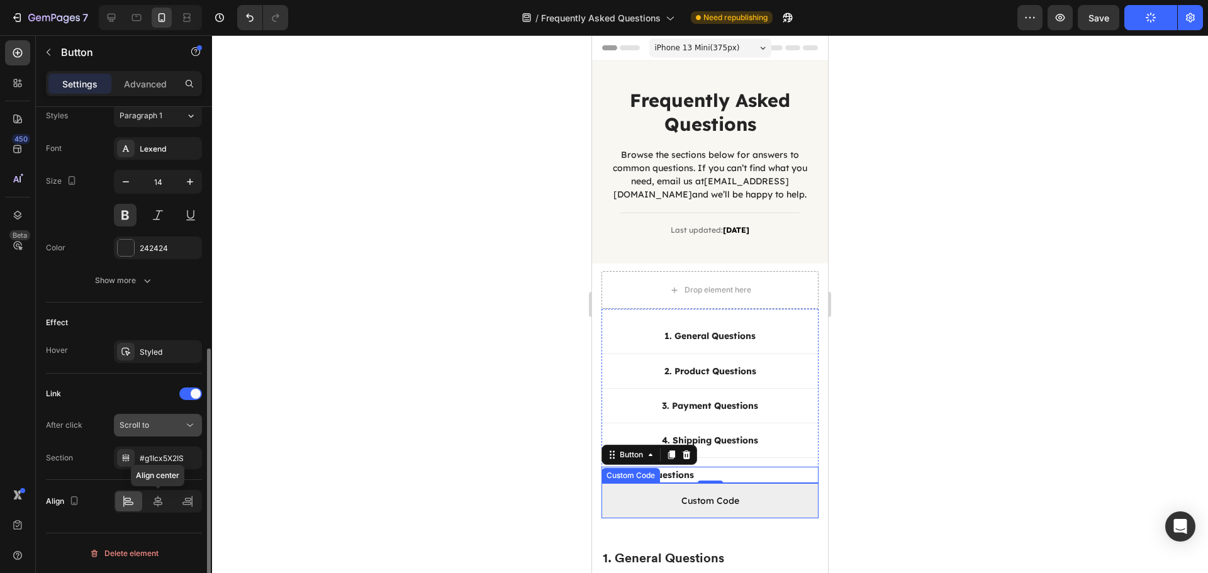
drag, startPoint x: 161, startPoint y: 498, endPoint x: 158, endPoint y: 414, distance: 83.7
click at [161, 497] on icon at bounding box center [158, 501] width 13 height 13
click at [187, 176] on icon "button" at bounding box center [190, 181] width 13 height 13
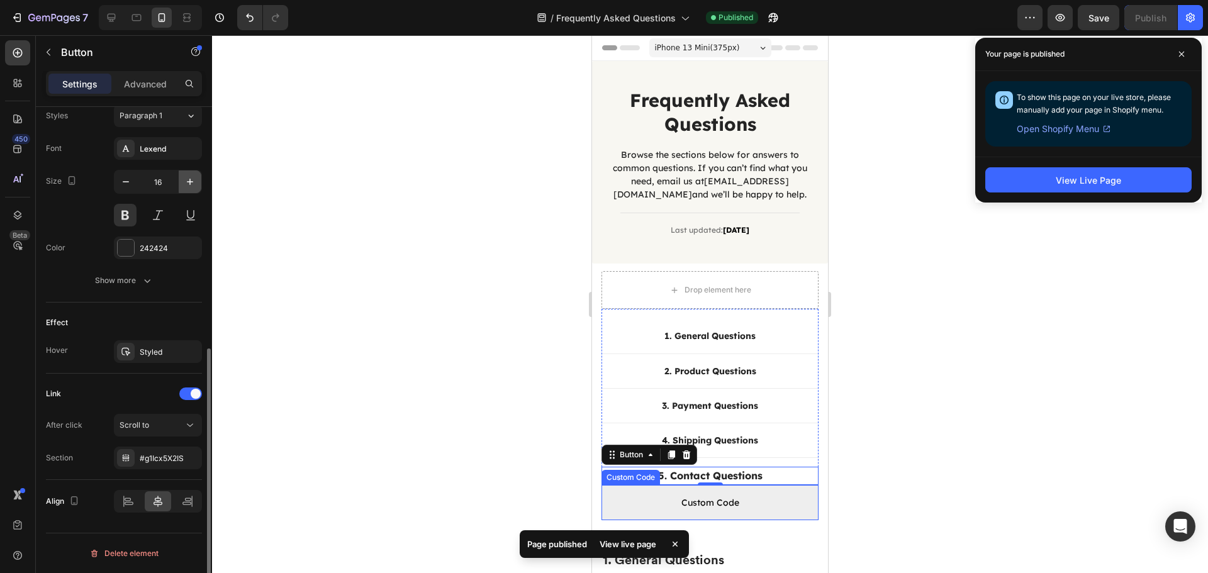
click at [187, 176] on icon "button" at bounding box center [190, 181] width 13 height 13
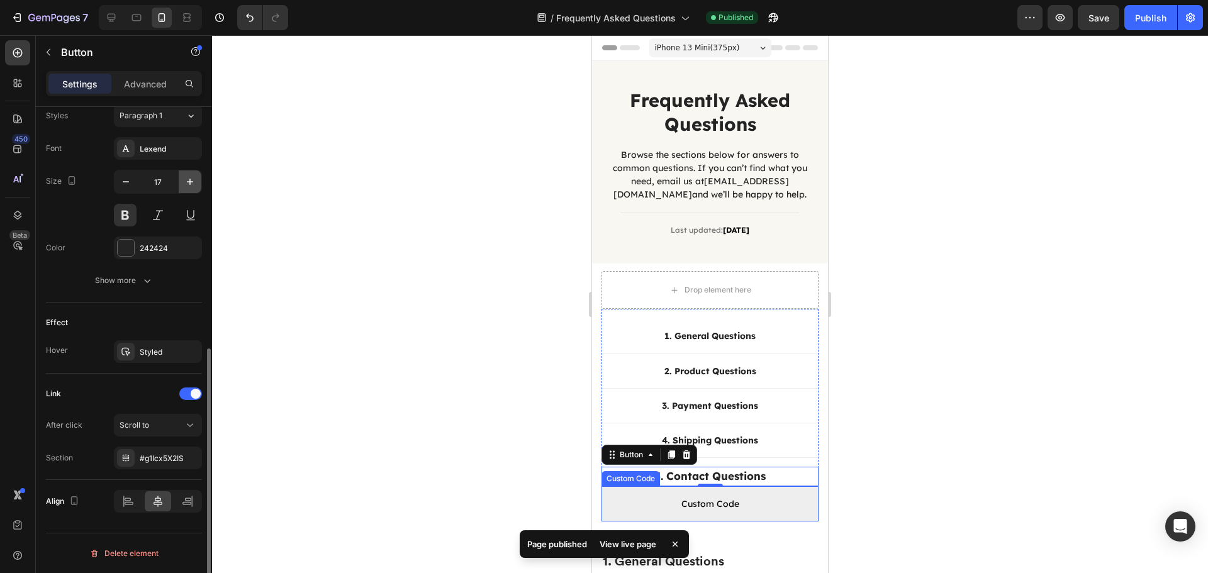
click at [188, 181] on icon "button" at bounding box center [190, 181] width 13 height 13
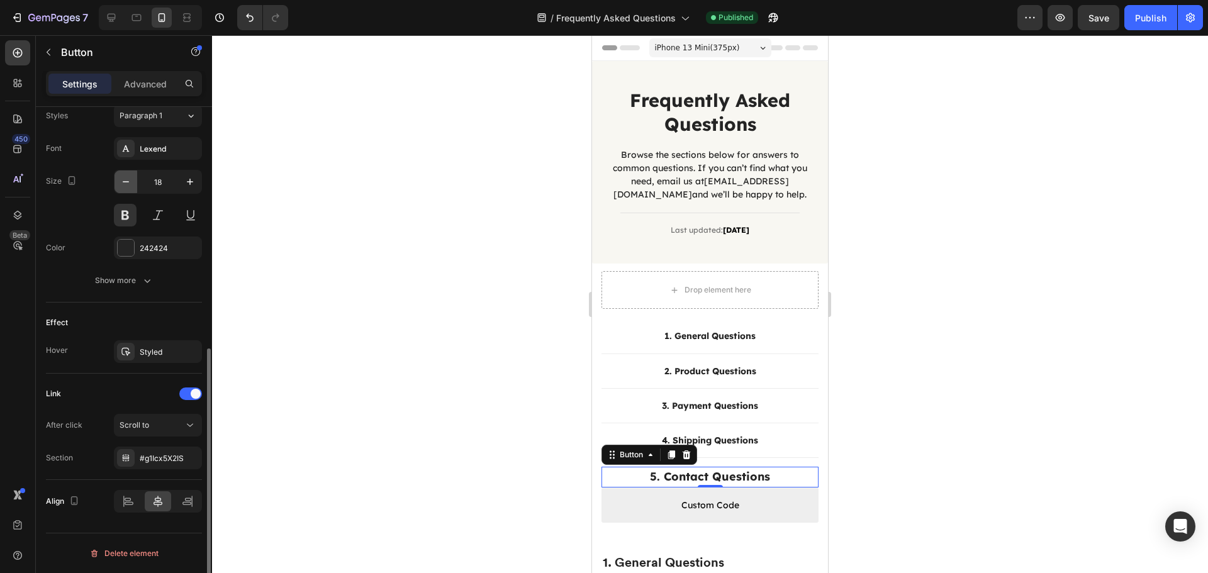
click at [126, 181] on icon "button" at bounding box center [126, 181] width 13 height 13
type input "17"
click at [748, 441] on div "4. Shipping Questions" at bounding box center [710, 441] width 96 height 16
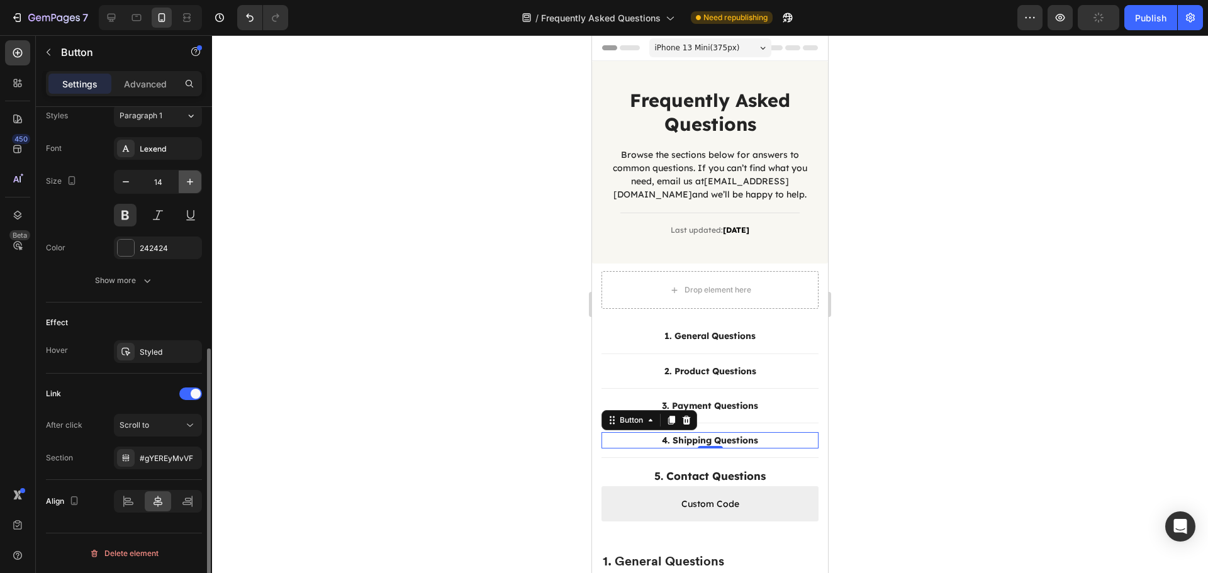
click at [185, 179] on icon "button" at bounding box center [190, 181] width 13 height 13
type input "17"
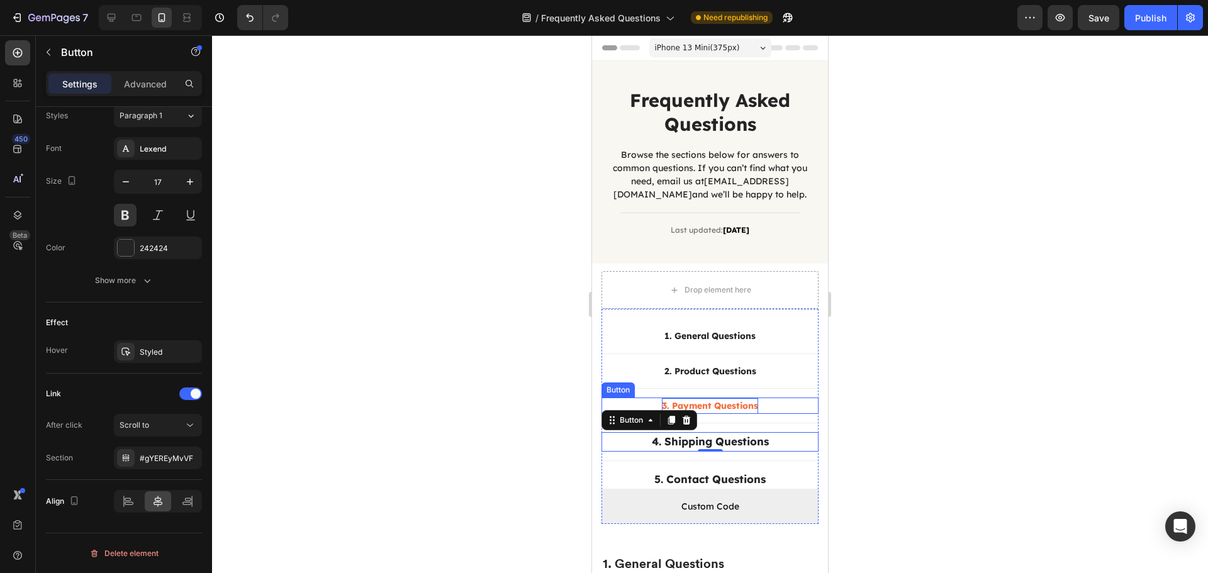
click at [752, 404] on div "3. Payment Questions" at bounding box center [710, 406] width 96 height 16
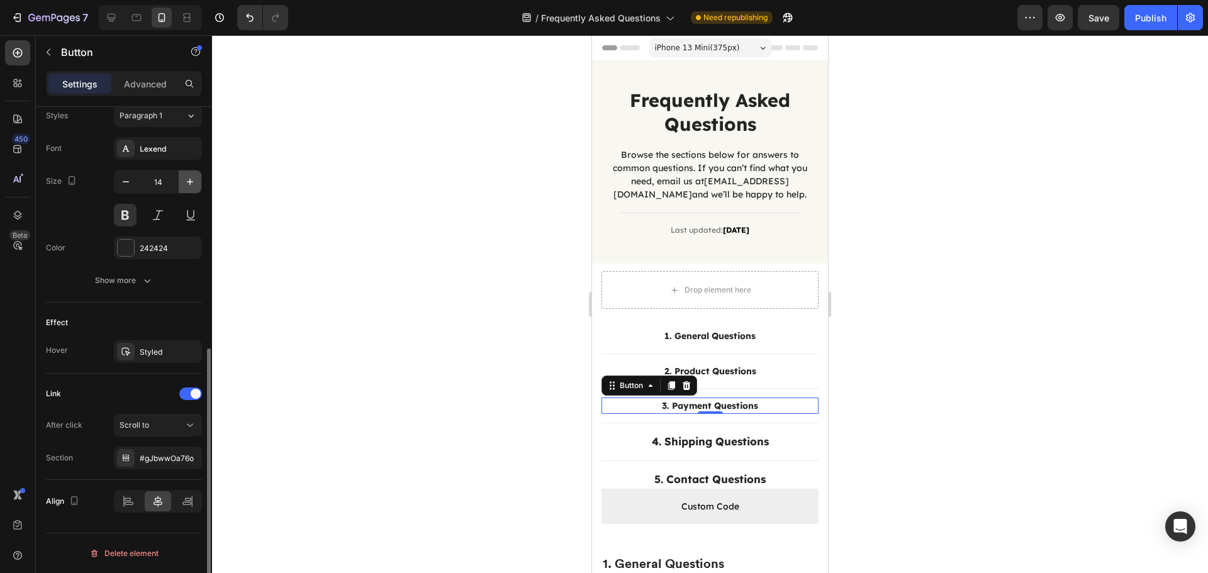
click at [189, 184] on icon "button" at bounding box center [190, 181] width 13 height 13
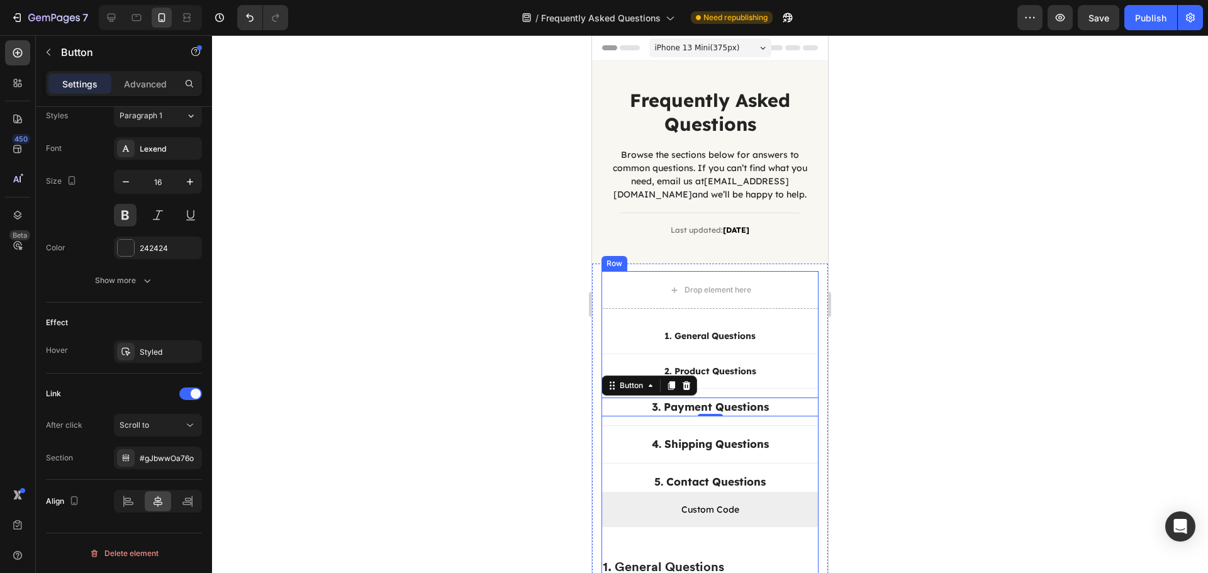
type input "17"
click at [745, 367] on div "2. Product Questions" at bounding box center [710, 372] width 92 height 16
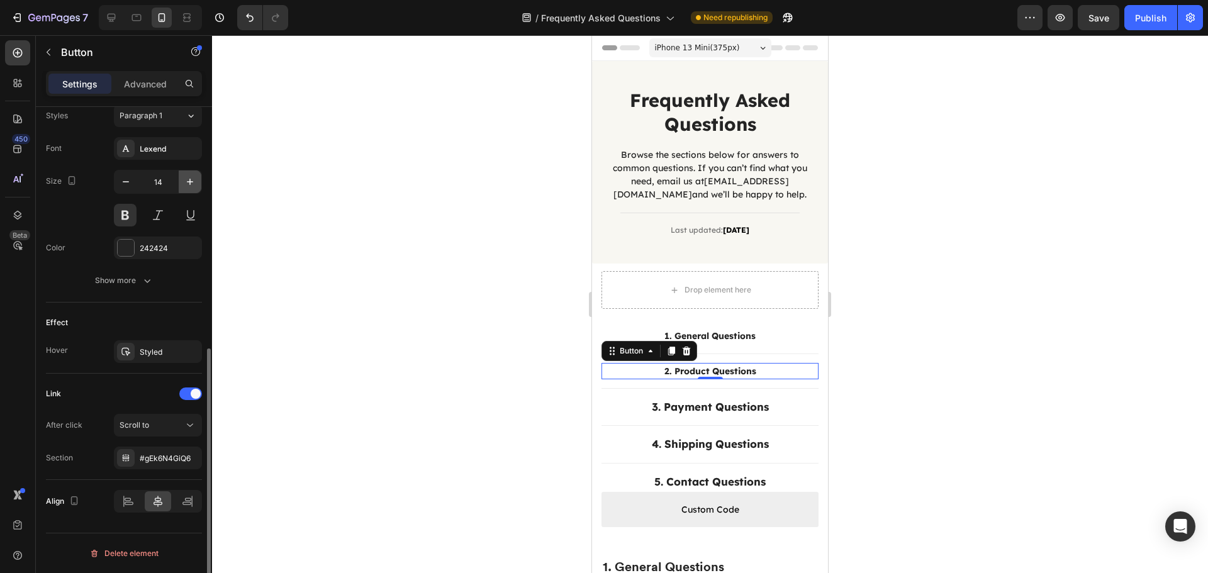
click at [186, 173] on button "button" at bounding box center [190, 181] width 23 height 23
type input "16"
click at [754, 333] on div "1. General Questions Button" at bounding box center [709, 336] width 217 height 16
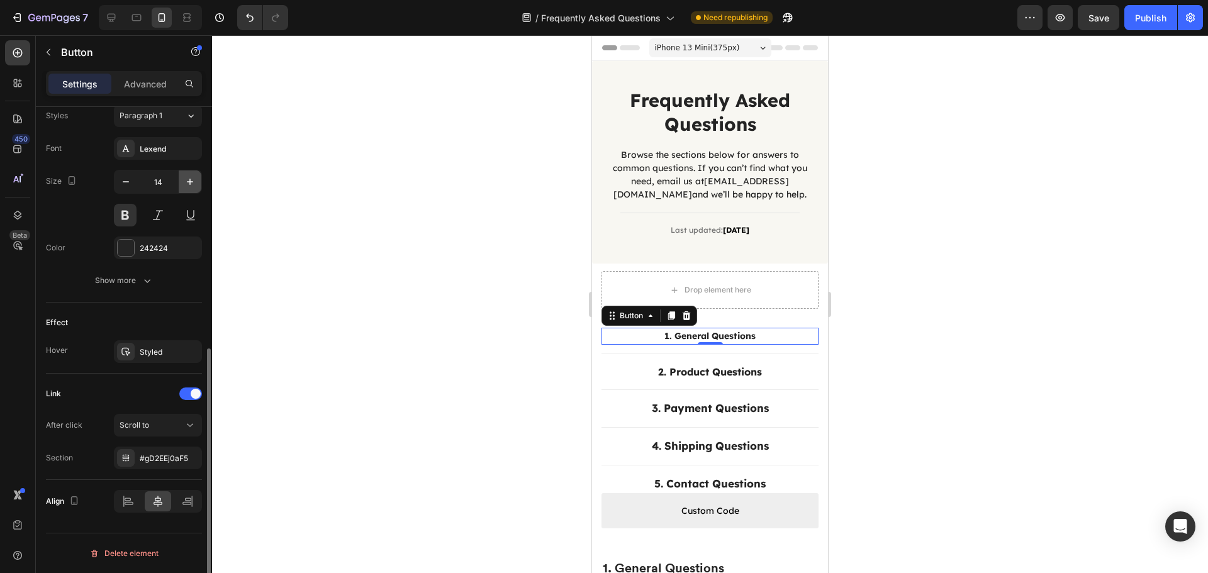
click at [181, 179] on button "button" at bounding box center [190, 181] width 23 height 23
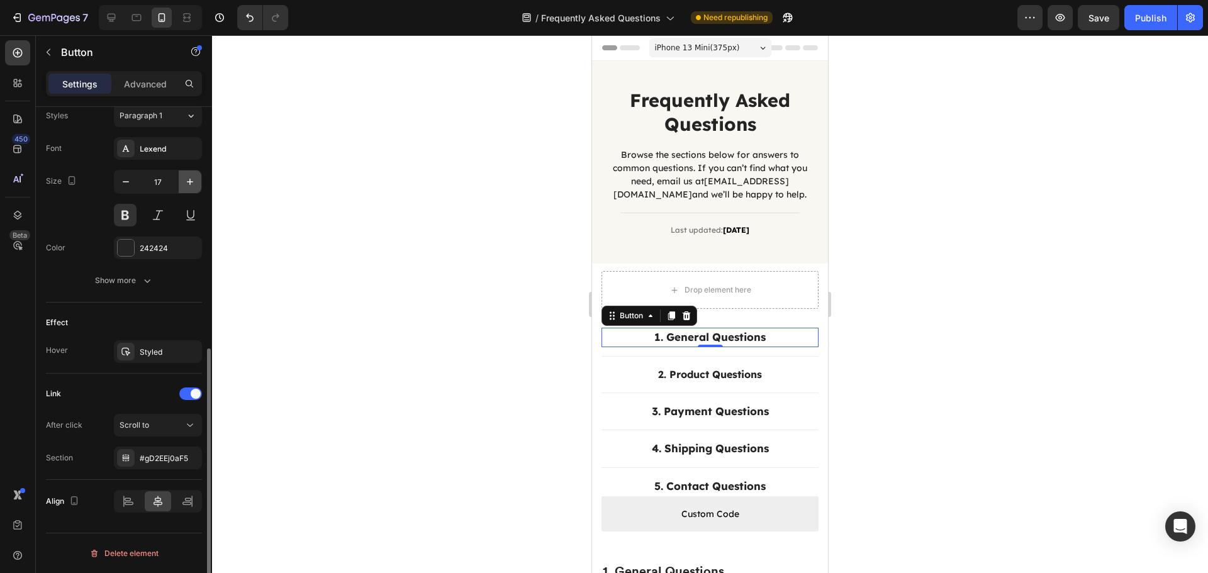
click at [181, 179] on button "button" at bounding box center [190, 181] width 23 height 23
click at [1140, 12] on div "Publish" at bounding box center [1150, 17] width 31 height 13
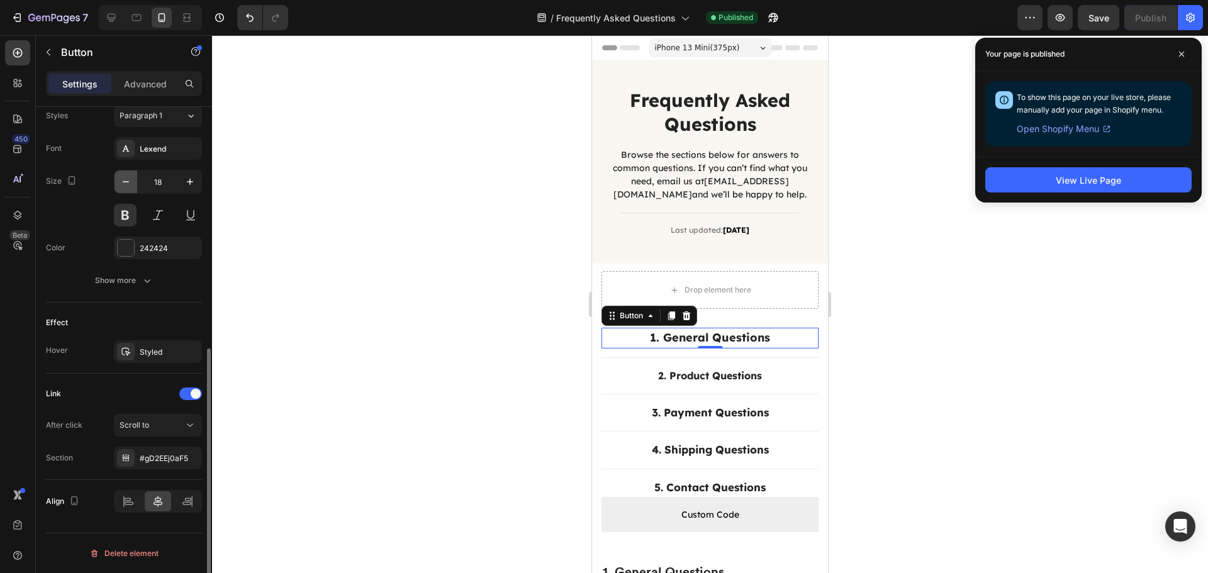
click at [123, 179] on icon "button" at bounding box center [126, 181] width 13 height 13
type input "17"
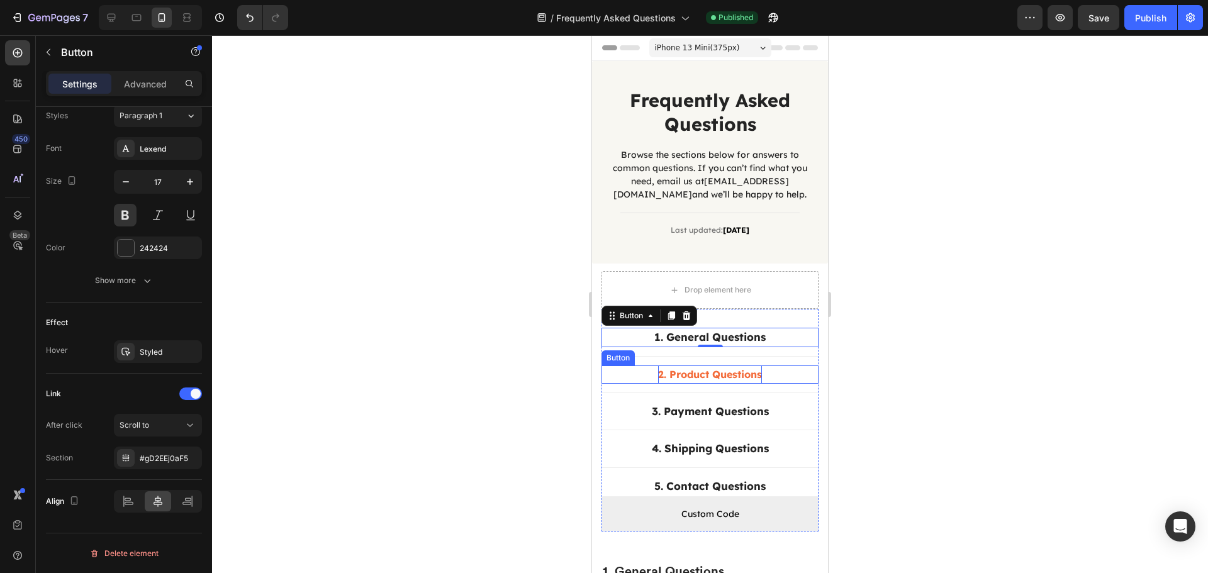
click at [756, 375] on div "2. Product Questions" at bounding box center [710, 374] width 104 height 18
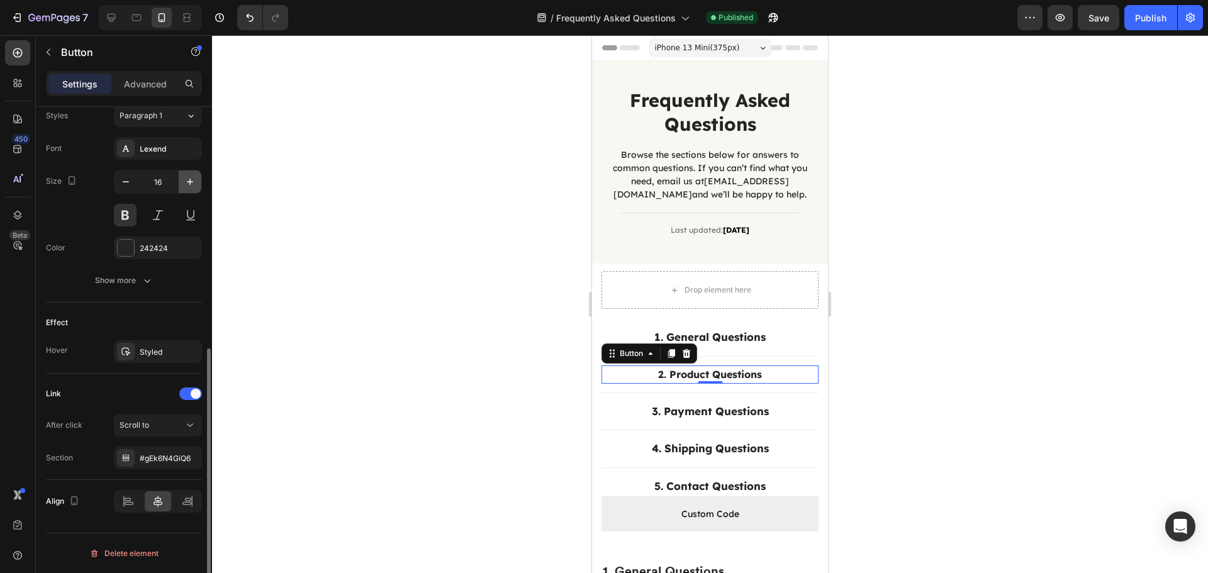
click at [194, 185] on icon "button" at bounding box center [190, 181] width 13 height 13
type input "17"
click at [521, 344] on div at bounding box center [710, 304] width 996 height 538
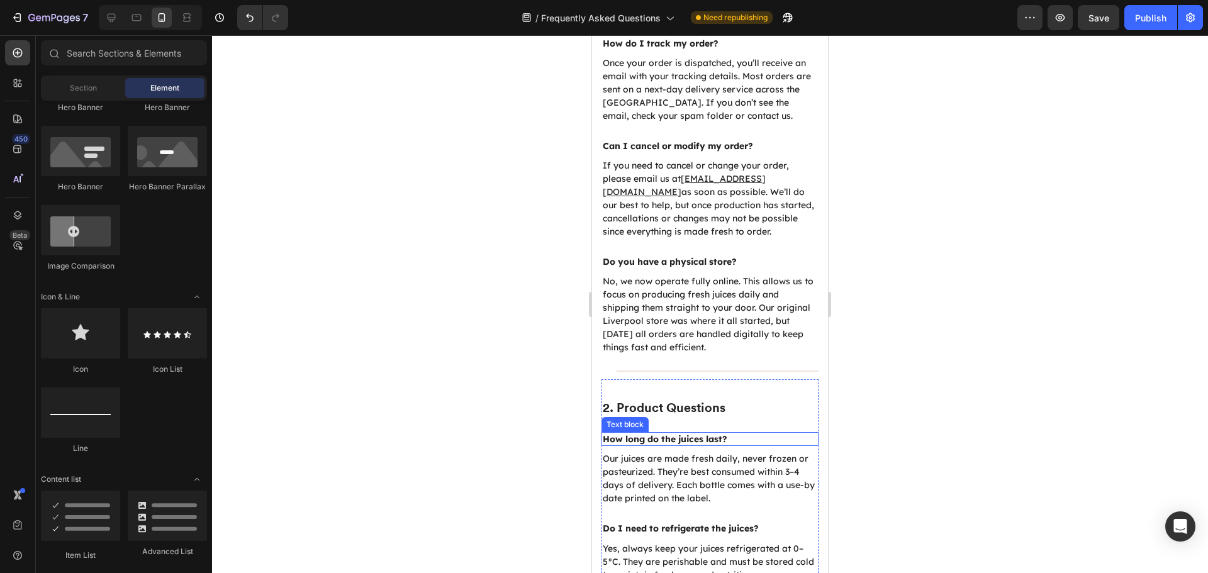
scroll to position [692, 0]
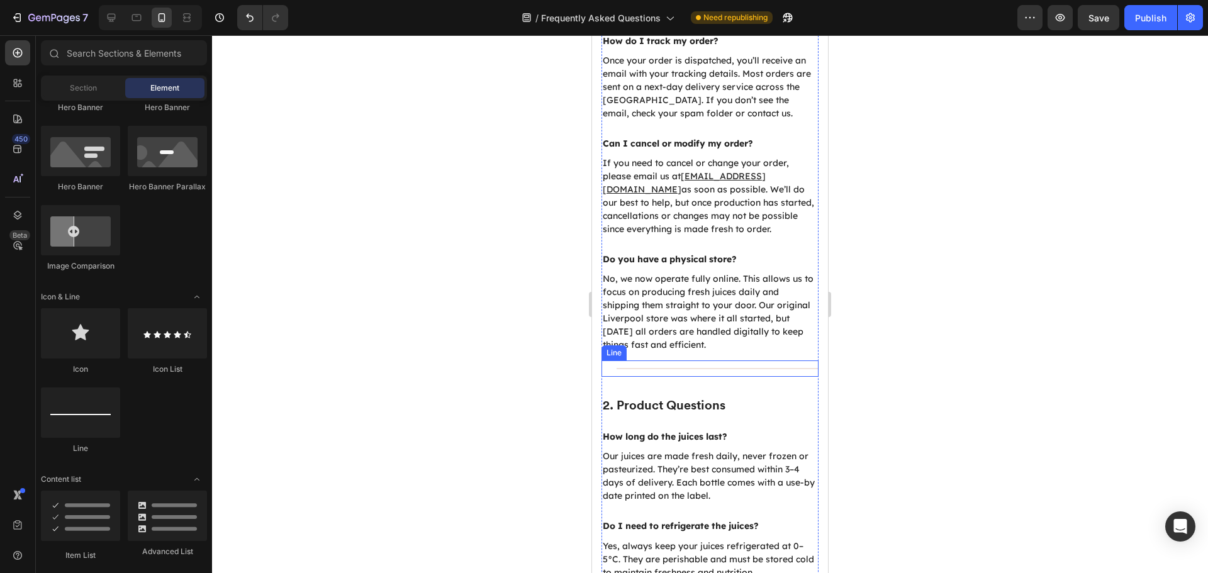
click at [638, 367] on div "Title Line" at bounding box center [709, 368] width 217 height 16
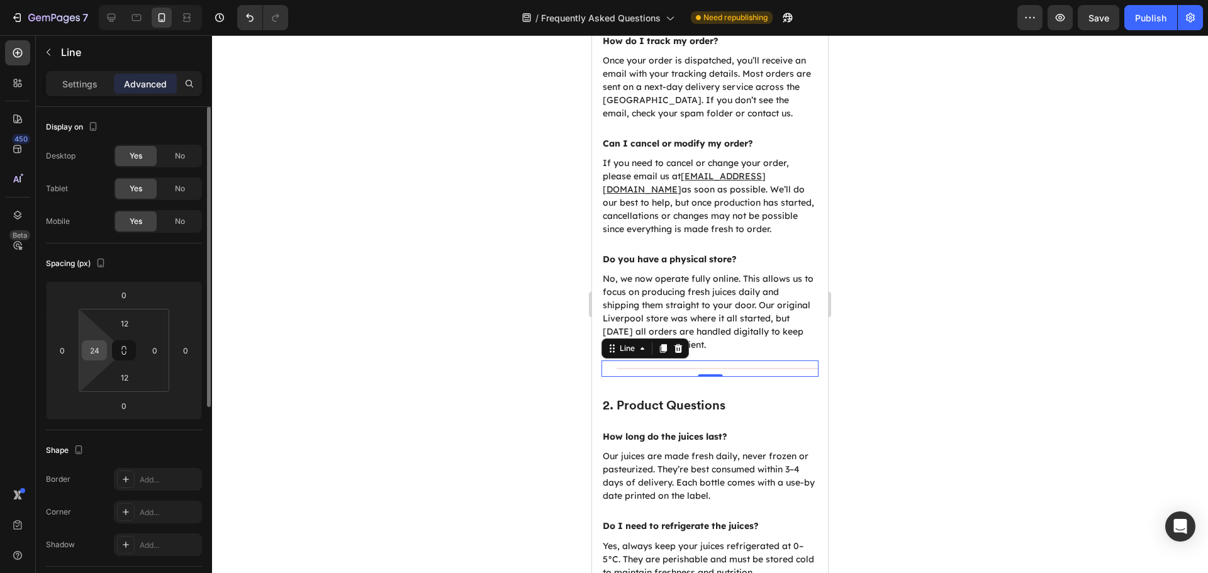
click at [99, 355] on input "24" at bounding box center [94, 350] width 19 height 19
click at [133, 11] on icon at bounding box center [136, 17] width 13 height 13
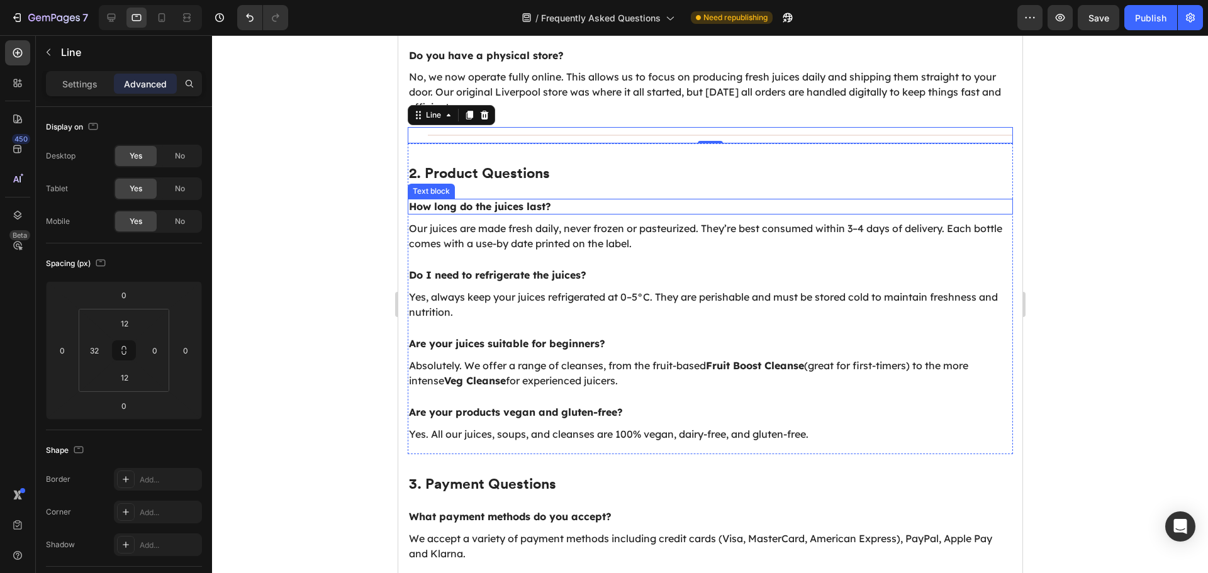
scroll to position [674, 0]
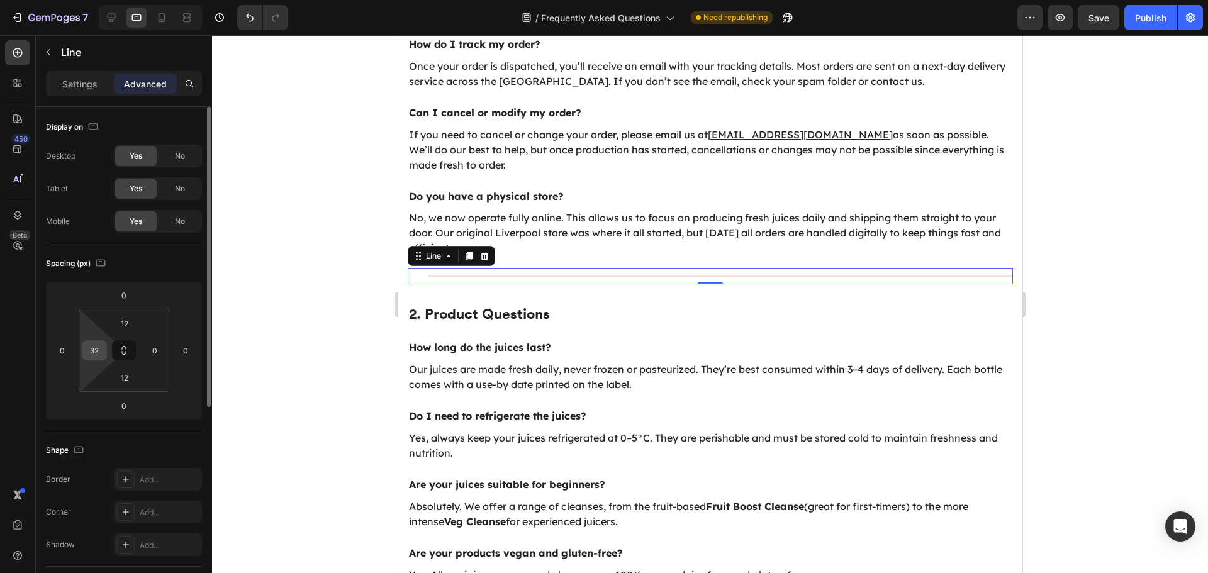
click at [99, 355] on input "32" at bounding box center [94, 350] width 19 height 19
click at [457, 279] on div "Title Line 0" at bounding box center [709, 276] width 605 height 16
click at [116, 17] on icon at bounding box center [111, 17] width 13 height 13
type input "32"
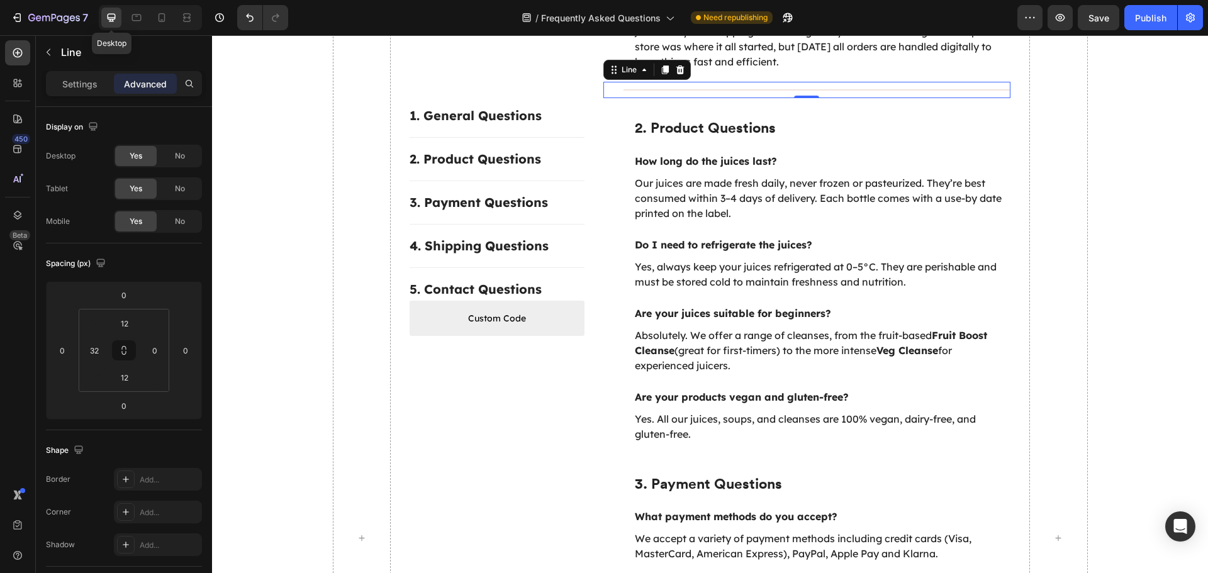
scroll to position [662, 0]
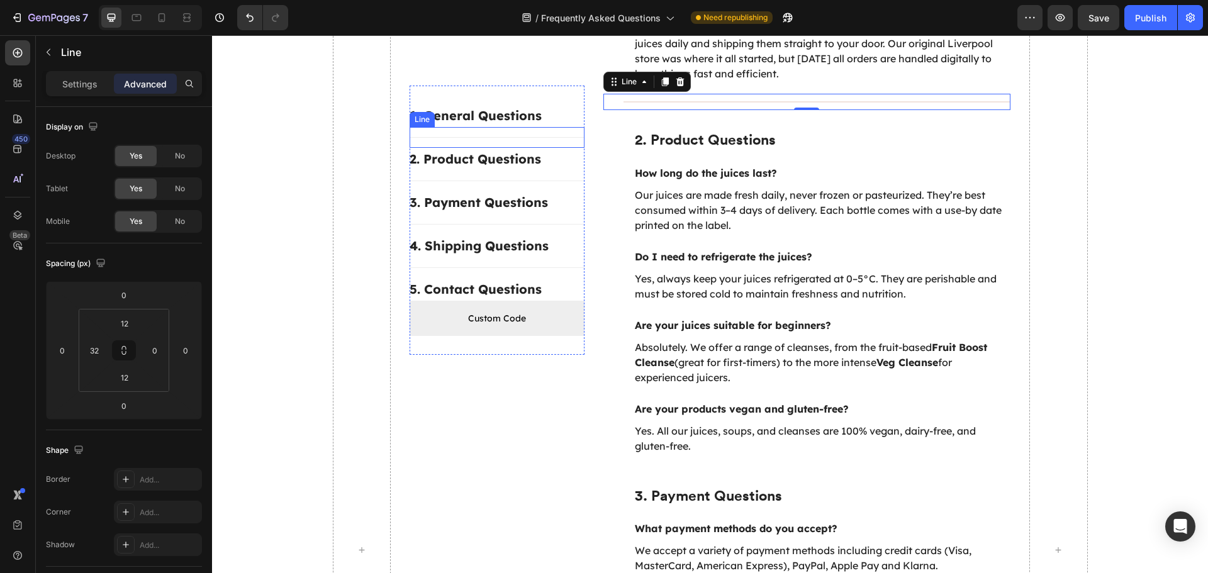
click at [517, 134] on div "Title Line" at bounding box center [496, 137] width 175 height 21
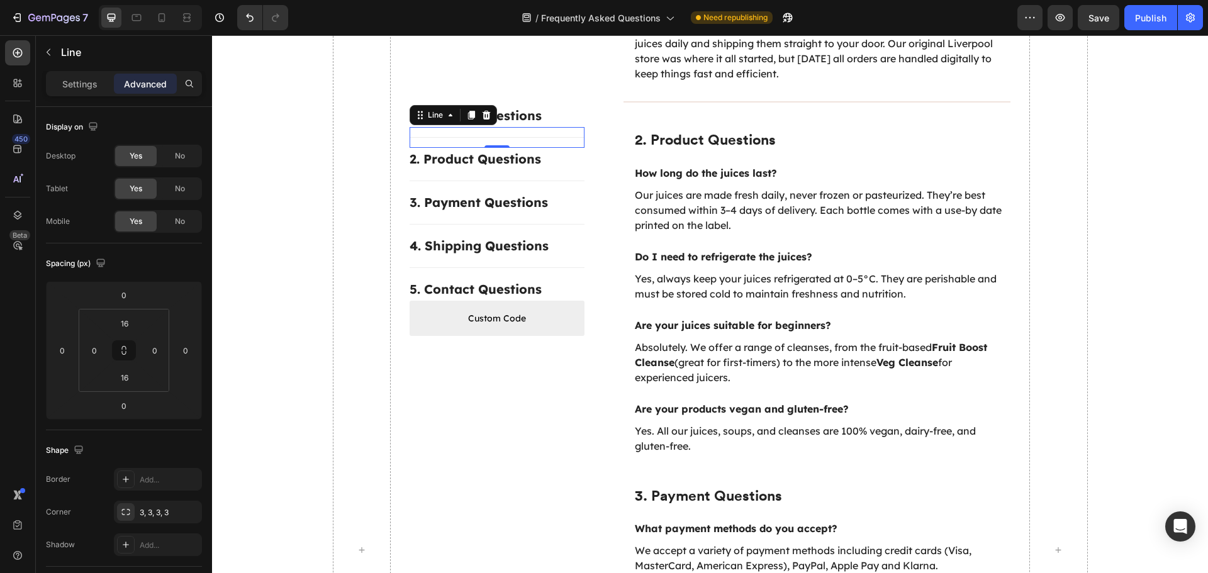
scroll to position [337, 0]
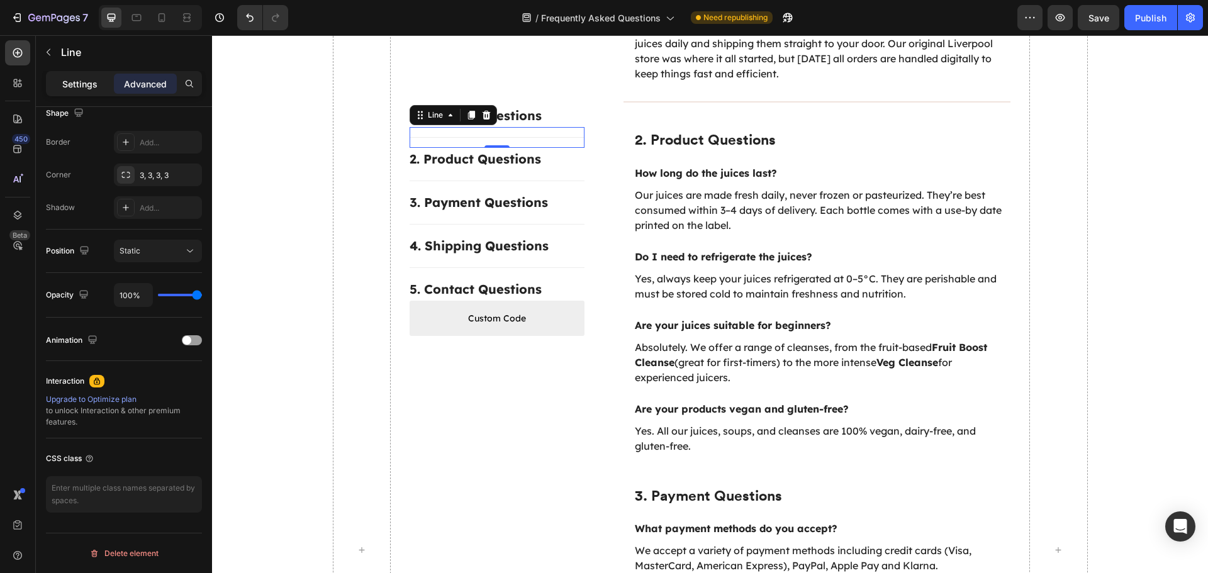
click at [69, 93] on div "Settings" at bounding box center [79, 84] width 63 height 20
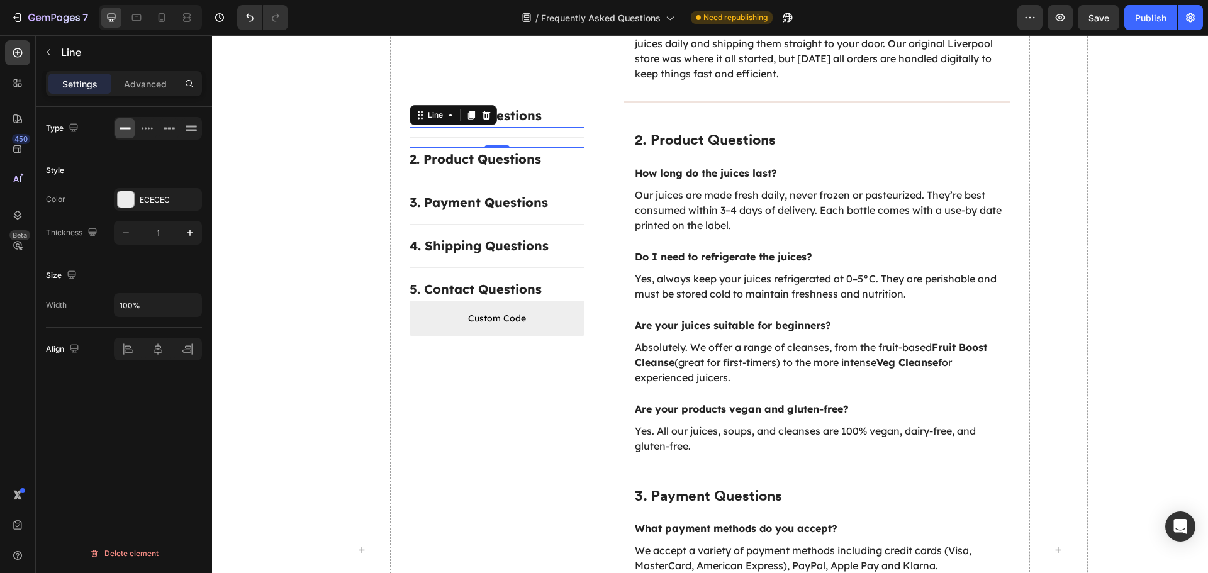
scroll to position [0, 0]
click at [143, 204] on div "ECECEC" at bounding box center [158, 199] width 36 height 11
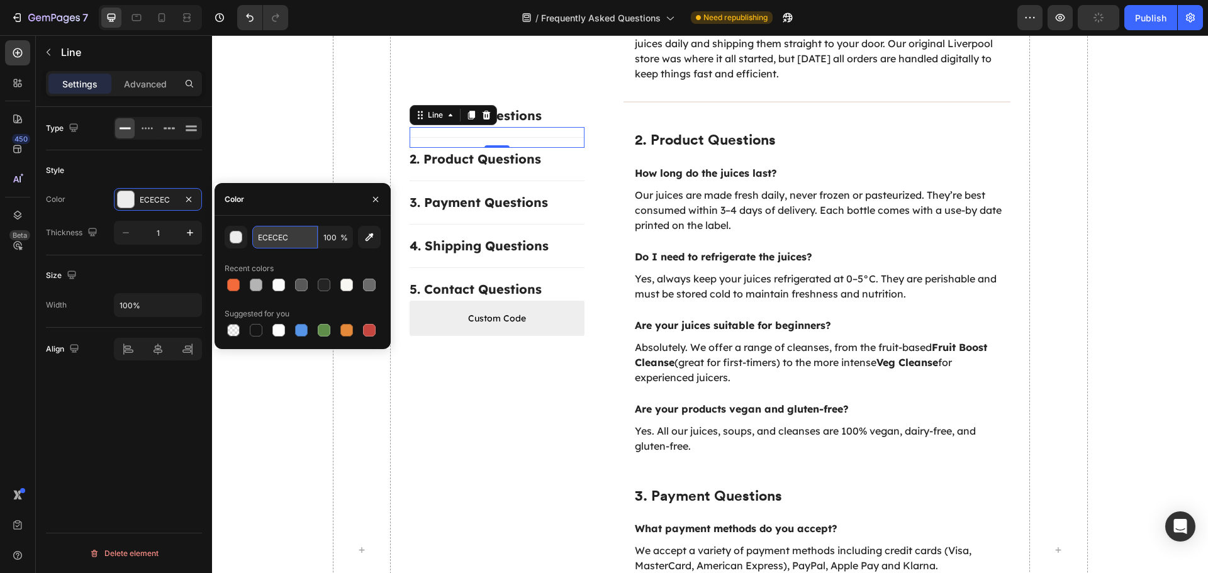
click at [264, 243] on input "ECECEC" at bounding box center [284, 237] width 65 height 23
click at [757, 94] on div "Title Line" at bounding box center [807, 102] width 408 height 16
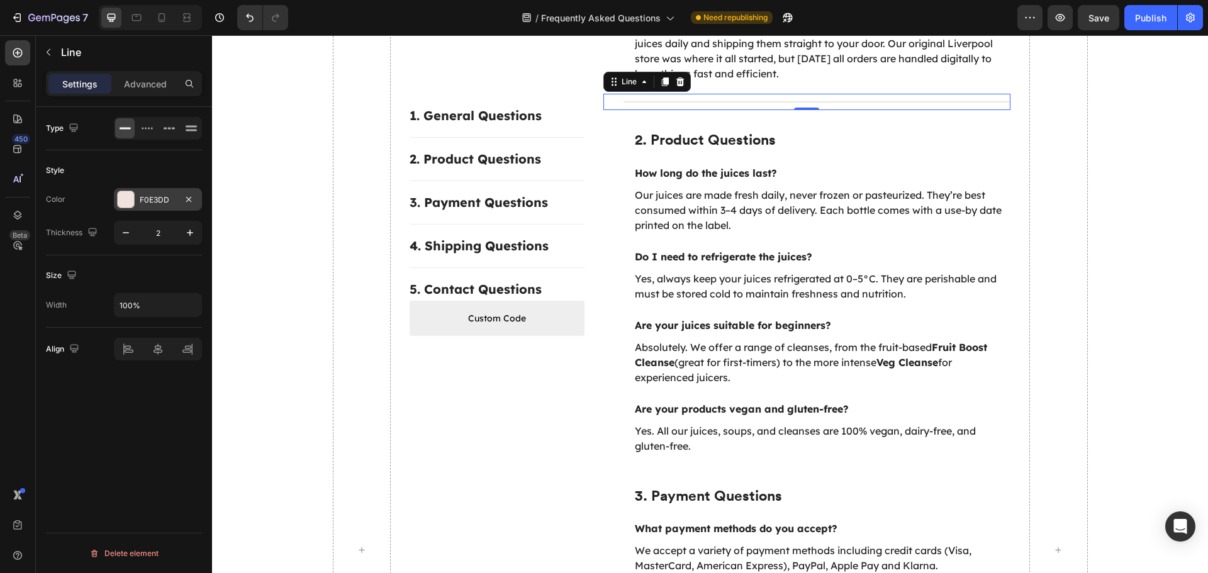
click at [166, 205] on div "F0E3DD" at bounding box center [158, 199] width 36 height 11
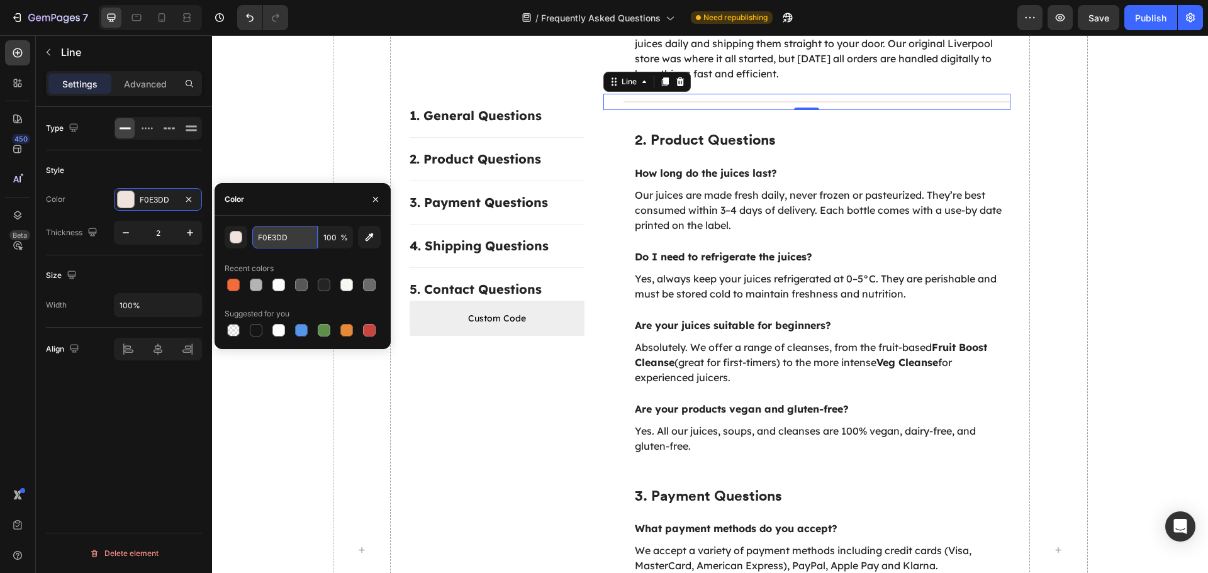
click at [299, 239] on input "F0E3DD" at bounding box center [284, 237] width 65 height 23
paste input "ECECEC"
type input "ECECEC"
click at [661, 78] on icon at bounding box center [664, 82] width 7 height 9
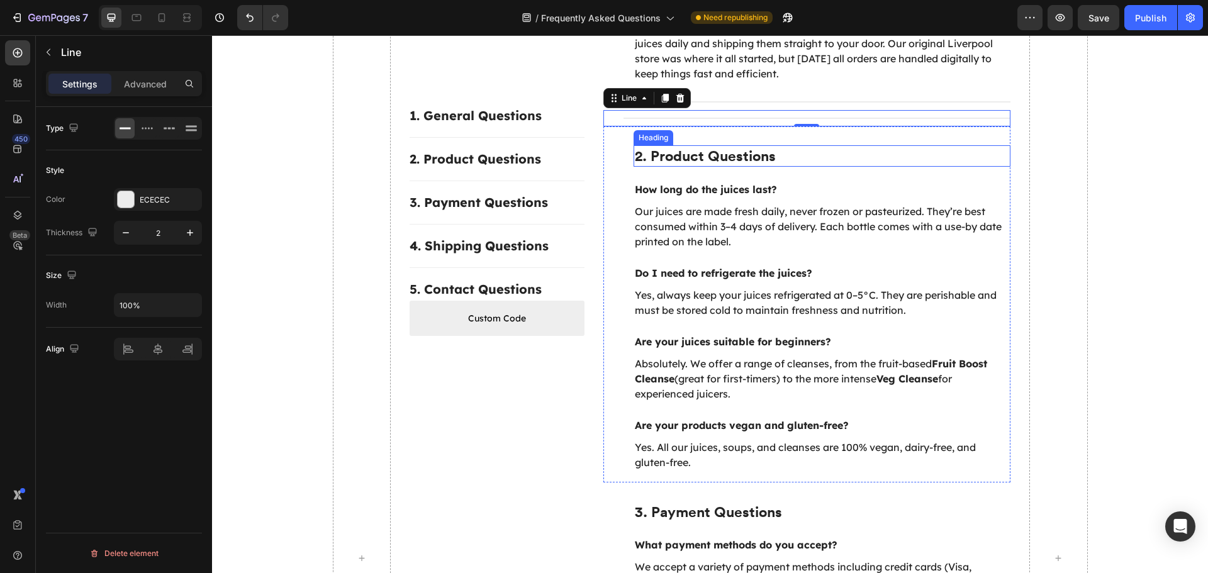
scroll to position [671, 0]
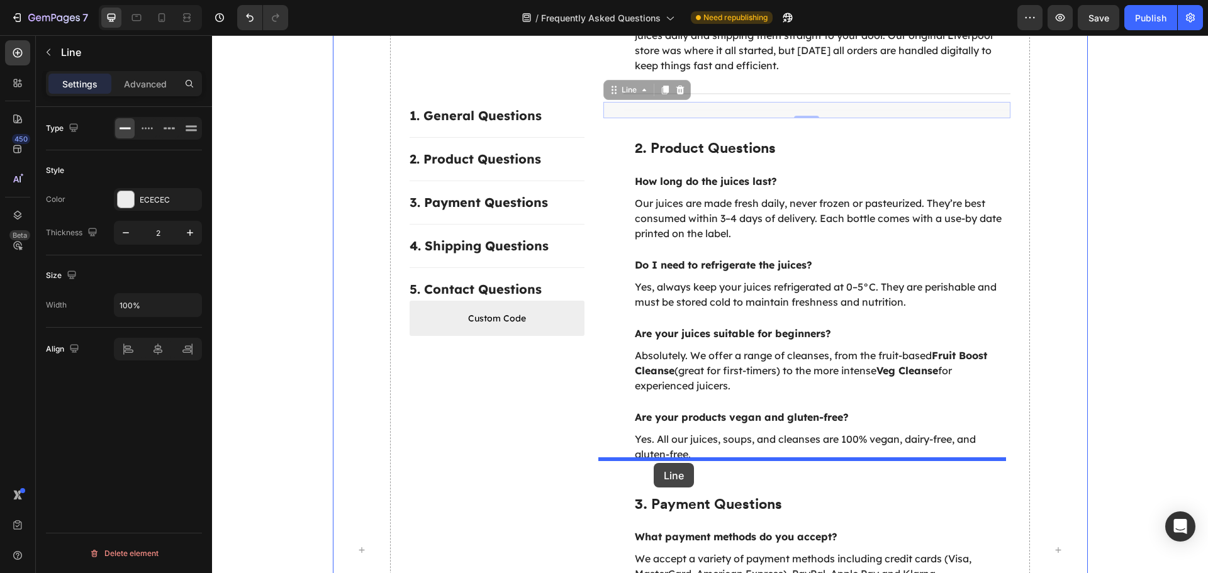
drag, startPoint x: 616, startPoint y: 75, endPoint x: 654, endPoint y: 463, distance: 389.3
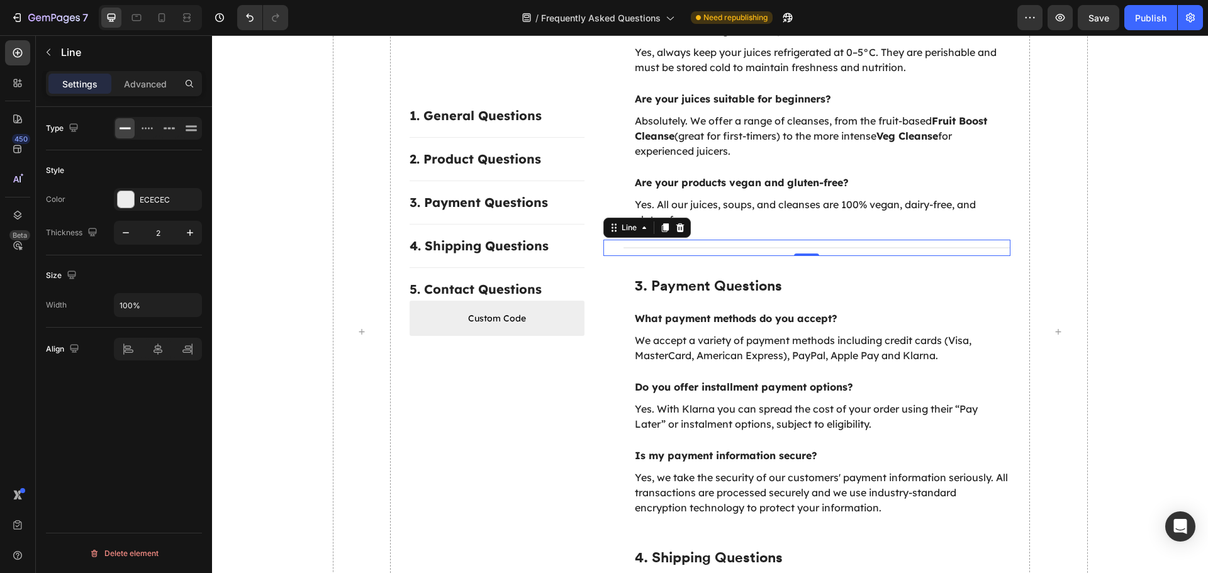
scroll to position [922, 0]
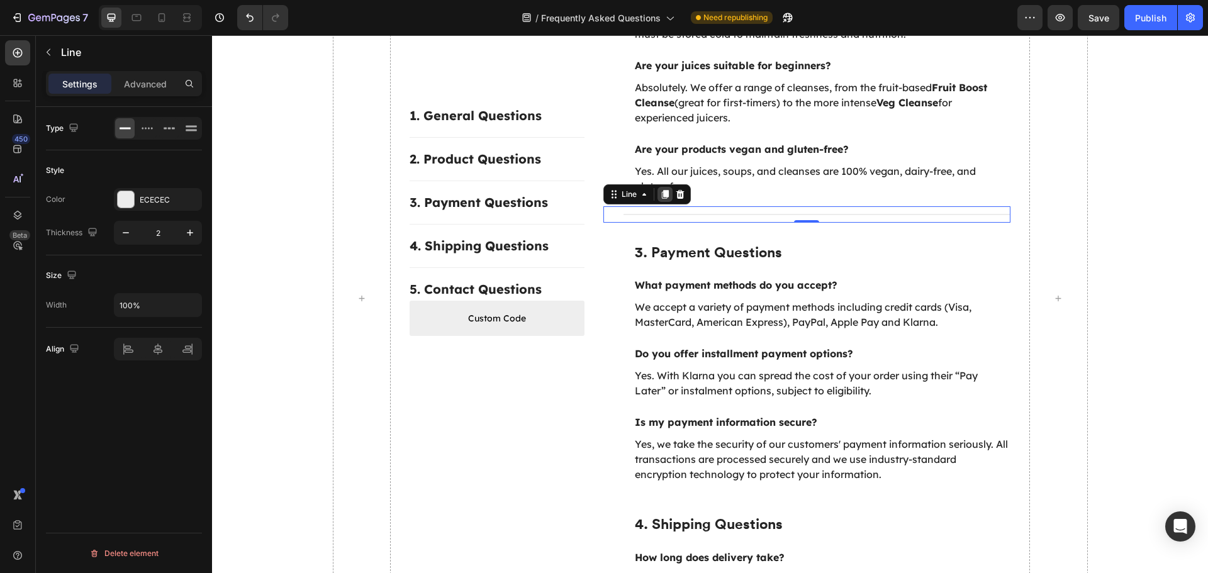
click at [662, 190] on icon at bounding box center [664, 194] width 7 height 9
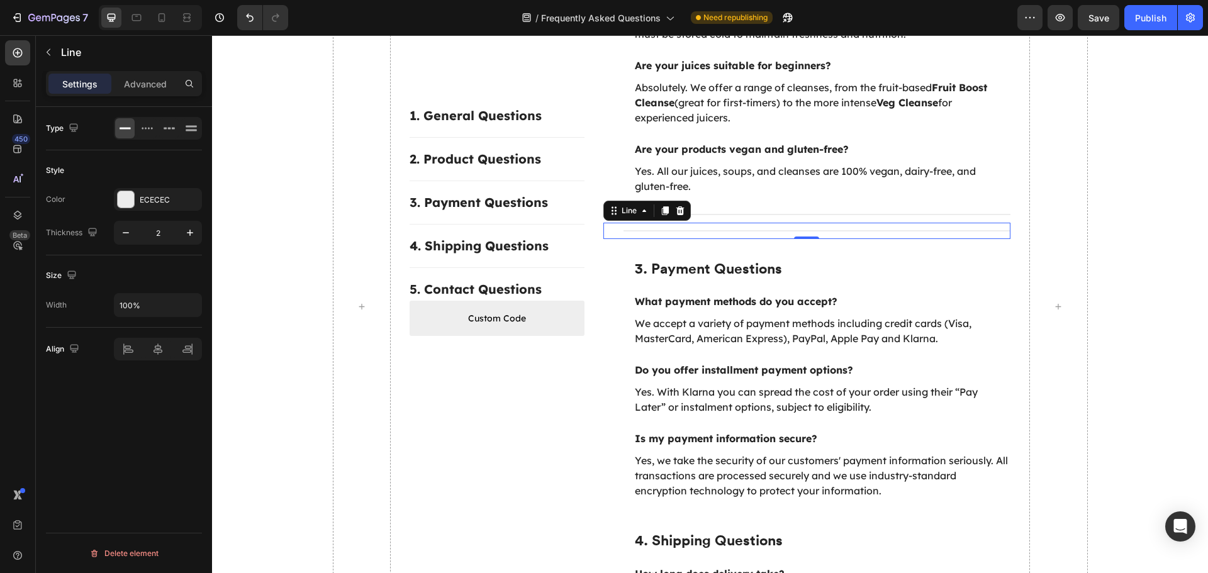
scroll to position [930, 0]
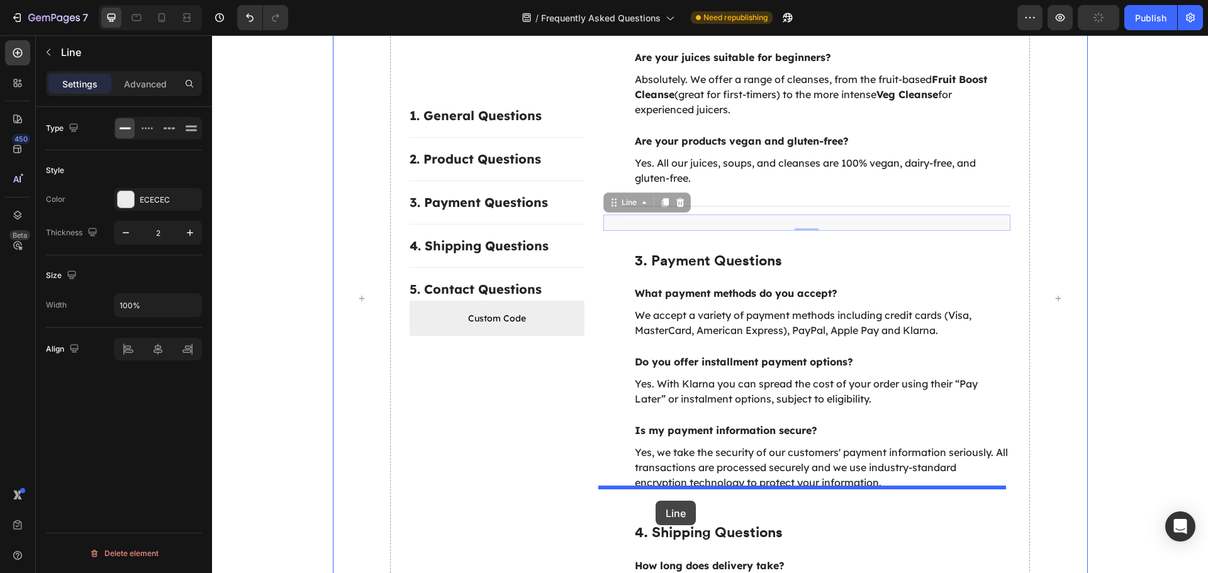
drag, startPoint x: 608, startPoint y: 187, endPoint x: 655, endPoint y: 501, distance: 317.4
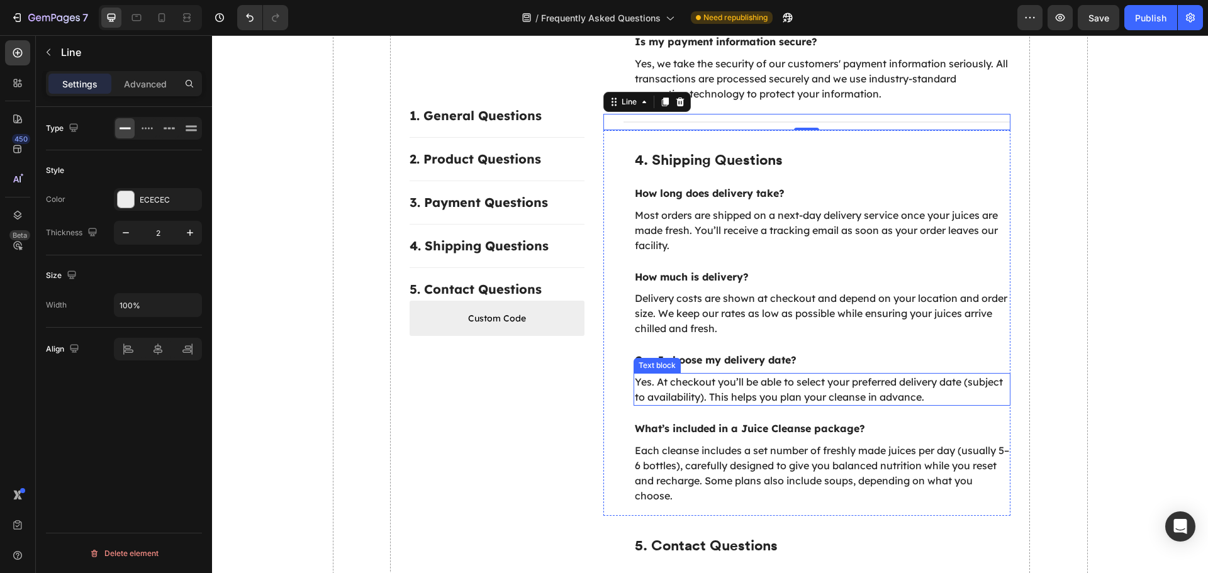
scroll to position [1119, 0]
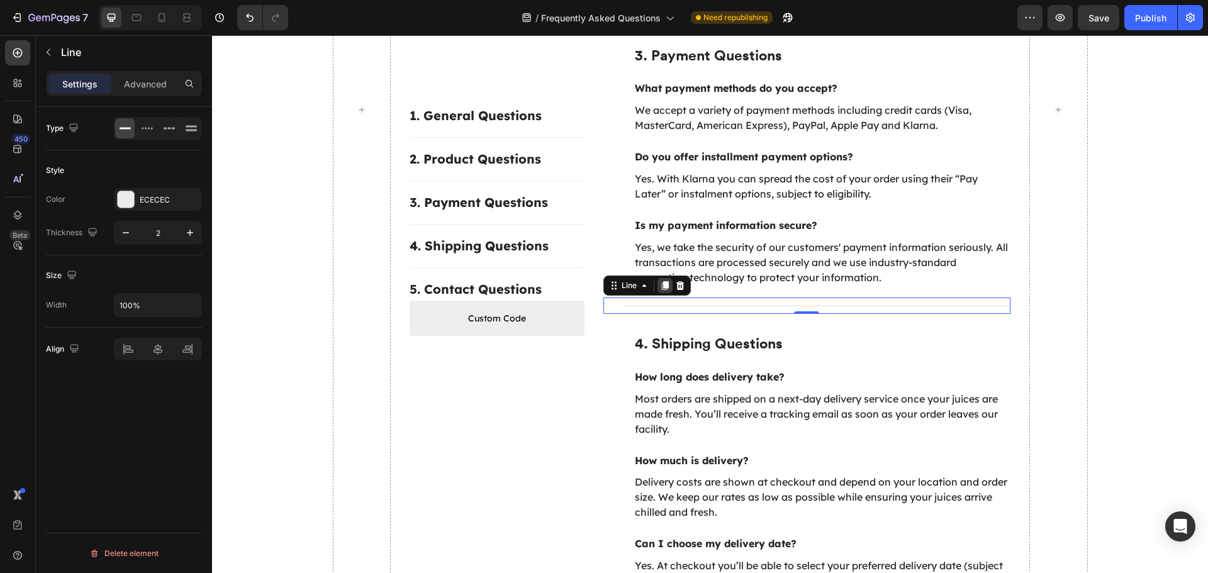
click at [661, 281] on icon at bounding box center [664, 285] width 7 height 9
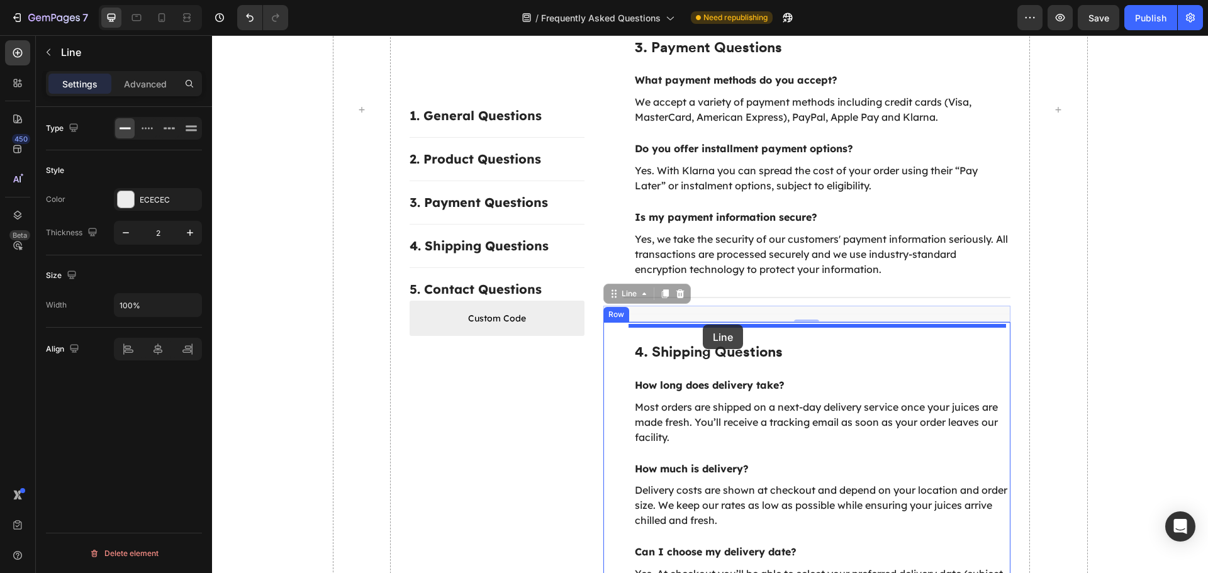
scroll to position [1379, 0]
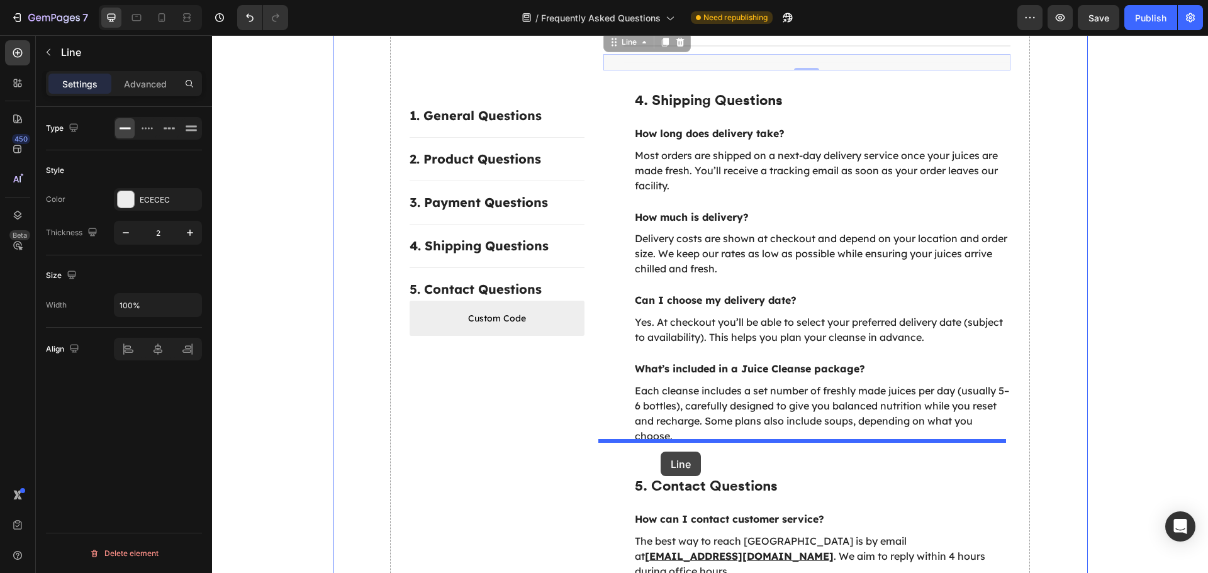
drag, startPoint x: 612, startPoint y: 280, endPoint x: 660, endPoint y: 452, distance: 178.4
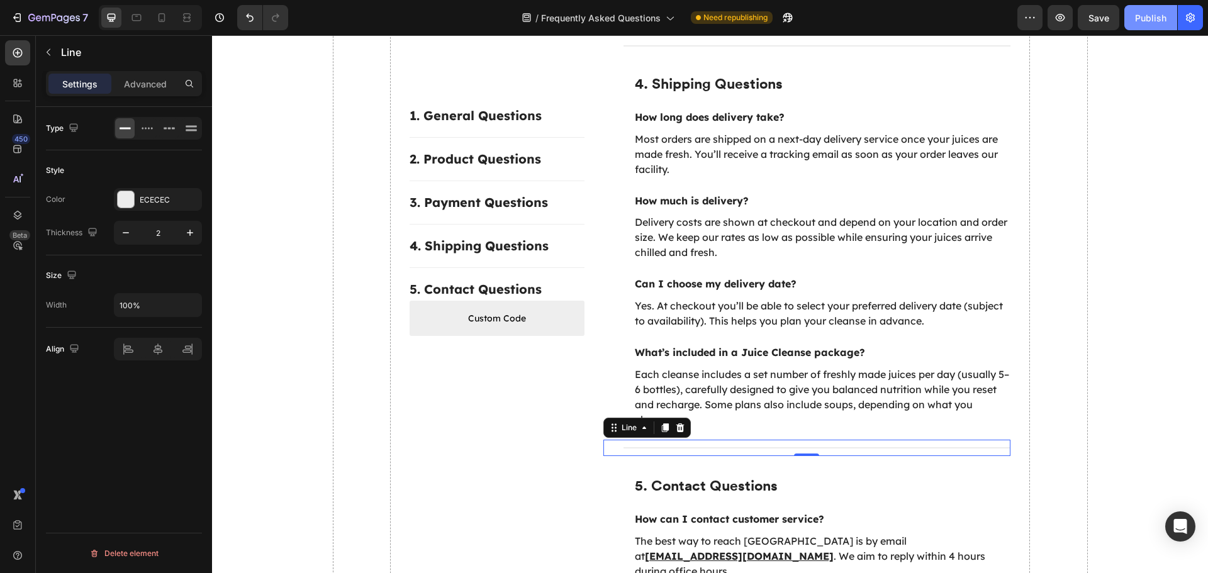
click at [1139, 18] on div "Publish" at bounding box center [1150, 17] width 31 height 13
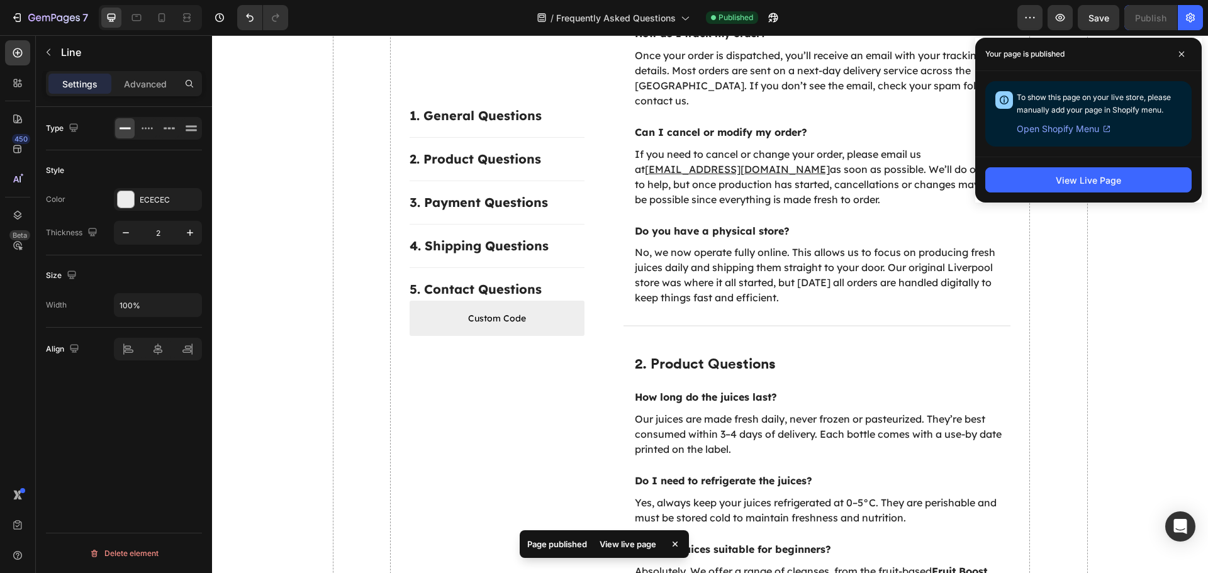
scroll to position [435, 0]
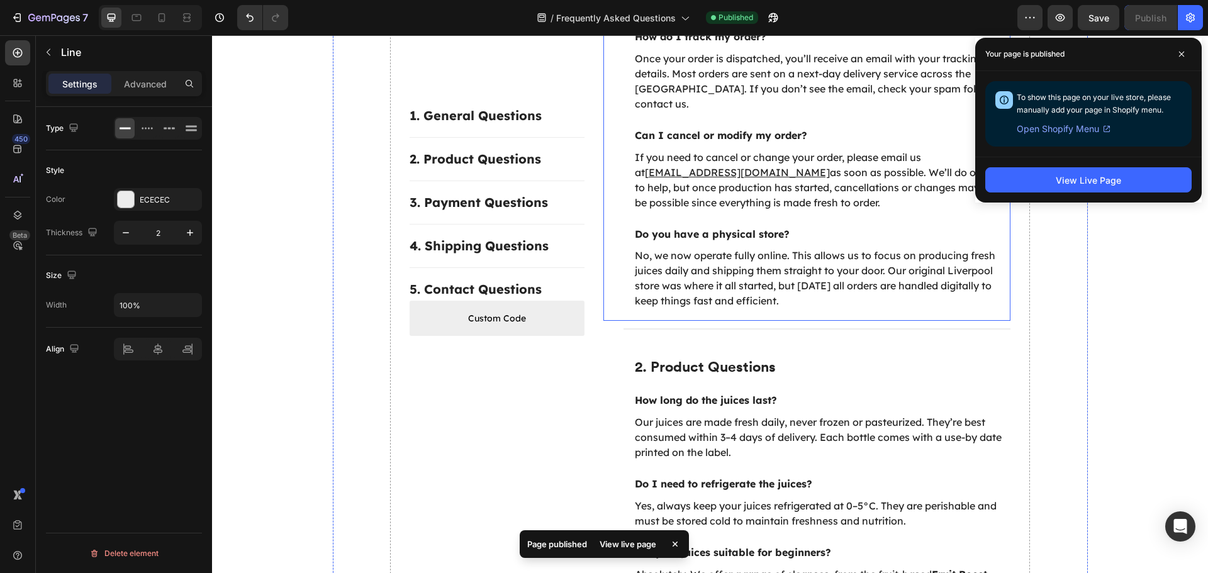
click at [836, 299] on div "1. General Questions Heading What is your return policy? Text block Our juices …" at bounding box center [807, 90] width 408 height 461
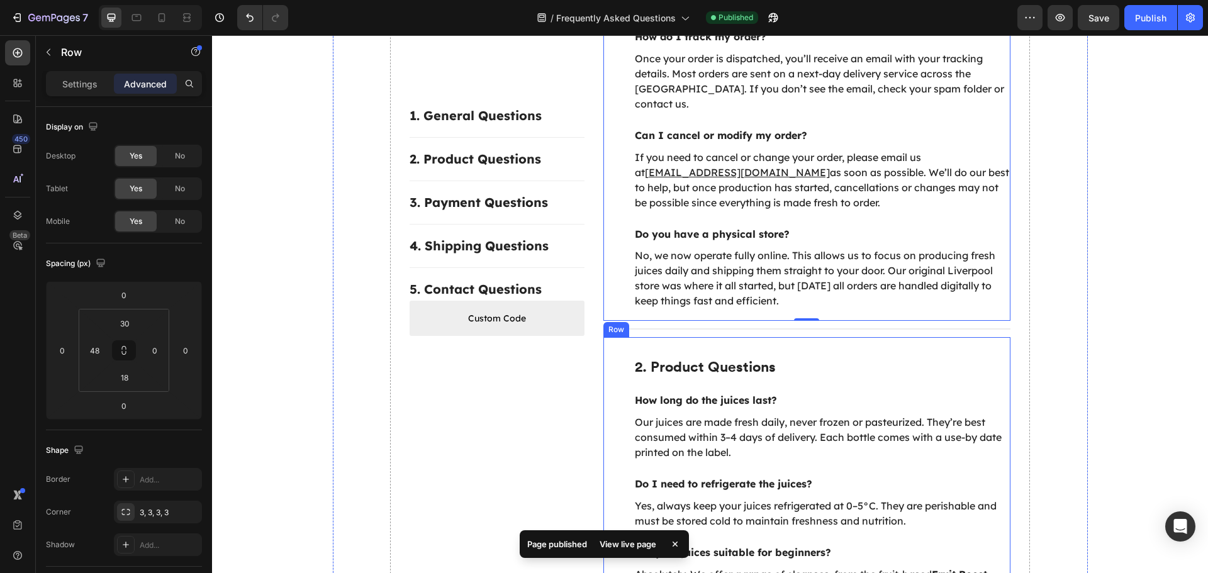
click at [734, 337] on div "2. Product Questions Heading How long do the juices last? Text block Our juices…" at bounding box center [807, 514] width 408 height 355
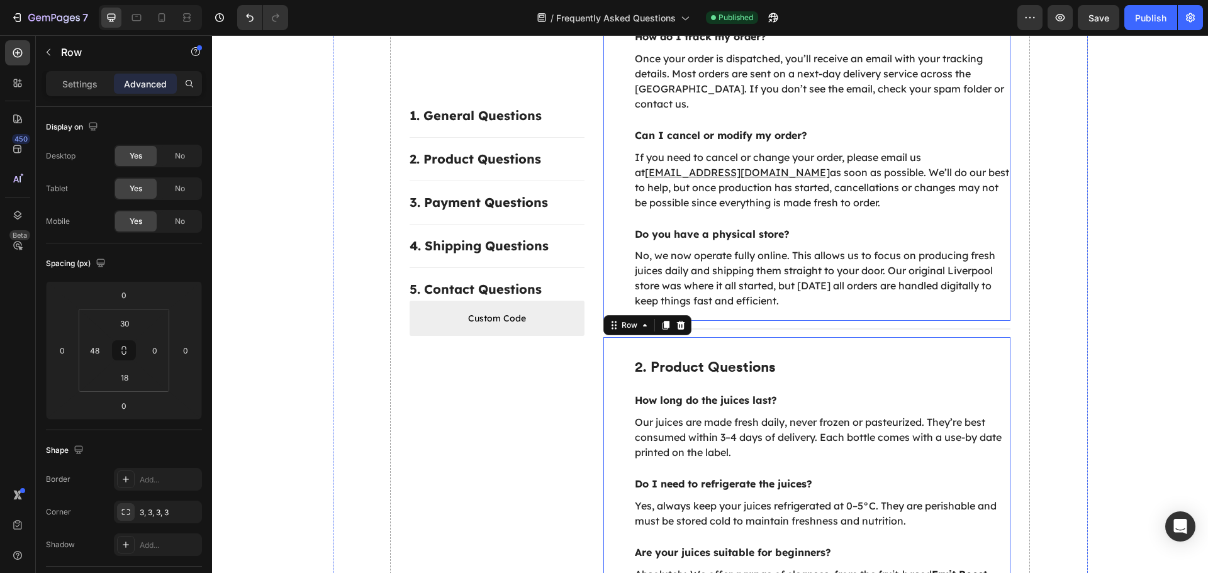
click at [829, 301] on div "1. General Questions Heading What is your return policy? Text block Our juices …" at bounding box center [807, 90] width 408 height 461
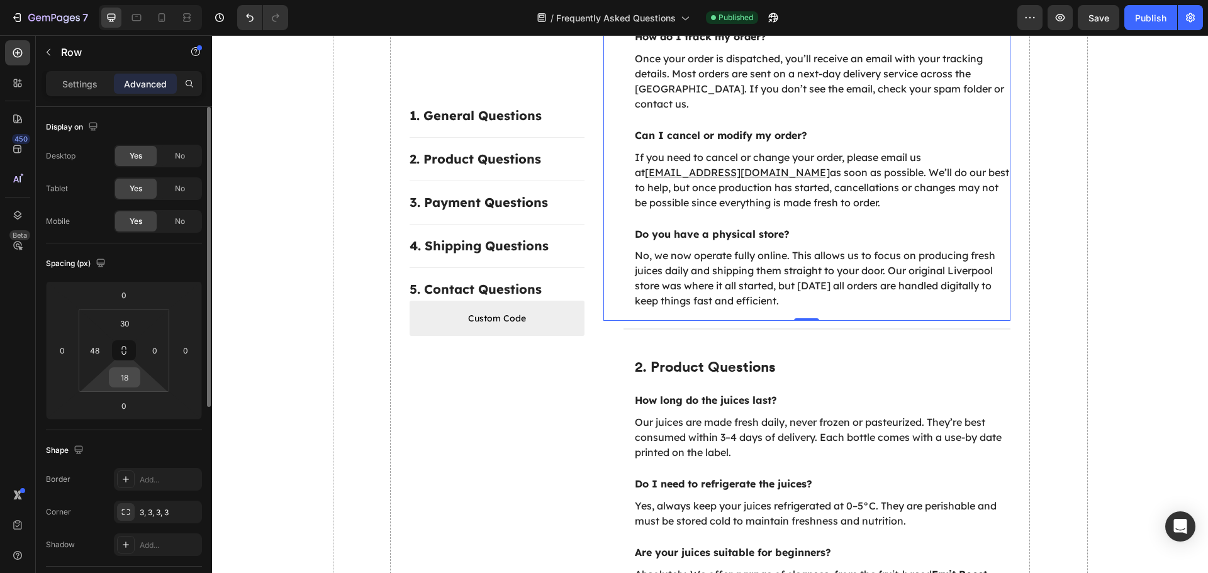
click at [126, 379] on input "18" at bounding box center [124, 377] width 25 height 19
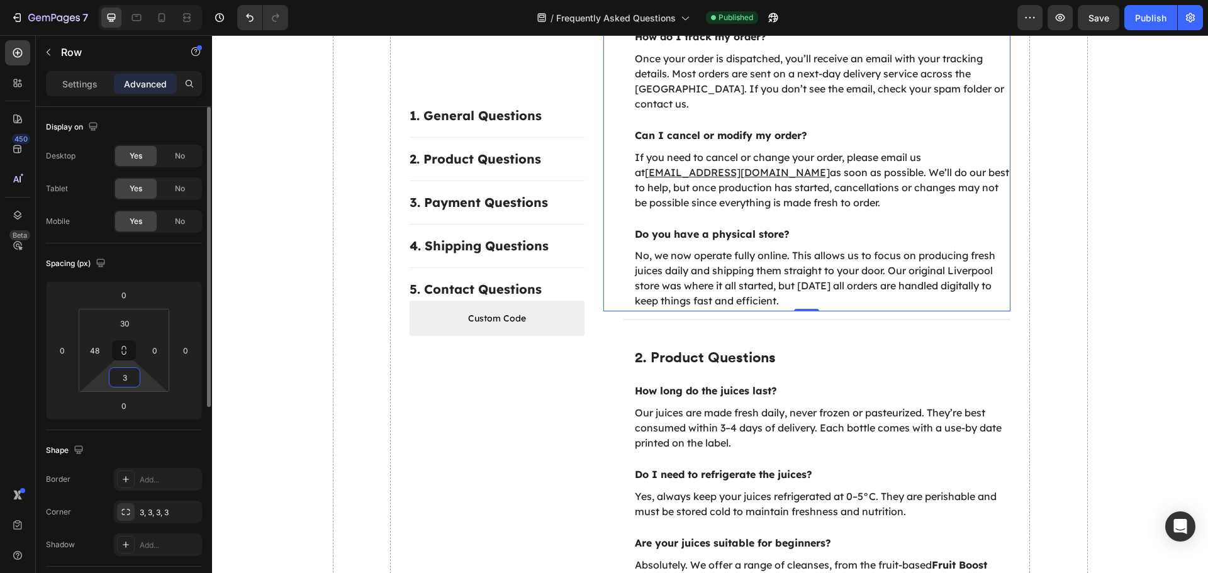
type input "34"
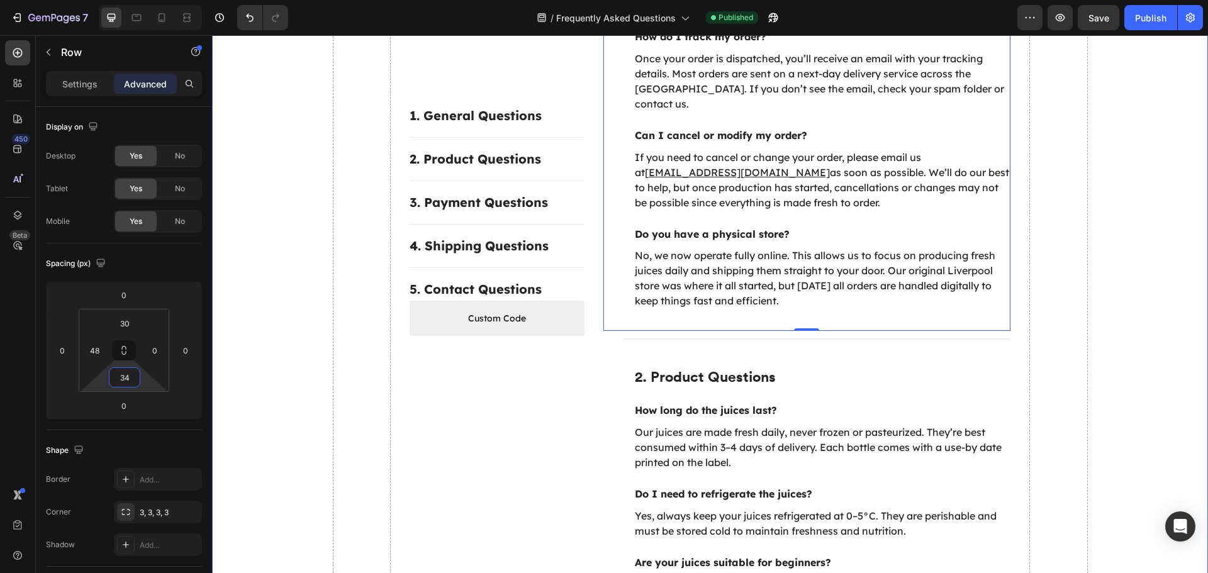
click at [860, 306] on div "1. General Questions Heading What is your return policy? Text block Our juices …" at bounding box center [807, 95] width 408 height 471
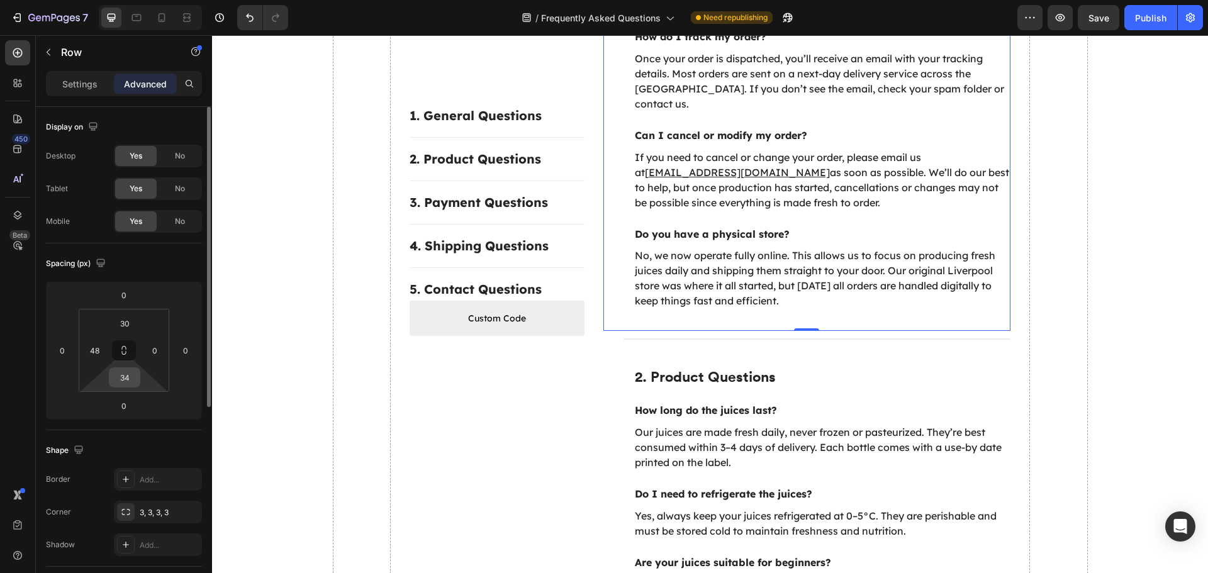
click at [118, 370] on input "34" at bounding box center [124, 377] width 25 height 19
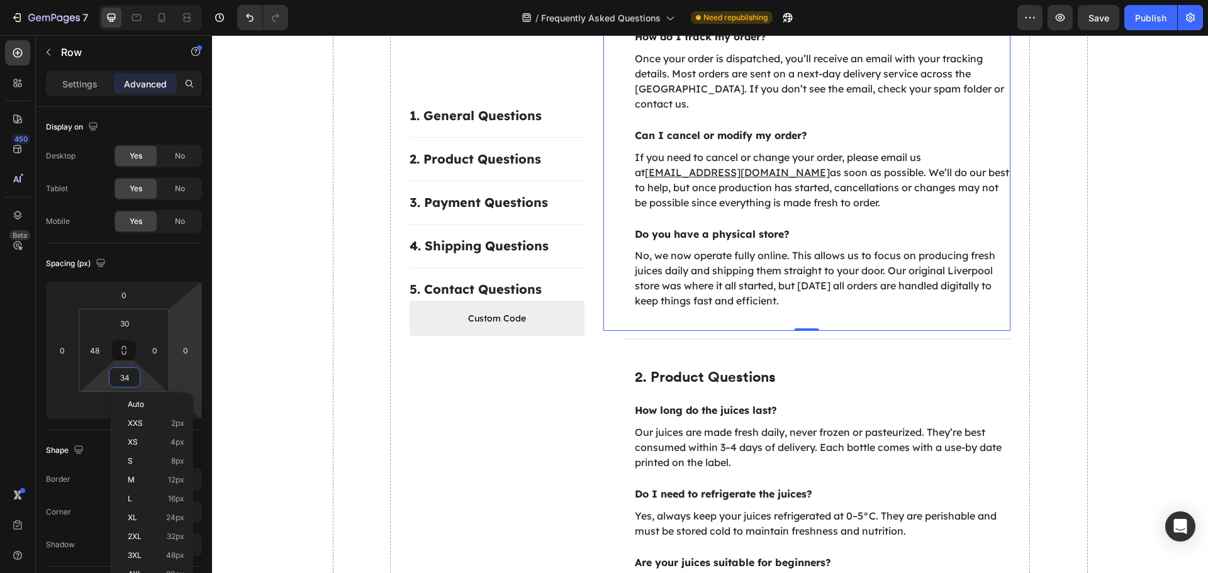
click at [692, 304] on div "1. General Questions Heading What is your return policy? Text block Our juices …" at bounding box center [807, 95] width 408 height 471
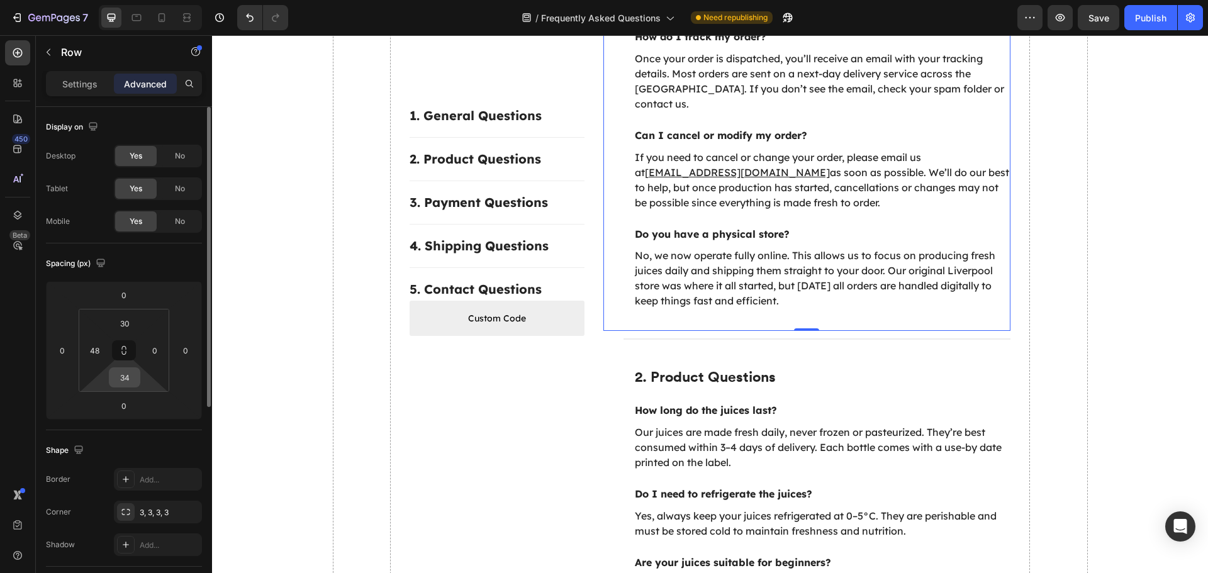
click at [128, 381] on input "34" at bounding box center [124, 377] width 25 height 19
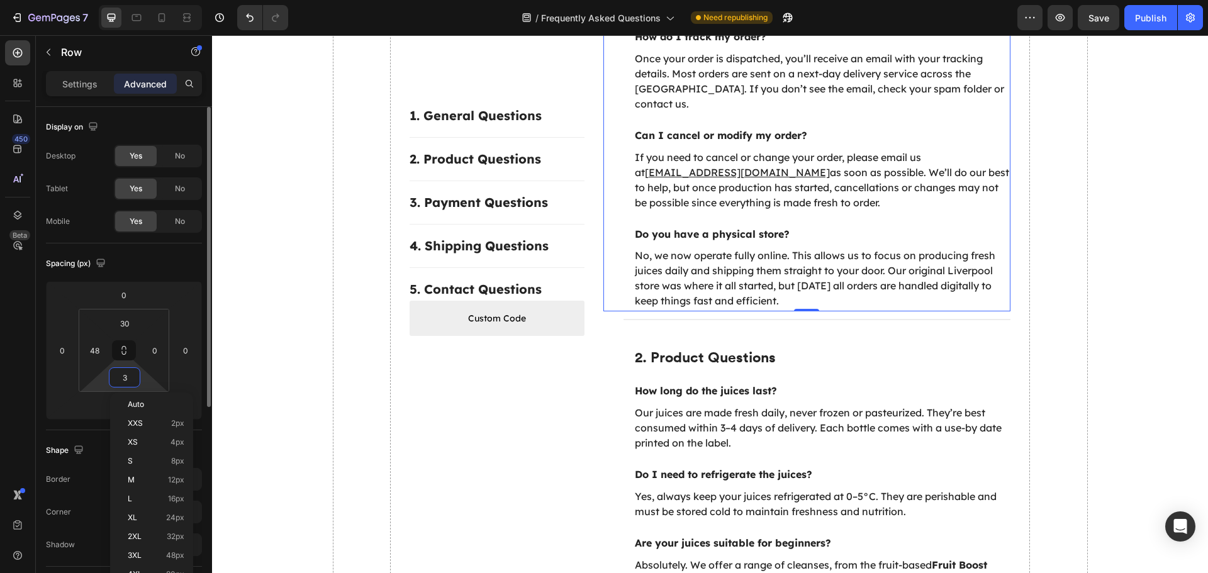
type input "30"
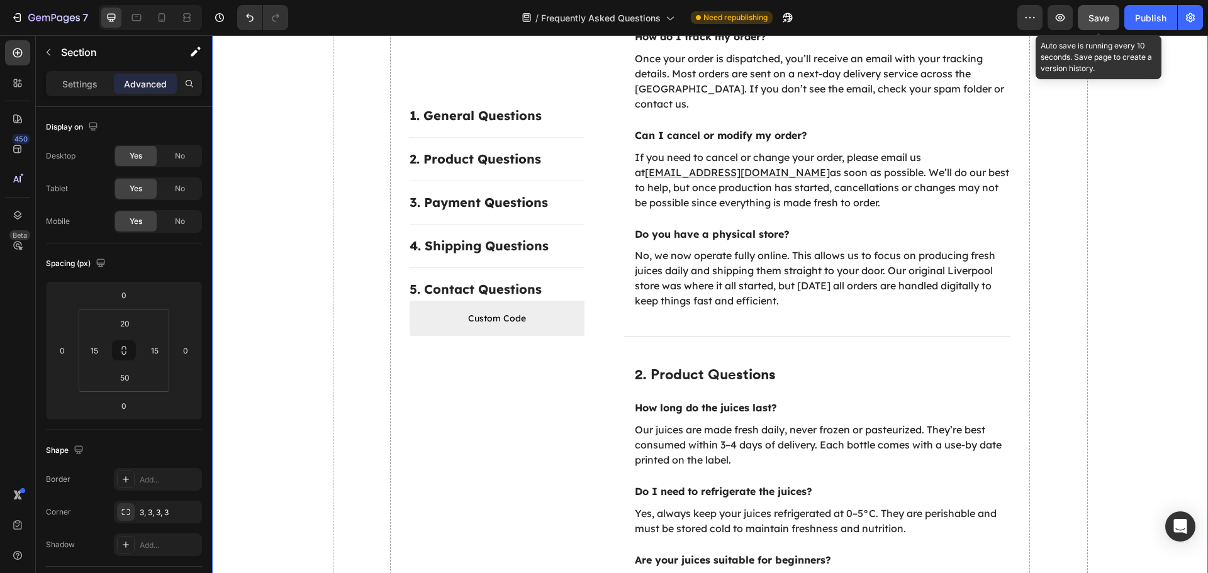
click at [1108, 21] on span "Save" at bounding box center [1098, 18] width 21 height 11
click at [609, 298] on div "1. General Questions Heading What is your return policy? Text block Our juices …" at bounding box center [807, 94] width 408 height 469
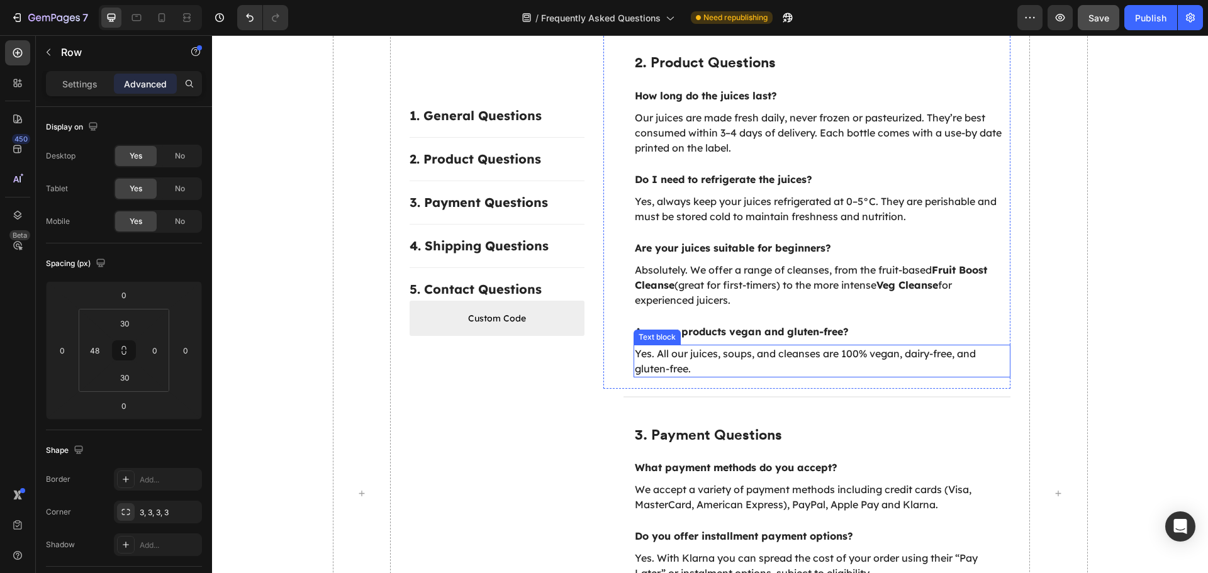
scroll to position [750, 0]
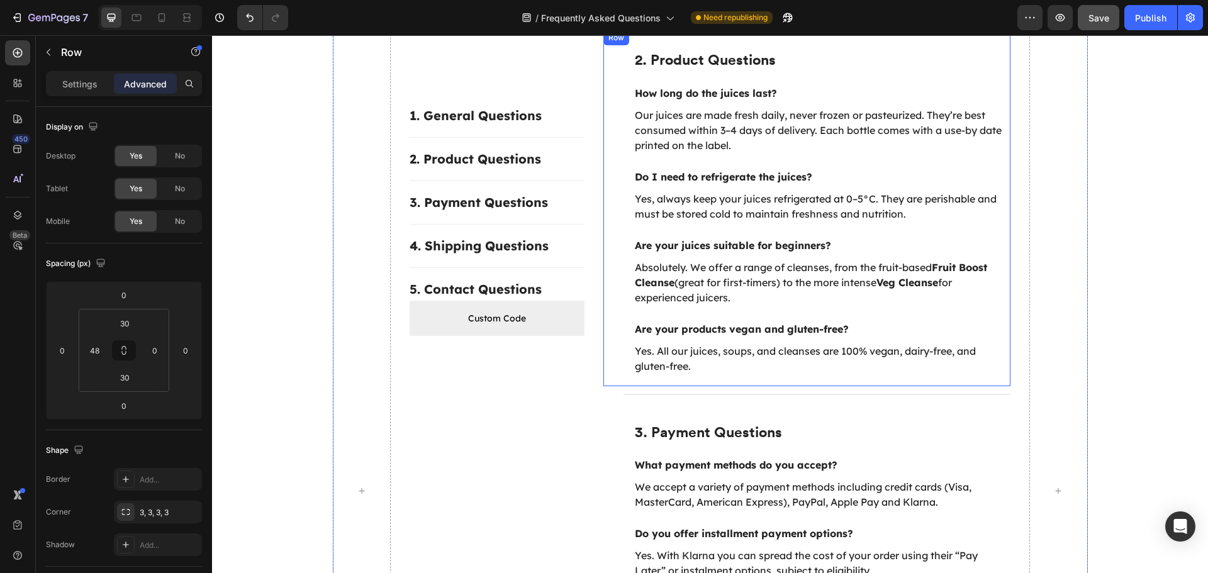
click at [607, 353] on div "2. Product Questions Heading How long do the juices last? Text block Our juices…" at bounding box center [807, 207] width 408 height 355
click at [126, 375] on input "18" at bounding box center [124, 377] width 25 height 19
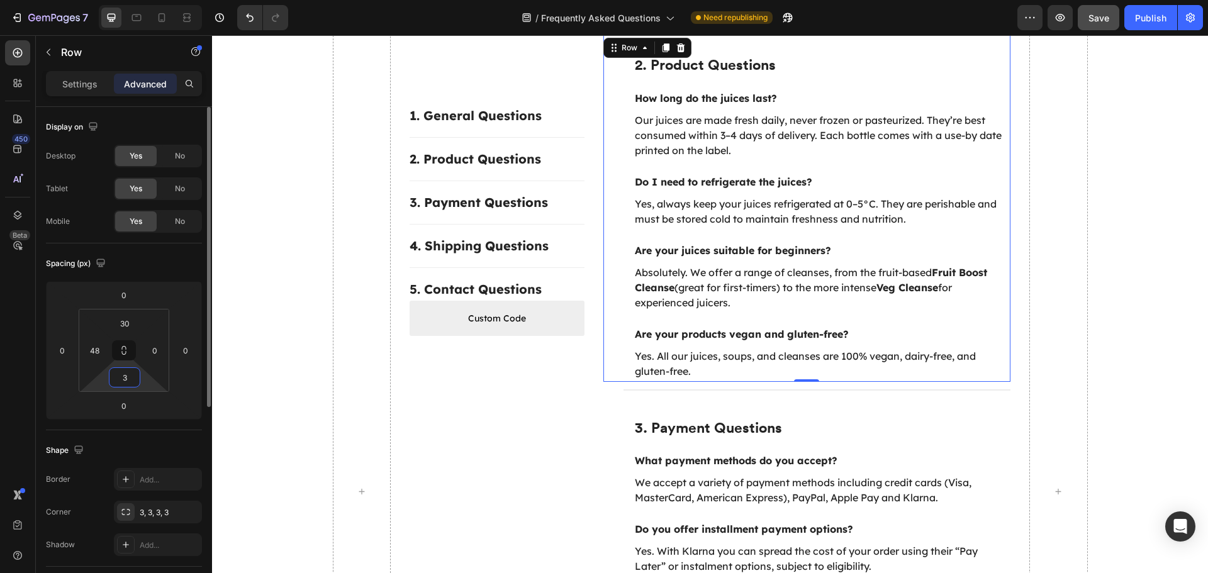
type input "30"
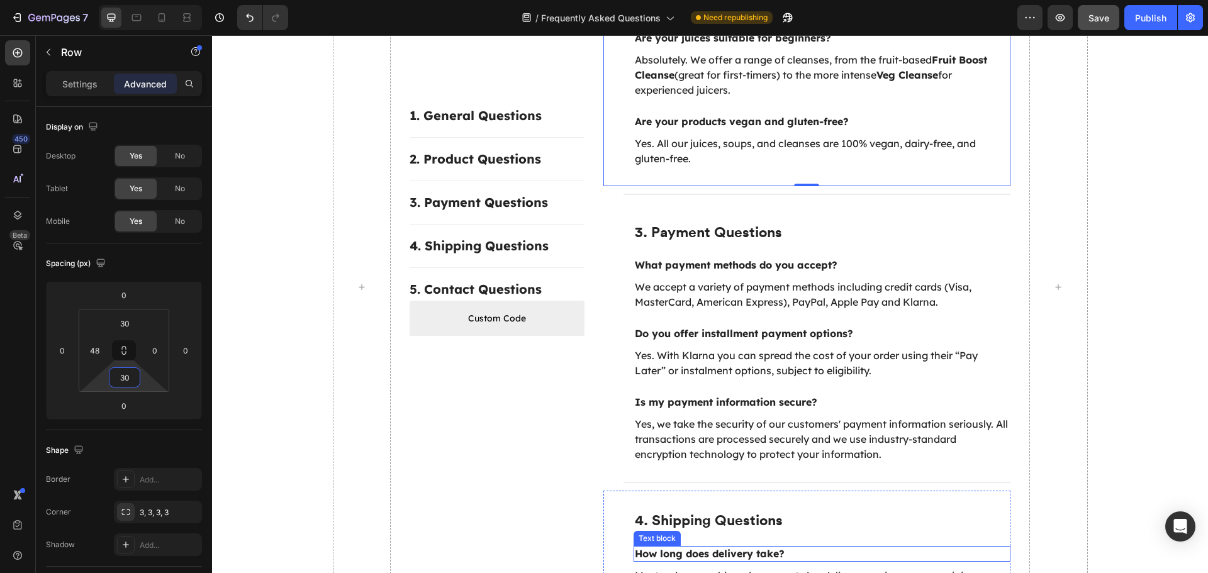
scroll to position [942, 0]
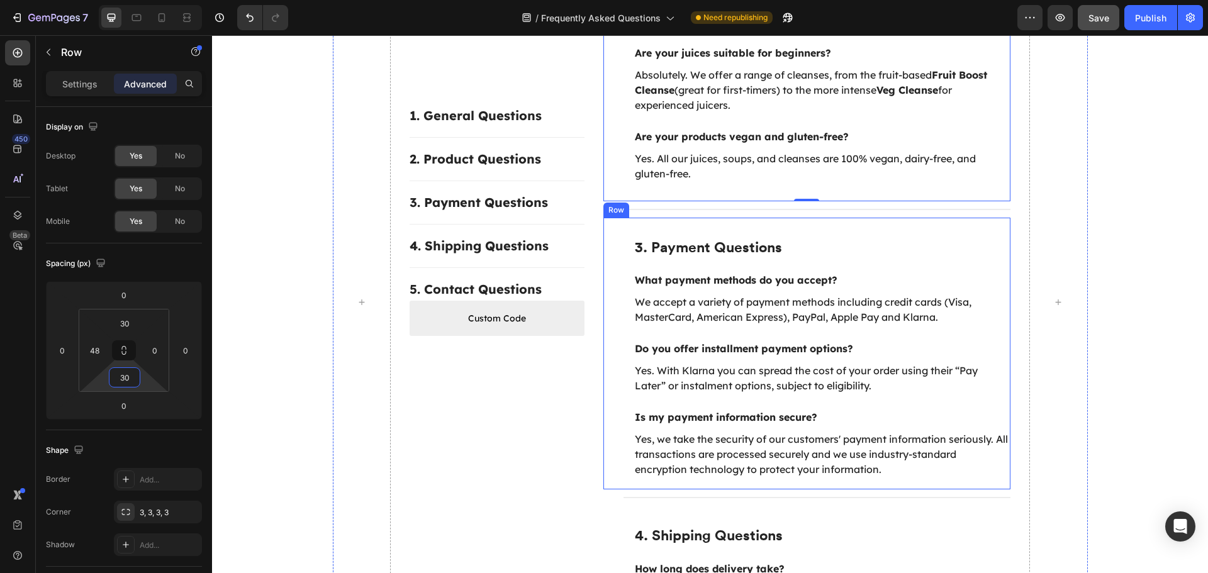
click at [608, 348] on div "3. Payment Questions Heading What payment methods do you accept? Text block We …" at bounding box center [807, 354] width 408 height 272
click at [126, 0] on html "7 Version history / Frequently Asked Questions Need republishing Preview Save P…" at bounding box center [604, 0] width 1208 height 0
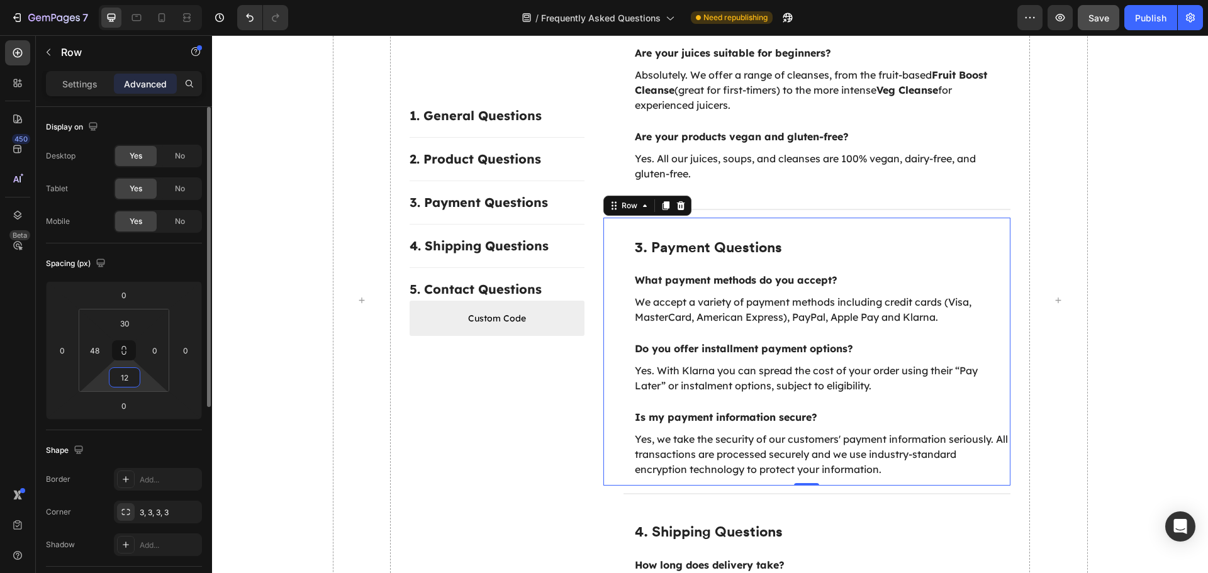
scroll to position [940, 0]
click at [131, 372] on input "12" at bounding box center [124, 377] width 25 height 19
drag, startPoint x: 128, startPoint y: 375, endPoint x: 95, endPoint y: 372, distance: 33.4
click at [95, 372] on div "30 48 12 0" at bounding box center [124, 350] width 91 height 83
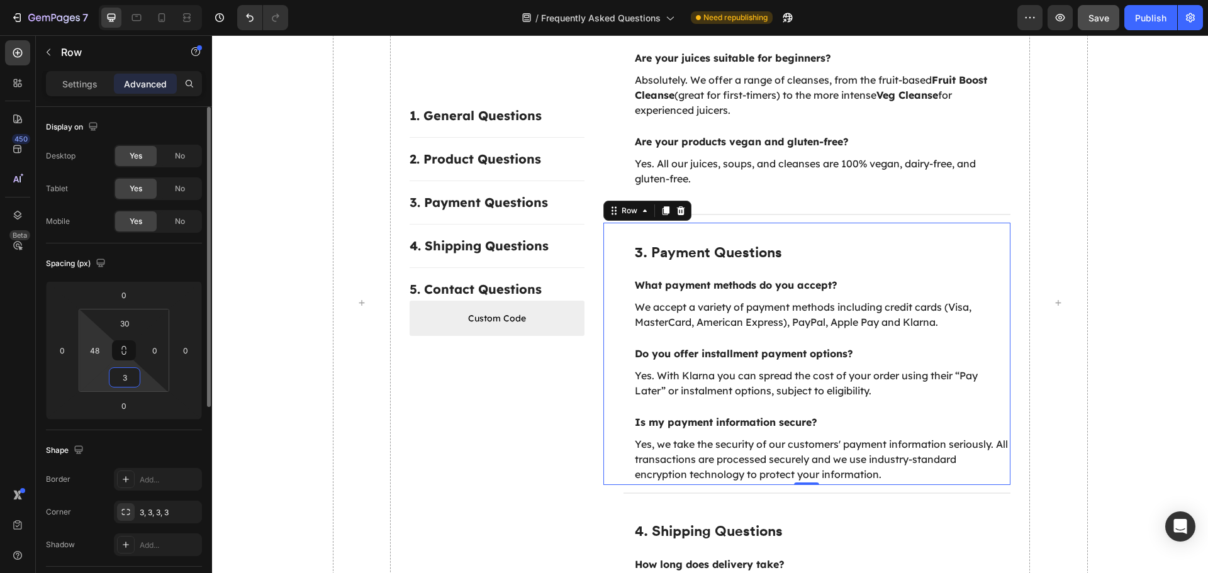
type input "30"
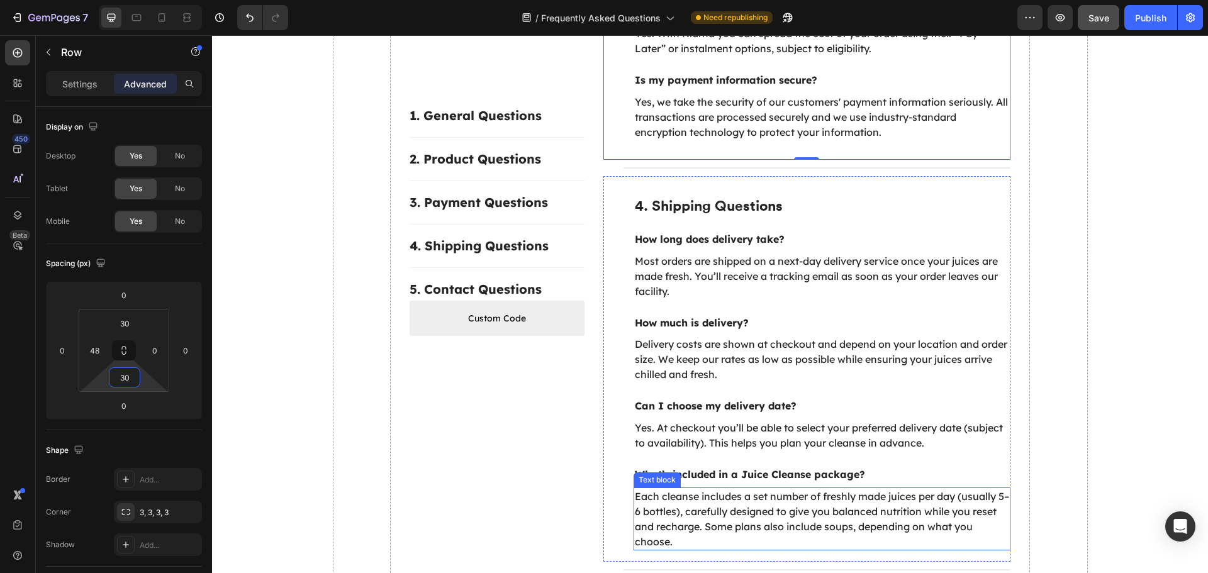
scroll to position [1449, 0]
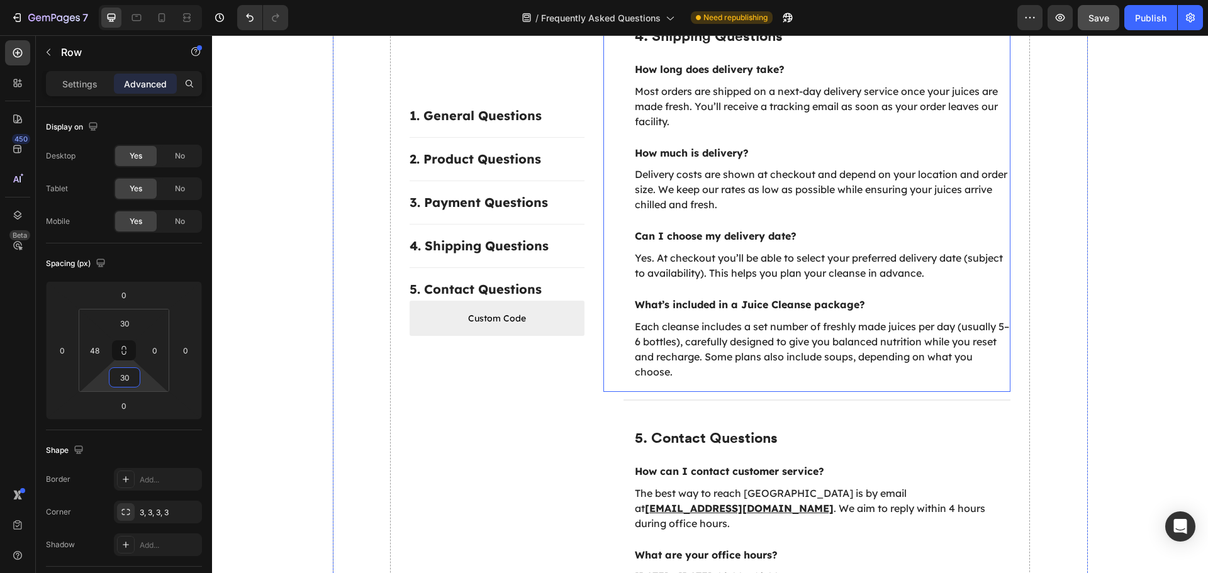
click at [621, 348] on div "4. Shipping Questions Heading How long does delivery take? Text block Most orde…" at bounding box center [807, 199] width 408 height 386
click at [128, 374] on input "18" at bounding box center [124, 377] width 25 height 19
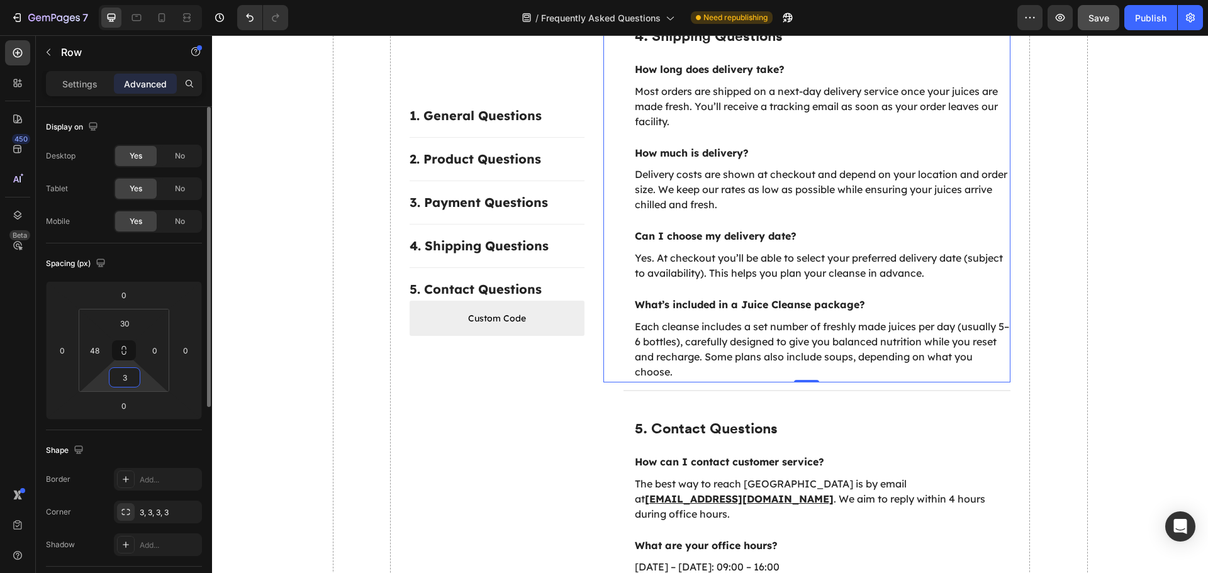
type input "30"
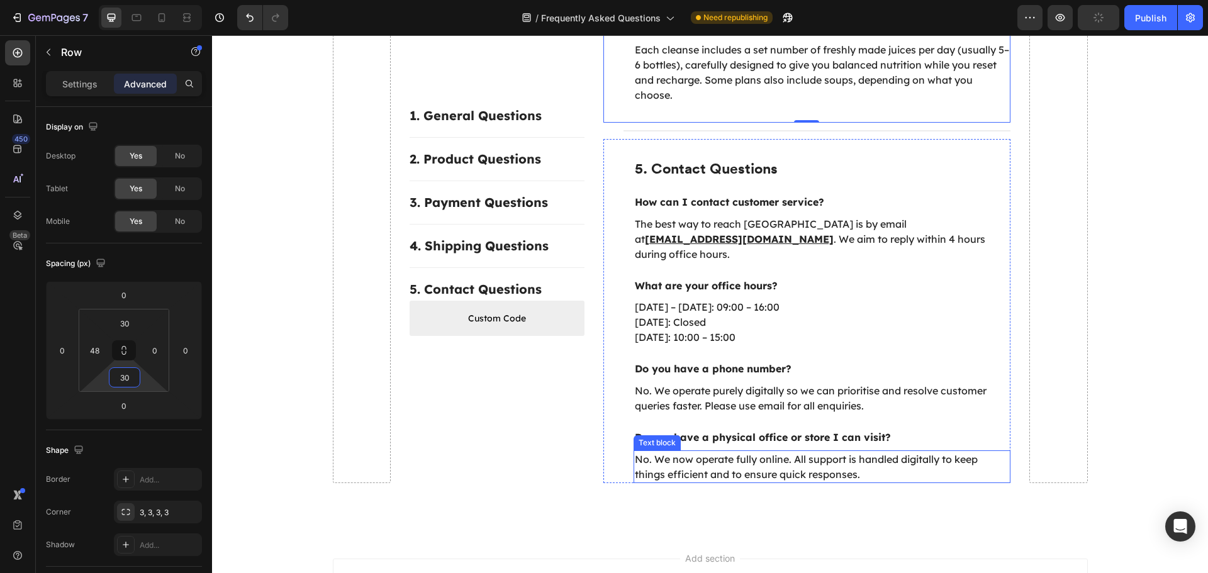
scroll to position [1764, 0]
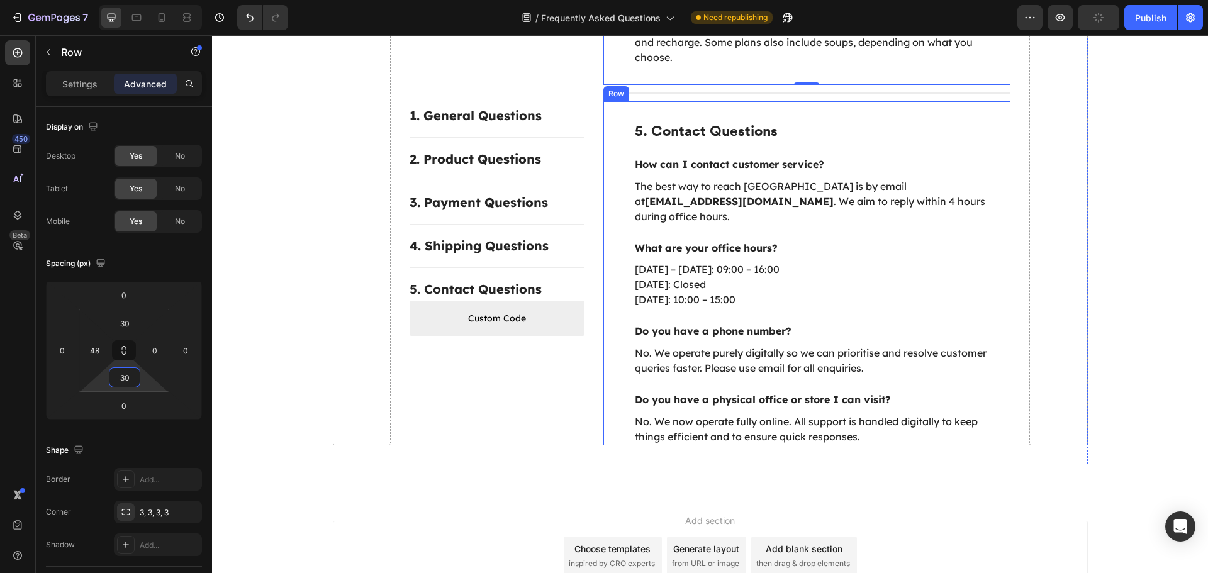
click at [620, 392] on div "5. Contact Questions Heading How can I contact customer service? Text block The…" at bounding box center [807, 273] width 408 height 344
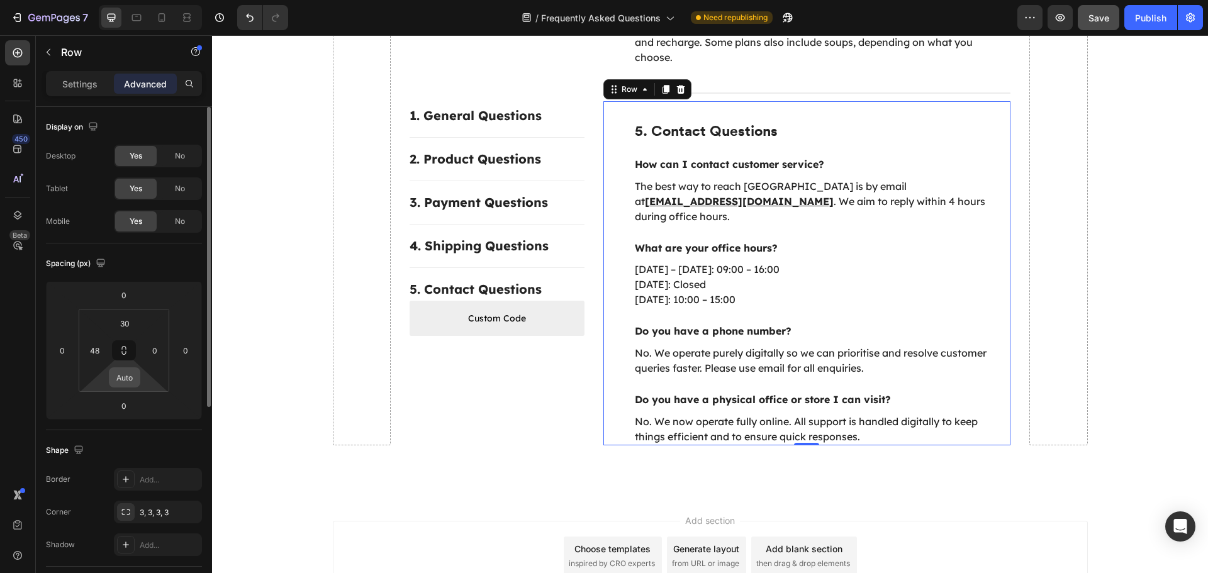
click at [126, 376] on input "Auto" at bounding box center [124, 377] width 25 height 19
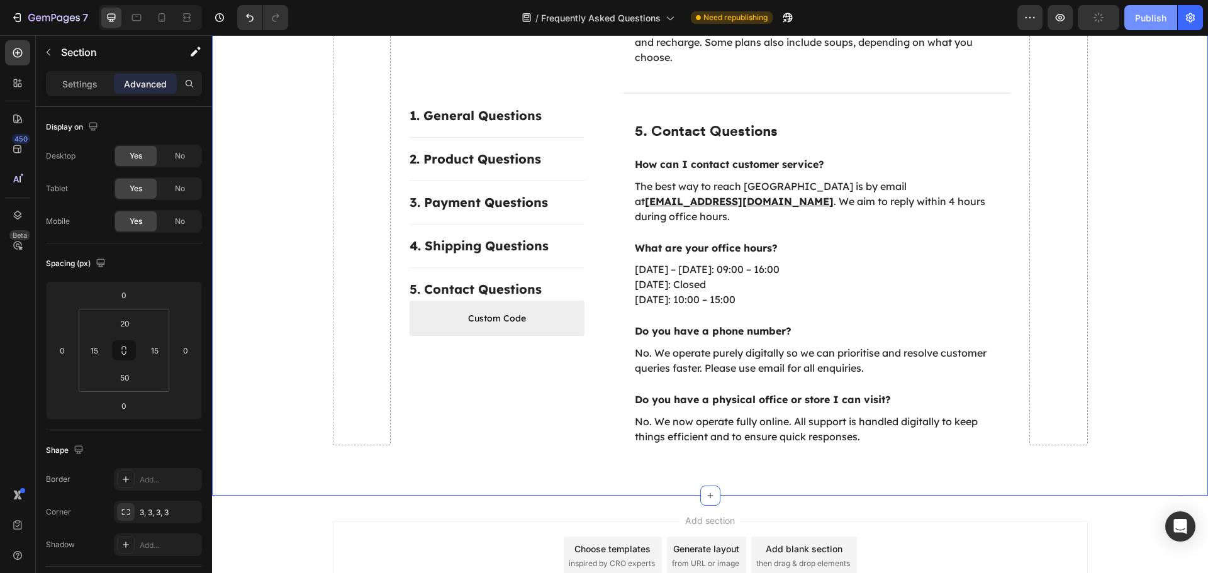
click at [1144, 24] on div "Publish" at bounding box center [1150, 17] width 31 height 13
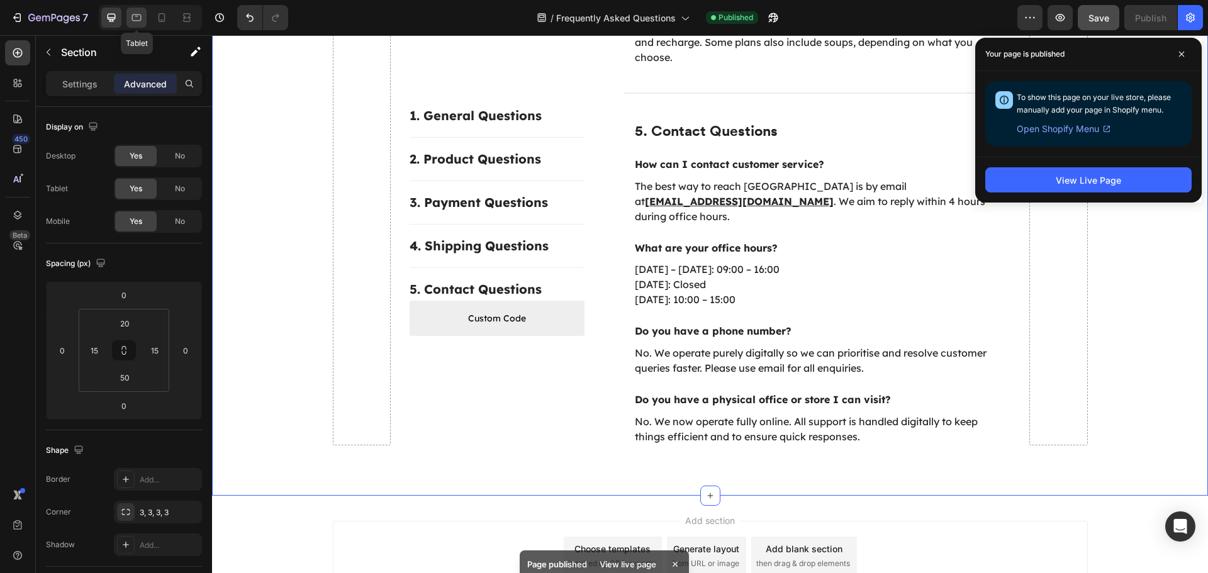
click at [136, 16] on icon at bounding box center [136, 16] width 3 height 1
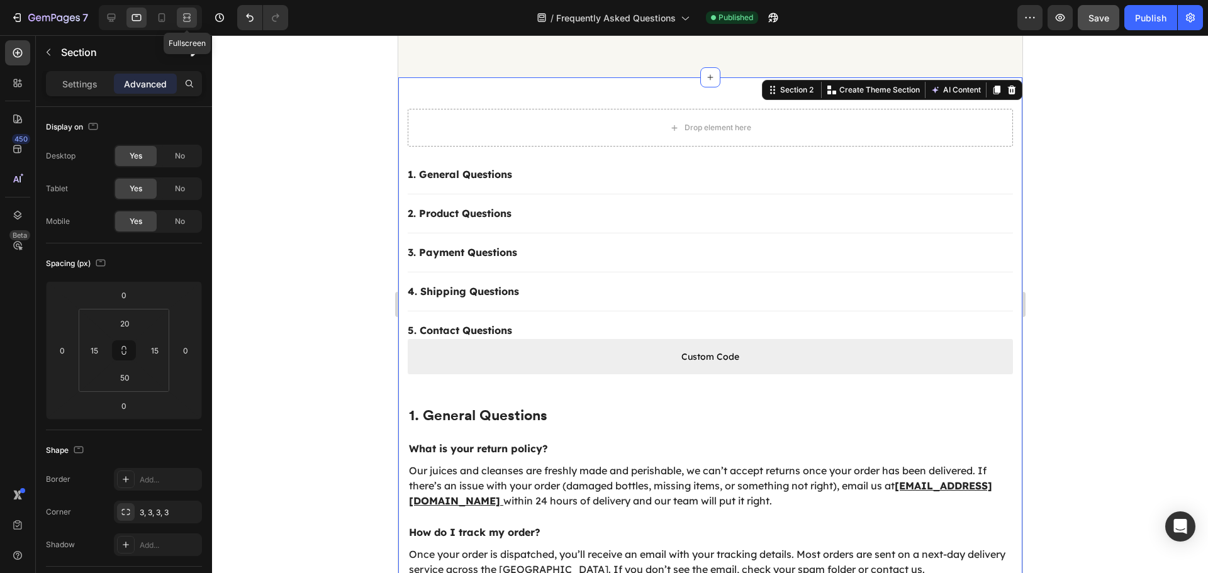
scroll to position [184, 0]
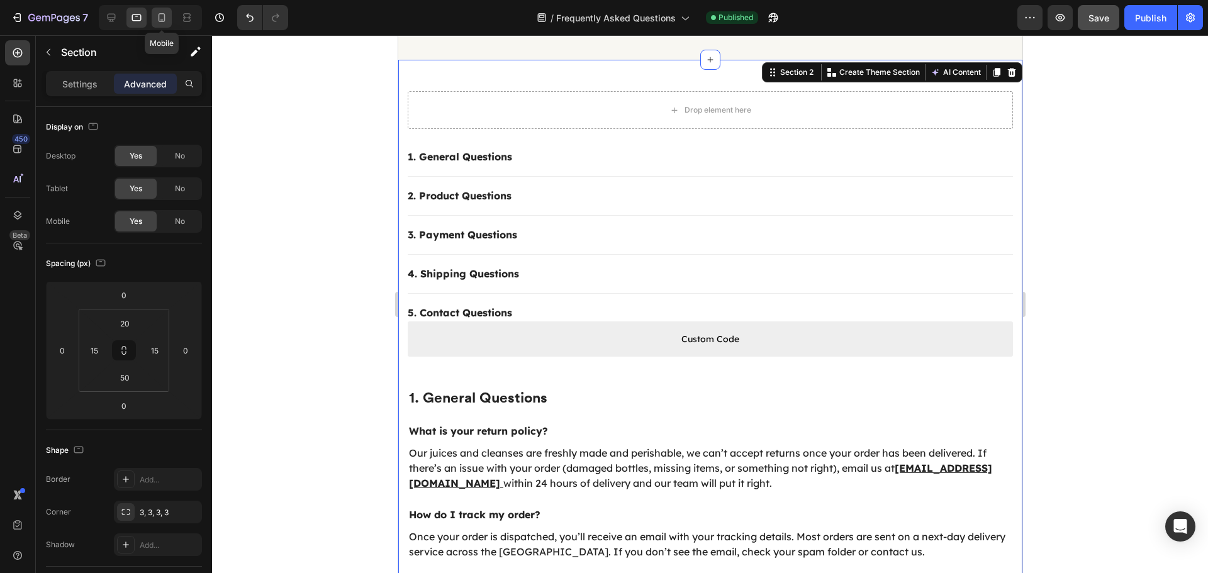
click at [164, 10] on div at bounding box center [162, 18] width 20 height 20
type input "12"
type input "0"
type input "40"
type input "0"
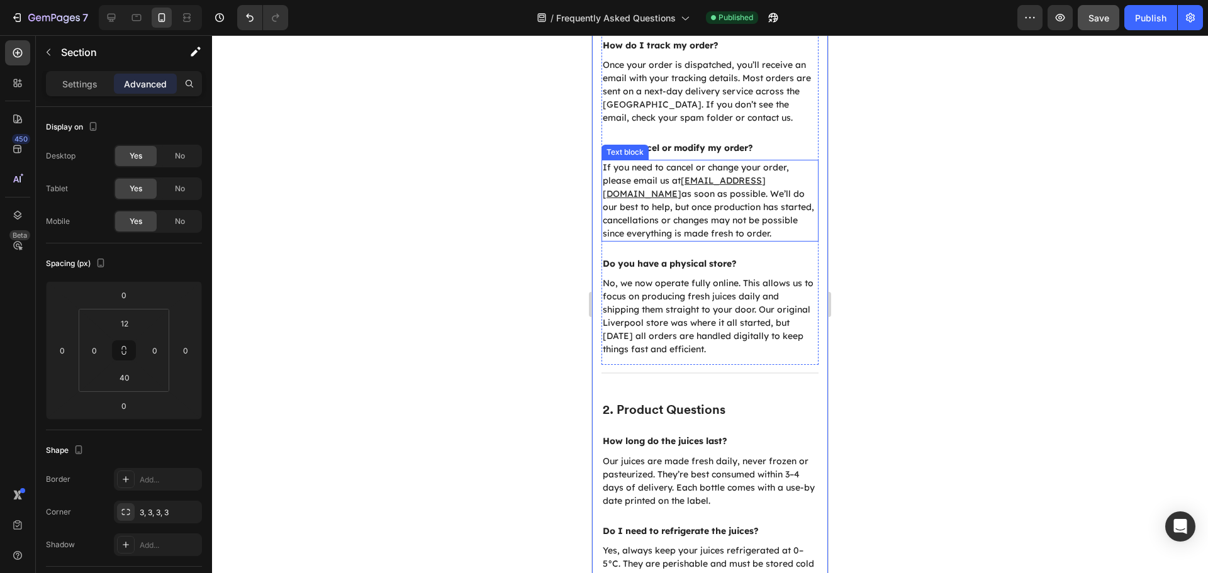
scroll to position [638, 0]
click at [766, 387] on div "2. Product Questions Heading How long do the juices last? Text block Our juices…" at bounding box center [709, 563] width 217 height 364
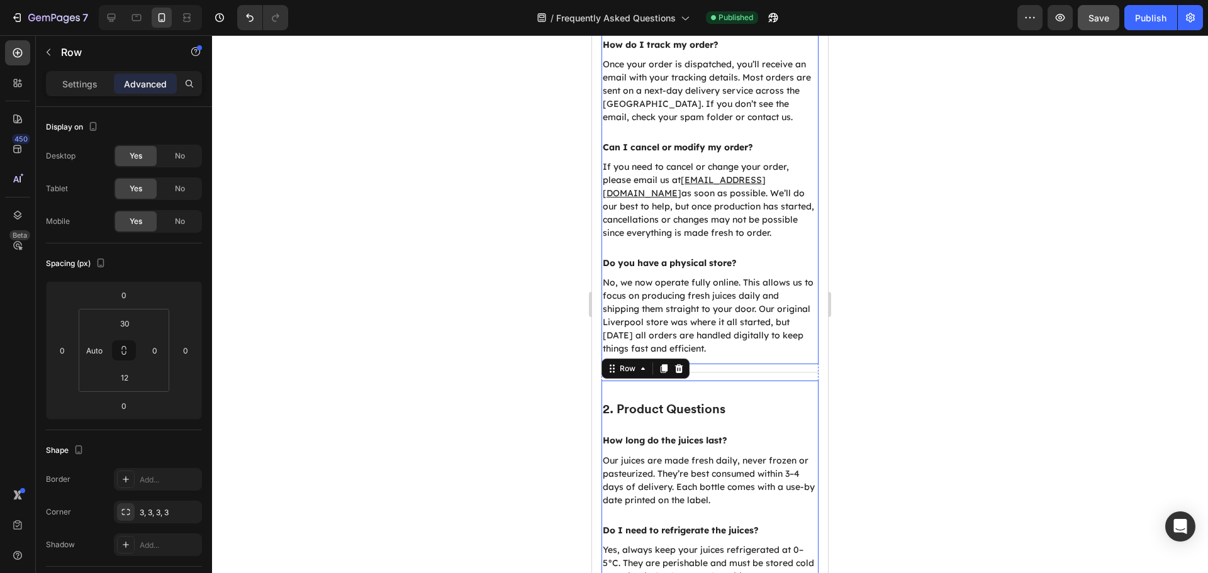
click at [792, 358] on div "1. General Questions Heading What is your return policy? Text block Our juices …" at bounding box center [709, 105] width 217 height 520
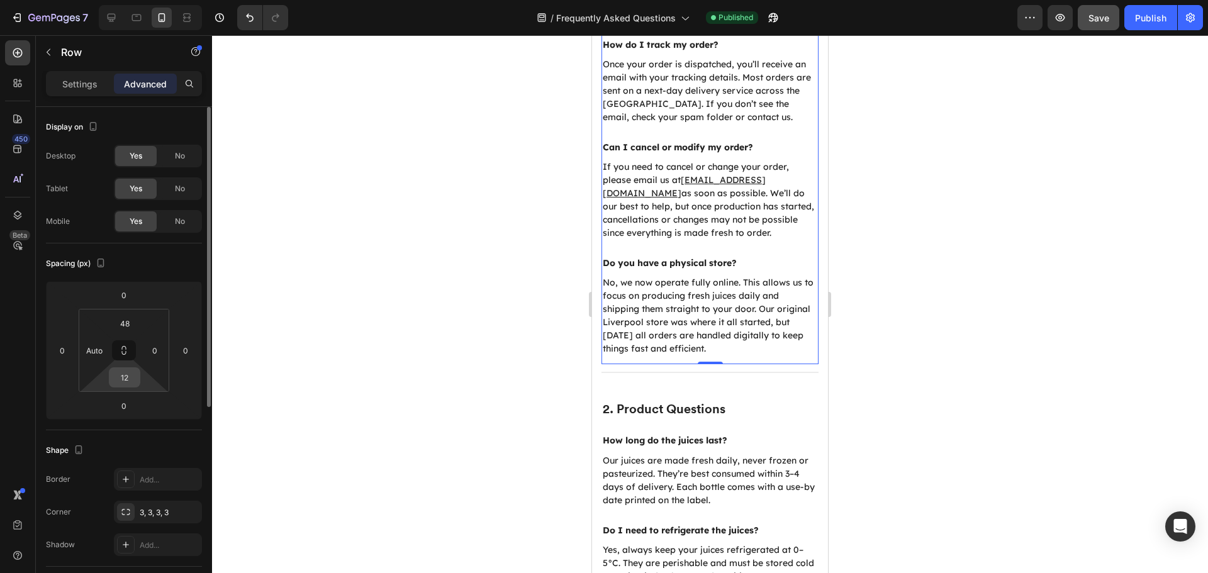
click at [128, 375] on input "12" at bounding box center [124, 377] width 25 height 19
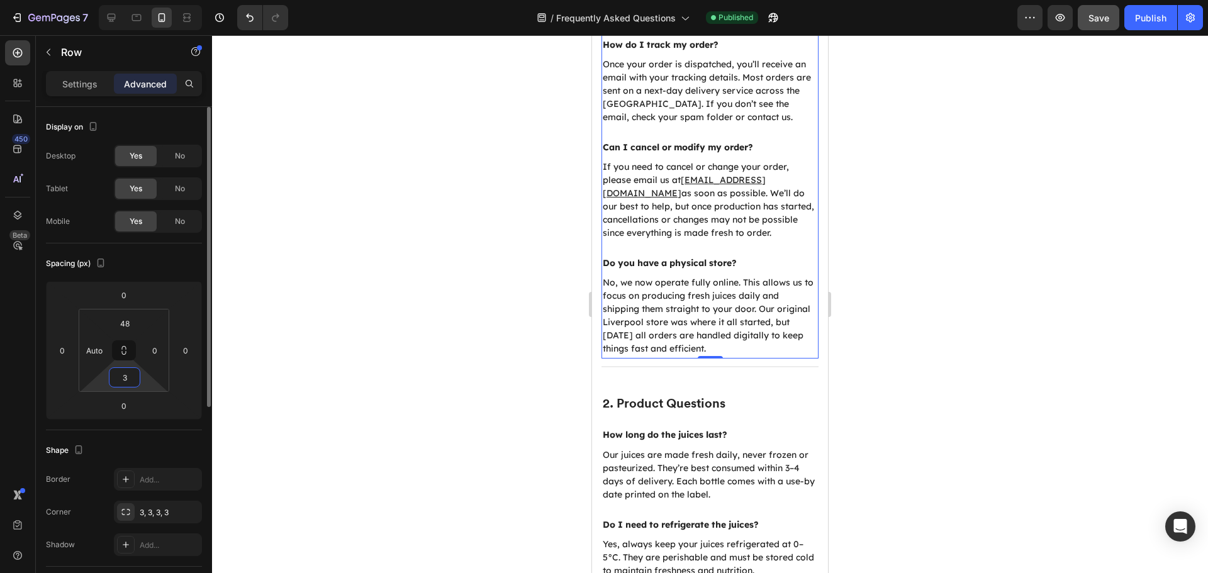
type input "30"
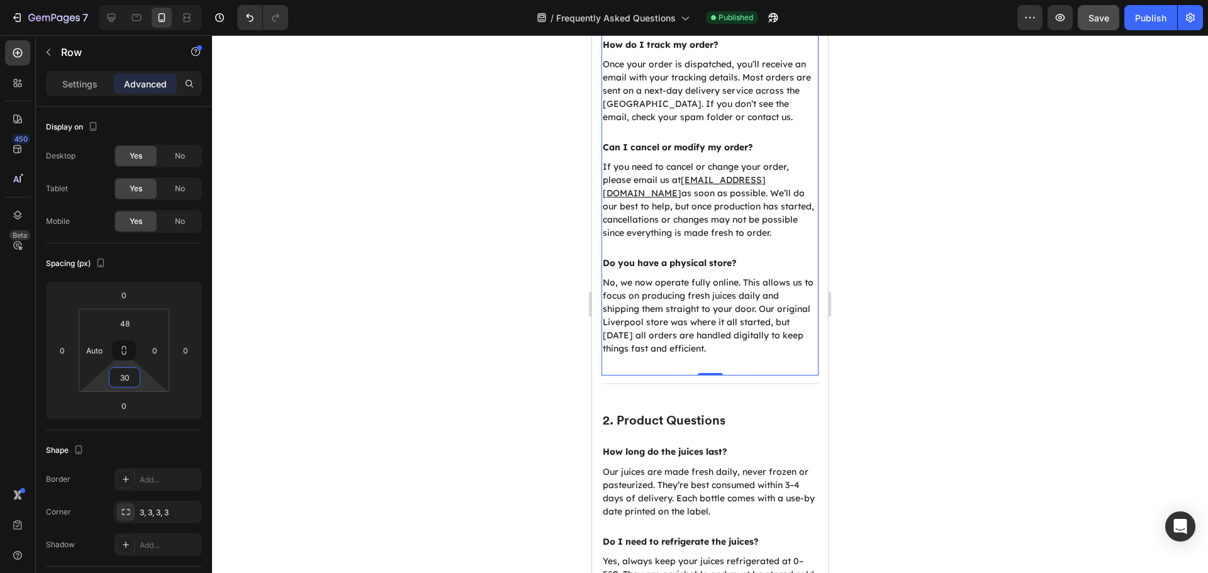
click at [443, 355] on div at bounding box center [710, 304] width 996 height 538
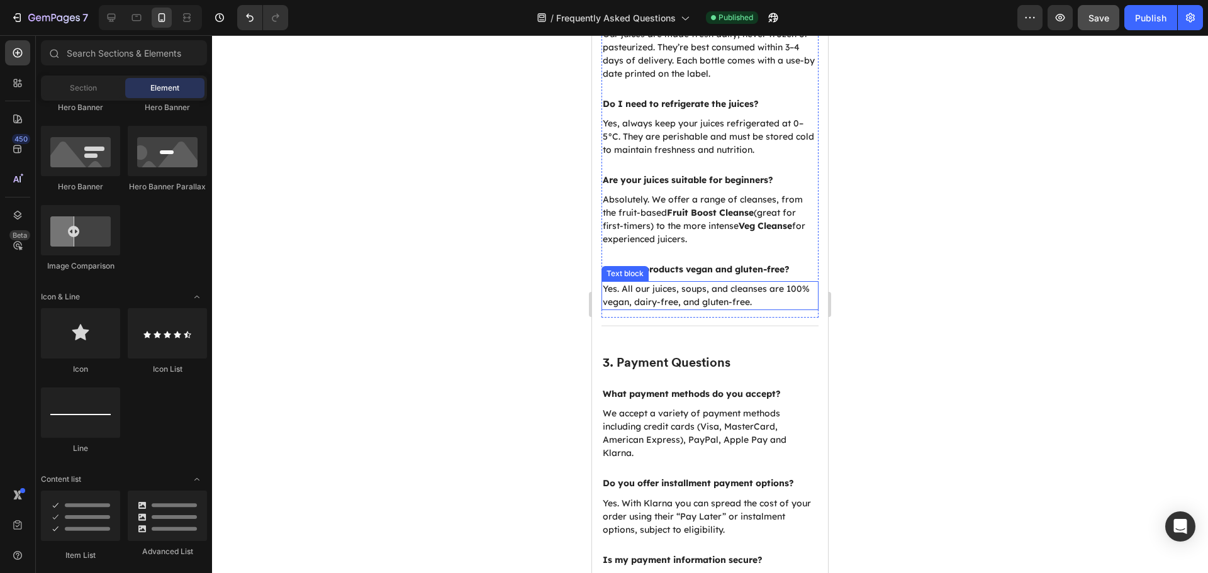
scroll to position [1078, 0]
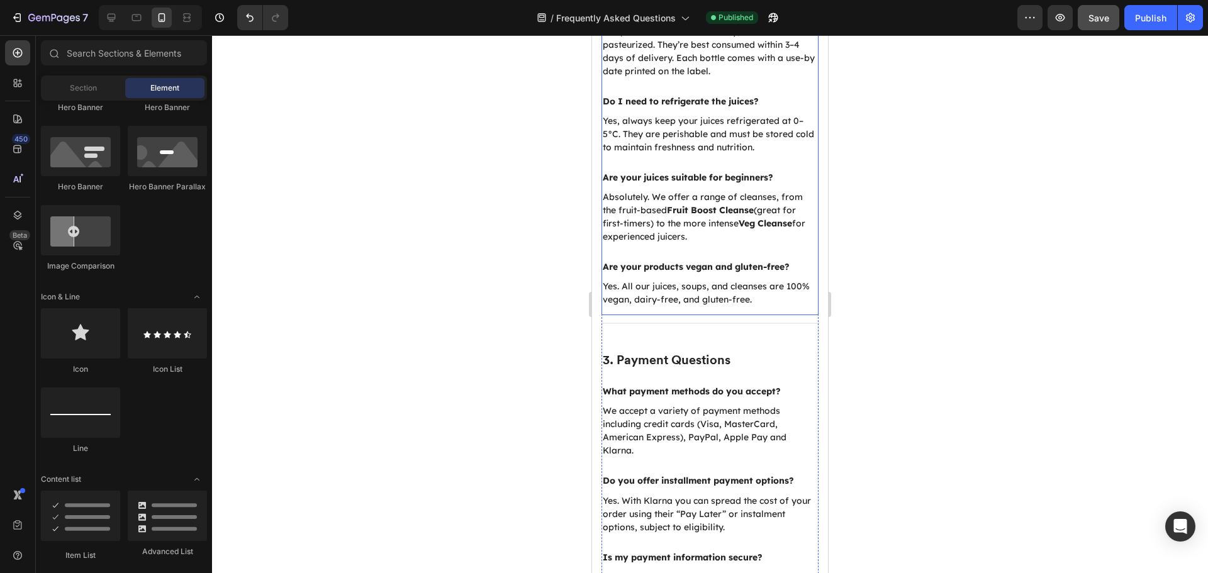
click at [783, 310] on div "2. Product Questions Heading How long do the juices last? Text block Our juices…" at bounding box center [709, 134] width 217 height 364
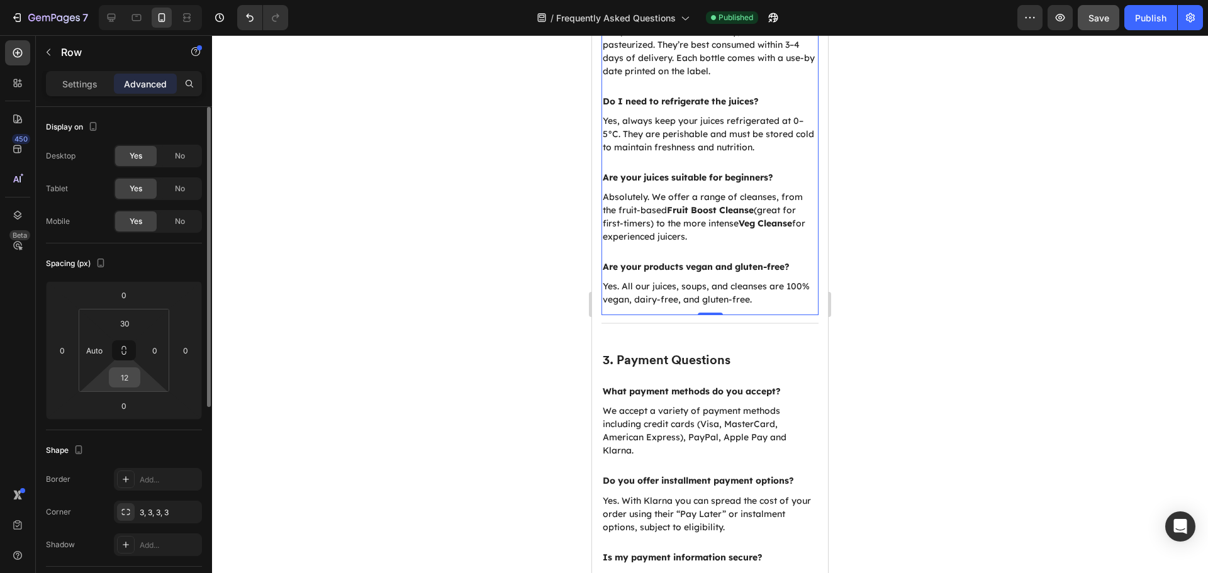
click at [119, 379] on input "12" at bounding box center [124, 377] width 25 height 19
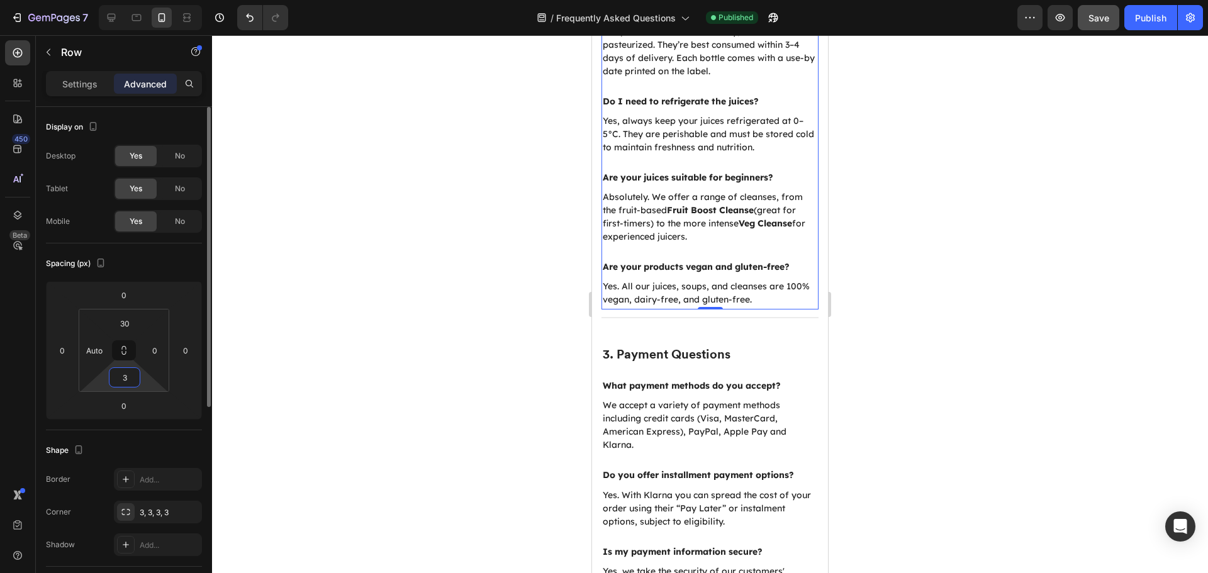
type input "30"
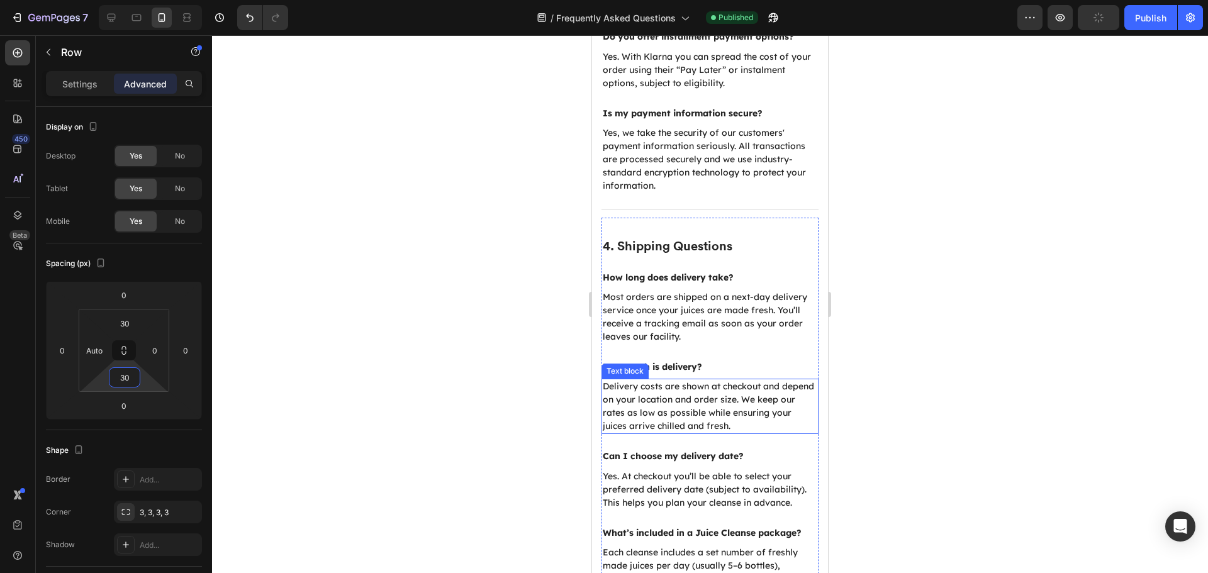
scroll to position [1455, 0]
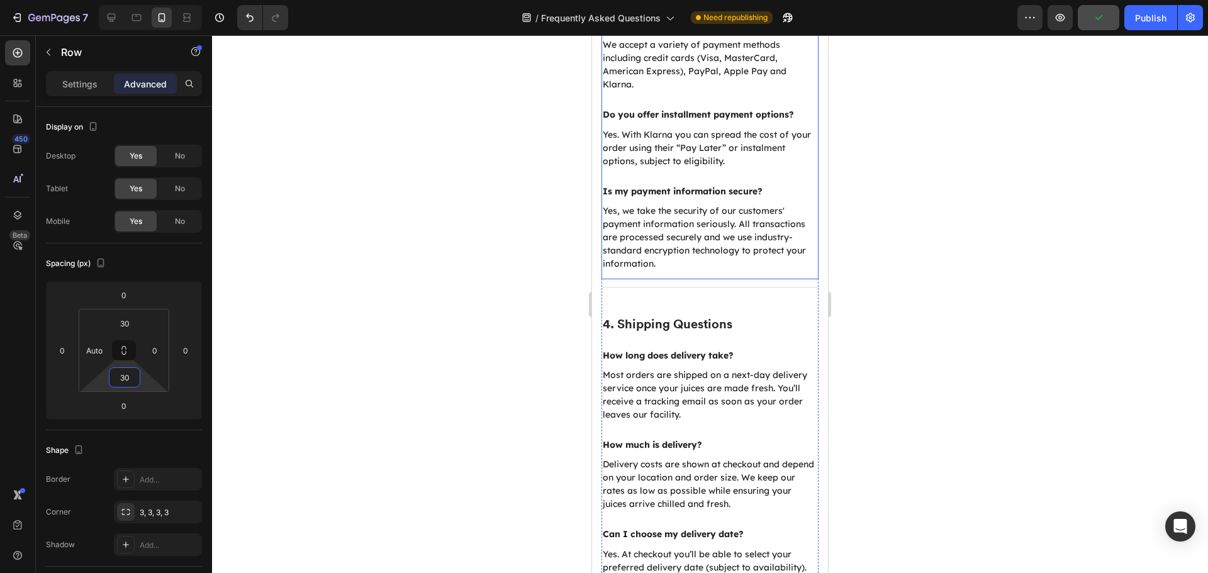
click at [748, 272] on div "3. Payment Questions Heading What payment methods do you accept? Text block We …" at bounding box center [709, 122] width 217 height 314
click at [126, 377] on input "12" at bounding box center [124, 377] width 25 height 19
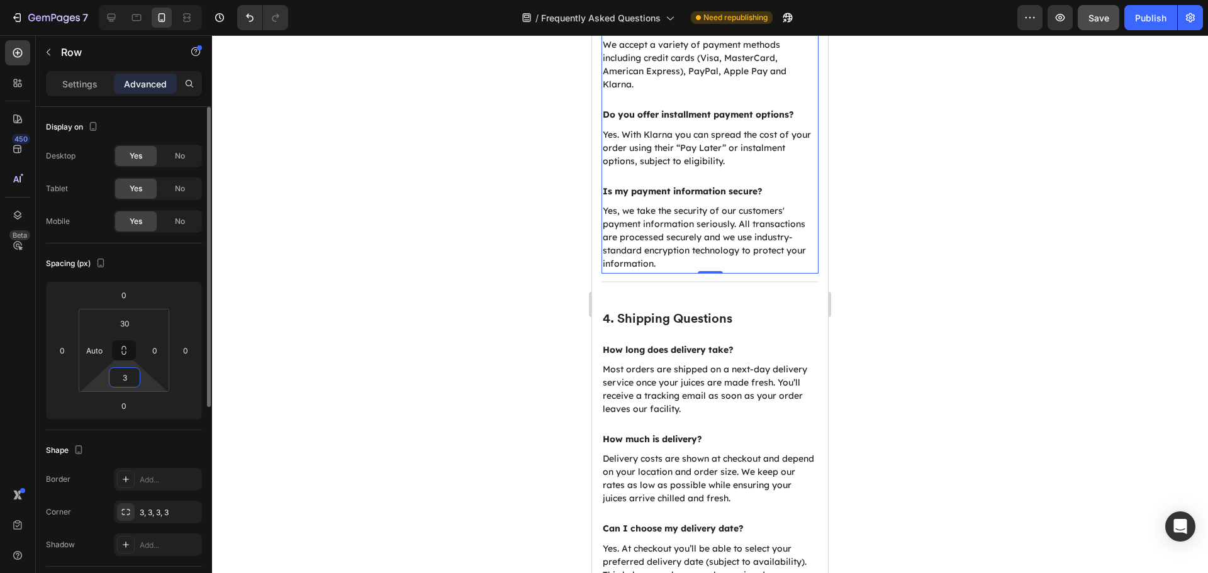
type input "30"
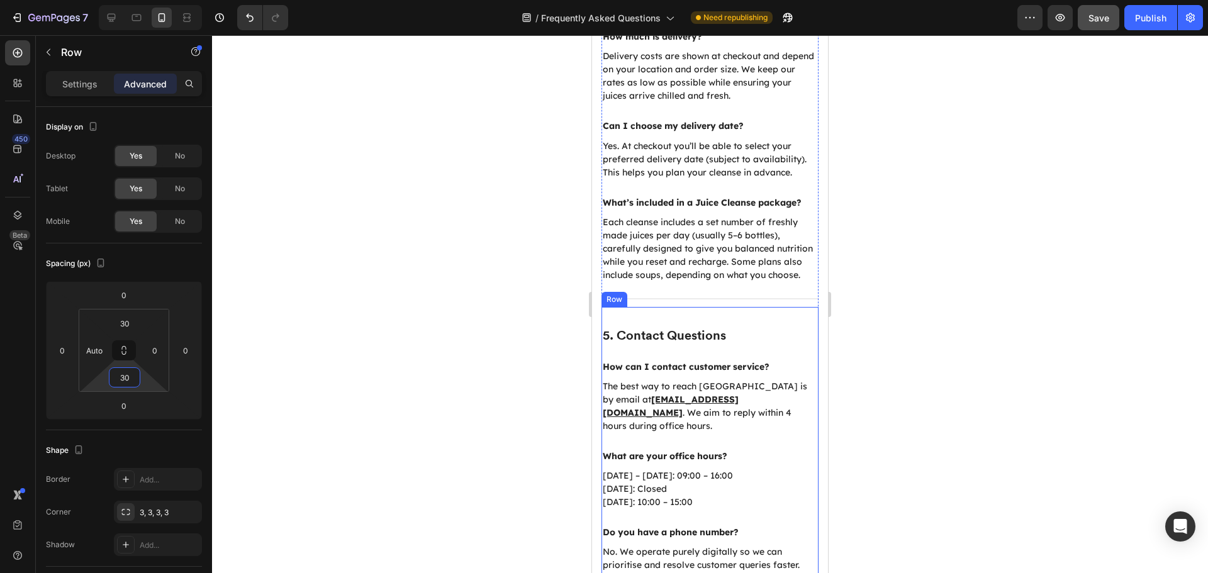
scroll to position [1959, 0]
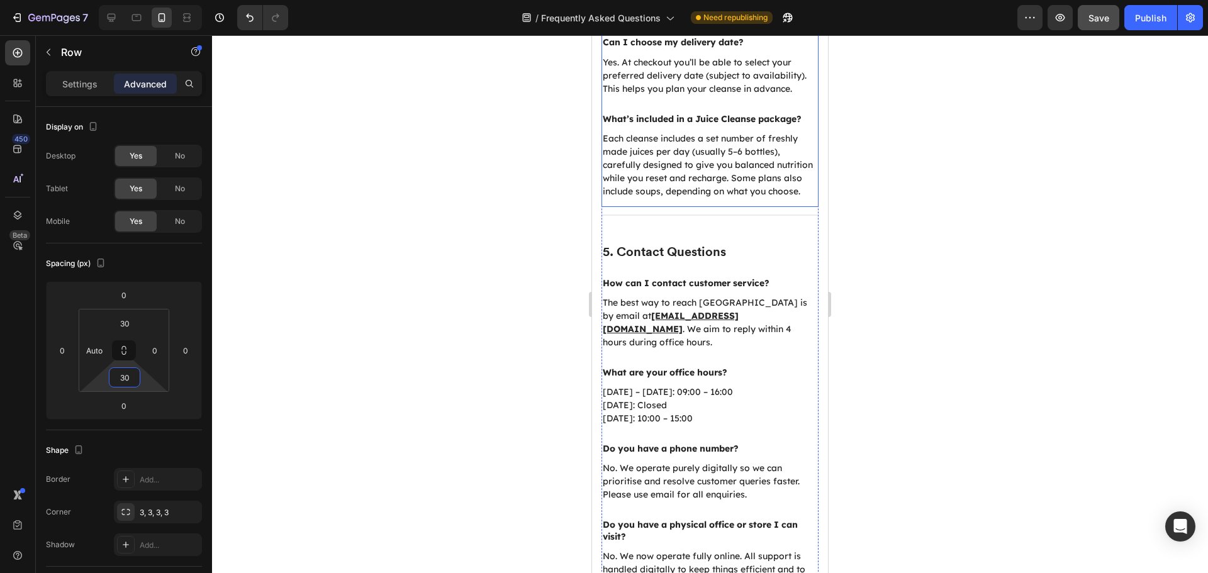
click at [802, 207] on div "4. Shipping Questions Heading How long does delivery take? Text block Most orde…" at bounding box center [709, 5] width 217 height 403
click at [126, 386] on input "12" at bounding box center [124, 377] width 25 height 19
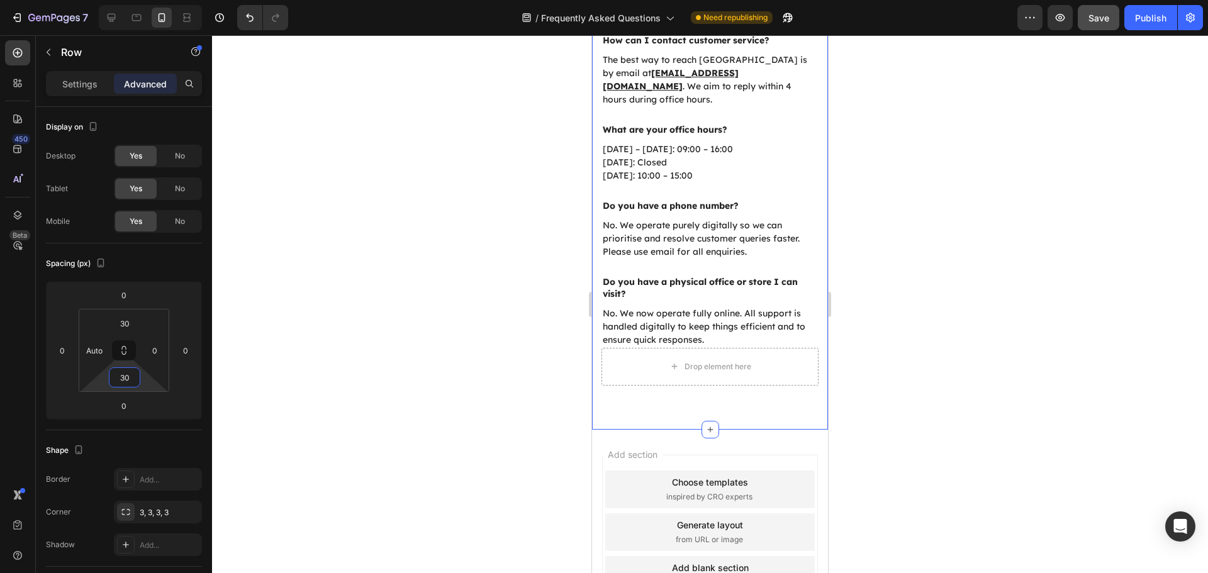
scroll to position [2210, 0]
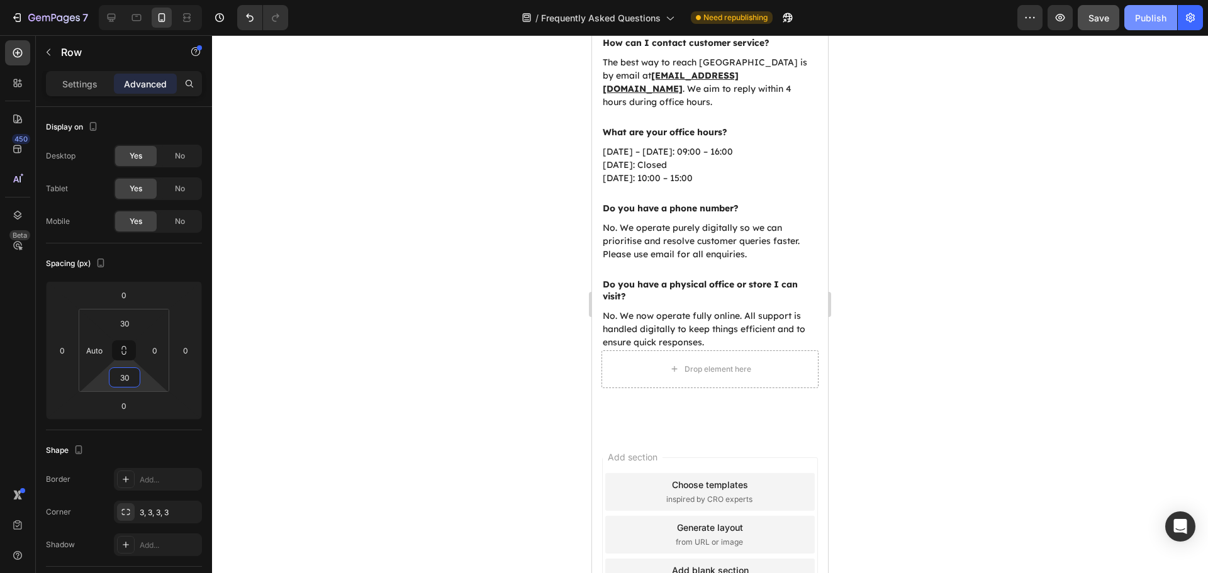
type input "30"
click at [1141, 13] on div "Publish" at bounding box center [1150, 17] width 31 height 13
